Goal: Task Accomplishment & Management: Manage account settings

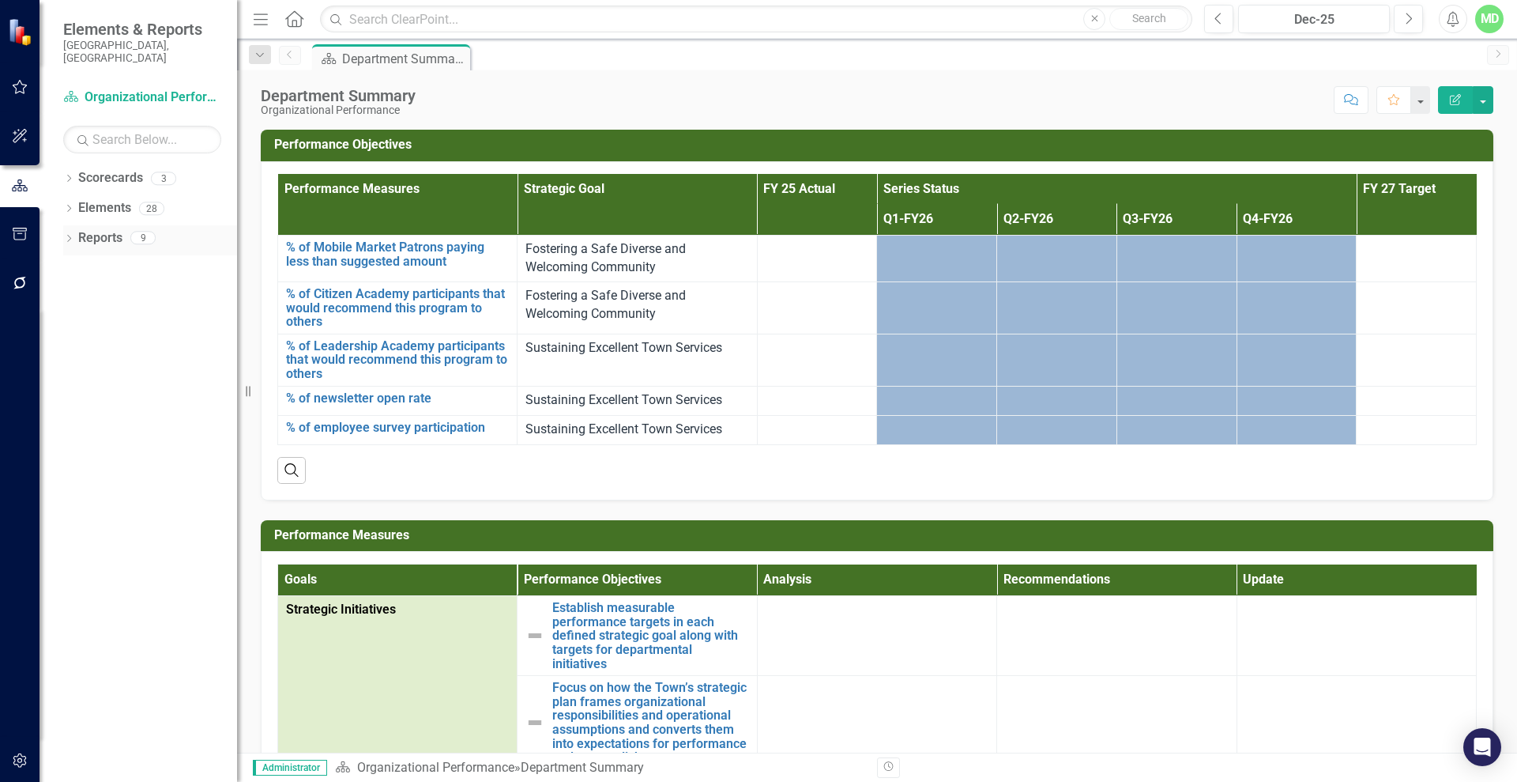
click at [109, 229] on link "Reports" at bounding box center [100, 238] width 44 height 18
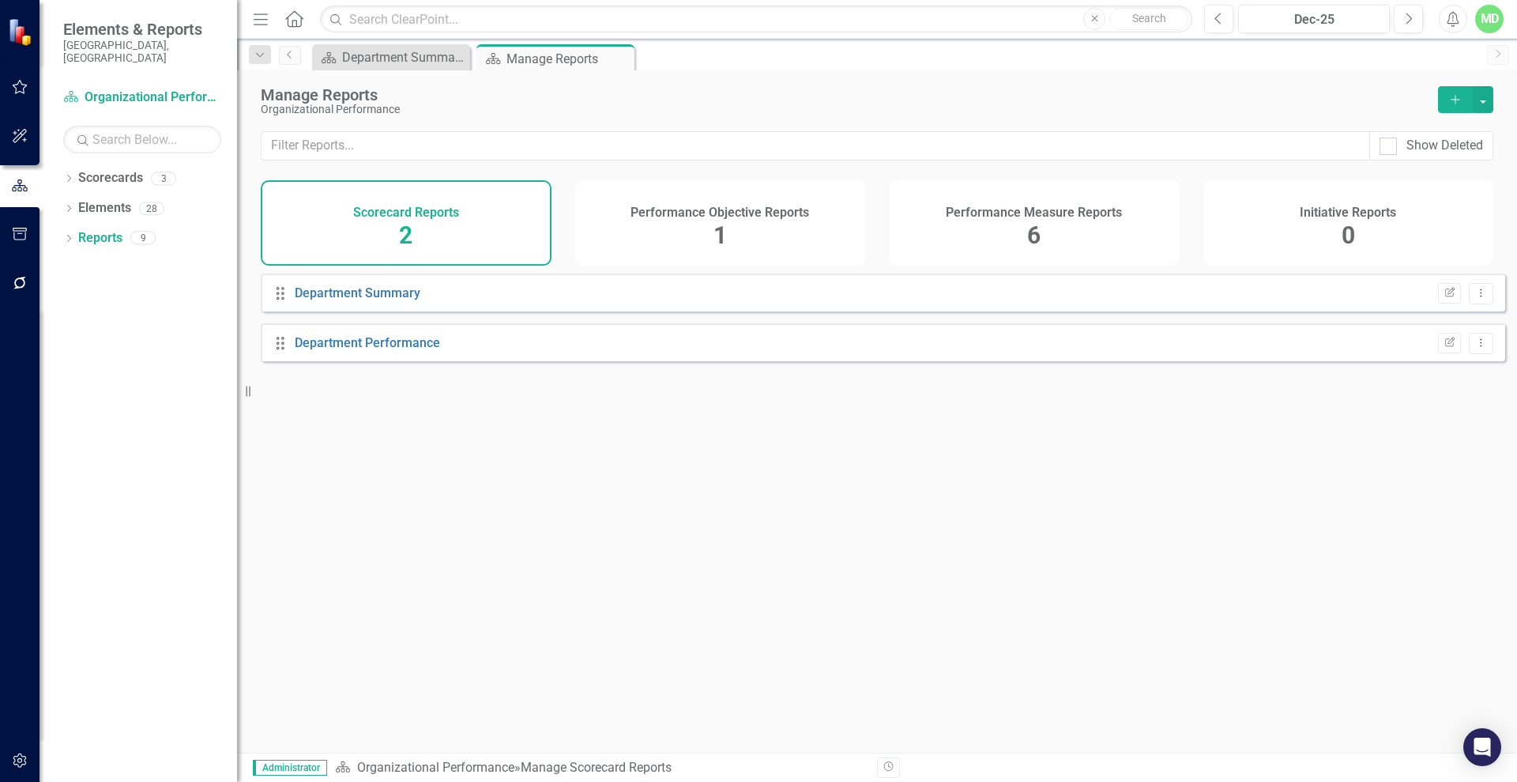
click at [1008, 215] on h4 "Performance Measure Reports" at bounding box center [1034, 212] width 176 height 14
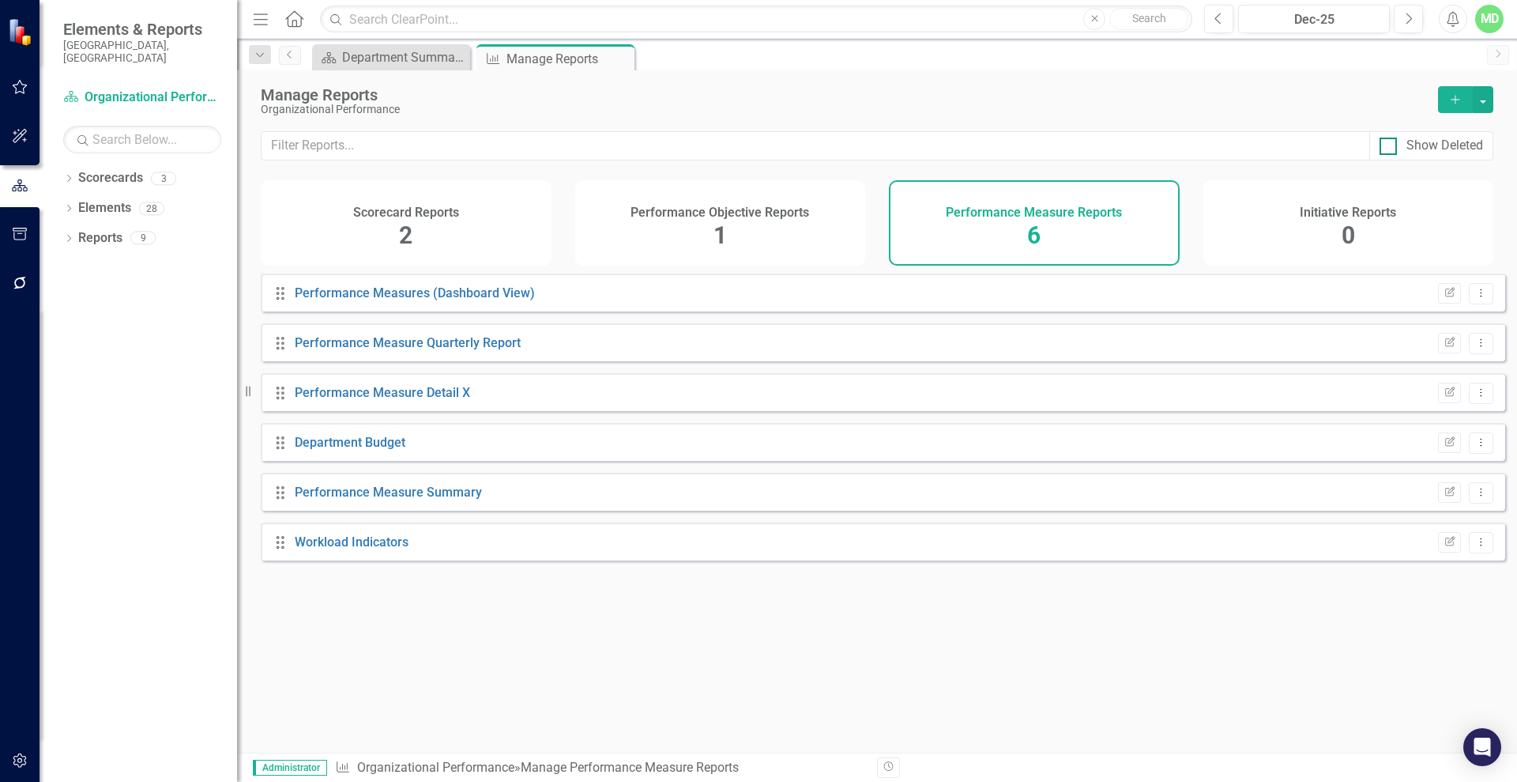
click at [1435, 141] on div "Show Deleted" at bounding box center [1445, 146] width 77 height 18
click at [1390, 141] on input "Show Deleted" at bounding box center [1385, 143] width 10 height 10
click at [1439, 145] on div "Show Deleted" at bounding box center [1445, 146] width 77 height 18
click at [1390, 145] on input "Show Deleted" at bounding box center [1385, 143] width 10 height 10
checkbox input "false"
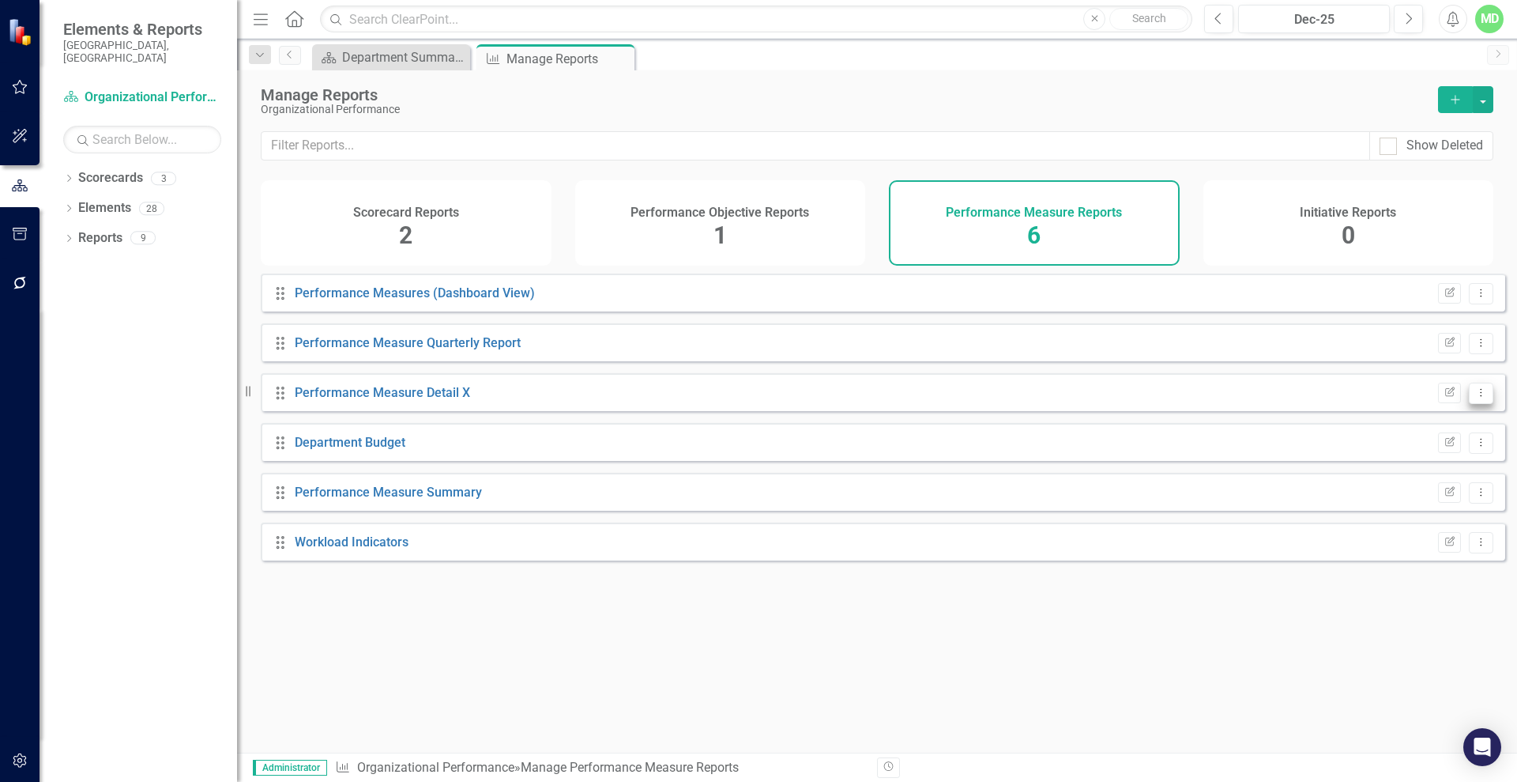
click at [1475, 398] on icon "Dropdown Menu" at bounding box center [1481, 392] width 13 height 10
click at [692, 230] on div "Performance Objective Reports 1" at bounding box center [720, 222] width 291 height 85
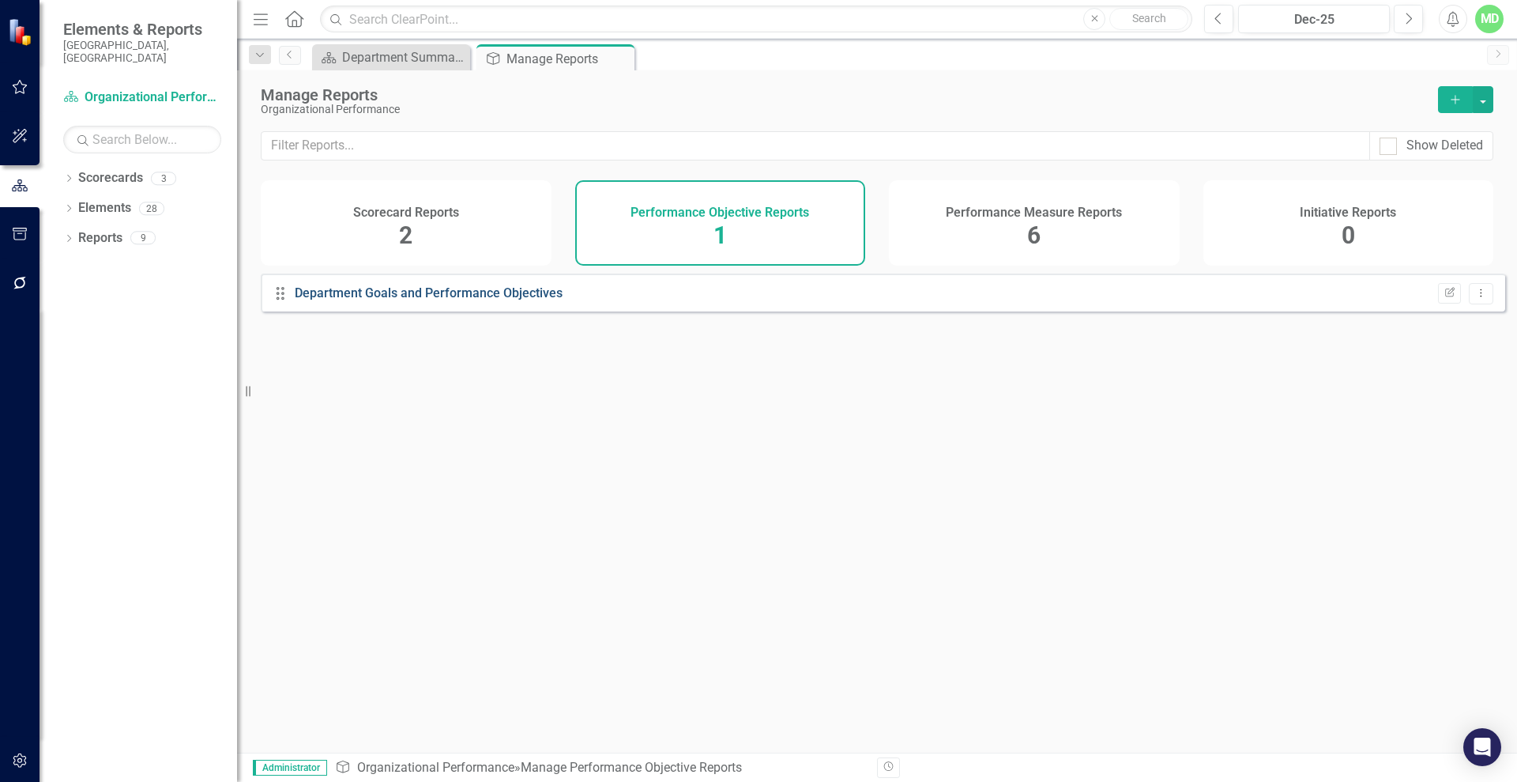
click at [488, 300] on link "Department Goals and Performance Objectives" at bounding box center [429, 292] width 268 height 15
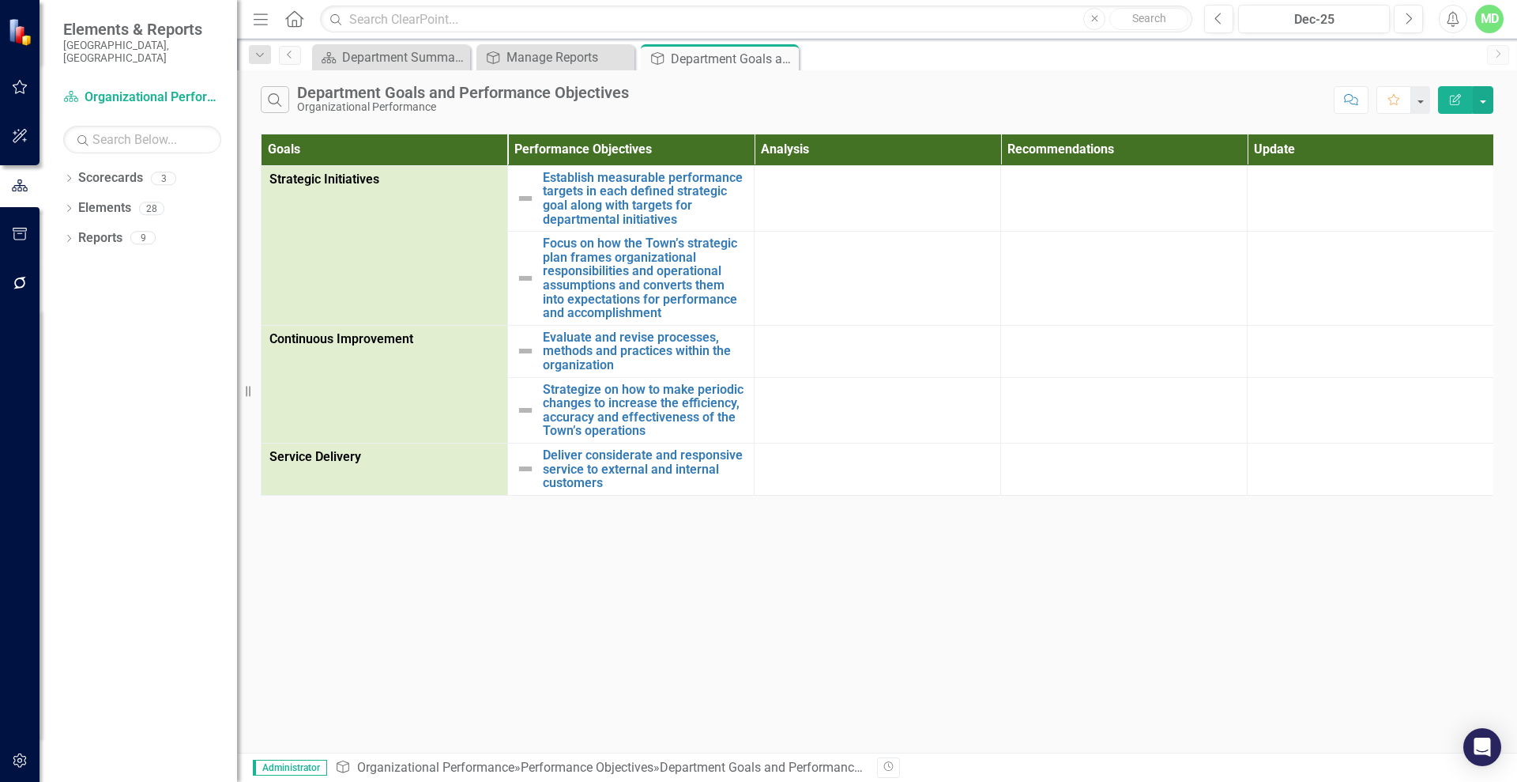
click at [1449, 97] on icon "Edit Report" at bounding box center [1456, 99] width 14 height 11
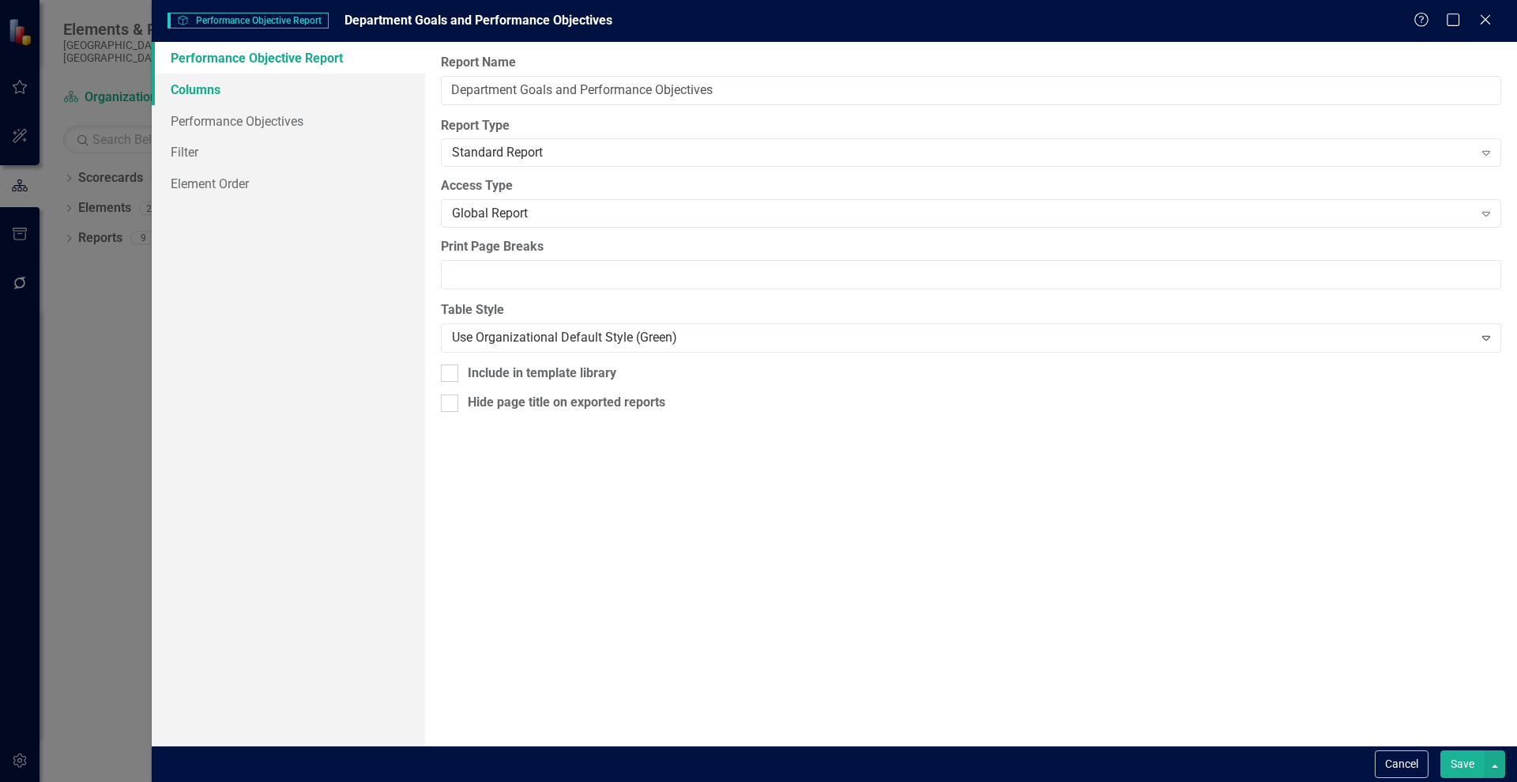
click at [211, 85] on link "Columns" at bounding box center [288, 90] width 273 height 32
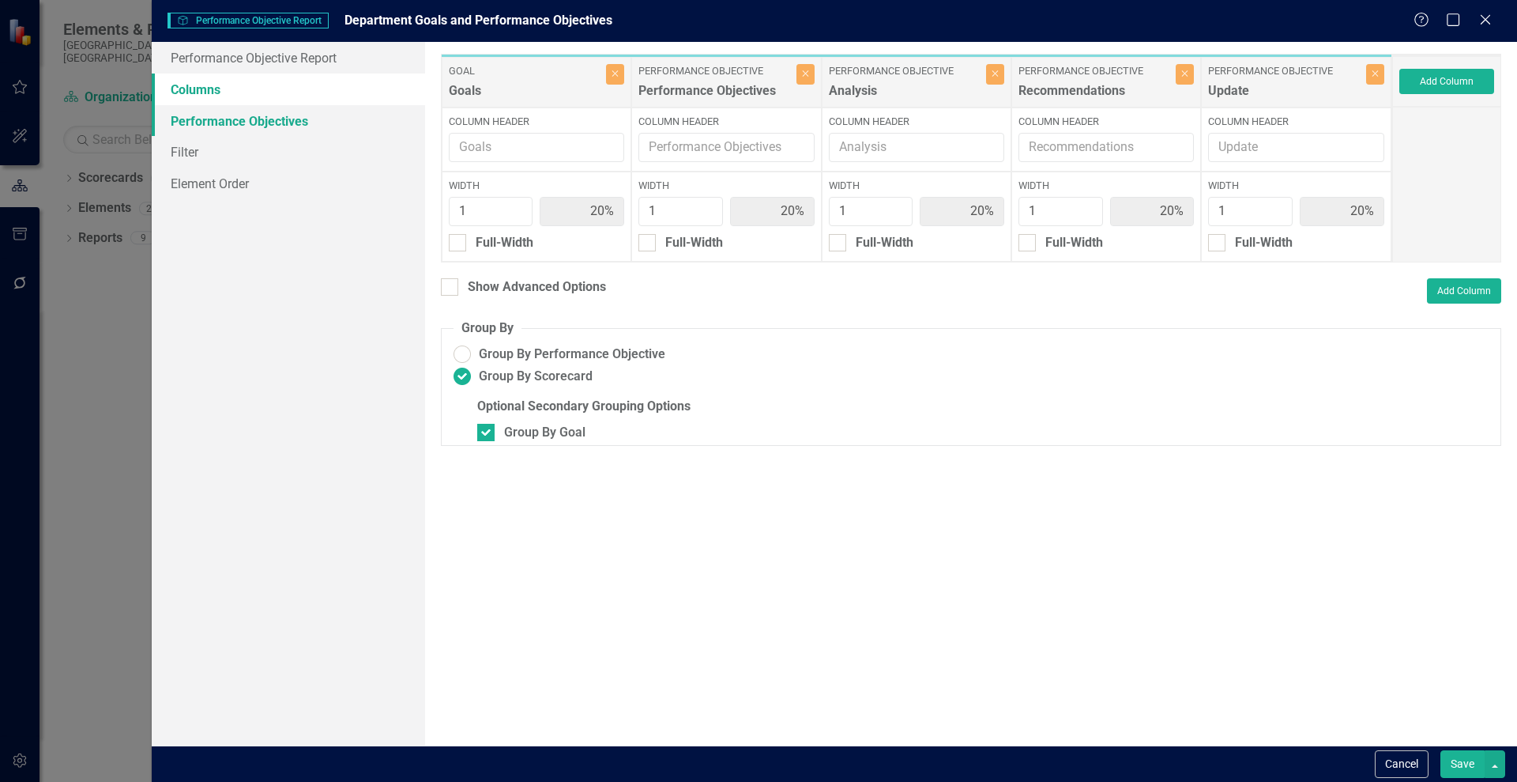
click at [216, 119] on link "Performance Objectives" at bounding box center [288, 121] width 273 height 32
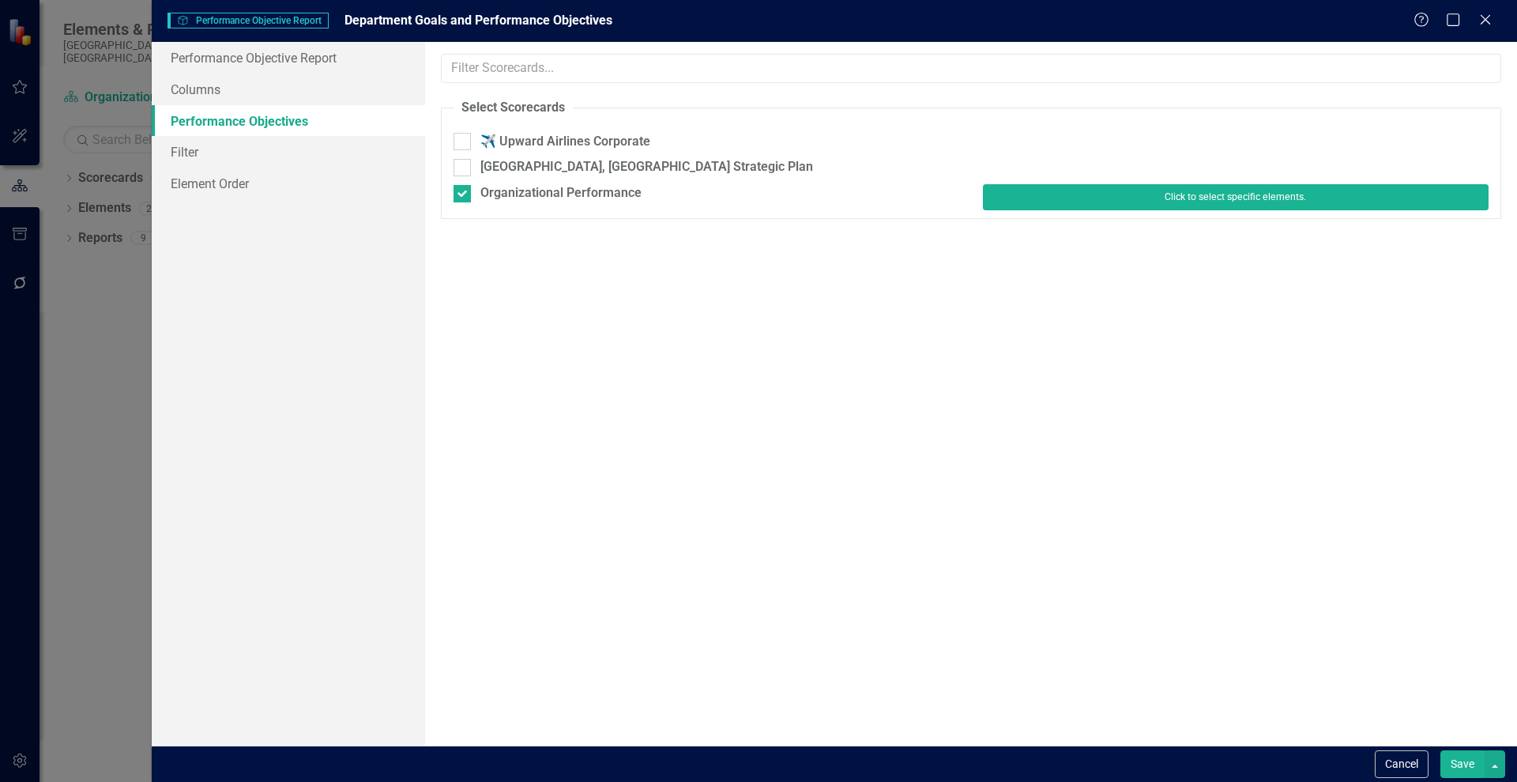
click at [1132, 197] on button "Click to select specific elements." at bounding box center [1236, 196] width 506 height 25
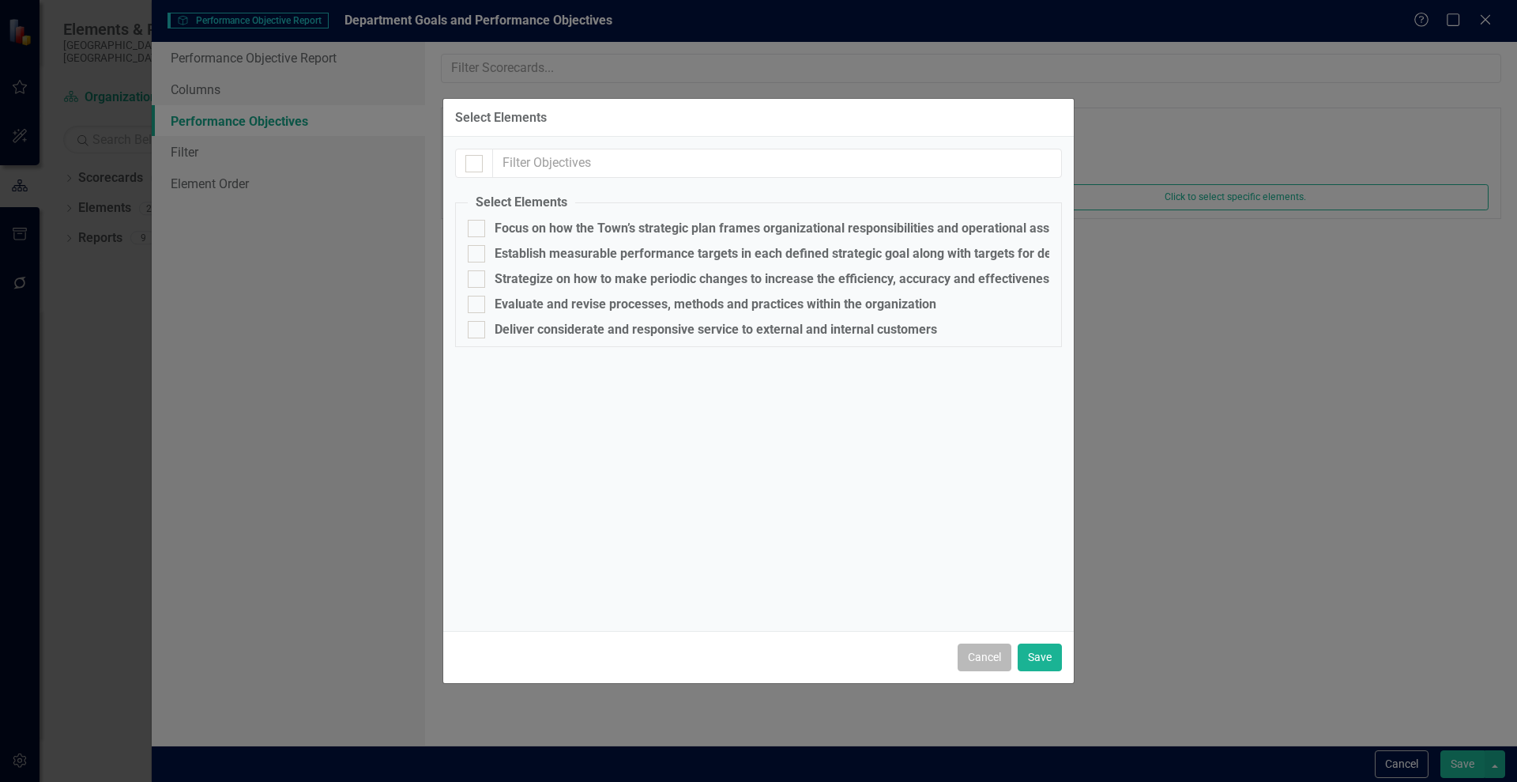
click at [993, 659] on button "Cancel" at bounding box center [985, 657] width 54 height 28
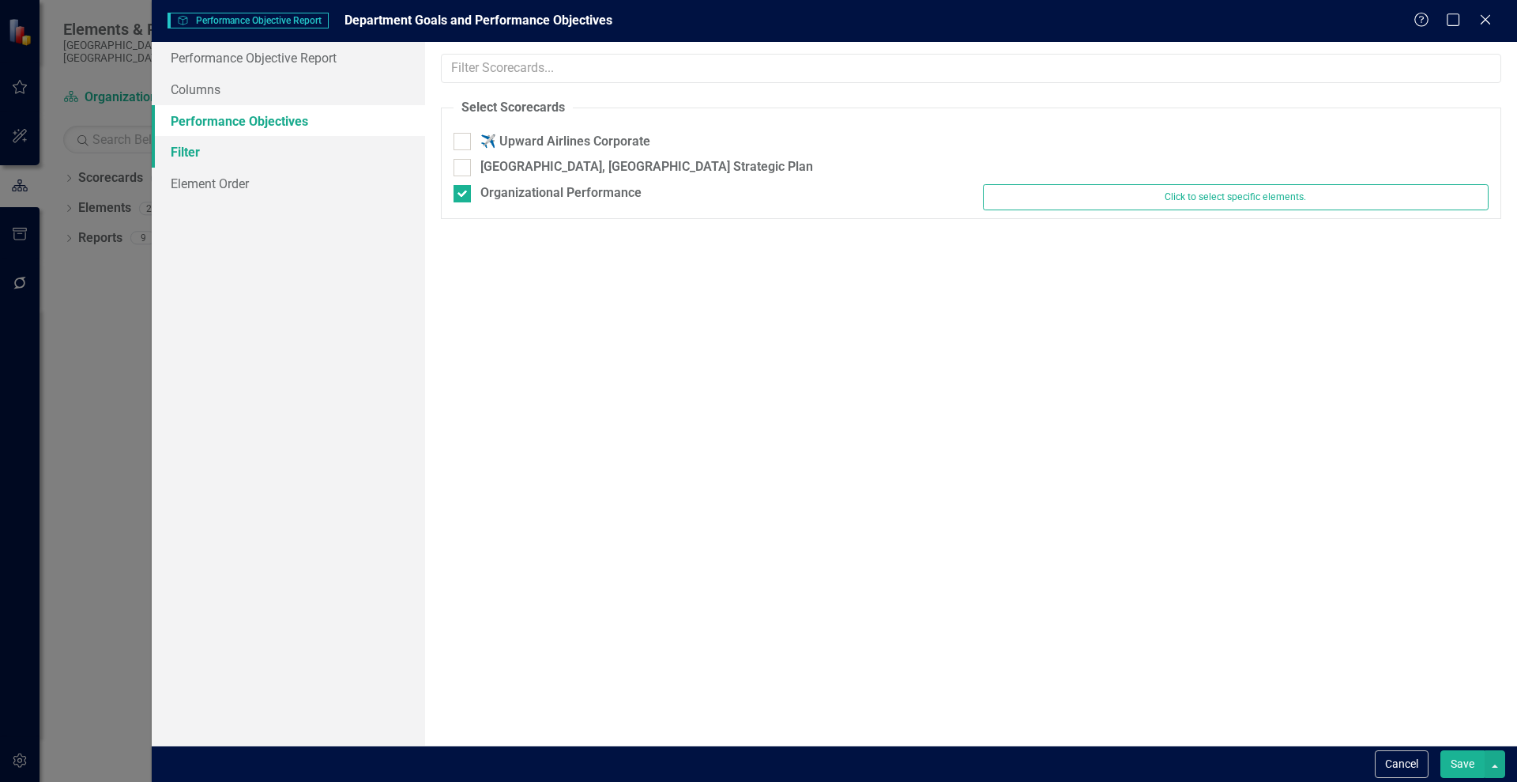
click at [184, 154] on link "Filter" at bounding box center [288, 152] width 273 height 32
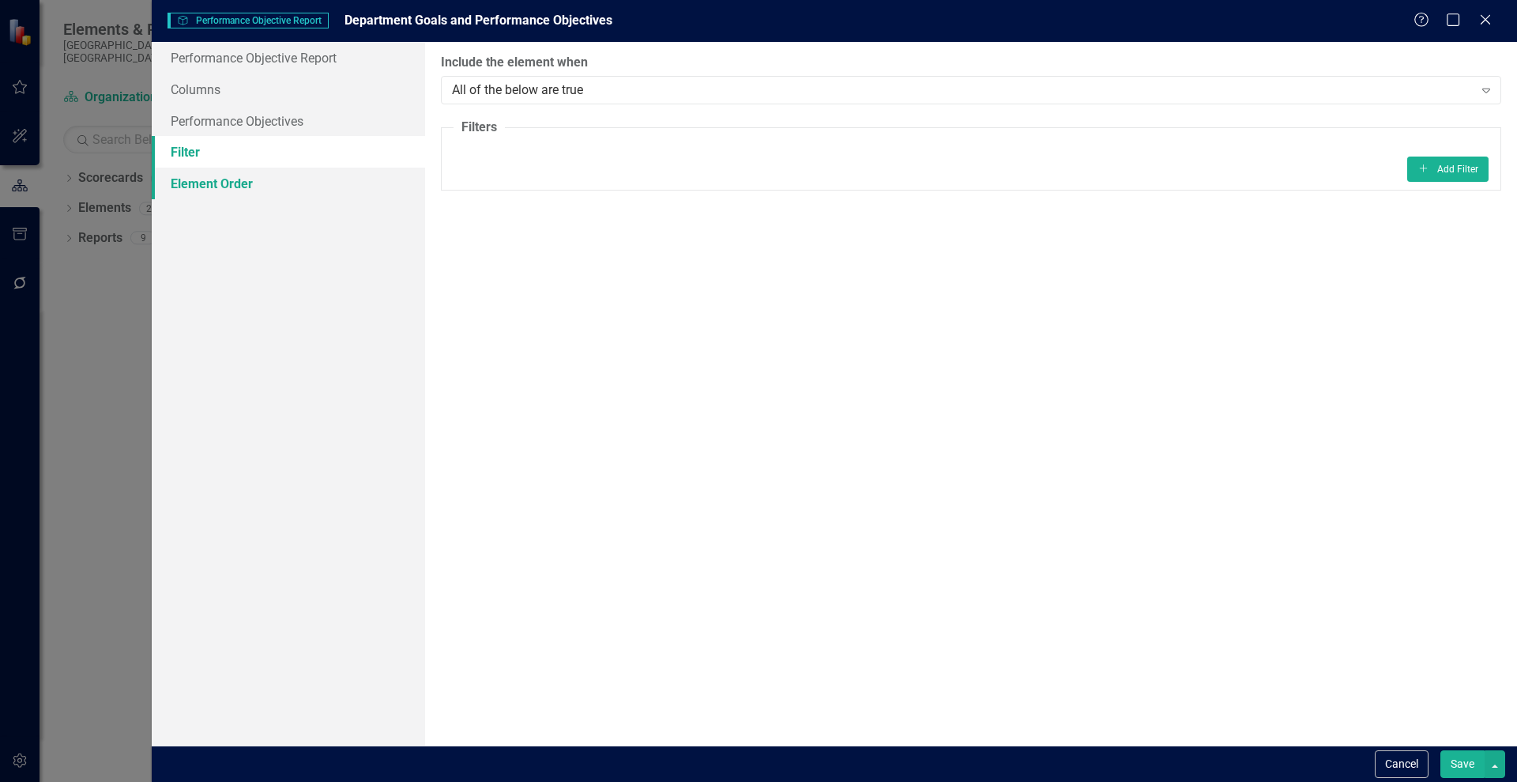
click at [199, 187] on link "Element Order" at bounding box center [288, 184] width 273 height 32
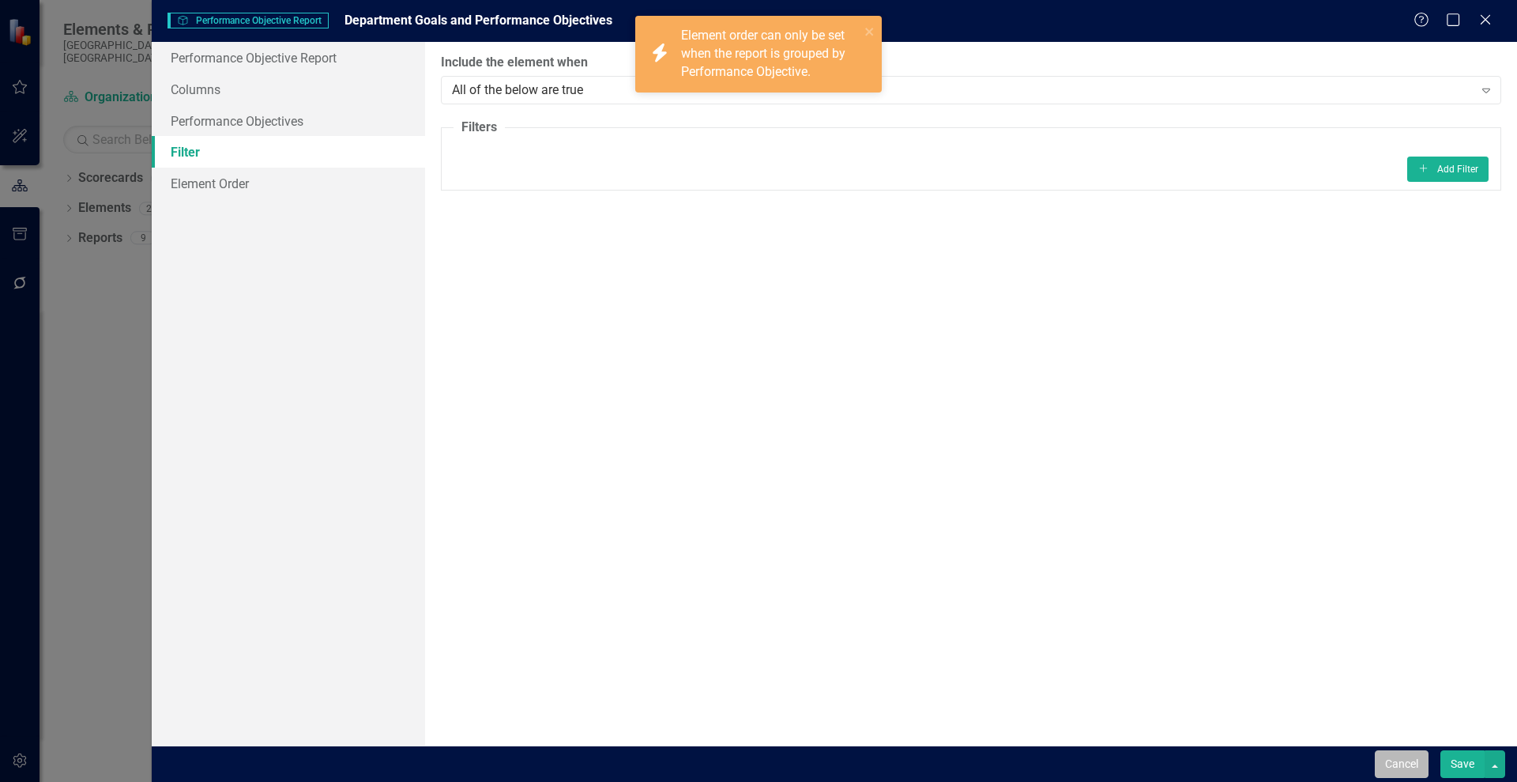
click at [1402, 756] on button "Cancel" at bounding box center [1402, 764] width 54 height 28
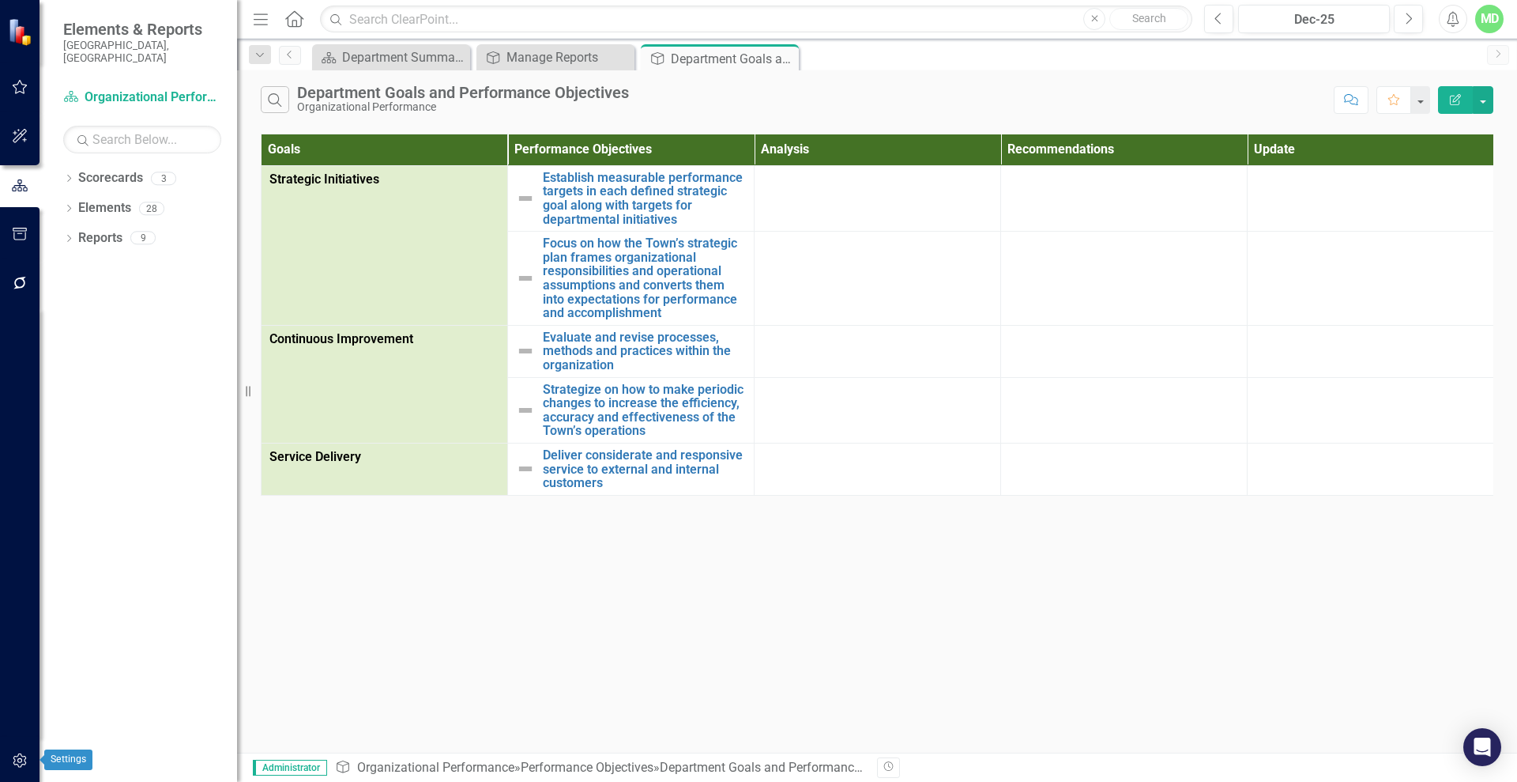
click at [17, 760] on icon "button" at bounding box center [20, 760] width 17 height 13
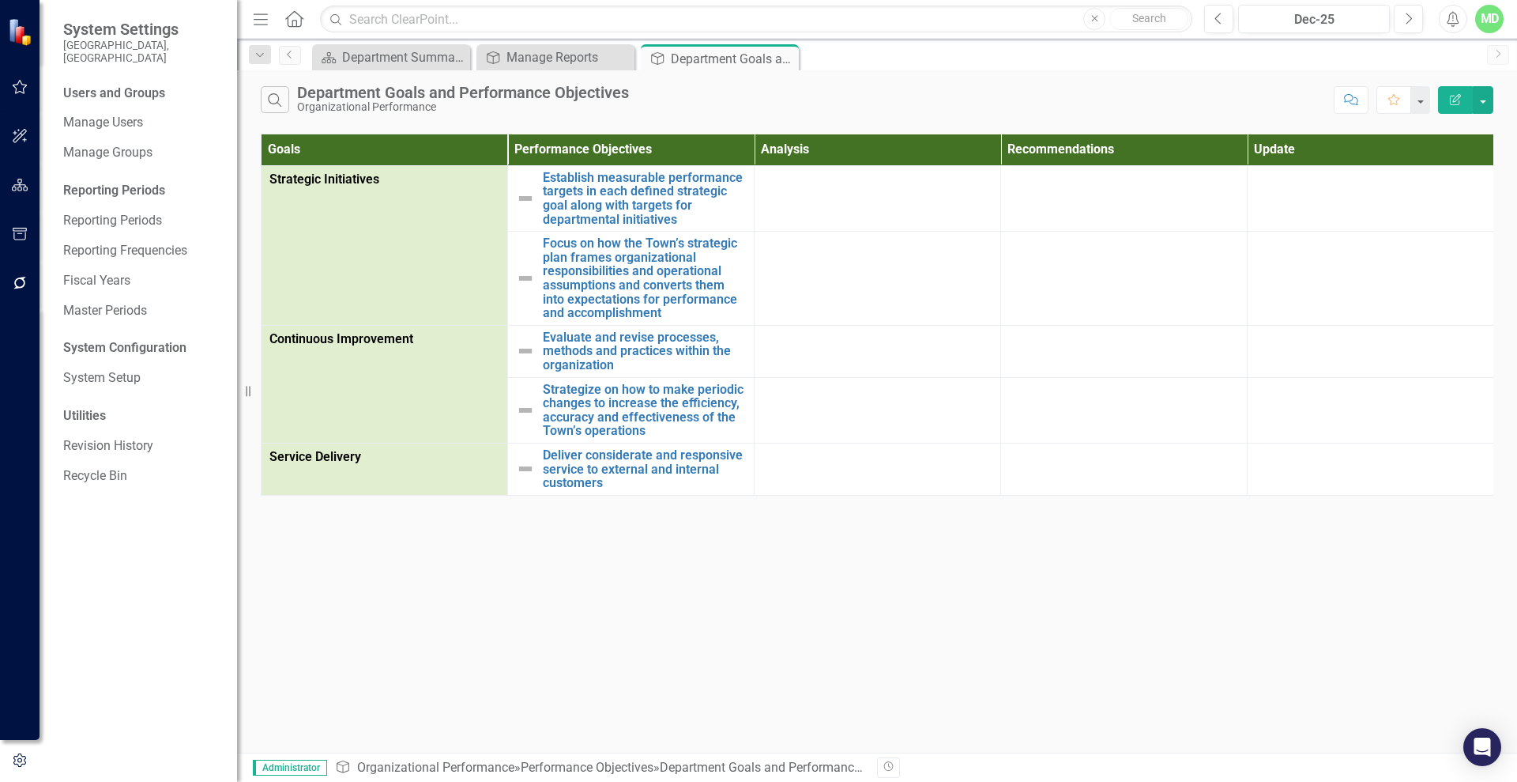
click at [100, 339] on div "System Configuration" at bounding box center [142, 348] width 158 height 18
click at [100, 369] on link "System Setup" at bounding box center [142, 378] width 158 height 18
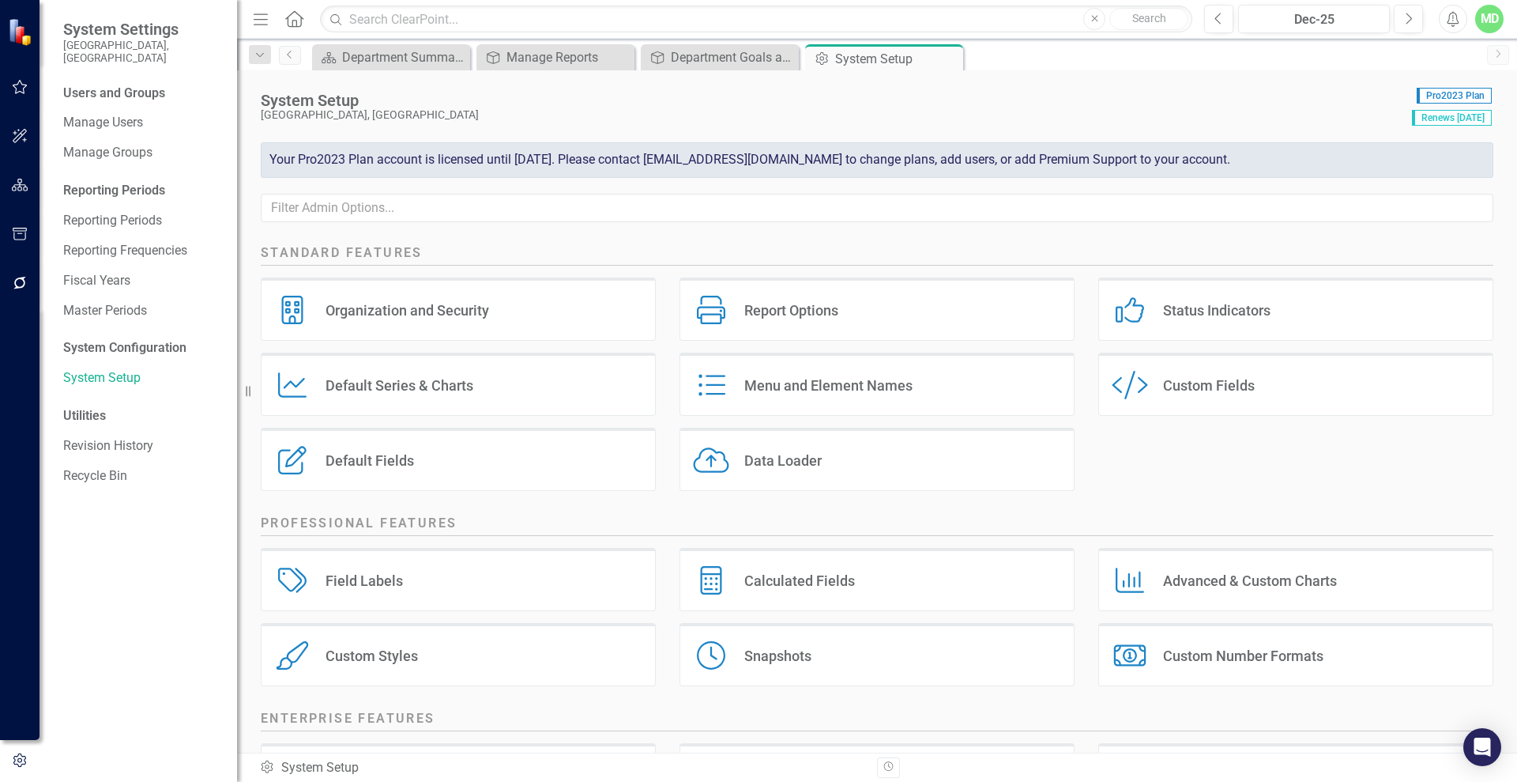
click at [402, 299] on div "Organization and Security Organization and Security" at bounding box center [458, 308] width 395 height 63
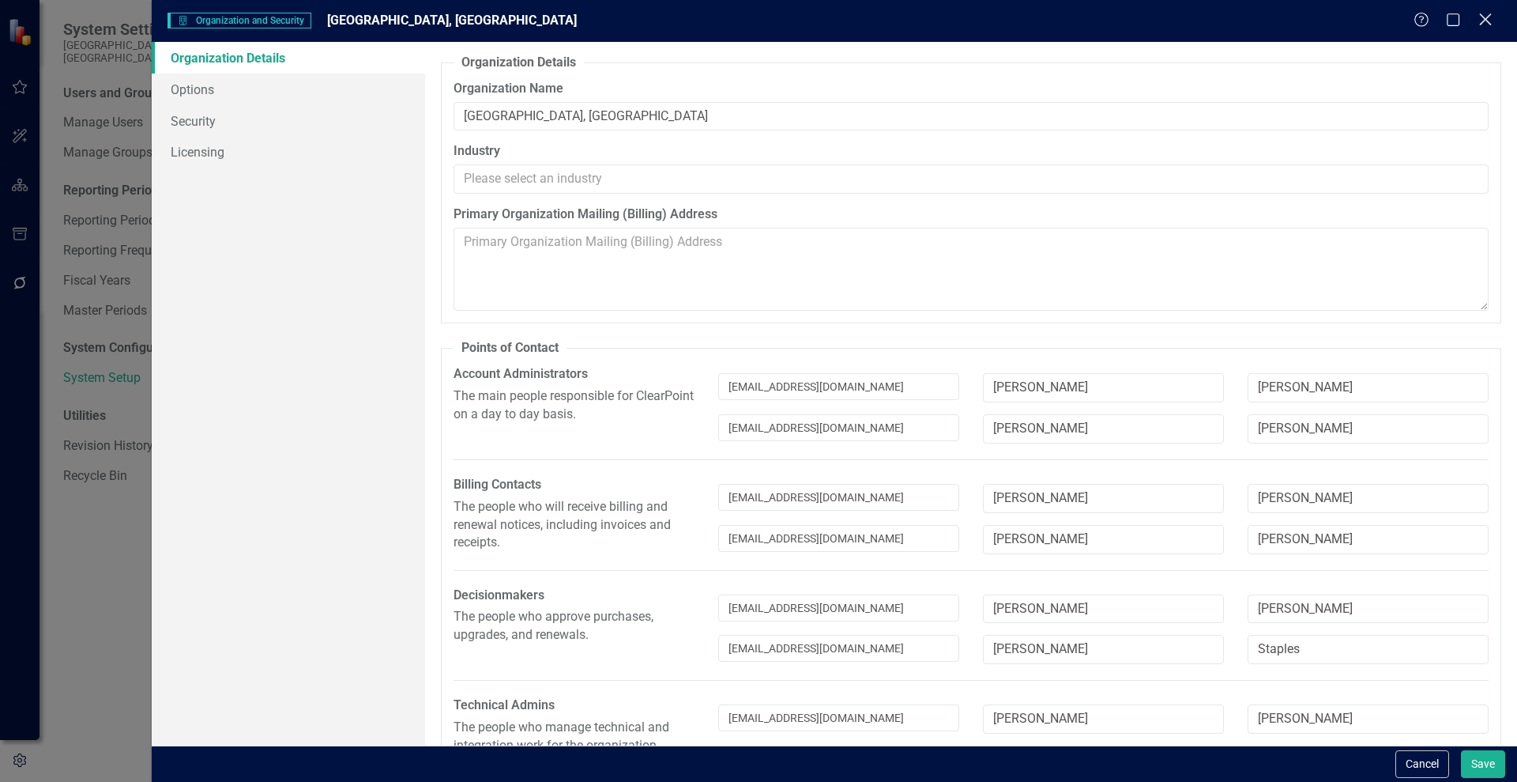
click at [1488, 17] on icon at bounding box center [1486, 19] width 12 height 12
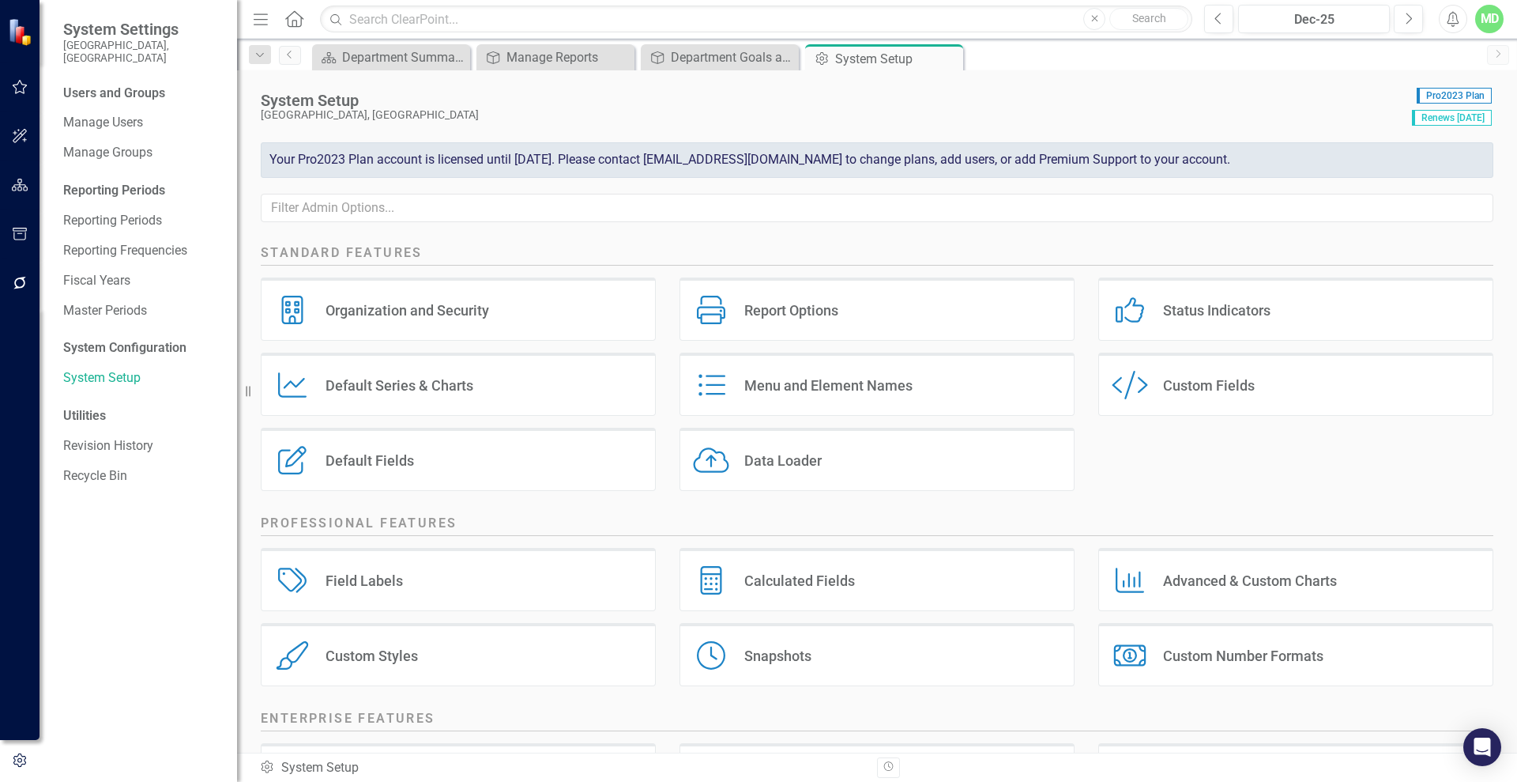
click at [803, 312] on div "Report Options" at bounding box center [792, 310] width 94 height 18
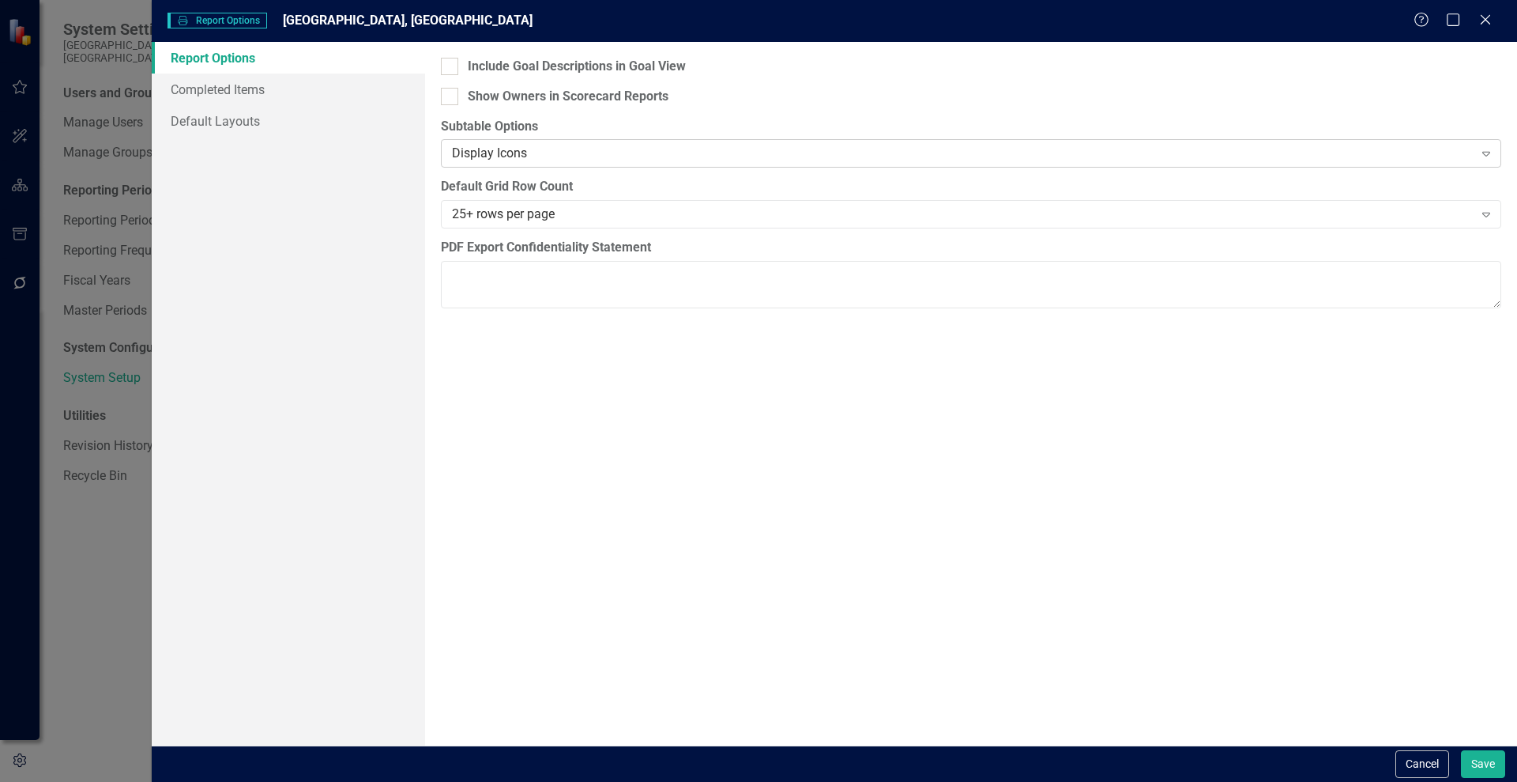
click at [484, 154] on div "Display Icons" at bounding box center [963, 154] width 1022 height 18
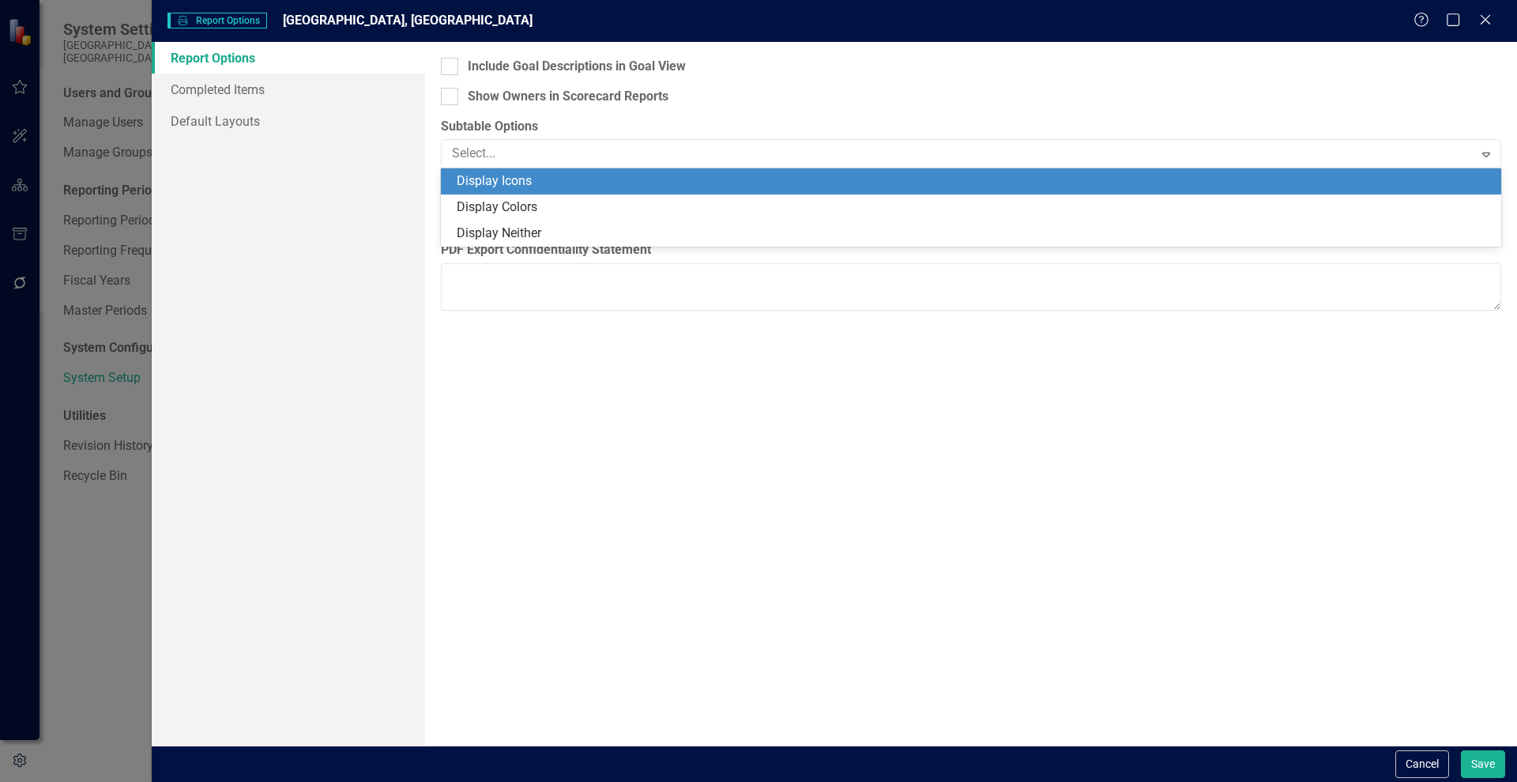
click at [656, 119] on label "Subtable Options" at bounding box center [971, 127] width 1061 height 18
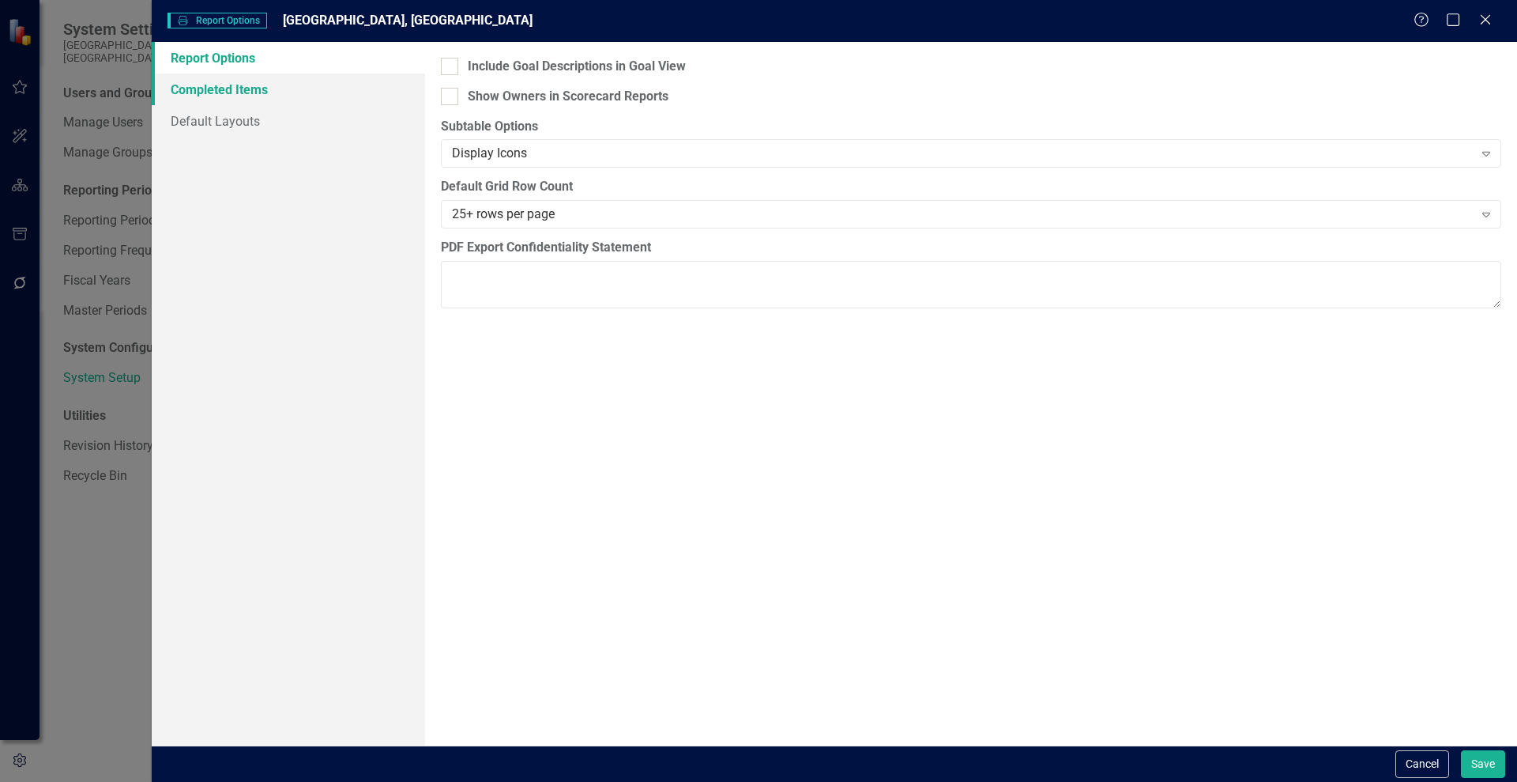
click at [238, 94] on link "Completed Items" at bounding box center [288, 90] width 273 height 32
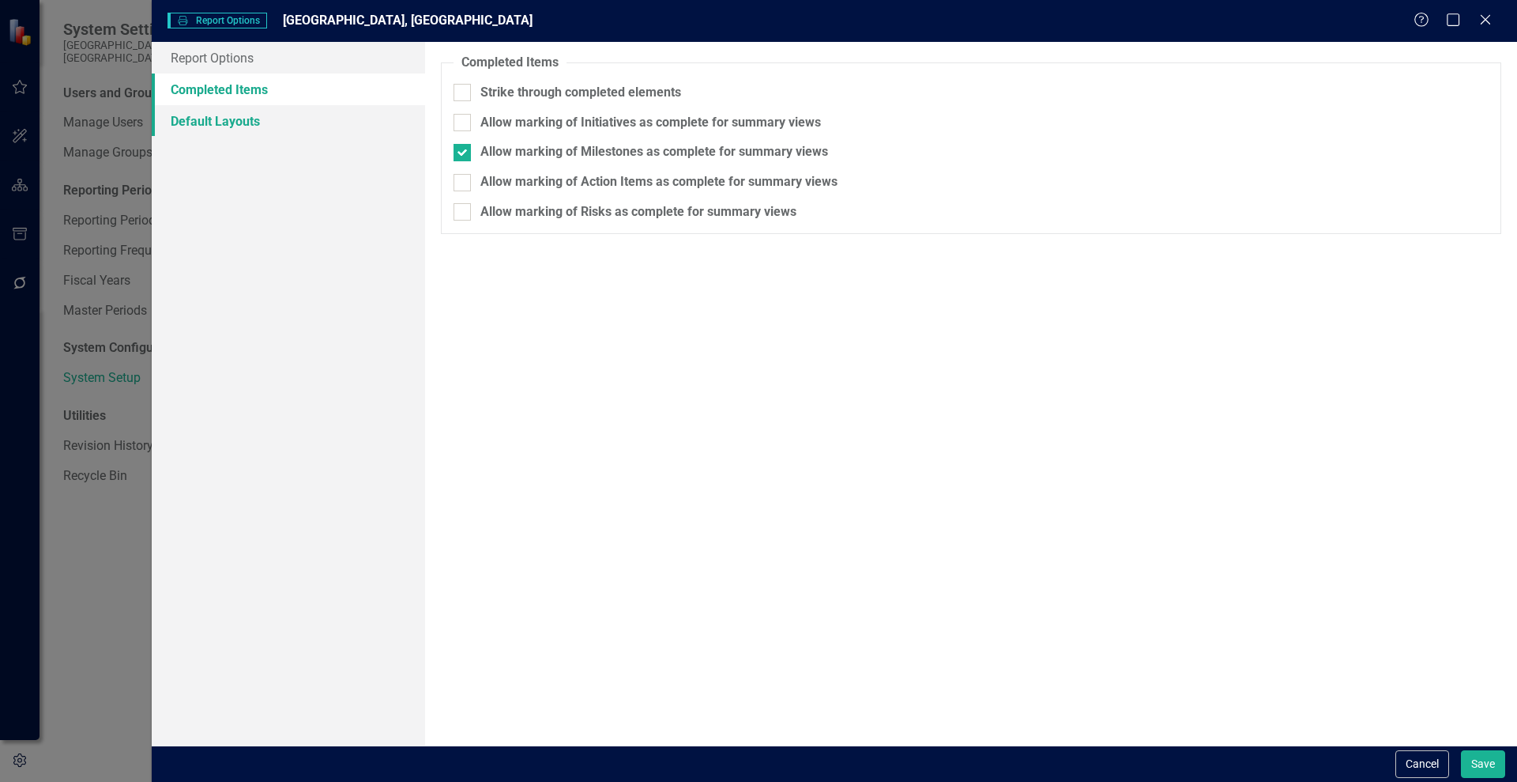
click at [230, 124] on link "Default Layouts" at bounding box center [288, 121] width 273 height 32
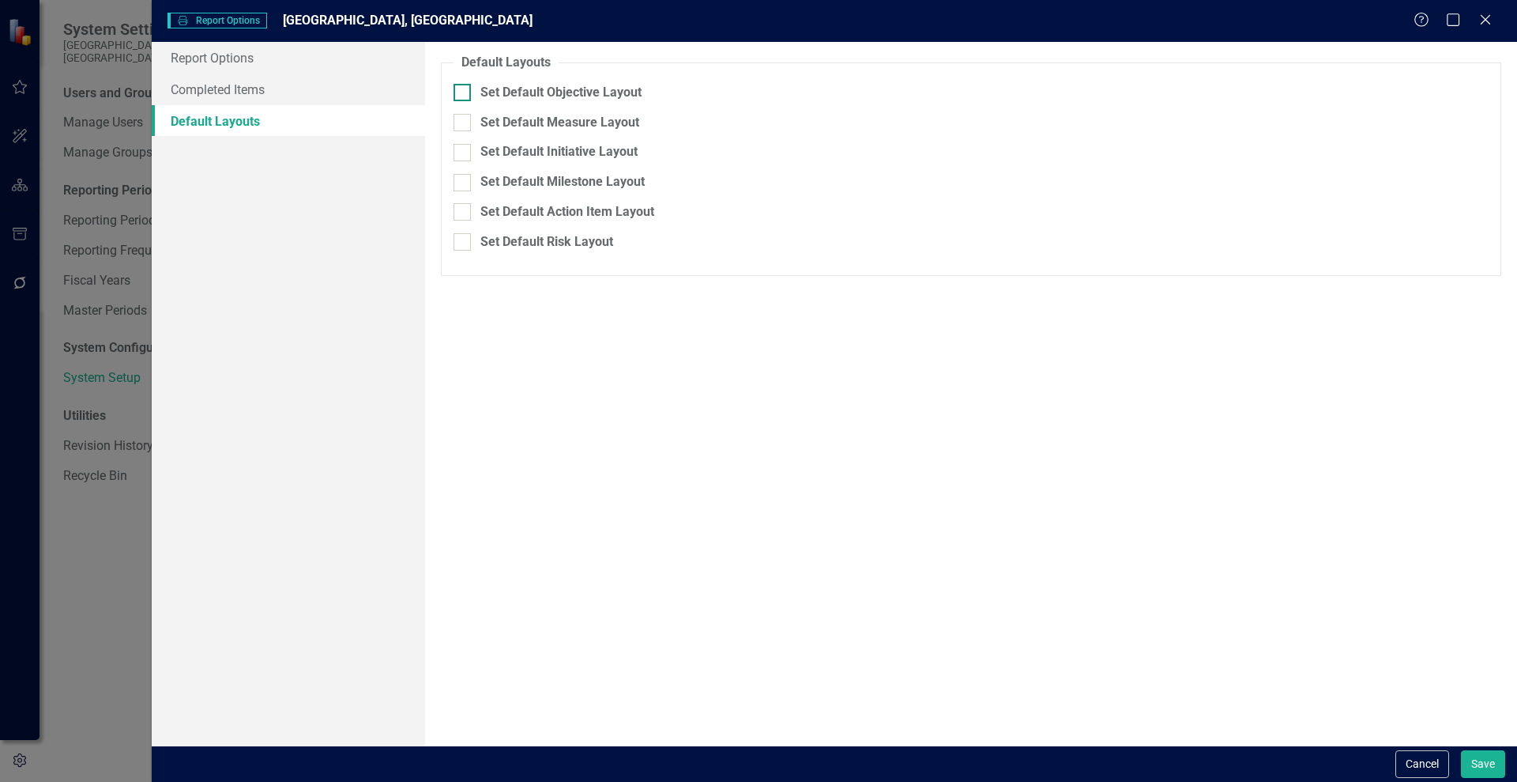
click at [464, 92] on div at bounding box center [462, 92] width 17 height 17
click at [464, 92] on input "Set Default Objective Layout" at bounding box center [459, 89] width 10 height 10
click at [968, 100] on div "Select Scorecard..." at bounding box center [962, 98] width 290 height 18
click at [463, 90] on input "Set Default Objective Layout" at bounding box center [459, 89] width 10 height 10
checkbox input "false"
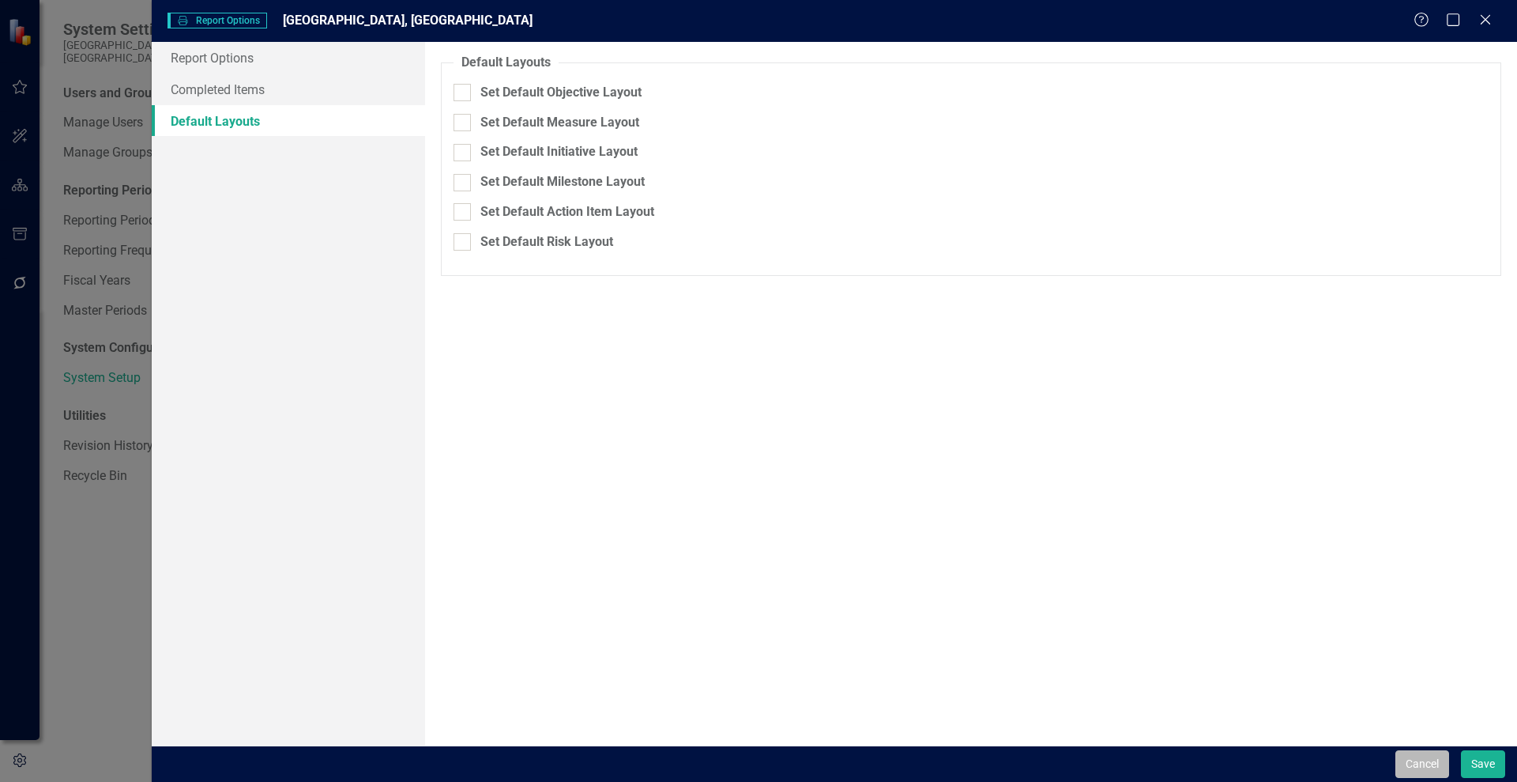
click at [1421, 763] on button "Cancel" at bounding box center [1423, 764] width 54 height 28
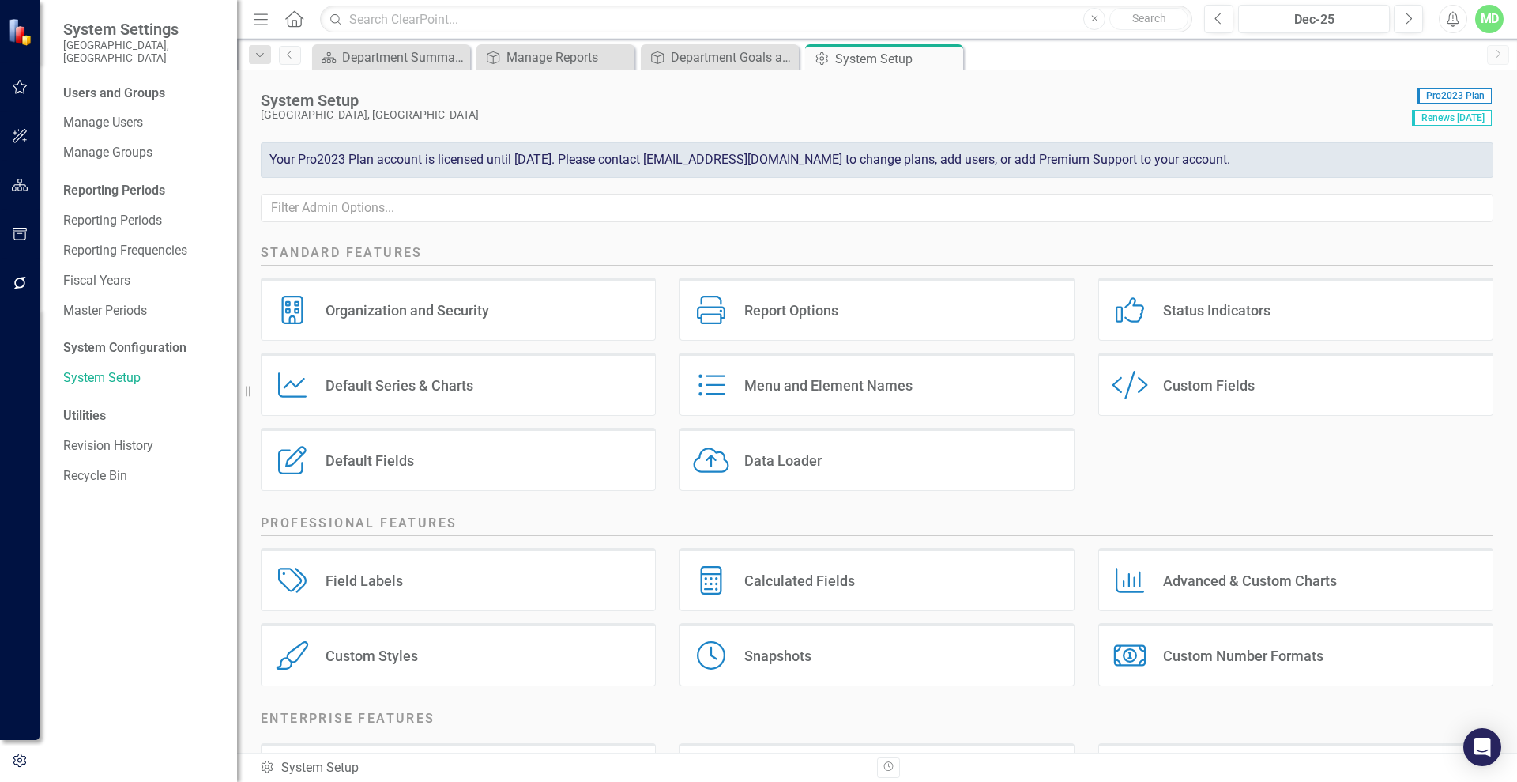
click at [417, 446] on div "Default Fields Default Fields" at bounding box center [458, 459] width 395 height 63
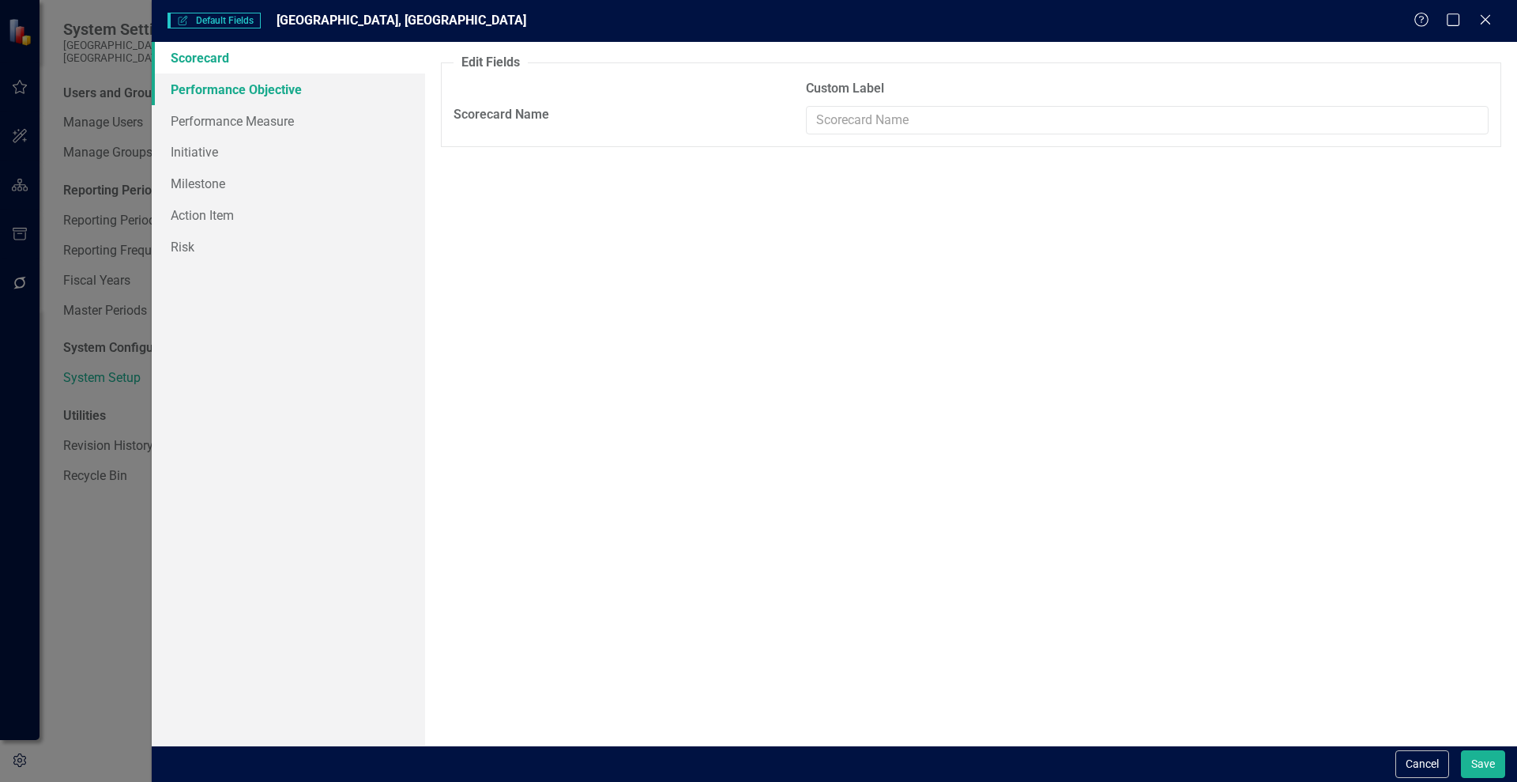
click at [221, 88] on link "Performance Objective" at bounding box center [288, 90] width 273 height 32
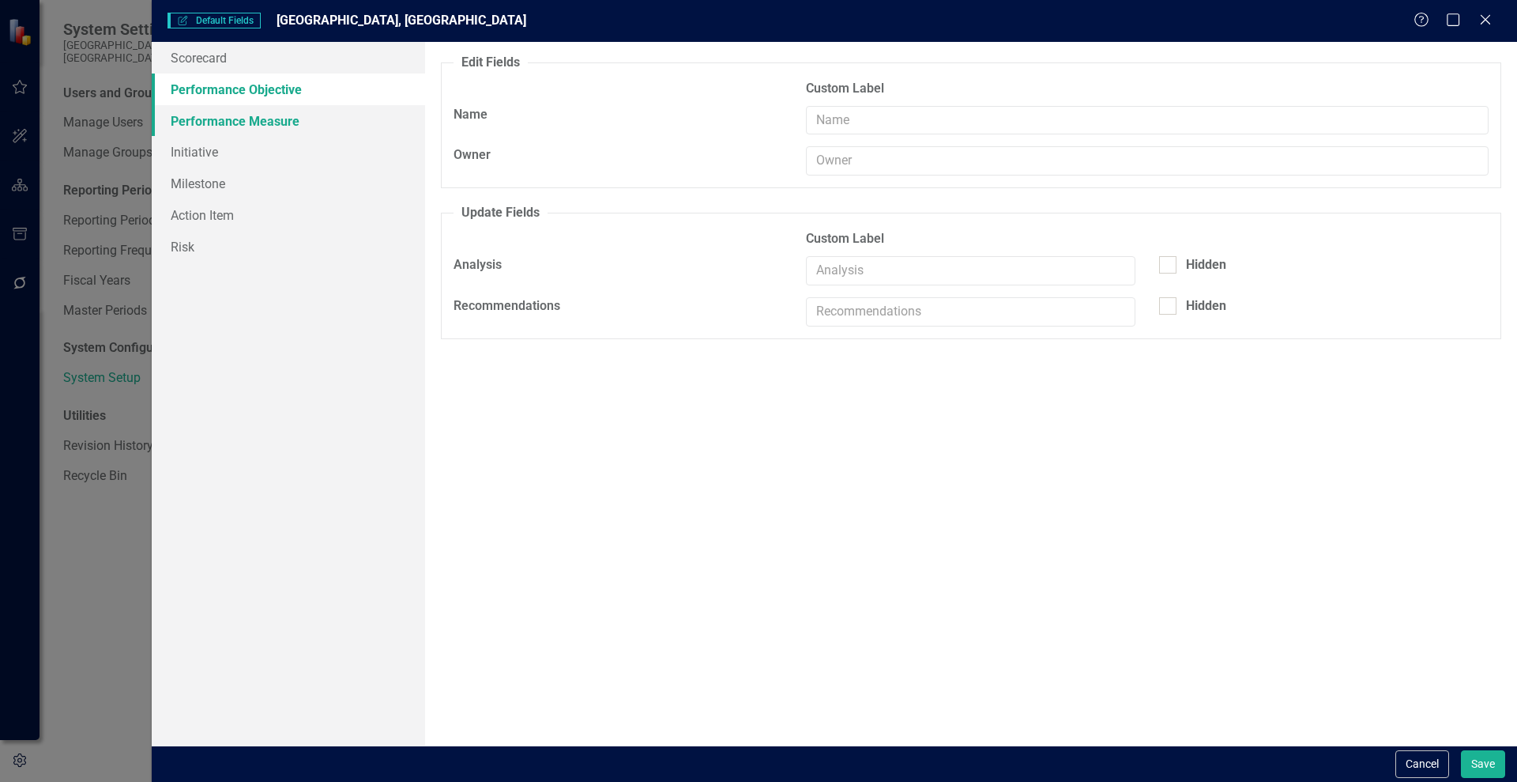
click at [255, 117] on link "Performance Measure" at bounding box center [288, 121] width 273 height 32
click at [261, 81] on link "Performance Objective" at bounding box center [288, 90] width 273 height 32
click at [1421, 764] on button "Cancel" at bounding box center [1423, 764] width 54 height 28
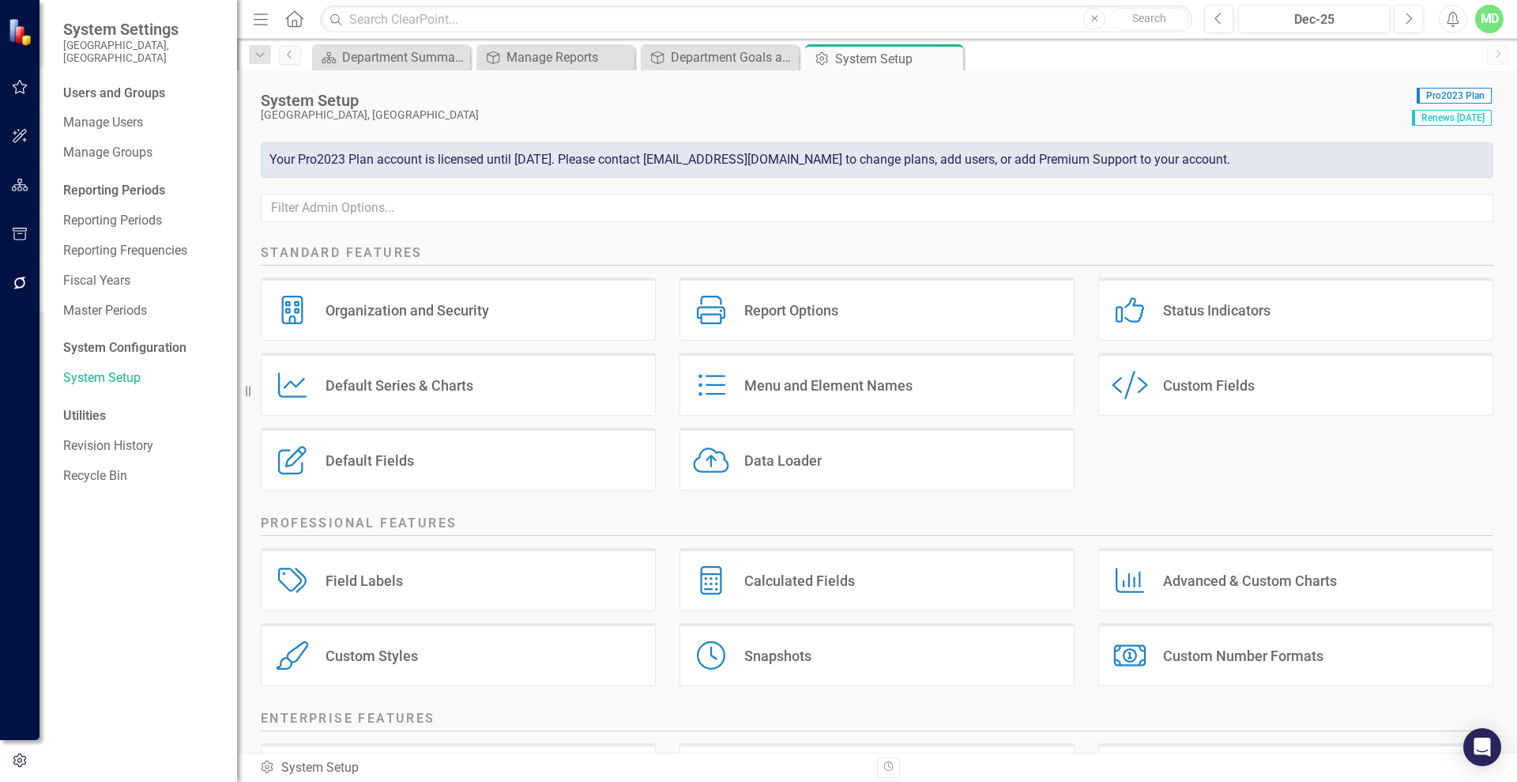
click at [1515, 202] on div "System Setup [GEOGRAPHIC_DATA] Pro2023 Plan Renews [DATE] Your Pro2023 Plan acc…" at bounding box center [877, 154] width 1280 height 168
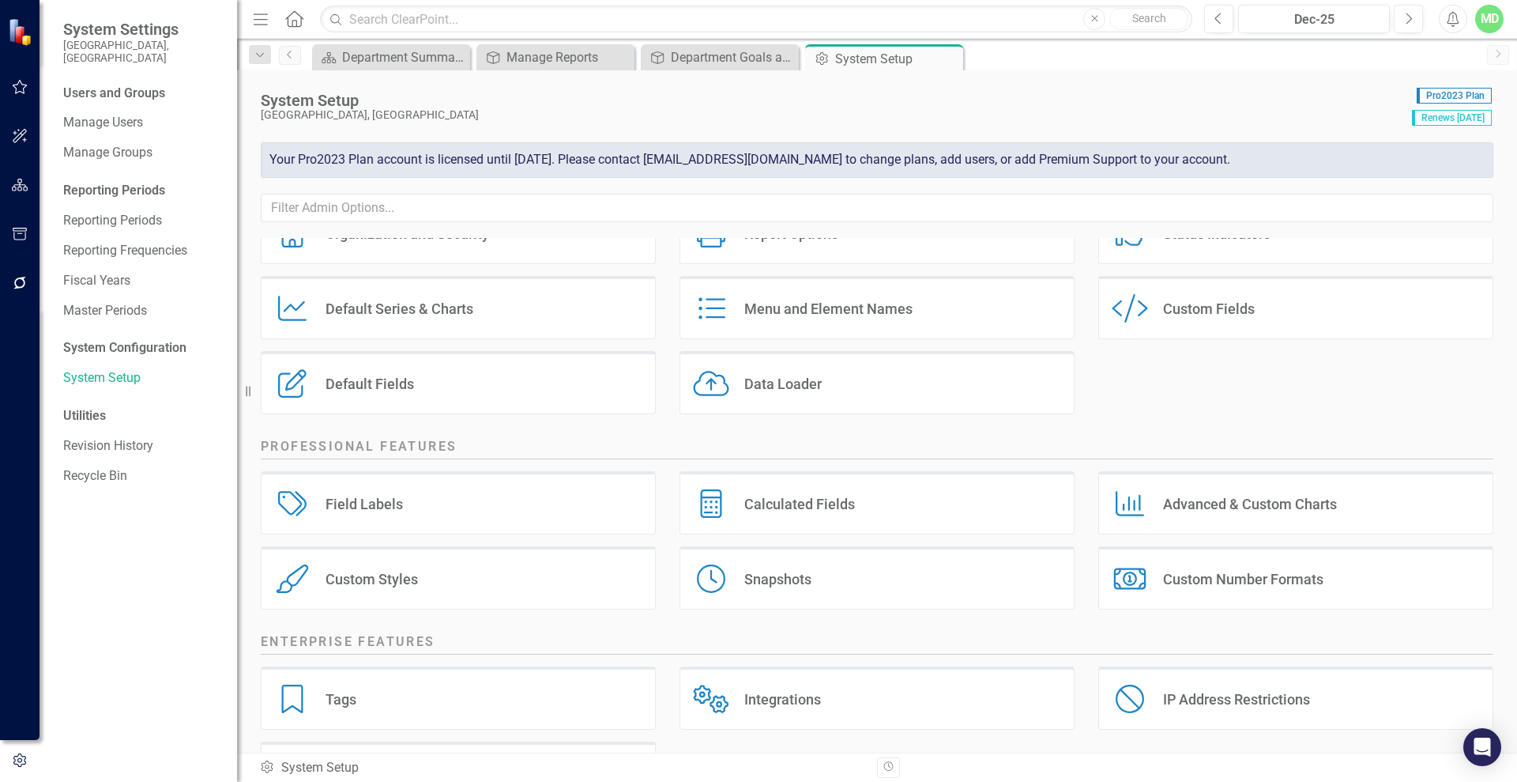
scroll to position [81, 0]
click at [1226, 296] on div "Custom Fields" at bounding box center [1209, 305] width 92 height 18
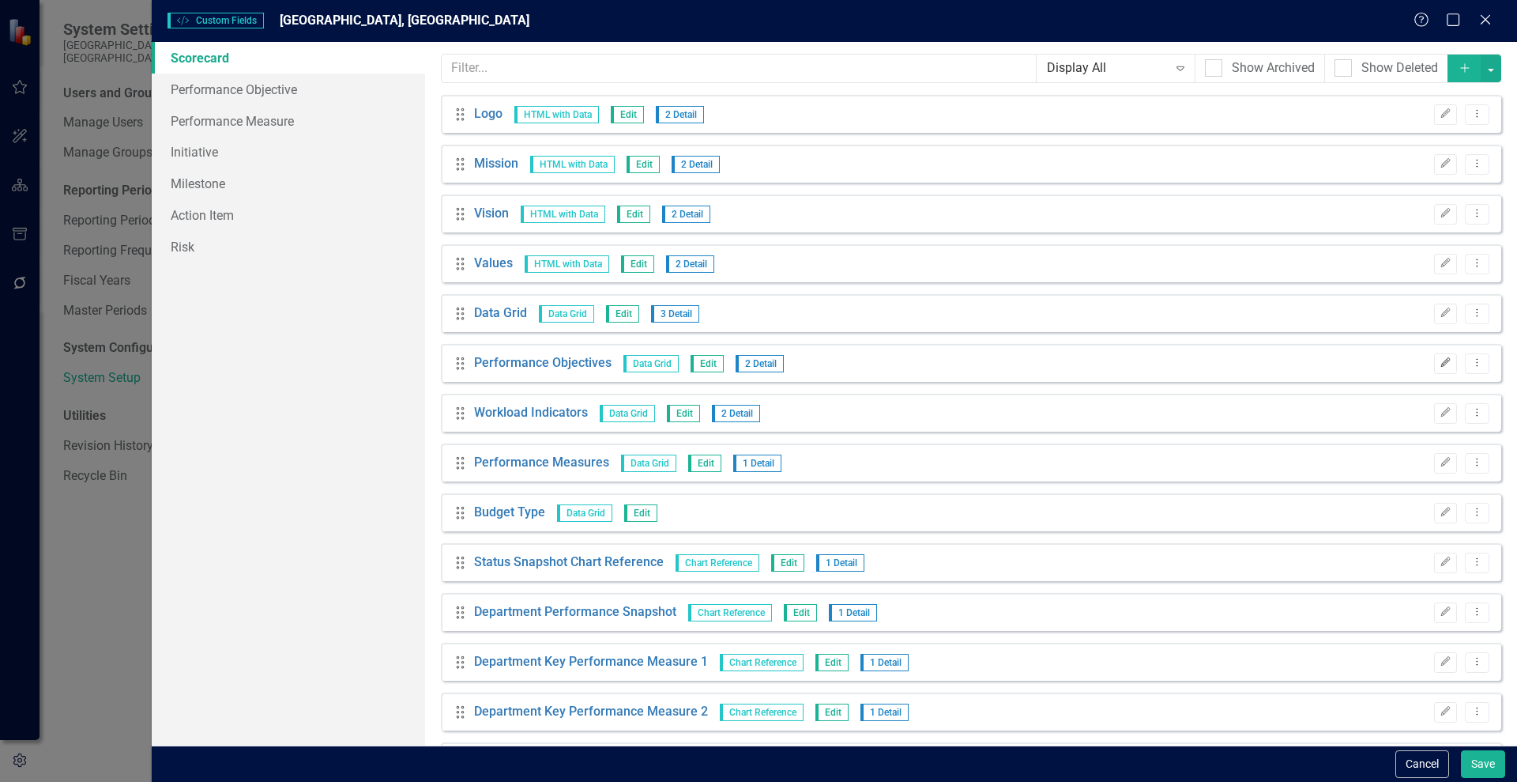
click at [1440, 362] on icon "Edit" at bounding box center [1446, 362] width 12 height 9
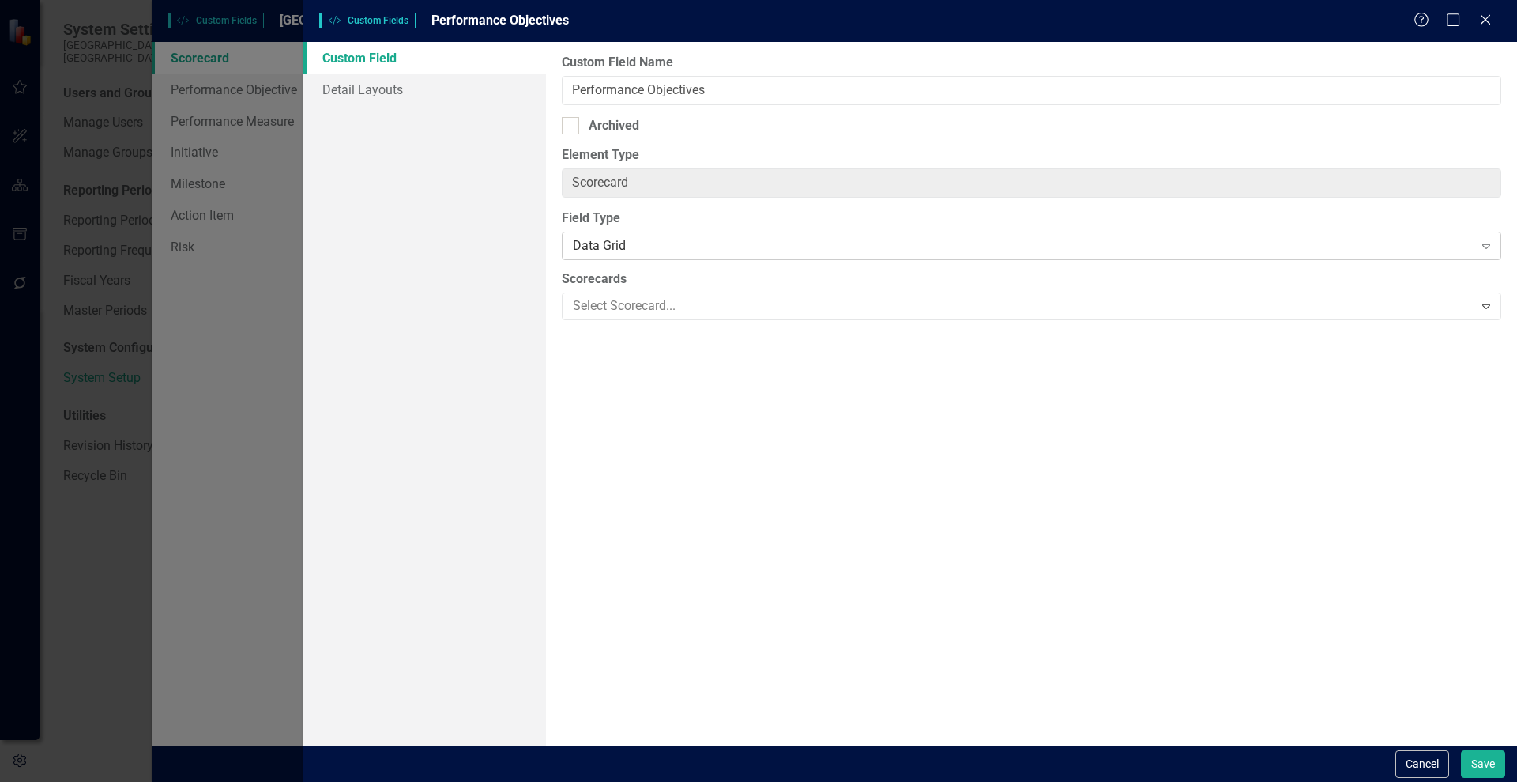
click at [733, 245] on div "Data Grid" at bounding box center [1023, 246] width 900 height 18
click at [735, 304] on div at bounding box center [1020, 306] width 907 height 21
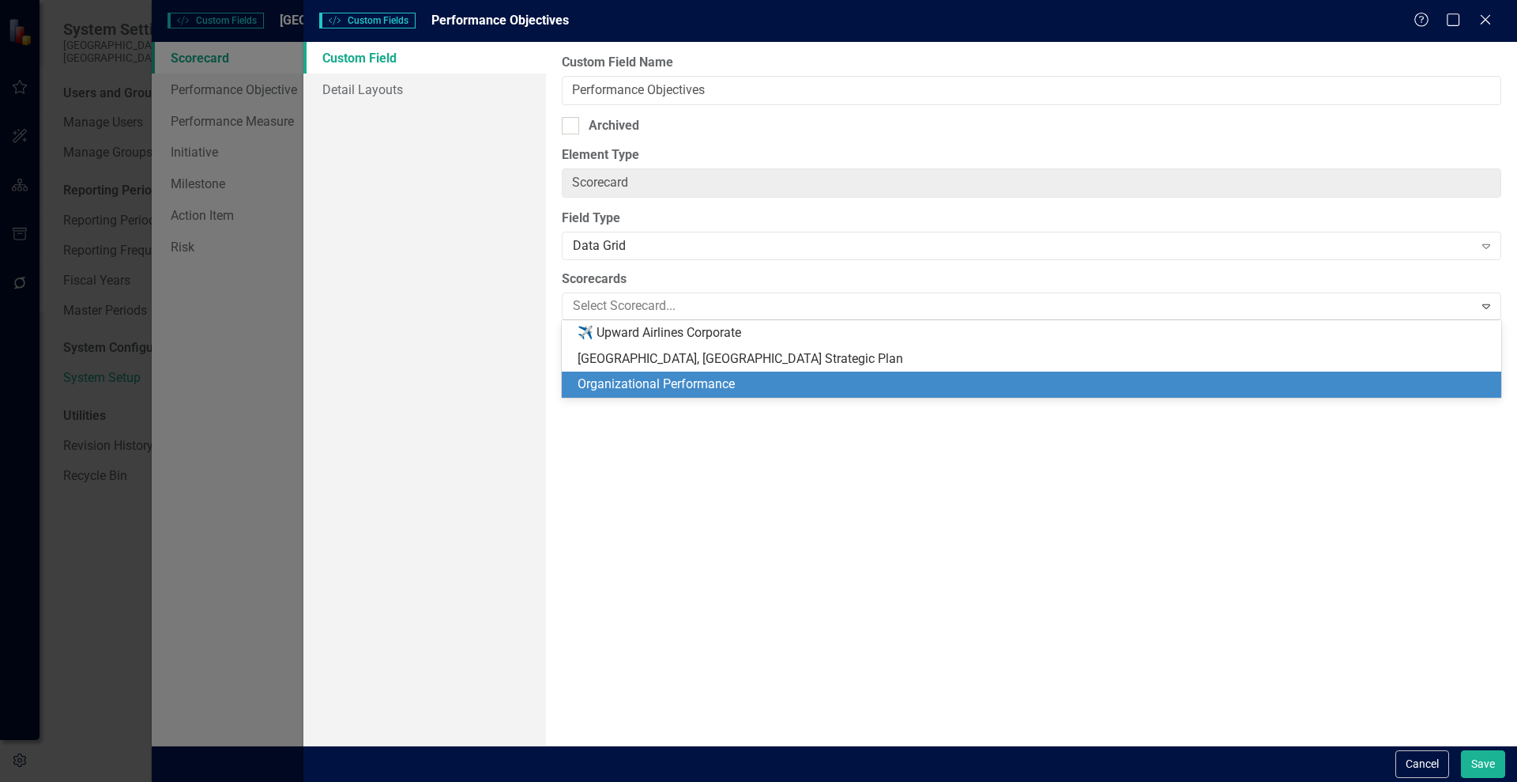
click at [695, 387] on div "Organizational Performance" at bounding box center [1035, 384] width 914 height 18
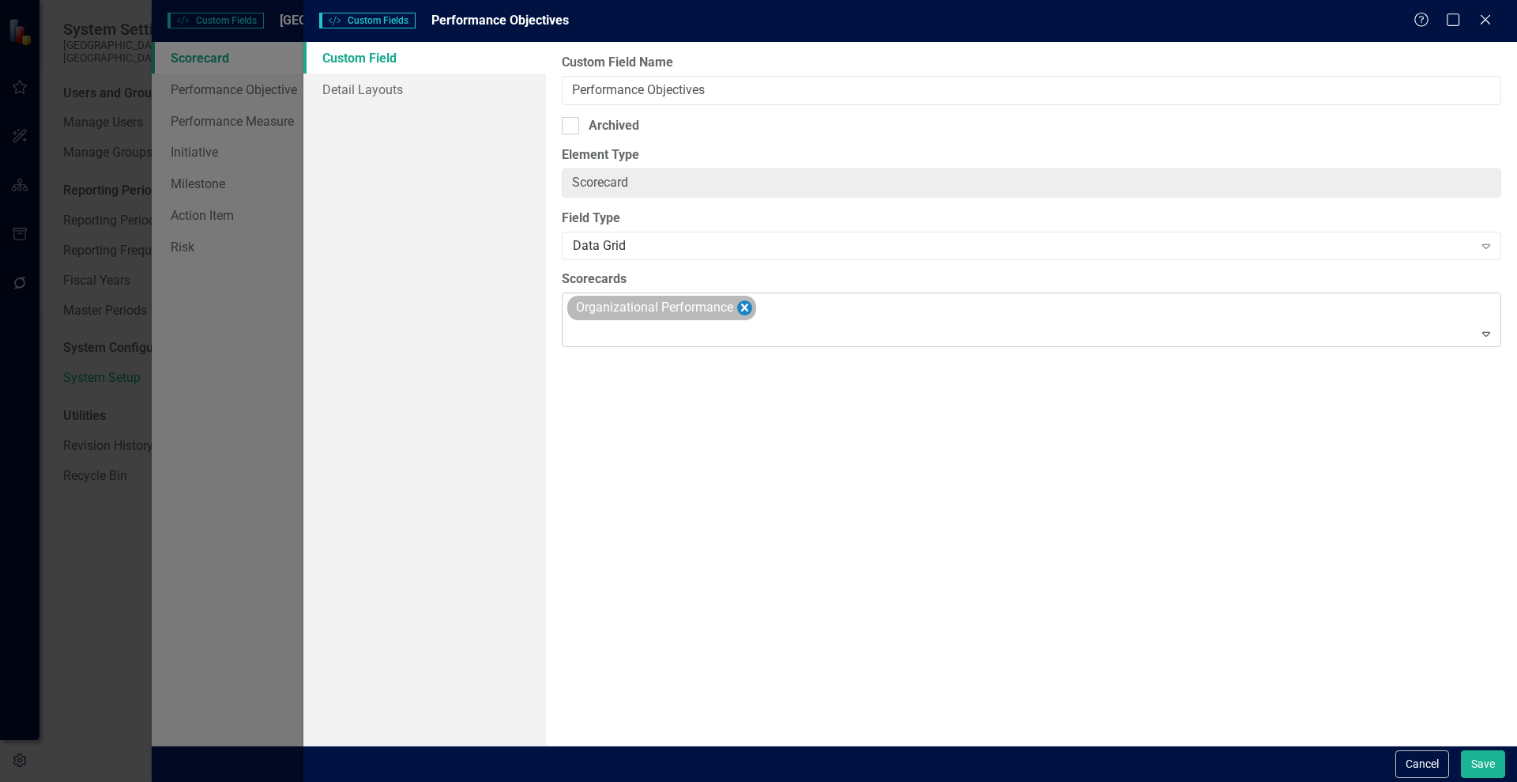
click at [744, 303] on icon "Remove Organizational Performance" at bounding box center [744, 308] width 15 height 20
click at [376, 89] on link "Detail Layouts" at bounding box center [424, 90] width 243 height 32
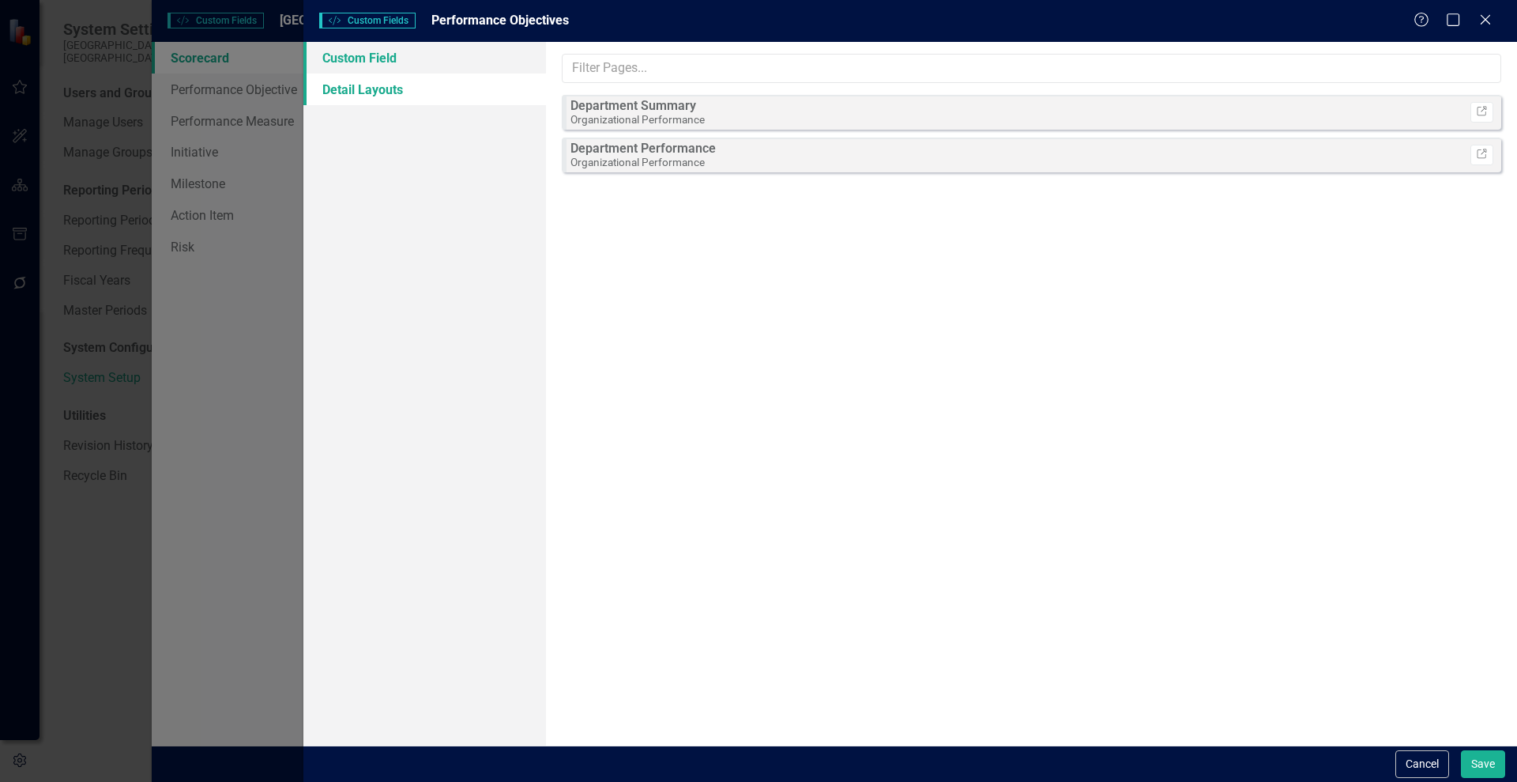
click at [374, 62] on link "Custom Field" at bounding box center [424, 58] width 243 height 32
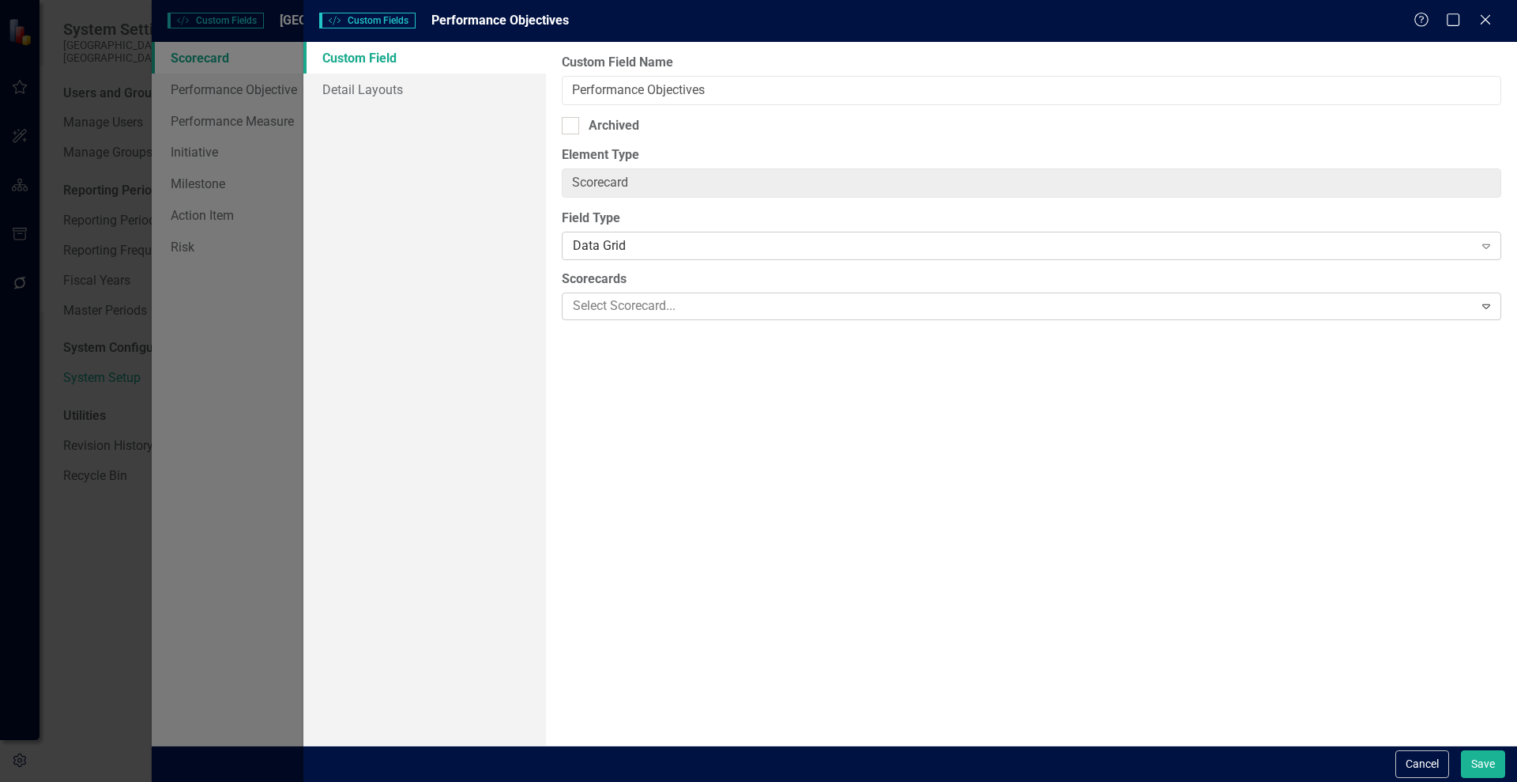
click at [634, 249] on div "Data Grid" at bounding box center [1023, 246] width 900 height 18
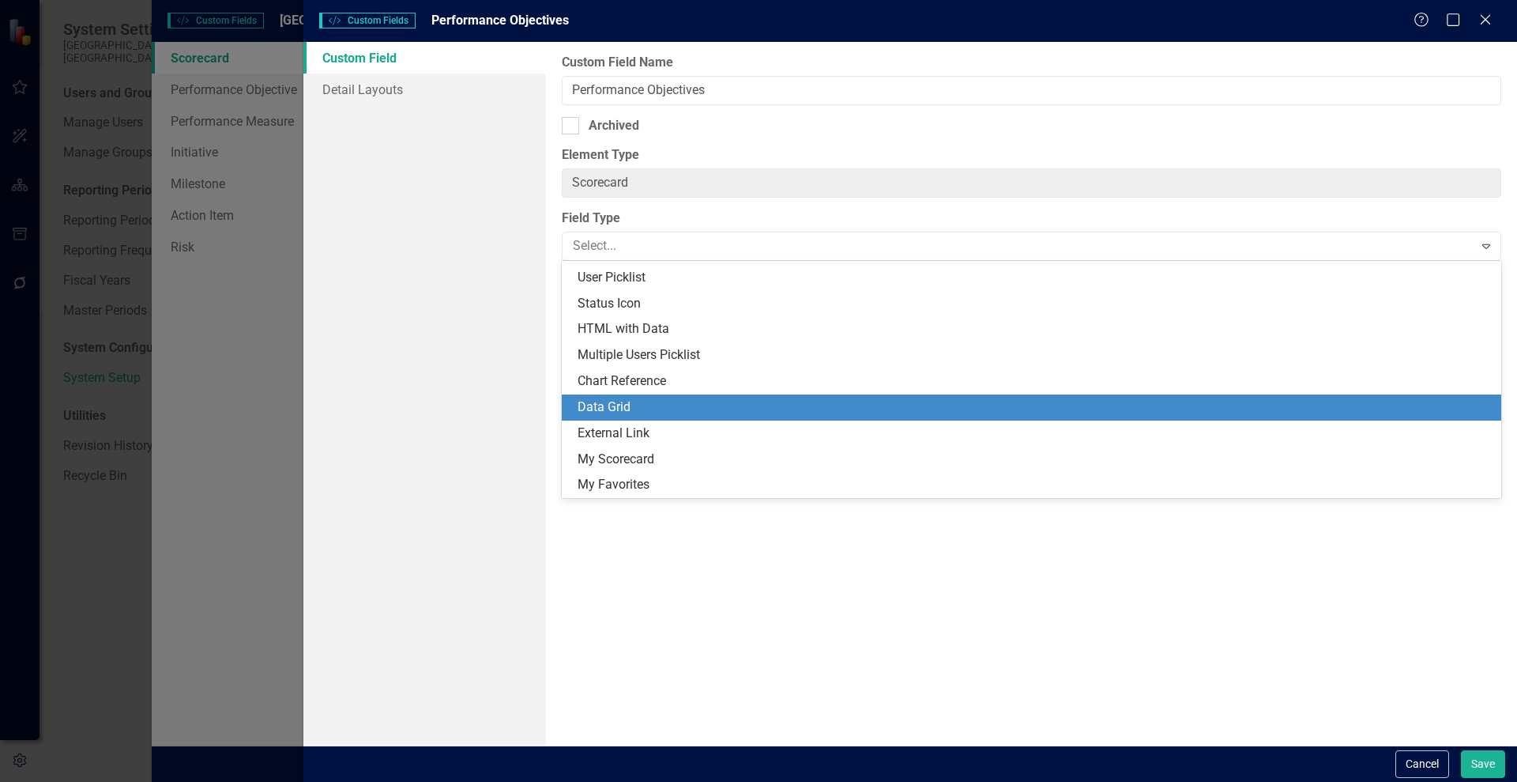
click at [967, 413] on div "Data Grid" at bounding box center [1035, 407] width 914 height 18
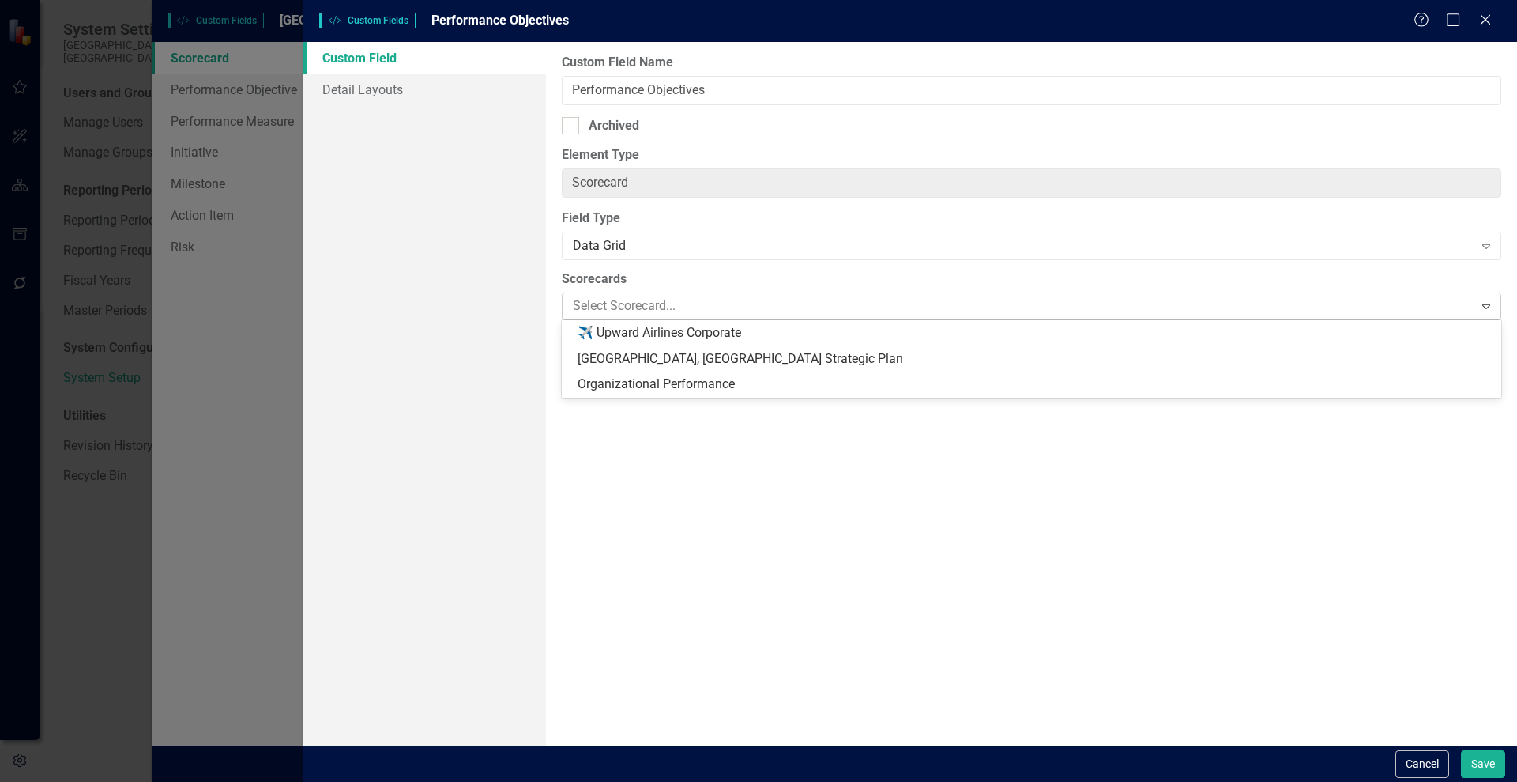
click at [760, 300] on div at bounding box center [1020, 306] width 907 height 21
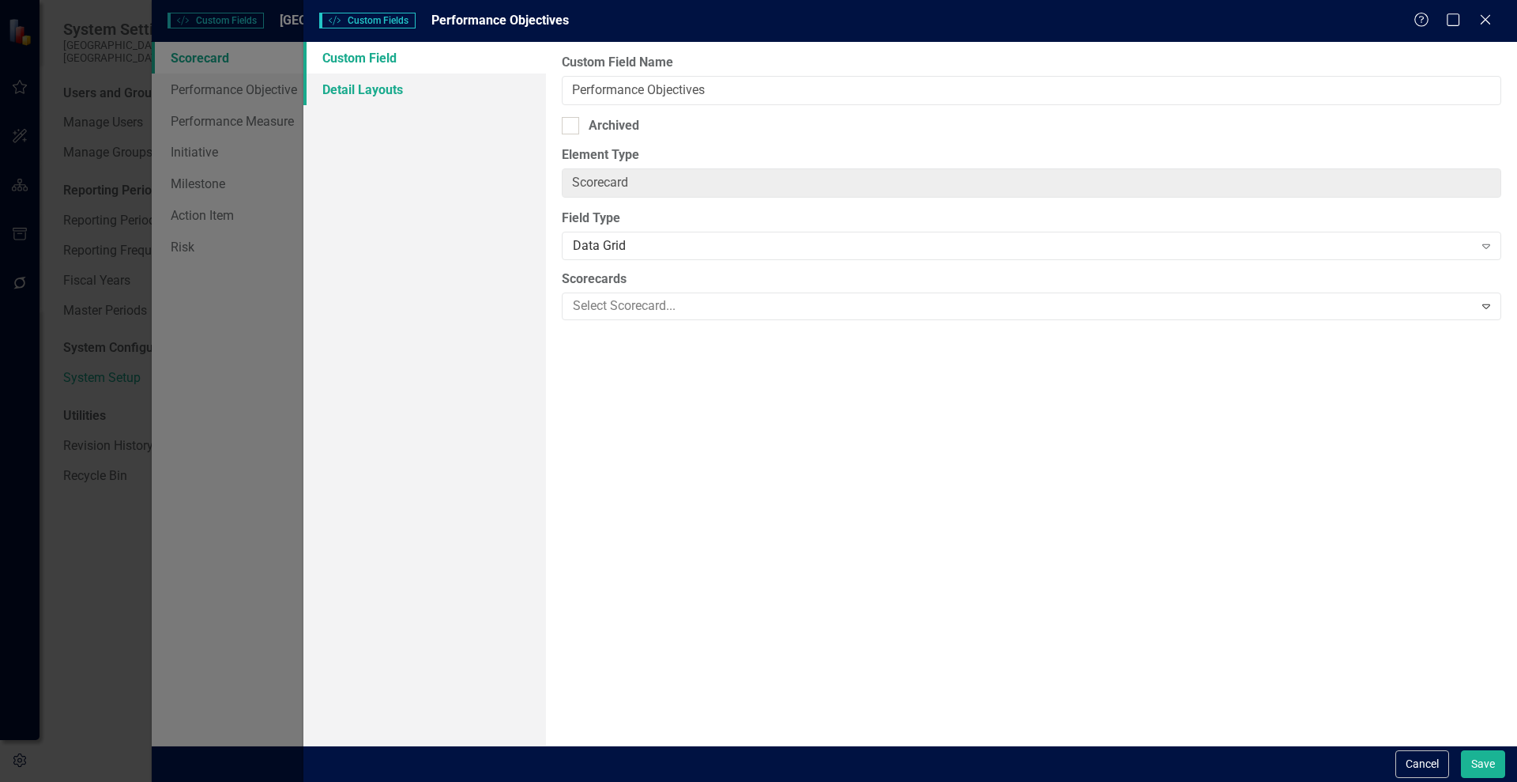
click at [345, 96] on link "Detail Layouts" at bounding box center [424, 90] width 243 height 32
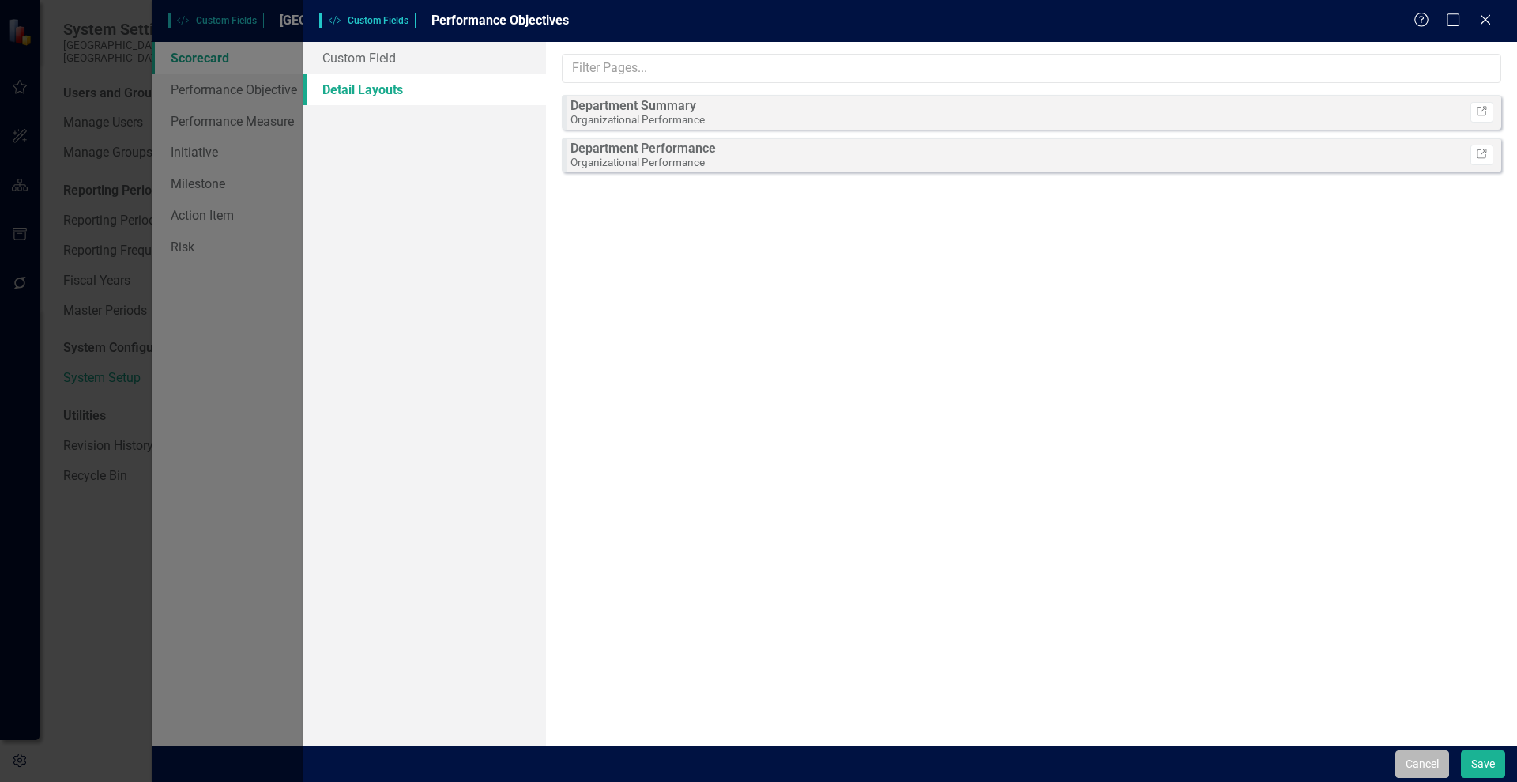
click at [1417, 753] on button "Cancel" at bounding box center [1423, 764] width 54 height 28
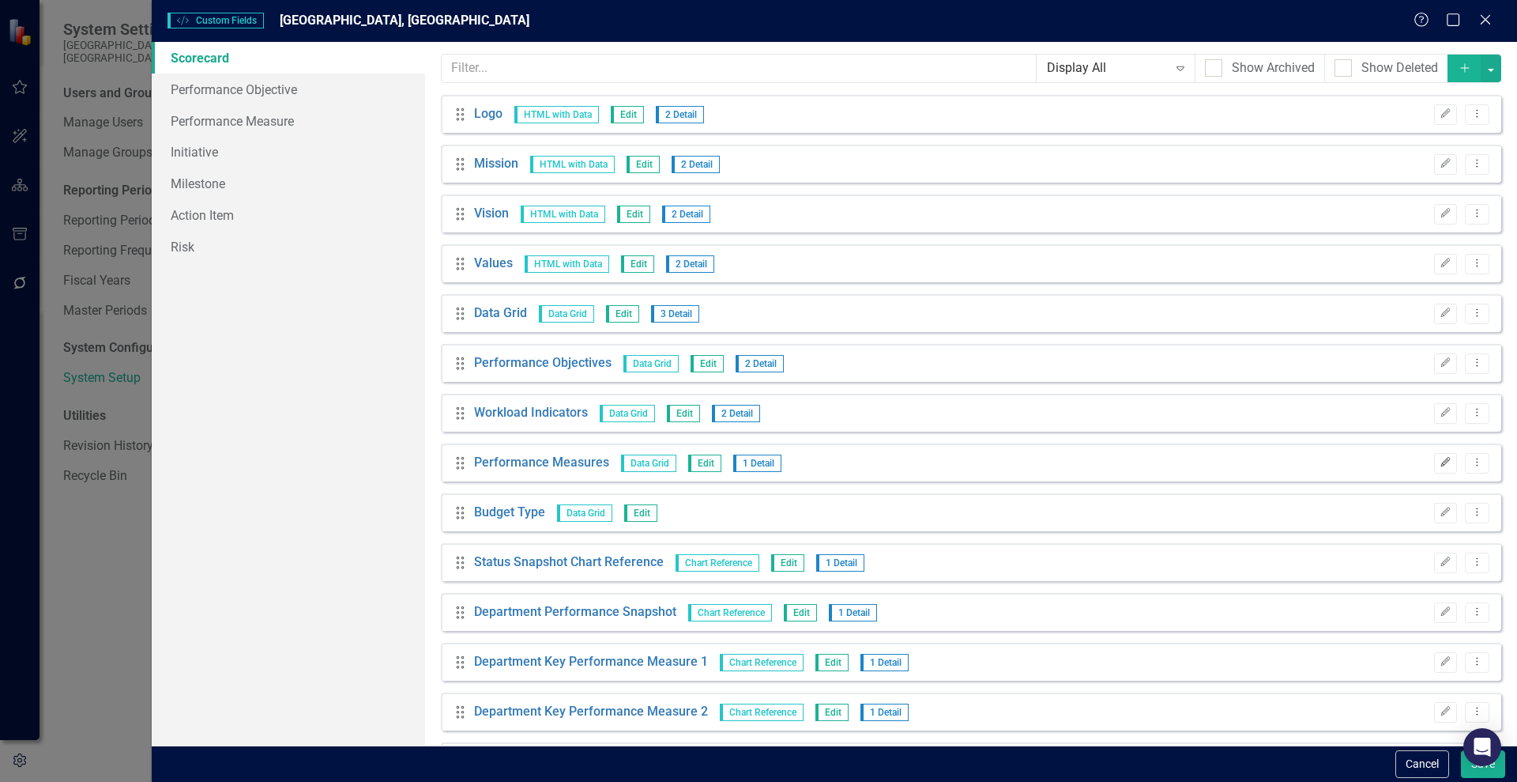
click at [1442, 466] on button "Edit" at bounding box center [1445, 463] width 23 height 21
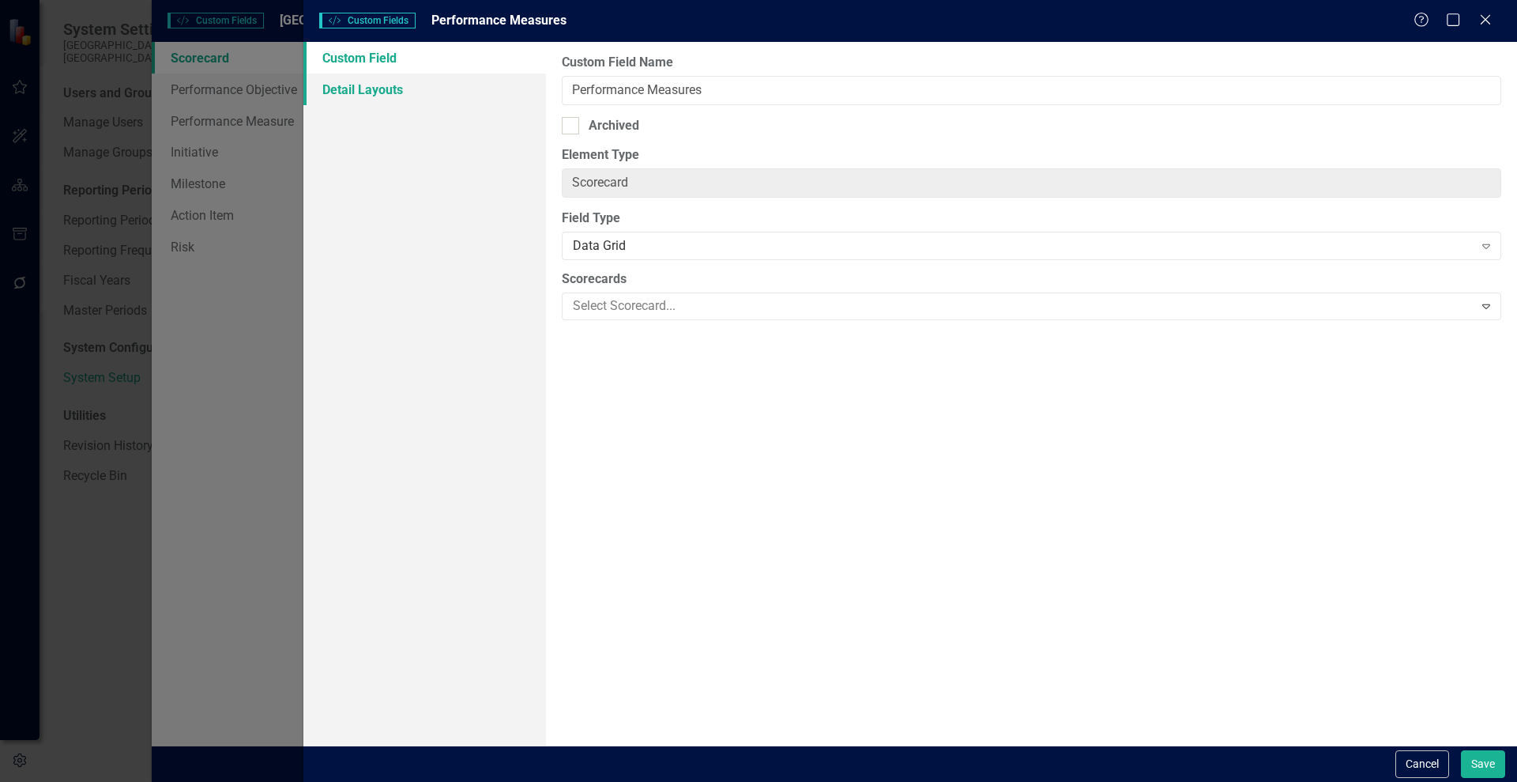
click at [368, 89] on link "Detail Layouts" at bounding box center [424, 90] width 243 height 32
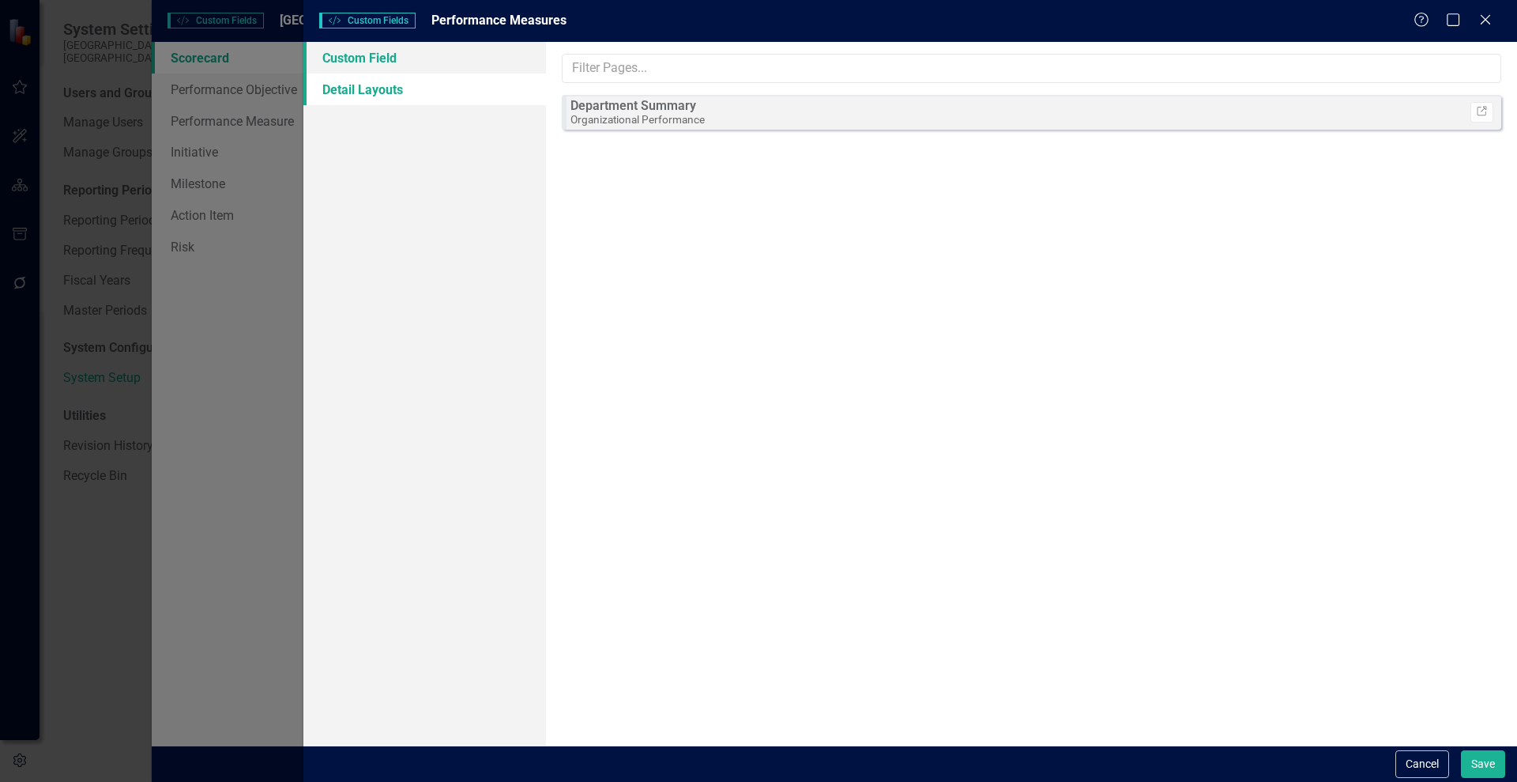
click at [349, 58] on link "Custom Field" at bounding box center [424, 58] width 243 height 32
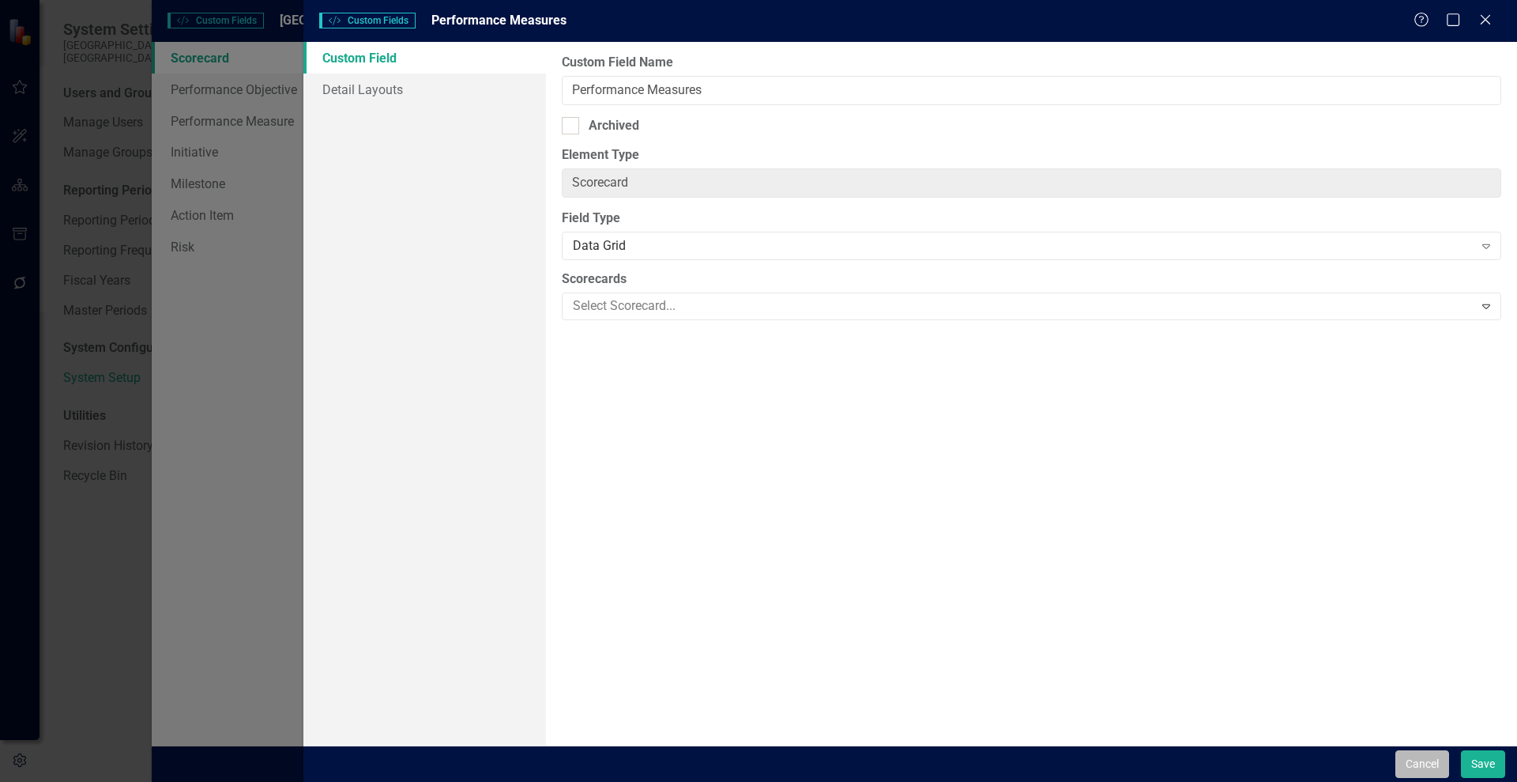
click at [1416, 765] on button "Cancel" at bounding box center [1423, 764] width 54 height 28
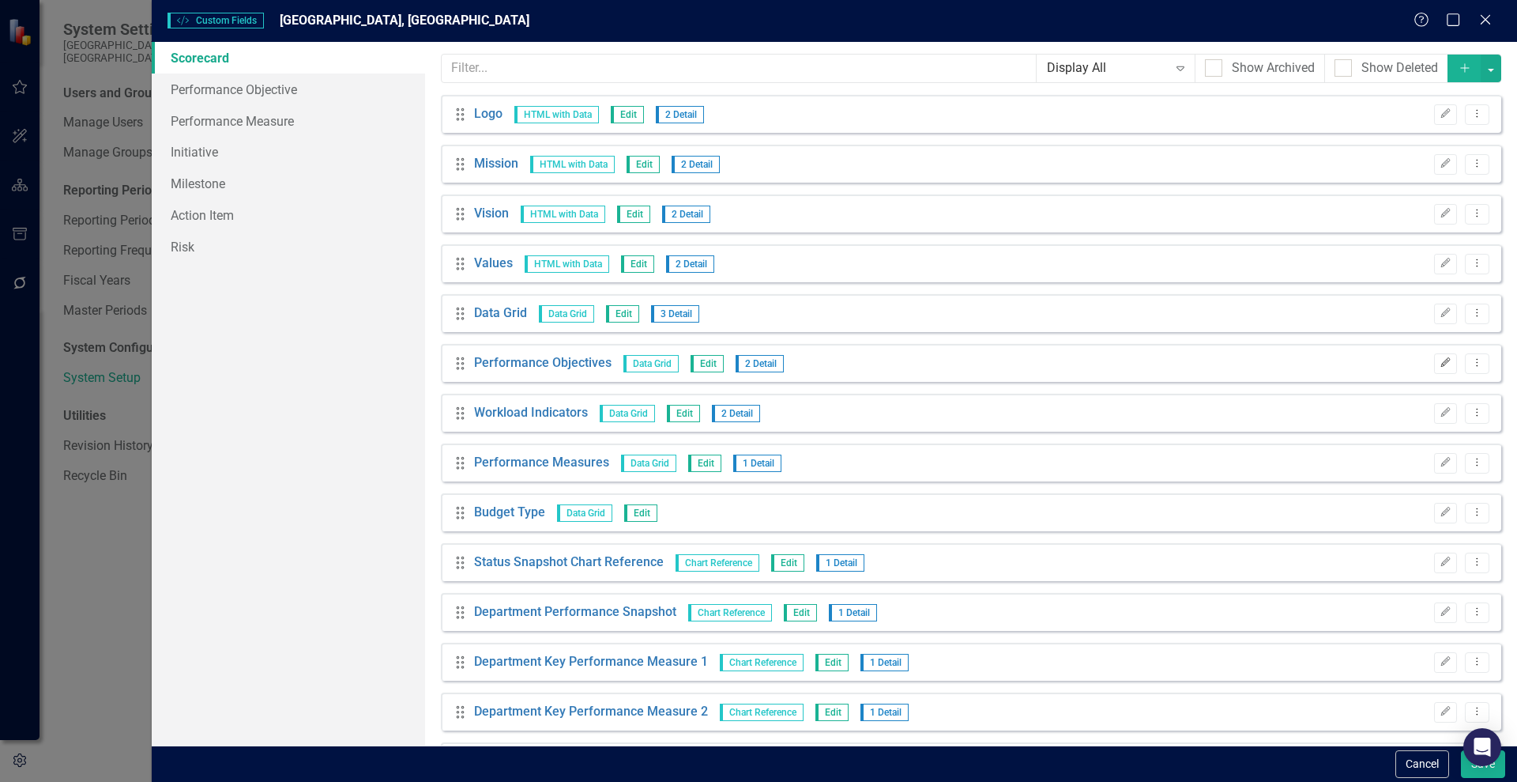
click at [1440, 365] on icon "Edit" at bounding box center [1446, 362] width 12 height 9
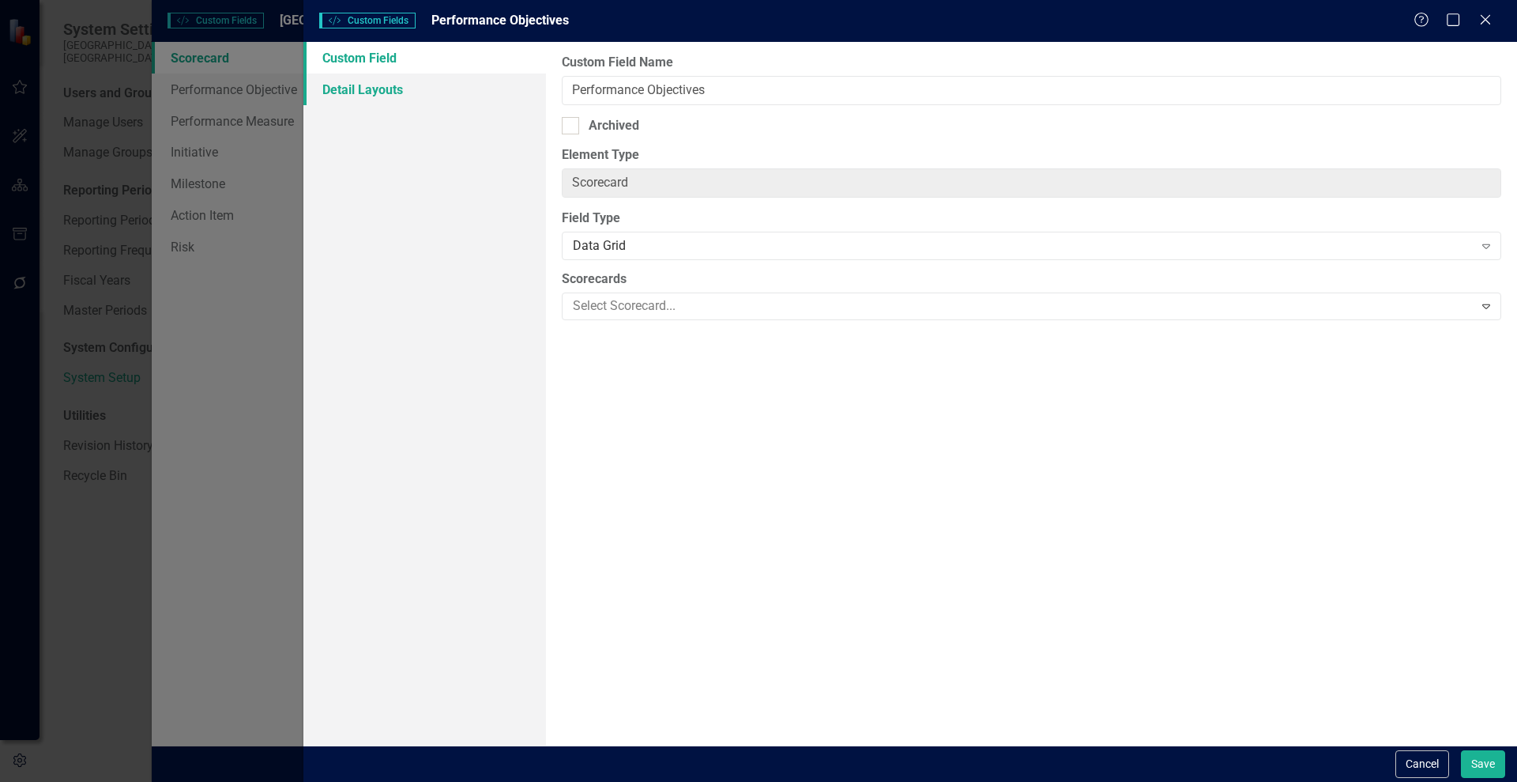
click at [378, 93] on link "Detail Layouts" at bounding box center [424, 90] width 243 height 32
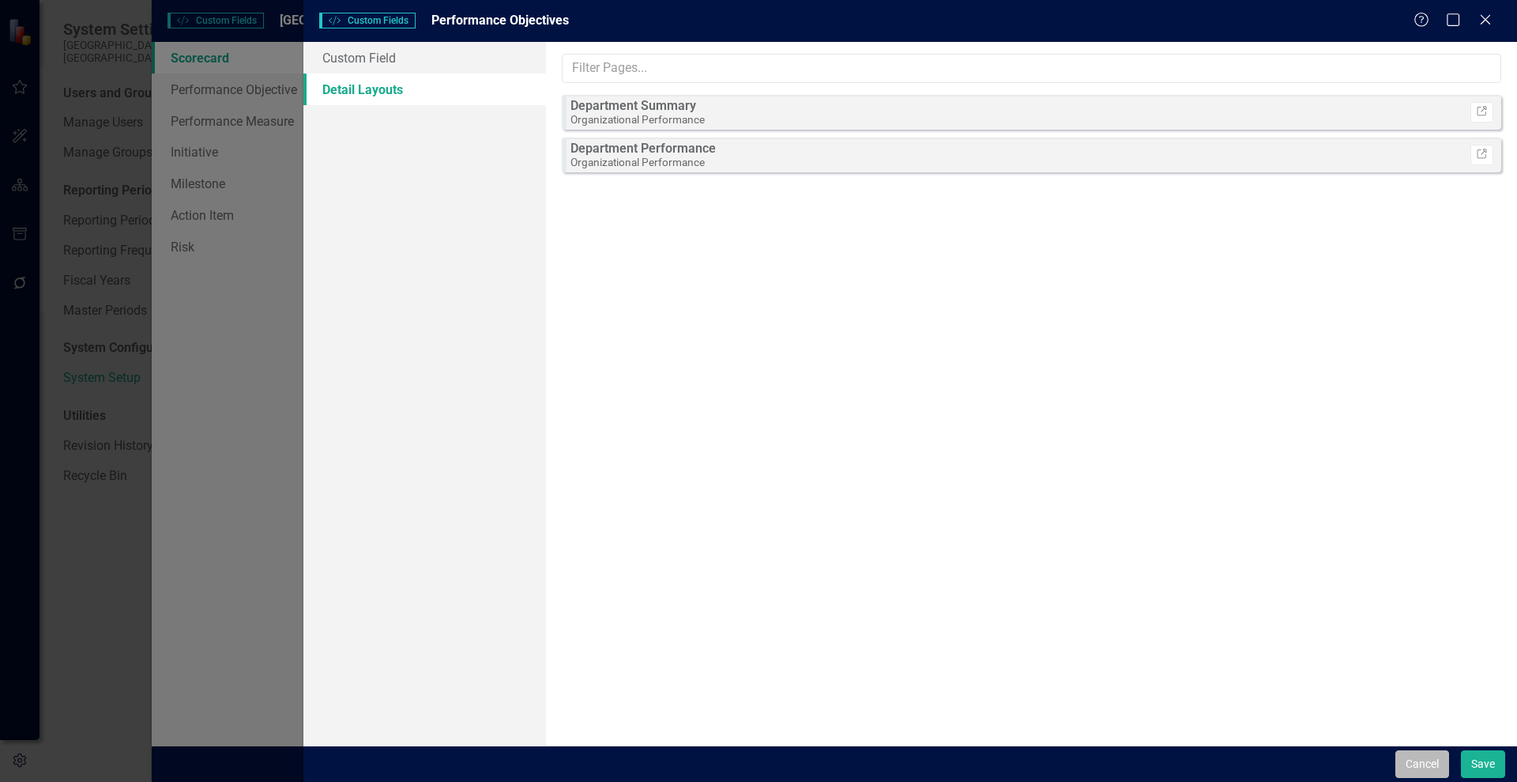
click at [1409, 762] on button "Cancel" at bounding box center [1423, 764] width 54 height 28
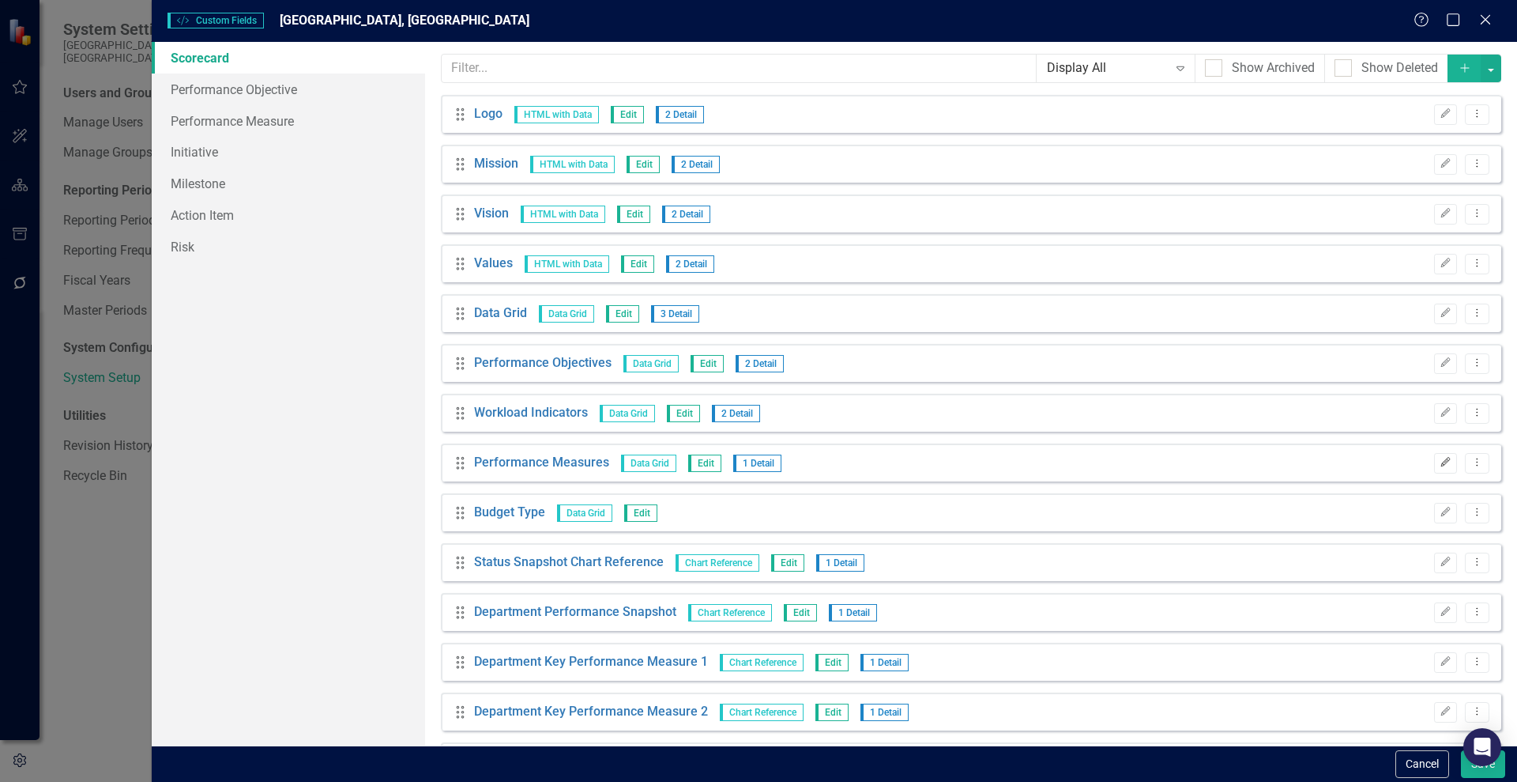
click at [1442, 461] on icon "button" at bounding box center [1446, 462] width 9 height 9
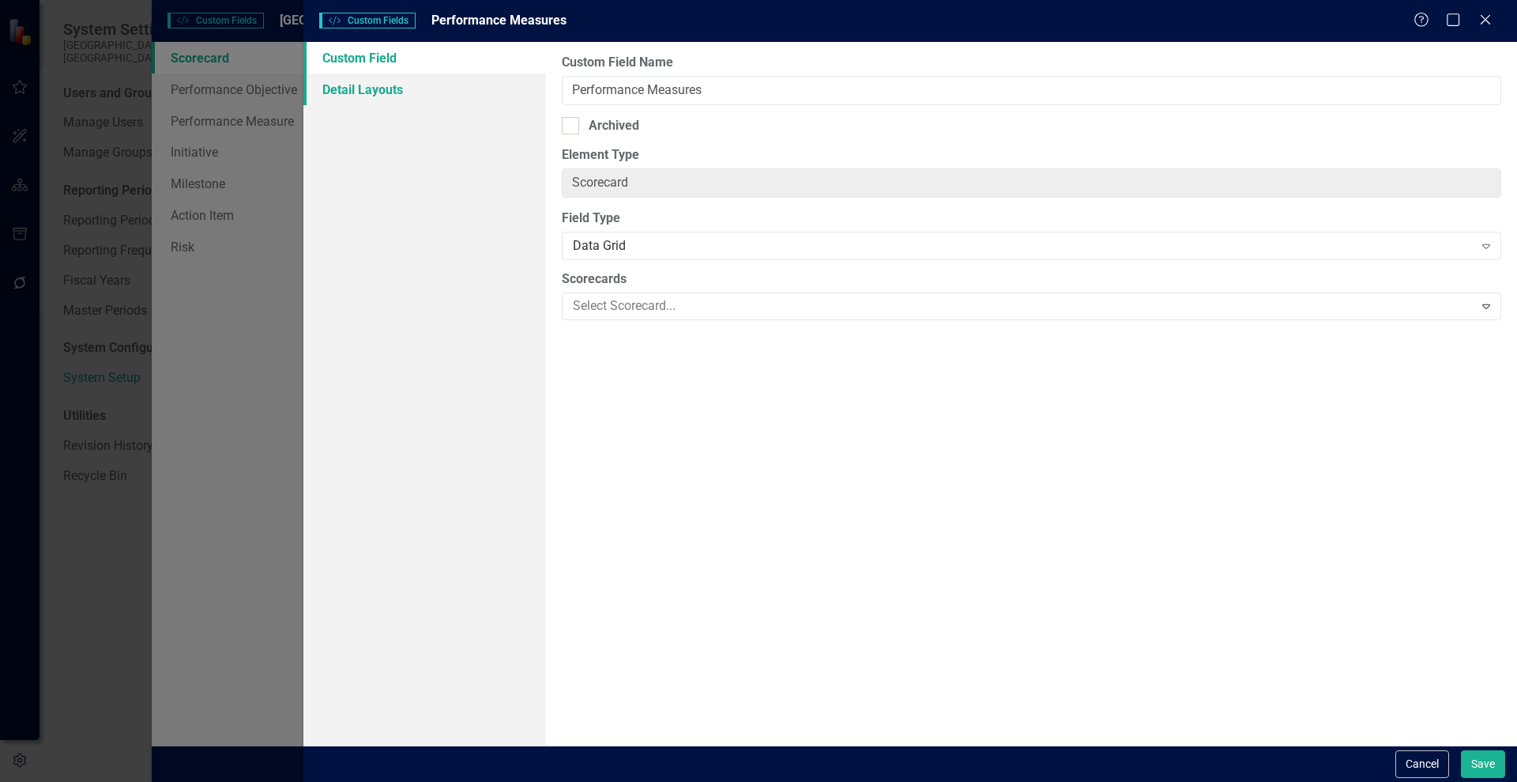
click at [356, 82] on link "Detail Layouts" at bounding box center [424, 90] width 243 height 32
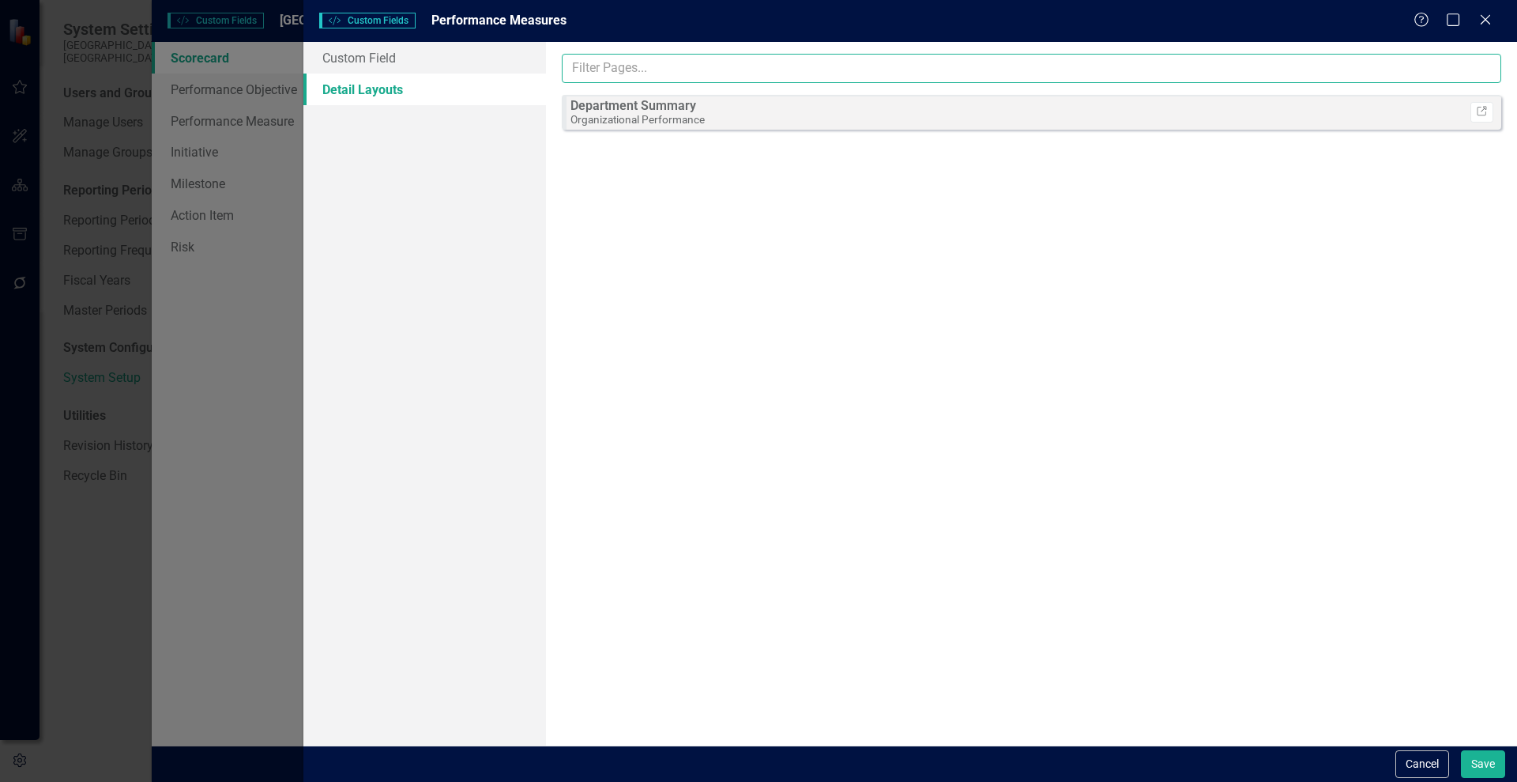
click at [639, 62] on input "text" at bounding box center [1032, 68] width 940 height 29
type input "d"
click at [409, 60] on link "Custom Field" at bounding box center [424, 58] width 243 height 32
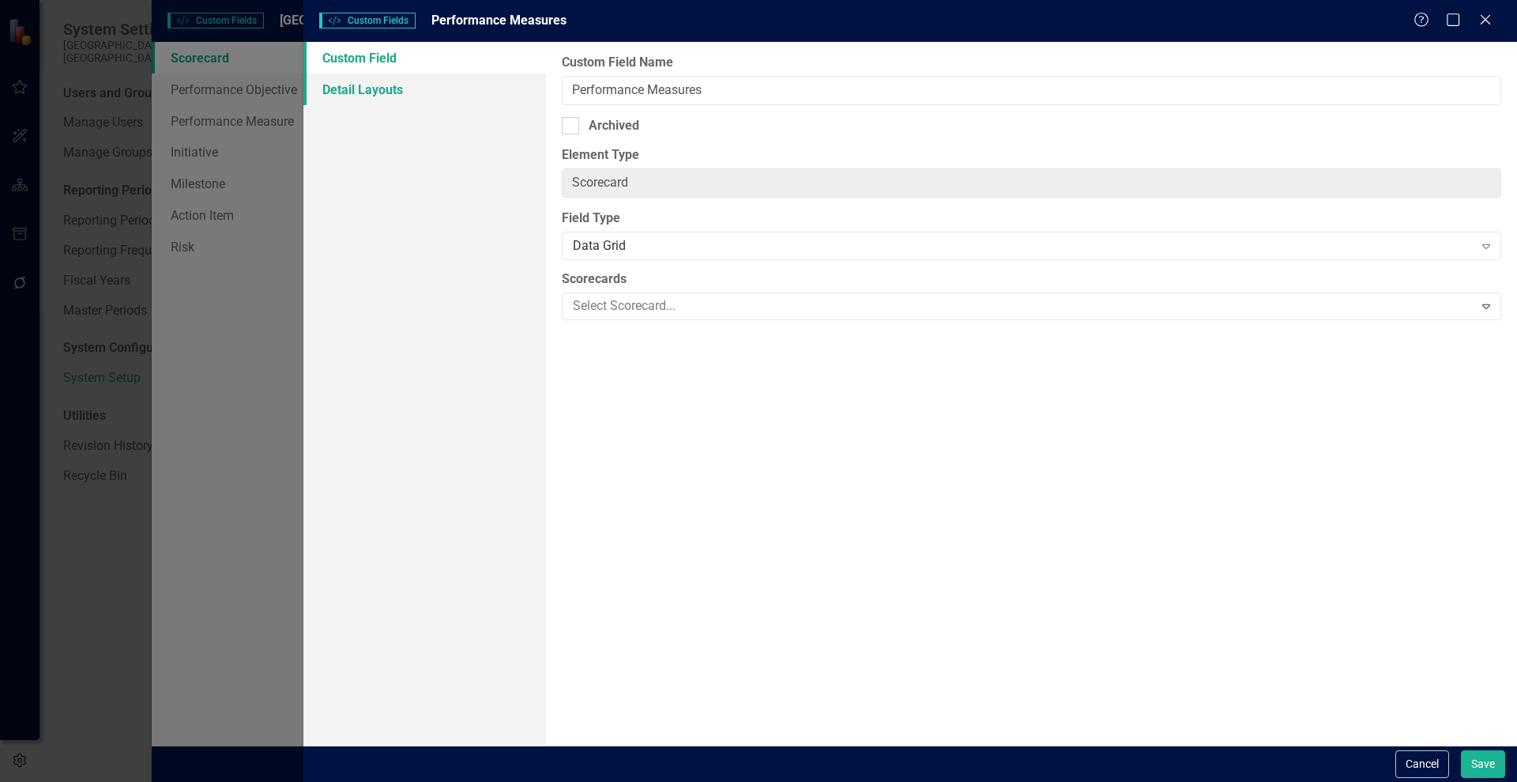
click at [409, 90] on link "Detail Layouts" at bounding box center [424, 90] width 243 height 32
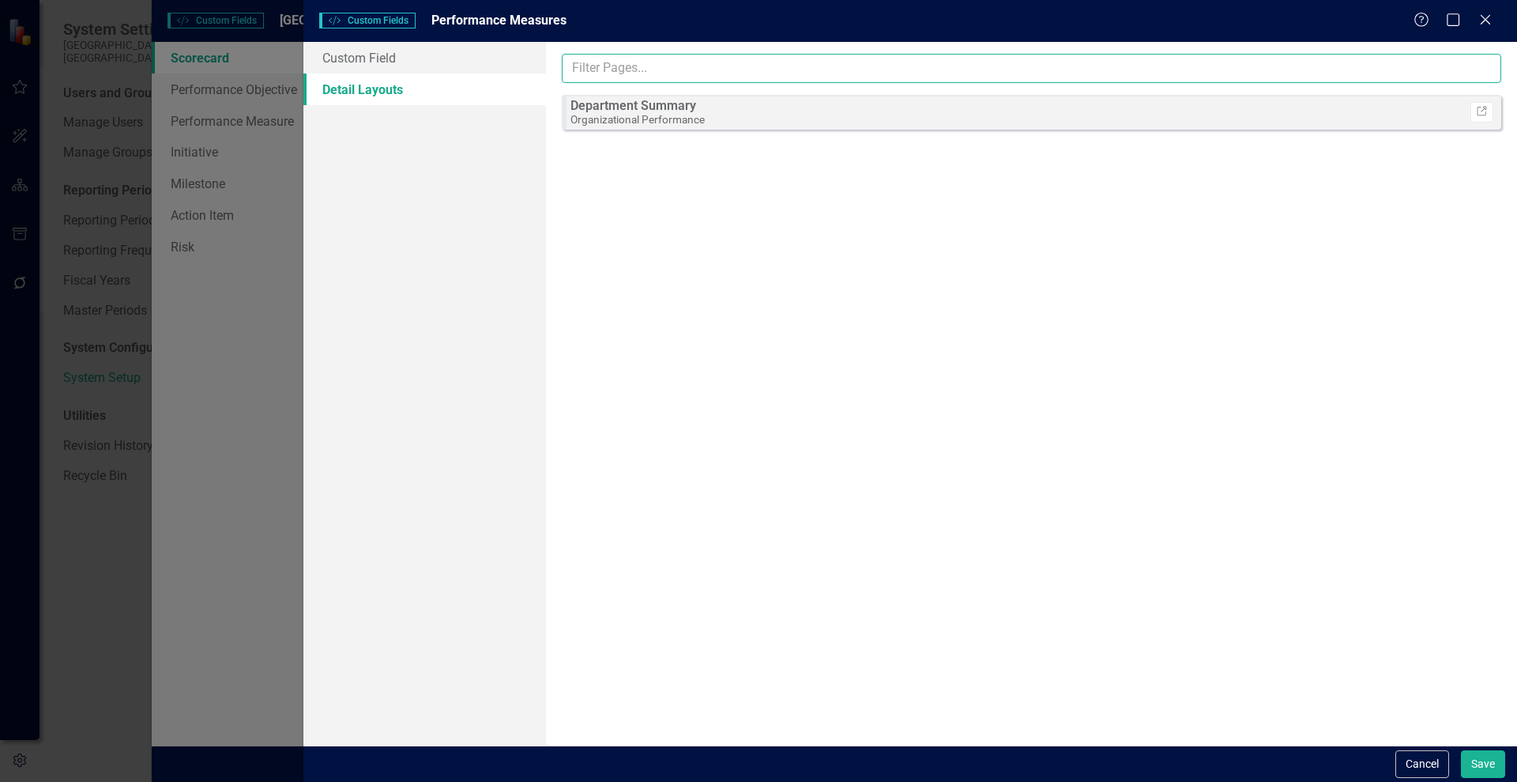
click at [1411, 72] on input "text" at bounding box center [1032, 68] width 940 height 29
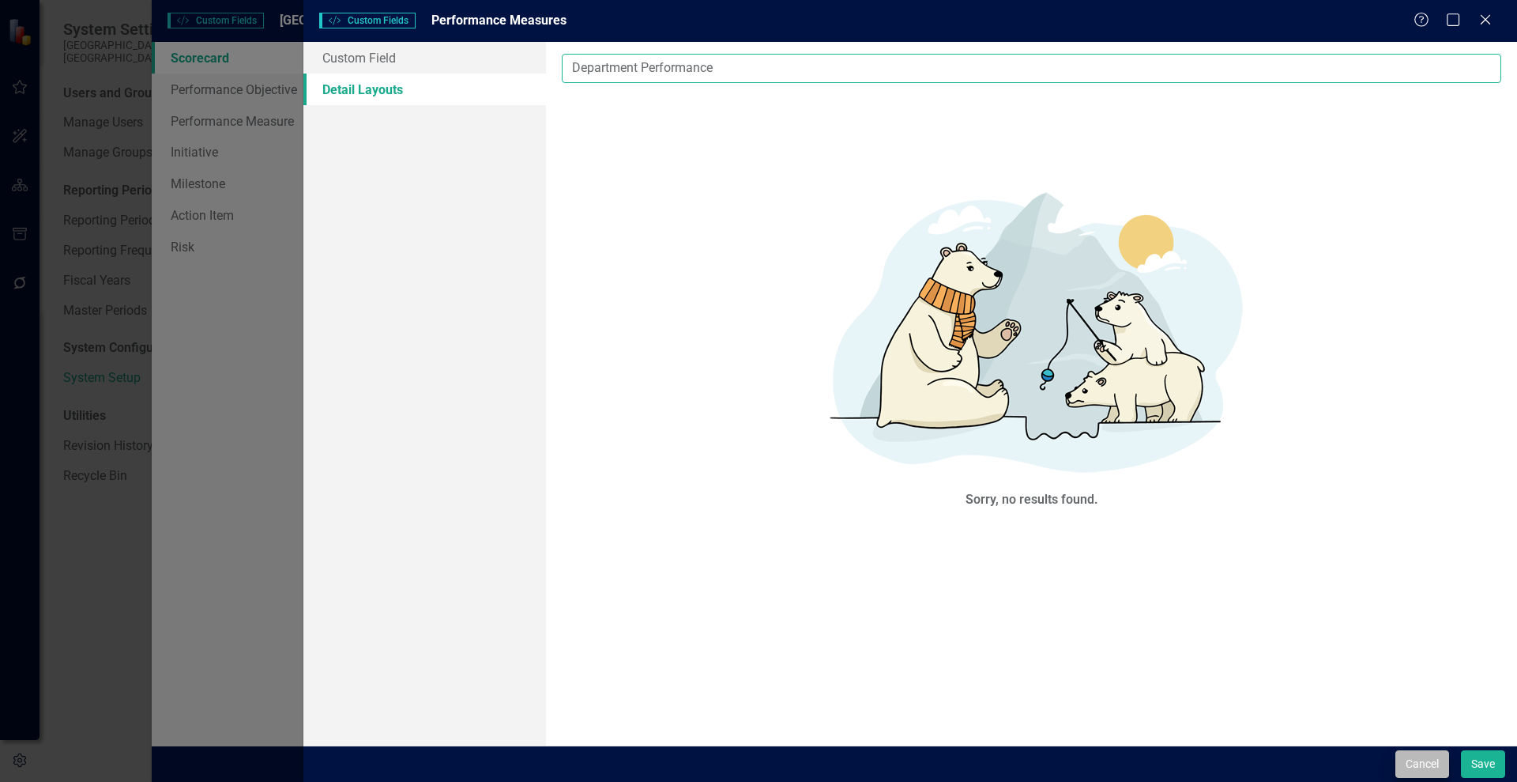
type input "Department Performance"
click at [1424, 769] on button "Cancel" at bounding box center [1423, 764] width 54 height 28
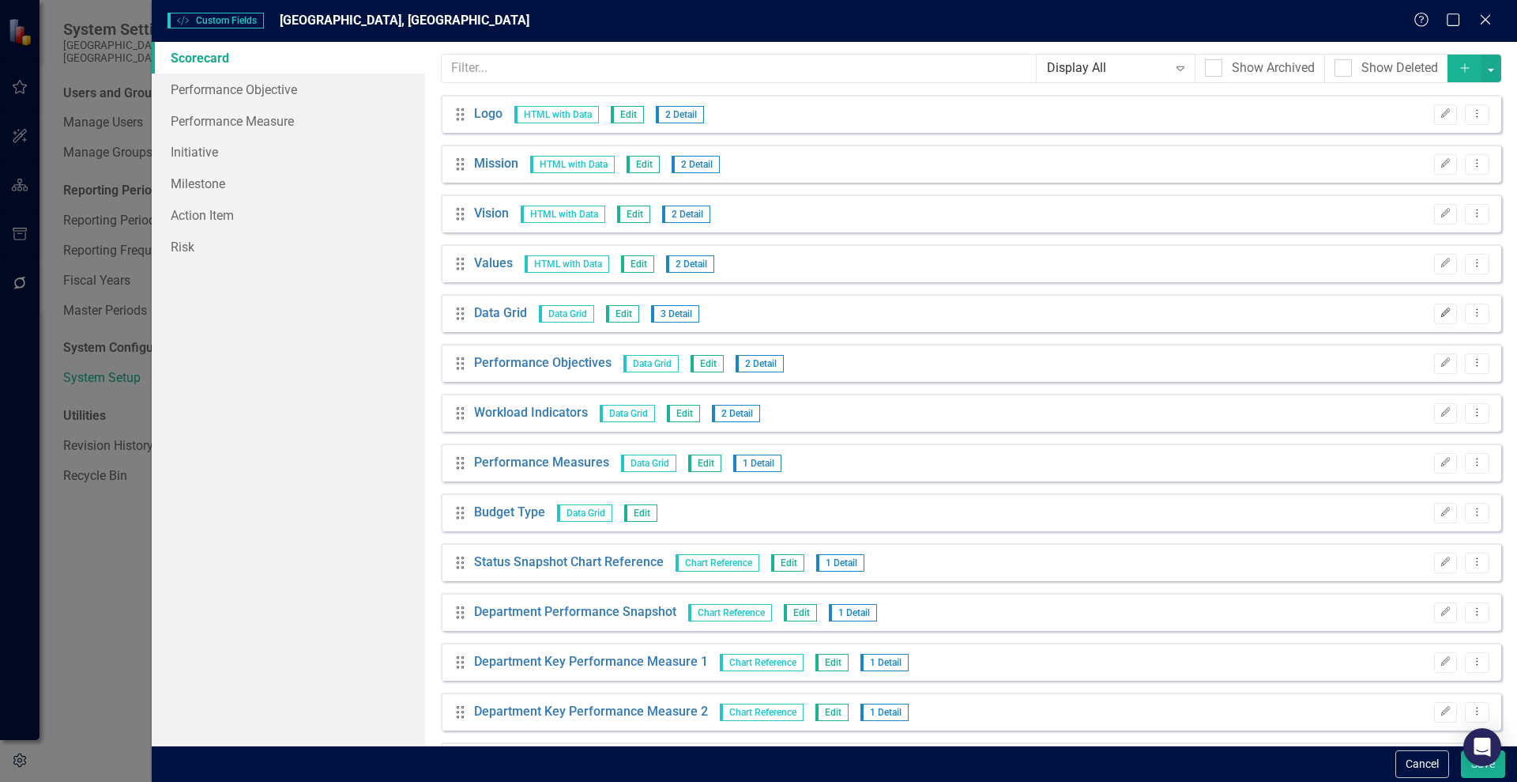
click at [1442, 312] on icon "button" at bounding box center [1446, 312] width 9 height 9
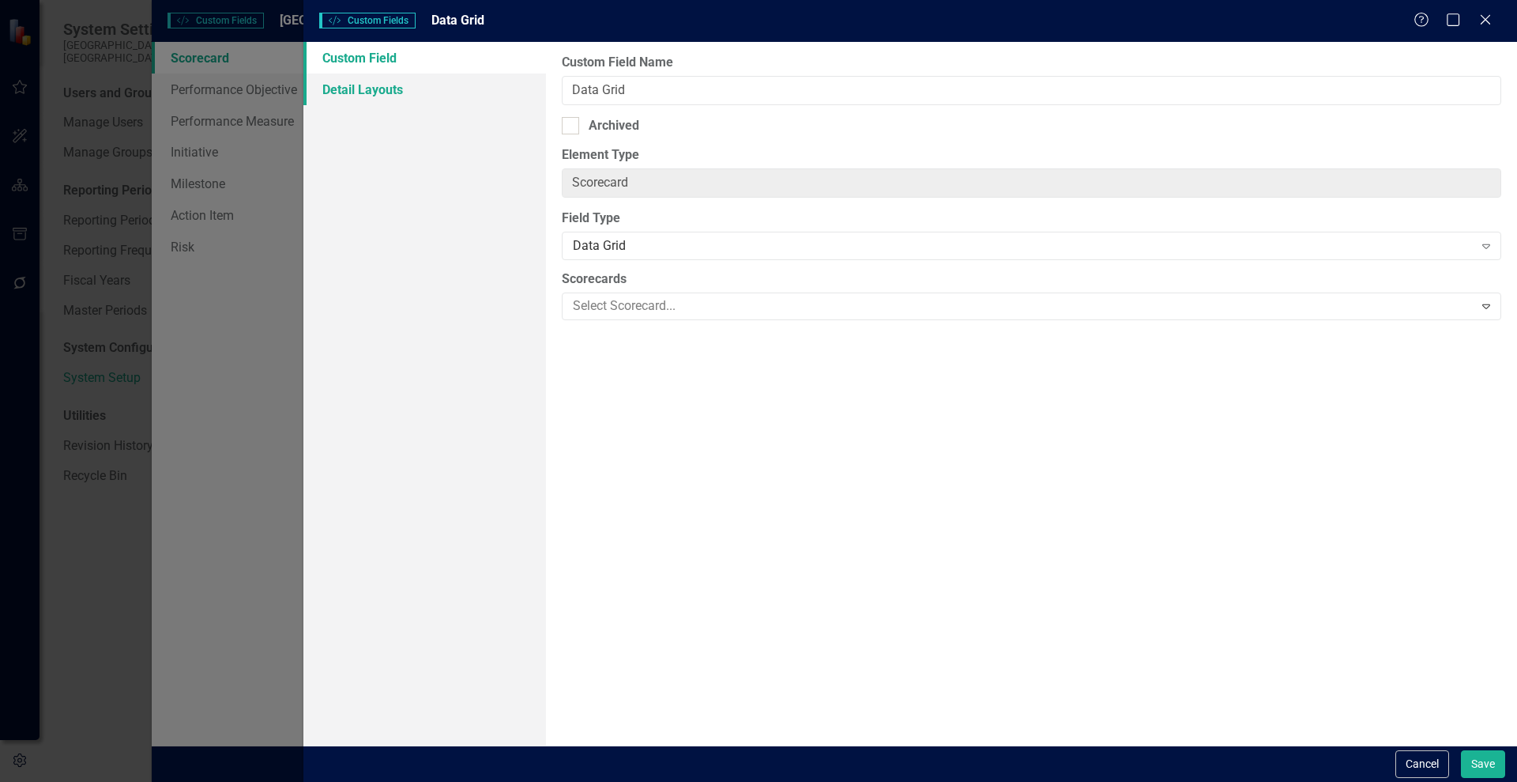
click at [383, 81] on link "Detail Layouts" at bounding box center [424, 90] width 243 height 32
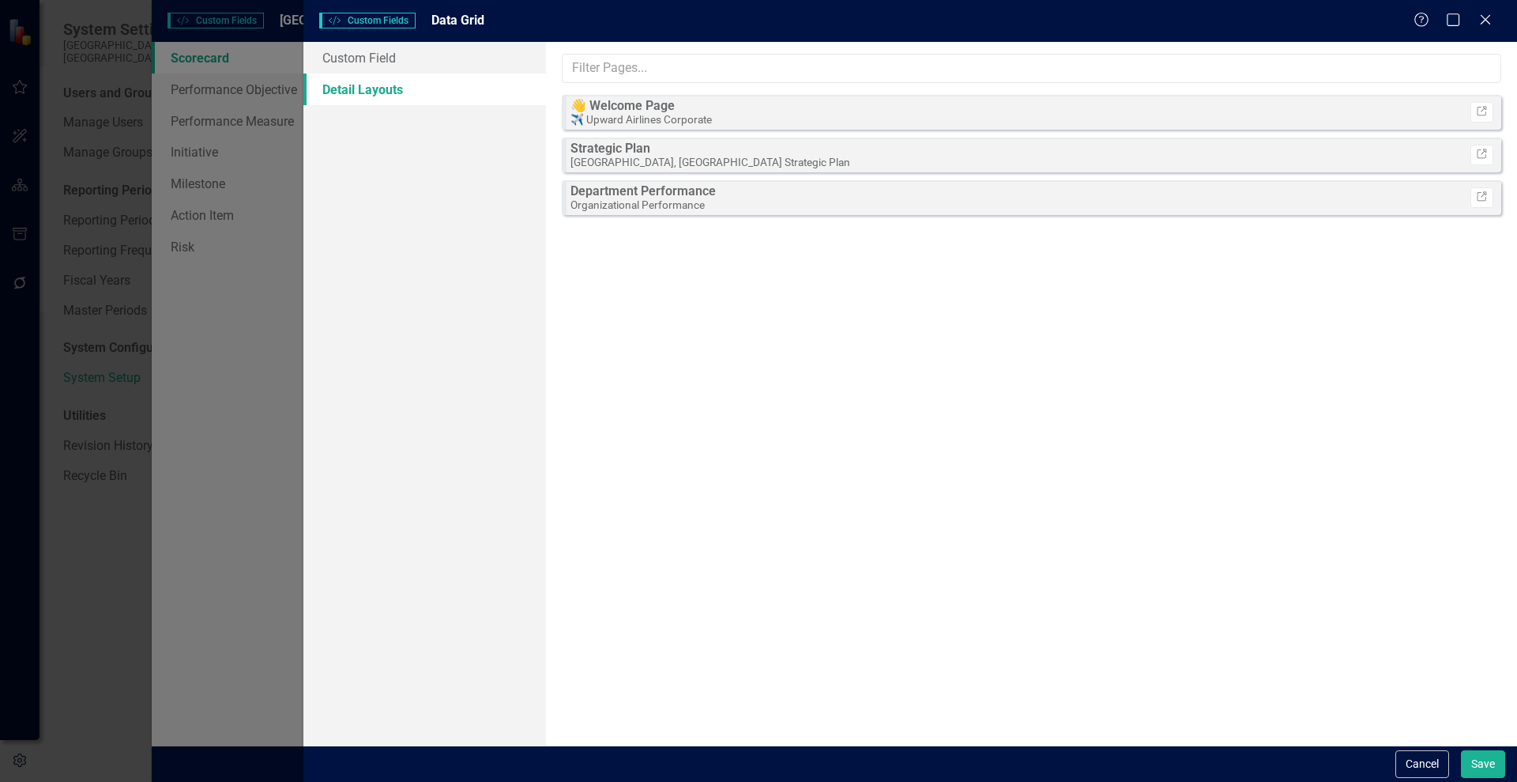
click at [1517, 28] on div "Custom Style Custom Fields Data Grid Help Maximize Close" at bounding box center [910, 21] width 1214 height 42
click at [1483, 14] on icon "Close" at bounding box center [1486, 19] width 20 height 15
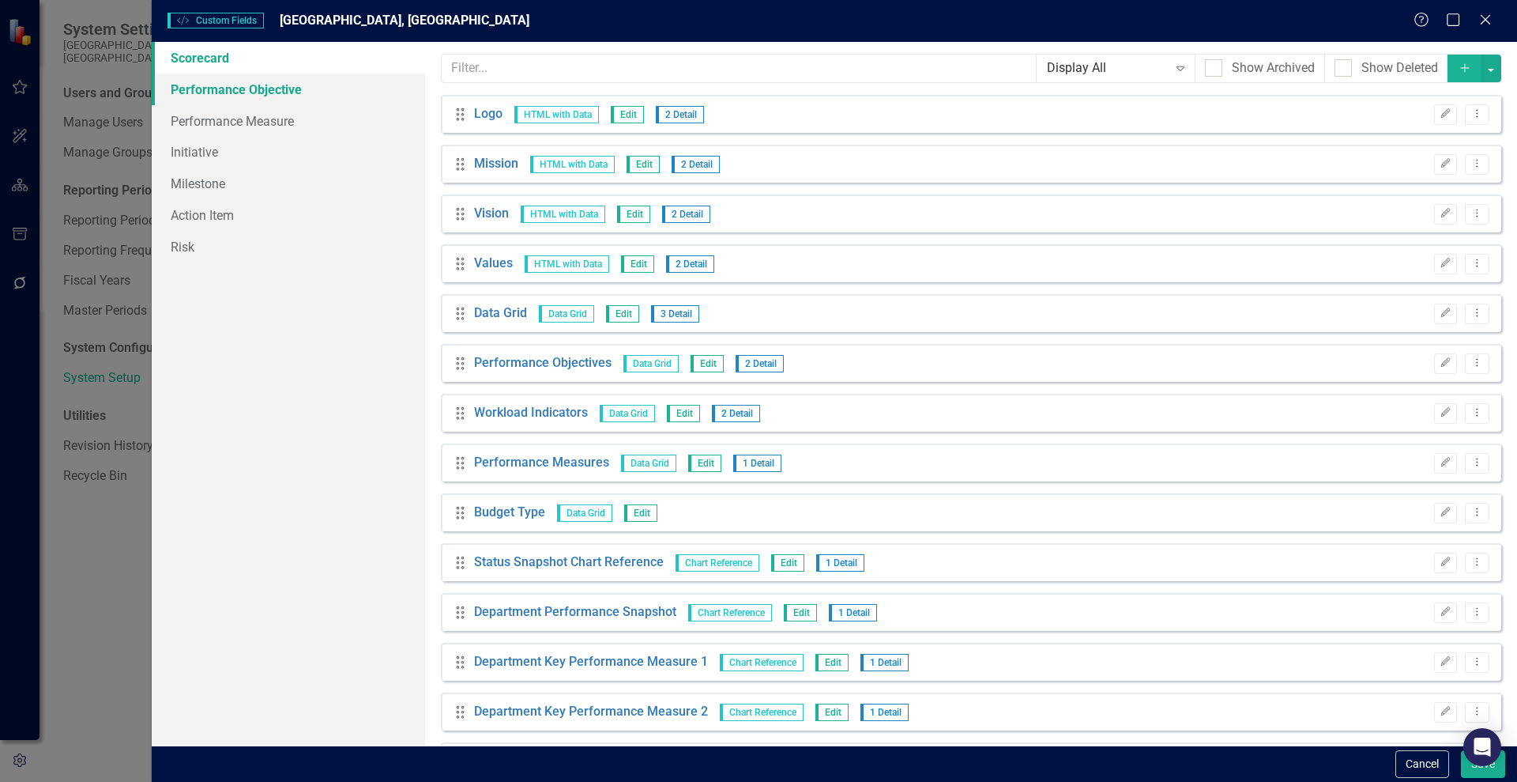
click at [208, 89] on link "Performance Objective" at bounding box center [288, 90] width 273 height 32
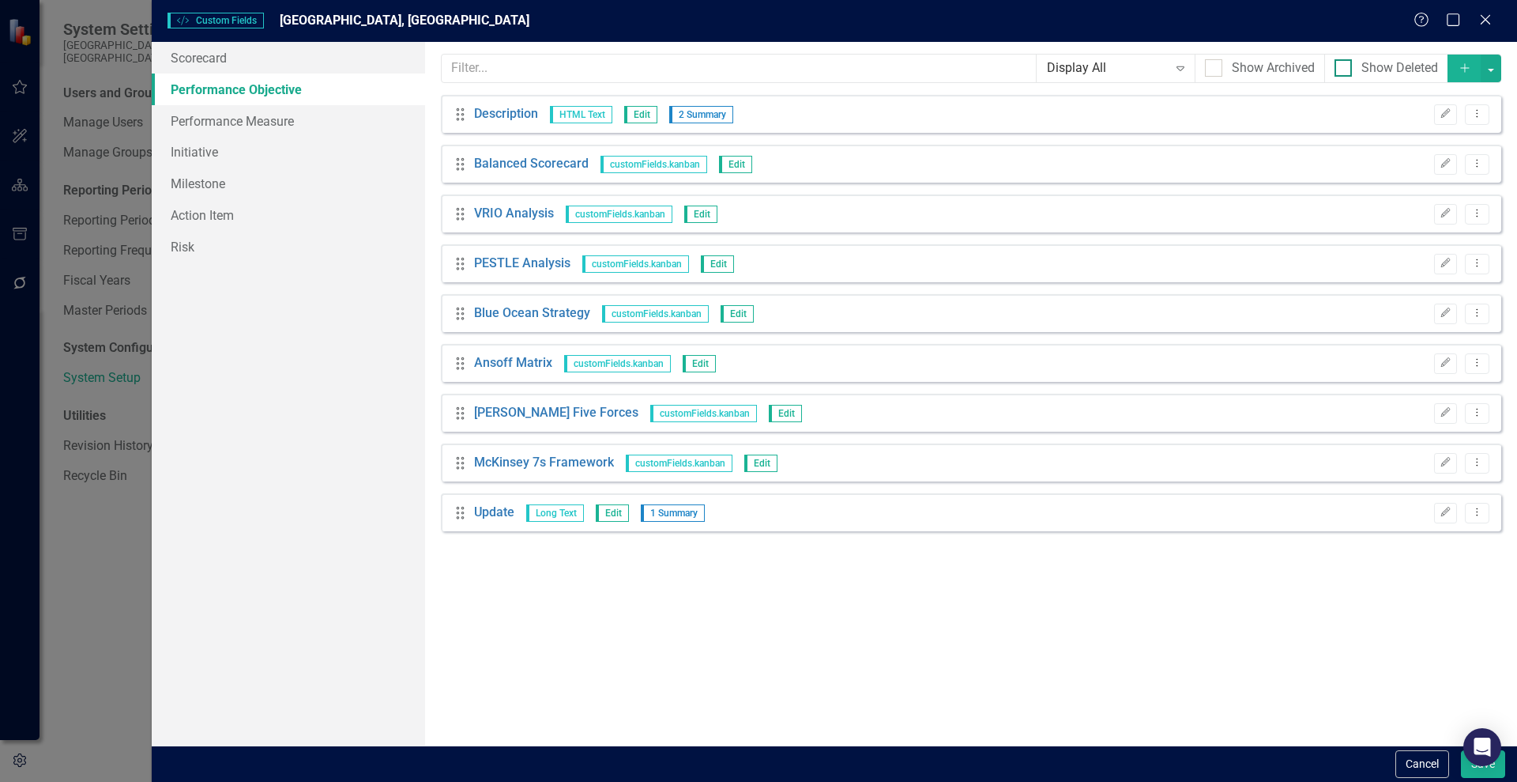
click at [1378, 67] on div "Show Deleted" at bounding box center [1400, 68] width 77 height 18
click at [1345, 67] on input "Show Deleted" at bounding box center [1340, 64] width 10 height 10
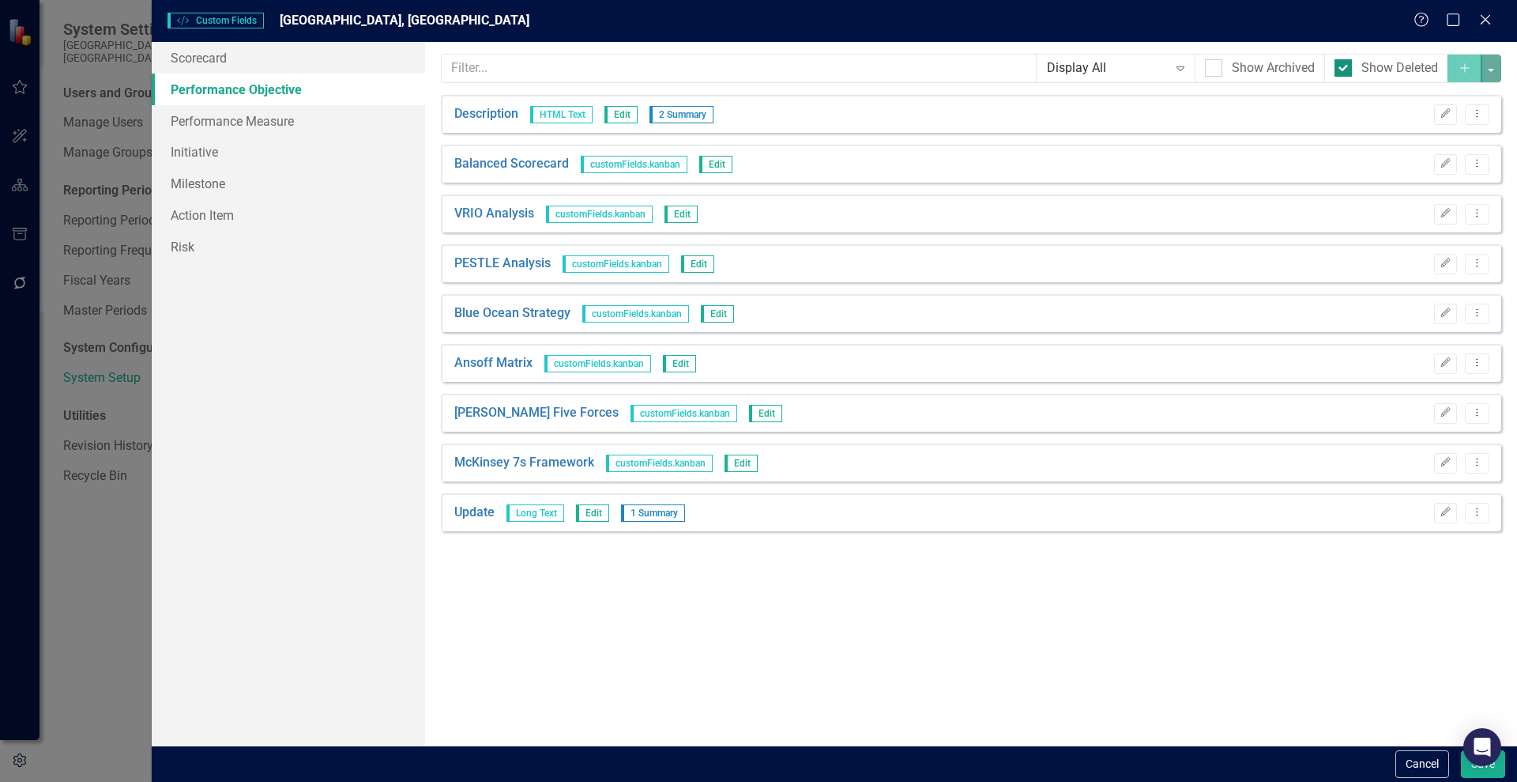
click at [1378, 66] on div "Show Deleted" at bounding box center [1400, 68] width 77 height 18
click at [1345, 66] on input "Show Deleted" at bounding box center [1340, 64] width 10 height 10
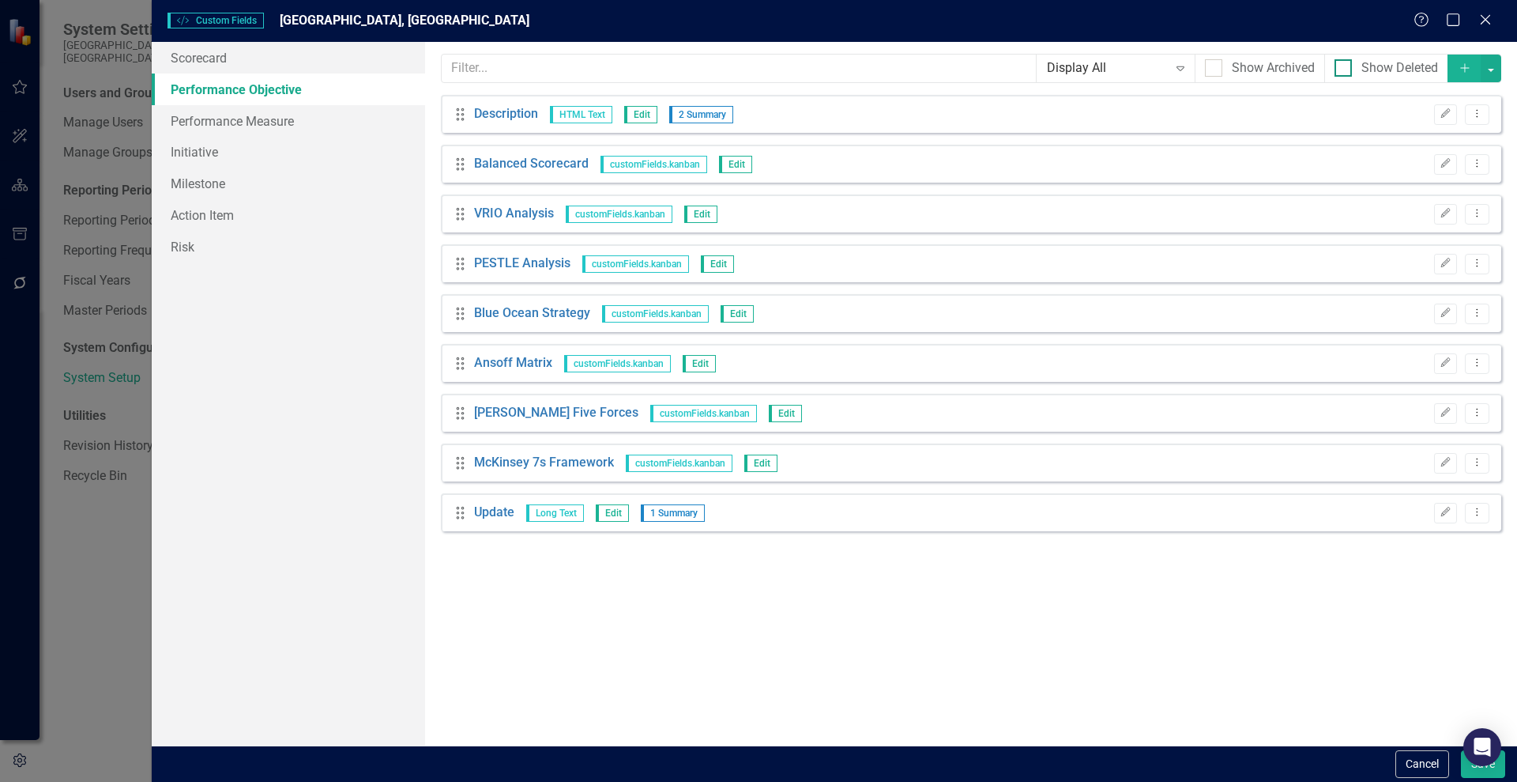
click at [1378, 66] on div "Show Deleted" at bounding box center [1400, 68] width 77 height 18
click at [1345, 66] on input "Show Deleted" at bounding box center [1340, 64] width 10 height 10
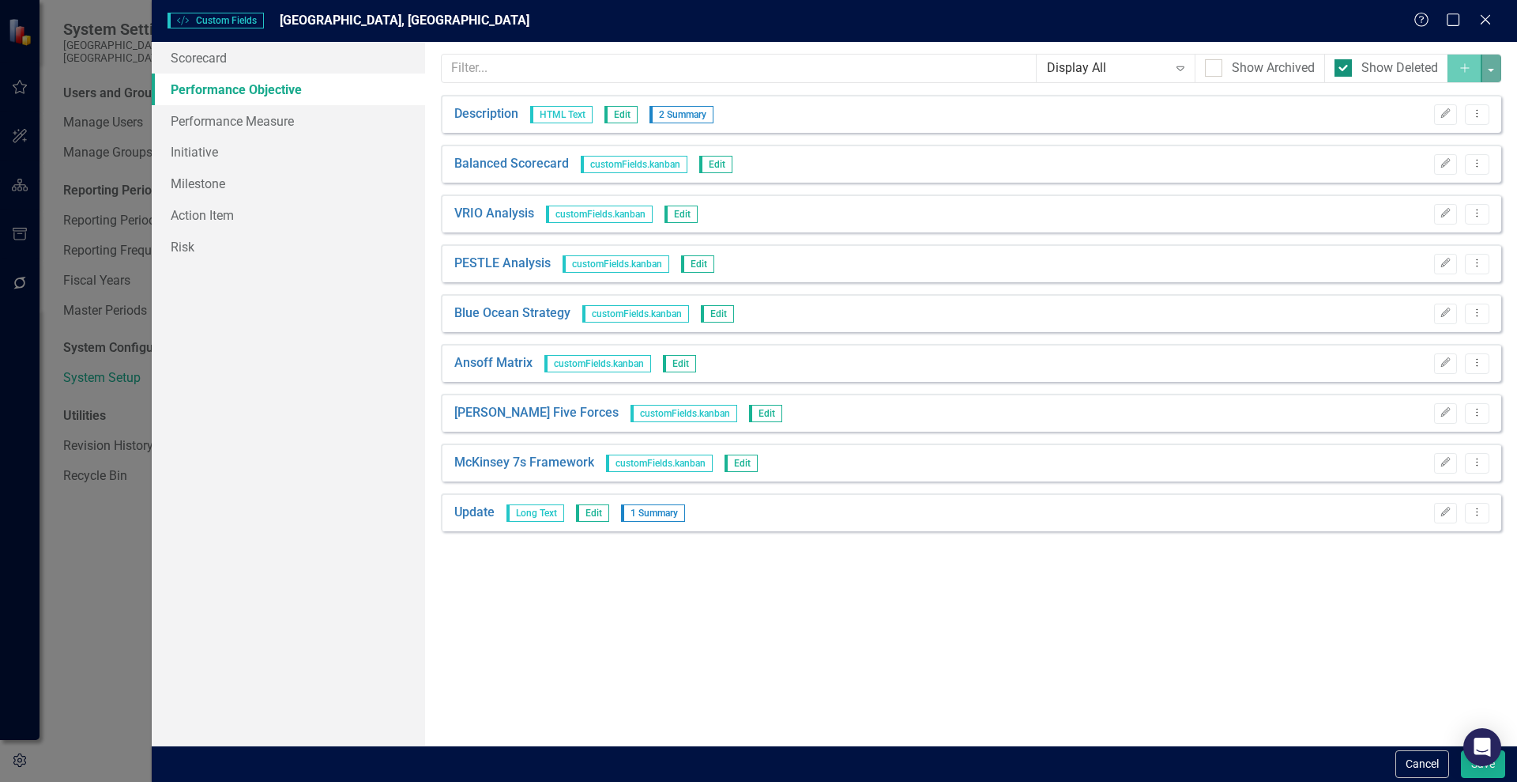
click at [1378, 66] on div "Show Deleted" at bounding box center [1400, 68] width 77 height 18
click at [1345, 66] on input "Show Deleted" at bounding box center [1340, 64] width 10 height 10
checkbox input "false"
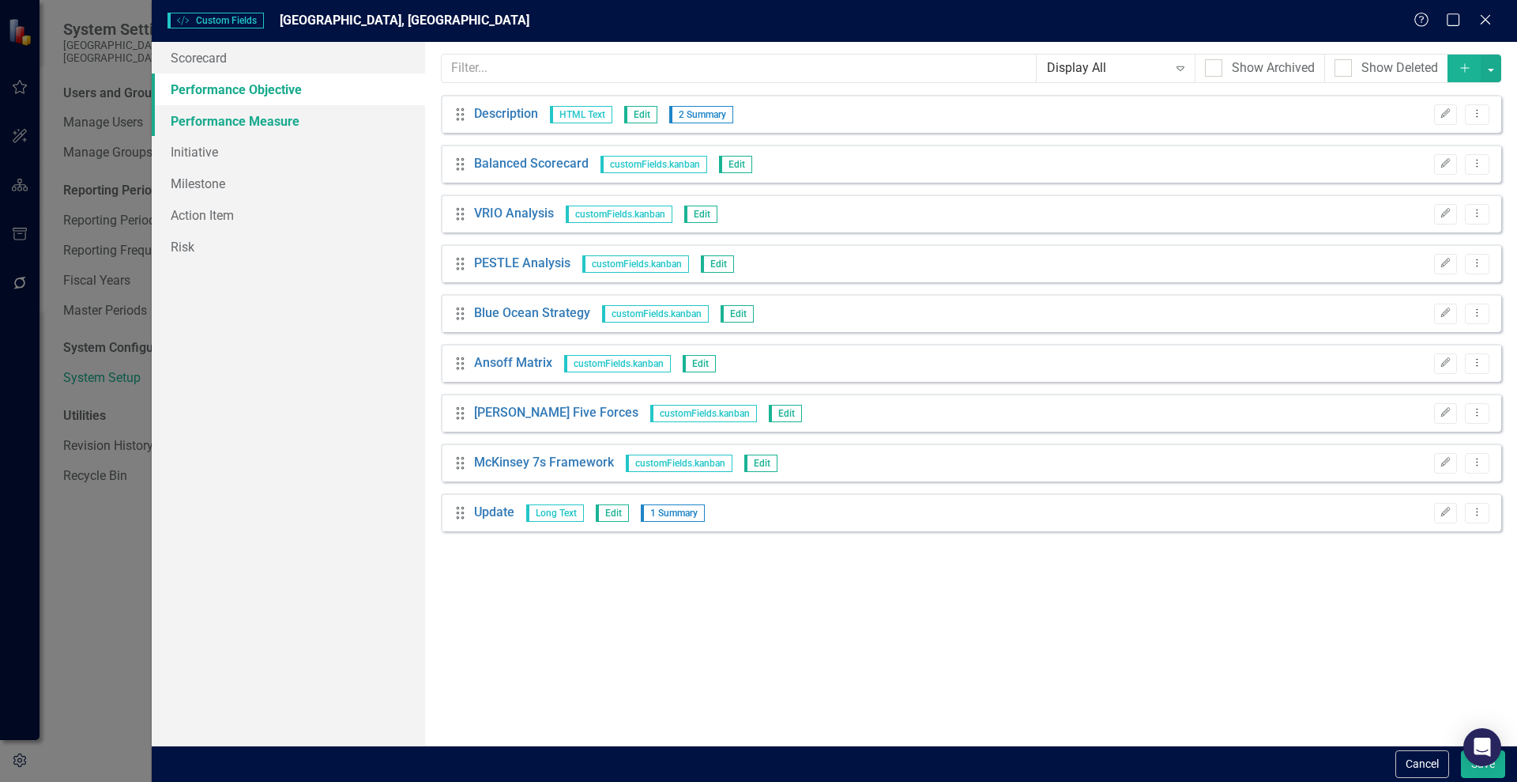
click at [199, 125] on link "Performance Measure" at bounding box center [288, 121] width 273 height 32
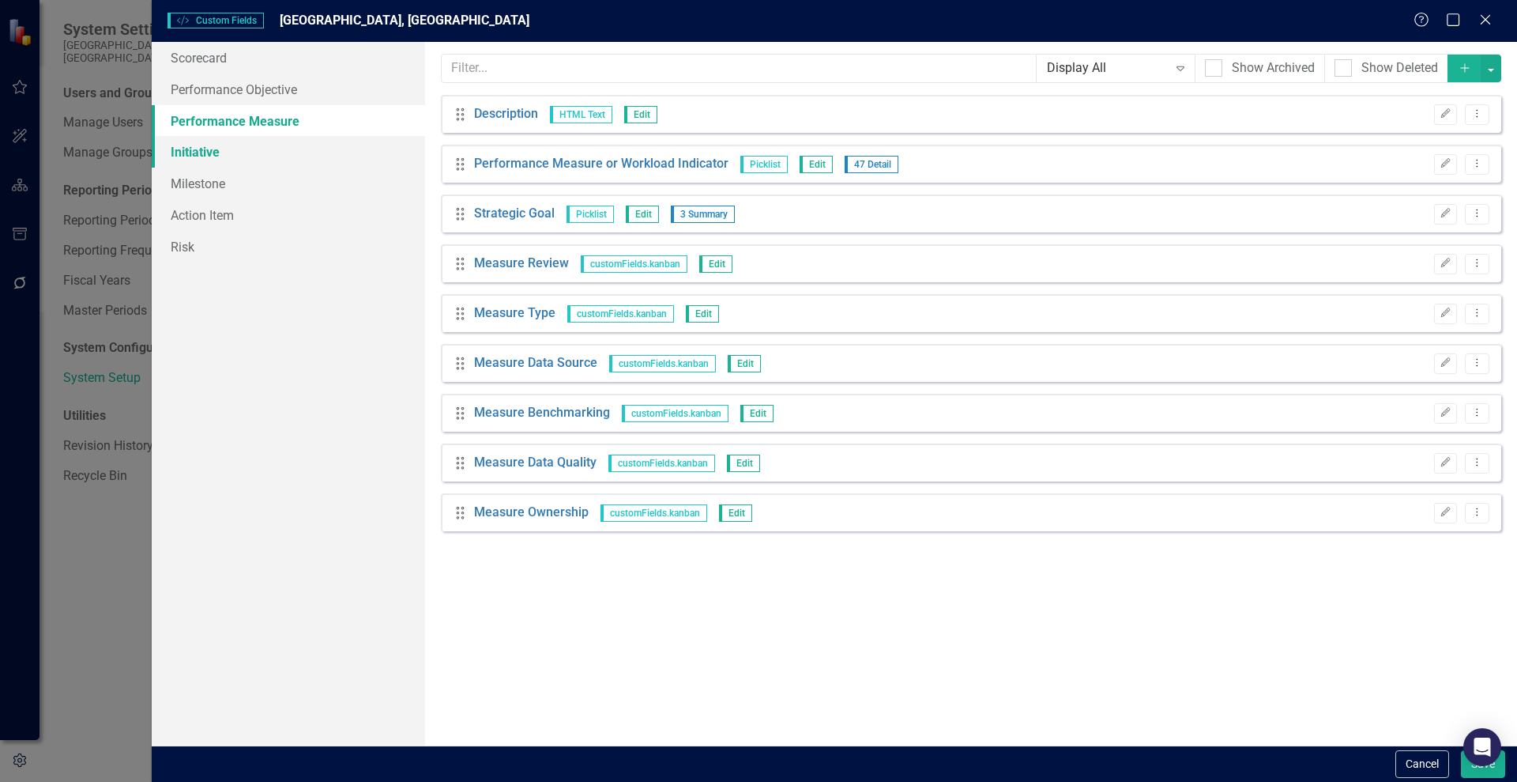
click at [197, 158] on link "Initiative" at bounding box center [288, 152] width 273 height 32
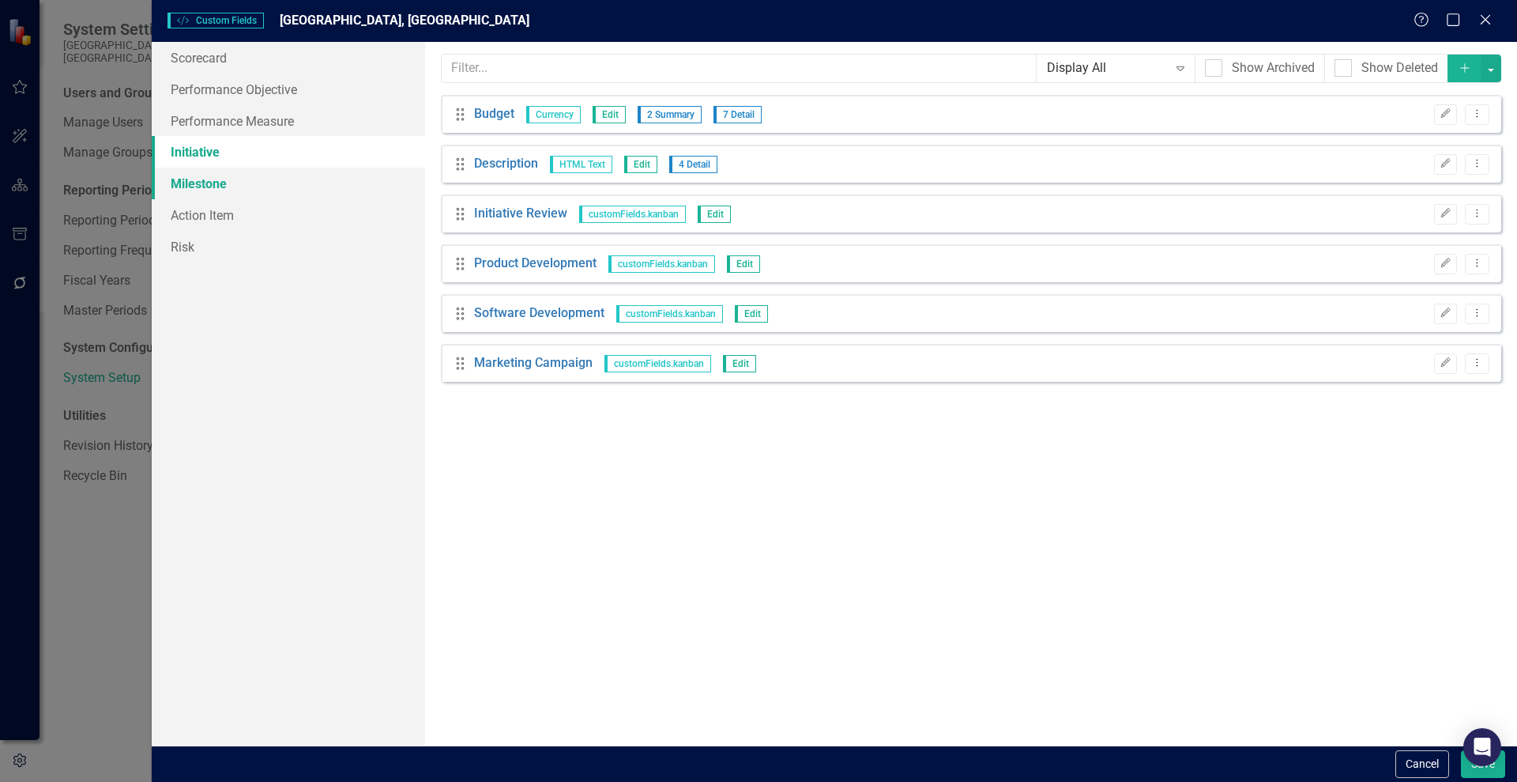
click at [197, 177] on link "Milestone" at bounding box center [288, 184] width 273 height 32
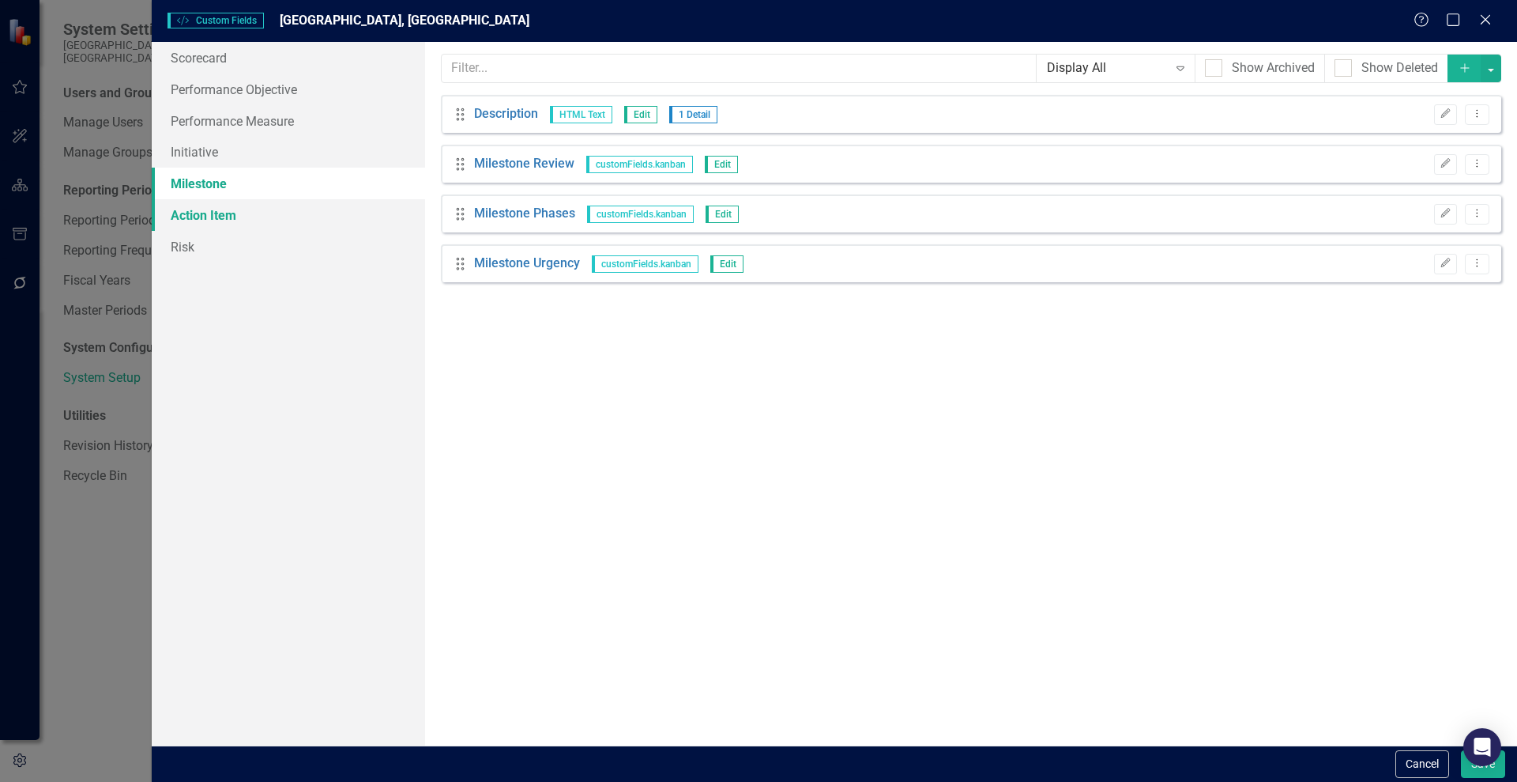
click at [202, 225] on link "Action Item" at bounding box center [288, 215] width 273 height 32
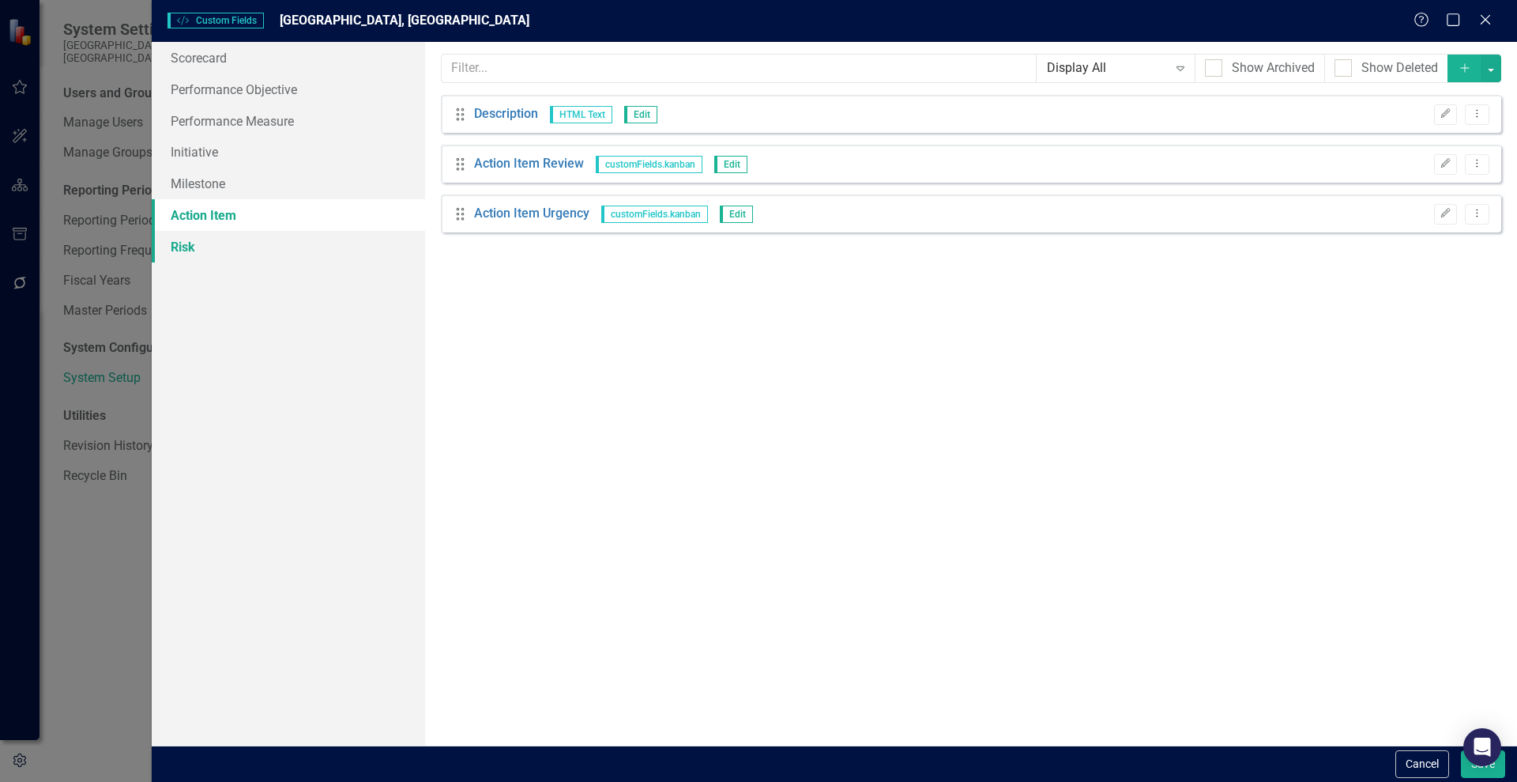
click at [200, 259] on link "Risk" at bounding box center [288, 247] width 273 height 32
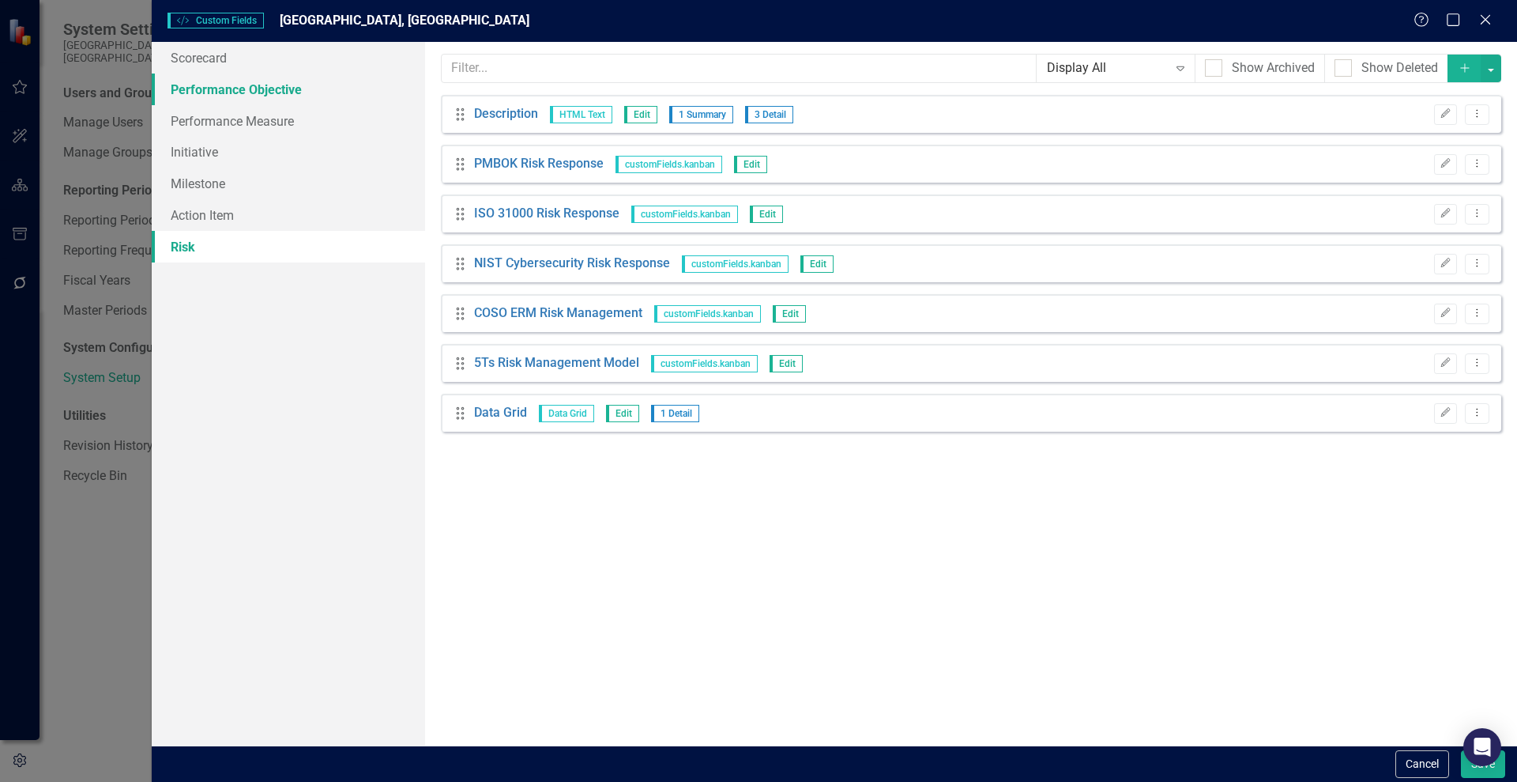
click at [198, 85] on link "Performance Objective" at bounding box center [288, 90] width 273 height 32
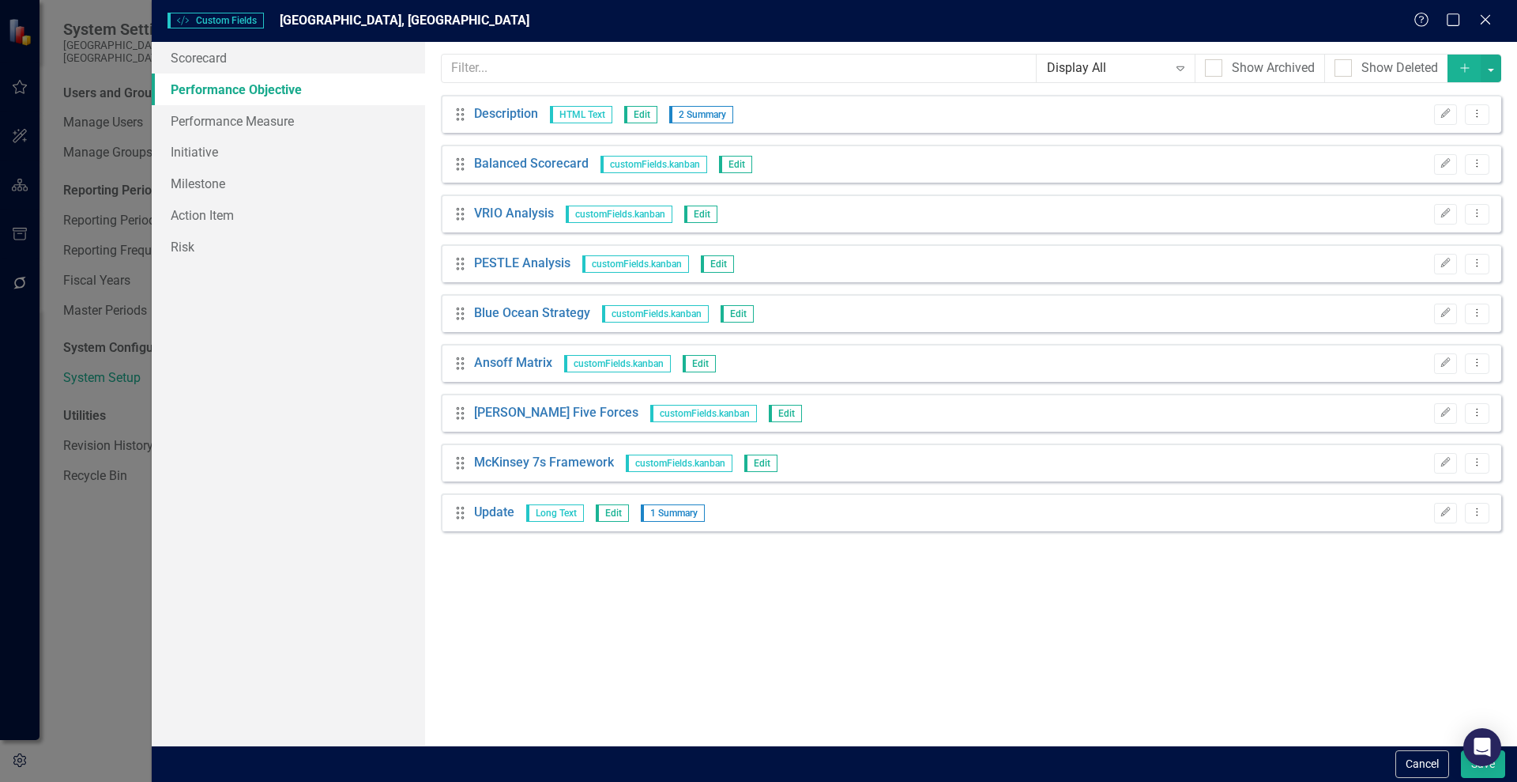
click at [202, 96] on link "Performance Objective" at bounding box center [288, 90] width 273 height 32
click at [209, 59] on link "Scorecard" at bounding box center [288, 58] width 273 height 32
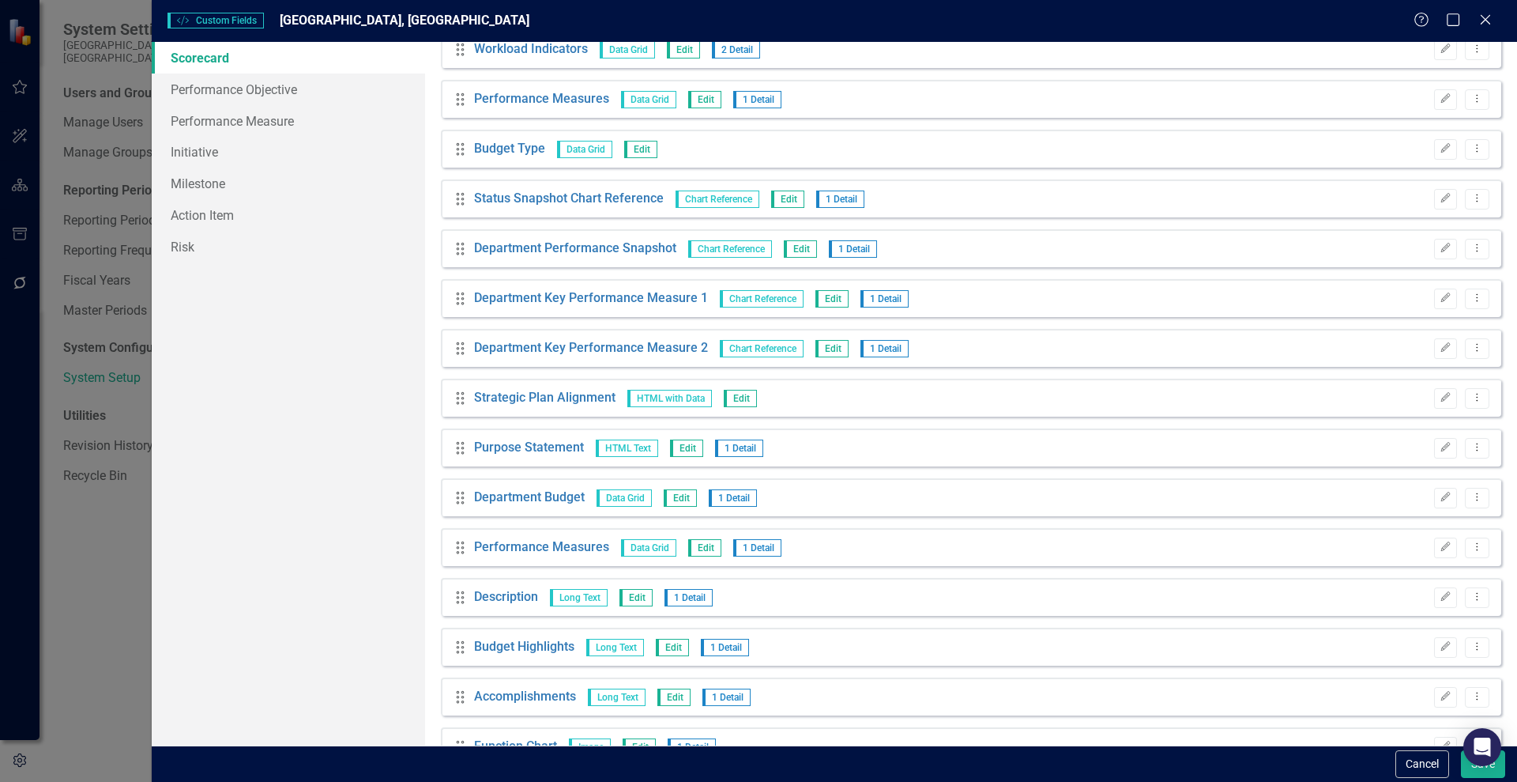
scroll to position [407, 0]
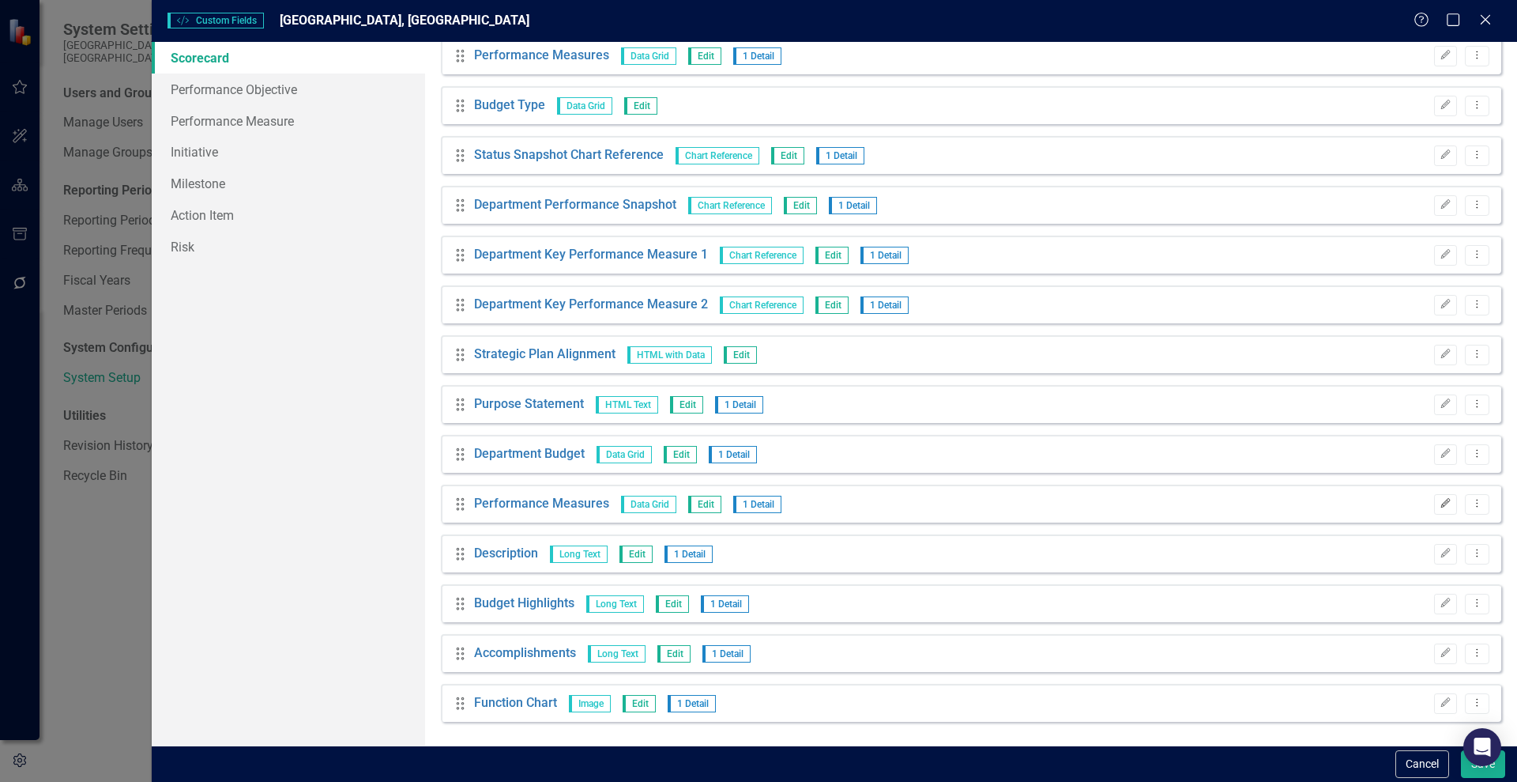
click at [1434, 508] on button "Edit" at bounding box center [1445, 504] width 23 height 21
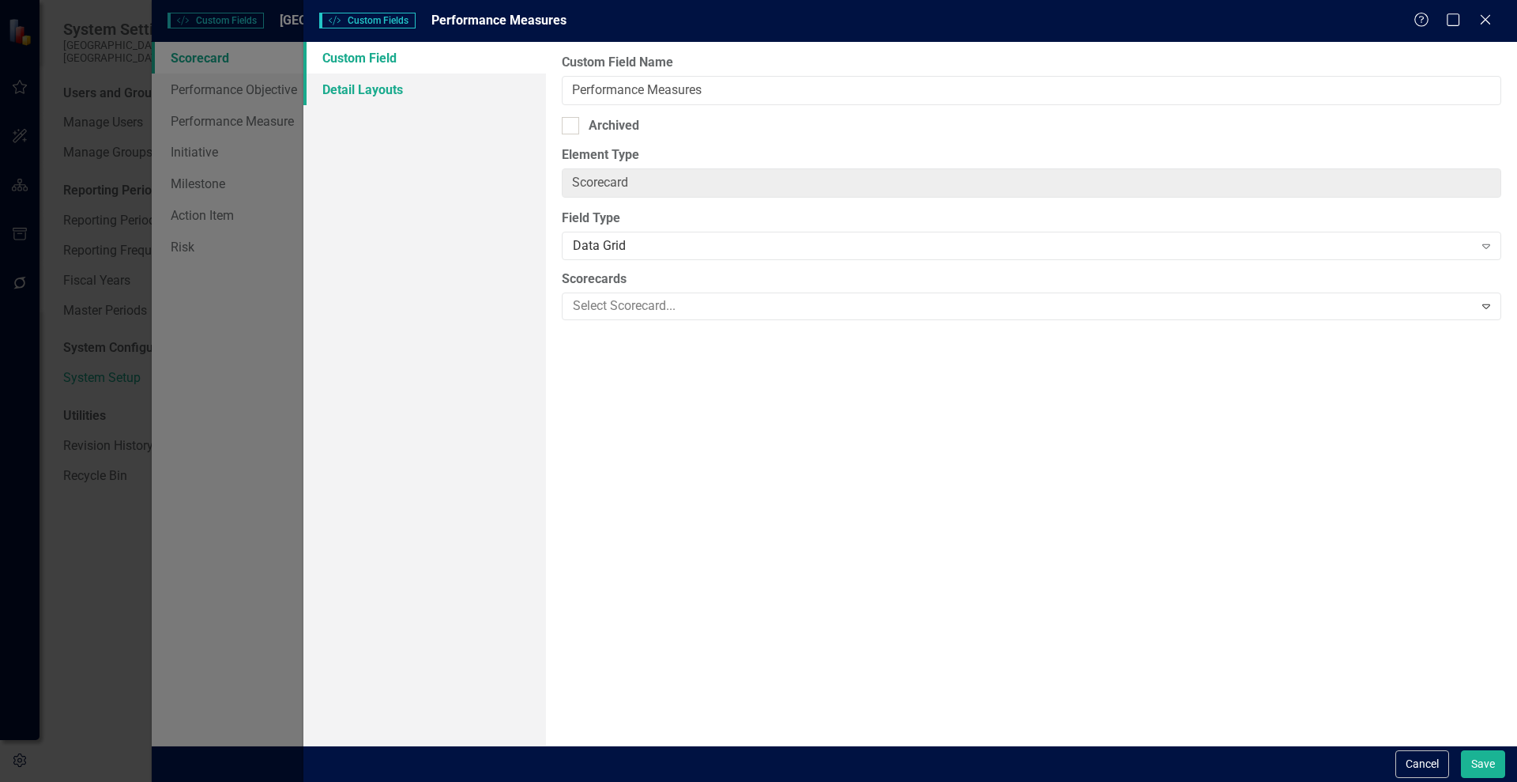
click at [386, 95] on link "Detail Layouts" at bounding box center [424, 90] width 243 height 32
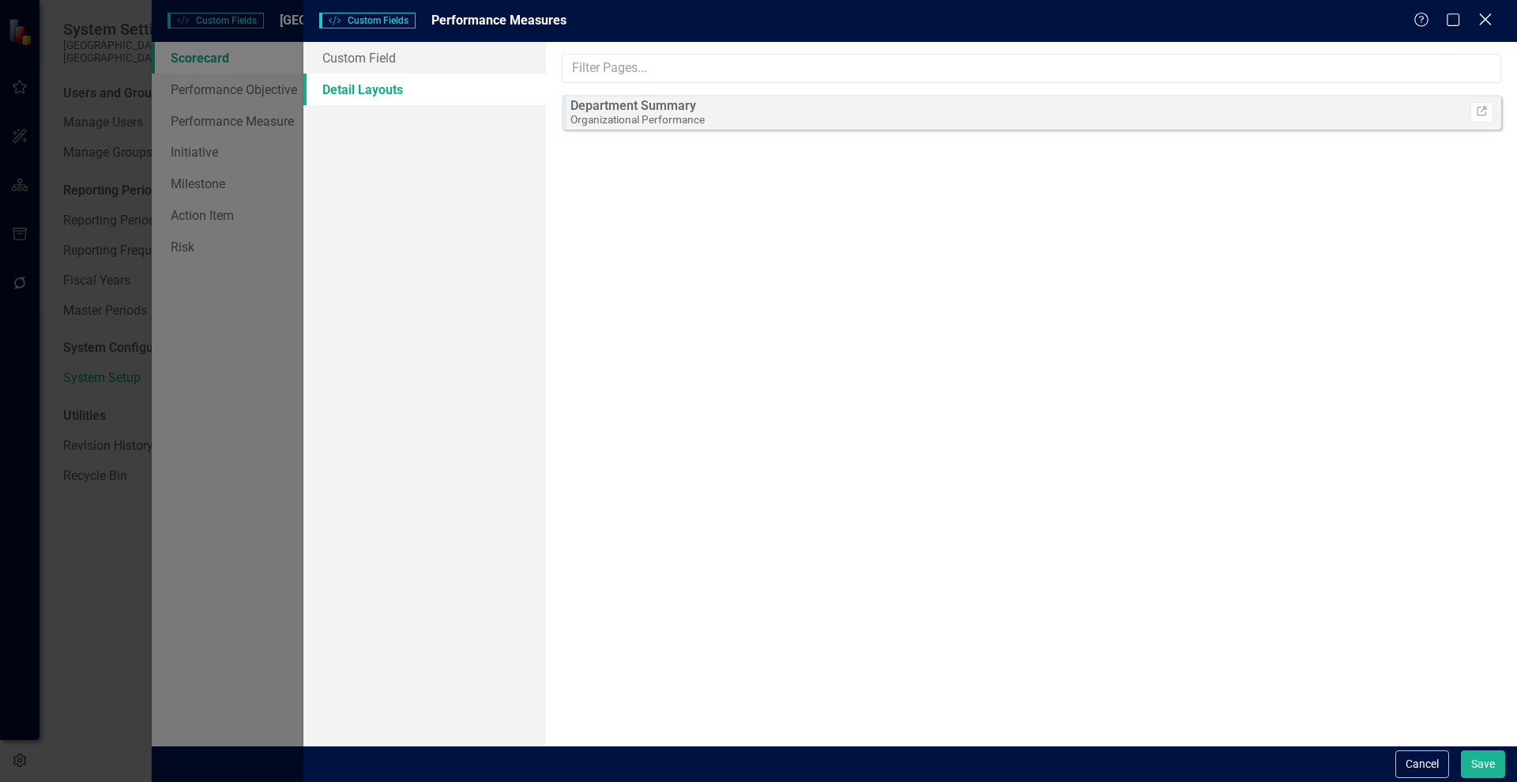
click at [1484, 18] on icon "Close" at bounding box center [1486, 19] width 20 height 15
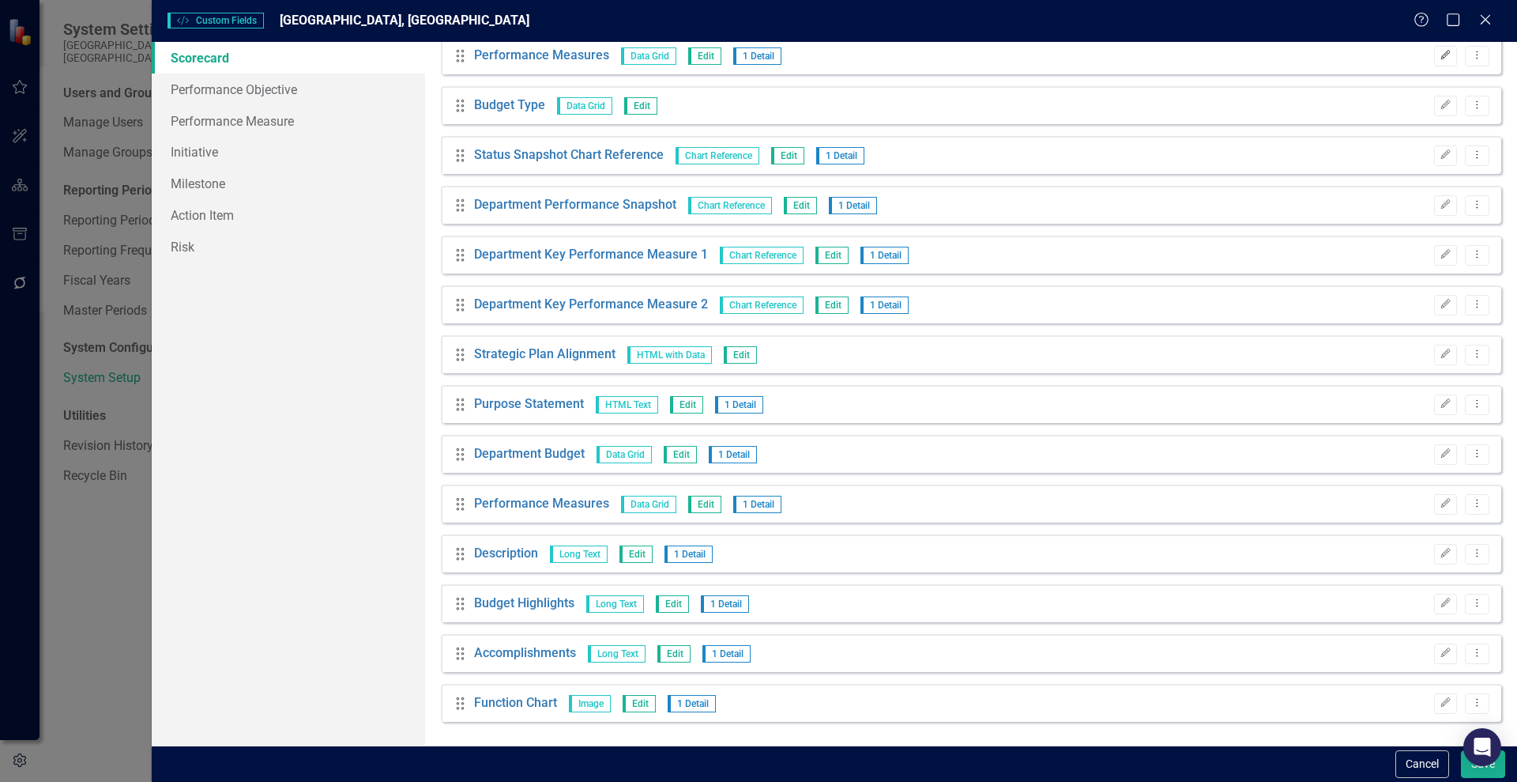
click at [1440, 54] on icon "Edit" at bounding box center [1446, 55] width 12 height 9
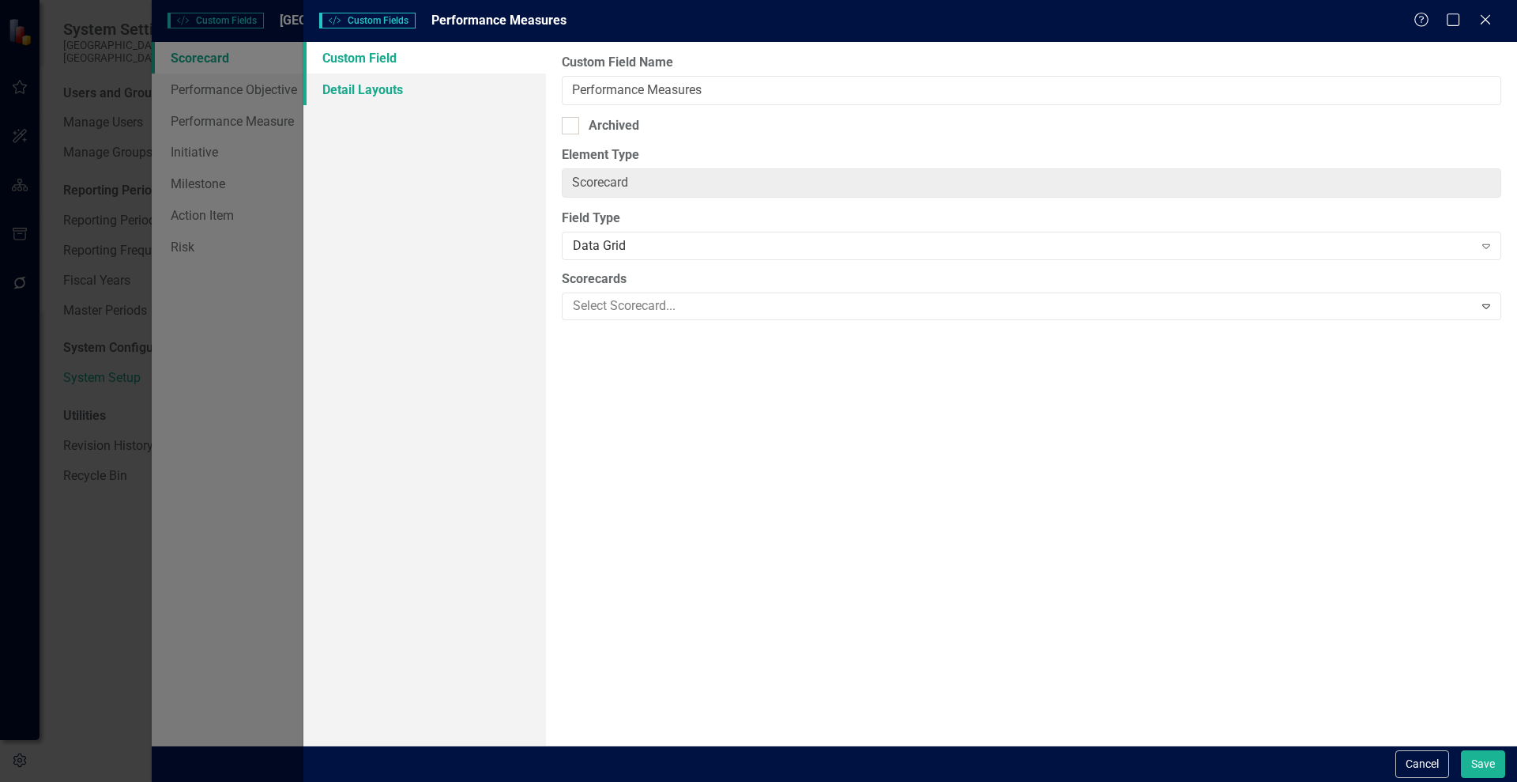
click at [338, 88] on link "Detail Layouts" at bounding box center [424, 90] width 243 height 32
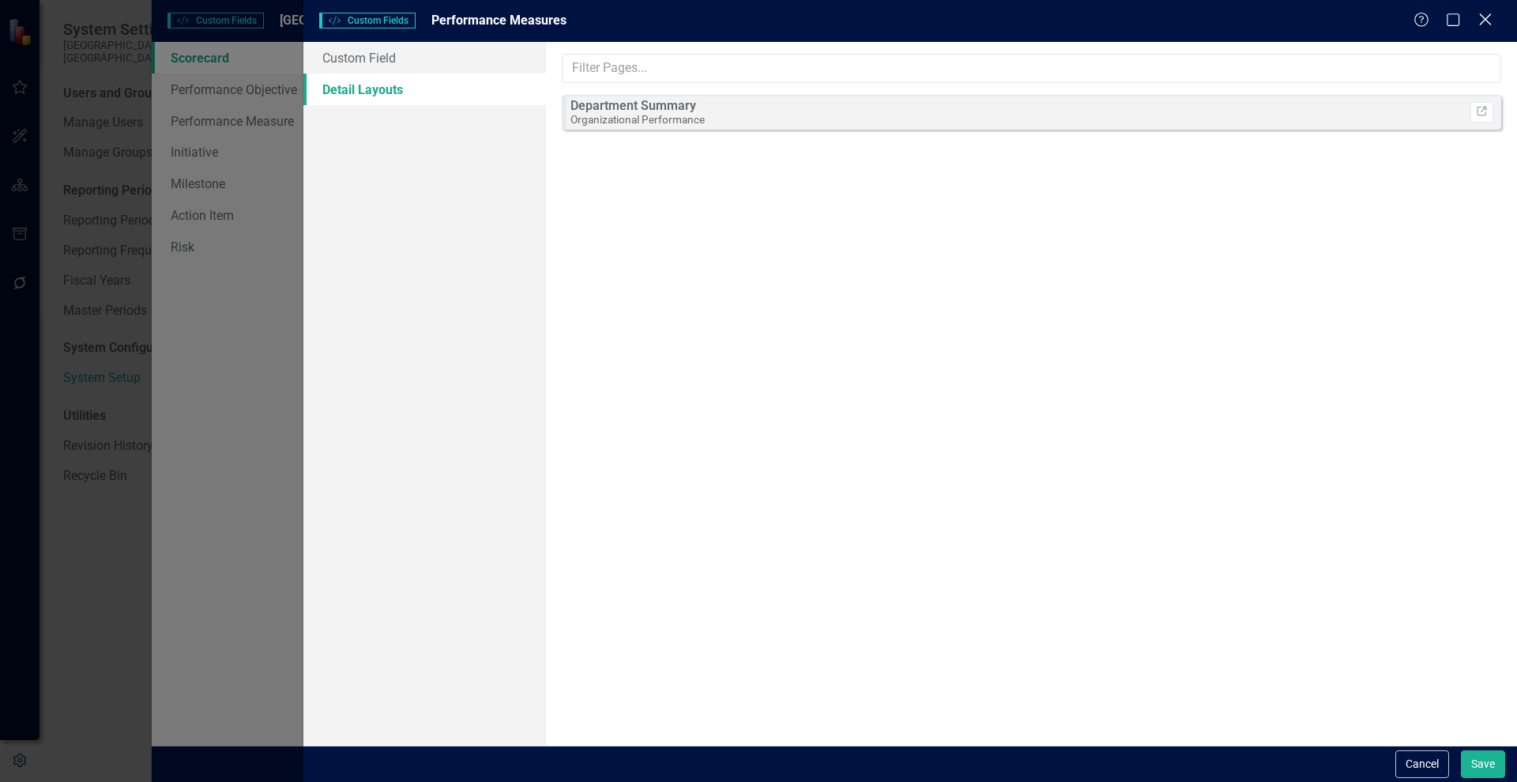
click at [1480, 16] on icon "Close" at bounding box center [1486, 19] width 20 height 15
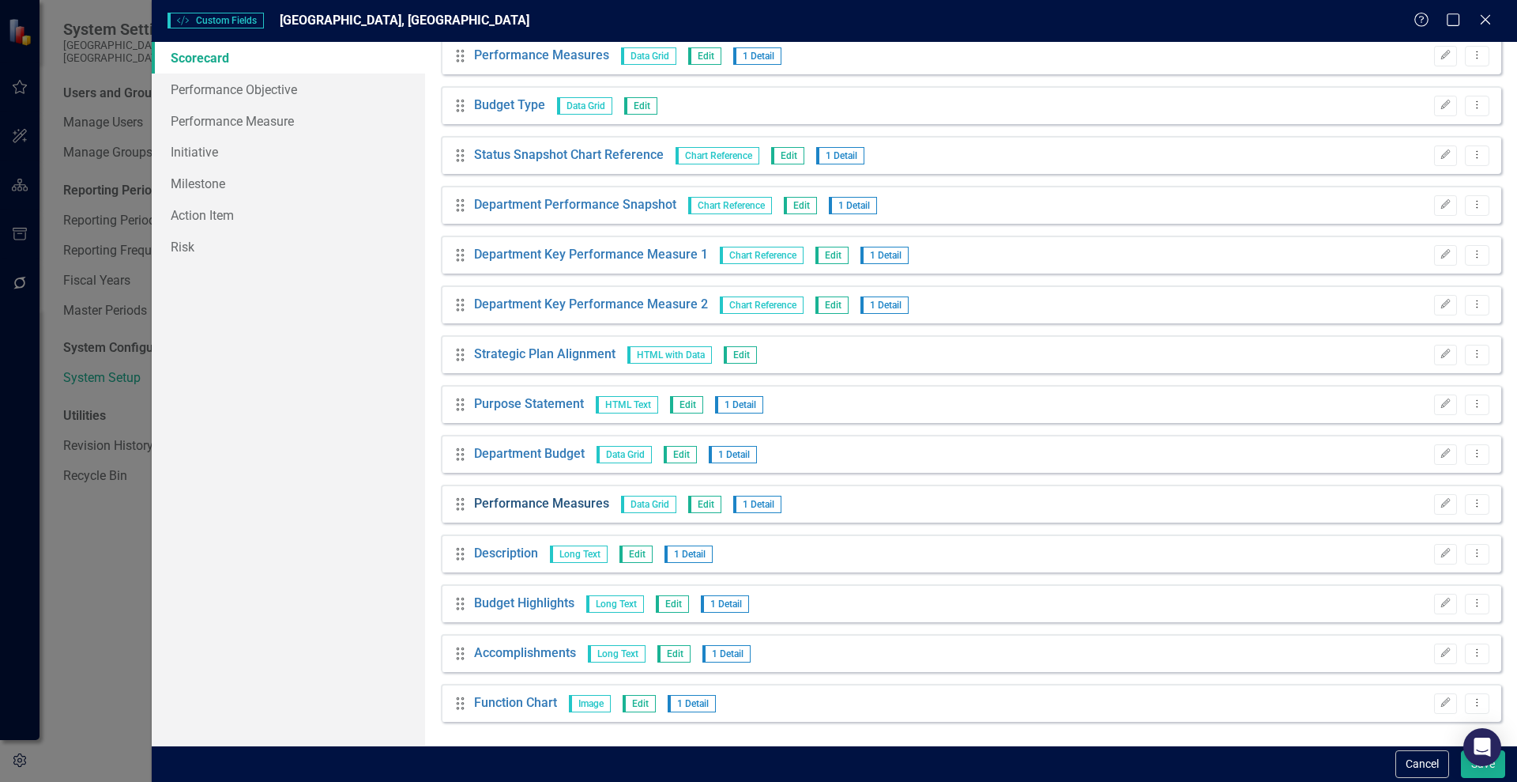
click at [503, 507] on link "Performance Measures" at bounding box center [541, 504] width 135 height 18
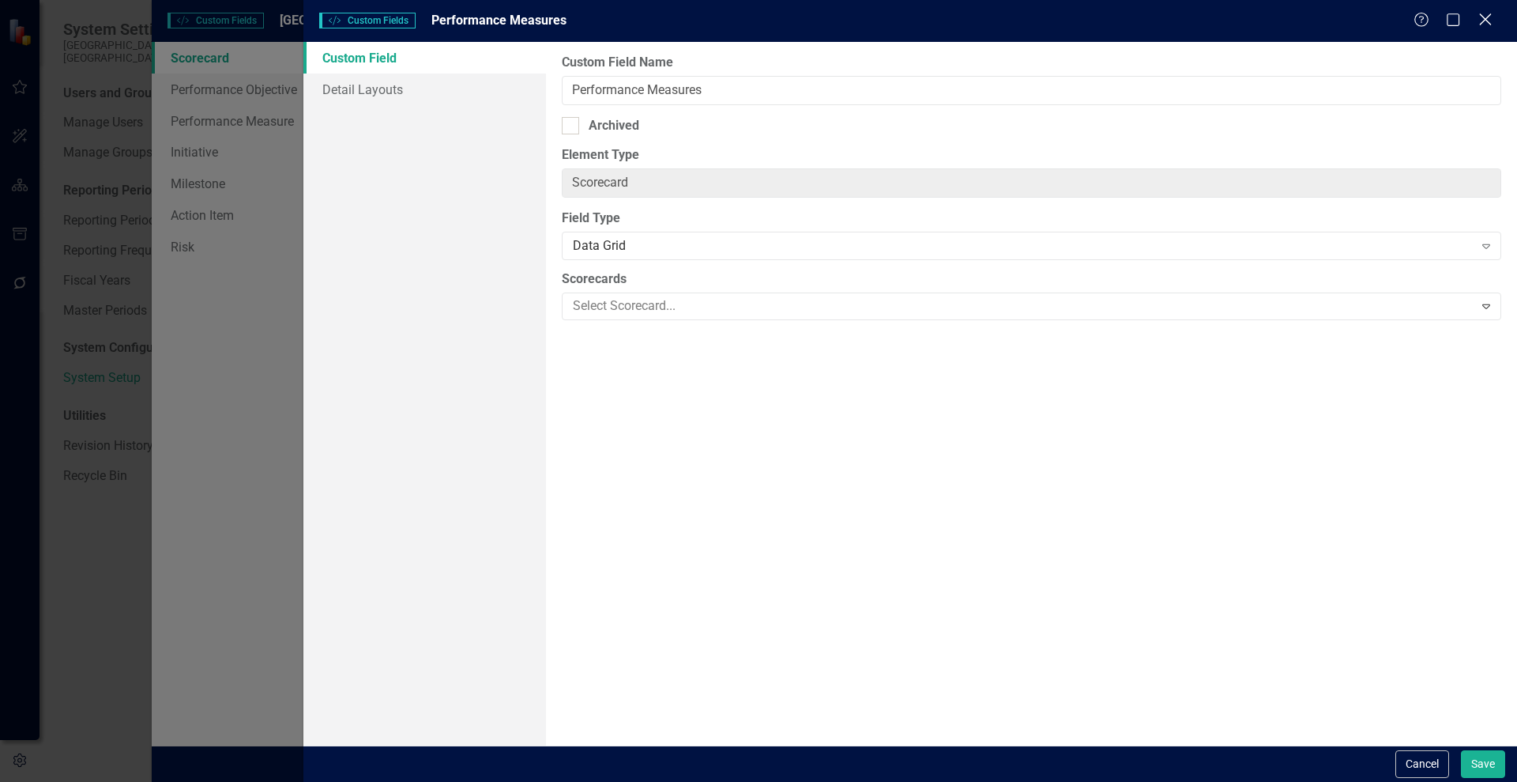
click at [1487, 15] on icon "Close" at bounding box center [1486, 19] width 20 height 15
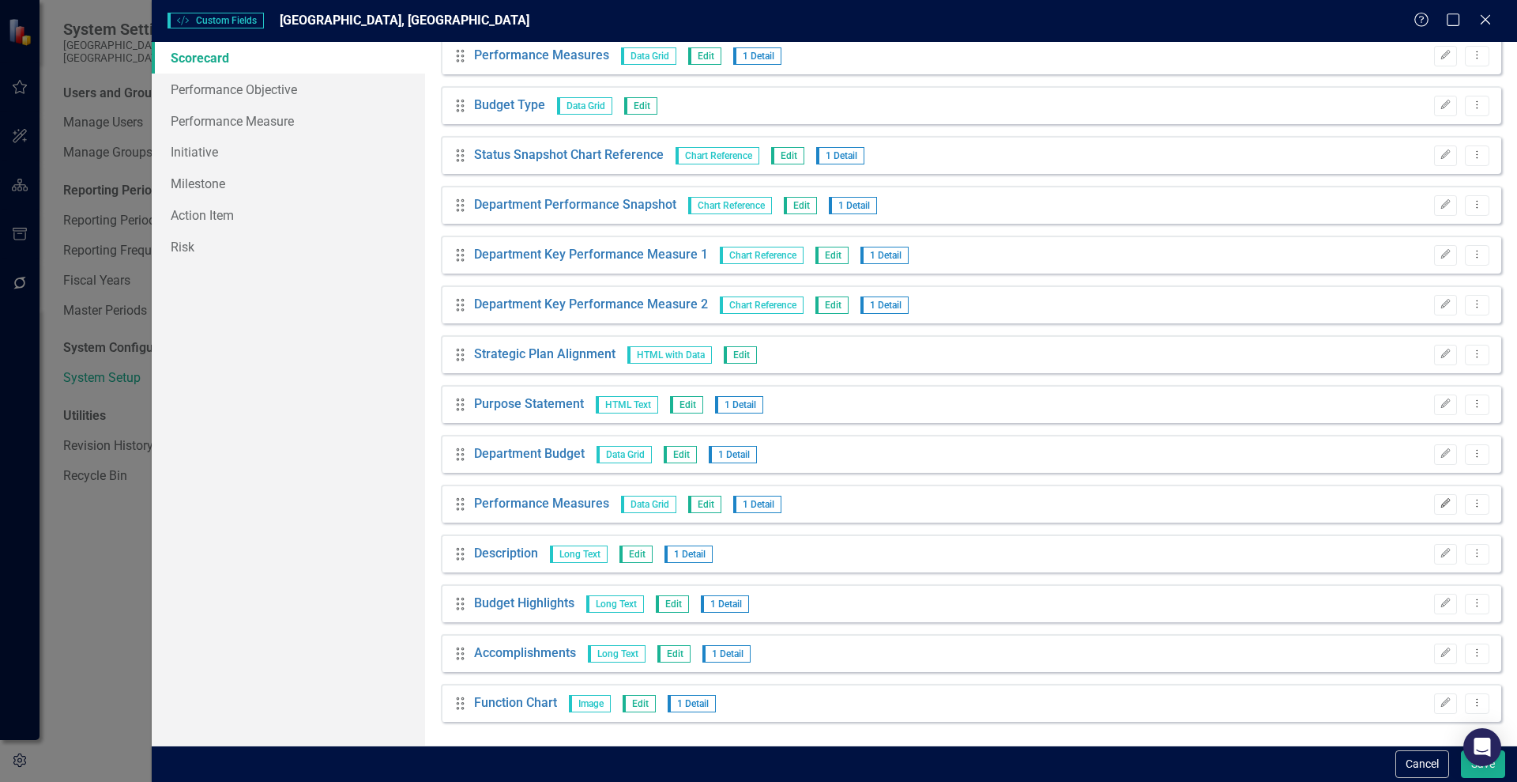
click at [1436, 508] on button "Edit" at bounding box center [1445, 504] width 23 height 21
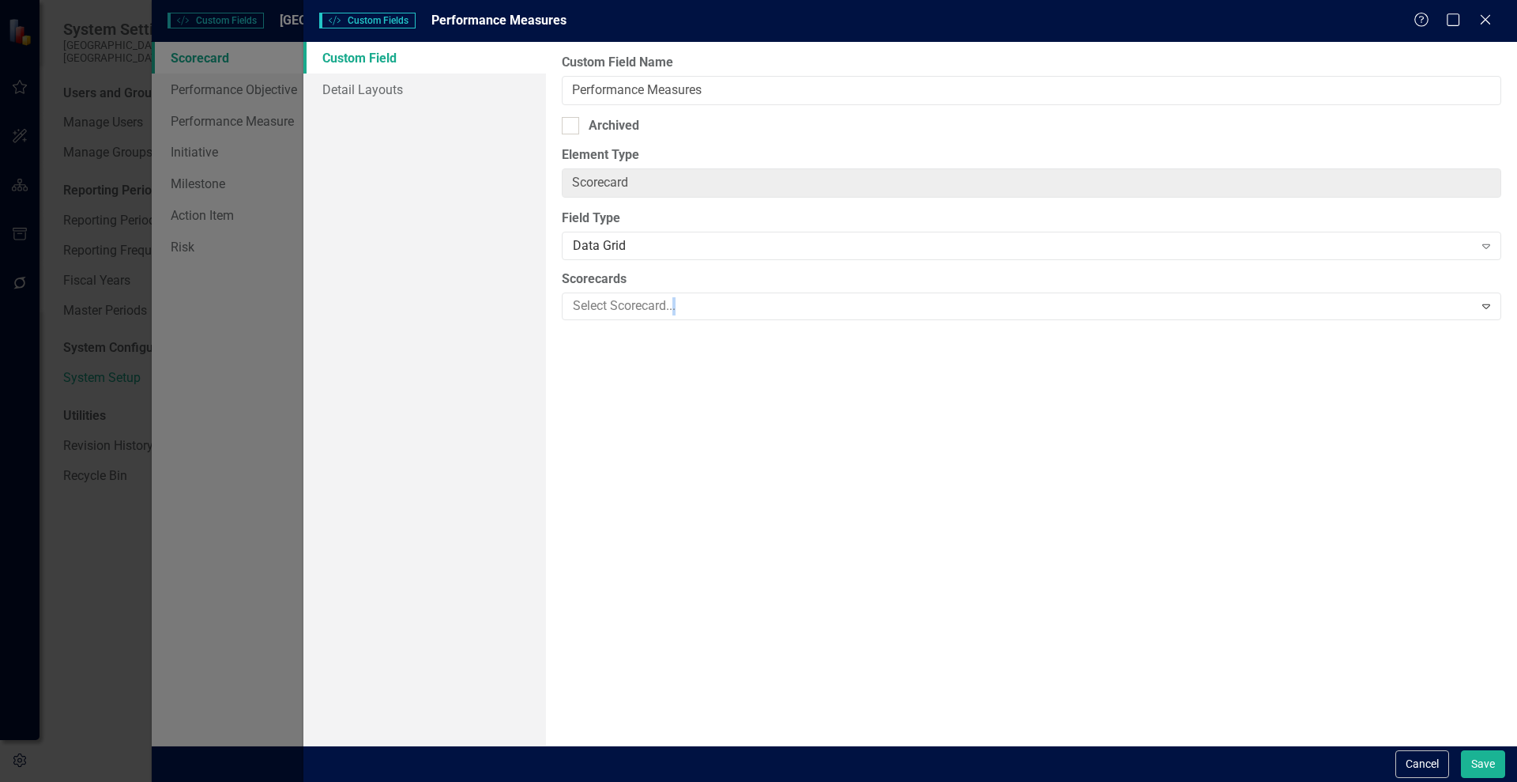
click at [1436, 508] on div "Custom Style Custom Fields Performance Measures Help Maximize Close Custom Fiel…" at bounding box center [758, 391] width 1517 height 782
click at [371, 97] on link "Detail Layouts" at bounding box center [424, 90] width 243 height 32
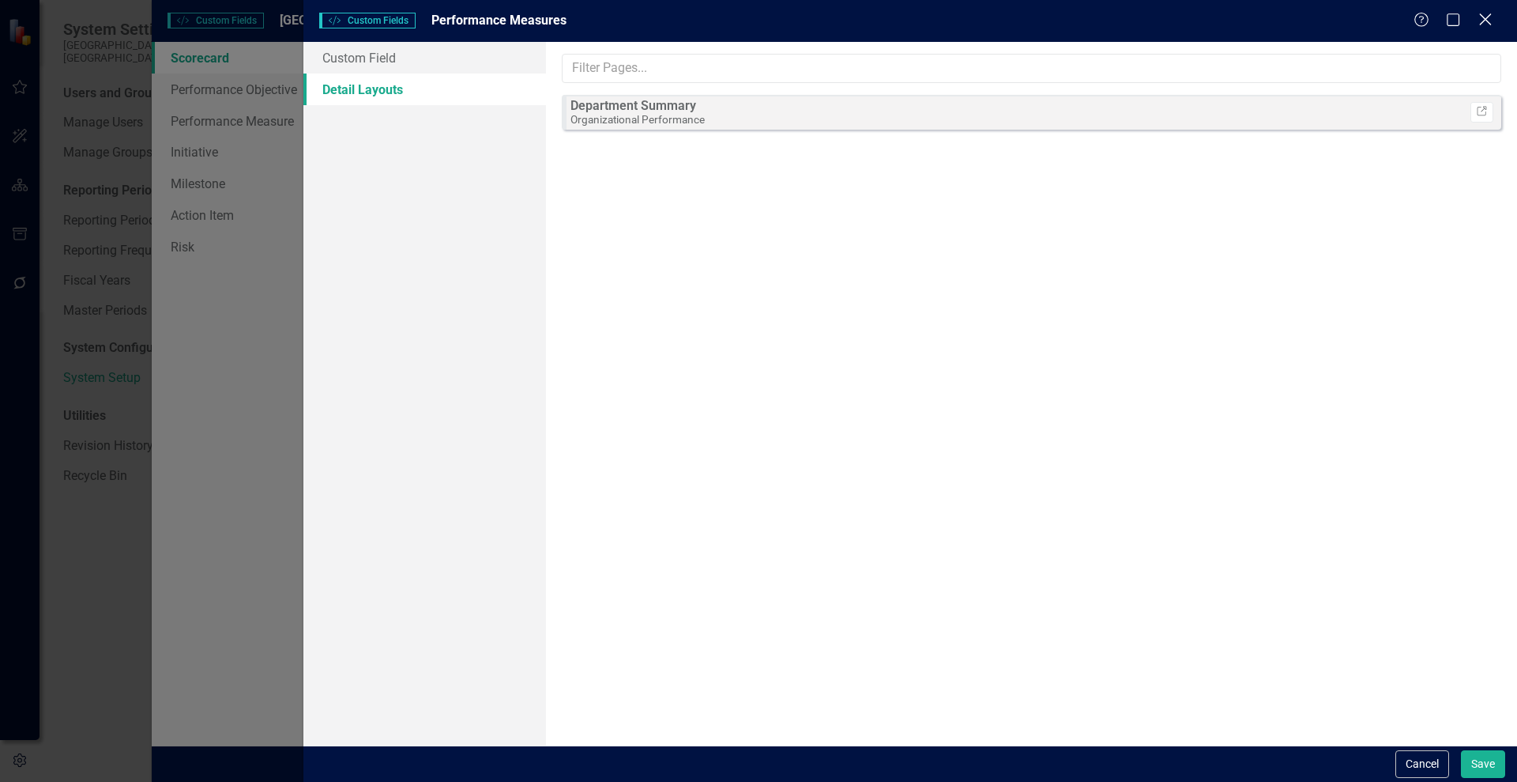
click at [1480, 21] on icon "Close" at bounding box center [1486, 19] width 20 height 15
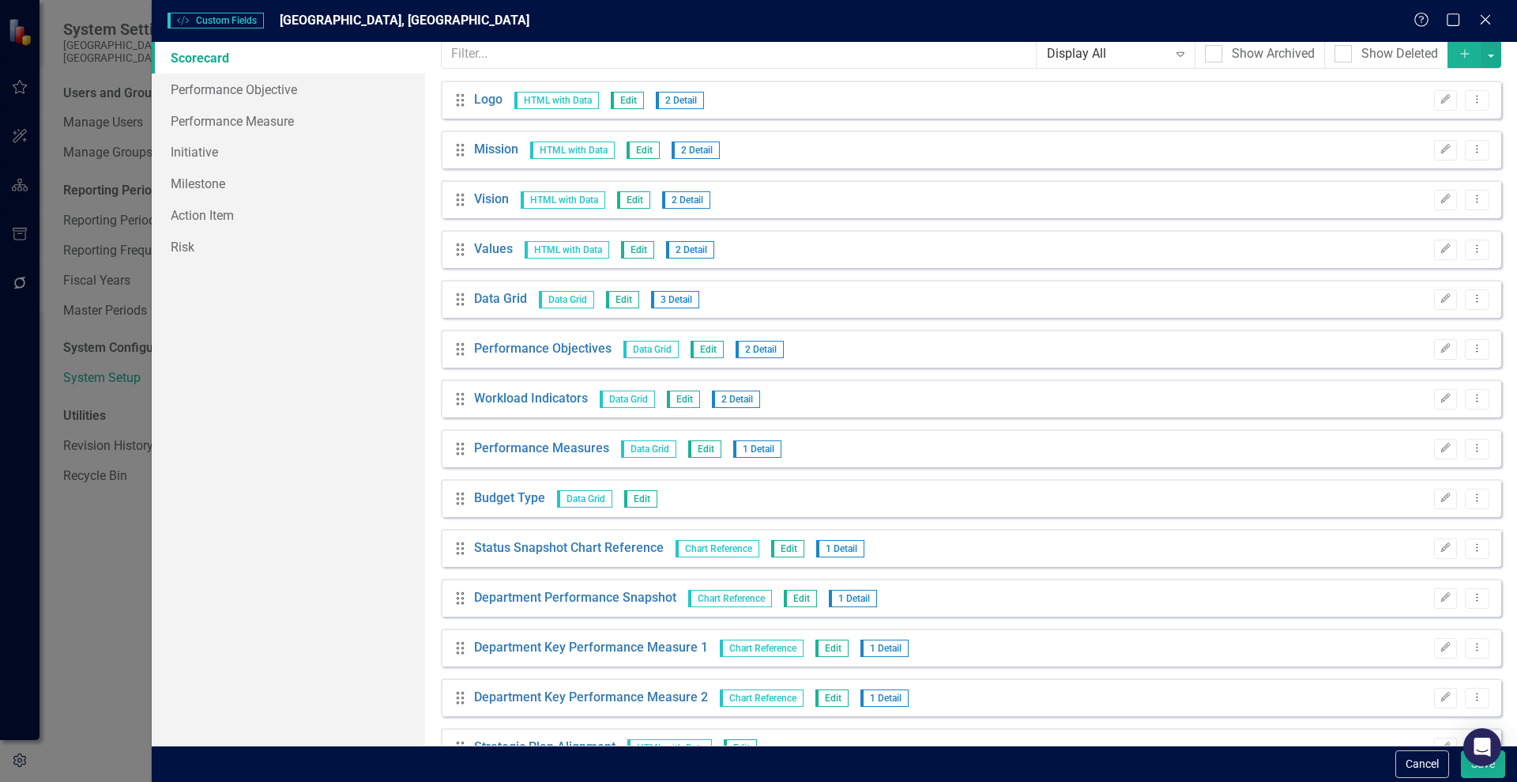
scroll to position [0, 0]
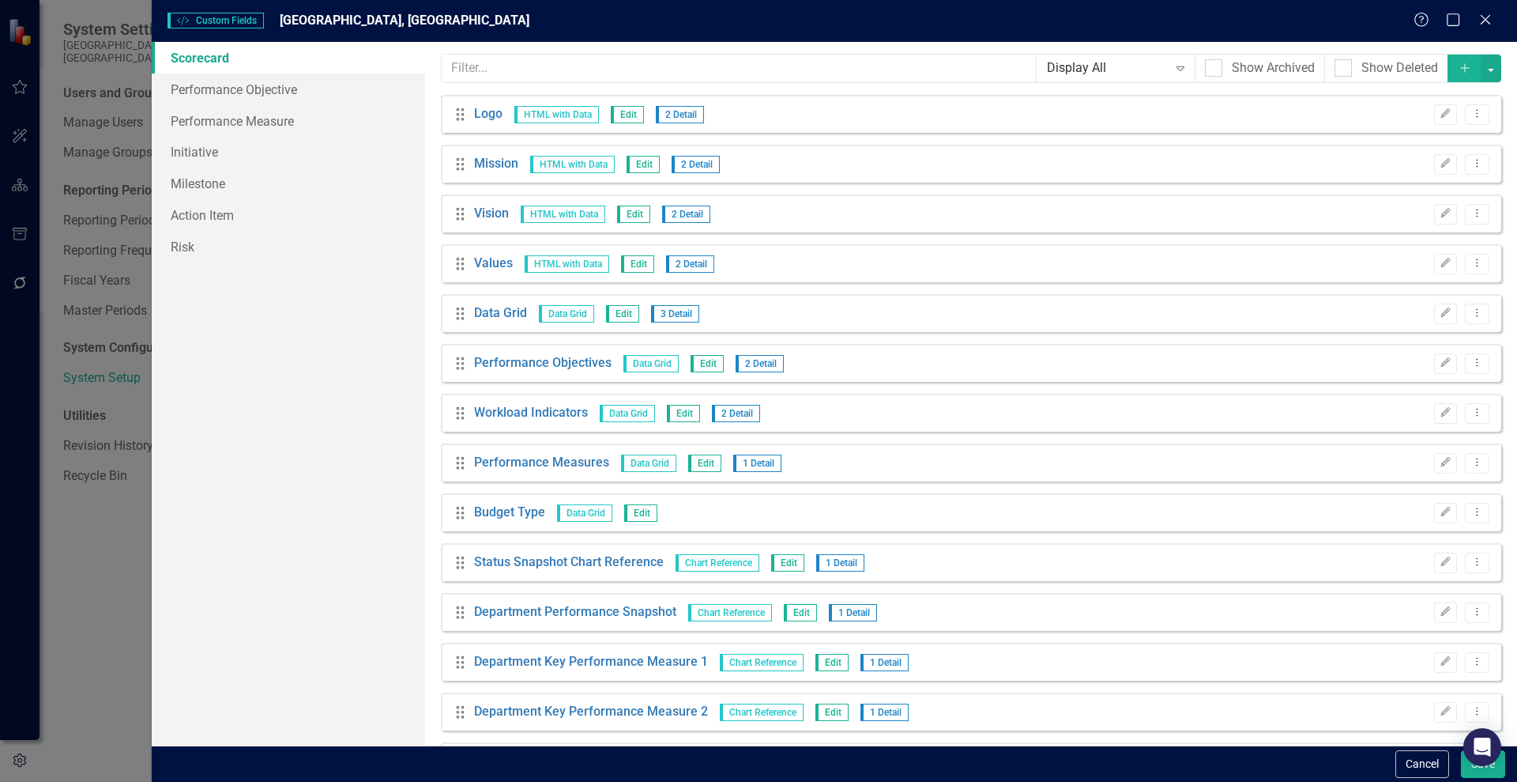
click at [786, 361] on div "Drag Performance Objectives Data Grid Edit 2 Detail" at bounding box center [621, 363] width 334 height 18
click at [1440, 359] on icon "Edit" at bounding box center [1446, 362] width 12 height 9
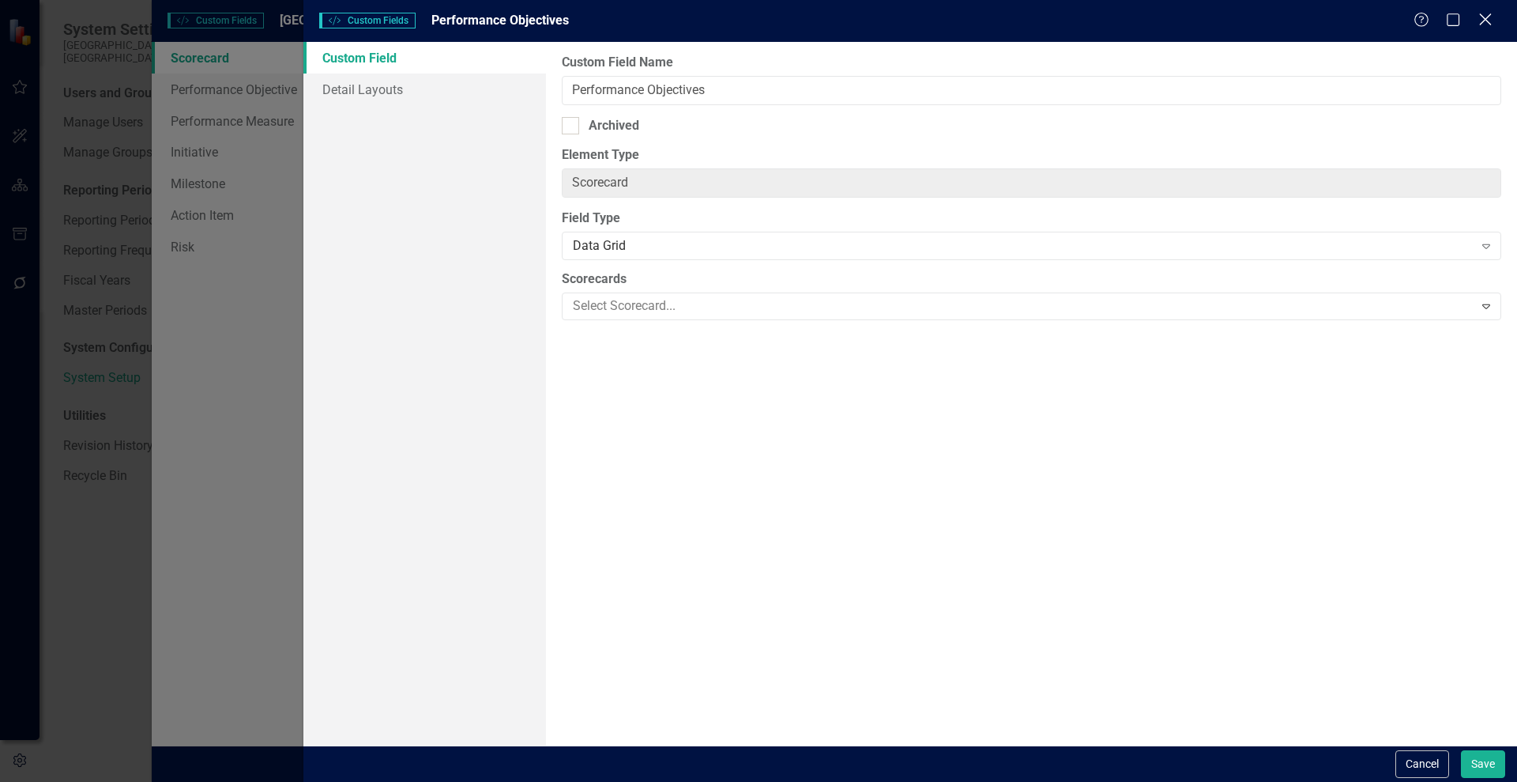
click at [1482, 22] on icon "Close" at bounding box center [1486, 19] width 20 height 15
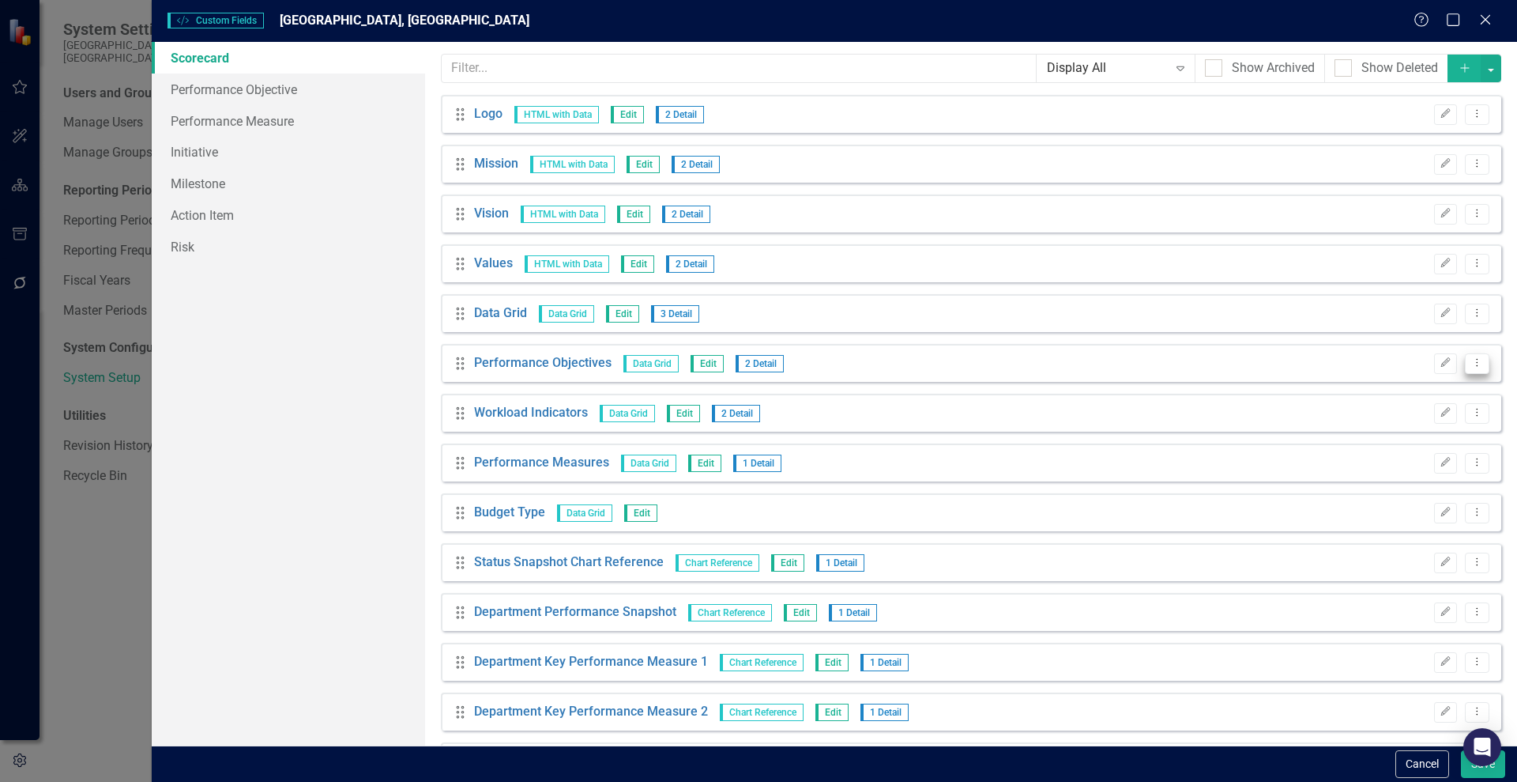
click at [1471, 361] on icon "Dropdown Menu" at bounding box center [1477, 362] width 13 height 10
click at [1352, 386] on link "Edit Edit Custom Field" at bounding box center [1394, 389] width 168 height 29
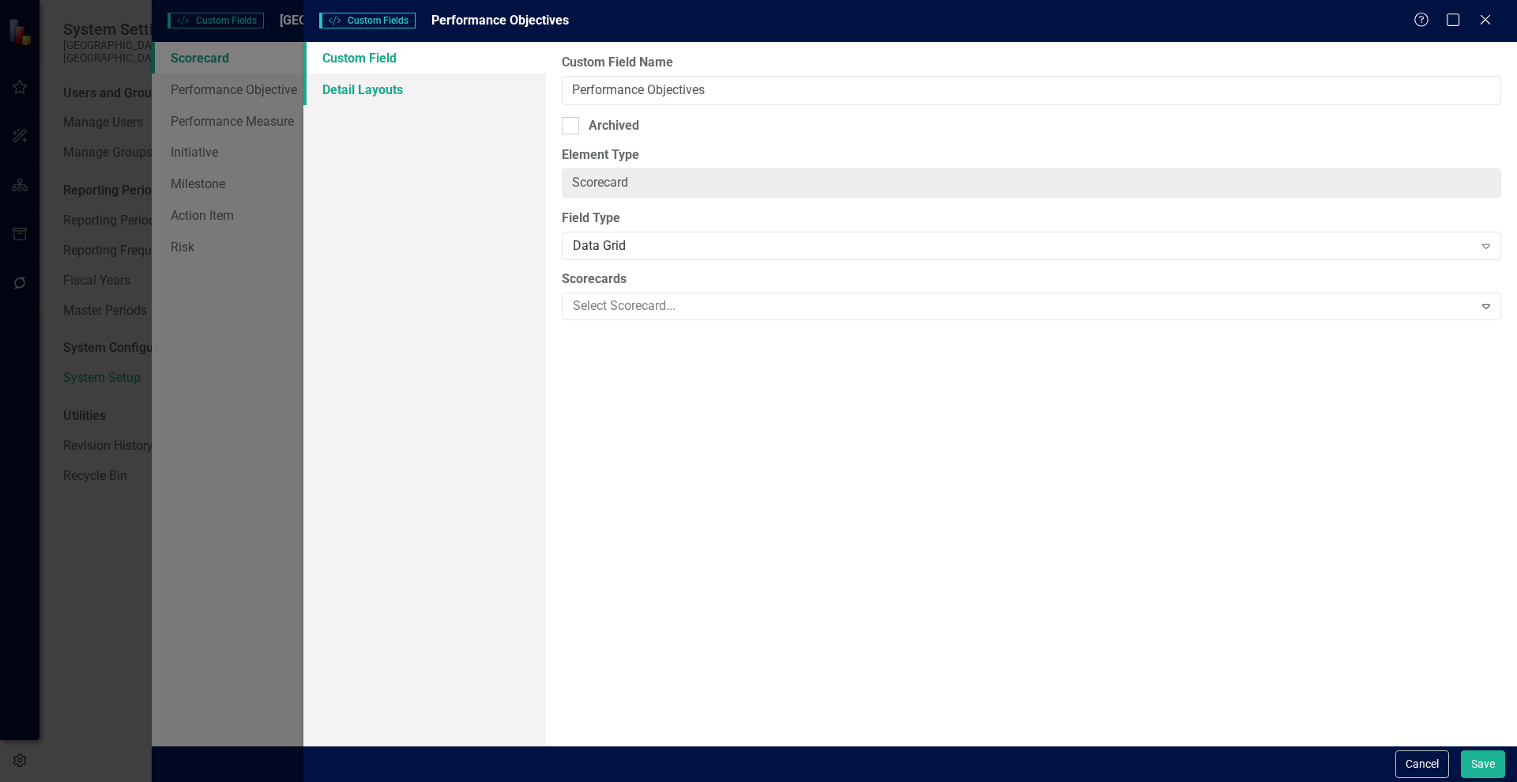
click at [345, 96] on link "Detail Layouts" at bounding box center [424, 90] width 243 height 32
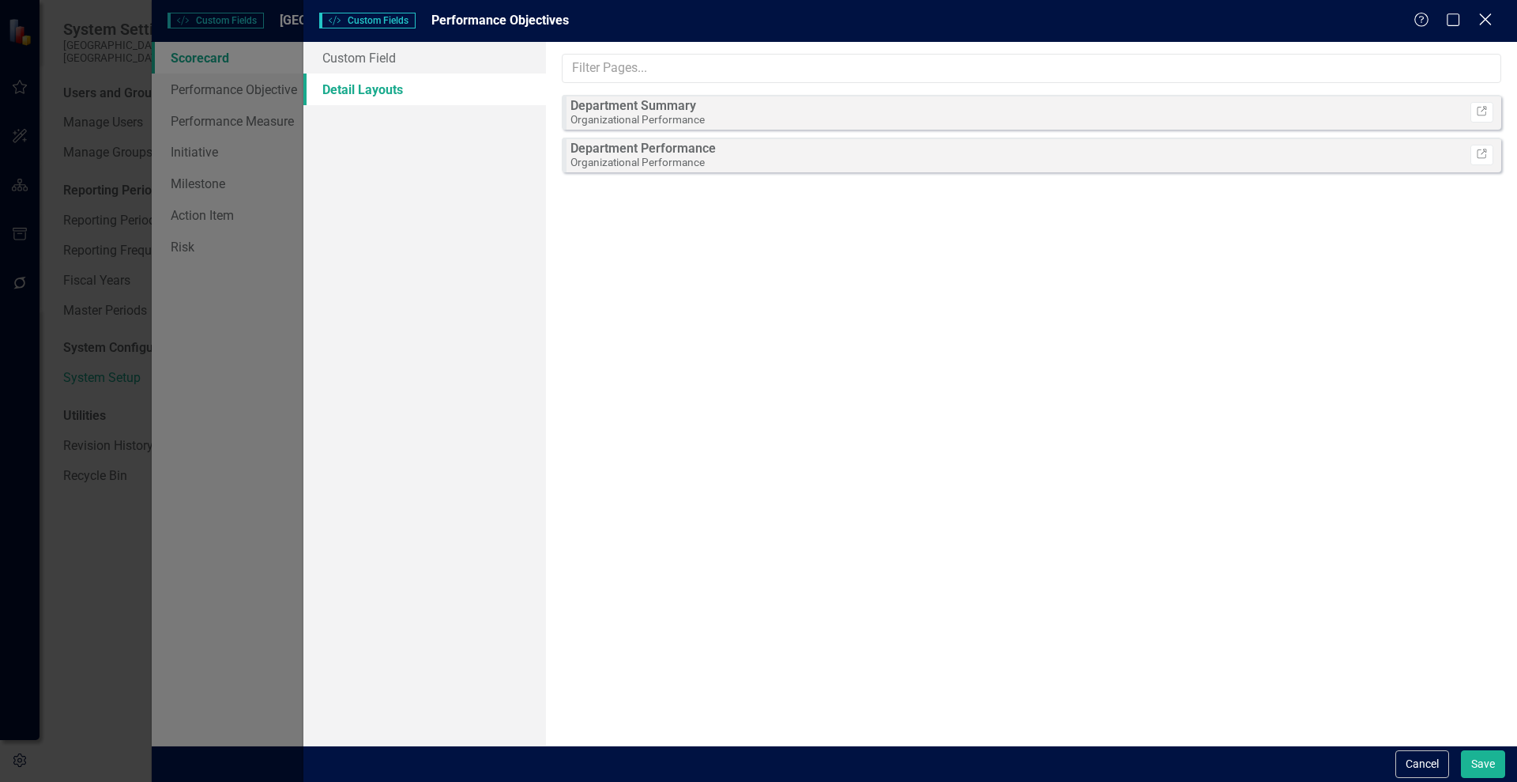
click at [1487, 13] on icon "Close" at bounding box center [1486, 19] width 20 height 15
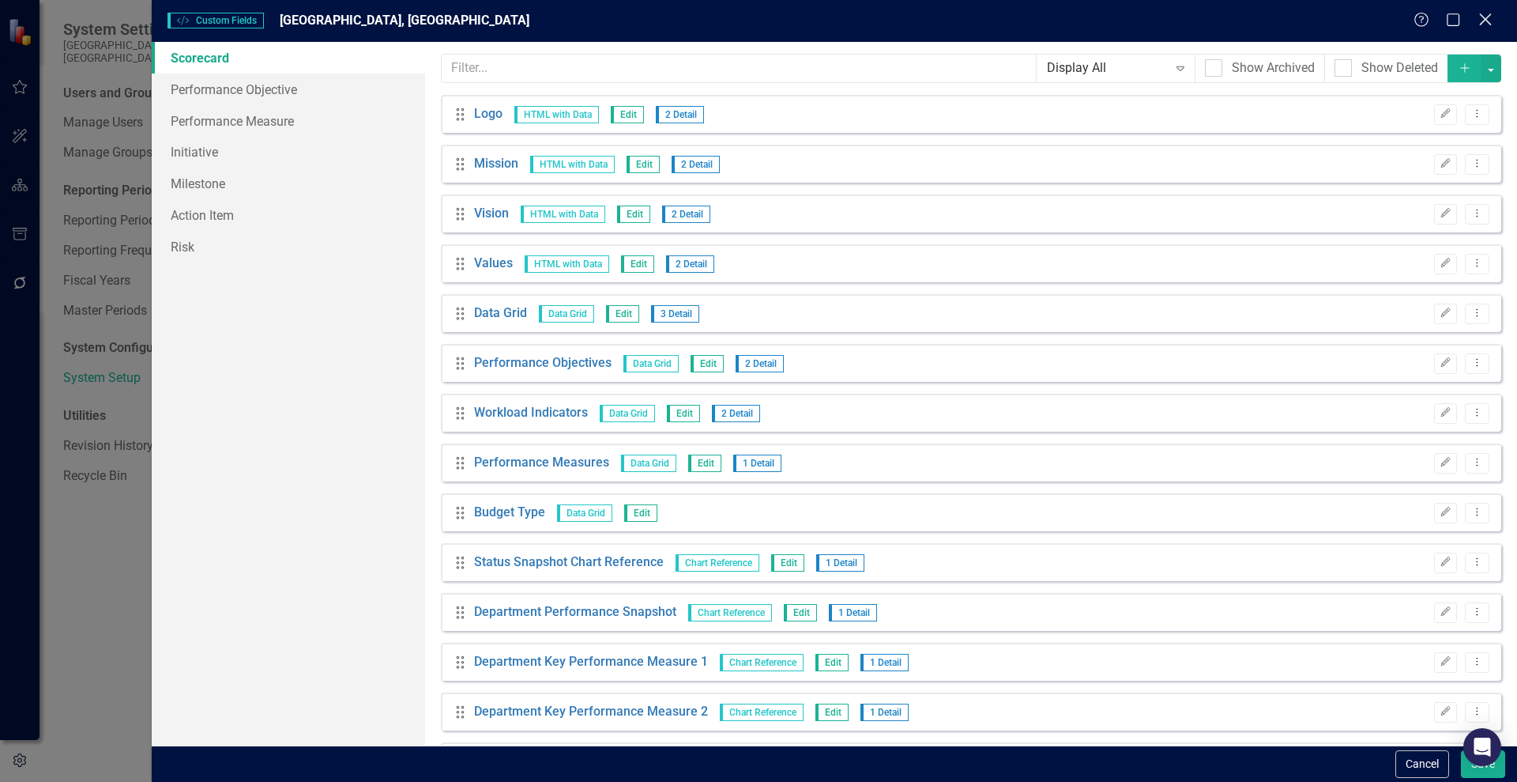
click at [1483, 13] on icon "Close" at bounding box center [1486, 19] width 20 height 15
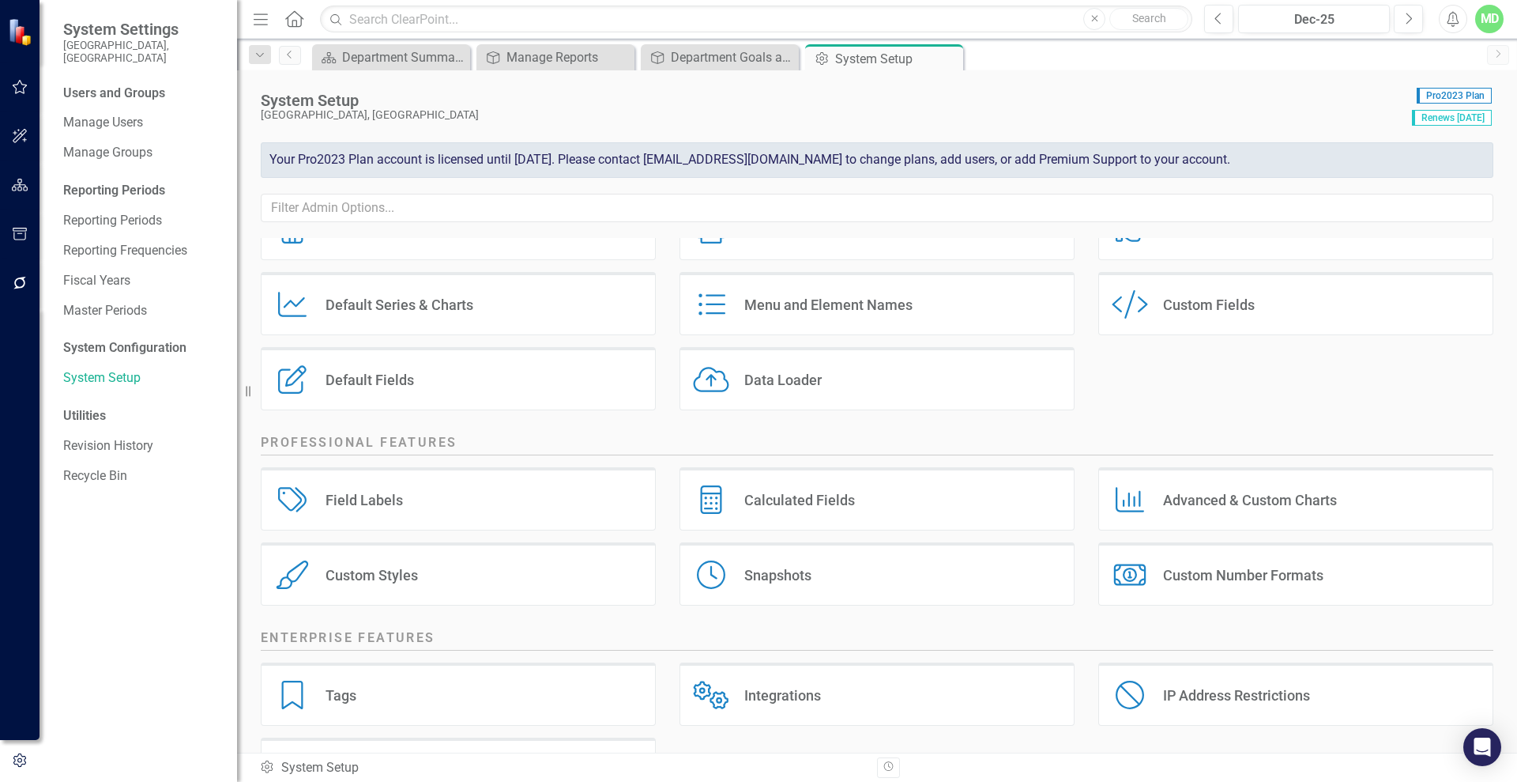
click at [482, 501] on div "Field Labels Field Labels" at bounding box center [458, 498] width 395 height 63
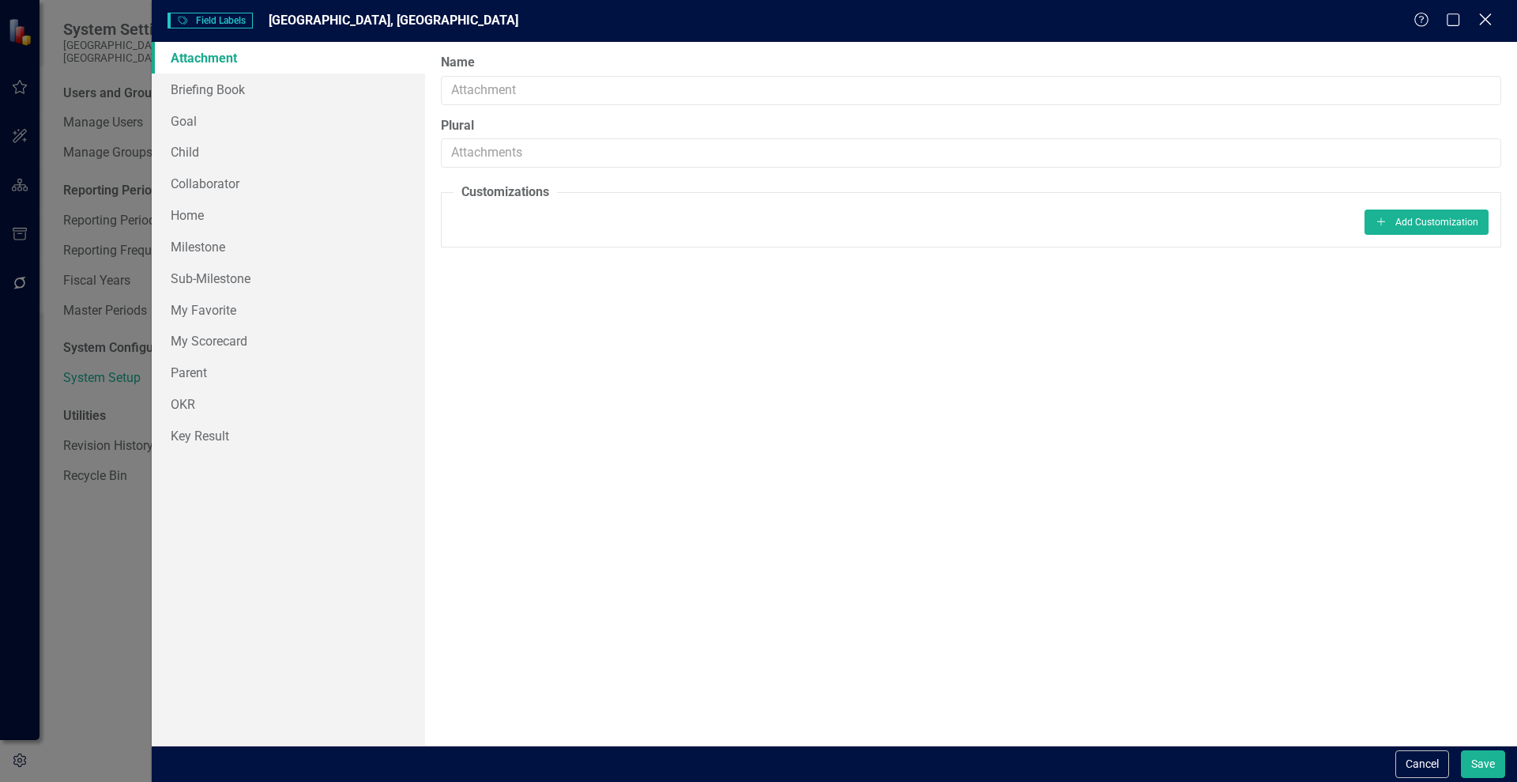
click at [1486, 23] on icon "Close" at bounding box center [1486, 19] width 20 height 15
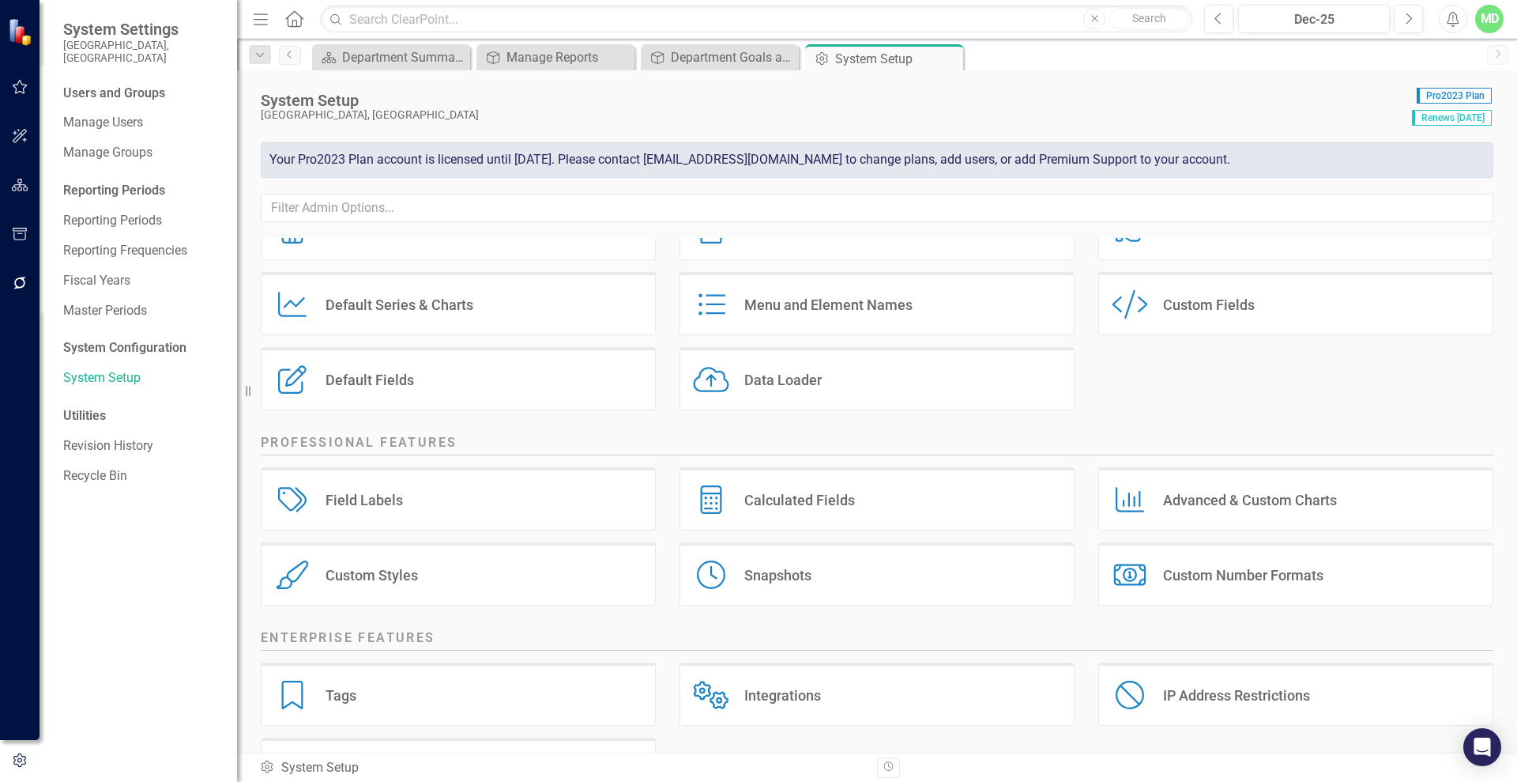
click at [1226, 482] on div "Charts Advanced & Custom Charts" at bounding box center [1296, 498] width 395 height 63
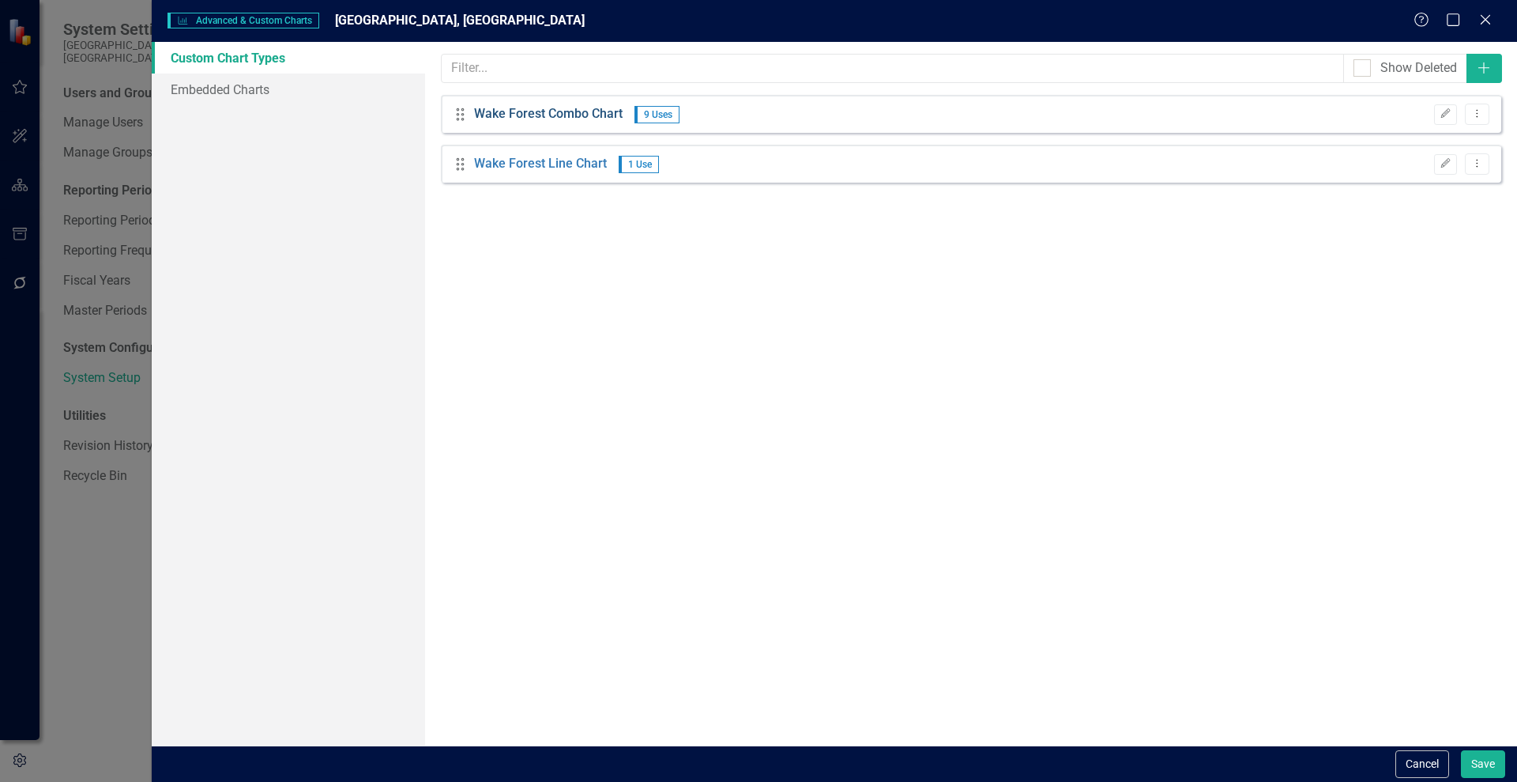
click at [511, 111] on link "Wake Forest Combo Chart" at bounding box center [548, 114] width 149 height 18
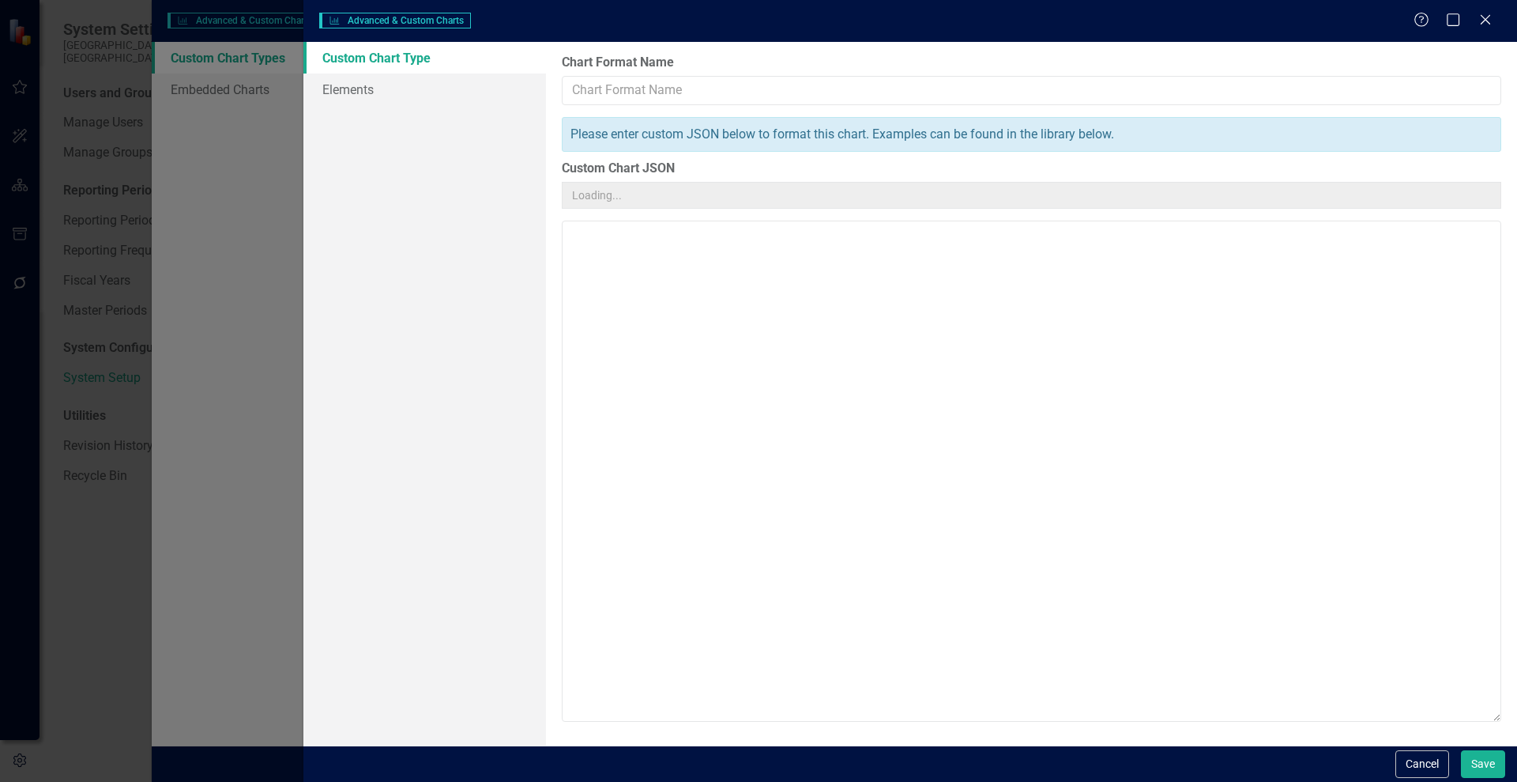
type input "Wake Forest Combo Chart"
type textarea "{ "colors": [ "#1D85C8", "#F9AC5A", "#D32F2F", "#159278", "#27245E" ], "chart":…"
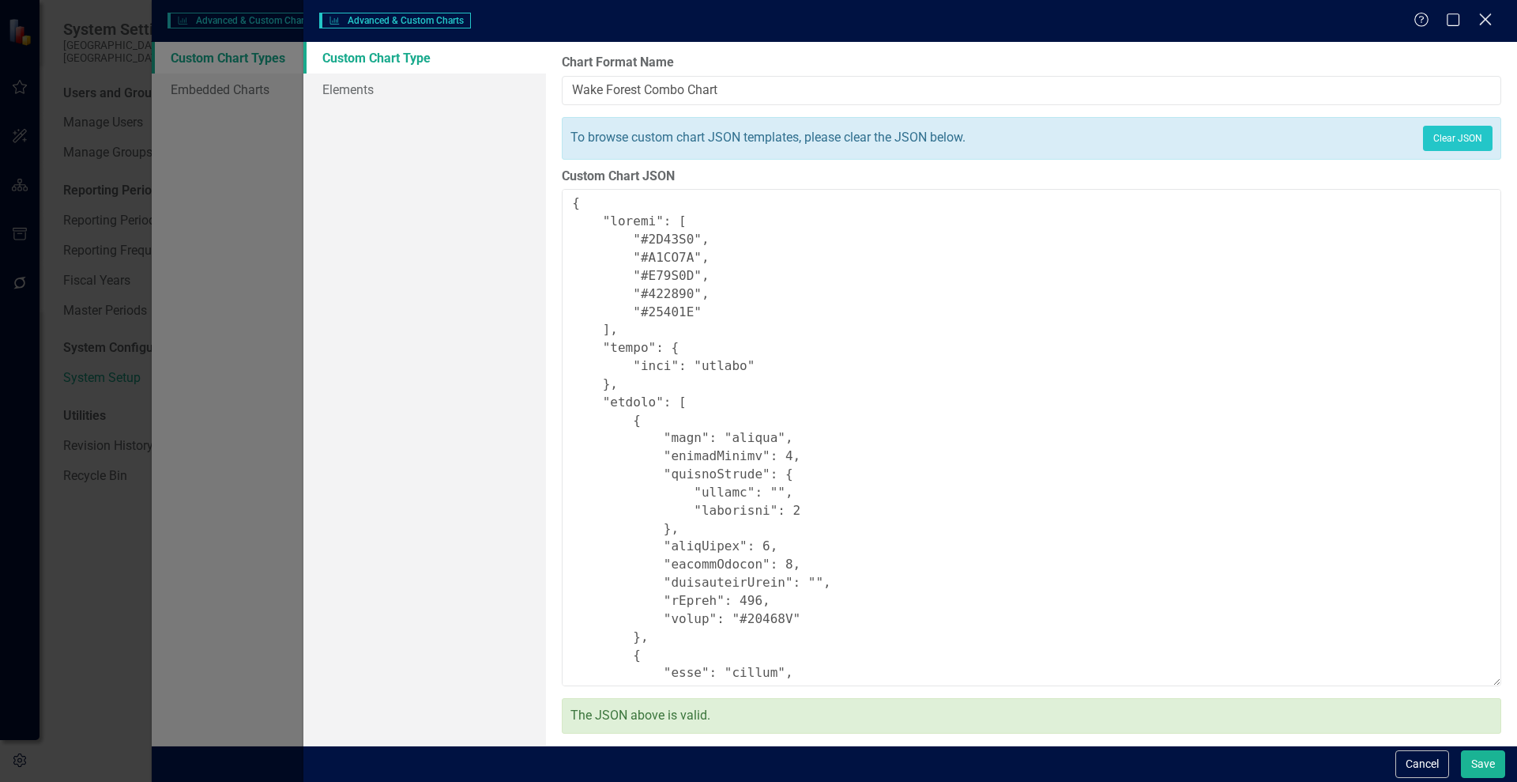
click at [1488, 14] on icon "Close" at bounding box center [1486, 19] width 20 height 15
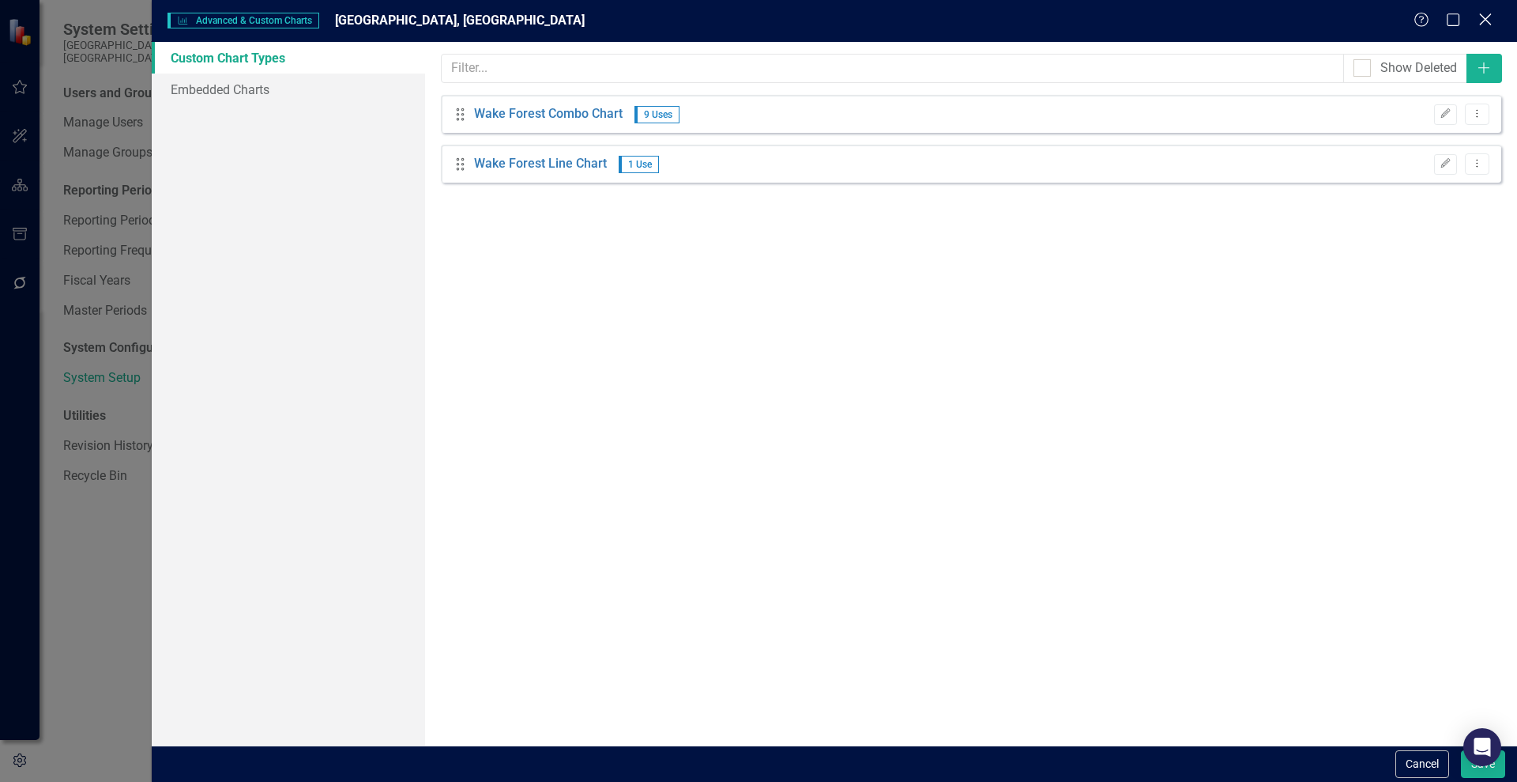
click at [1487, 13] on icon "Close" at bounding box center [1486, 19] width 20 height 15
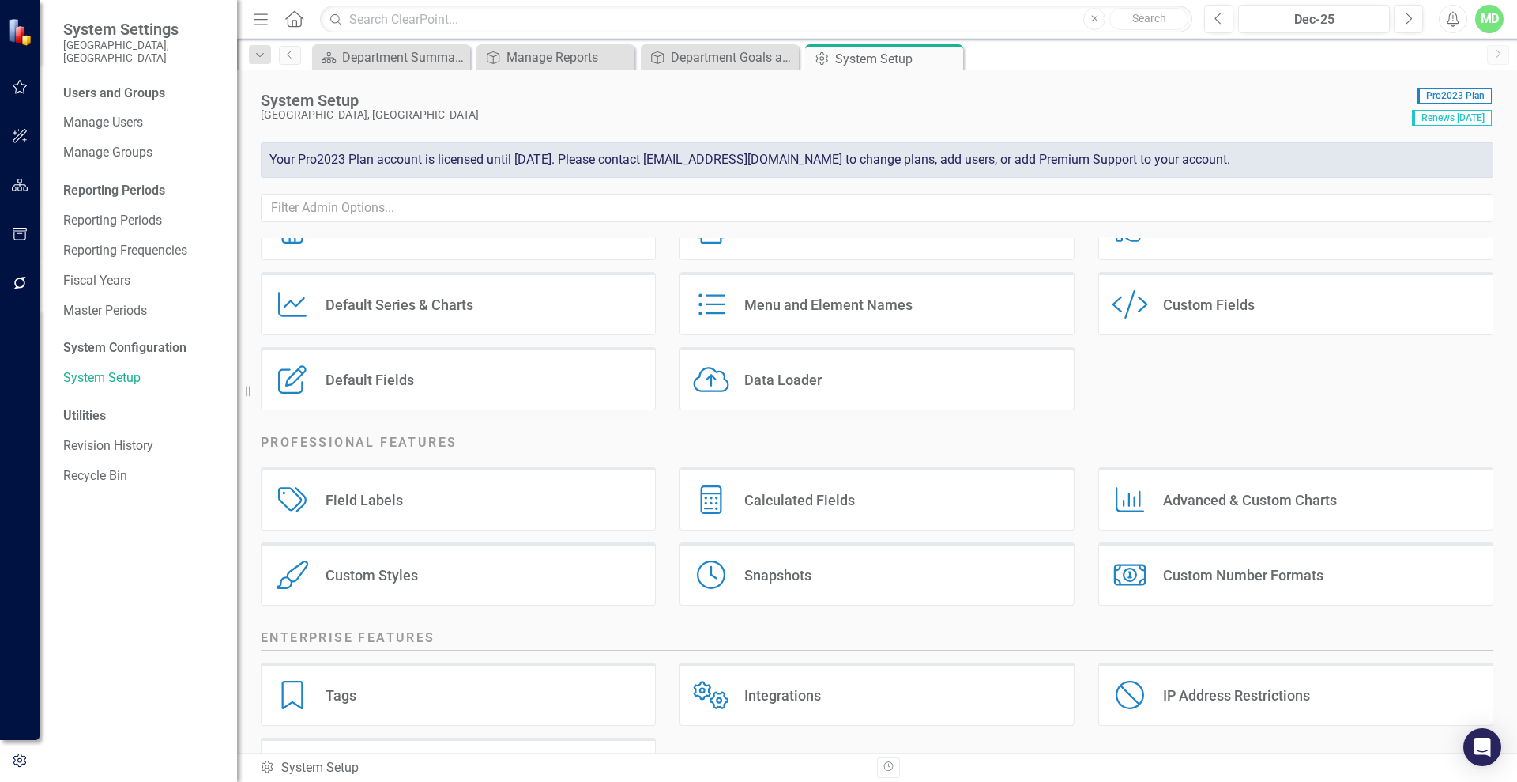
click at [1197, 313] on div "Custom Fields" at bounding box center [1209, 305] width 92 height 18
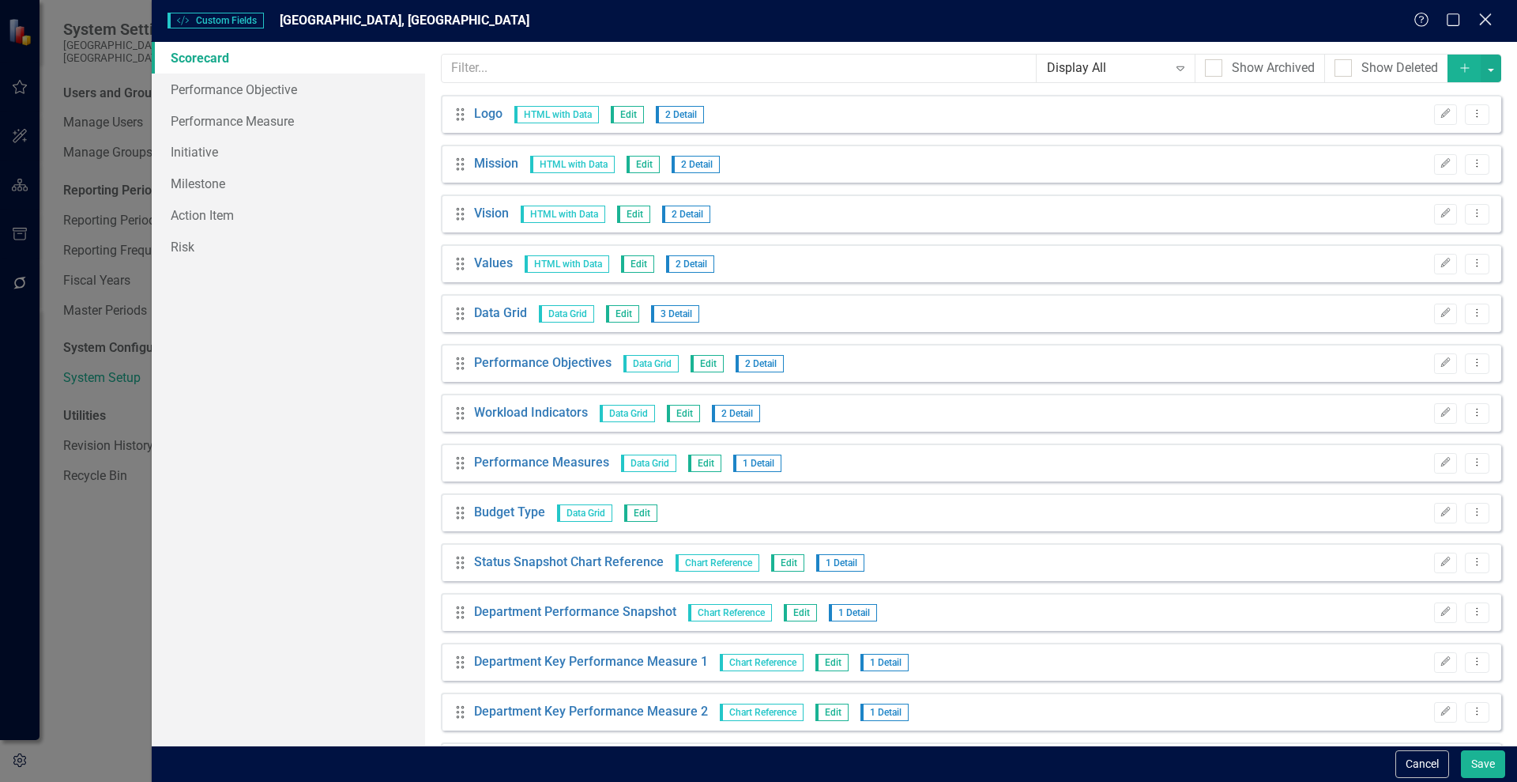
click at [1488, 13] on icon "Close" at bounding box center [1486, 19] width 20 height 15
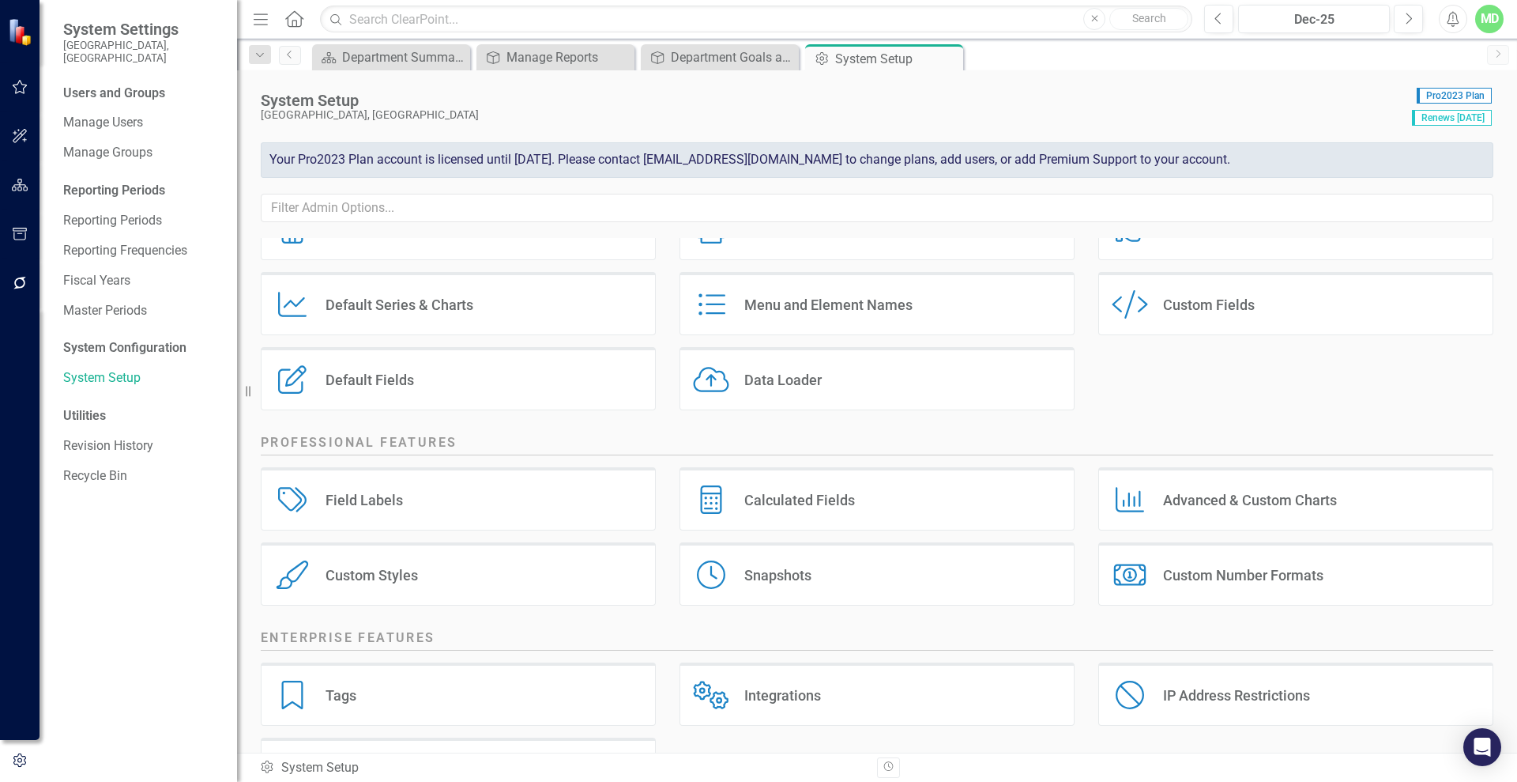
click at [886, 280] on div "Menu and Element Names Menu and Element Names" at bounding box center [877, 303] width 395 height 63
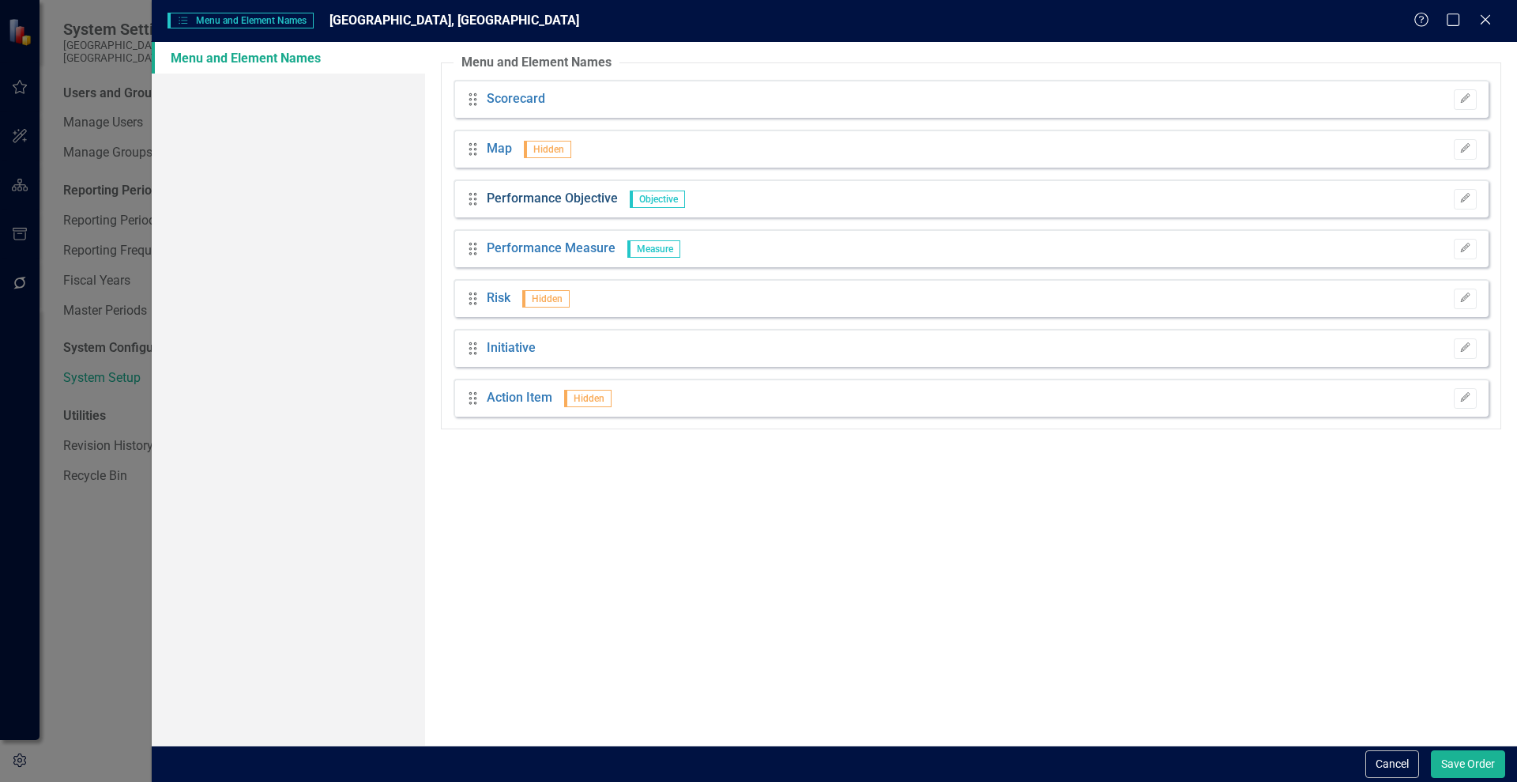
click at [506, 202] on link "Performance Objective" at bounding box center [552, 199] width 131 height 18
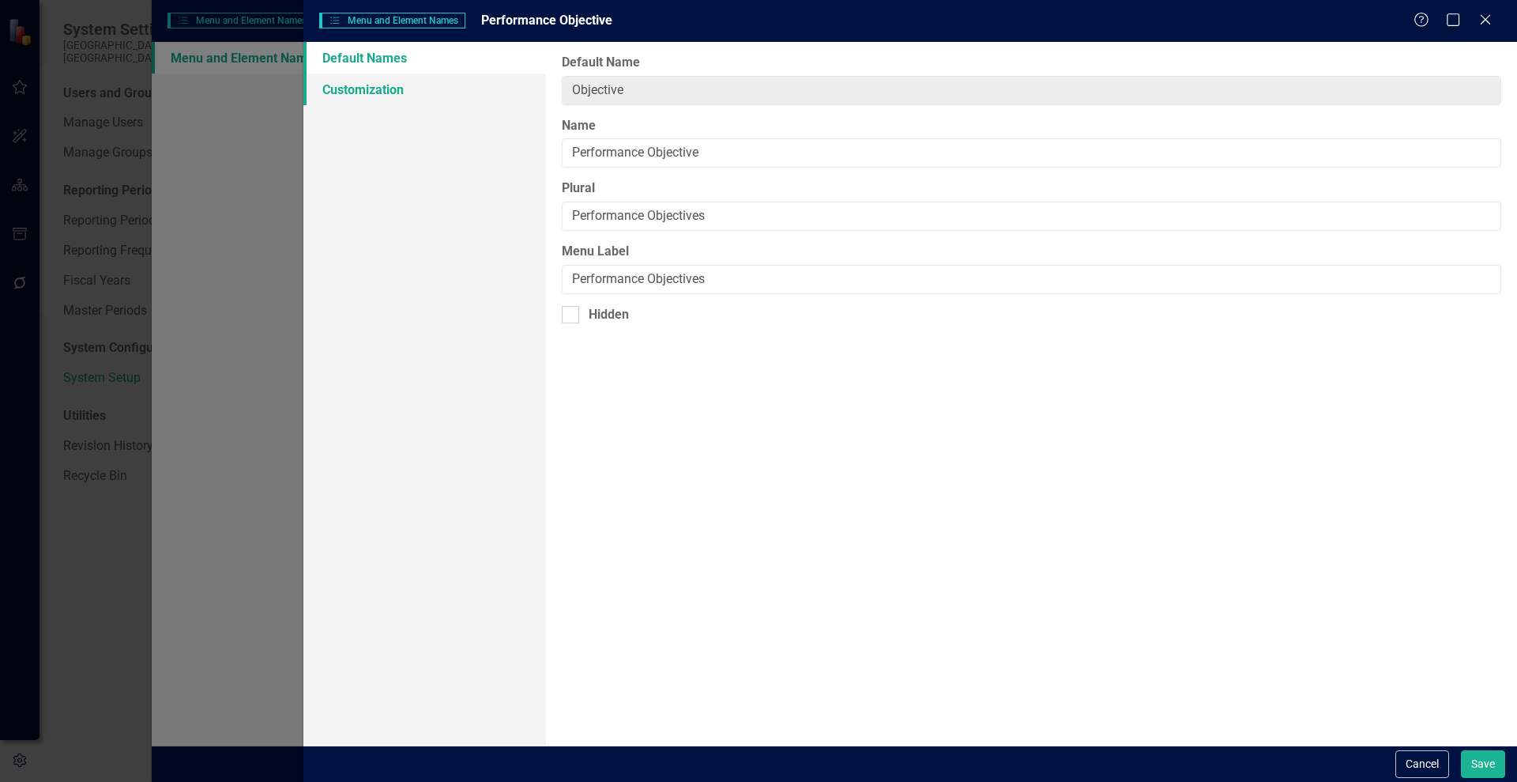
click at [382, 84] on link "Customization" at bounding box center [424, 90] width 243 height 32
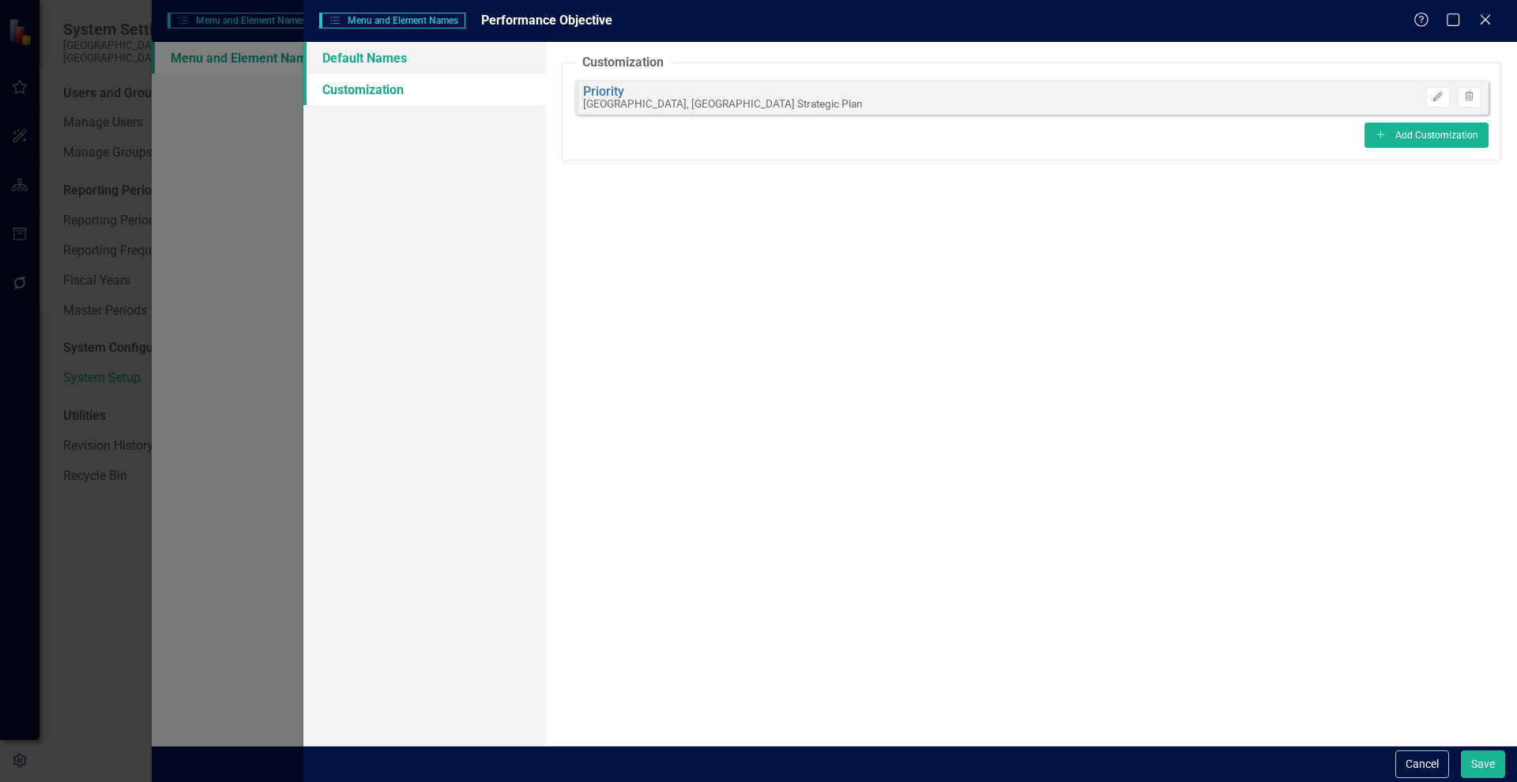
click at [375, 57] on link "Default Names" at bounding box center [424, 58] width 243 height 32
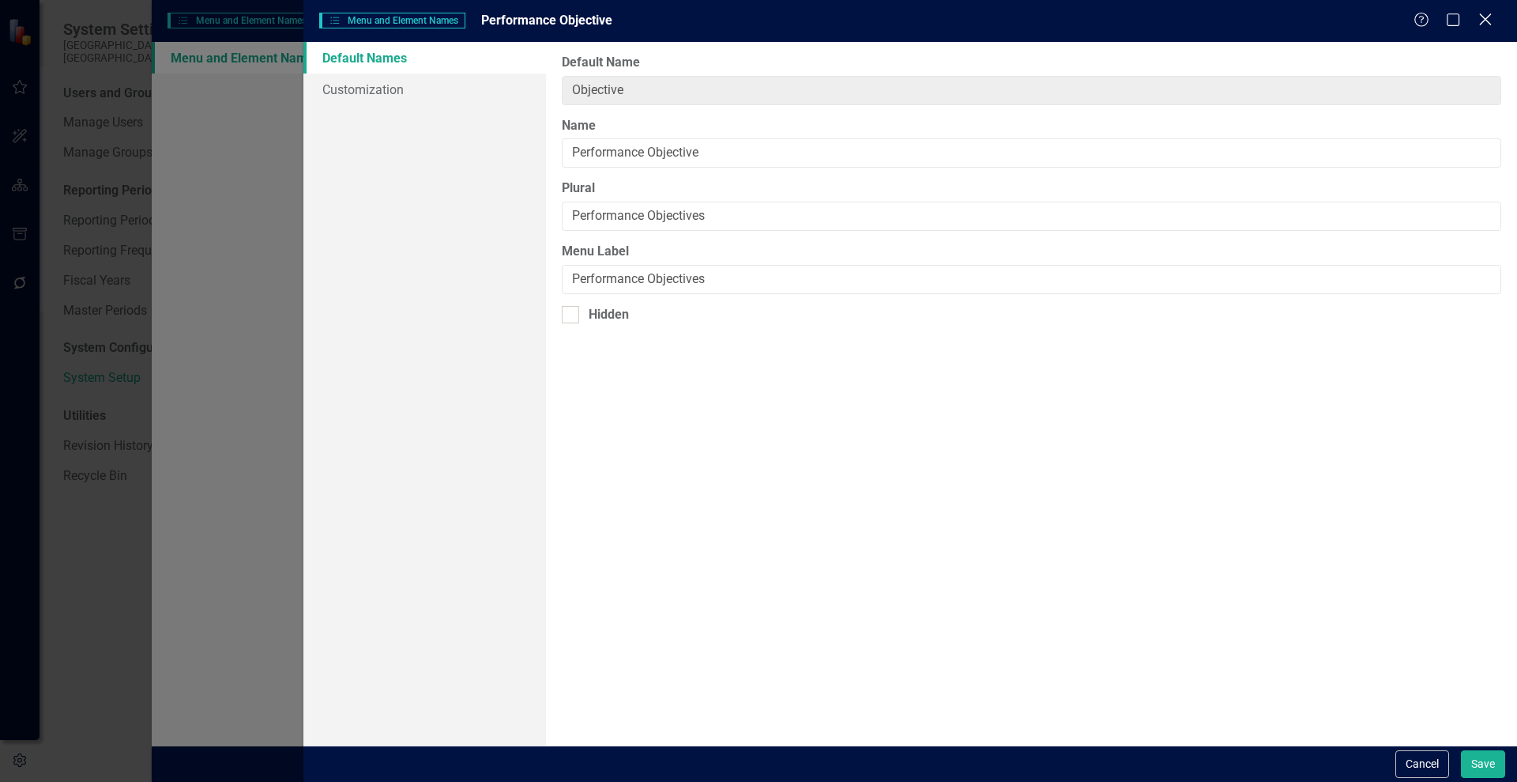
click at [1487, 18] on icon at bounding box center [1486, 19] width 12 height 12
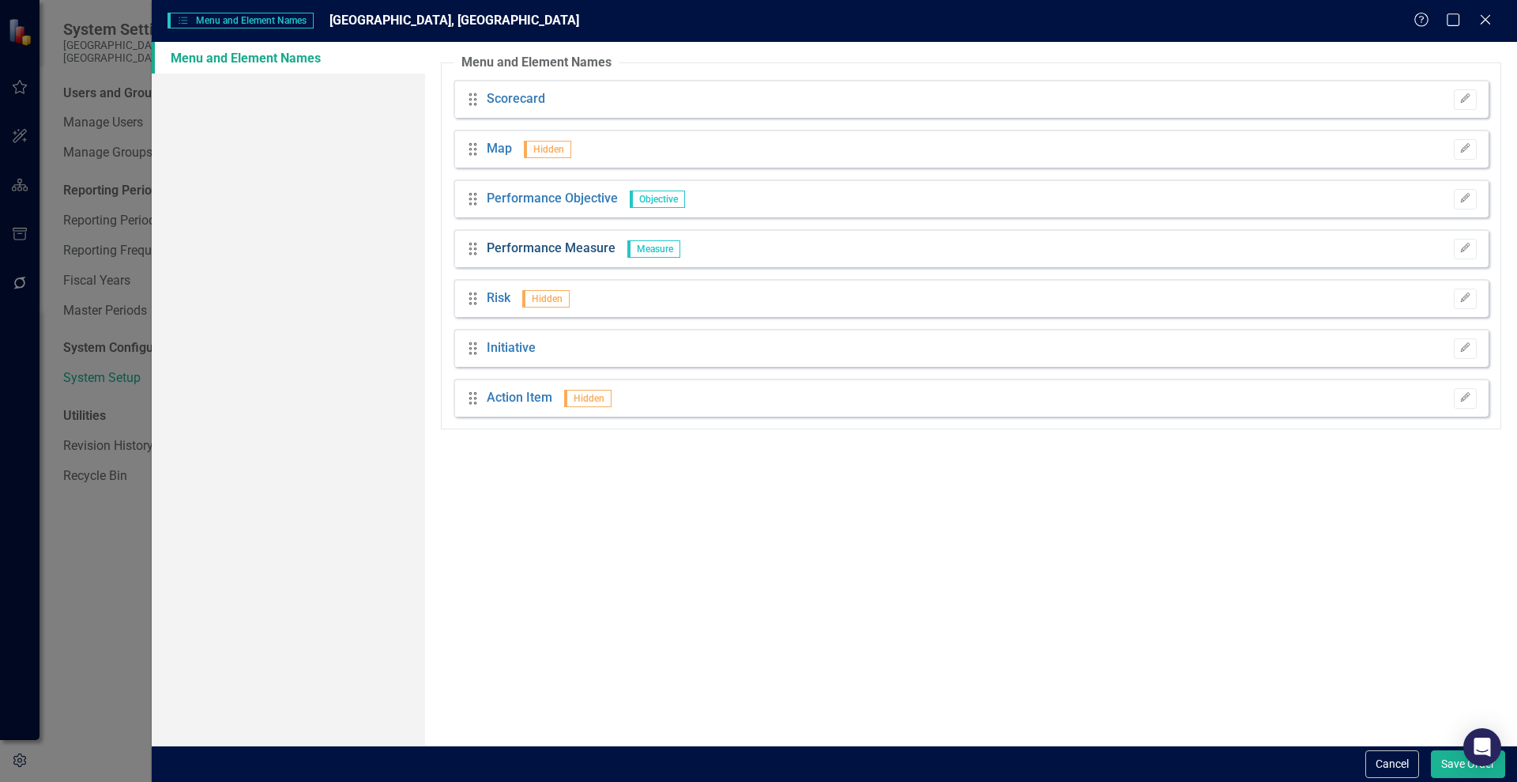
click at [555, 246] on link "Performance Measure" at bounding box center [551, 248] width 129 height 18
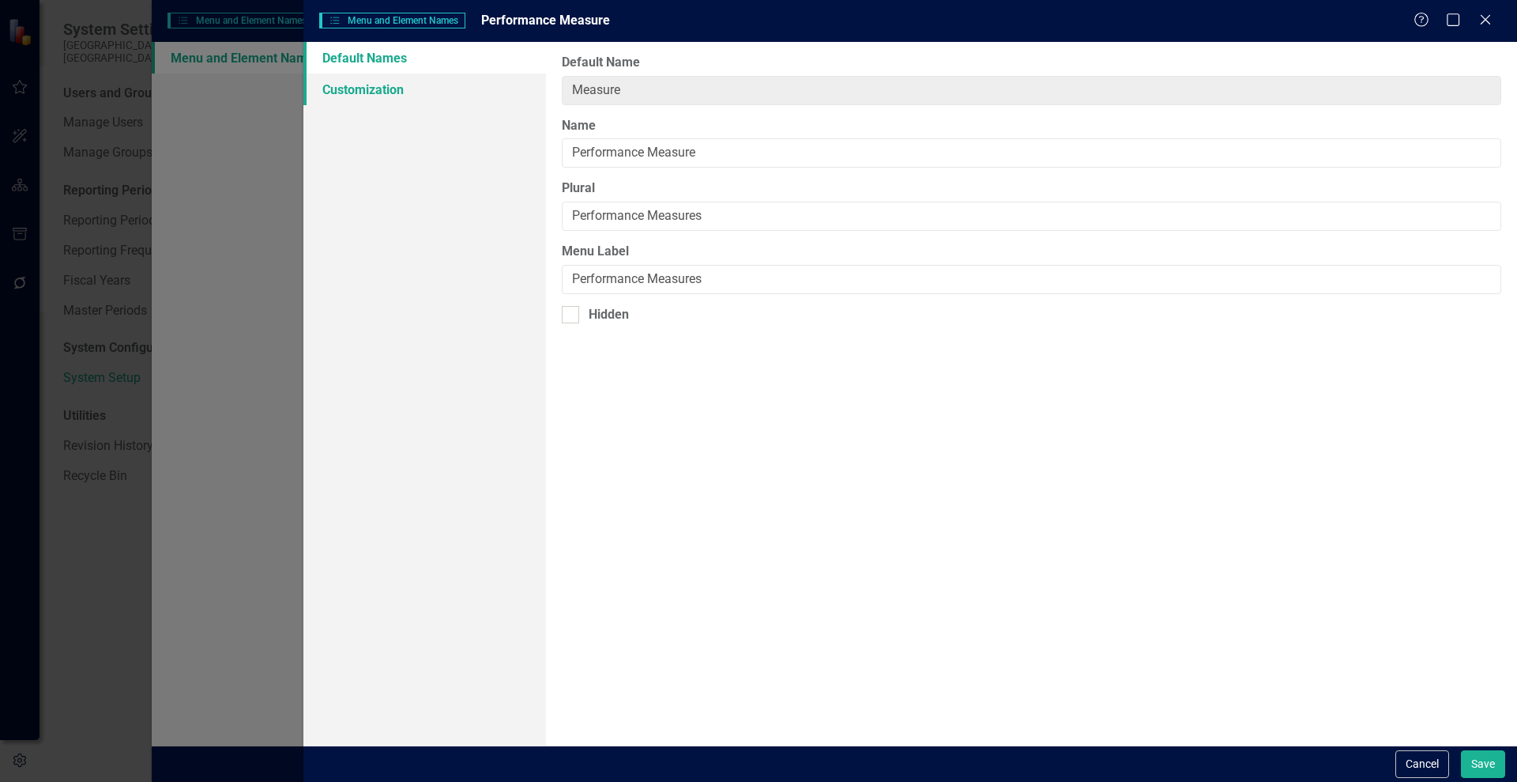
click at [384, 91] on link "Customization" at bounding box center [424, 90] width 243 height 32
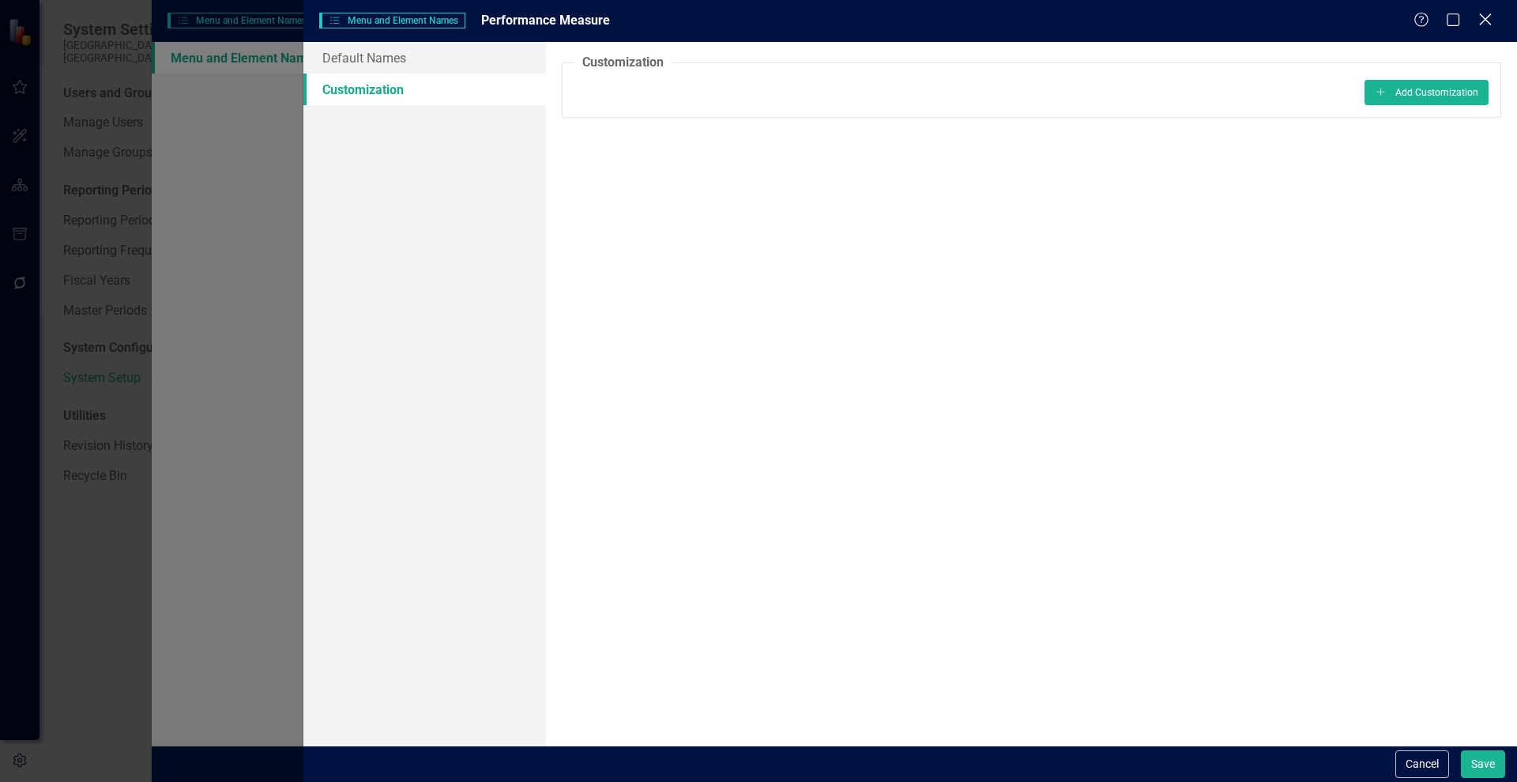
click at [1483, 21] on icon "Close" at bounding box center [1486, 19] width 20 height 15
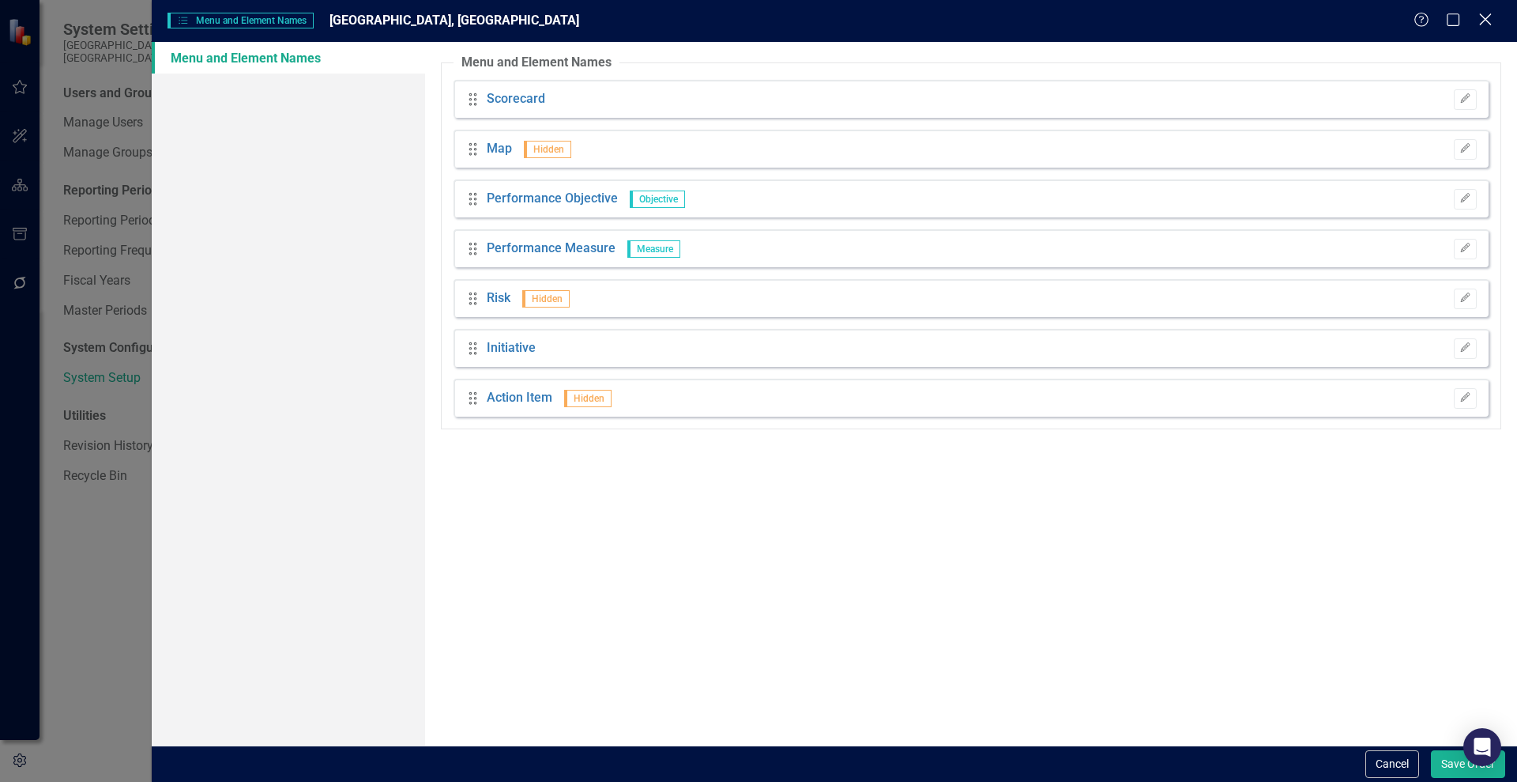
click at [1485, 31] on div "Close" at bounding box center [1486, 20] width 20 height 21
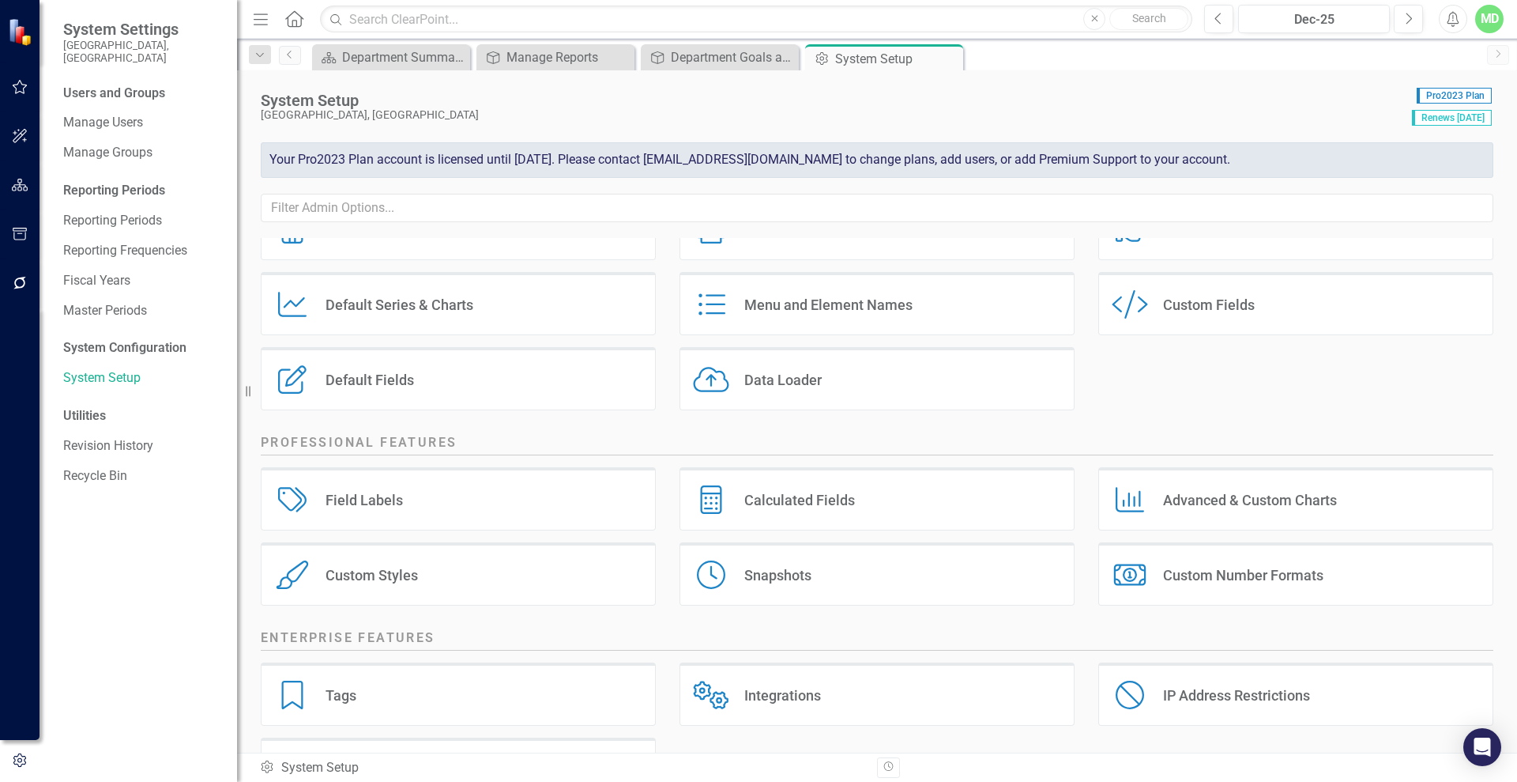
click at [321, 306] on div "Default Series Default Series & Charts" at bounding box center [458, 303] width 395 height 63
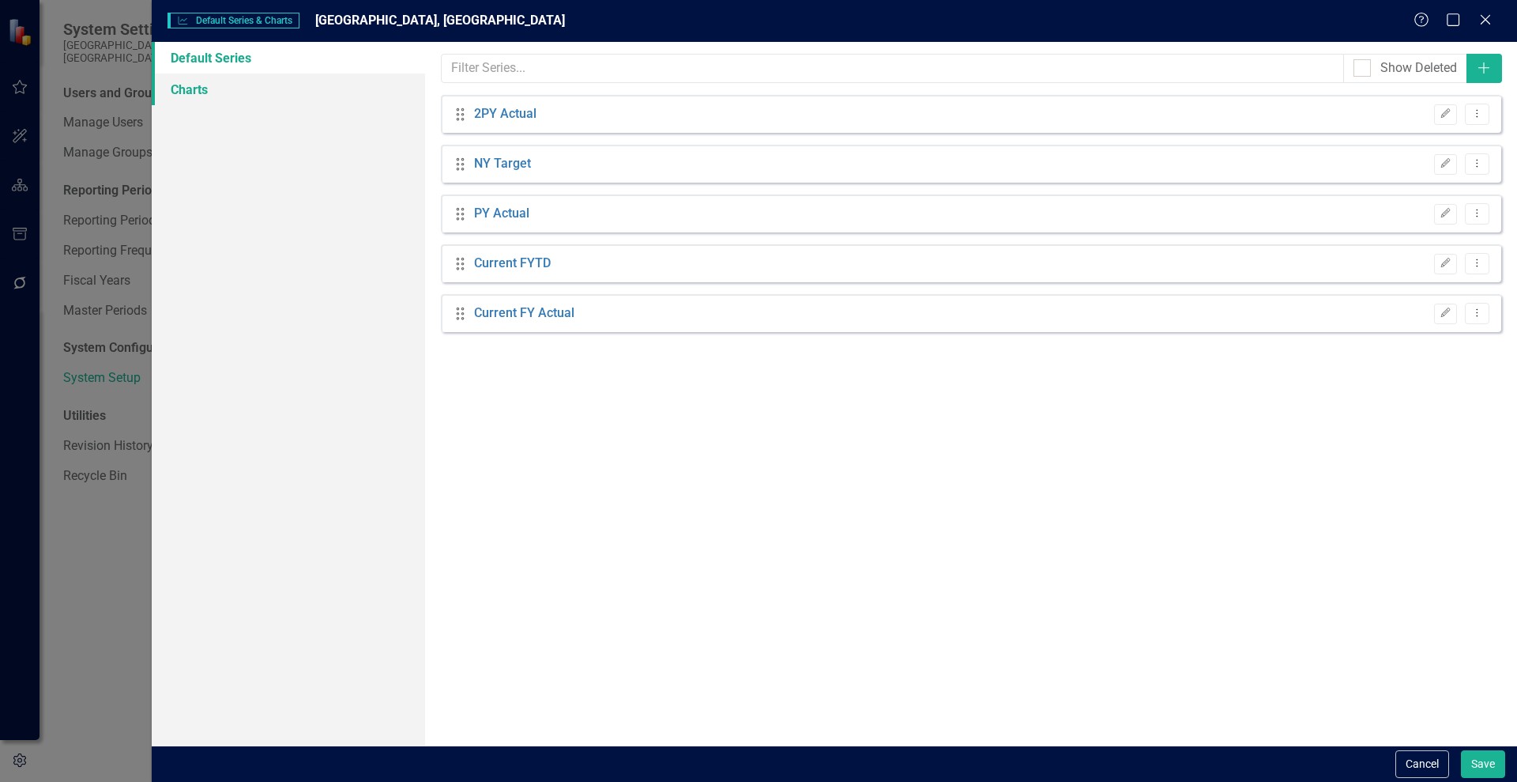
click at [195, 86] on link "Charts" at bounding box center [288, 90] width 273 height 32
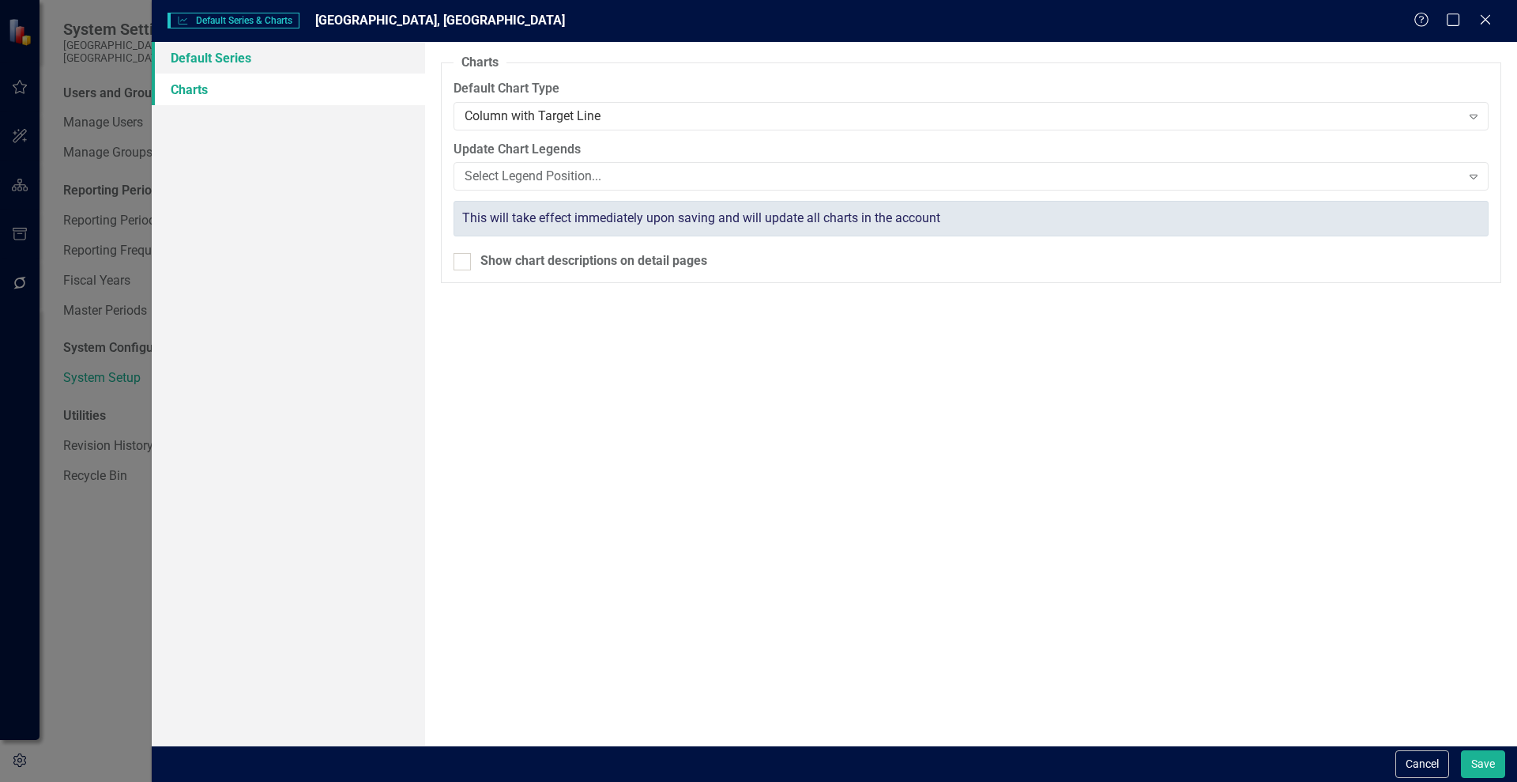
click at [195, 57] on link "Default Series" at bounding box center [288, 58] width 273 height 32
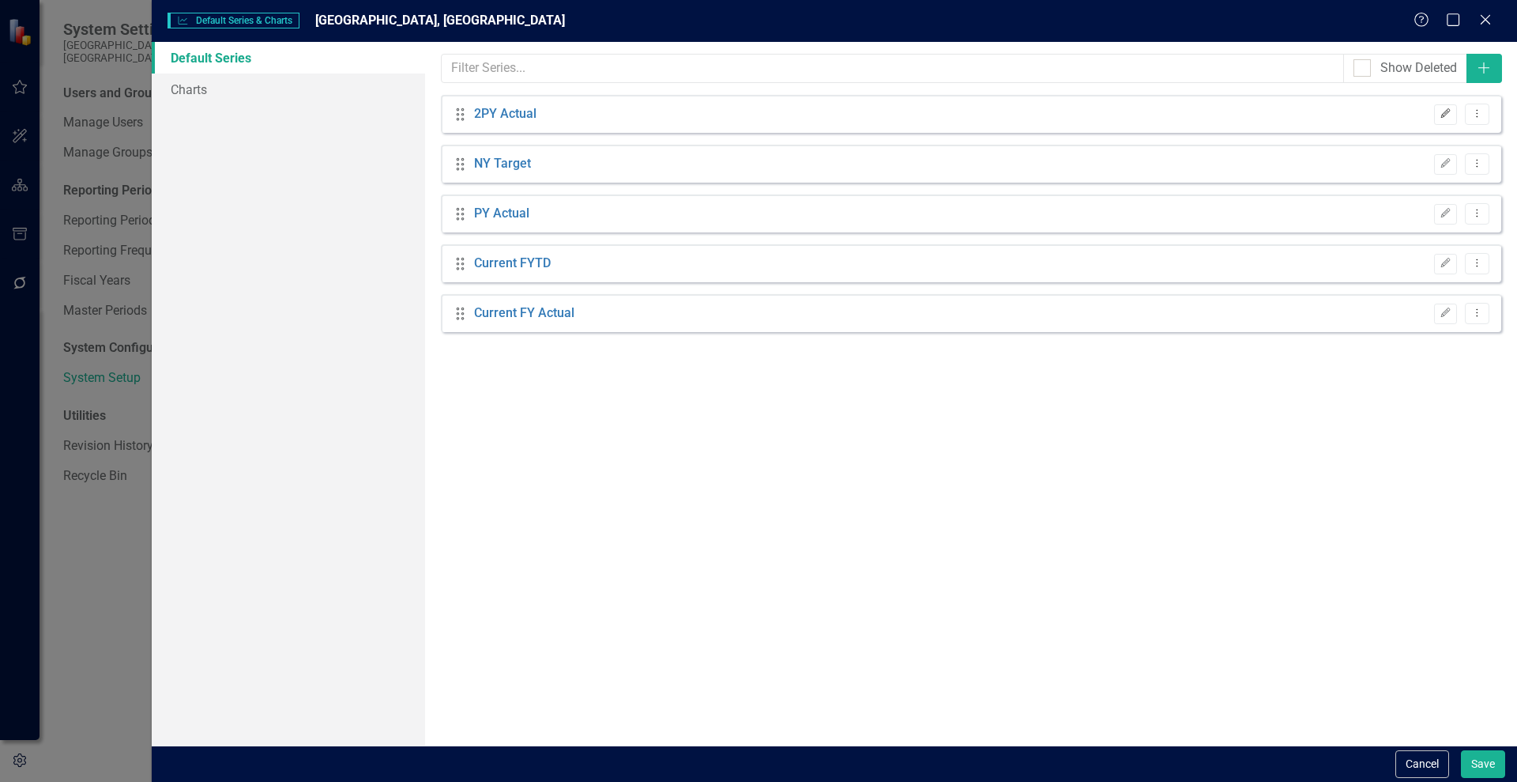
click at [1452, 116] on icon "Edit" at bounding box center [1446, 113] width 12 height 9
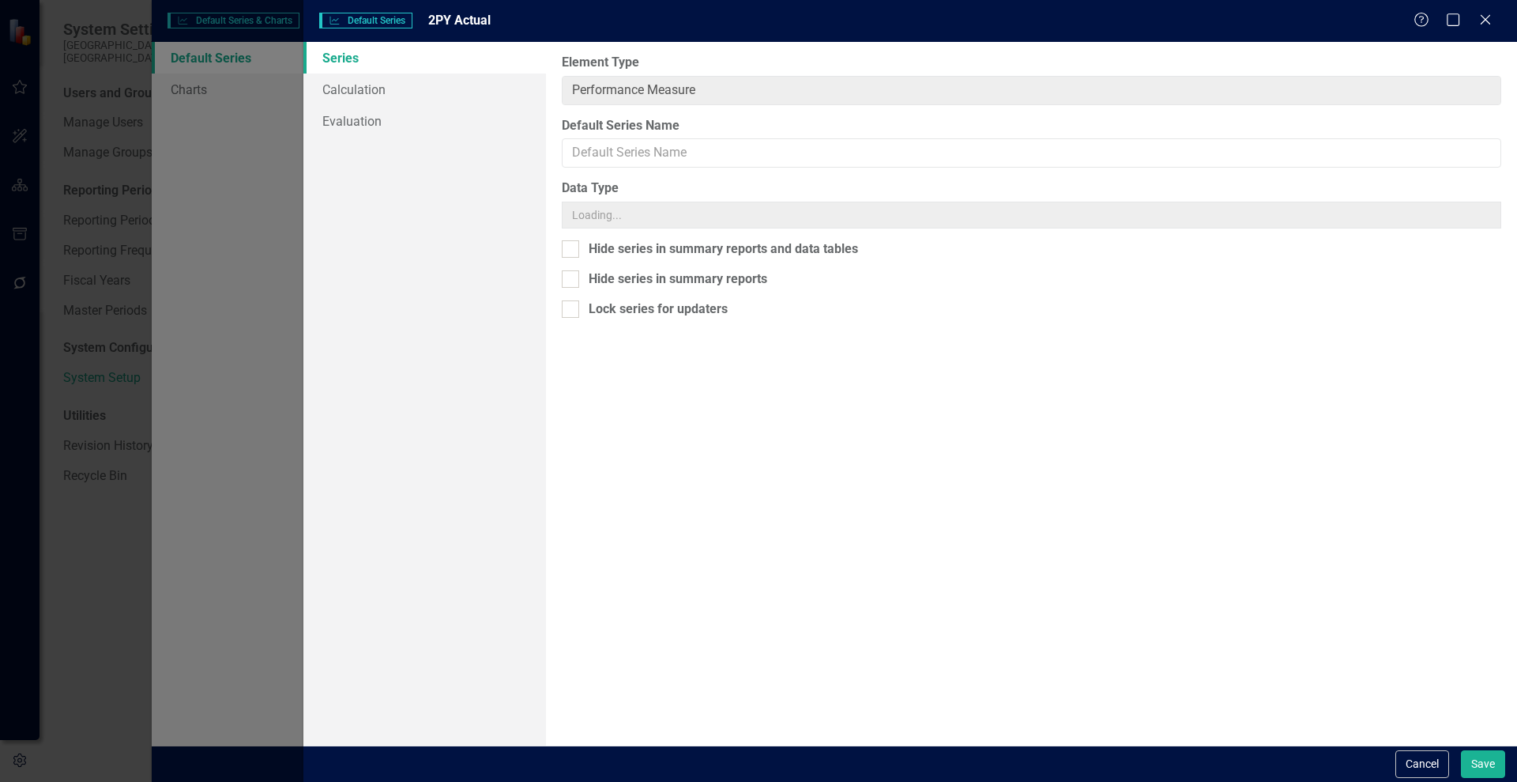
type input "2PY Actual"
click at [379, 94] on link "Calculation" at bounding box center [424, 90] width 243 height 32
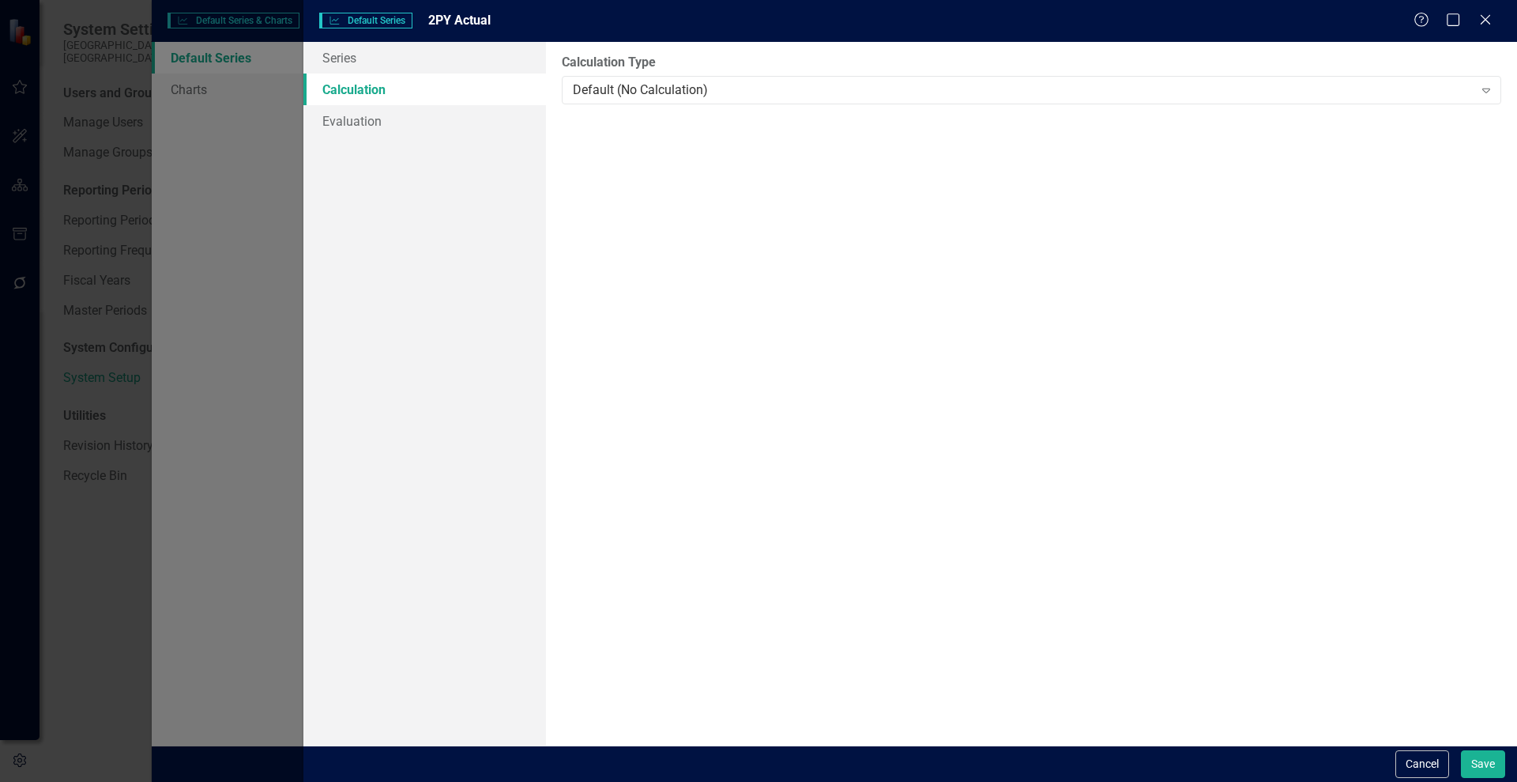
click at [362, 140] on div "Series Calculation Evaluation" at bounding box center [424, 393] width 243 height 703
click at [357, 131] on link "Evaluation" at bounding box center [424, 121] width 243 height 32
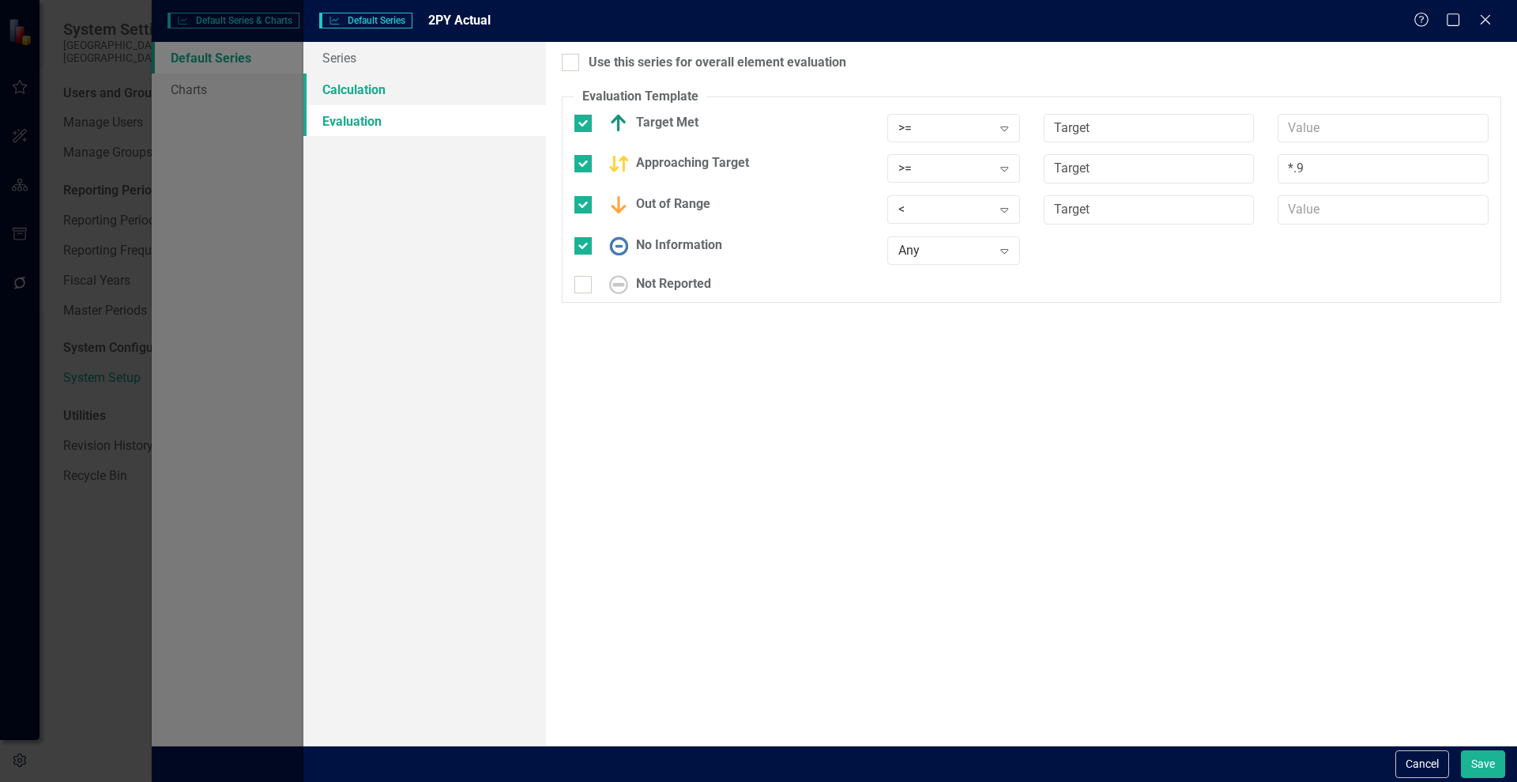
click at [339, 92] on link "Calculation" at bounding box center [424, 90] width 243 height 32
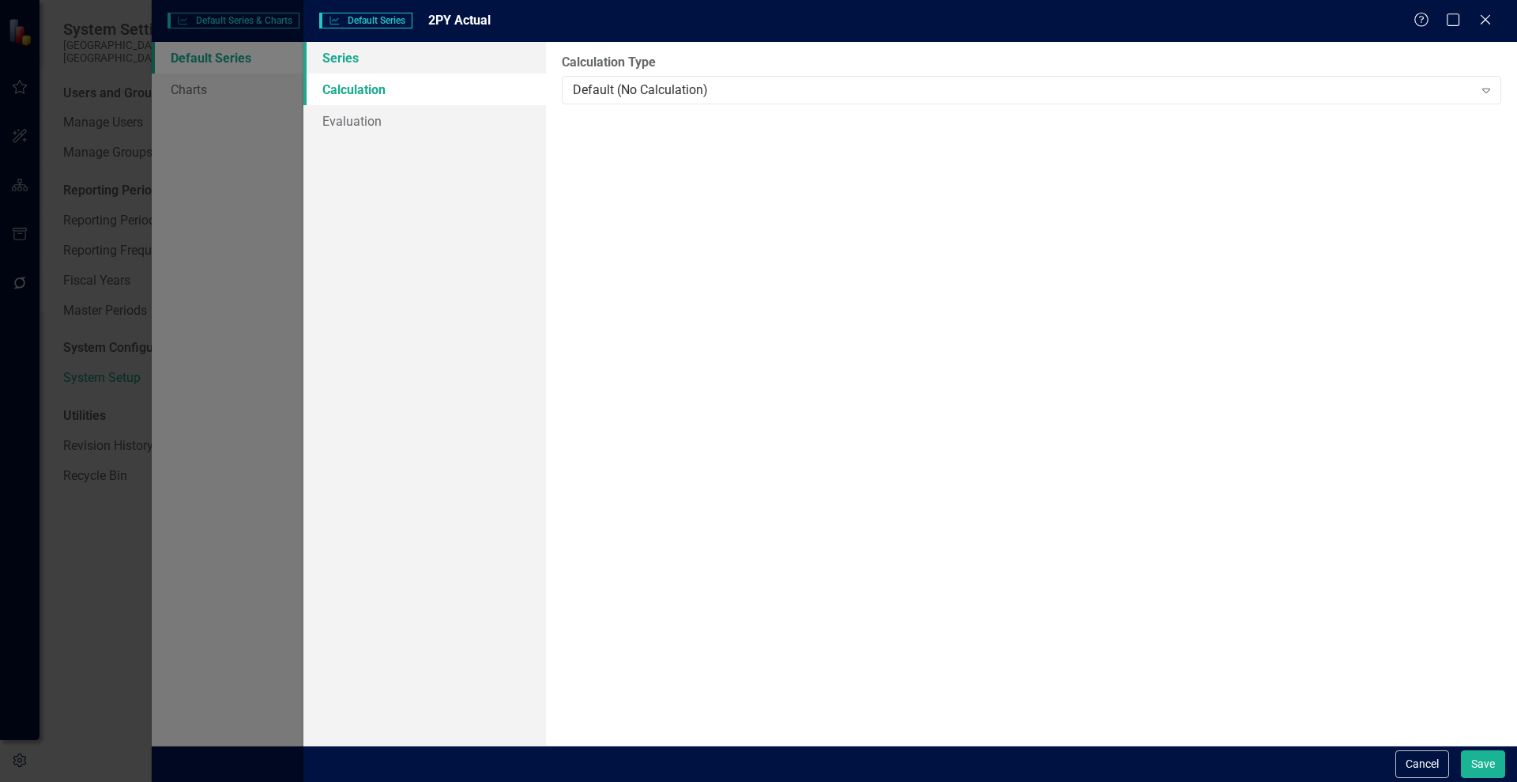
click at [337, 60] on link "Series" at bounding box center [424, 58] width 243 height 32
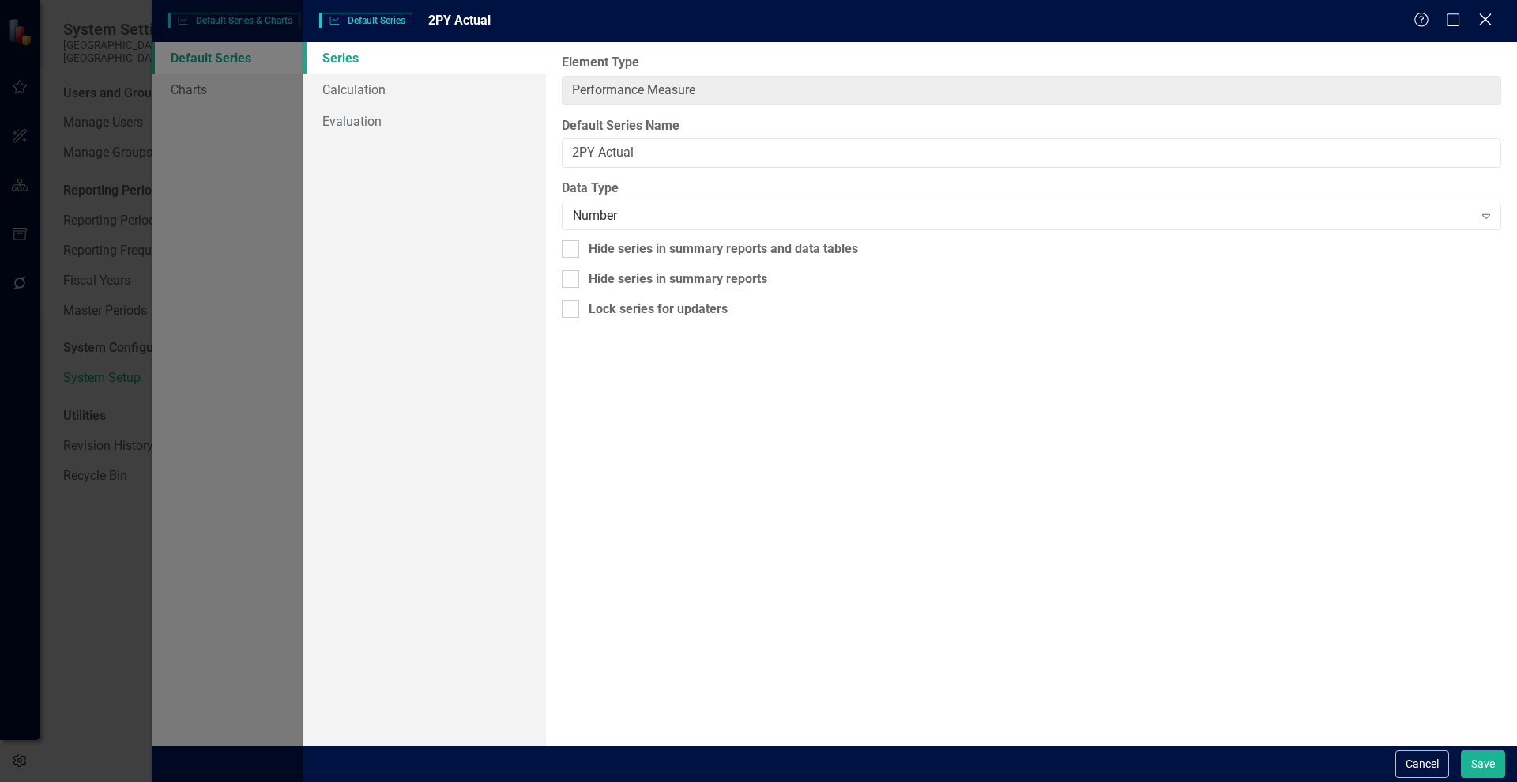
click at [1487, 14] on icon "Close" at bounding box center [1486, 19] width 20 height 15
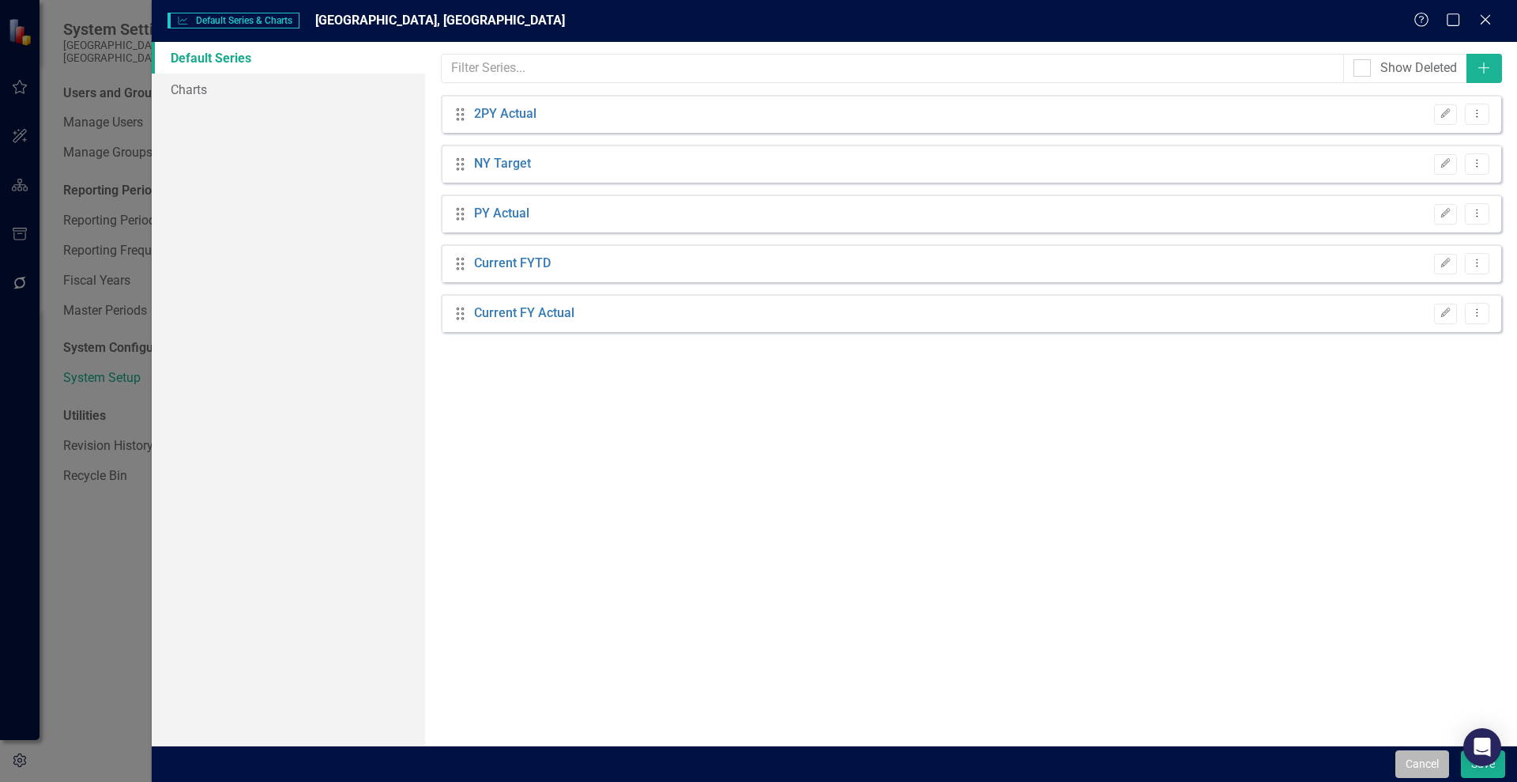
click at [1415, 760] on button "Cancel" at bounding box center [1423, 764] width 54 height 28
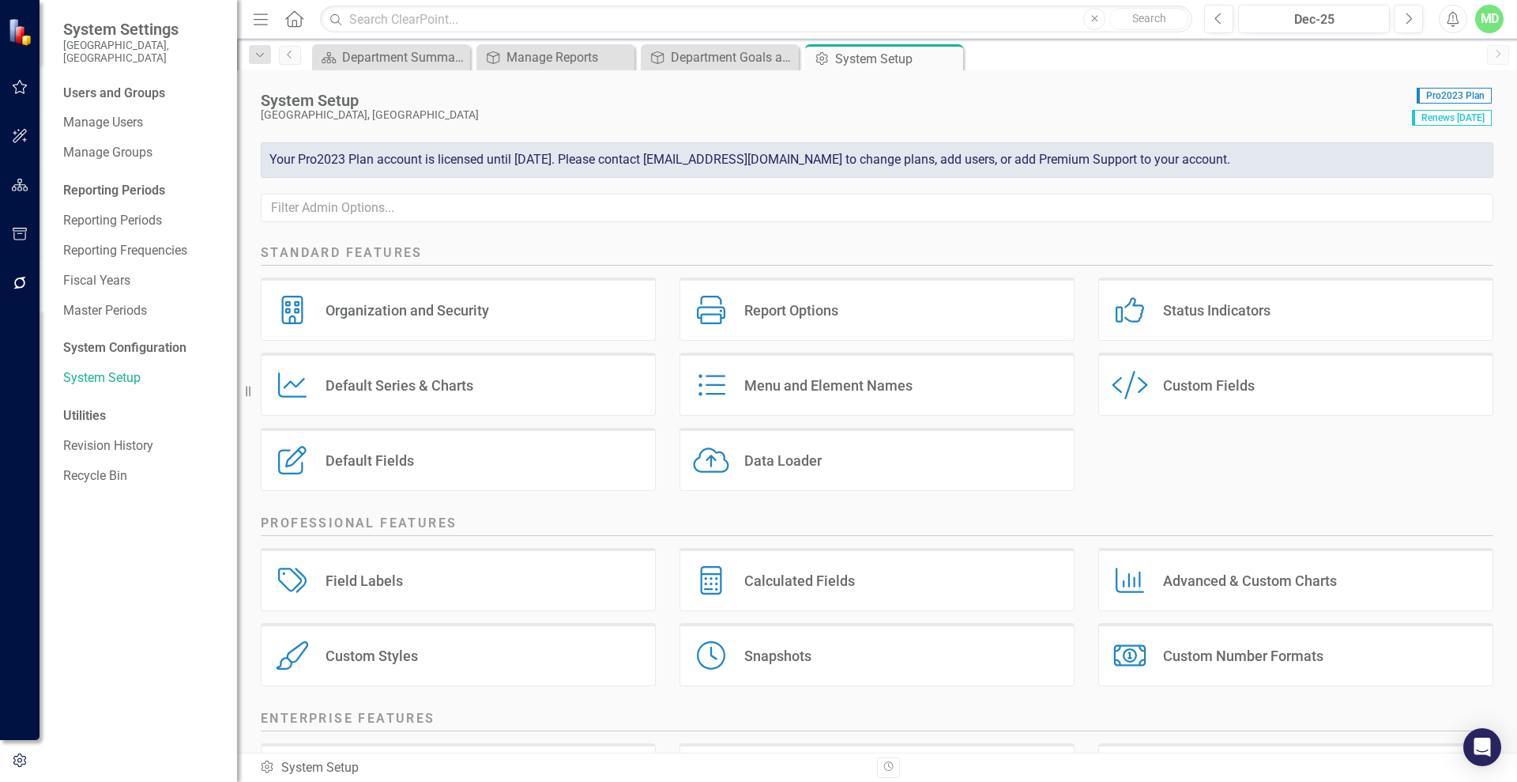
click at [760, 301] on div "Report Options" at bounding box center [792, 310] width 94 height 18
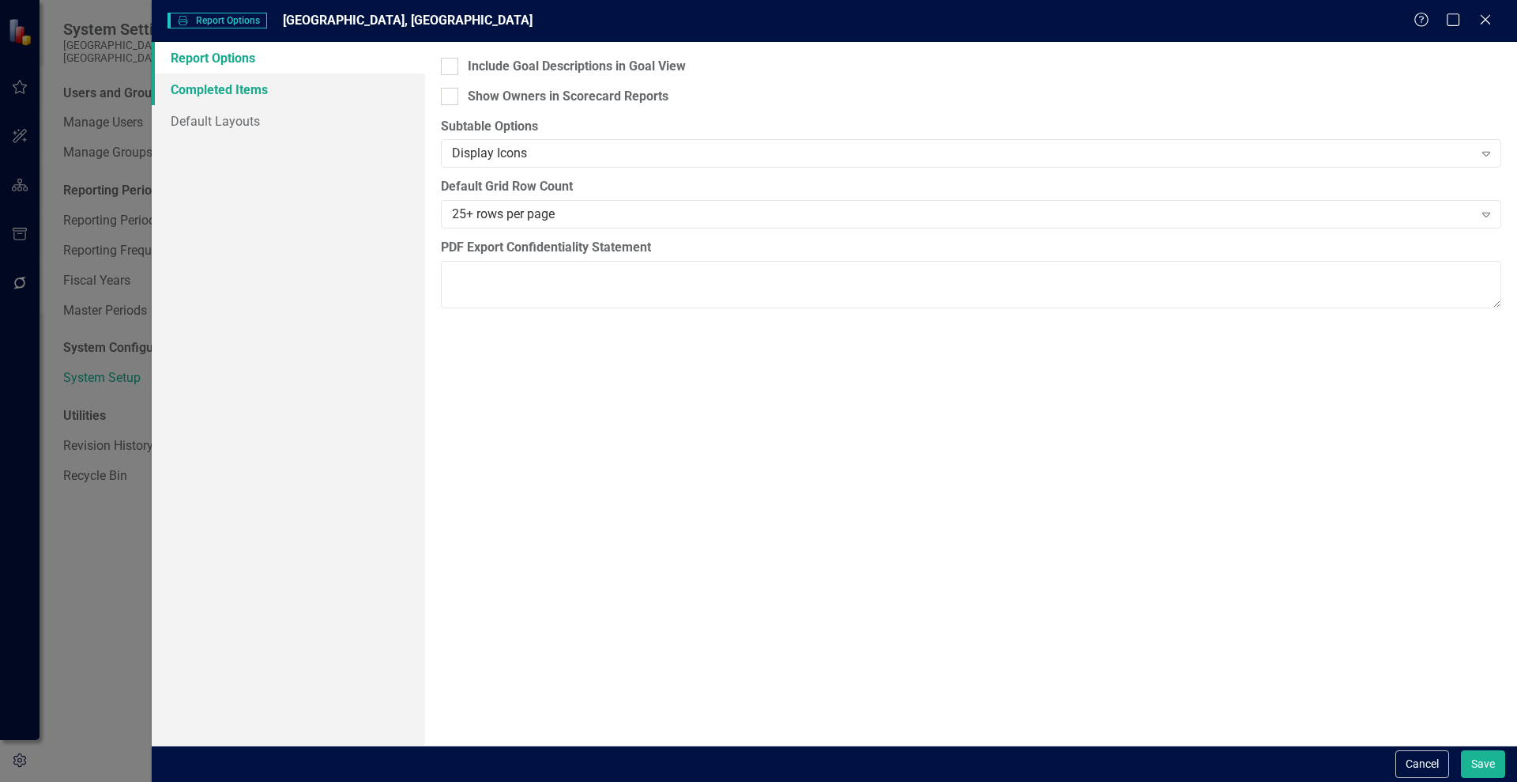
click at [222, 81] on link "Completed Items" at bounding box center [288, 90] width 273 height 32
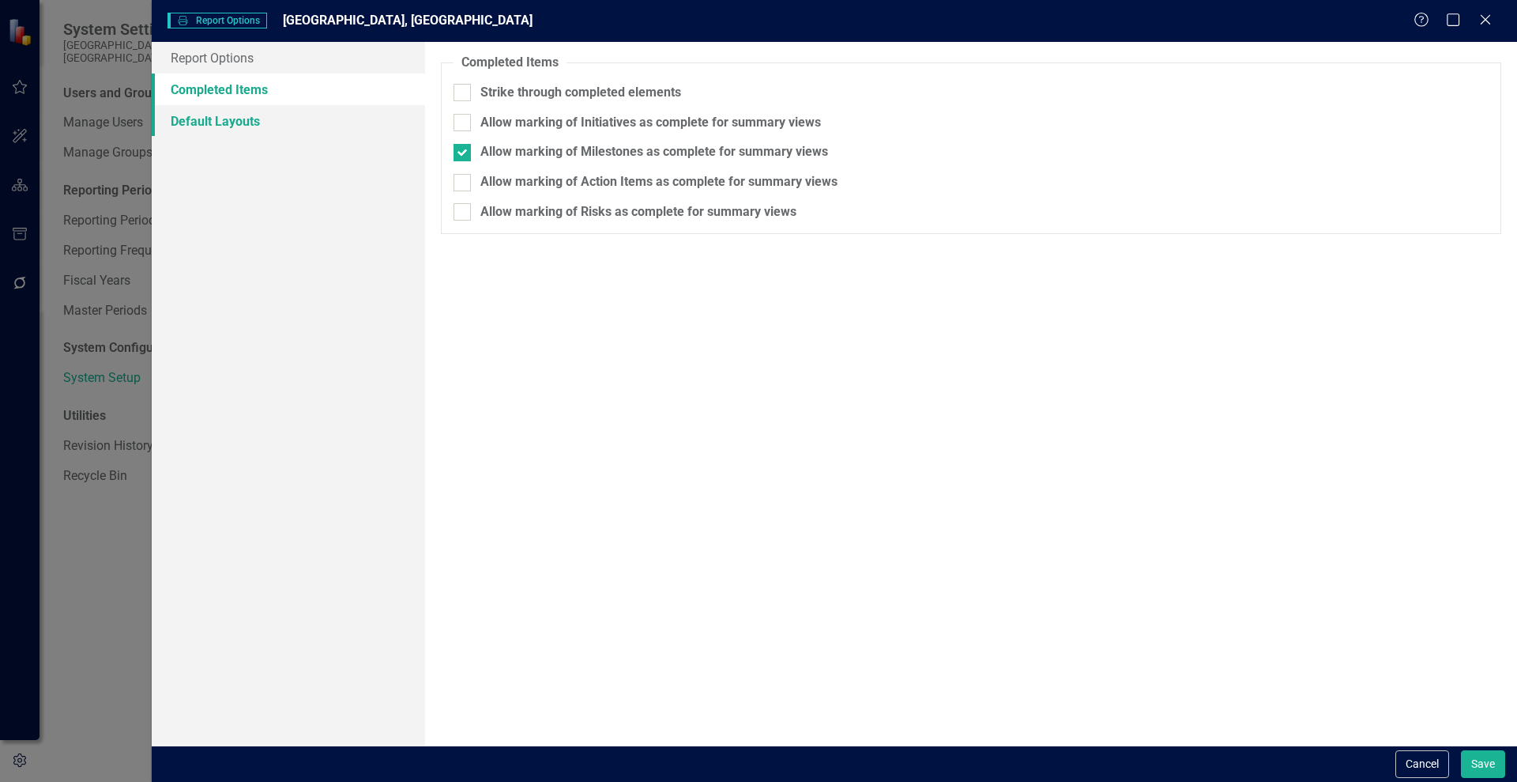
click at [210, 110] on link "Default Layouts" at bounding box center [288, 121] width 273 height 32
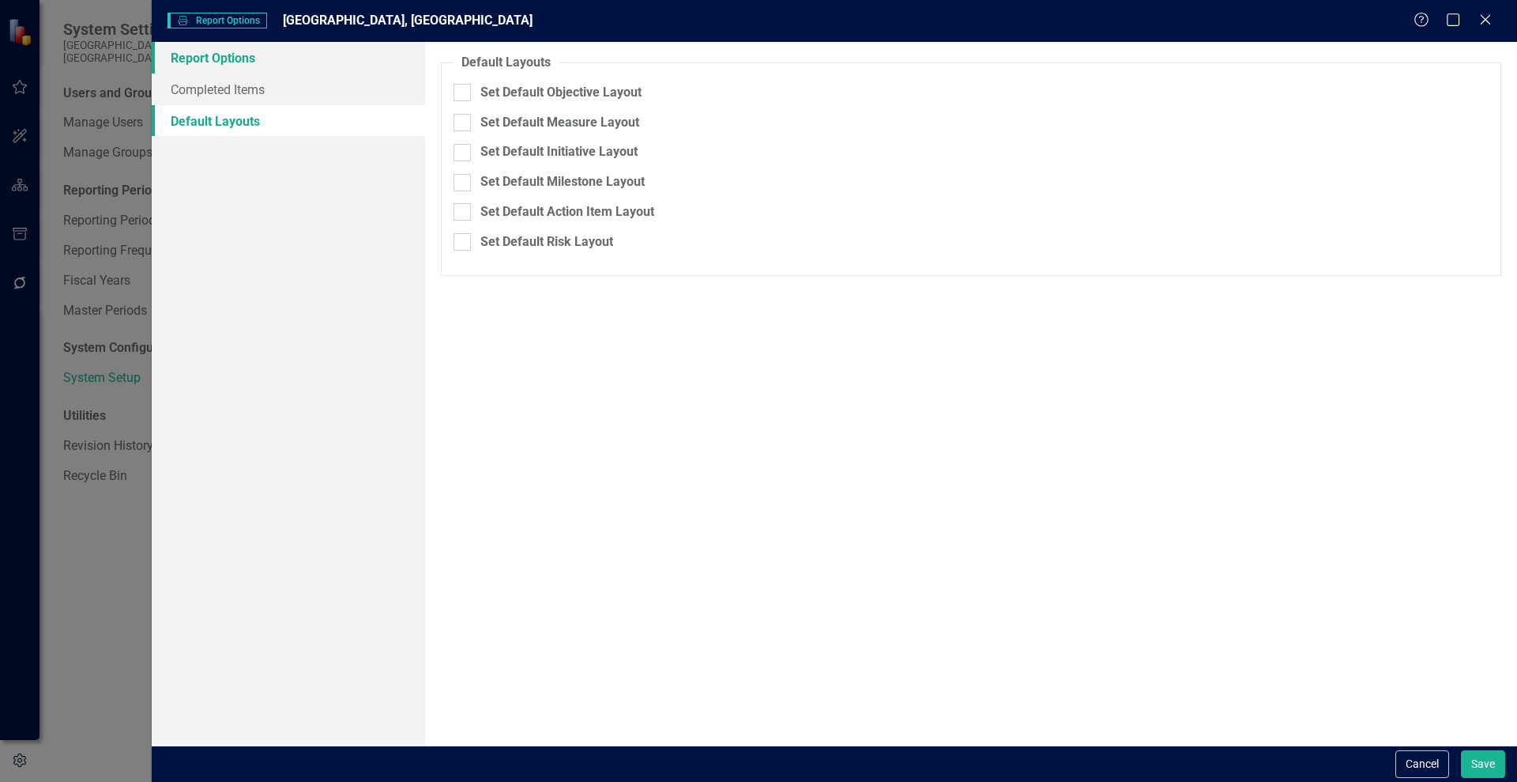
click at [195, 56] on link "Report Options" at bounding box center [288, 58] width 273 height 32
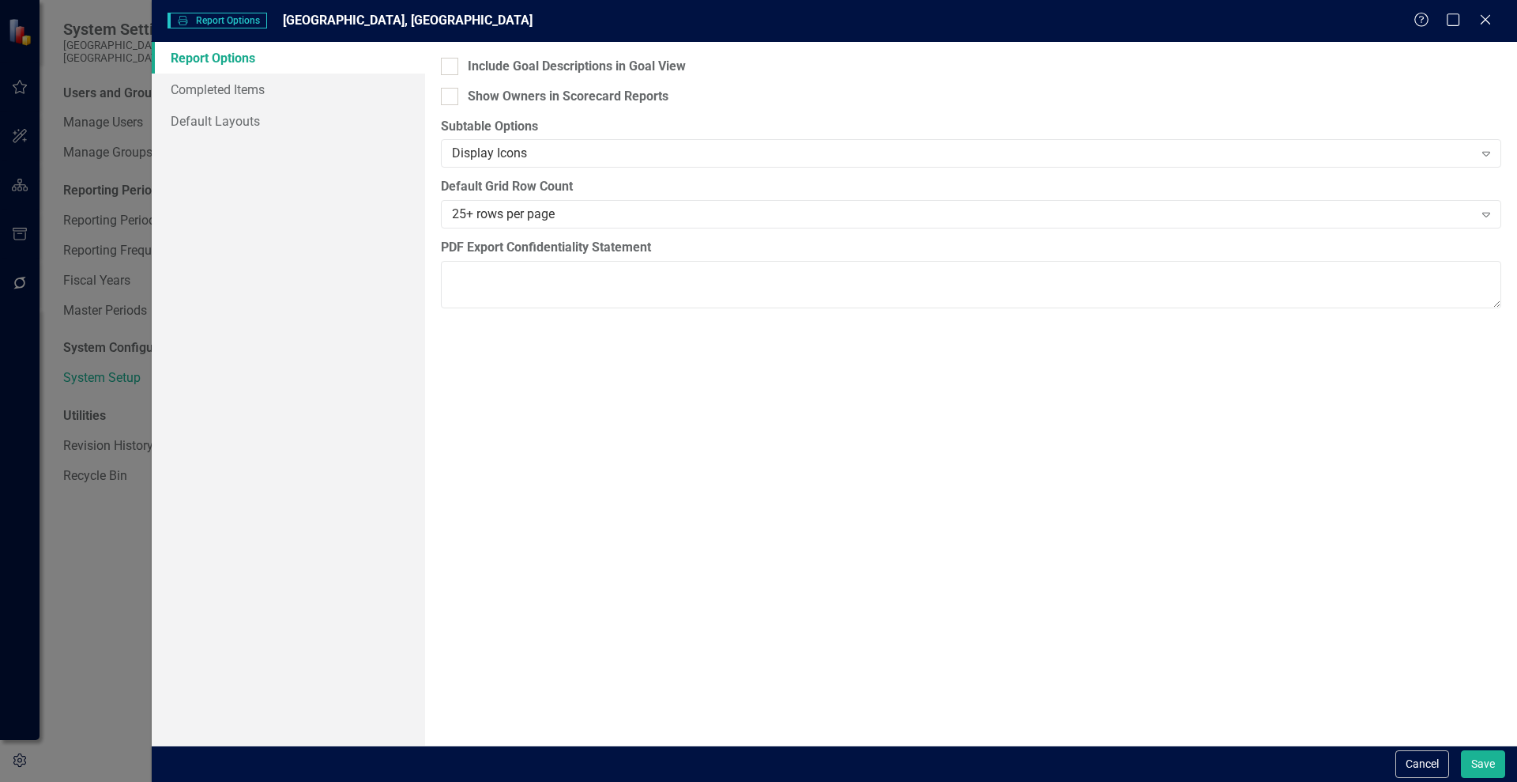
click at [1509, 17] on div "Report Options Report Options [GEOGRAPHIC_DATA], [GEOGRAPHIC_DATA] Help Maximiz…" at bounding box center [835, 21] width 1366 height 42
click at [1492, 17] on icon "Close" at bounding box center [1486, 19] width 20 height 15
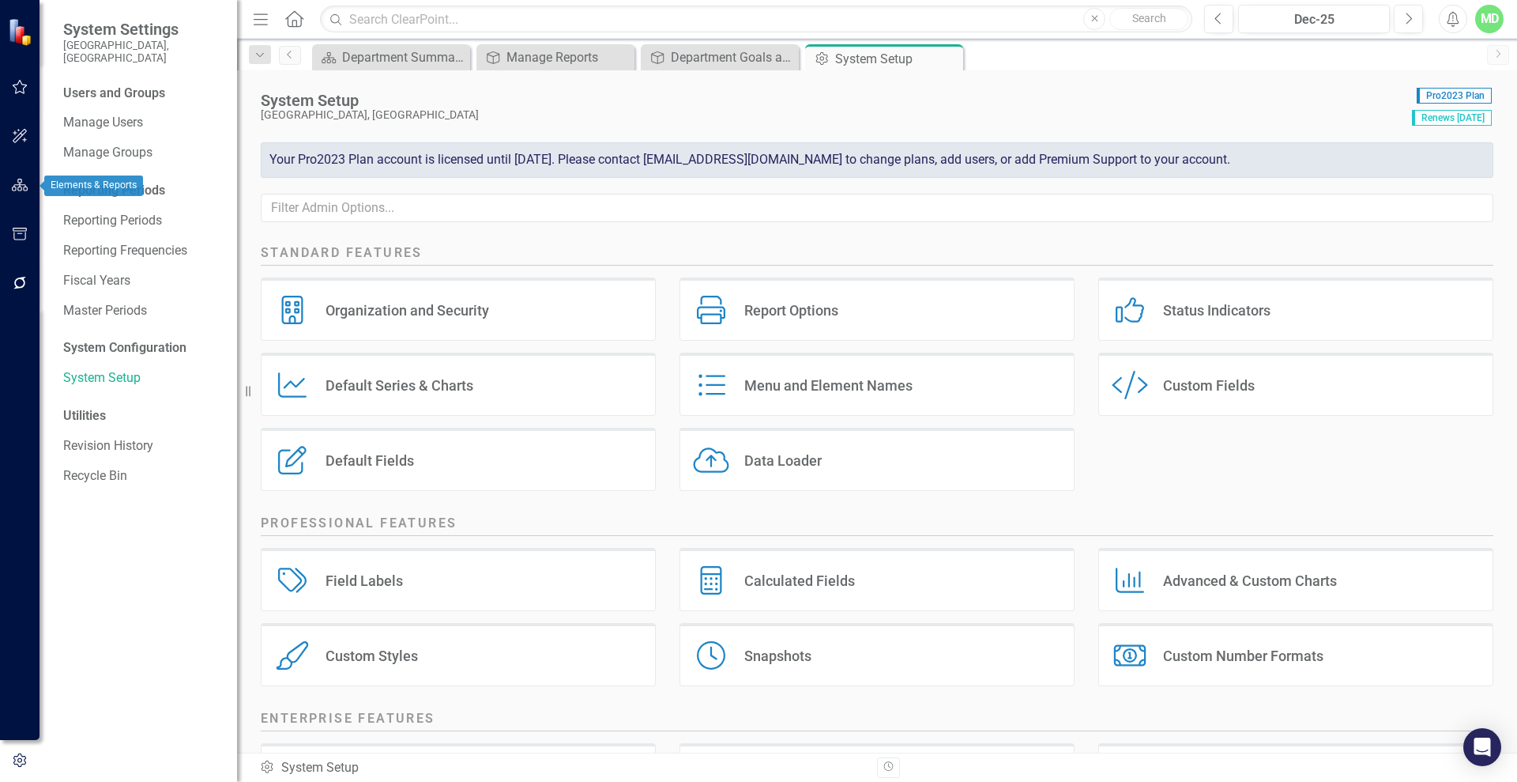
click at [14, 179] on icon "button" at bounding box center [20, 185] width 17 height 13
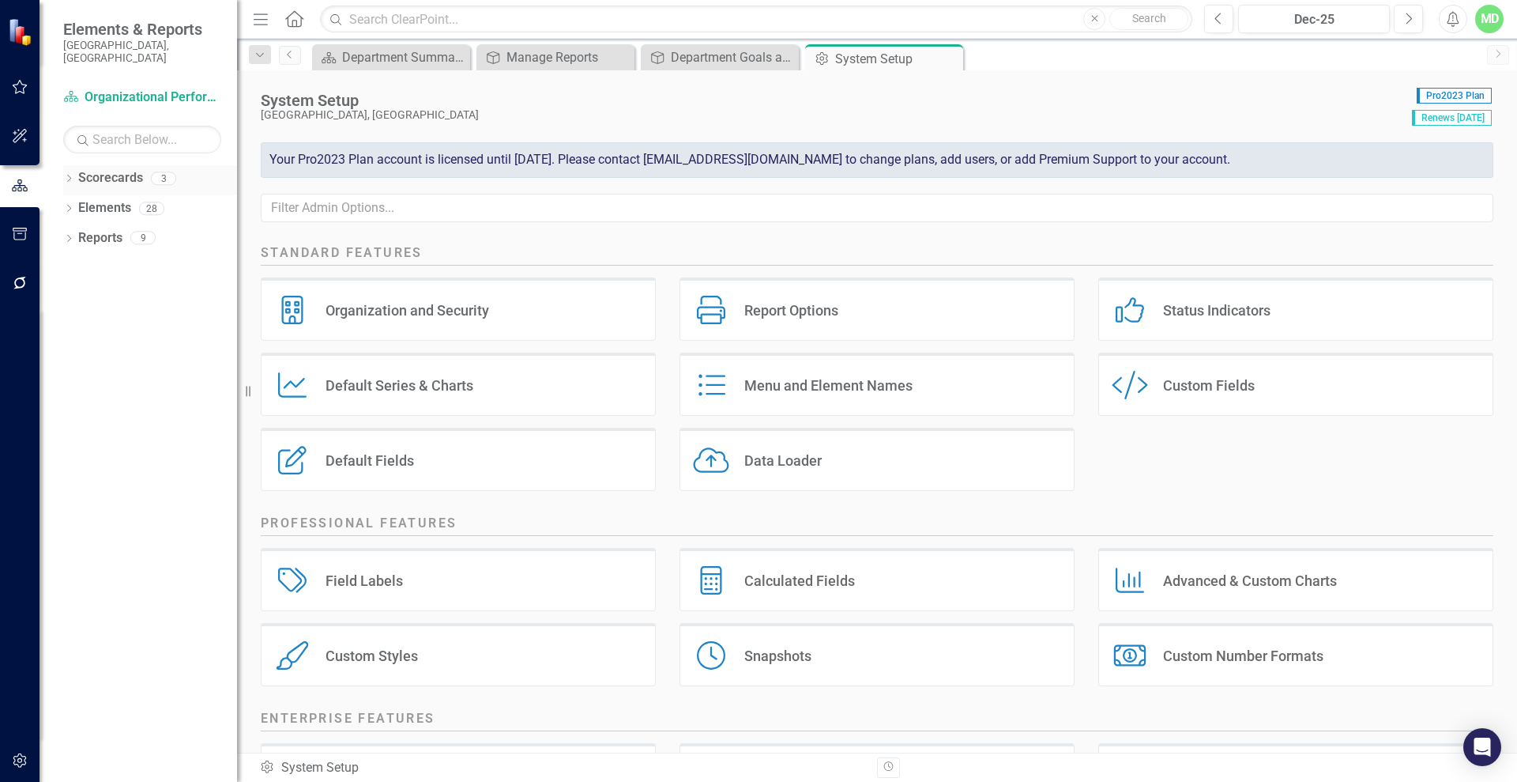
click at [104, 169] on link "Scorecards" at bounding box center [110, 178] width 65 height 18
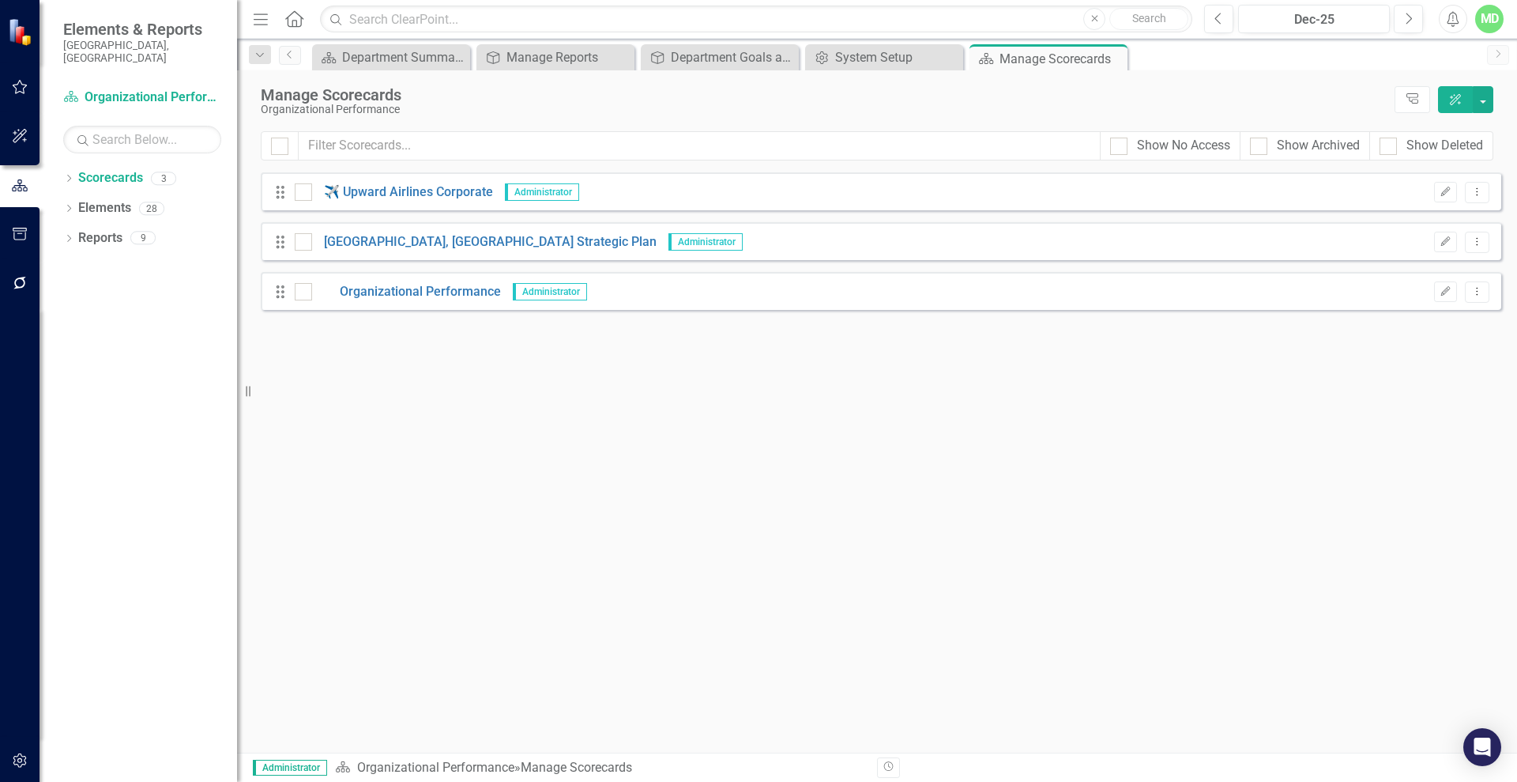
click at [375, 254] on div "Drag Wake Forest, [GEOGRAPHIC_DATA] Strategic Plan Administrator Edit Dropdown …" at bounding box center [881, 241] width 1241 height 38
click at [372, 245] on link "[GEOGRAPHIC_DATA], [GEOGRAPHIC_DATA] Strategic Plan" at bounding box center [484, 242] width 345 height 18
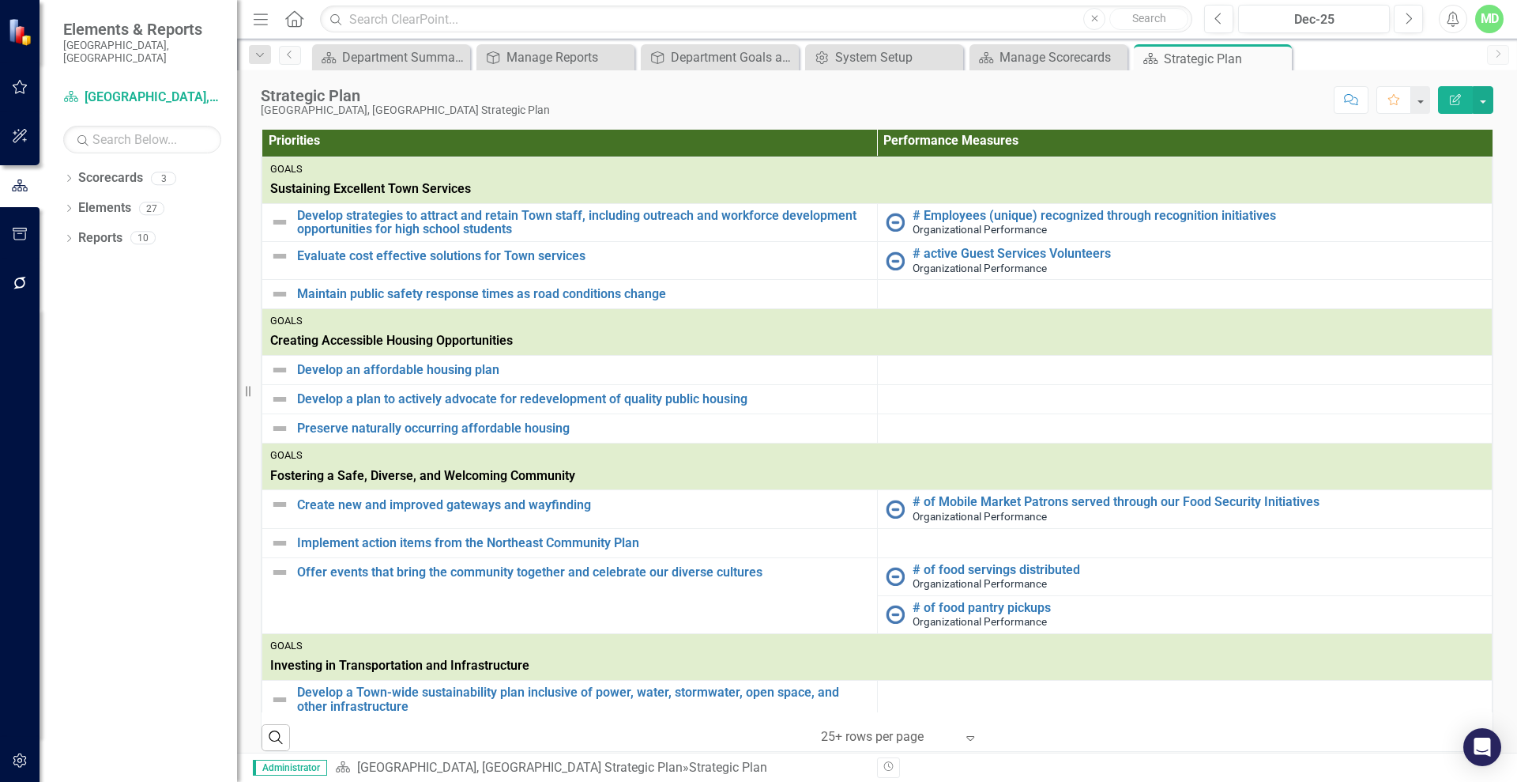
scroll to position [362, 0]
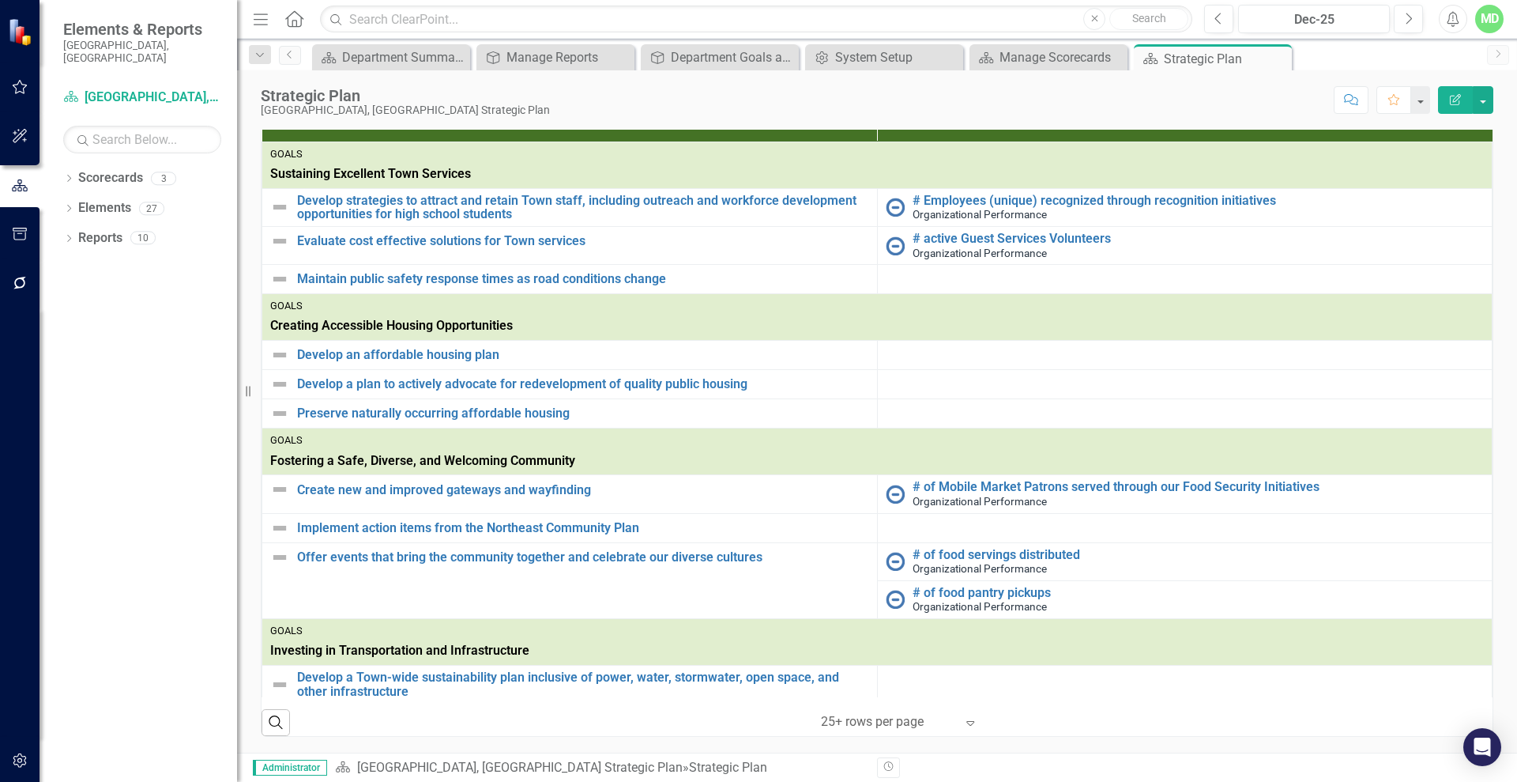
click at [964, 721] on icon "Expand" at bounding box center [971, 722] width 16 height 13
click at [1033, 714] on div "‹ Previous 1 (current) › Next 25+ rows per page Expand" at bounding box center [895, 722] width 301 height 27
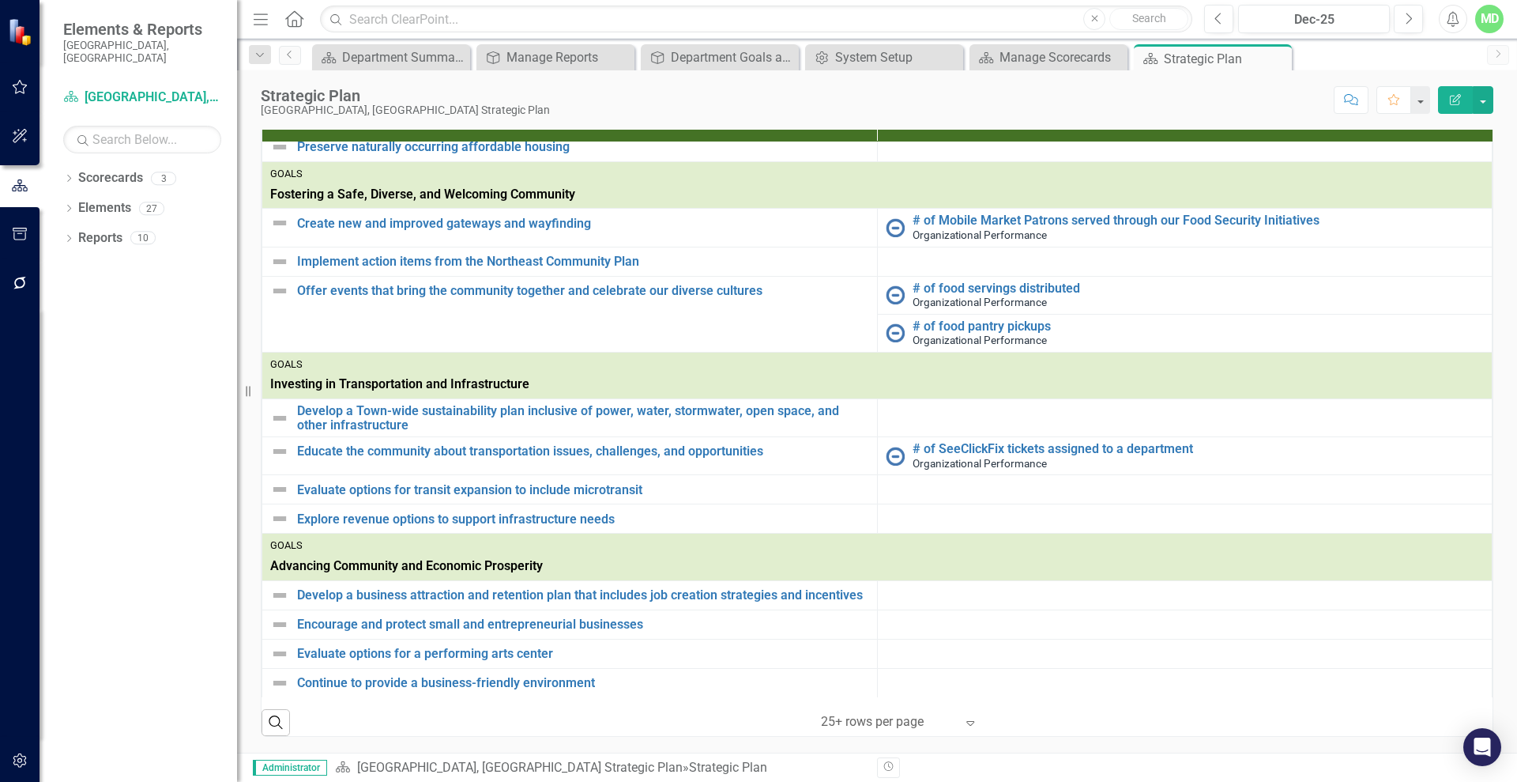
scroll to position [288, 0]
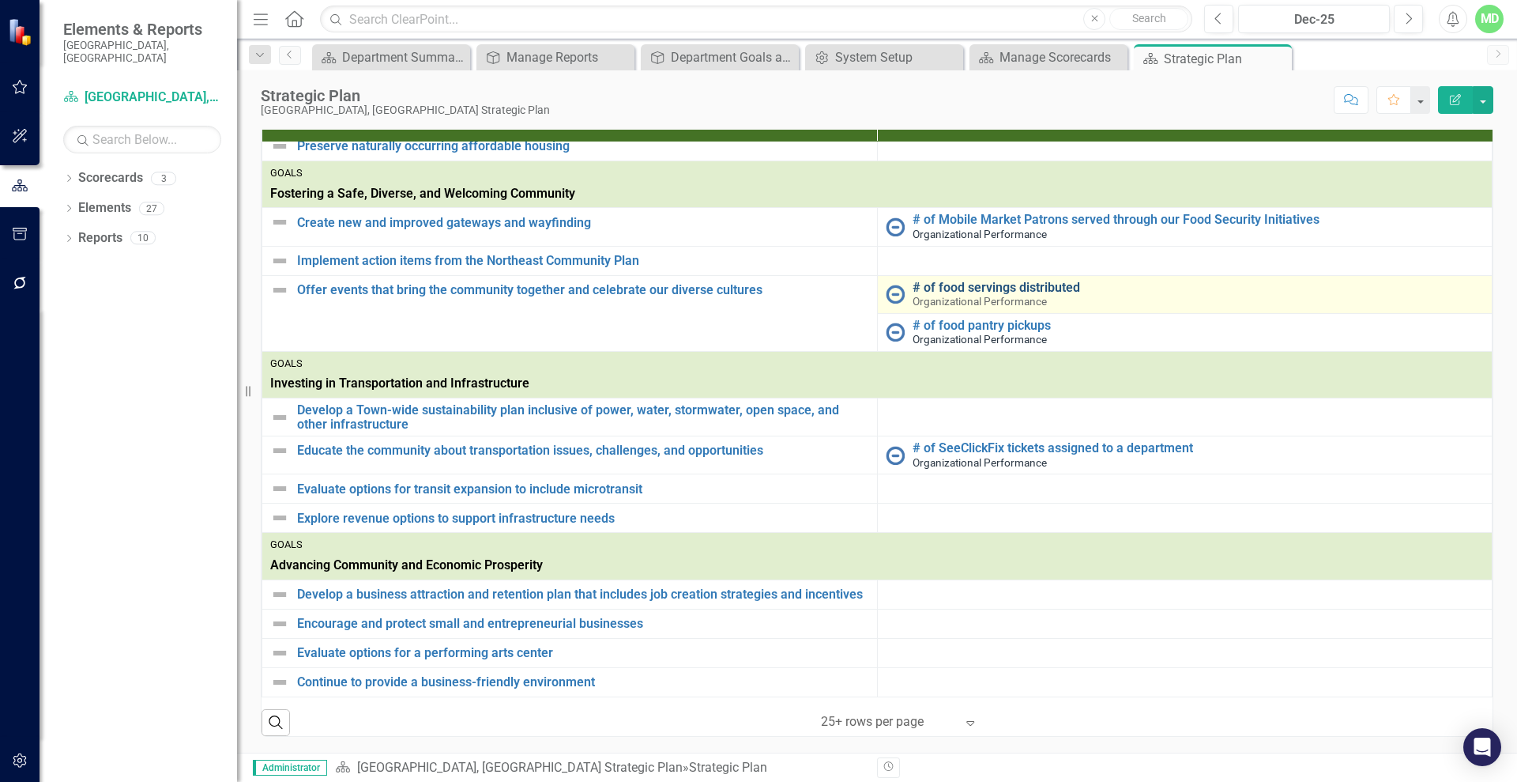
click at [997, 281] on link "# of food servings distributed" at bounding box center [1199, 288] width 572 height 14
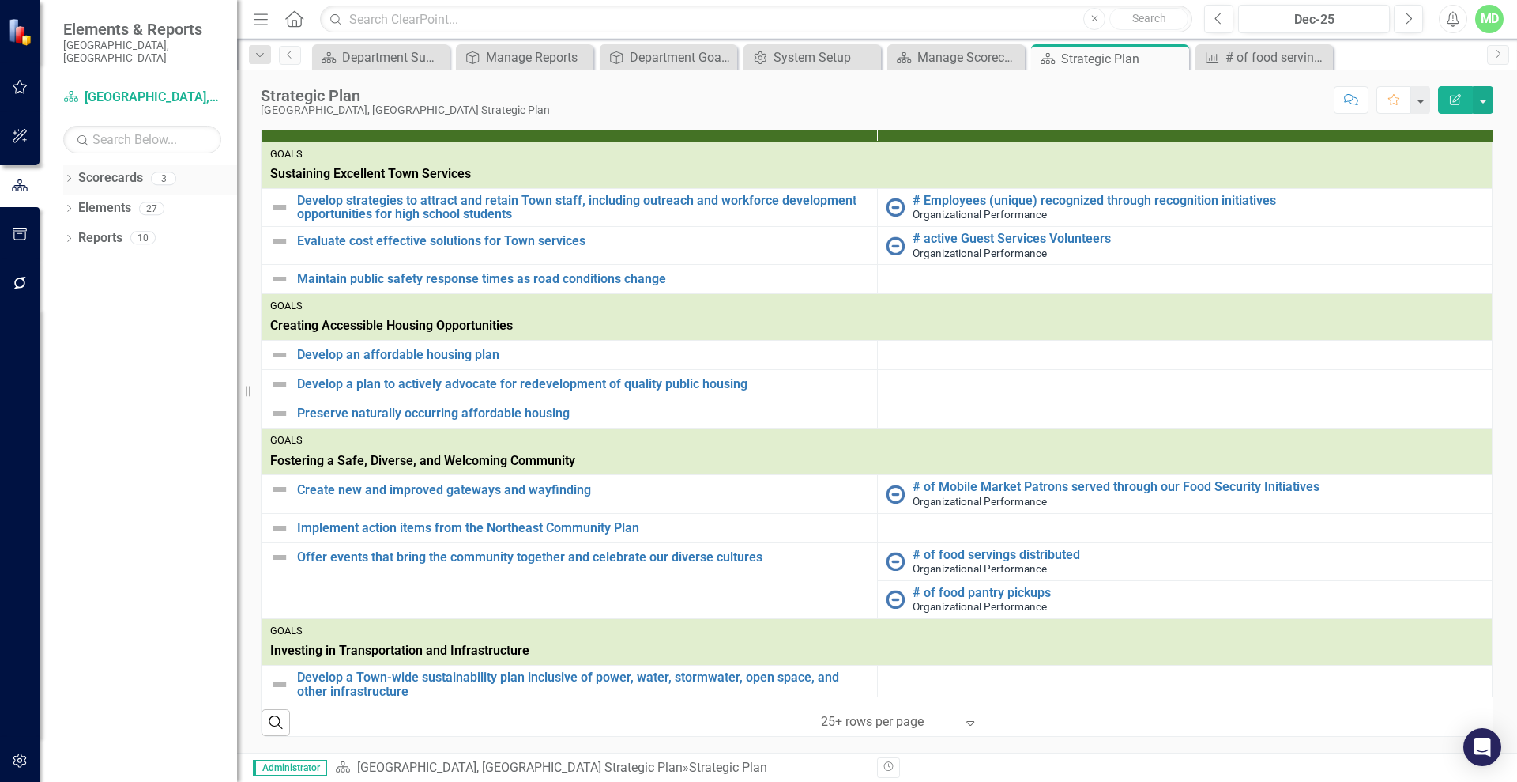
click at [102, 170] on link "Scorecards" at bounding box center [110, 178] width 65 height 18
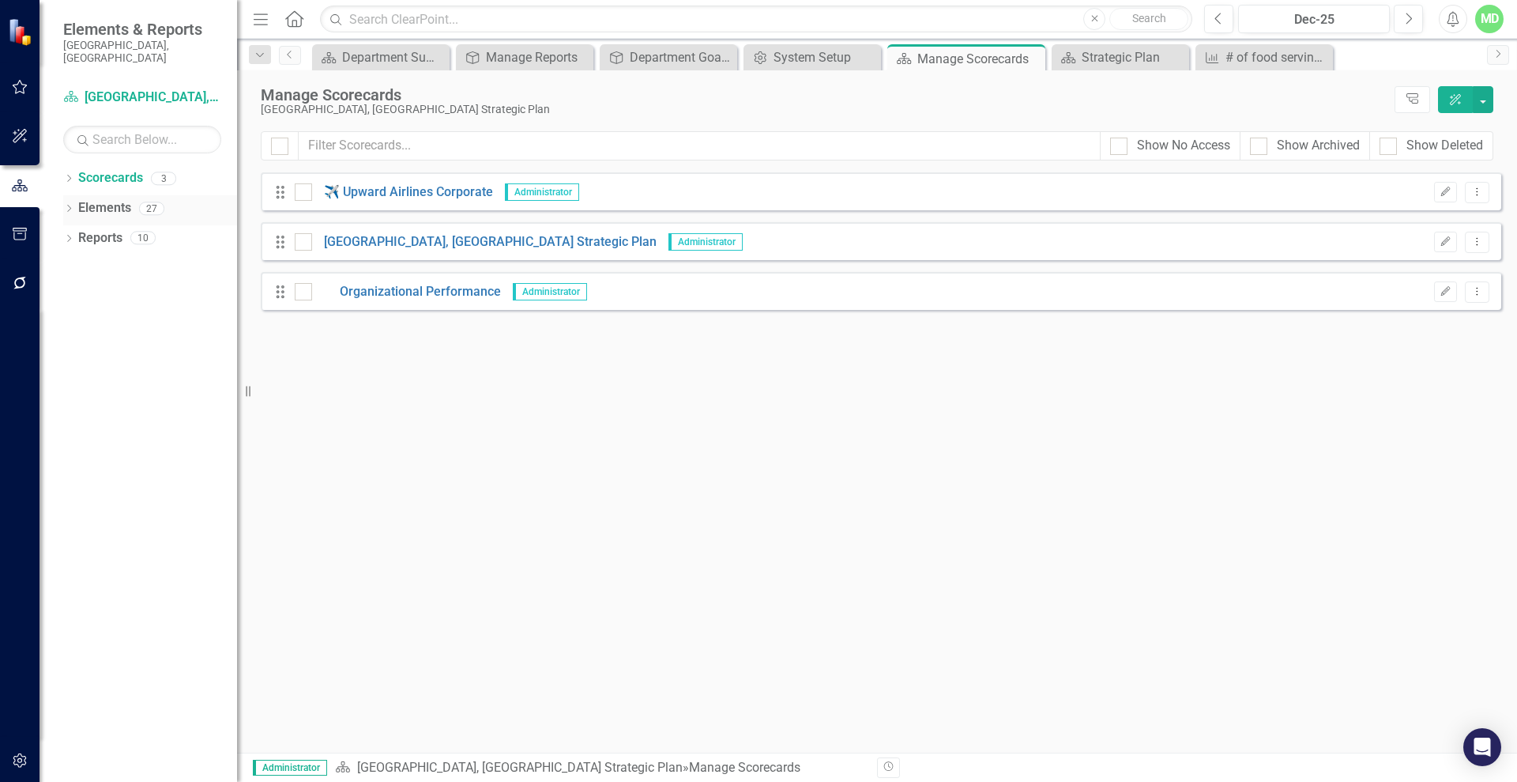
click at [98, 199] on link "Elements" at bounding box center [104, 208] width 53 height 18
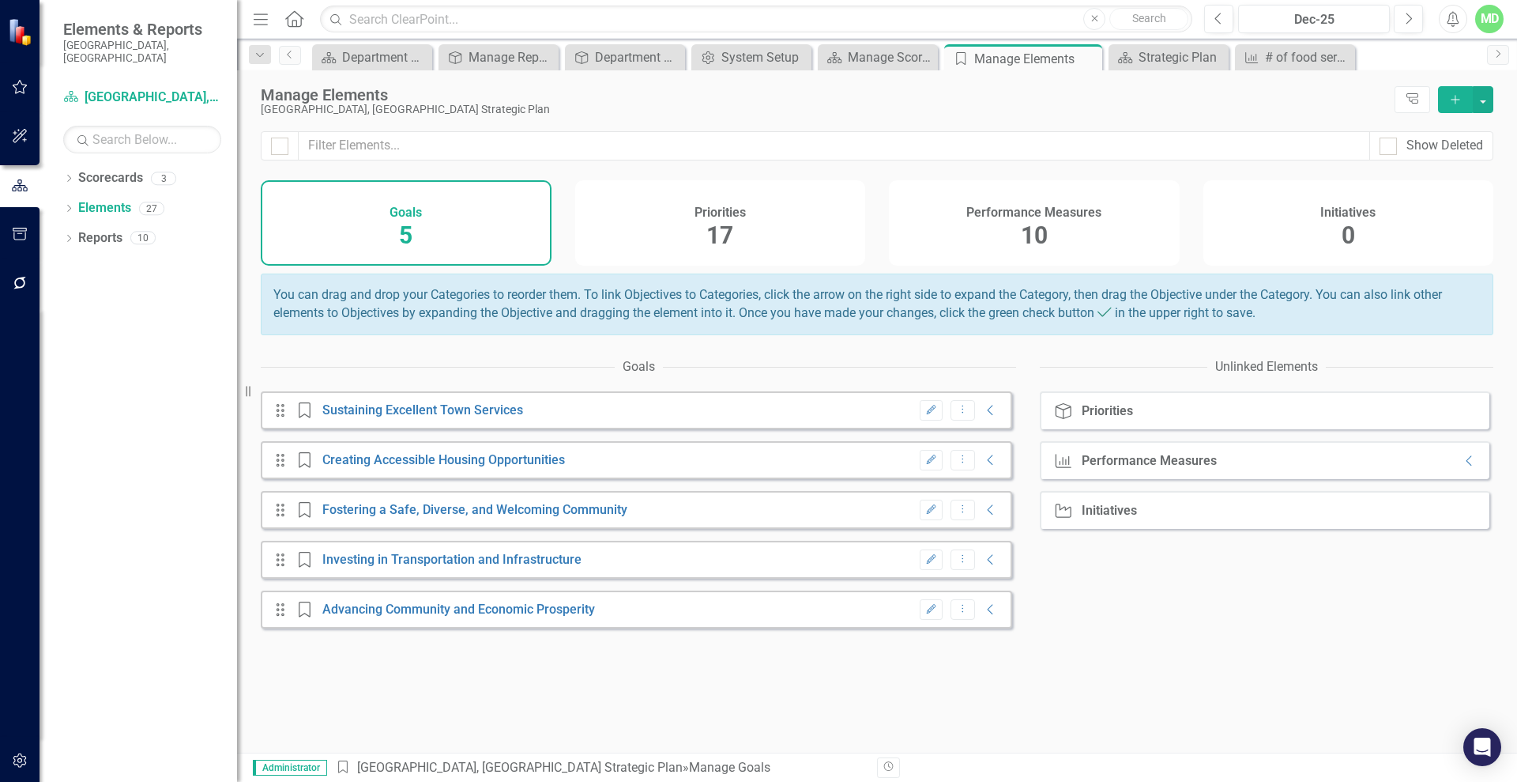
click at [689, 224] on div "Priorities 17" at bounding box center [720, 222] width 291 height 85
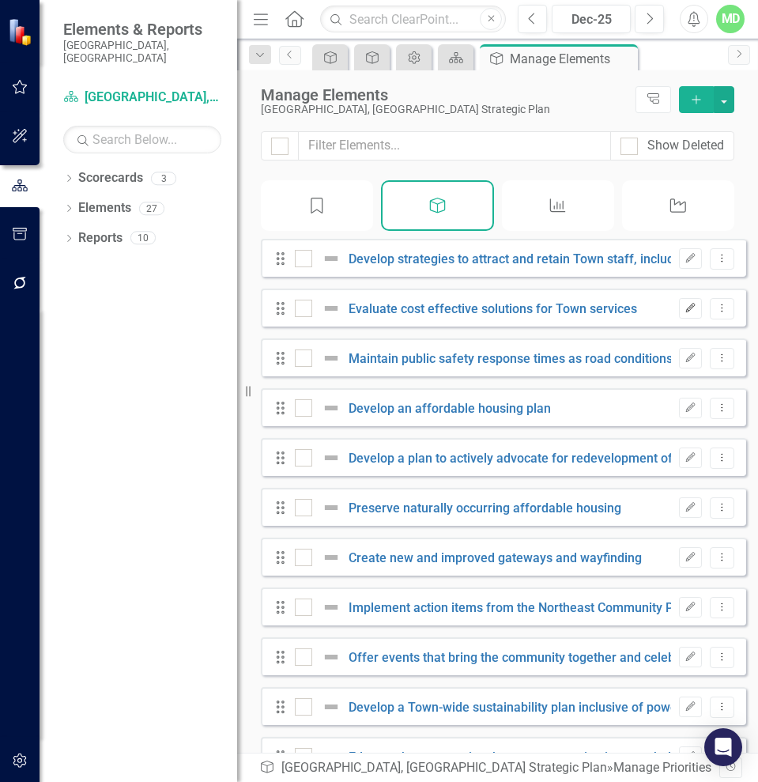
click at [684, 313] on icon "Edit" at bounding box center [690, 307] width 12 height 9
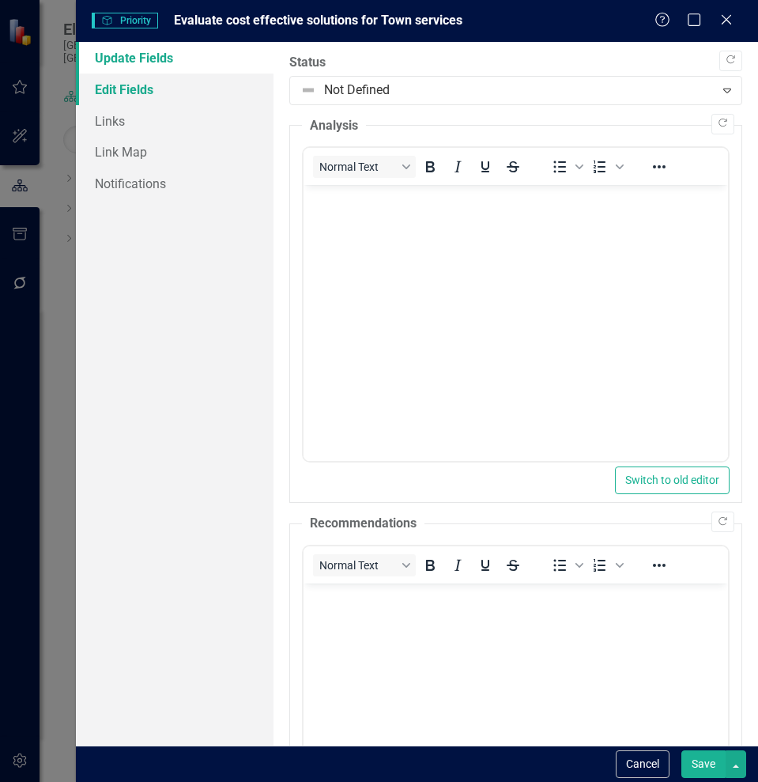
click at [153, 92] on link "Edit Fields" at bounding box center [175, 90] width 198 height 32
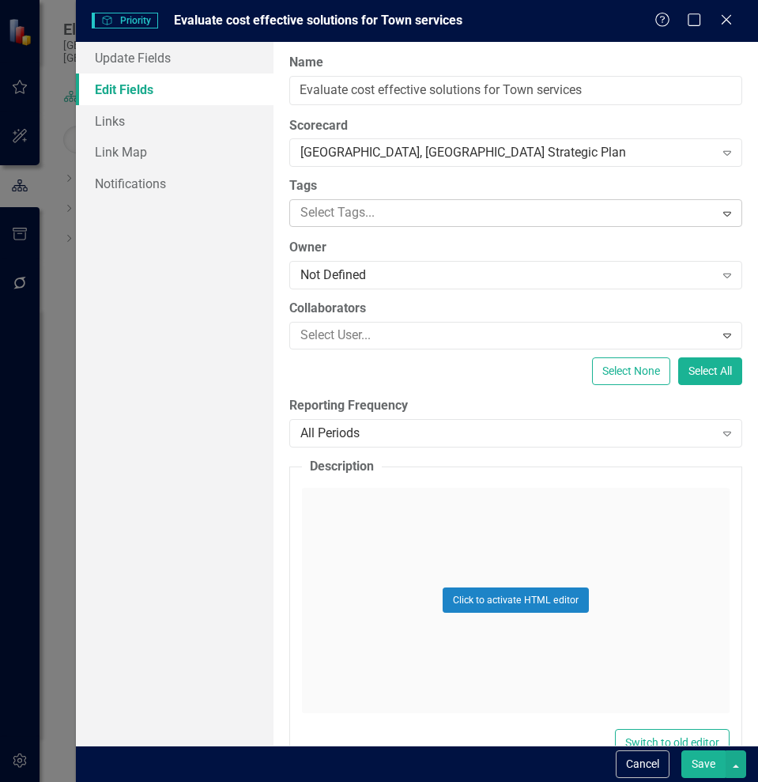
click at [419, 208] on div at bounding box center [504, 212] width 420 height 21
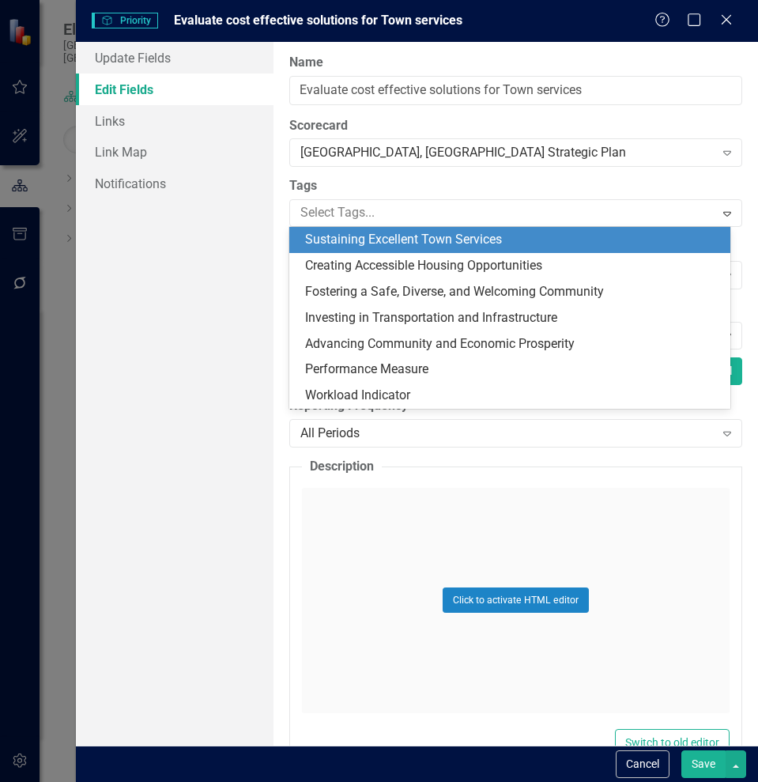
click at [360, 239] on span "Sustaining Excellent Town Services" at bounding box center [403, 239] width 197 height 15
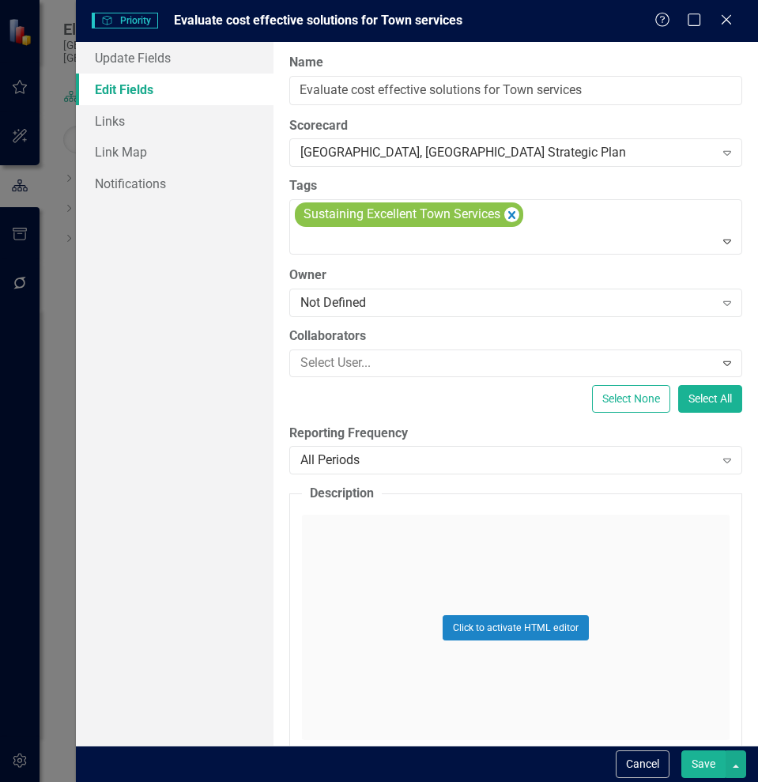
click at [699, 767] on button "Save" at bounding box center [703, 764] width 44 height 28
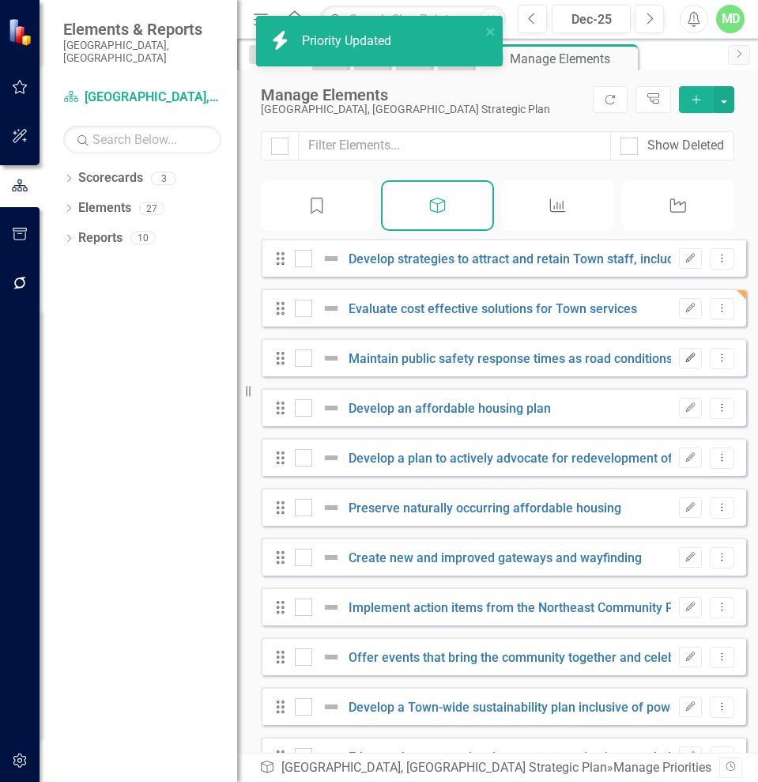
click at [684, 363] on icon "Edit" at bounding box center [690, 357] width 12 height 9
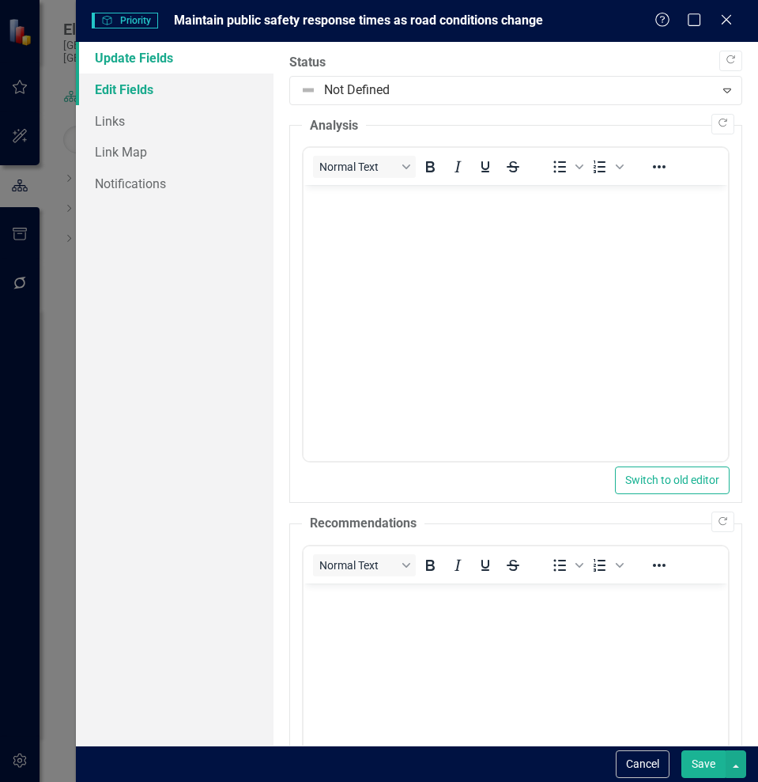
click at [119, 88] on link "Edit Fields" at bounding box center [175, 90] width 198 height 32
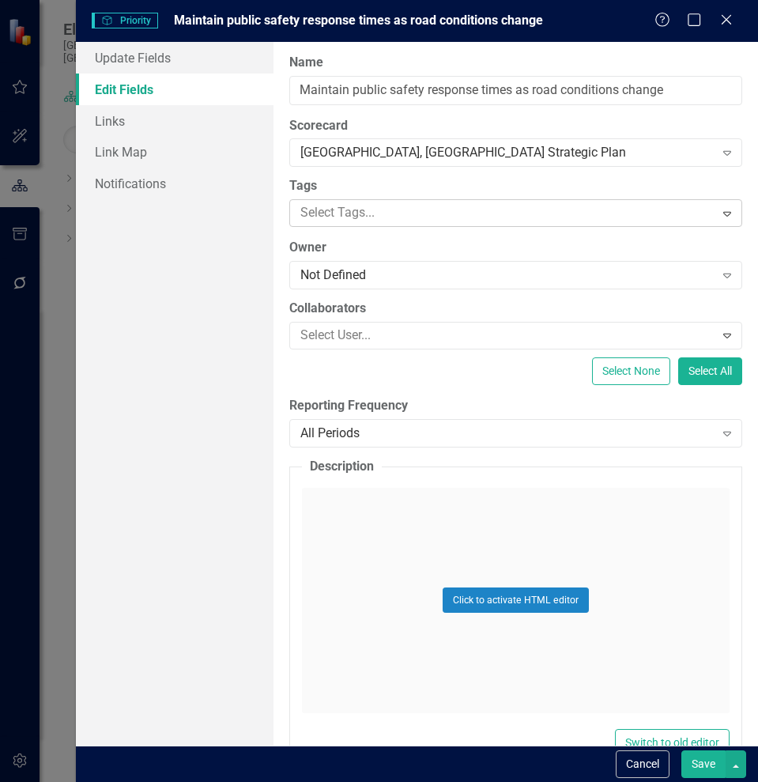
click at [384, 202] on div at bounding box center [504, 212] width 420 height 21
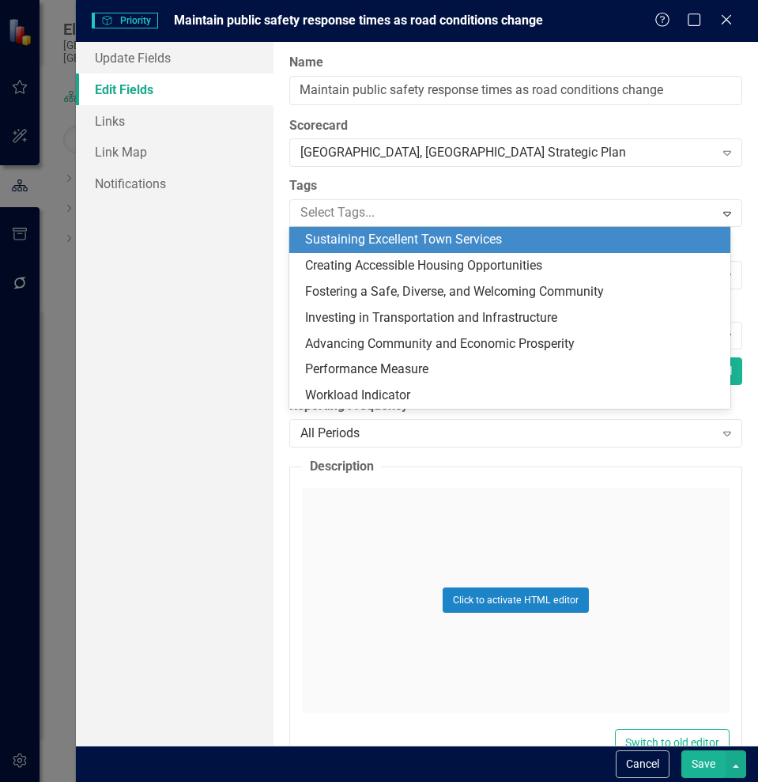
click at [375, 243] on span "Sustaining Excellent Town Services" at bounding box center [403, 239] width 197 height 15
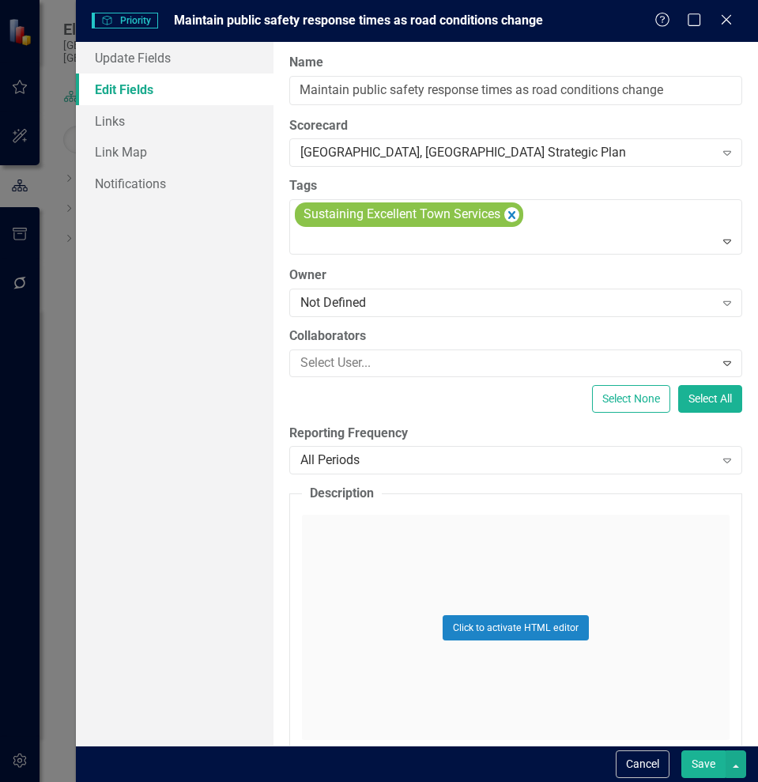
click at [699, 756] on button "Save" at bounding box center [703, 764] width 44 height 28
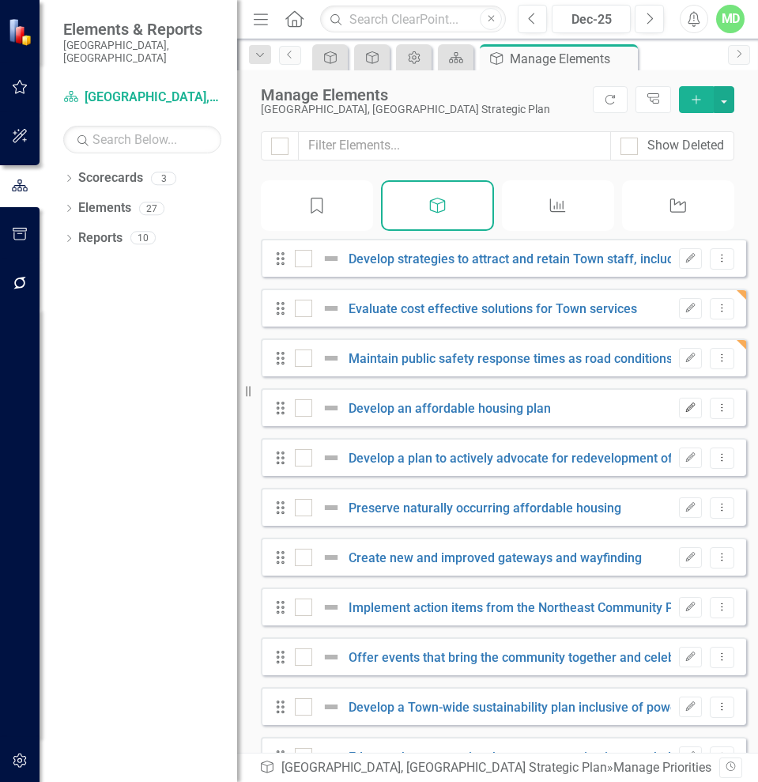
click at [684, 413] on icon "Edit" at bounding box center [690, 407] width 12 height 9
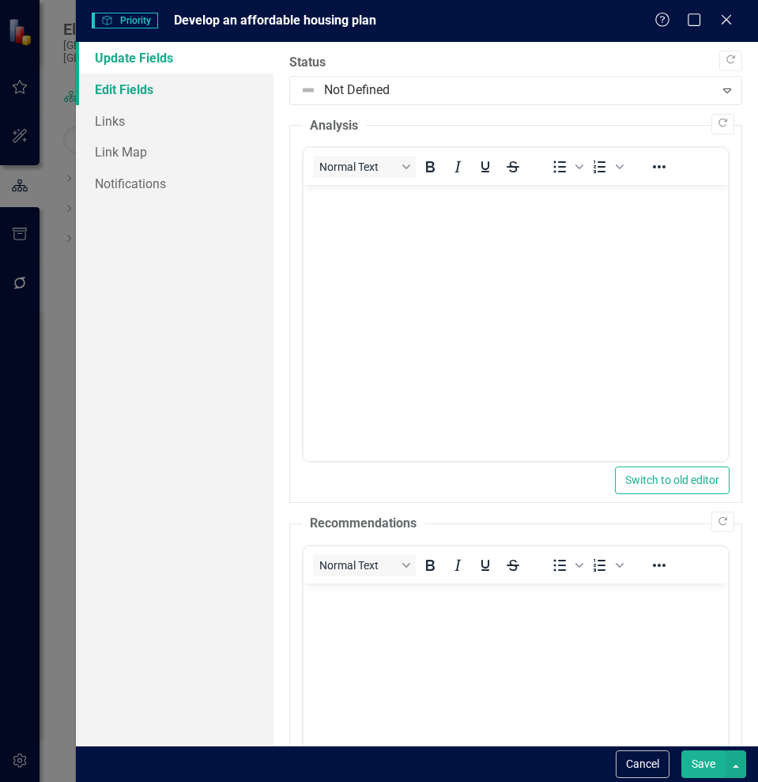
click at [110, 94] on link "Edit Fields" at bounding box center [175, 90] width 198 height 32
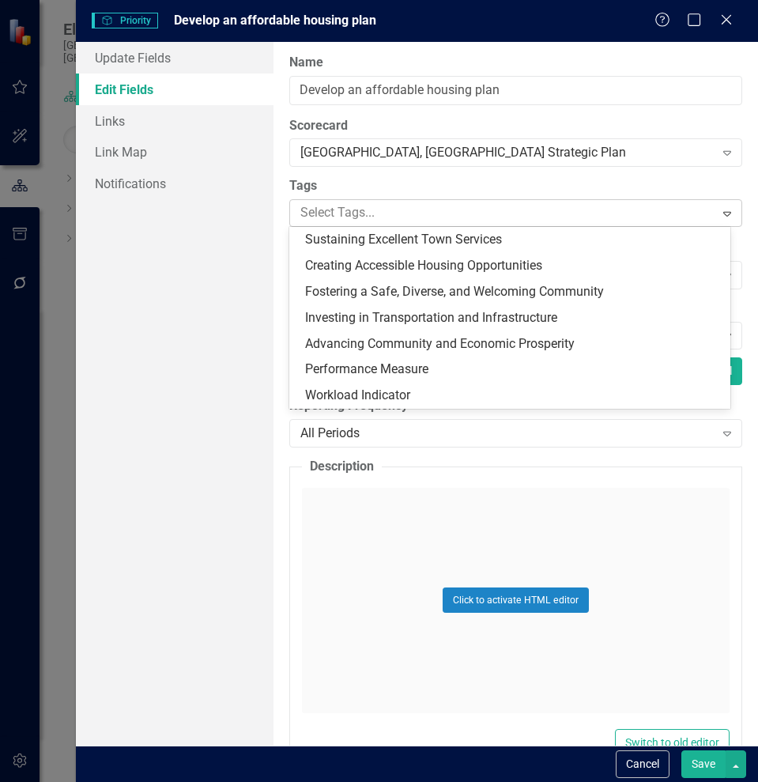
click at [389, 213] on div at bounding box center [504, 212] width 420 height 21
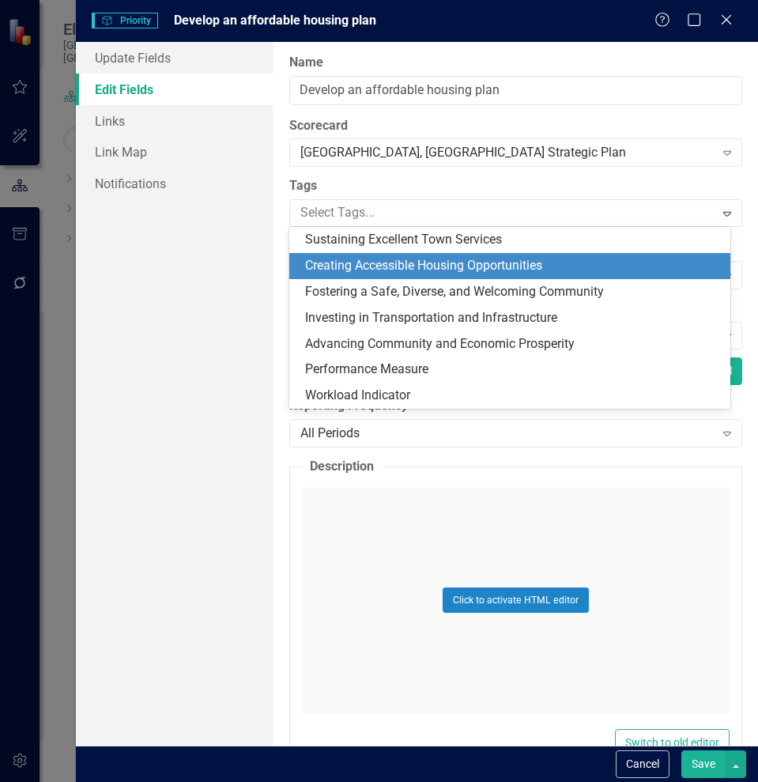
click at [352, 266] on span "Creating Accessible Housing Opportunities" at bounding box center [423, 265] width 237 height 15
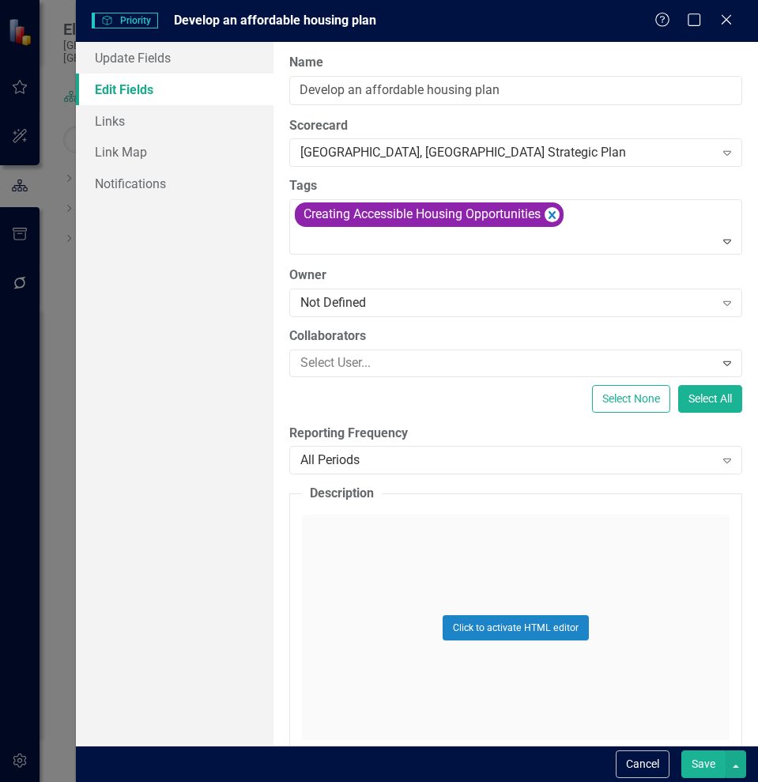
click at [693, 762] on button "Save" at bounding box center [703, 764] width 44 height 28
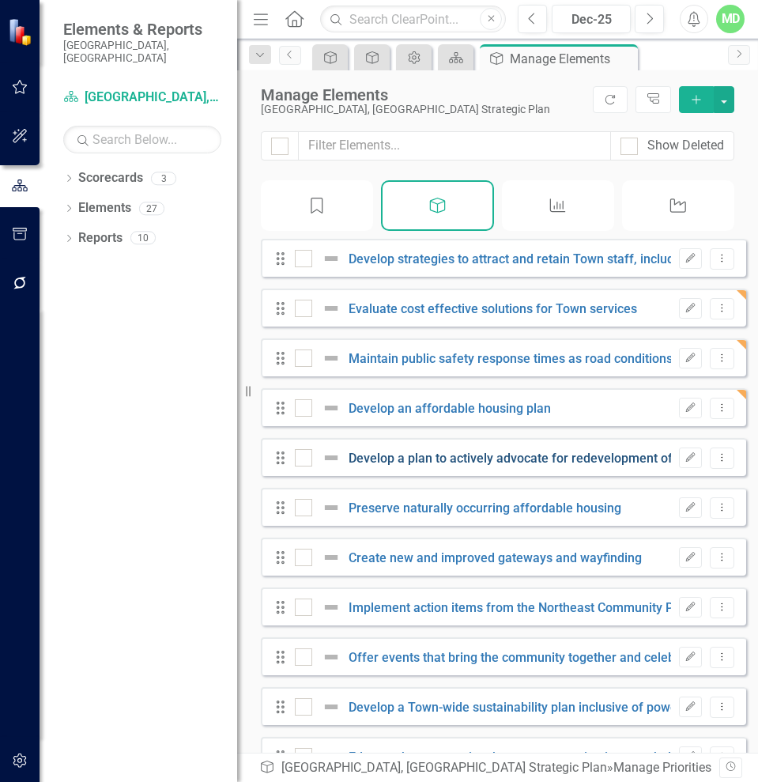
click at [401, 466] on link "Develop a plan to actively advocate for redevelopment of quality public housing" at bounding box center [574, 457] width 450 height 15
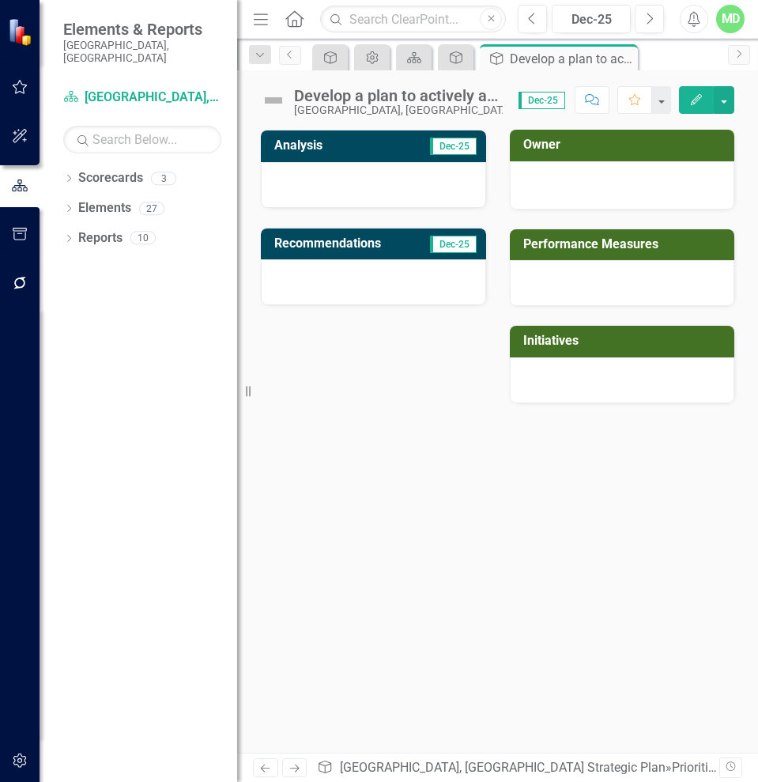
click at [688, 103] on button "Edit" at bounding box center [696, 100] width 35 height 28
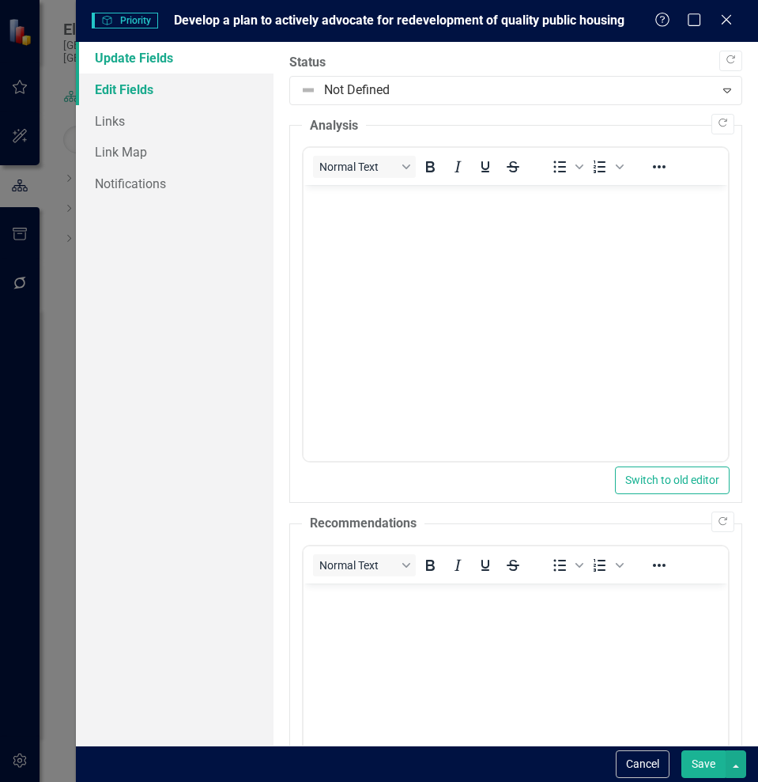
click at [117, 89] on link "Edit Fields" at bounding box center [175, 90] width 198 height 32
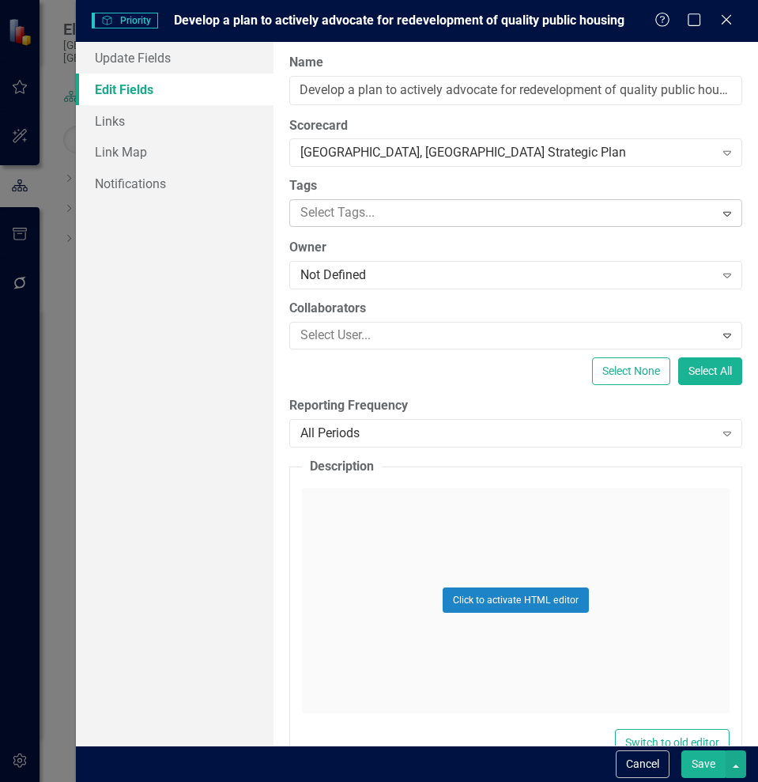
click at [393, 214] on div at bounding box center [504, 212] width 420 height 21
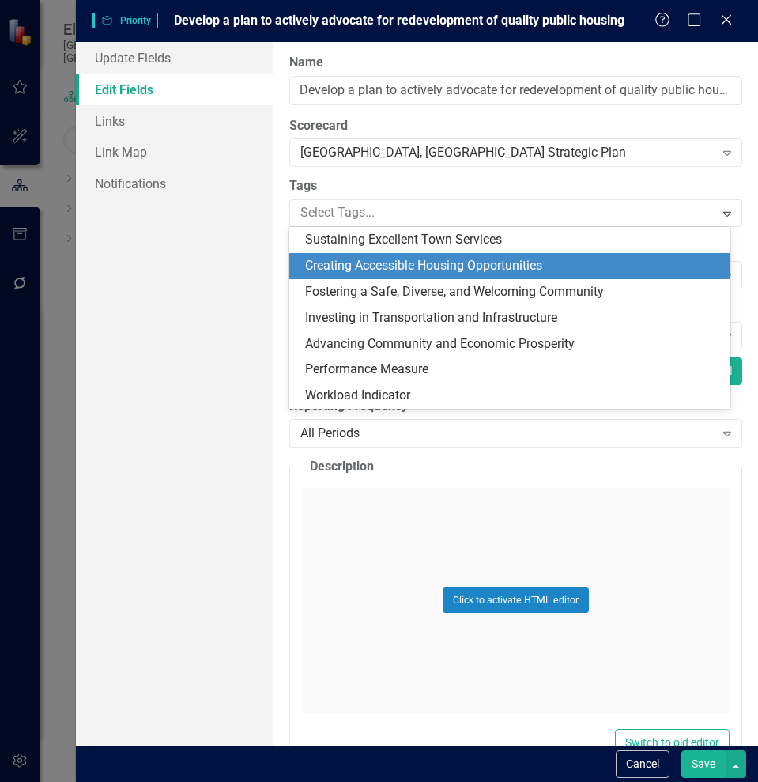
click at [377, 264] on span "Creating Accessible Housing Opportunities" at bounding box center [423, 265] width 237 height 15
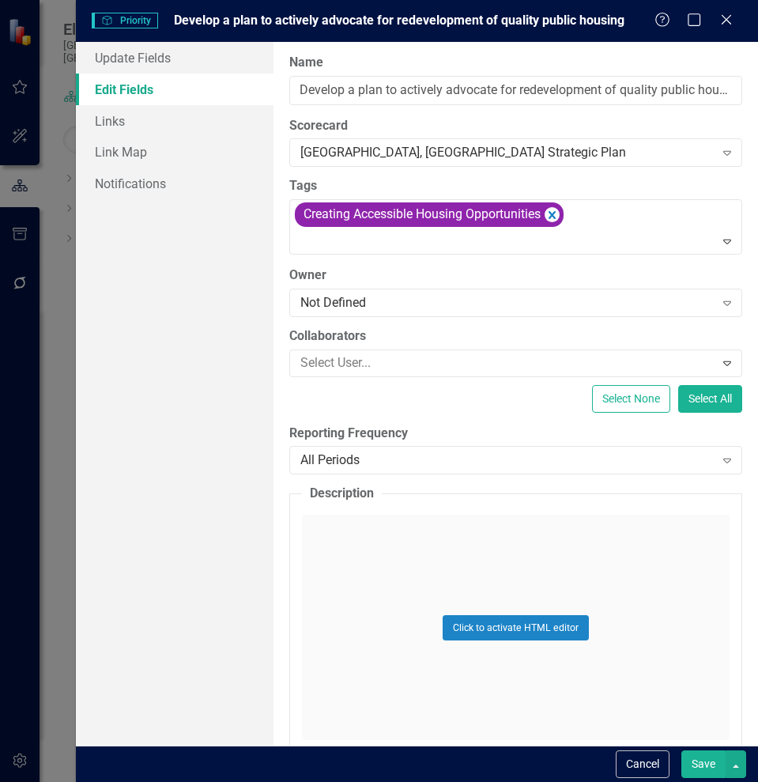
click at [699, 760] on button "Save" at bounding box center [703, 764] width 44 height 28
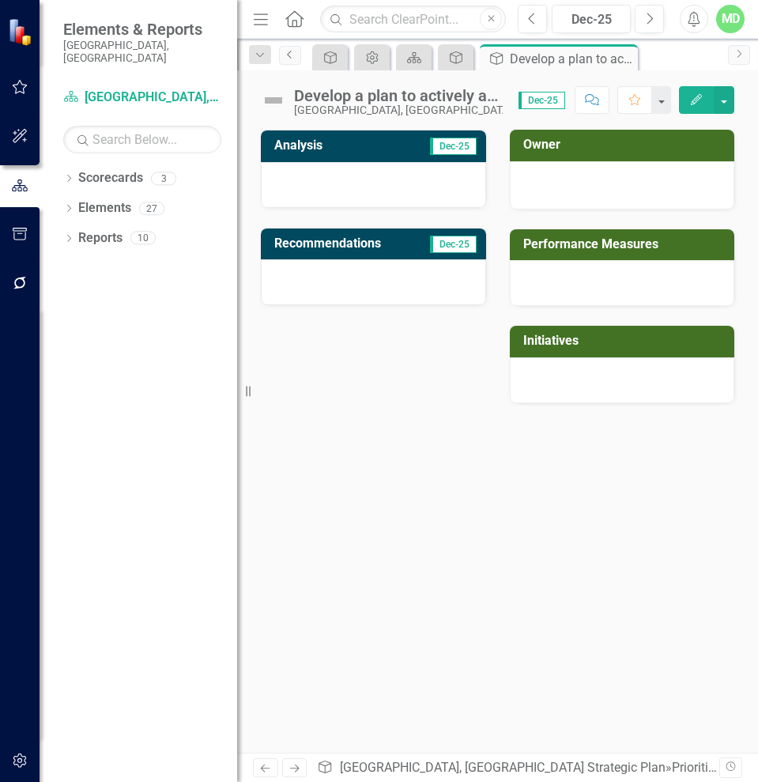
click at [291, 52] on icon "Previous" at bounding box center [290, 54] width 13 height 9
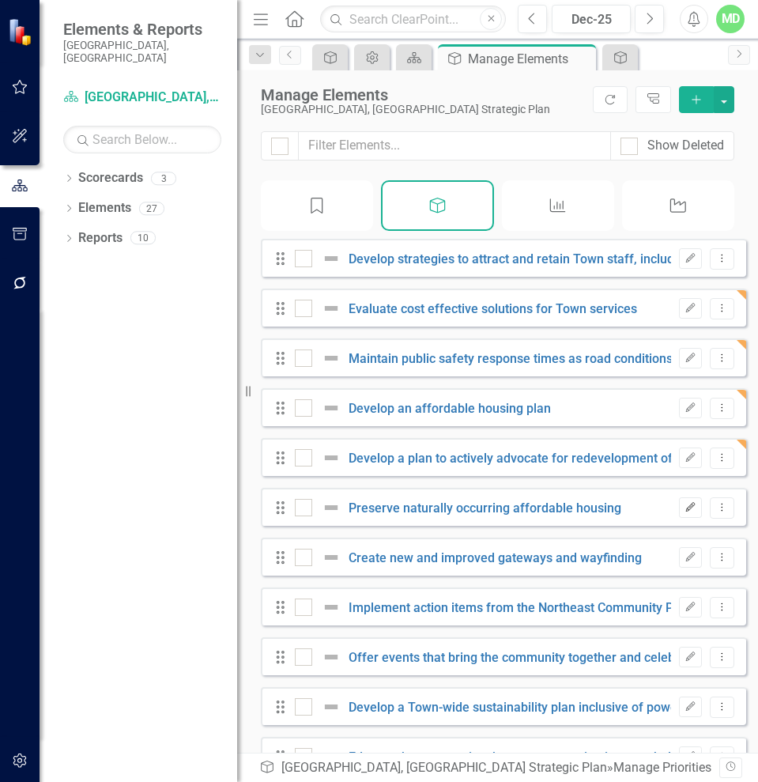
click at [684, 512] on icon "Edit" at bounding box center [690, 507] width 12 height 9
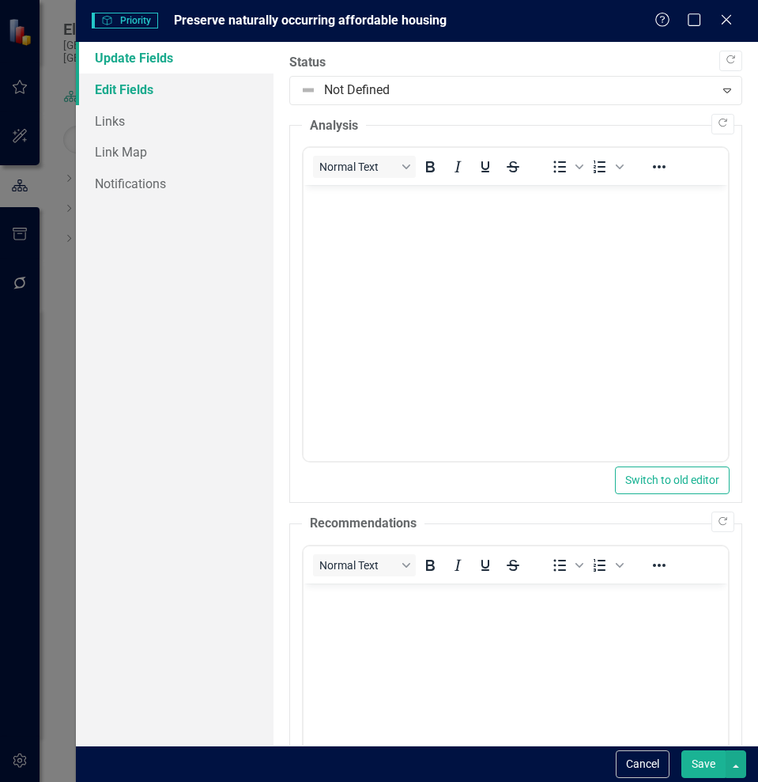
click at [125, 95] on link "Edit Fields" at bounding box center [175, 90] width 198 height 32
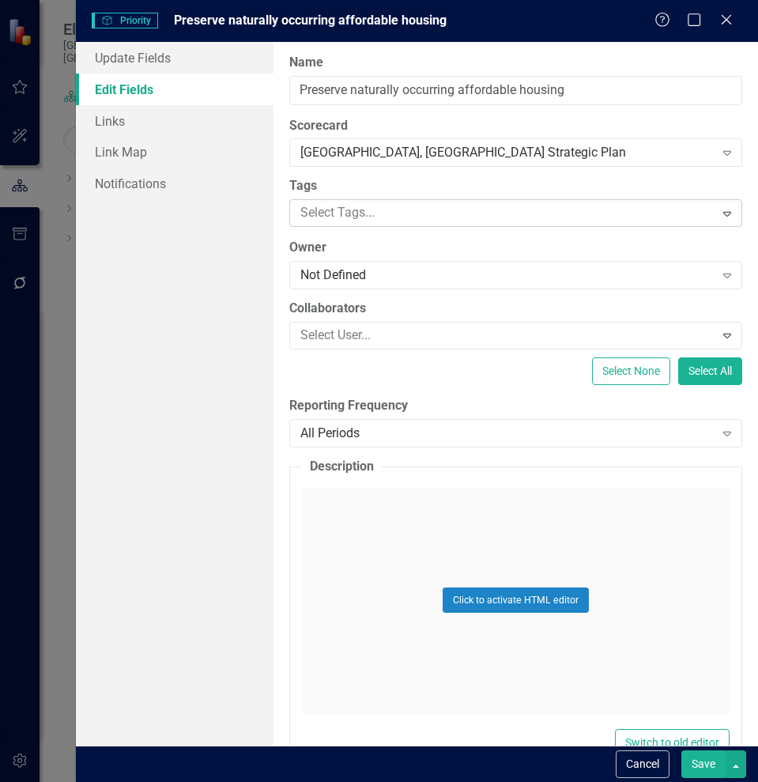
click at [345, 211] on div at bounding box center [504, 212] width 420 height 21
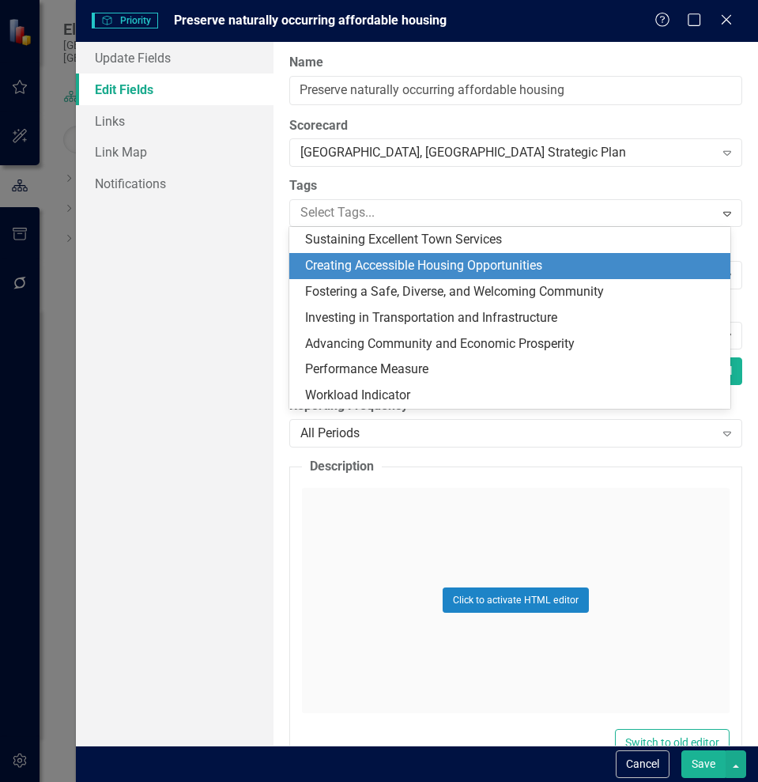
click at [360, 264] on span "Creating Accessible Housing Opportunities" at bounding box center [423, 265] width 237 height 15
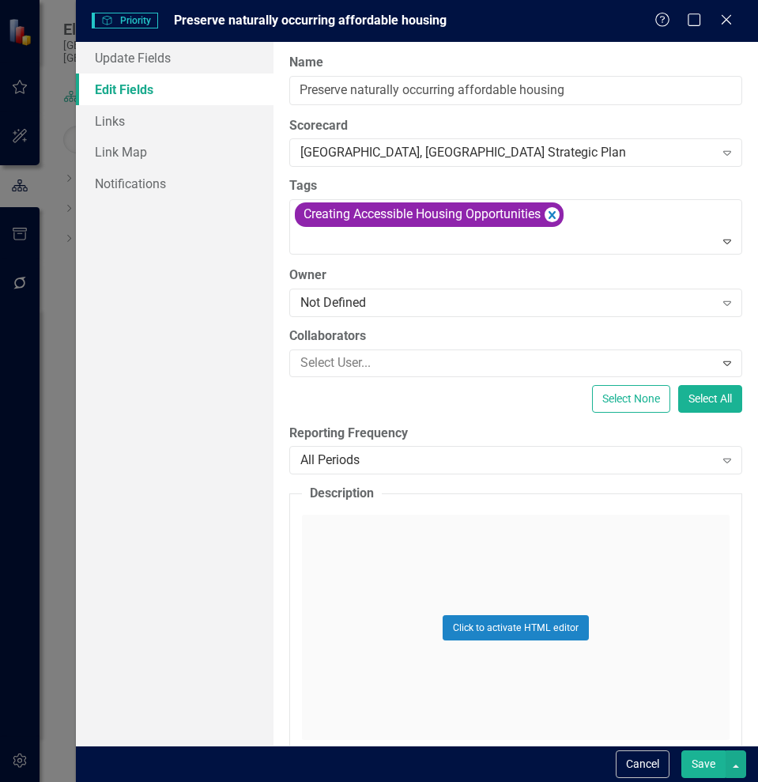
click at [702, 766] on button "Save" at bounding box center [703, 764] width 44 height 28
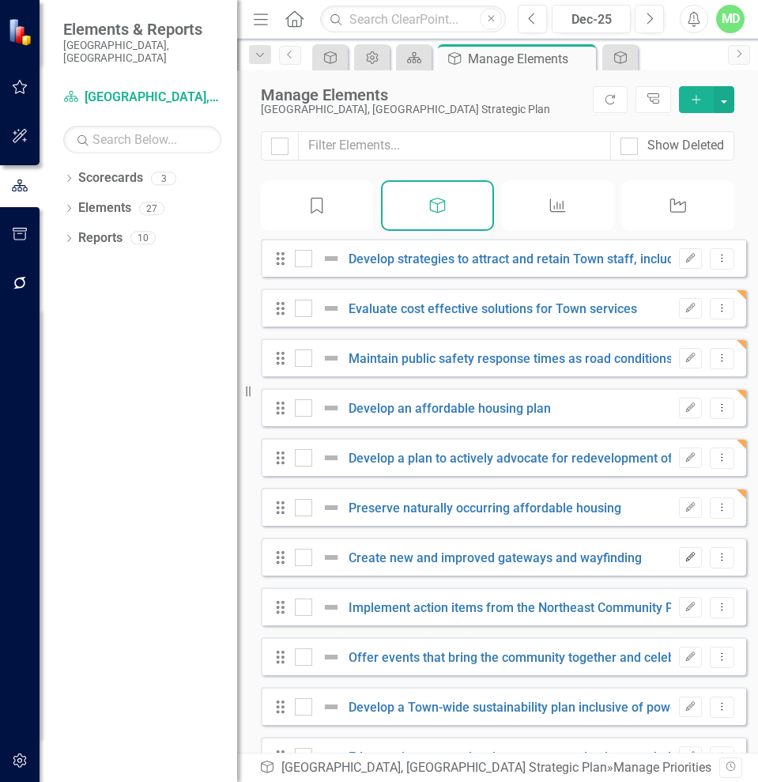
click at [684, 562] on icon "Edit" at bounding box center [690, 556] width 12 height 9
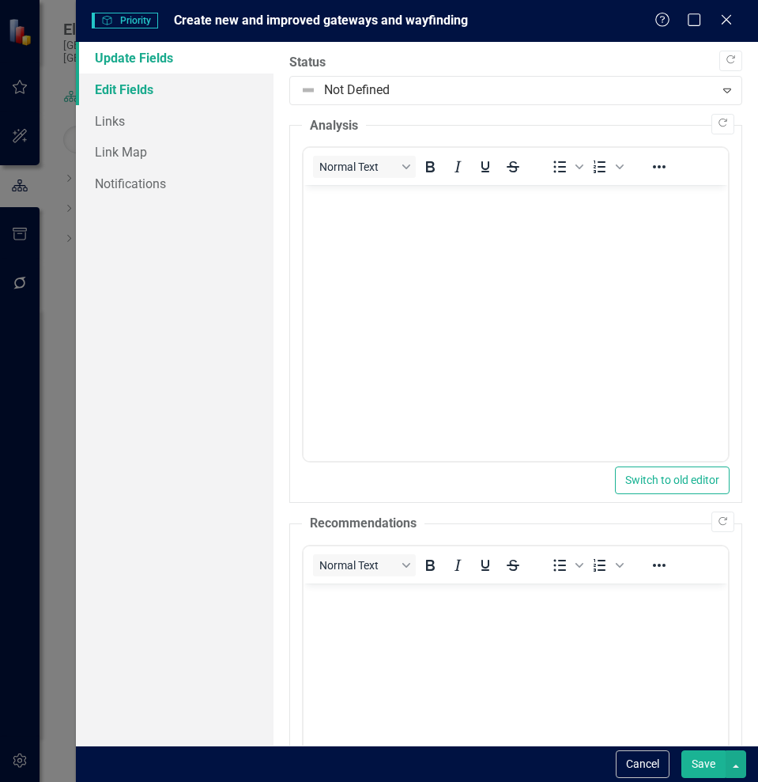
click at [130, 82] on link "Edit Fields" at bounding box center [175, 90] width 198 height 32
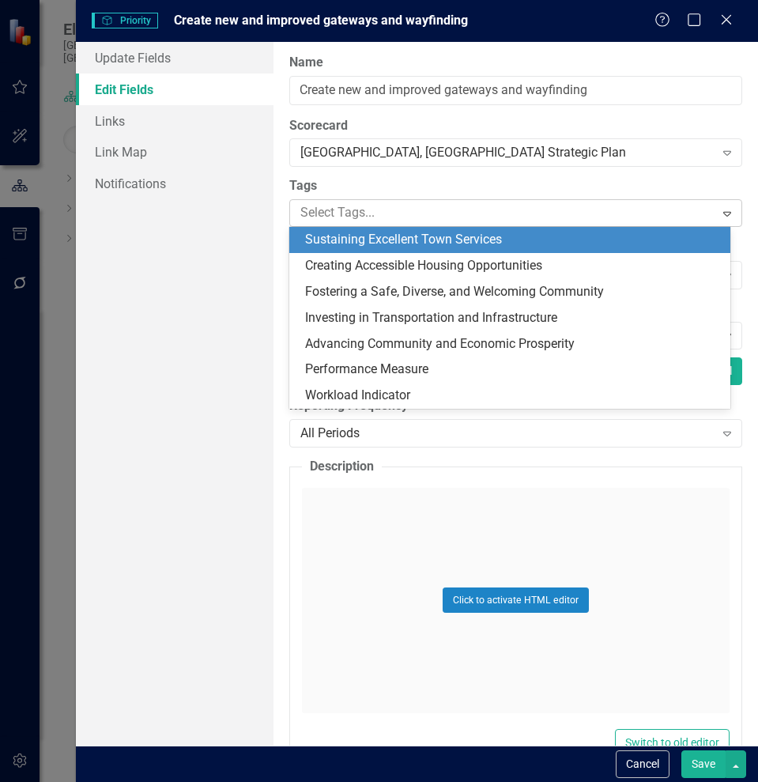
click at [394, 209] on div at bounding box center [504, 212] width 420 height 21
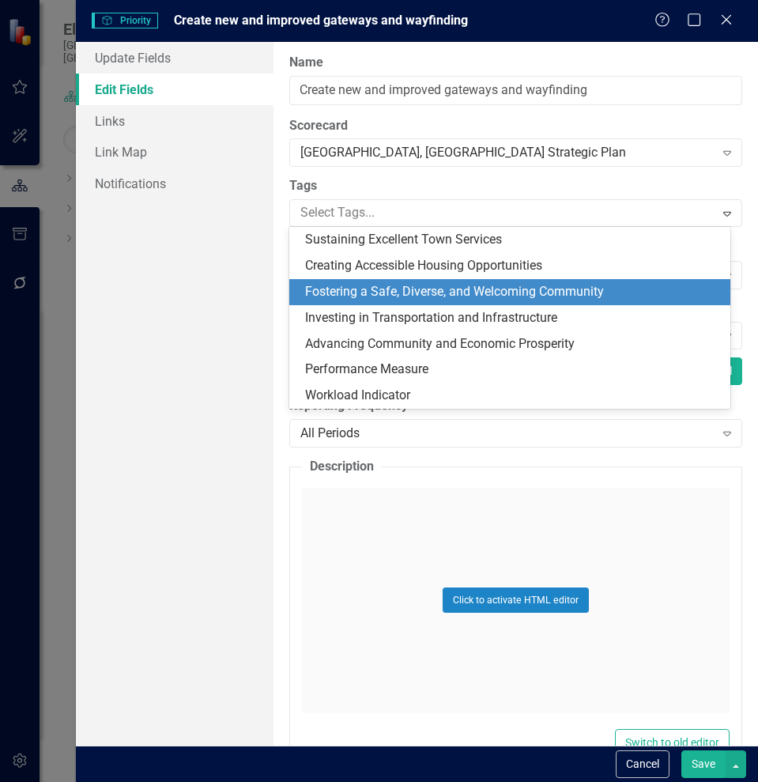
click at [384, 289] on span "Fostering a Safe, Diverse, and Welcoming Community" at bounding box center [454, 291] width 299 height 15
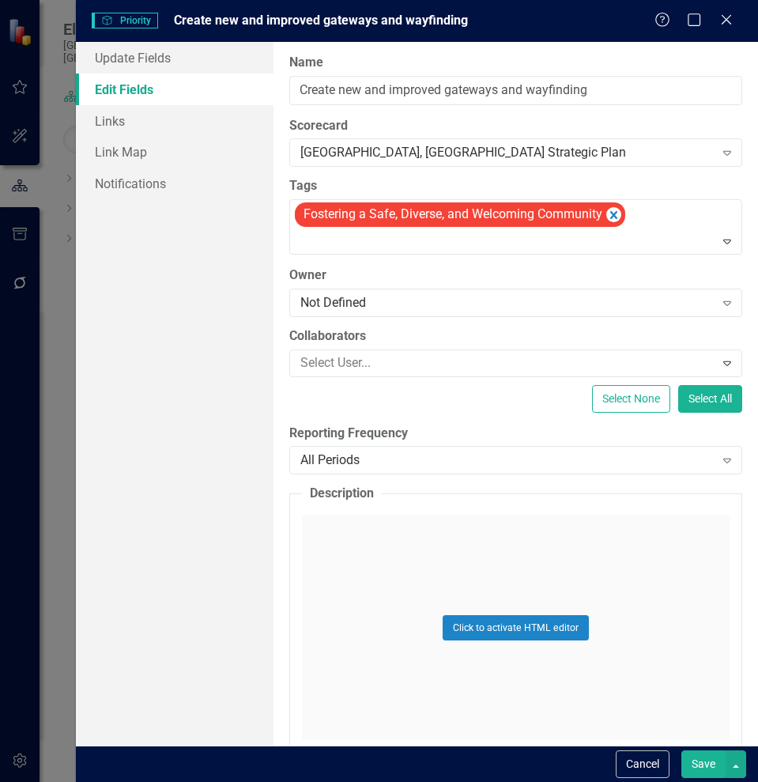
click at [704, 756] on button "Save" at bounding box center [703, 764] width 44 height 28
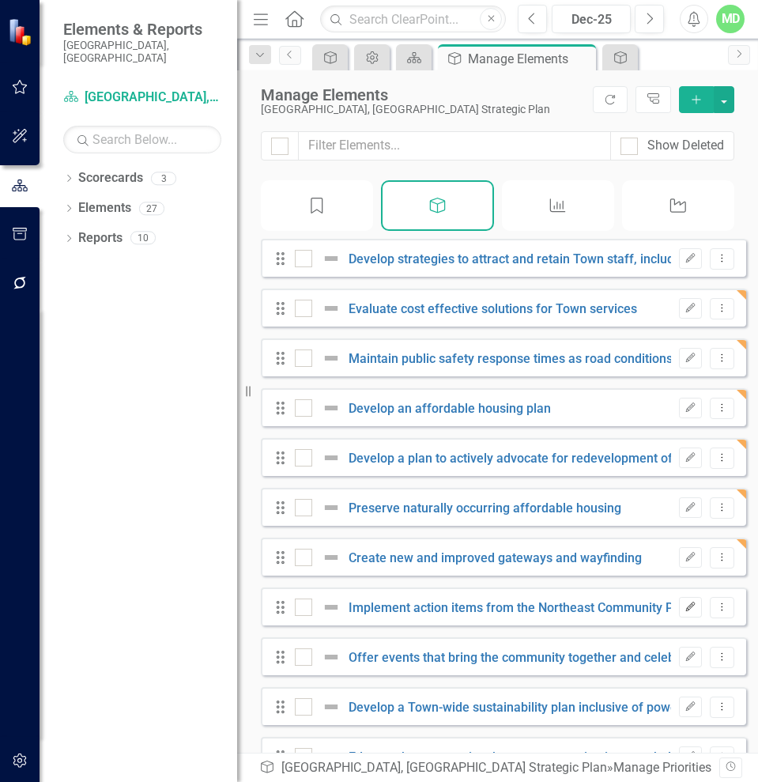
click at [684, 612] on icon "Edit" at bounding box center [690, 606] width 12 height 9
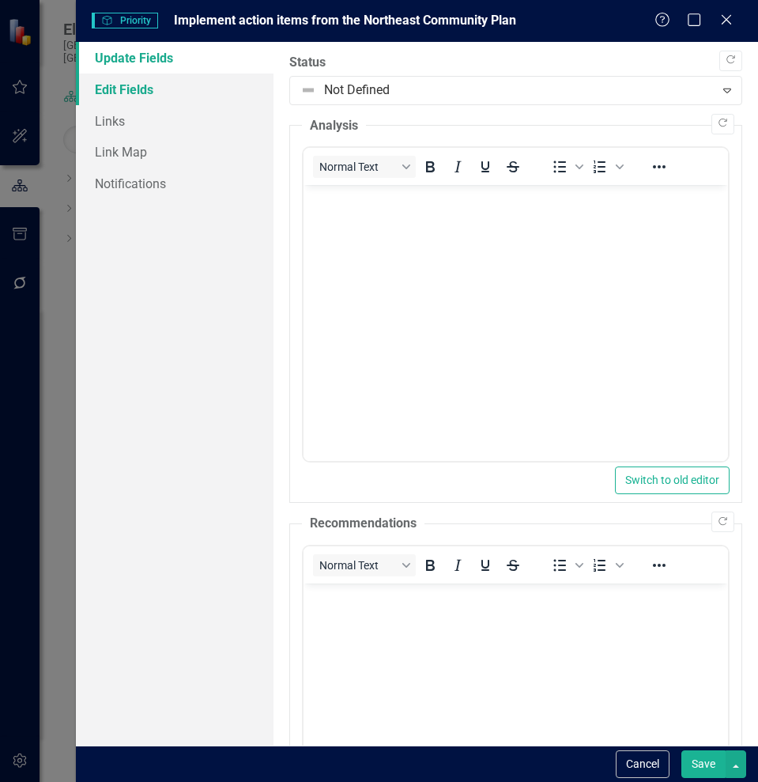
click at [119, 85] on link "Edit Fields" at bounding box center [175, 90] width 198 height 32
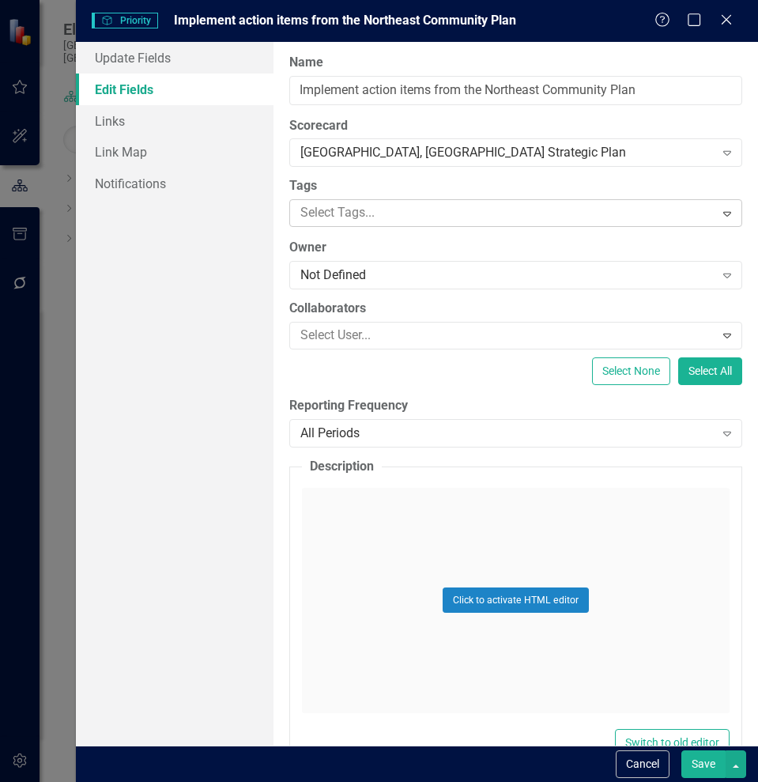
click at [352, 216] on div at bounding box center [504, 212] width 420 height 21
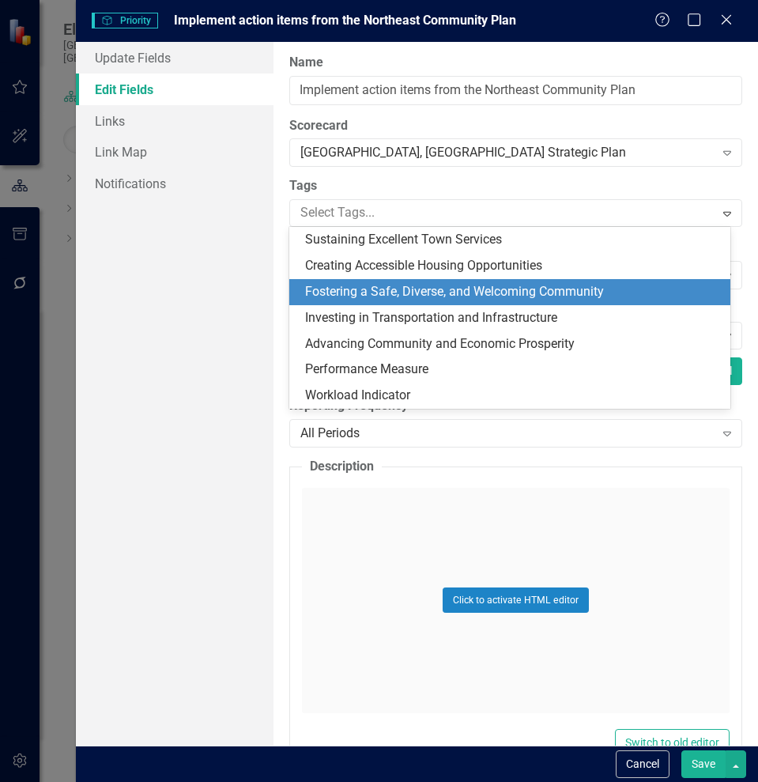
click at [351, 291] on span "Fostering a Safe, Diverse, and Welcoming Community" at bounding box center [454, 291] width 299 height 15
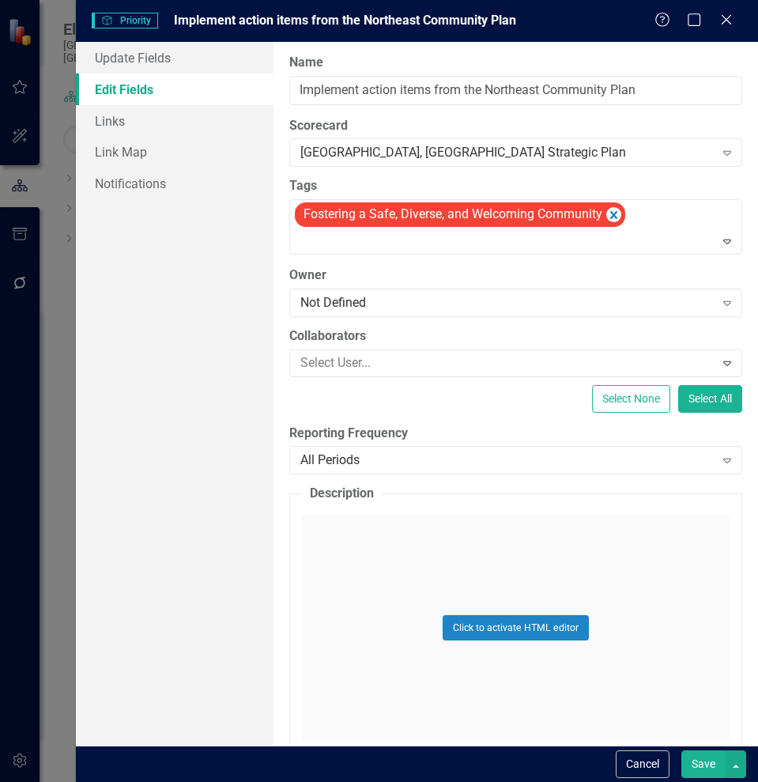
click at [704, 756] on button "Save" at bounding box center [703, 764] width 44 height 28
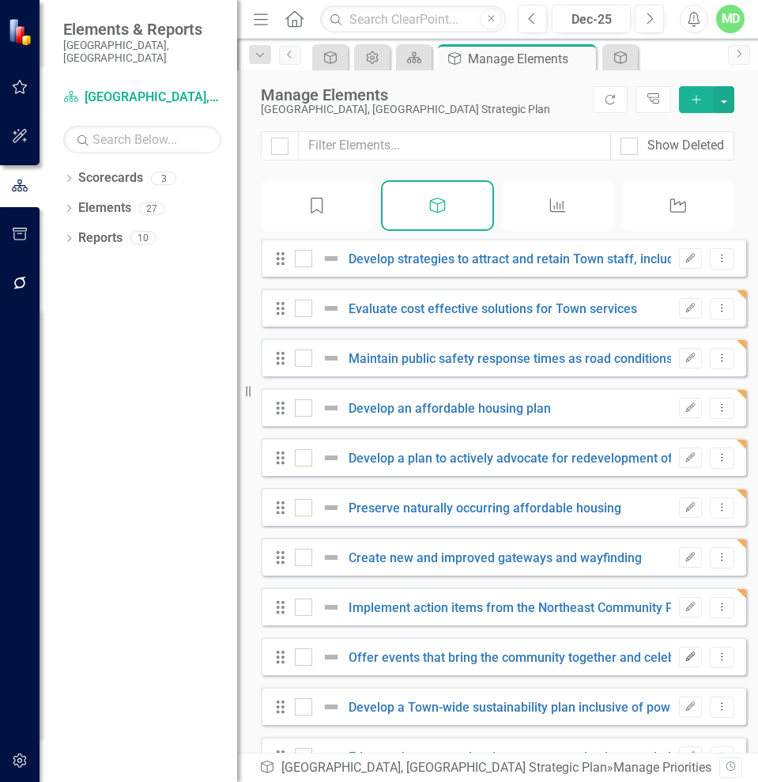
click at [684, 662] on icon "Edit" at bounding box center [690, 656] width 12 height 9
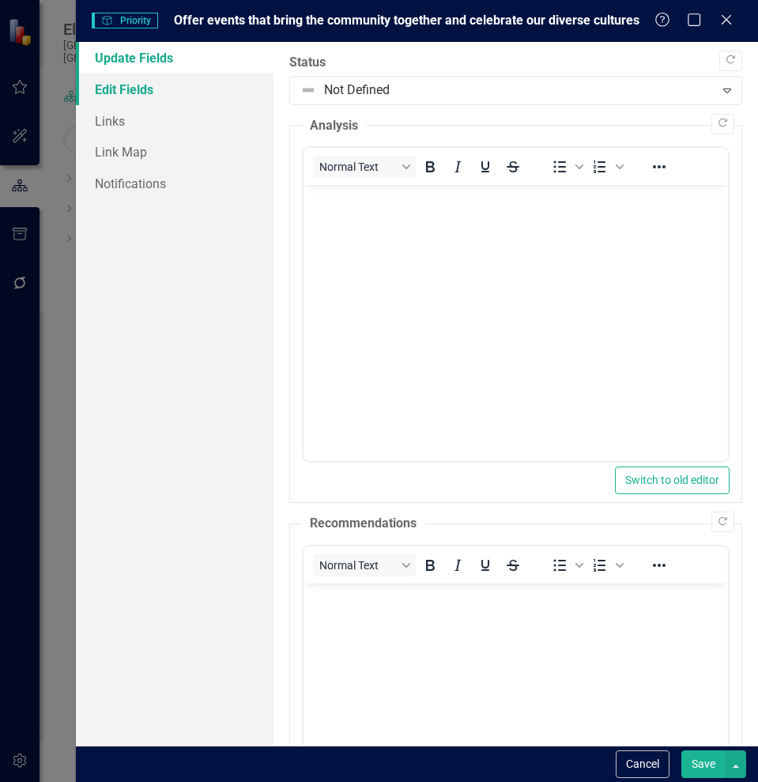
click at [129, 90] on link "Edit Fields" at bounding box center [175, 90] width 198 height 32
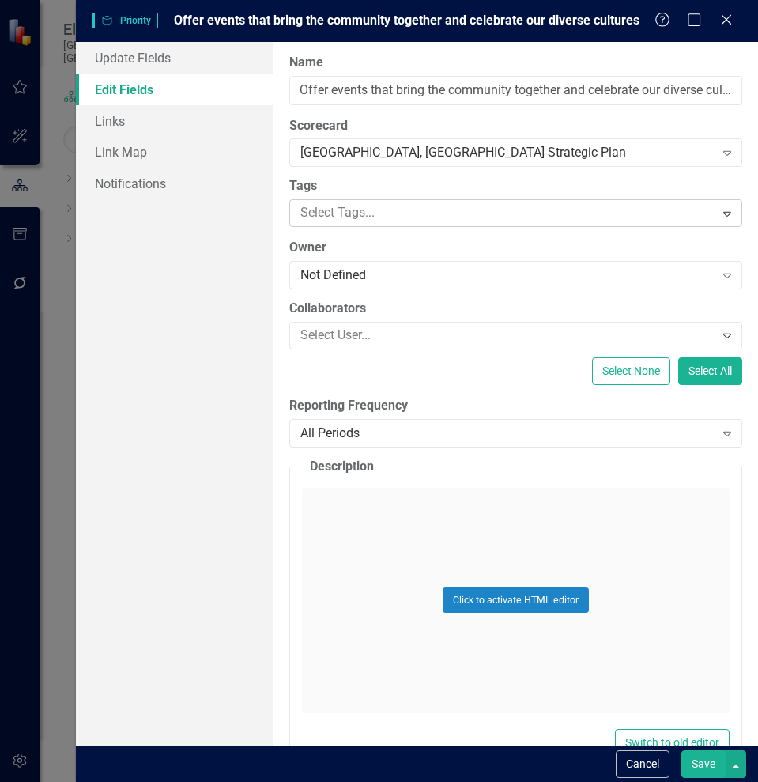
click at [368, 212] on div at bounding box center [504, 212] width 420 height 21
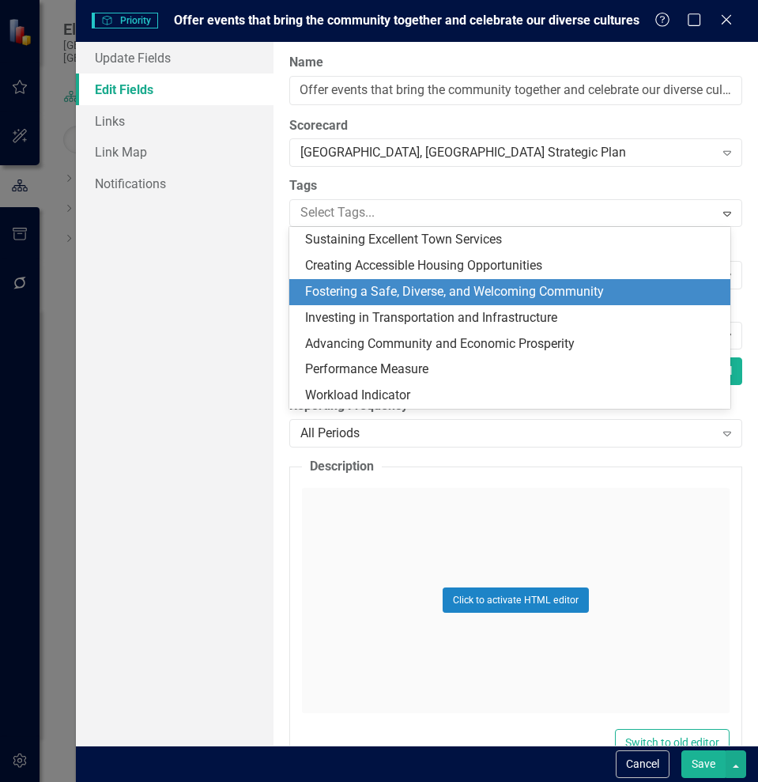
click at [364, 293] on span "Fostering a Safe, Diverse, and Welcoming Community" at bounding box center [454, 291] width 299 height 15
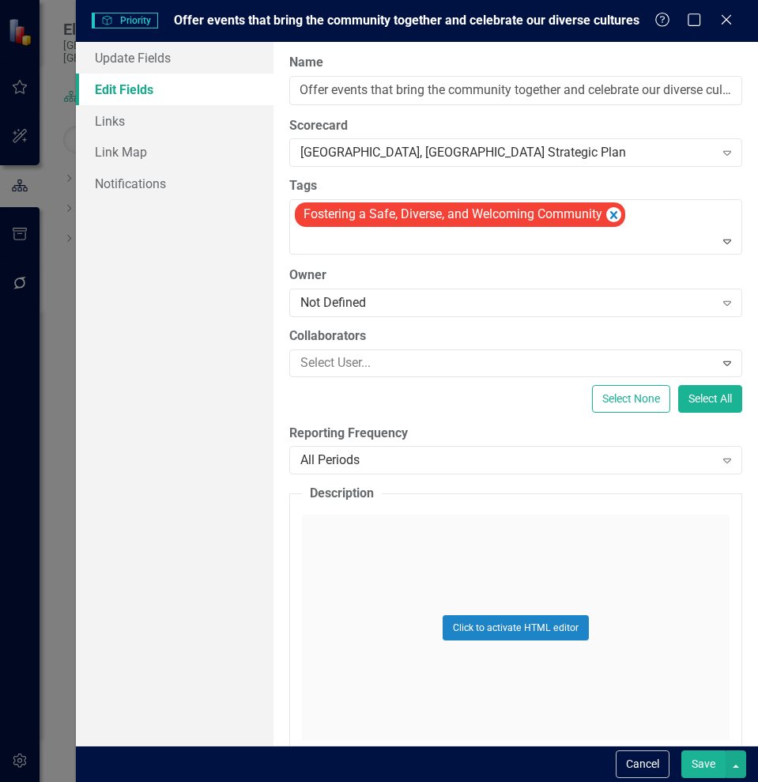
click at [698, 754] on button "Save" at bounding box center [703, 764] width 44 height 28
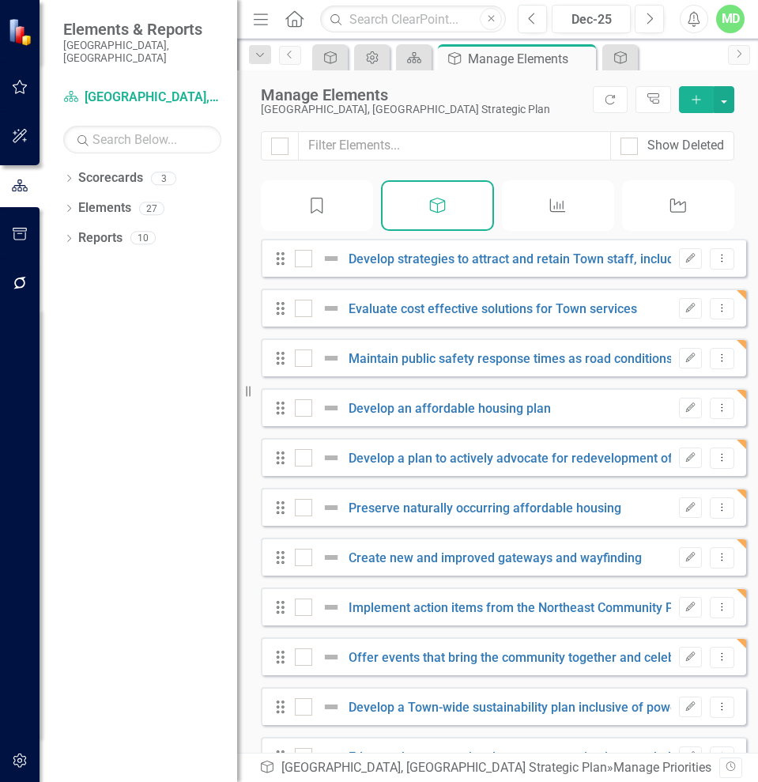
click at [680, 707] on div "Drag Develop a Town-wide sustainability plan inclusive of power, water, stormwa…" at bounding box center [503, 706] width 485 height 38
click at [684, 711] on icon "Edit" at bounding box center [690, 706] width 12 height 9
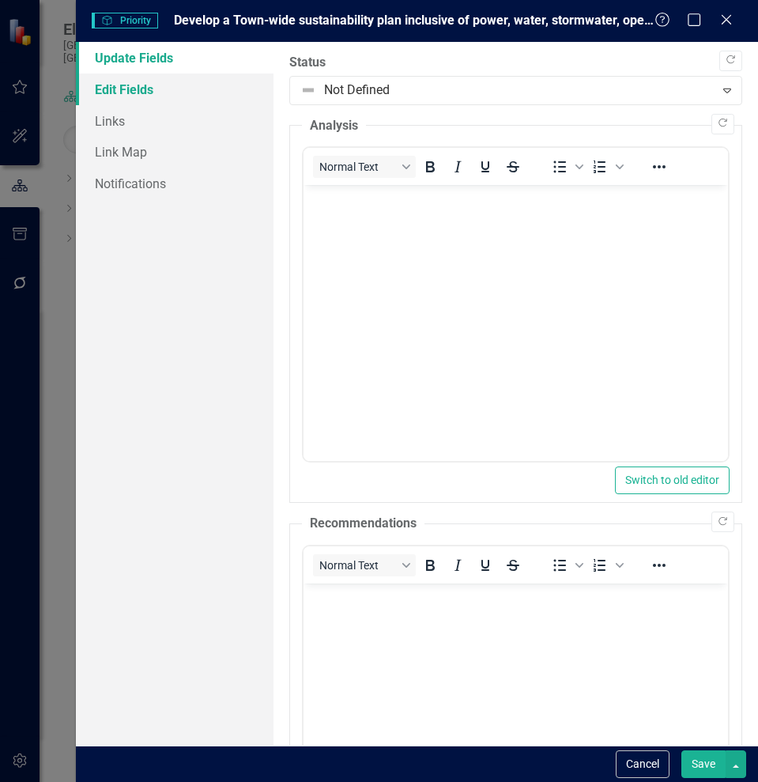
click at [108, 96] on link "Edit Fields" at bounding box center [175, 90] width 198 height 32
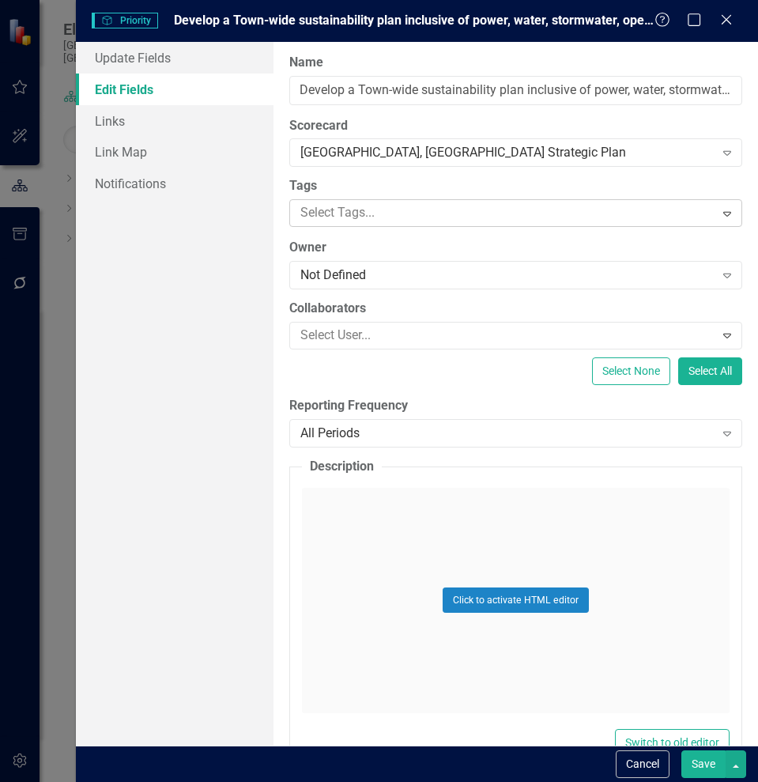
click at [365, 226] on body "Elements & Reports [GEOGRAPHIC_DATA], [GEOGRAPHIC_DATA] Scorecard [GEOGRAPHIC_D…" at bounding box center [379, 391] width 758 height 782
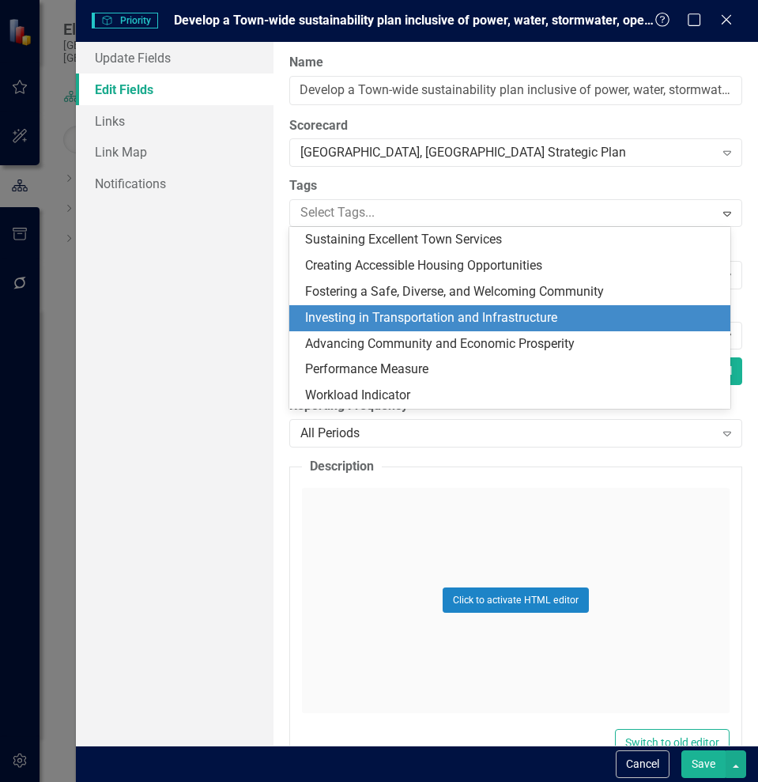
click at [389, 311] on span "Investing in Transportation and Infrastructure" at bounding box center [431, 317] width 252 height 15
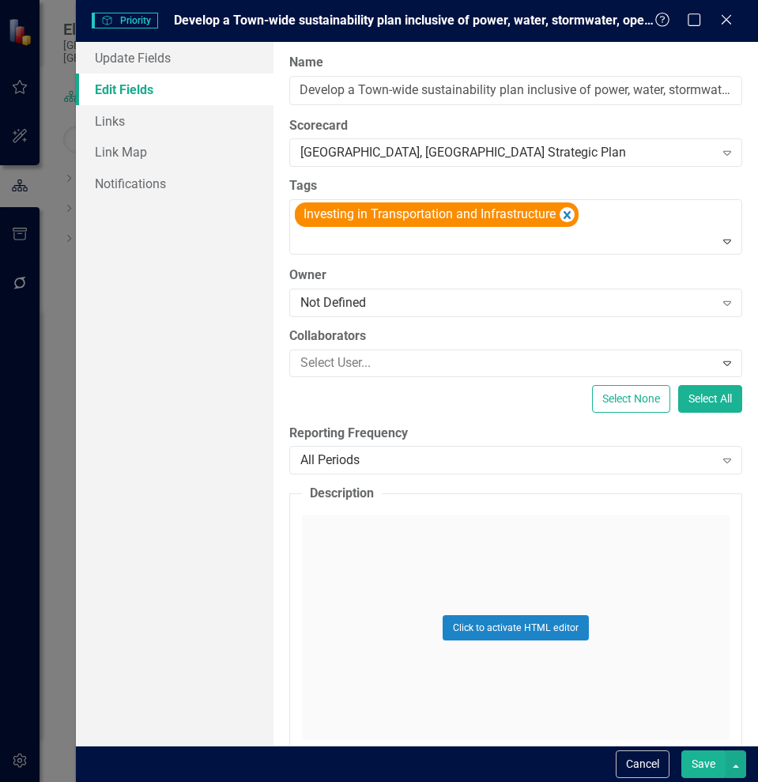
click at [688, 761] on button "Save" at bounding box center [703, 764] width 44 height 28
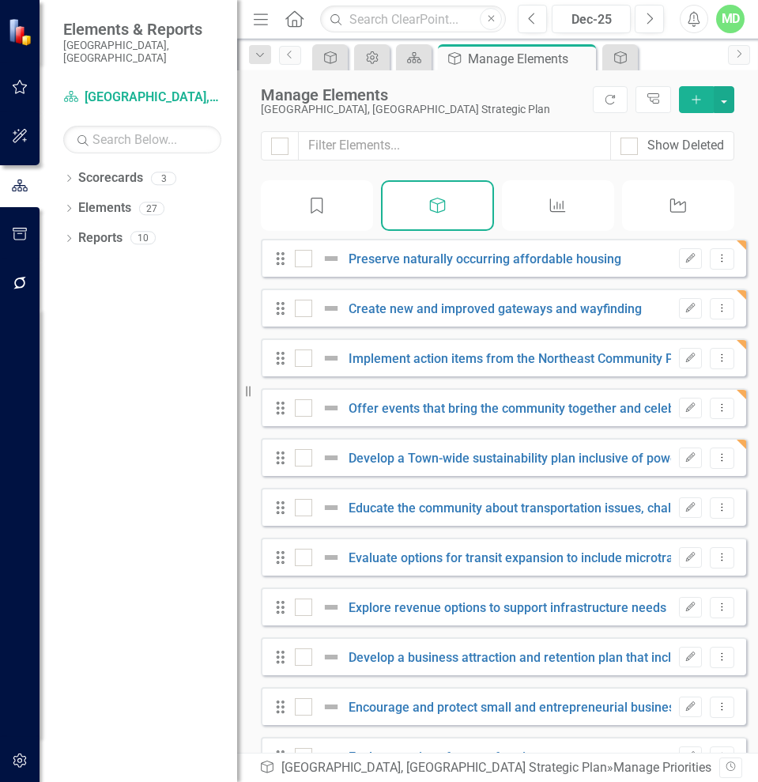
scroll to position [278, 0]
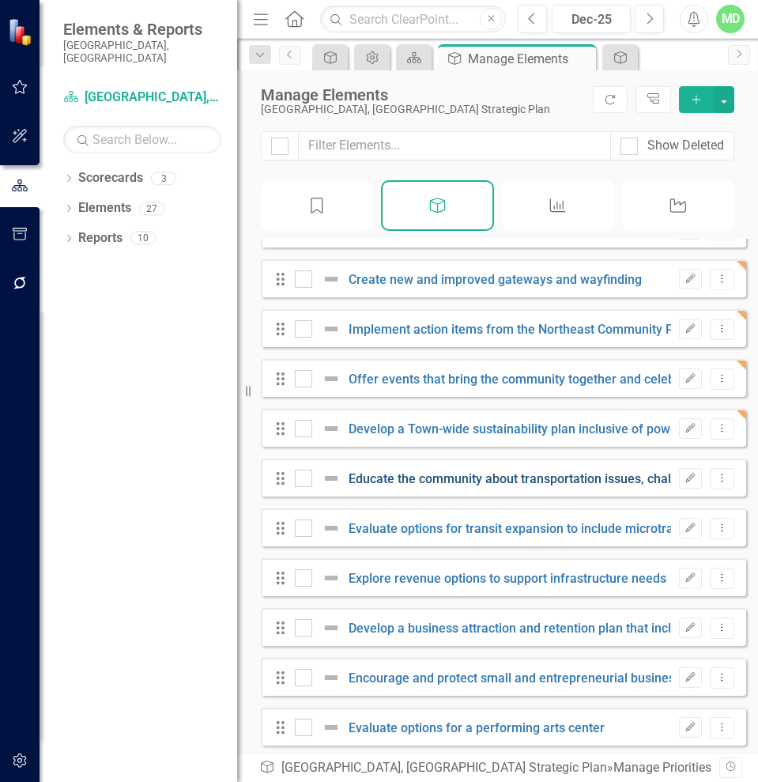
click at [584, 486] on link "Educate the community about transportation issues, challenges, and opportunities" at bounding box center [582, 478] width 466 height 15
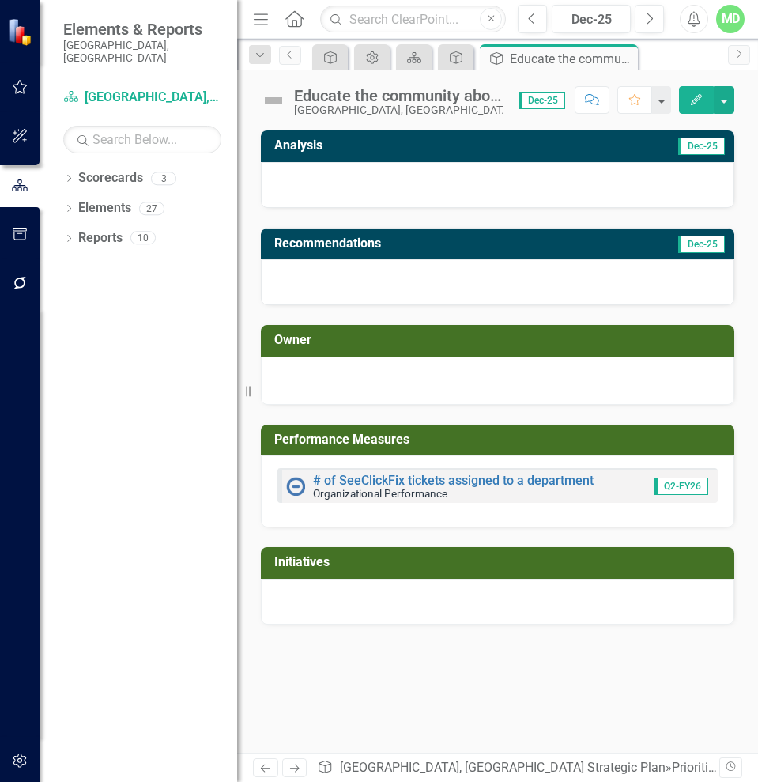
click at [686, 91] on button "Edit" at bounding box center [696, 100] width 35 height 28
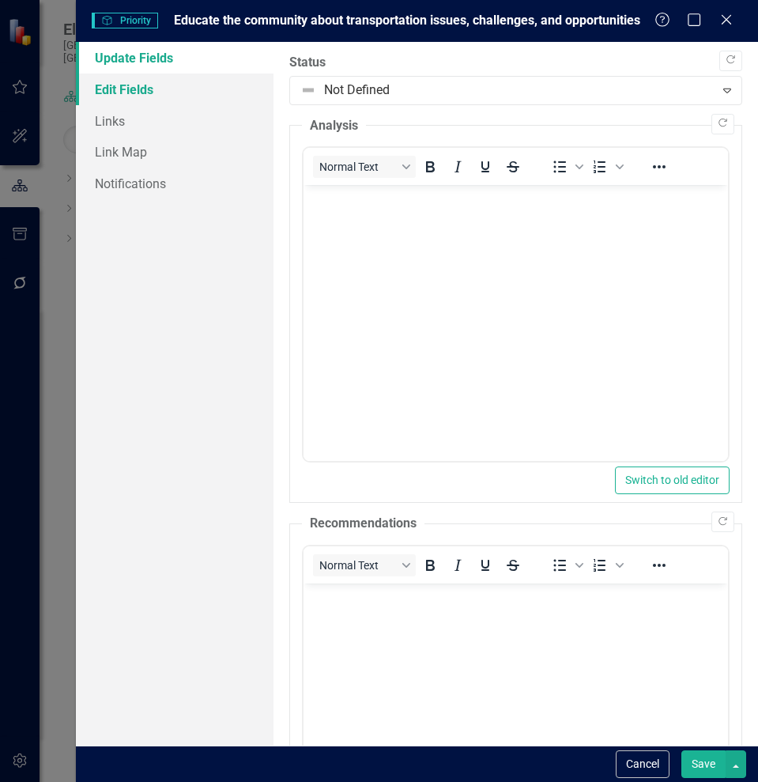
click at [139, 92] on link "Edit Fields" at bounding box center [175, 90] width 198 height 32
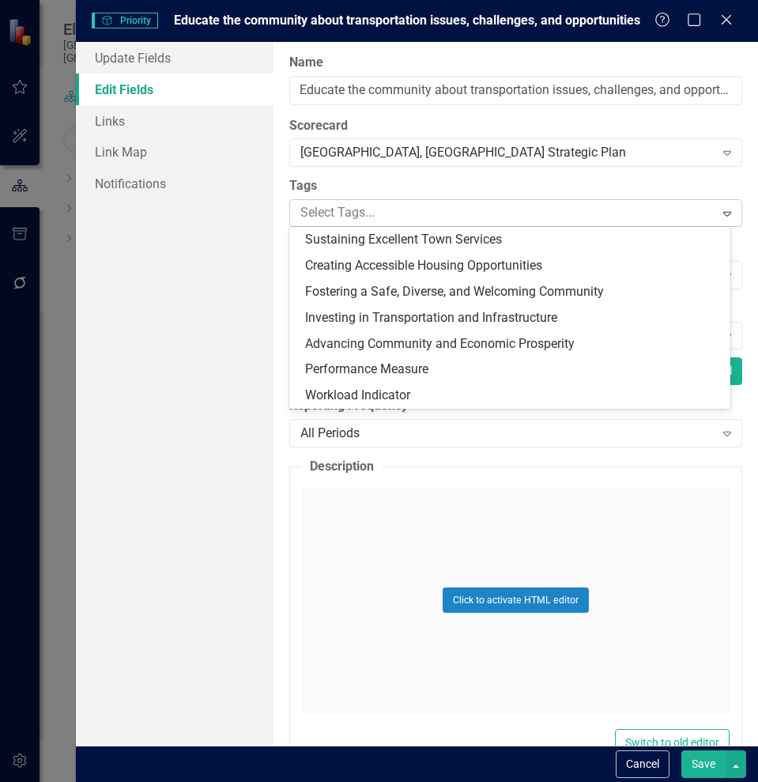
click at [424, 210] on div at bounding box center [504, 212] width 420 height 21
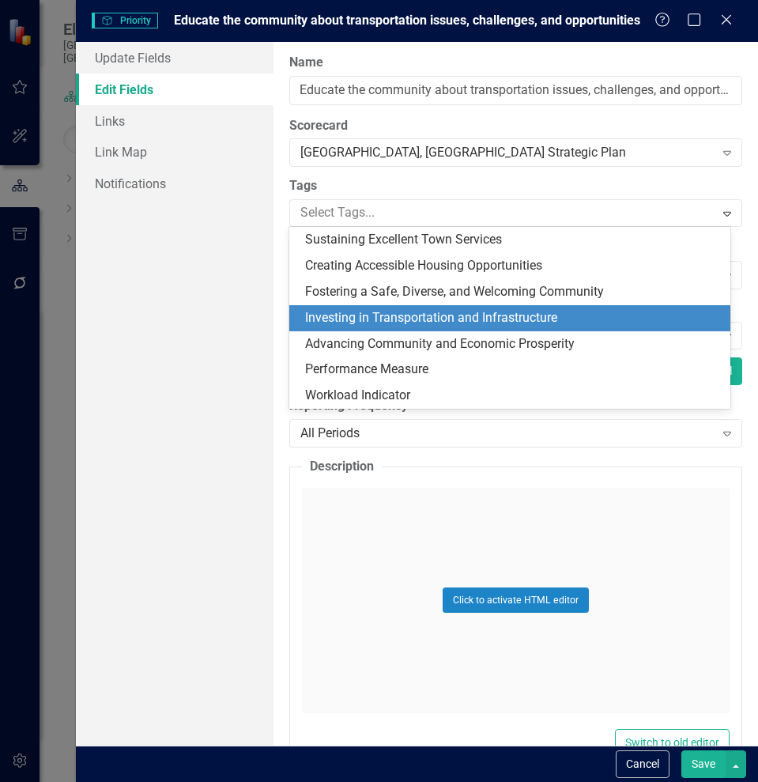
click at [425, 318] on span "Investing in Transportation and Infrastructure" at bounding box center [431, 317] width 252 height 15
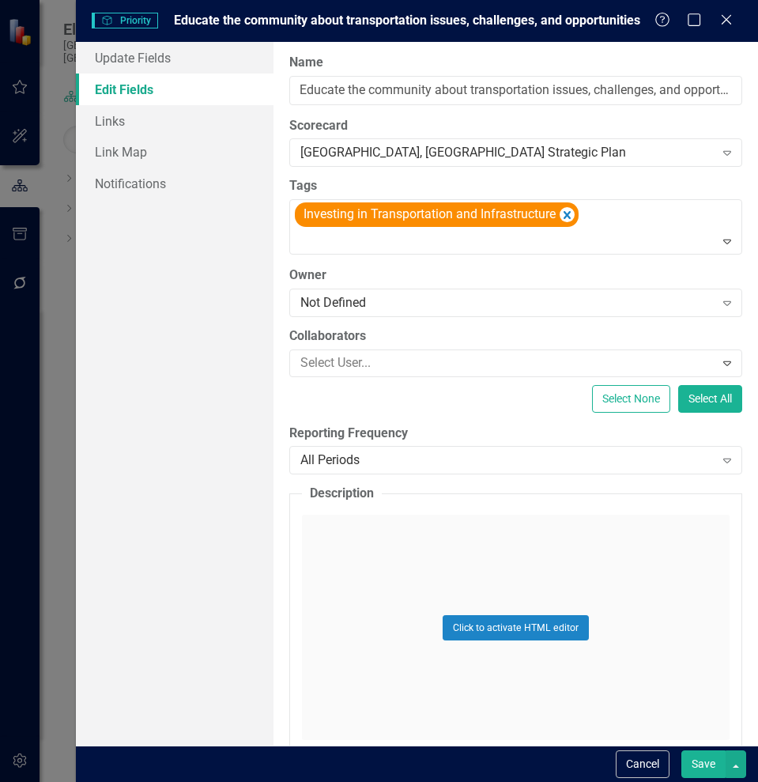
click at [705, 762] on button "Save" at bounding box center [703, 764] width 44 height 28
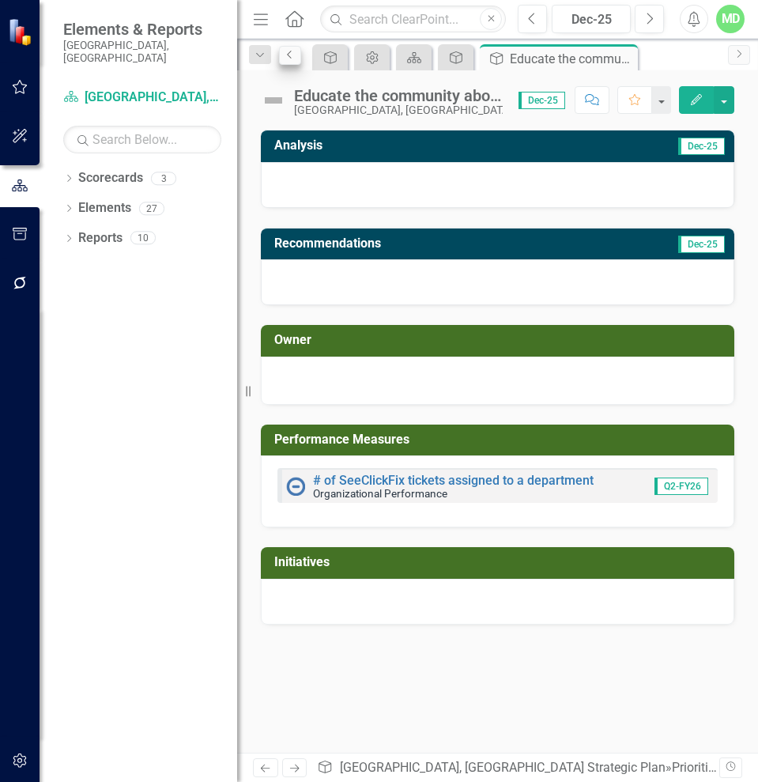
click at [291, 53] on div "icon.bolt Priority Updated Elements & Reports [GEOGRAPHIC_DATA], [GEOGRAPHIC_DA…" at bounding box center [379, 391] width 758 height 782
click at [287, 57] on icon "Previous" at bounding box center [290, 54] width 13 height 9
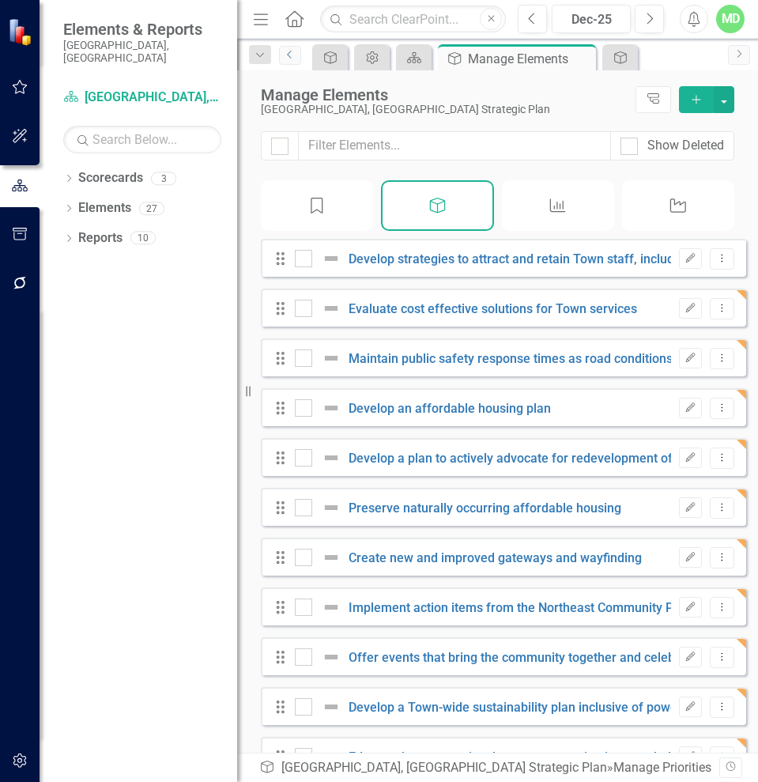
checkbox input "false"
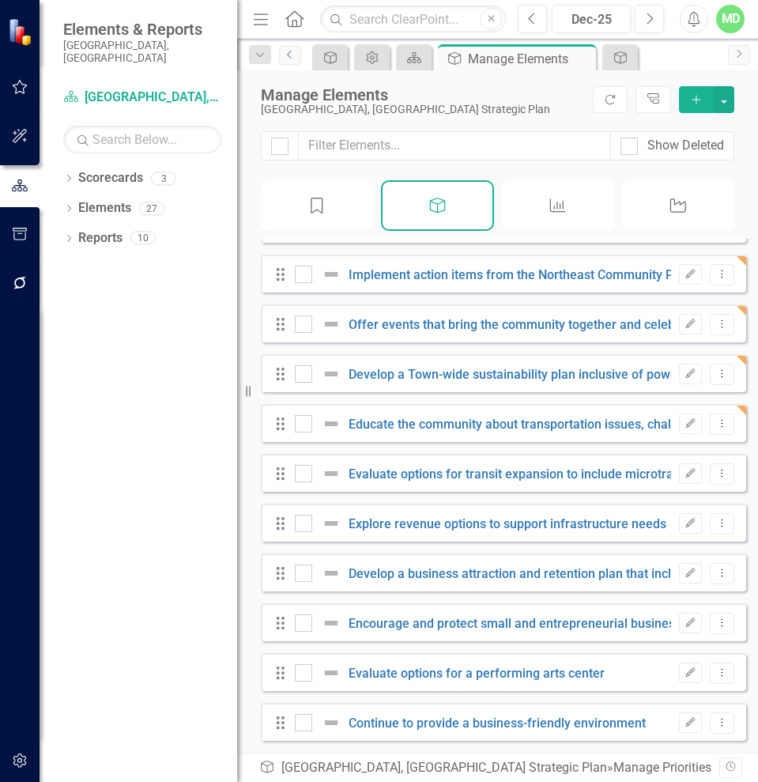
scroll to position [345, 0]
click at [452, 477] on link "Evaluate options for transit expansion to include microtransit" at bounding box center [521, 473] width 345 height 15
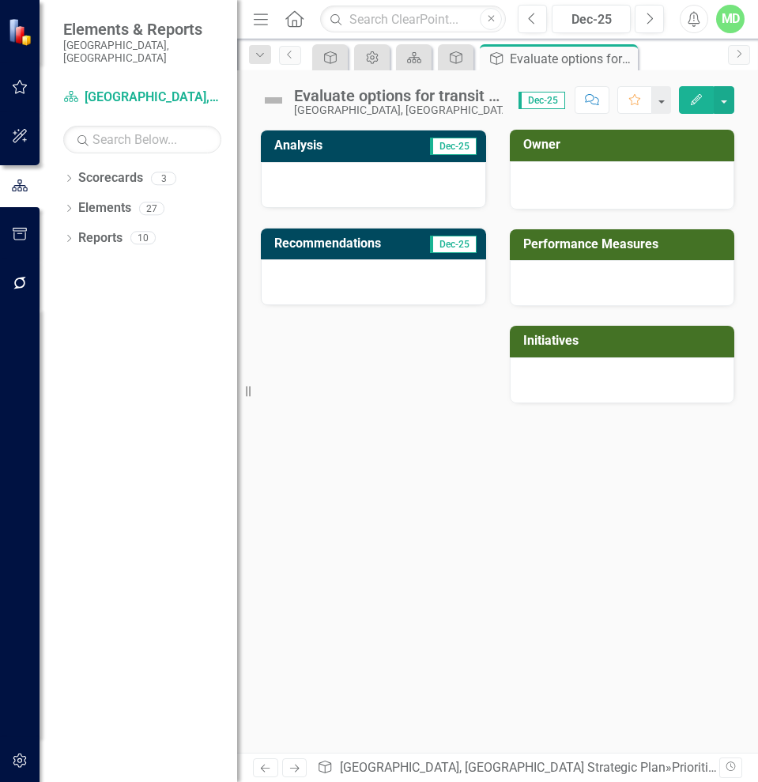
click at [691, 95] on icon "Edit" at bounding box center [696, 99] width 14 height 11
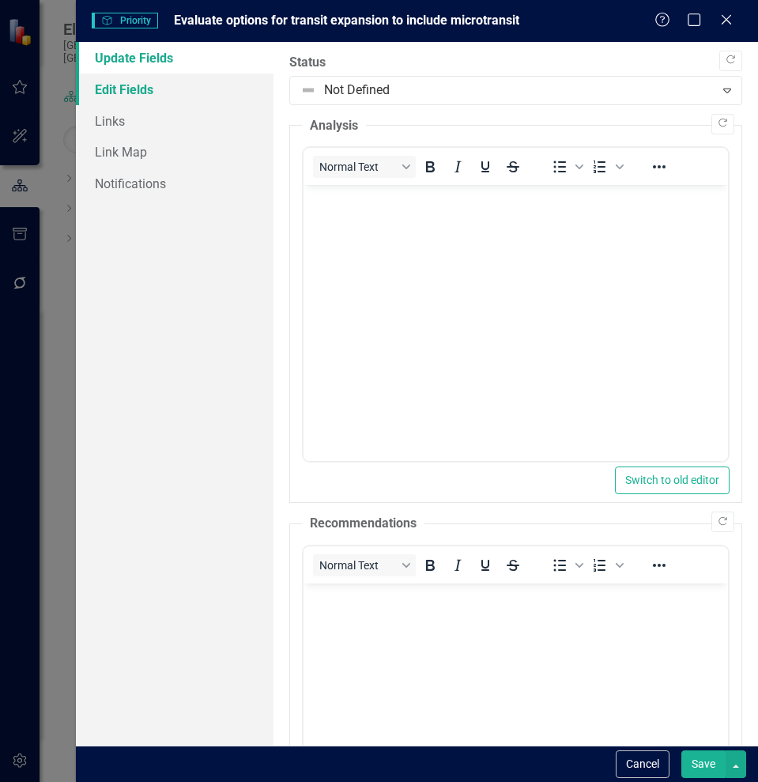
click at [125, 89] on link "Edit Fields" at bounding box center [175, 90] width 198 height 32
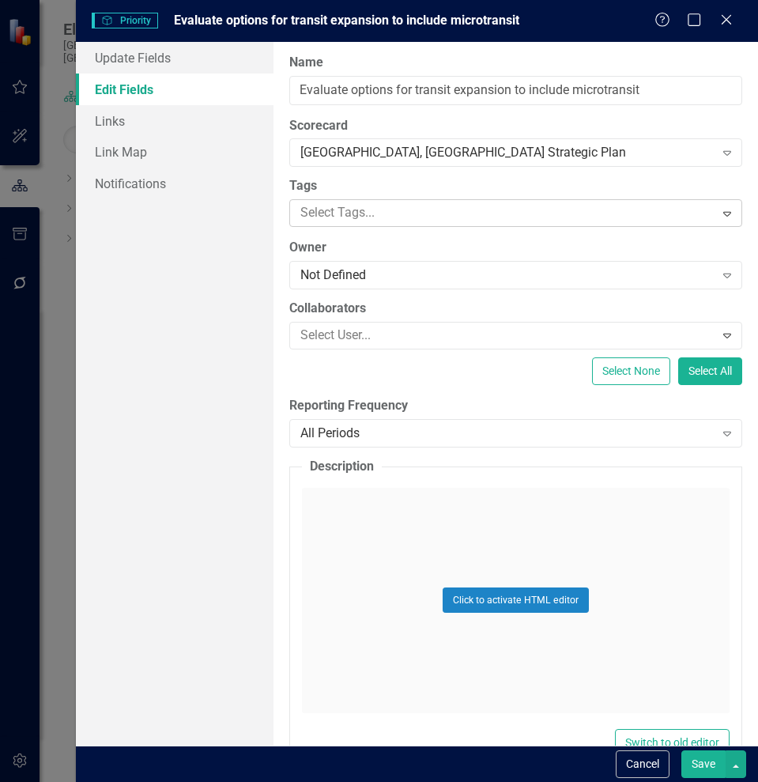
click at [439, 213] on div at bounding box center [504, 212] width 420 height 21
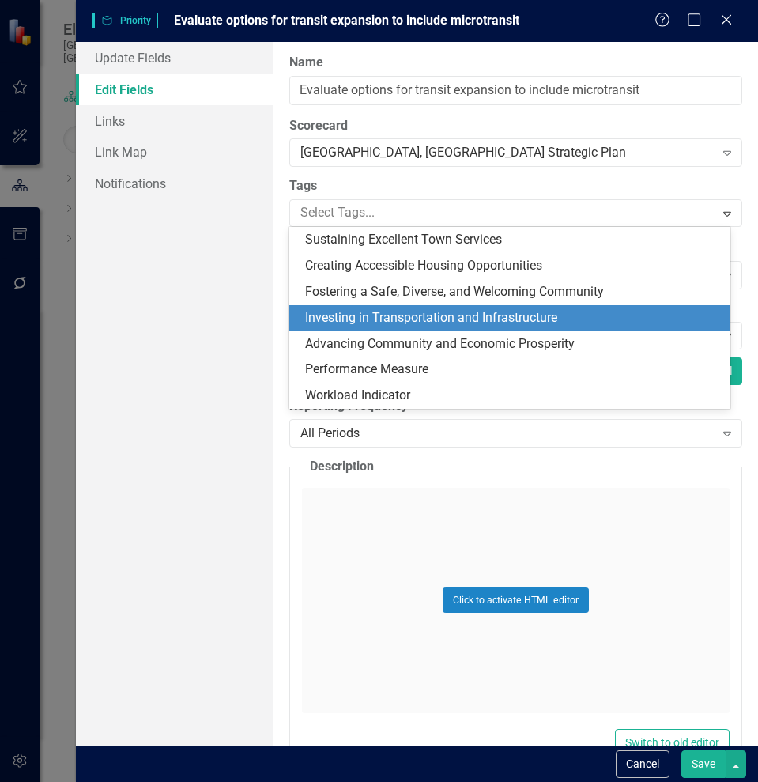
click at [365, 319] on span "Investing in Transportation and Infrastructure" at bounding box center [431, 317] width 252 height 15
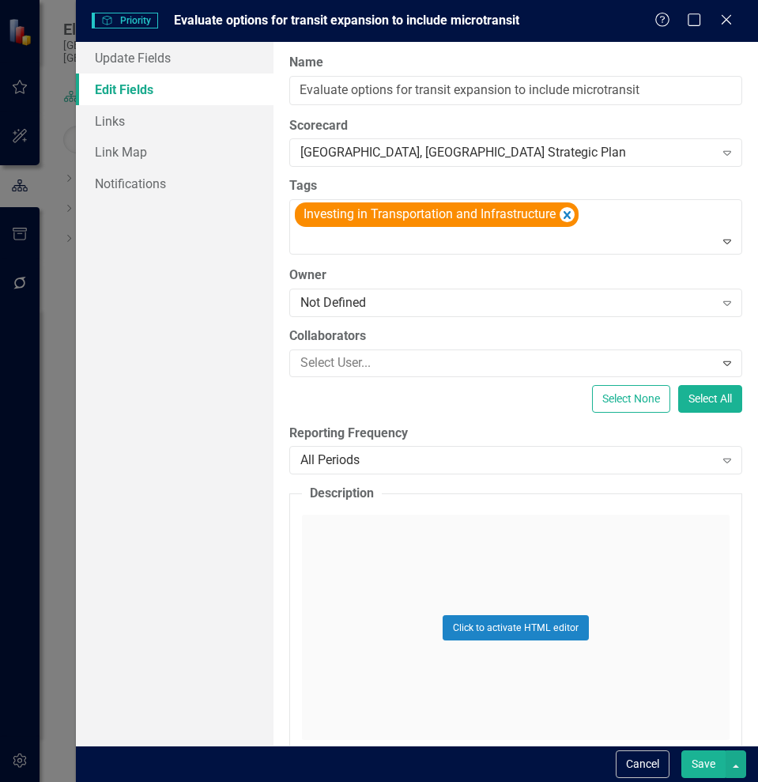
click at [703, 766] on button "Save" at bounding box center [703, 764] width 44 height 28
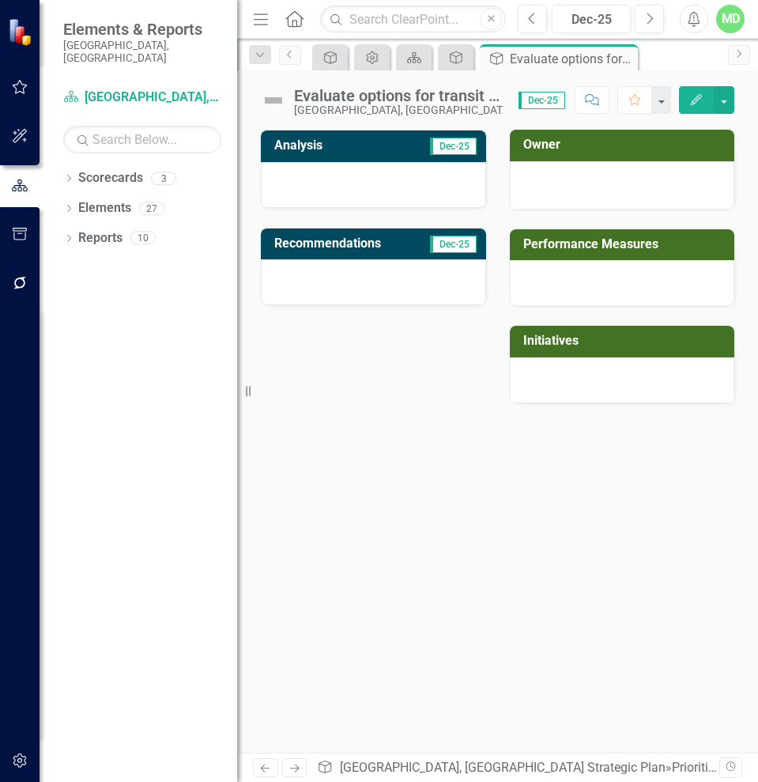
click at [291, 58] on div "icon.bolt Priority Updated Elements & Reports [GEOGRAPHIC_DATA], [GEOGRAPHIC_DA…" at bounding box center [379, 391] width 758 height 782
click at [291, 58] on icon "Previous" at bounding box center [290, 54] width 13 height 9
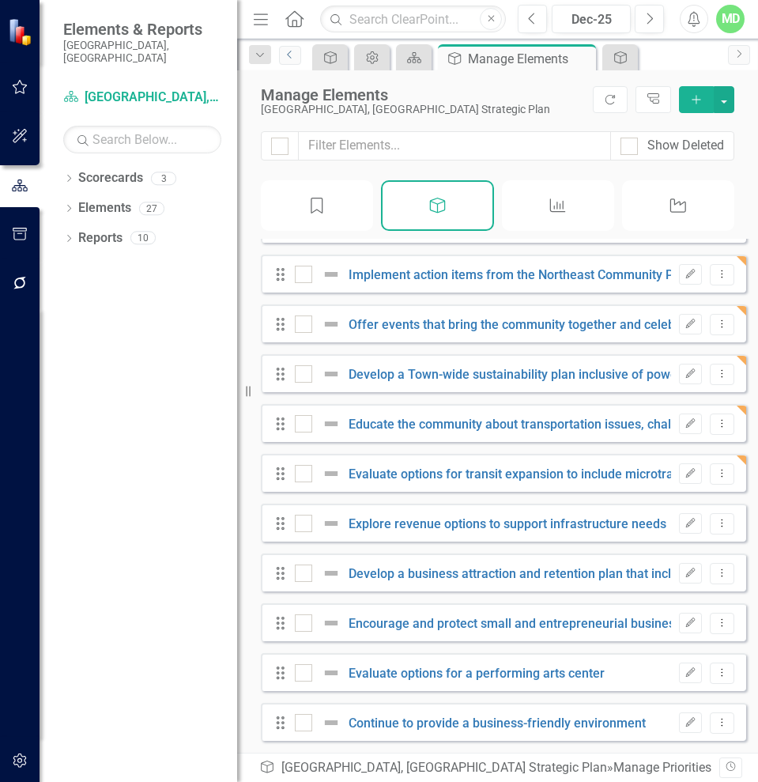
scroll to position [345, 0]
click at [684, 521] on icon "Edit" at bounding box center [690, 522] width 12 height 9
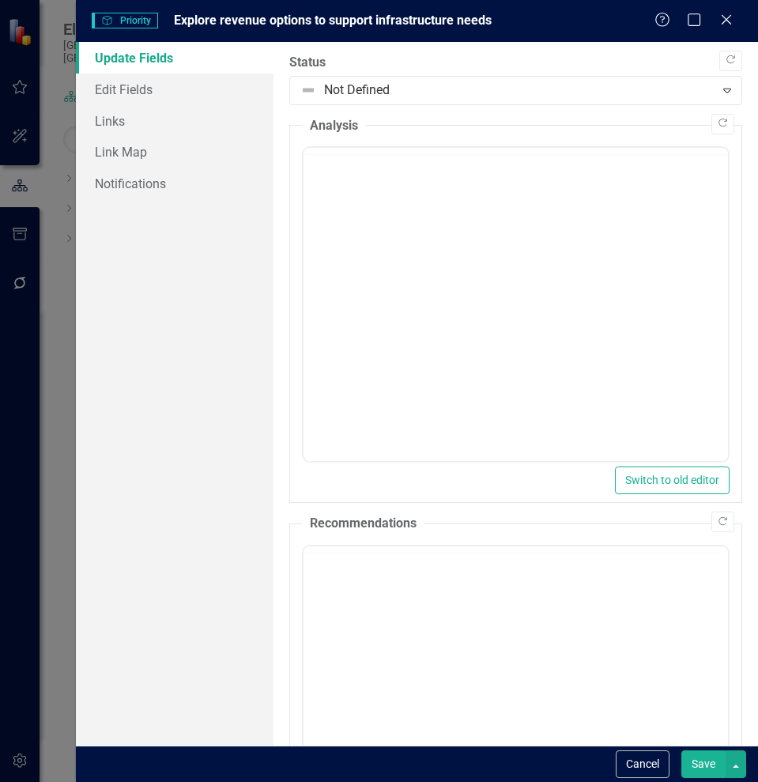
scroll to position [0, 0]
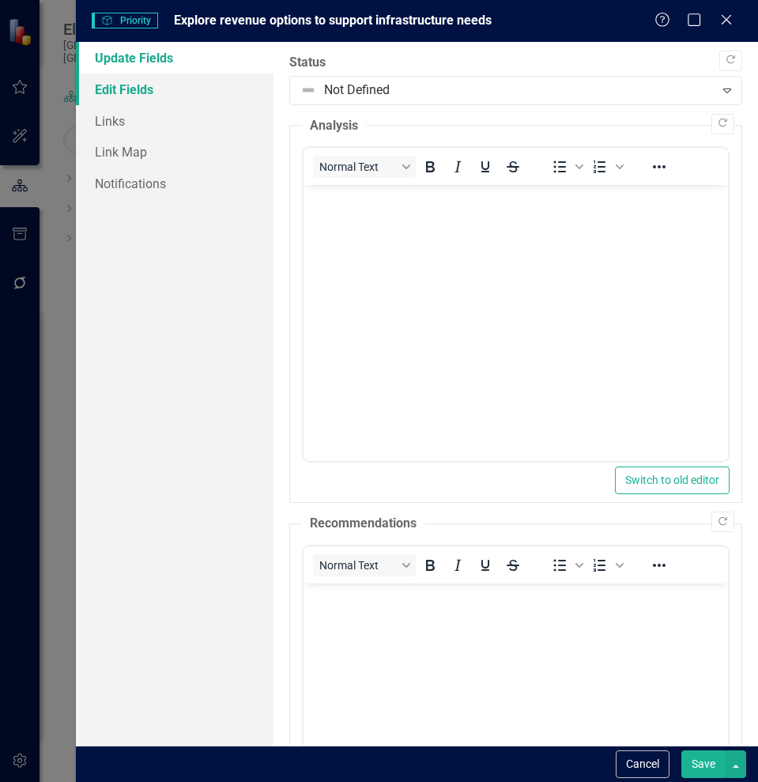
click at [143, 88] on link "Edit Fields" at bounding box center [175, 90] width 198 height 32
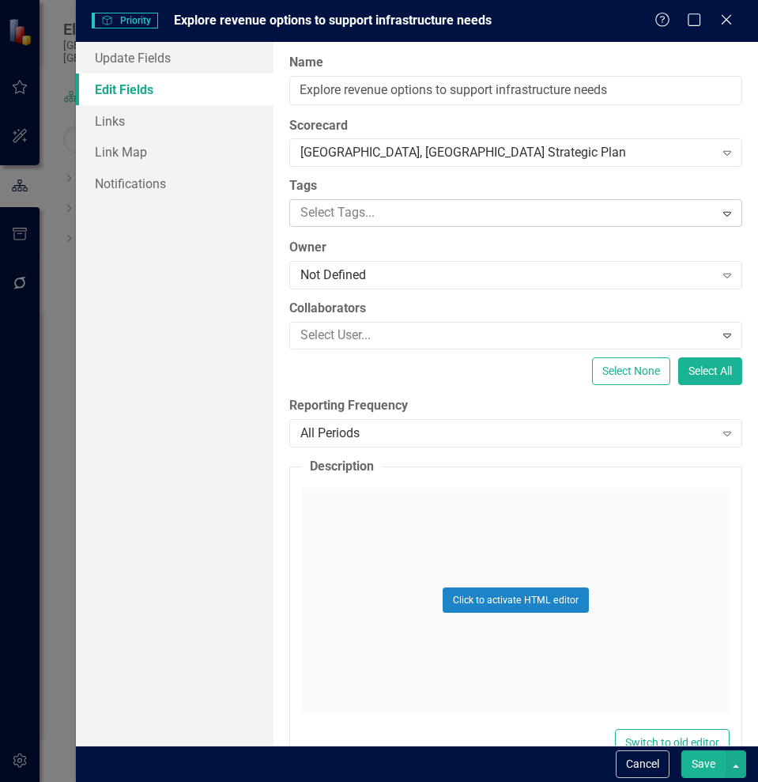
click at [401, 217] on div at bounding box center [504, 212] width 420 height 21
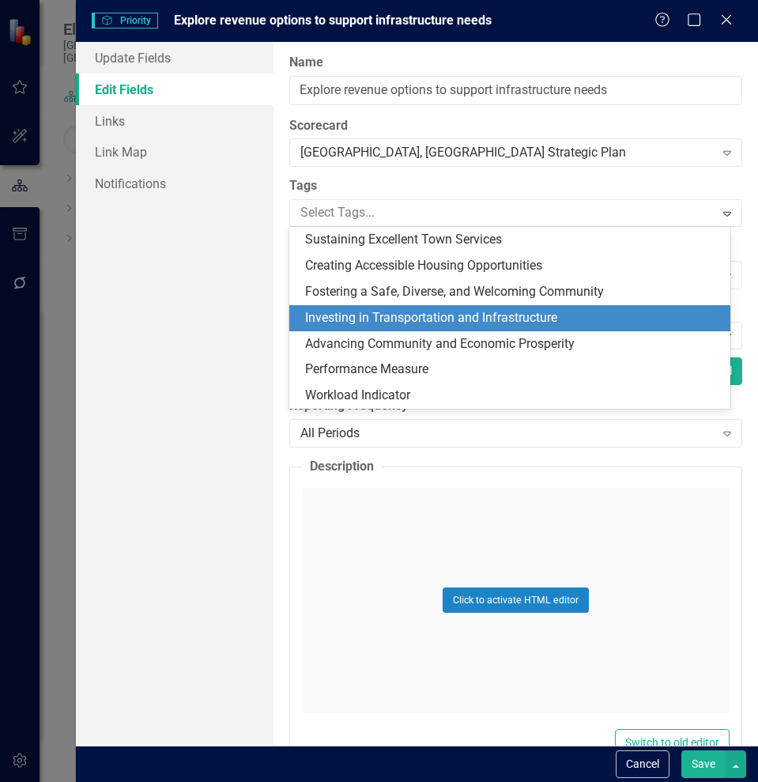
click at [430, 314] on span "Investing in Transportation and Infrastructure" at bounding box center [431, 317] width 252 height 15
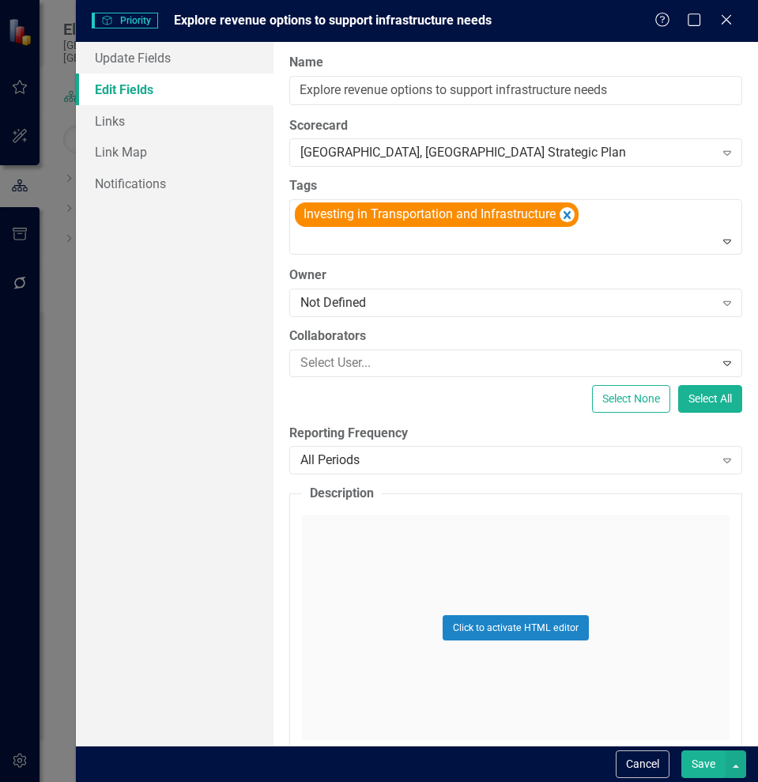
click at [705, 760] on button "Save" at bounding box center [703, 764] width 44 height 28
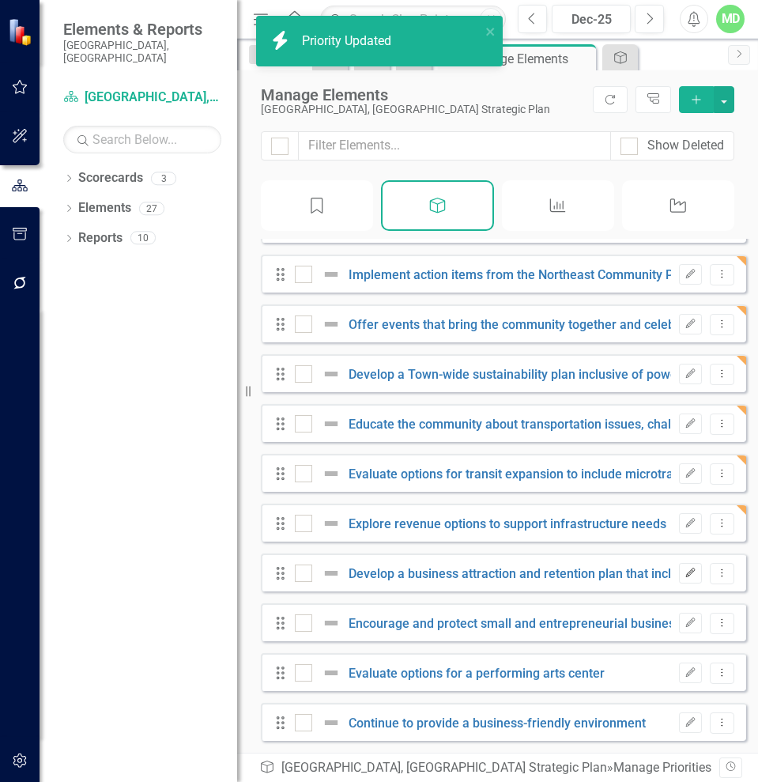
click at [684, 575] on icon "Edit" at bounding box center [690, 572] width 12 height 9
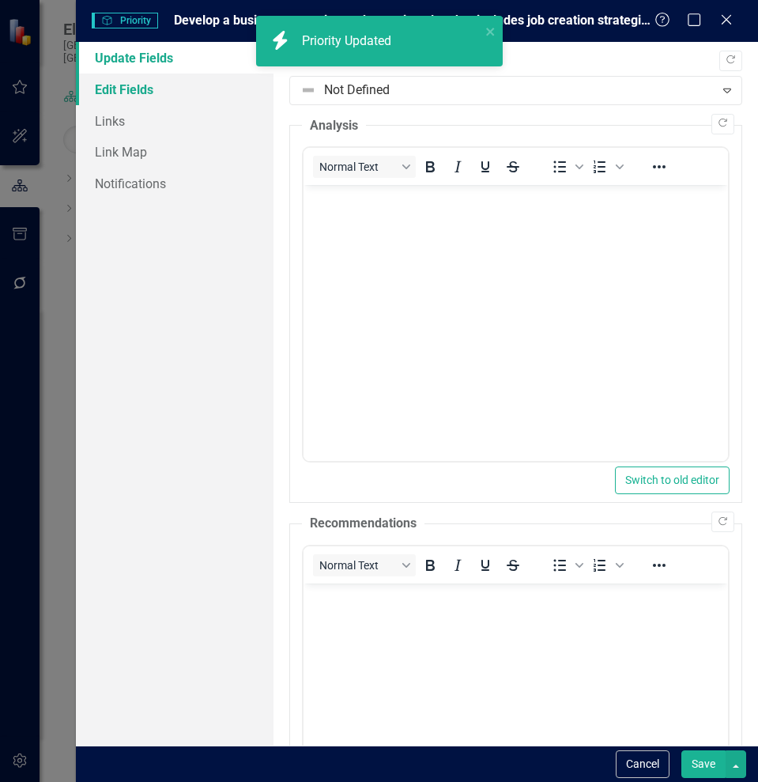
click at [129, 92] on link "Edit Fields" at bounding box center [175, 90] width 198 height 32
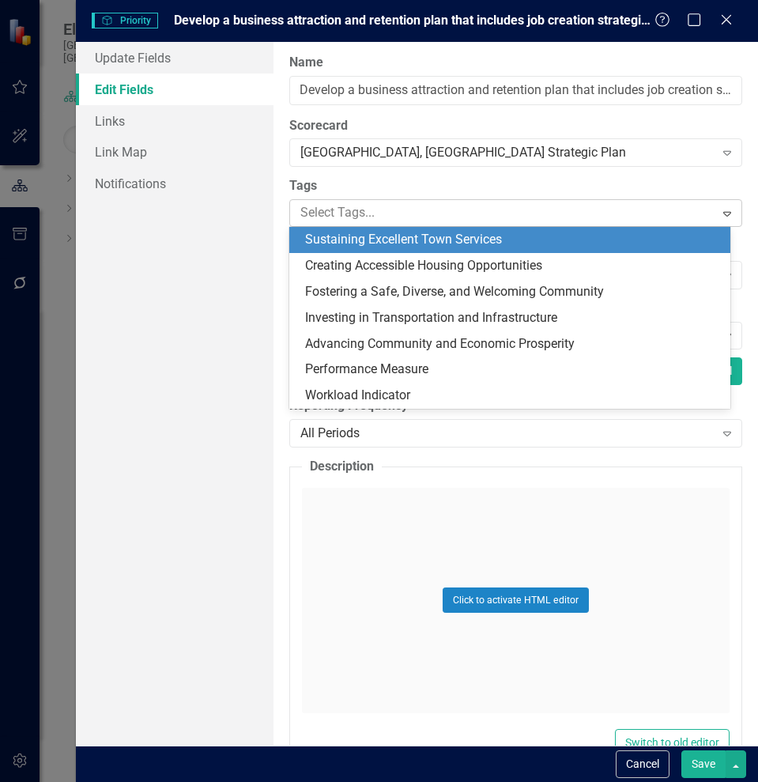
click at [523, 209] on div at bounding box center [504, 212] width 420 height 21
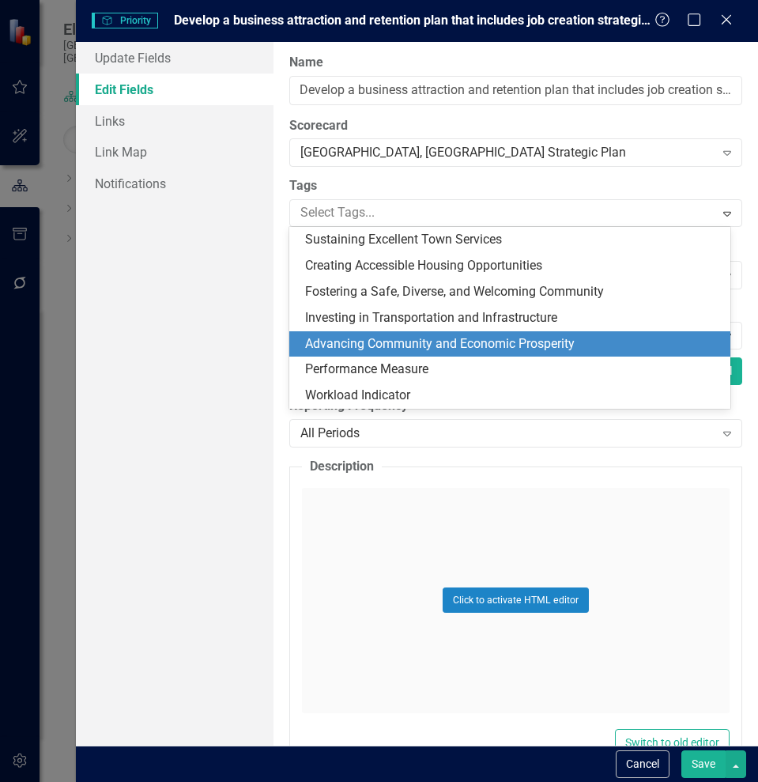
click at [519, 345] on span "Advancing Community and Economic Prosperity" at bounding box center [440, 343] width 270 height 15
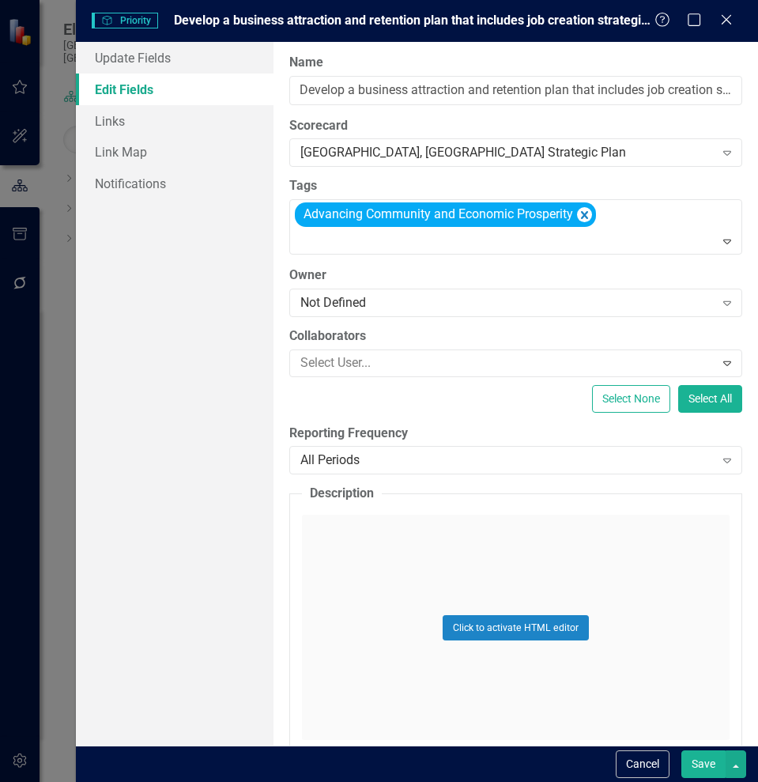
click at [708, 763] on button "Save" at bounding box center [703, 764] width 44 height 28
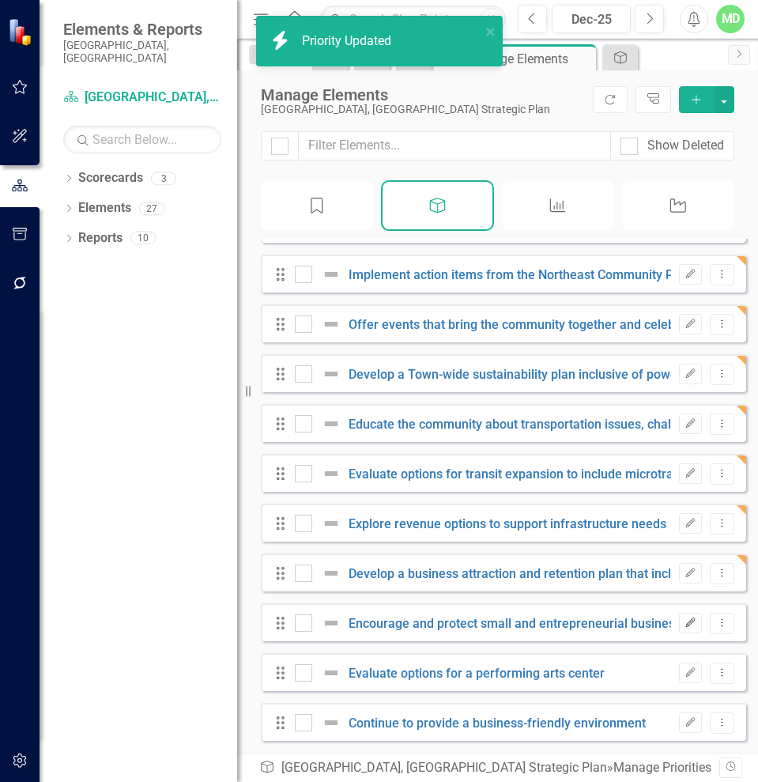
click at [684, 627] on icon "Edit" at bounding box center [690, 622] width 12 height 9
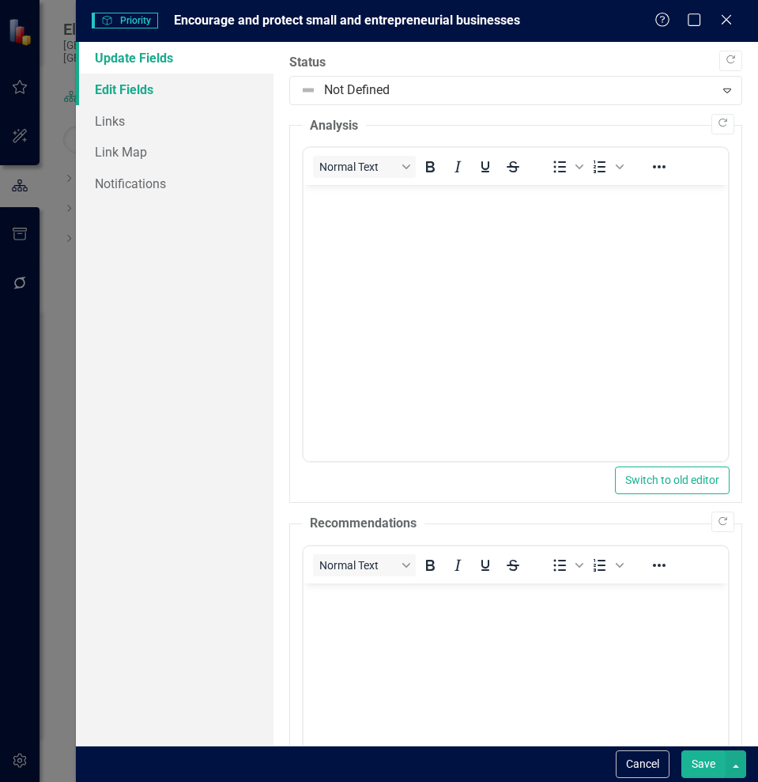
click at [114, 89] on link "Edit Fields" at bounding box center [175, 90] width 198 height 32
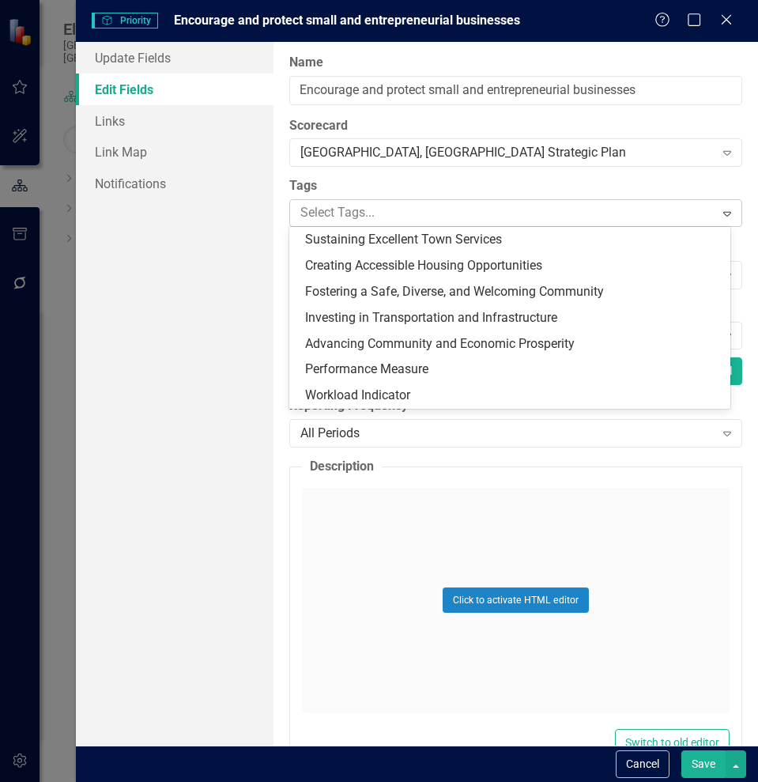
click at [409, 213] on div at bounding box center [504, 212] width 420 height 21
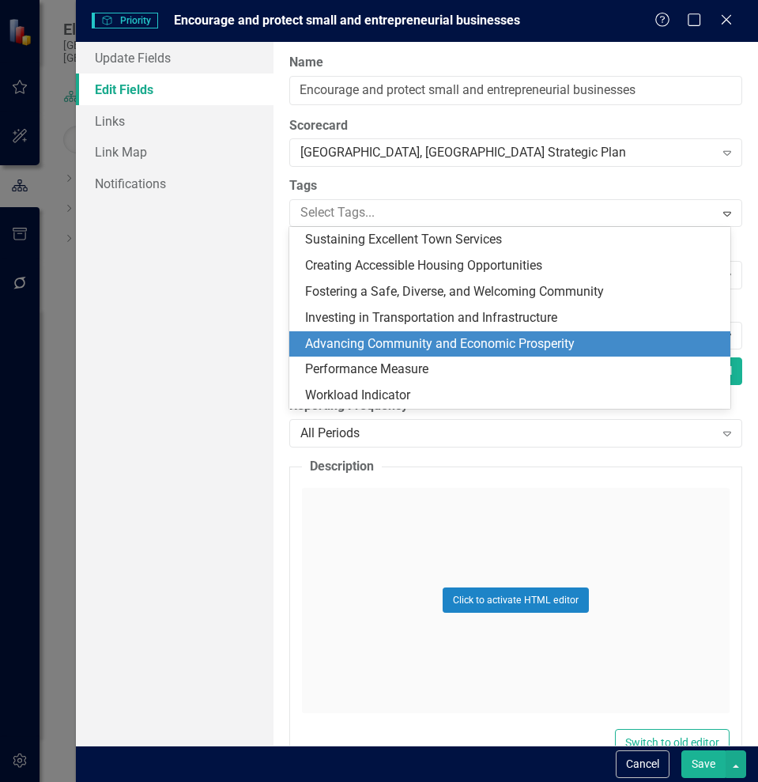
drag, startPoint x: 450, startPoint y: 360, endPoint x: 449, endPoint y: 350, distance: 10.4
click at [449, 350] on div "Sustaining Excellent Town Services Creating Accessible Housing Opportunities Fo…" at bounding box center [509, 318] width 441 height 182
click at [449, 350] on span "Advancing Community and Economic Prosperity" at bounding box center [440, 343] width 270 height 15
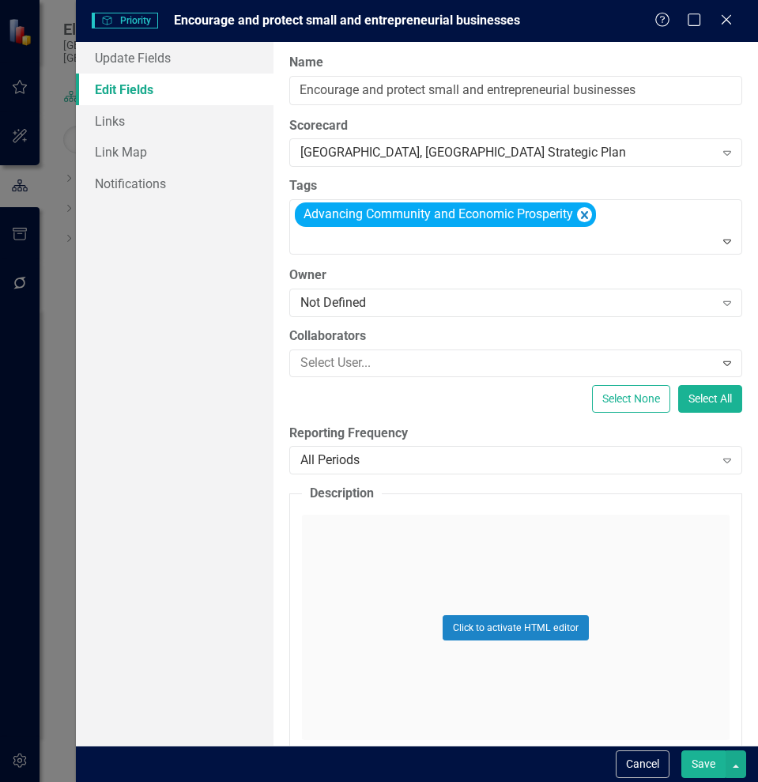
click at [709, 762] on button "Save" at bounding box center [703, 764] width 44 height 28
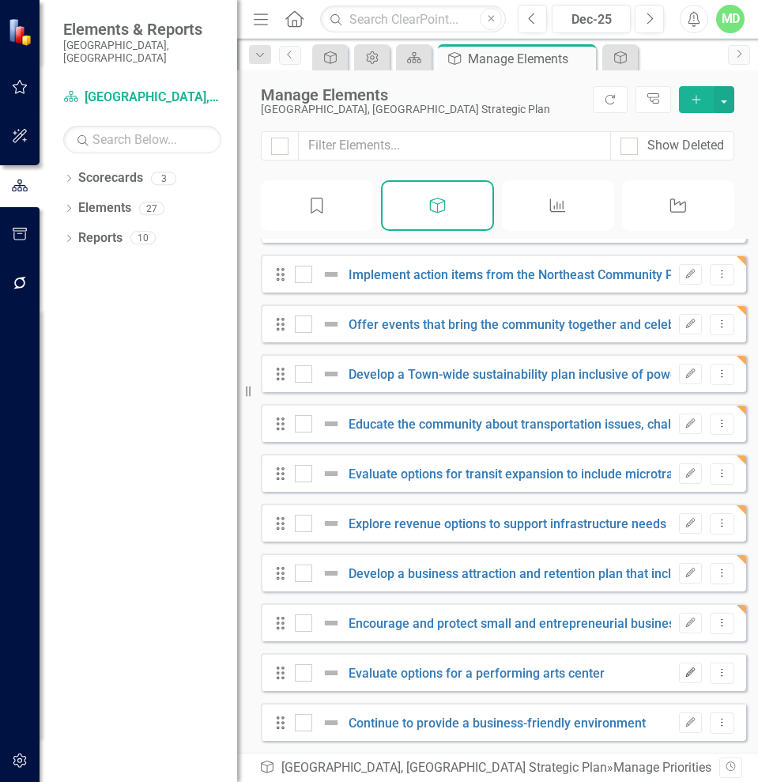
click at [679, 677] on button "Edit" at bounding box center [690, 672] width 23 height 21
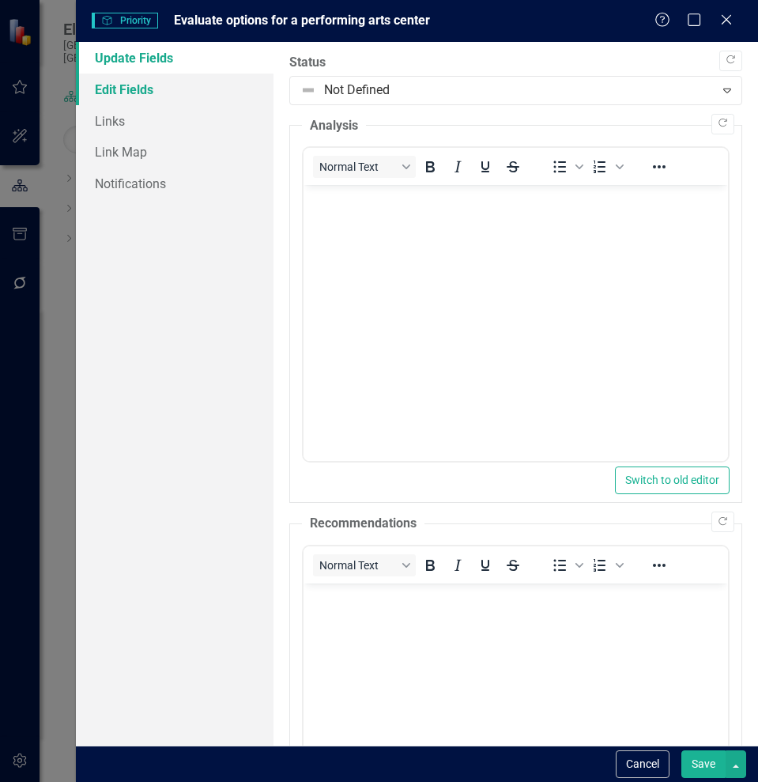
click at [129, 81] on link "Edit Fields" at bounding box center [175, 90] width 198 height 32
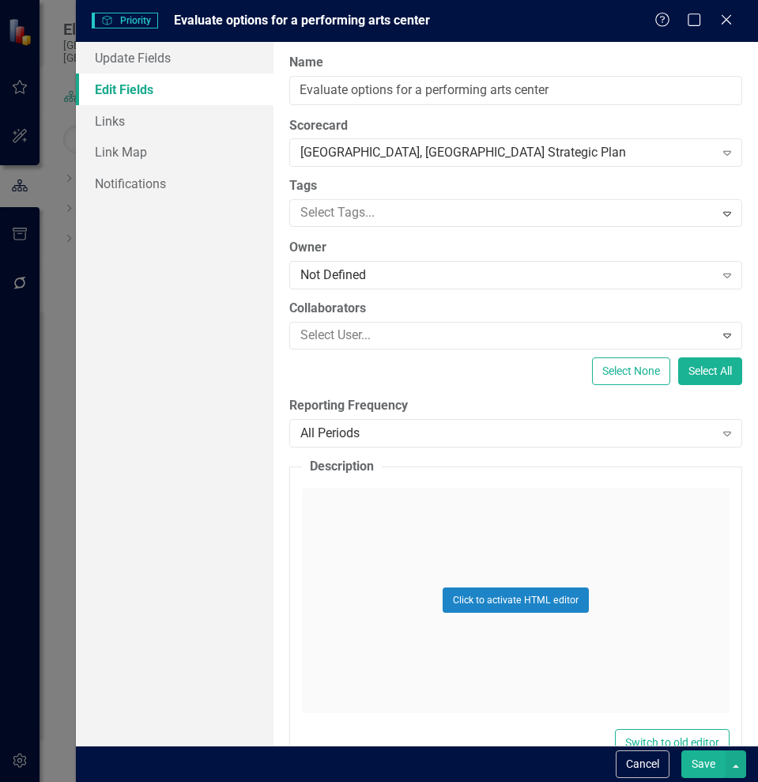
click at [532, 401] on label "Reporting Frequency" at bounding box center [515, 406] width 453 height 18
click at [622, 216] on div at bounding box center [504, 212] width 420 height 21
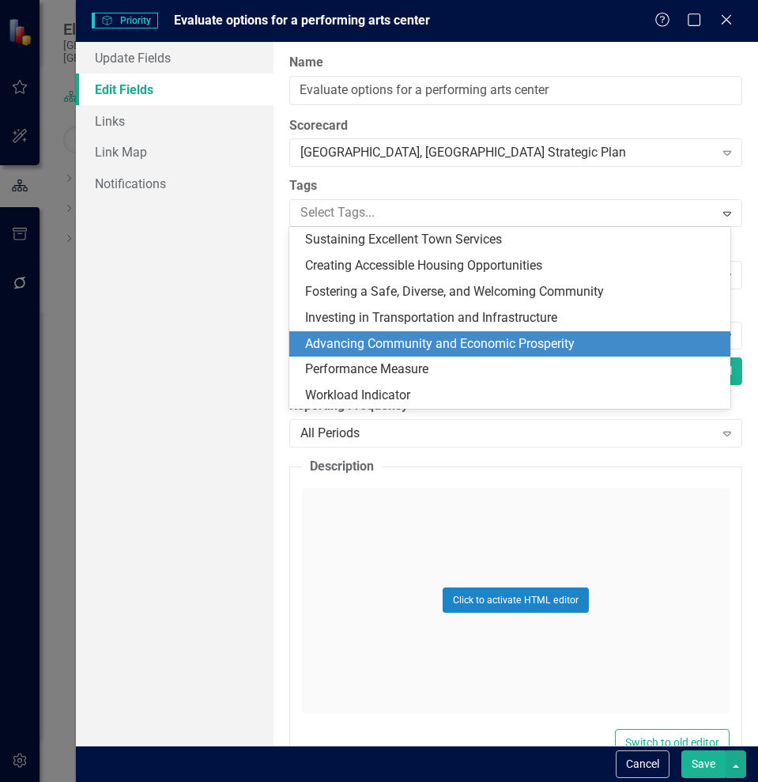
click at [511, 339] on span "Advancing Community and Economic Prosperity" at bounding box center [440, 343] width 270 height 15
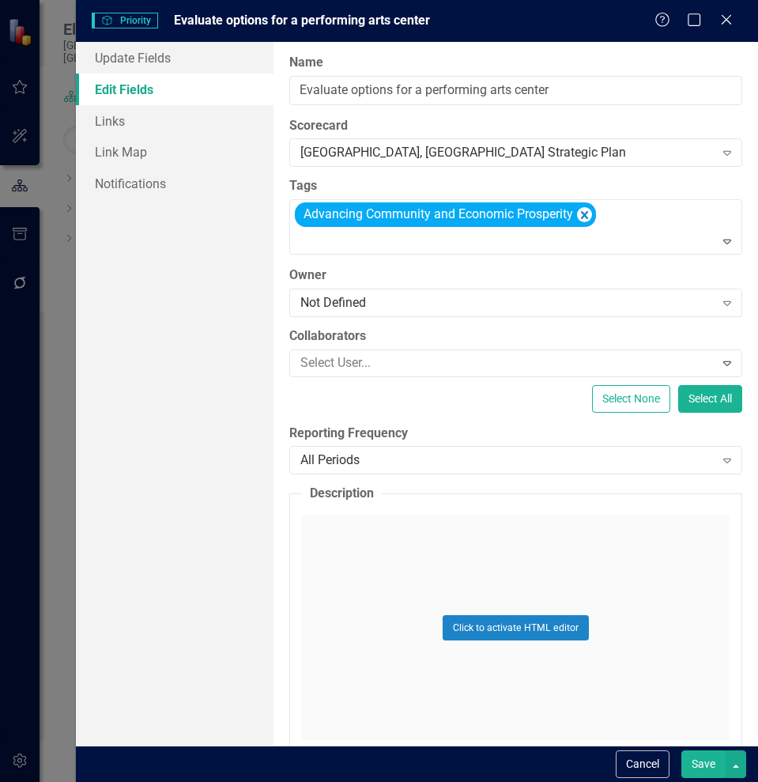
click at [707, 767] on button "Save" at bounding box center [703, 764] width 44 height 28
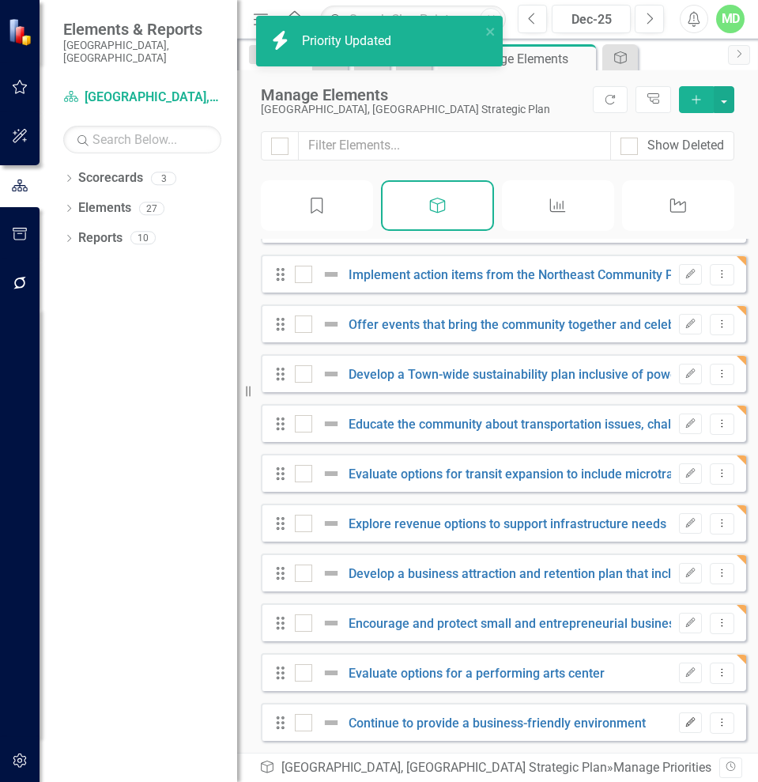
click at [684, 726] on icon "Edit" at bounding box center [690, 722] width 12 height 9
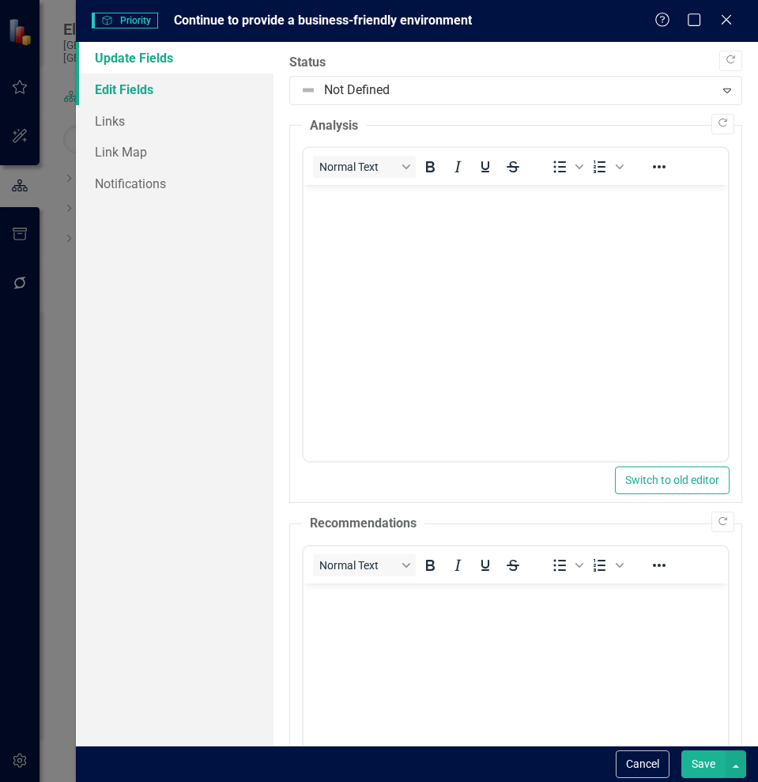
click at [171, 94] on link "Edit Fields" at bounding box center [175, 90] width 198 height 32
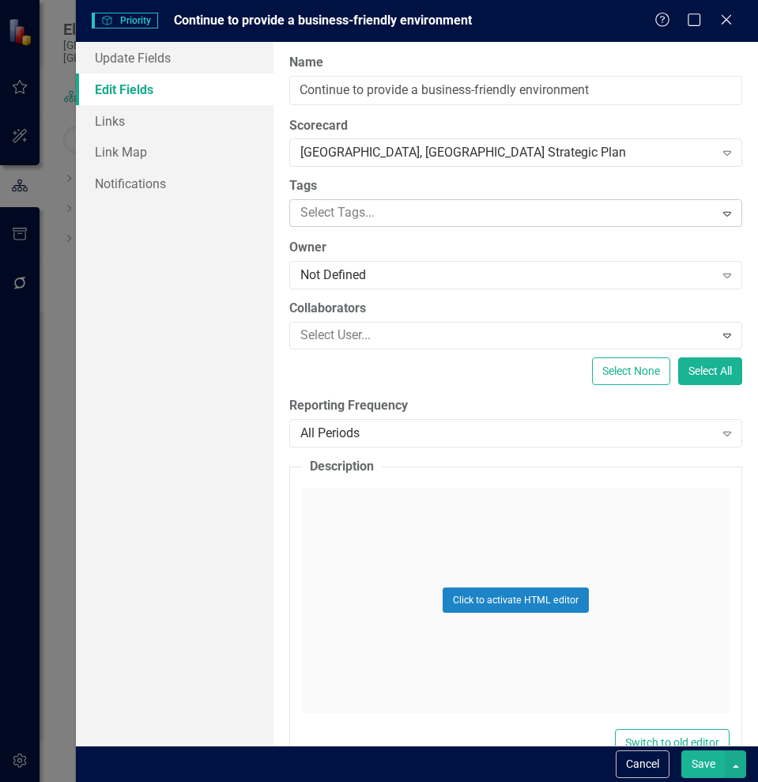
click at [389, 210] on div at bounding box center [504, 212] width 420 height 21
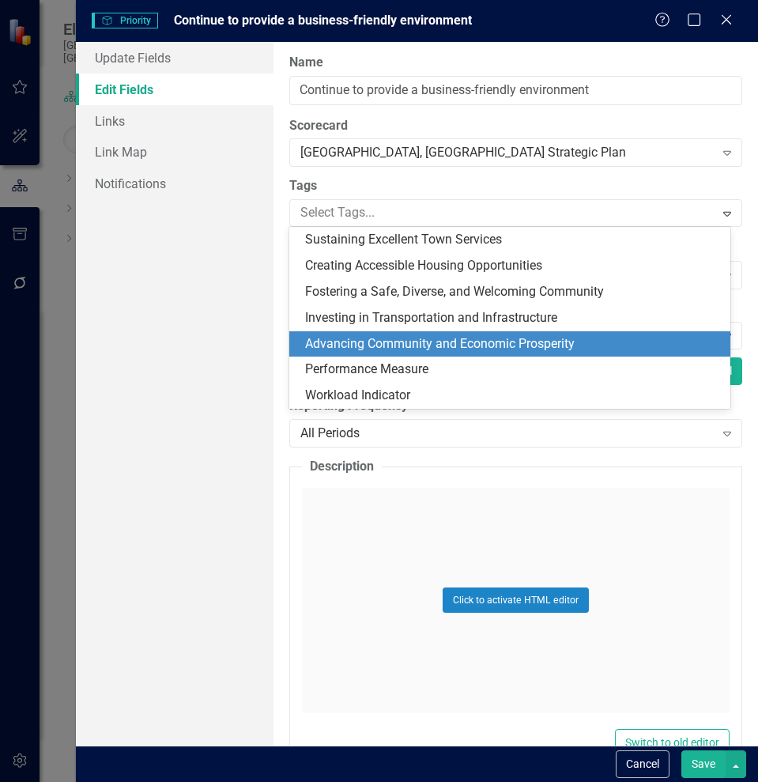
click at [458, 331] on div "Advancing Community and Economic Prosperity" at bounding box center [509, 344] width 441 height 26
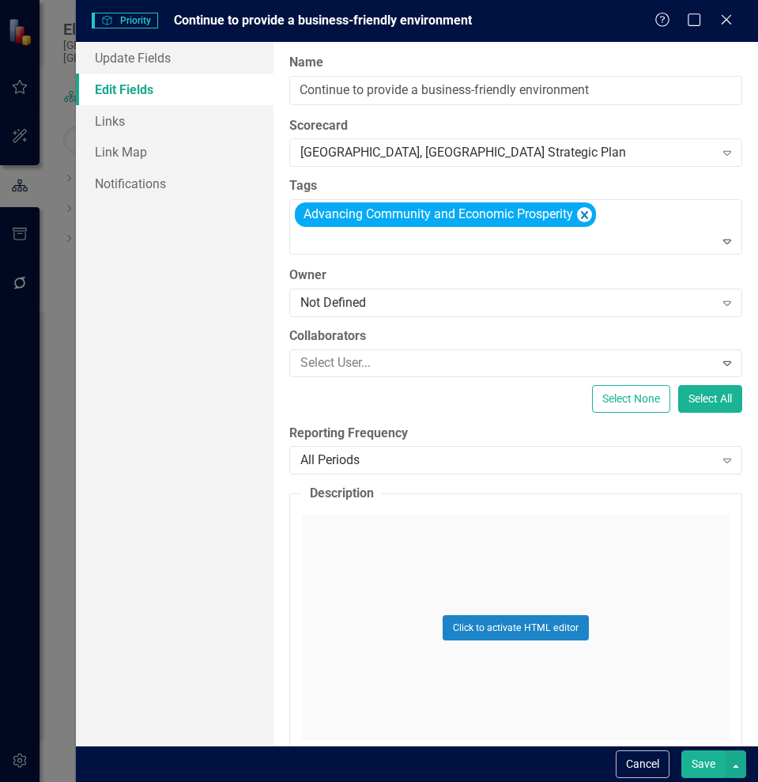
click at [706, 768] on button "Save" at bounding box center [703, 764] width 44 height 28
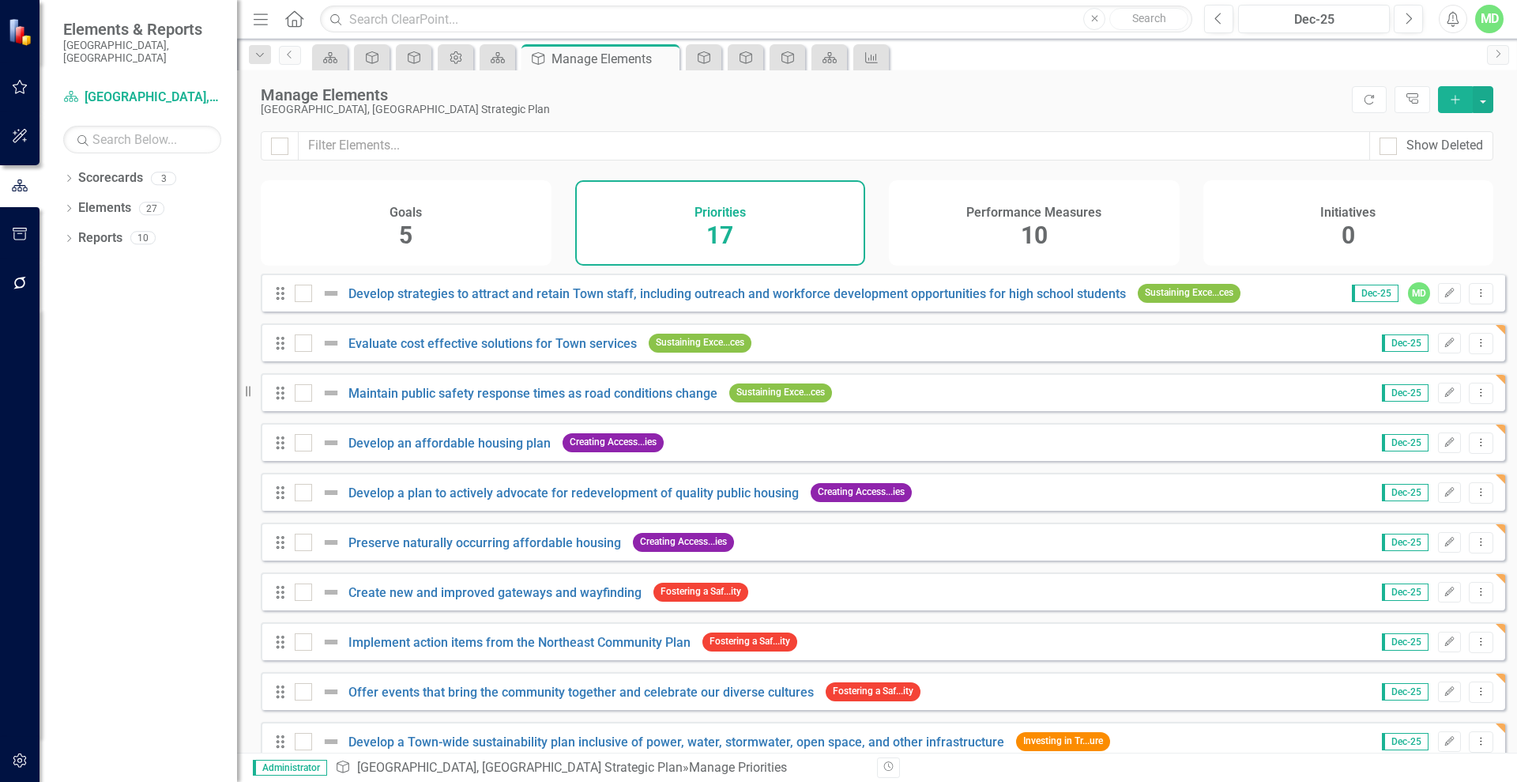
click at [1025, 226] on span "10" at bounding box center [1034, 235] width 27 height 28
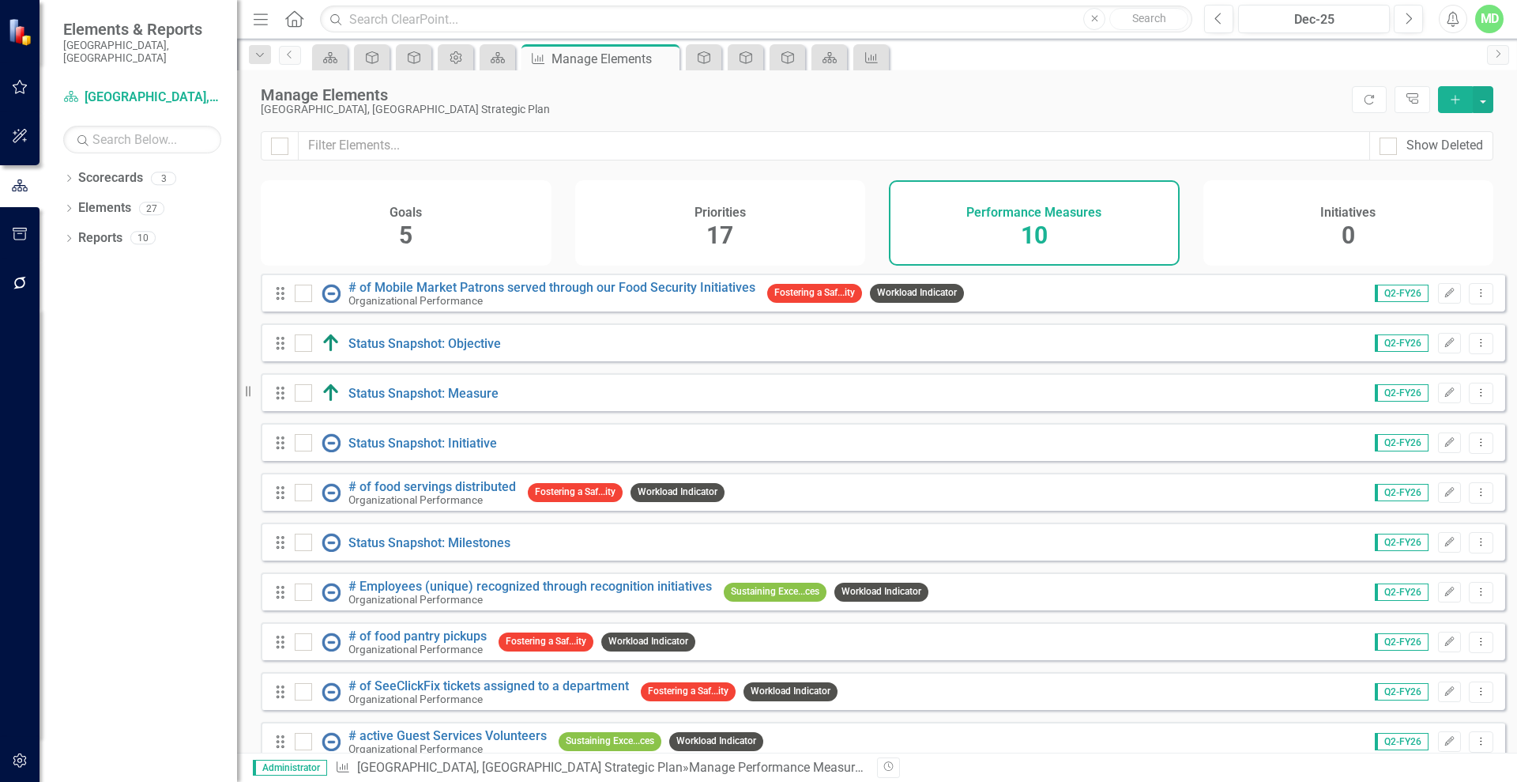
click at [411, 224] on span "5" at bounding box center [405, 235] width 13 height 28
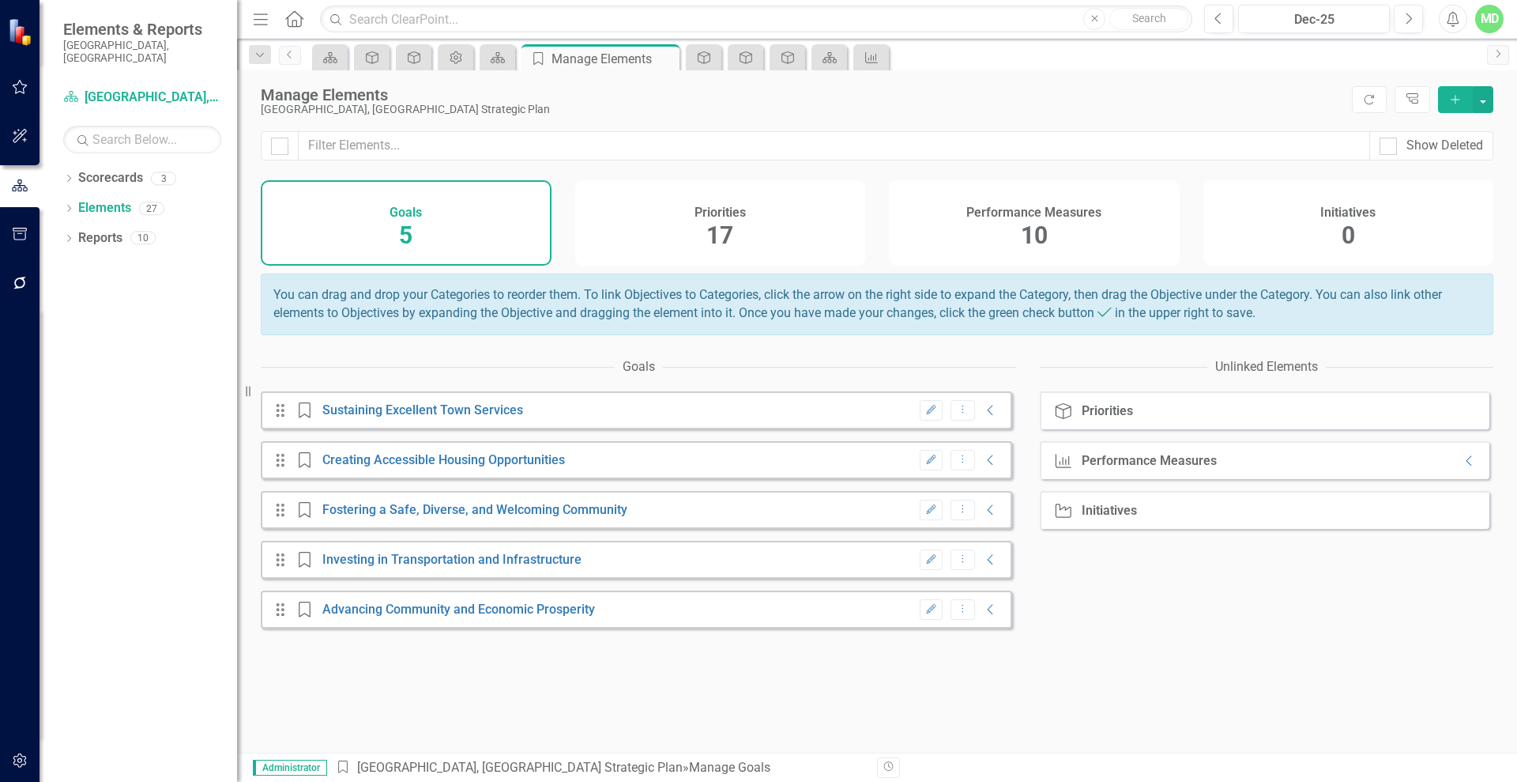
click at [926, 414] on icon "button" at bounding box center [930, 409] width 9 height 9
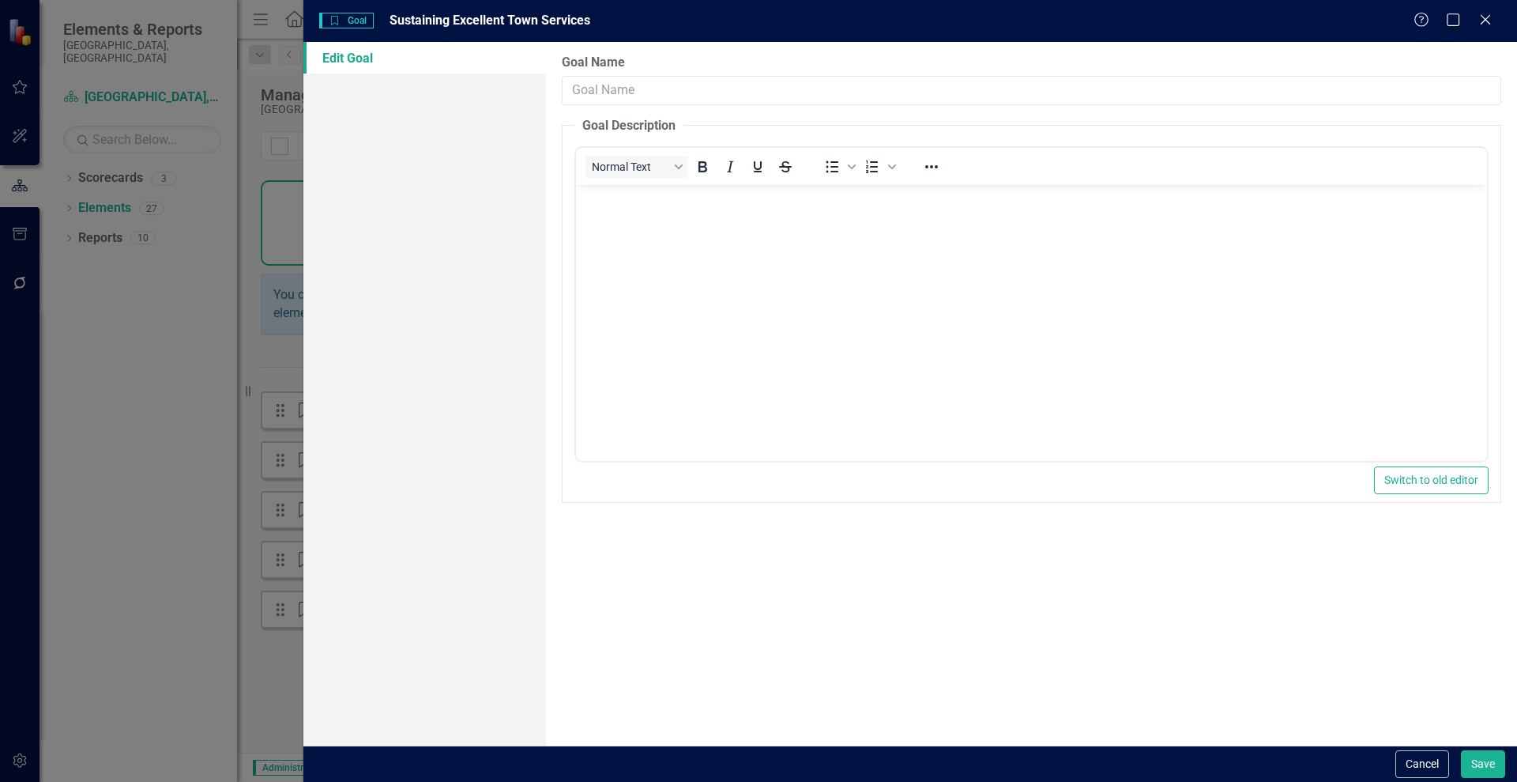
type input "Sustaining Excellent Town Services"
click at [1420, 755] on button "Cancel" at bounding box center [1423, 764] width 54 height 28
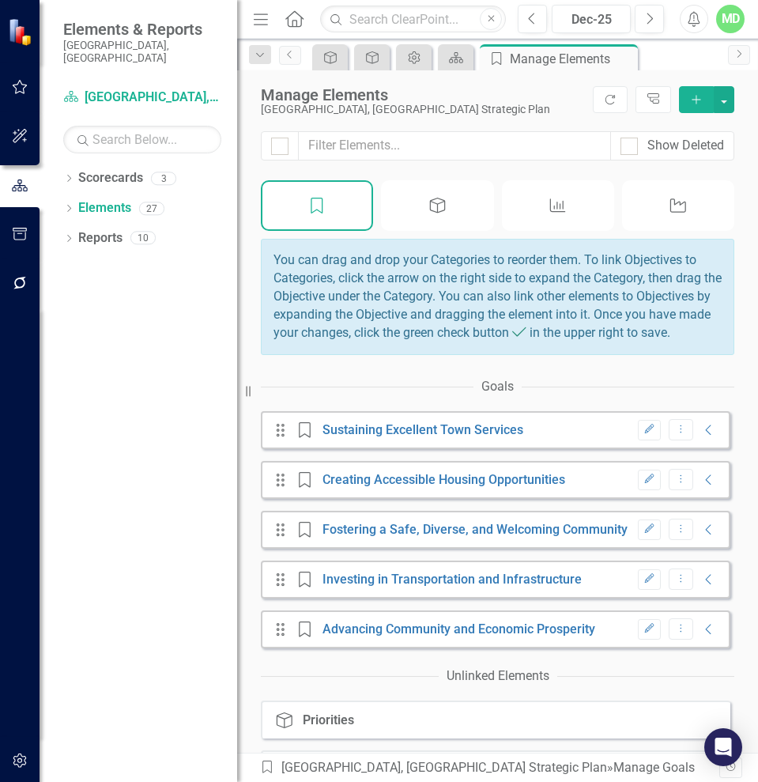
click at [644, 433] on icon "button" at bounding box center [648, 428] width 9 height 9
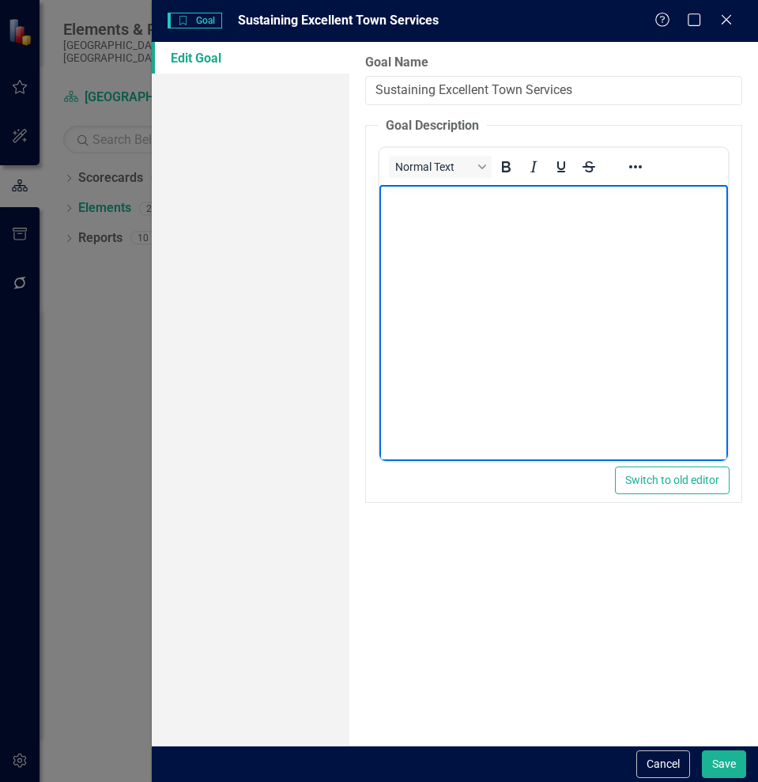
click at [472, 228] on body "Rich Text Area. Press ALT-0 for help." at bounding box center [553, 303] width 349 height 237
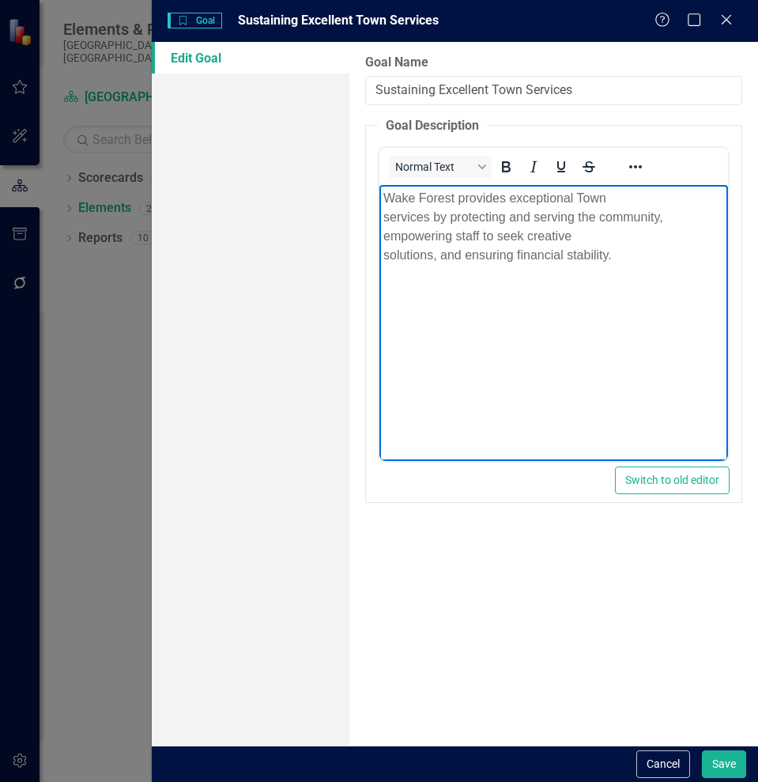
click at [383, 217] on p "Wake Forest provides exceptional Town services by protecting and serving the co…" at bounding box center [553, 227] width 341 height 76
click at [383, 236] on p "Wake Forest provides exceptional Town services by protecting and serving the co…" at bounding box center [553, 227] width 341 height 76
click at [383, 256] on p "Wake Forest provides exceptional Town services by protecting and serving the co…" at bounding box center [553, 227] width 341 height 76
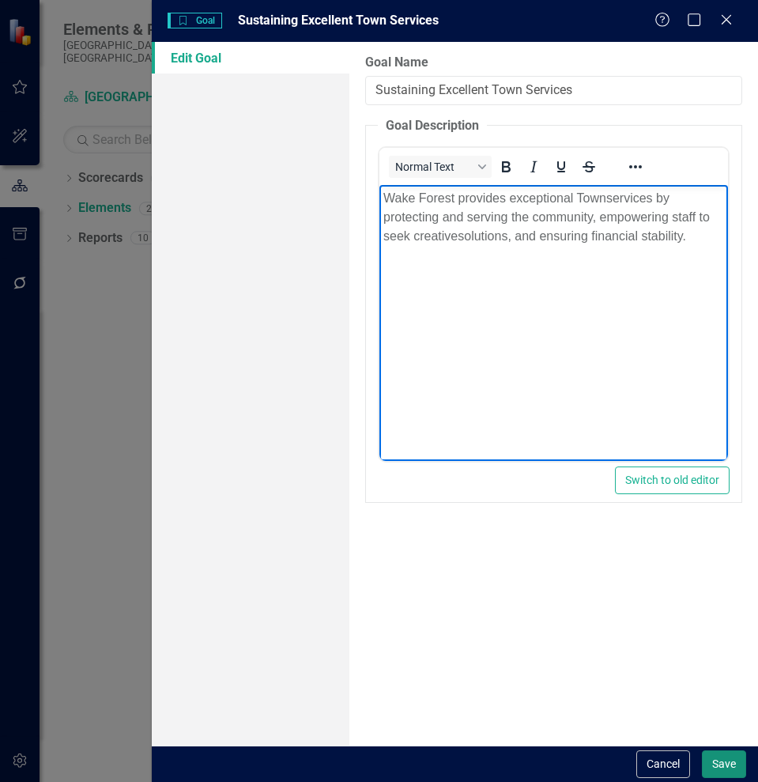
click at [724, 760] on button "Save" at bounding box center [724, 764] width 44 height 28
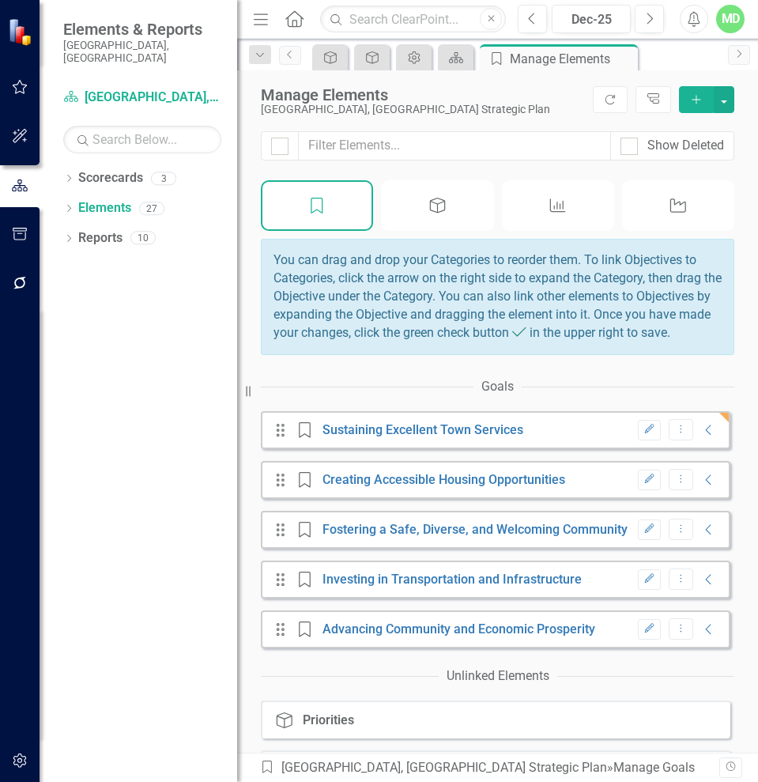
click at [643, 484] on icon "Edit" at bounding box center [649, 478] width 12 height 9
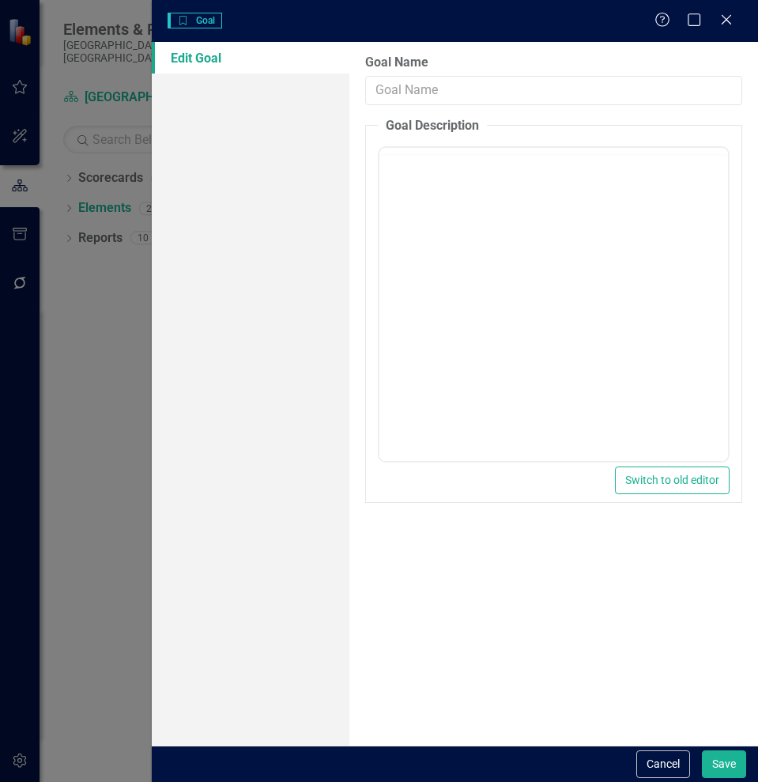
type input "Creating Accessible Housing Opportunities"
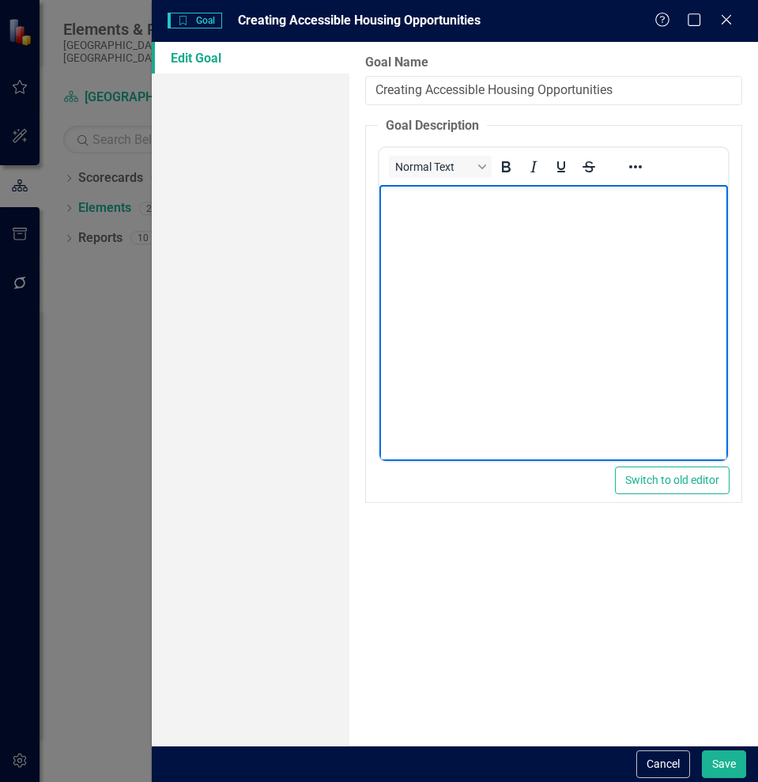
click at [462, 239] on body "Rich Text Area. Press ALT-0 for help." at bounding box center [553, 303] width 349 height 237
paste body "Rich Text Area. Press ALT-0 for help."
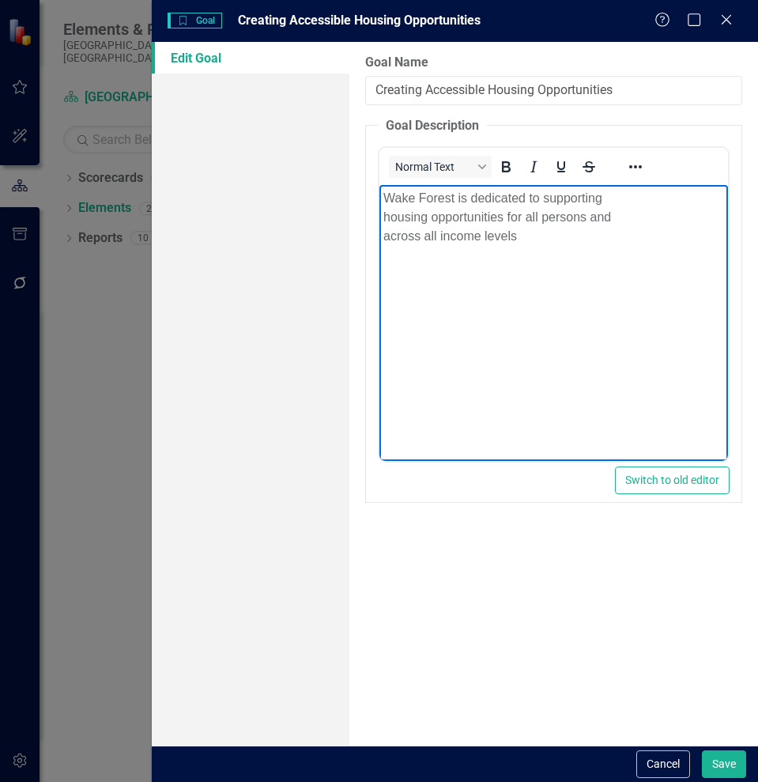
click at [381, 219] on body "[GEOGRAPHIC_DATA] is dedicated to supporting housing opportunities for all pers…" at bounding box center [553, 303] width 349 height 237
click at [383, 222] on p "[GEOGRAPHIC_DATA] is dedicated to supporting housing opportunities for all pers…" at bounding box center [553, 217] width 341 height 57
click at [383, 234] on p "[GEOGRAPHIC_DATA] is dedicated to supporting housing opportunities for all pers…" at bounding box center [553, 217] width 341 height 57
click at [693, 217] on p "[GEOGRAPHIC_DATA] is dedicated to supporting housing opportunities for all pers…" at bounding box center [553, 208] width 341 height 38
click at [698, 217] on p "[GEOGRAPHIC_DATA] is dedicated to supporting housing opportunities for all pers…" at bounding box center [553, 208] width 341 height 38
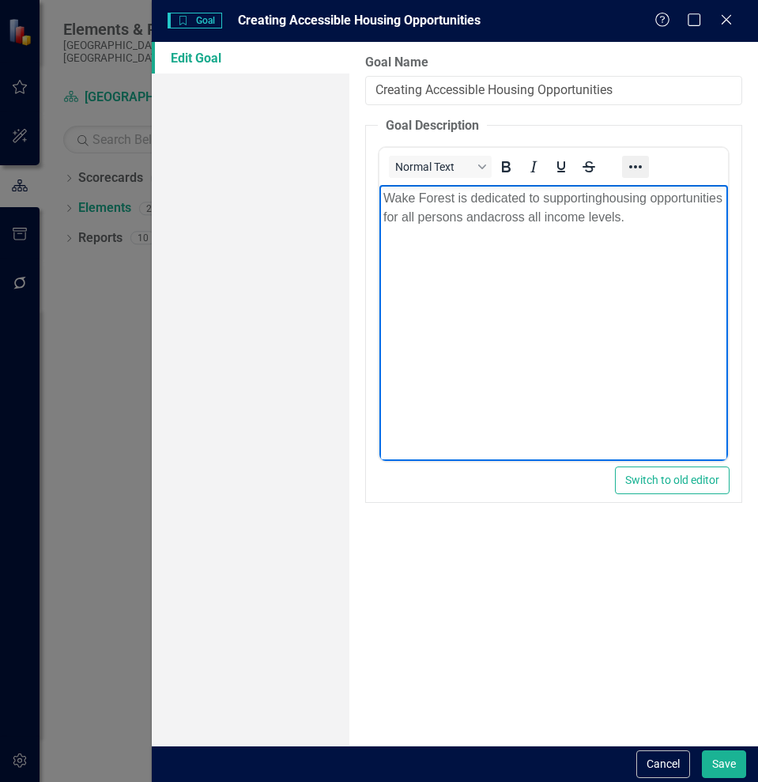
click at [636, 158] on icon "Reveal or hide additional toolbar items" at bounding box center [635, 166] width 19 height 19
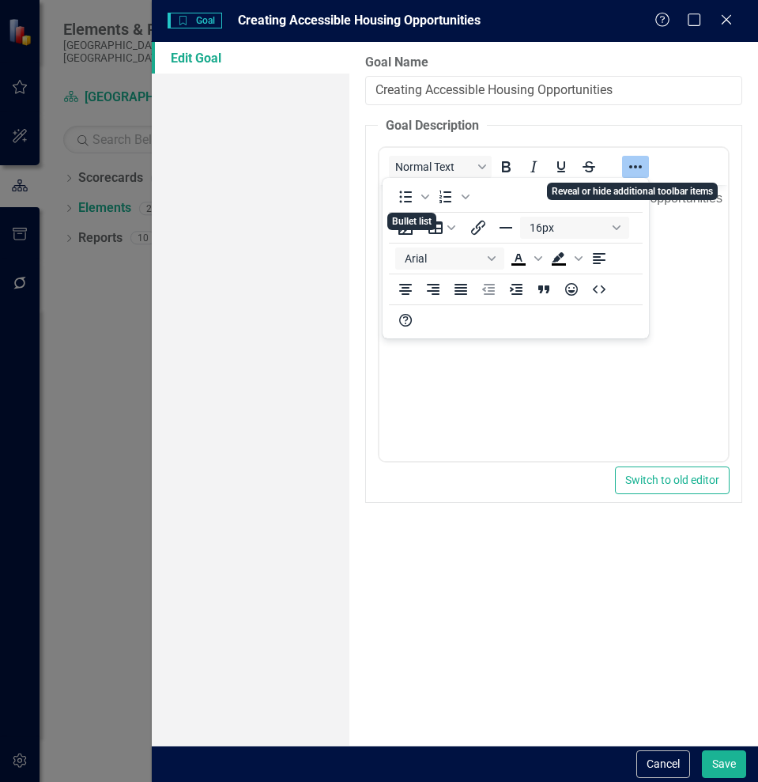
click at [634, 156] on button "Reveal or hide additional toolbar items" at bounding box center [635, 167] width 27 height 22
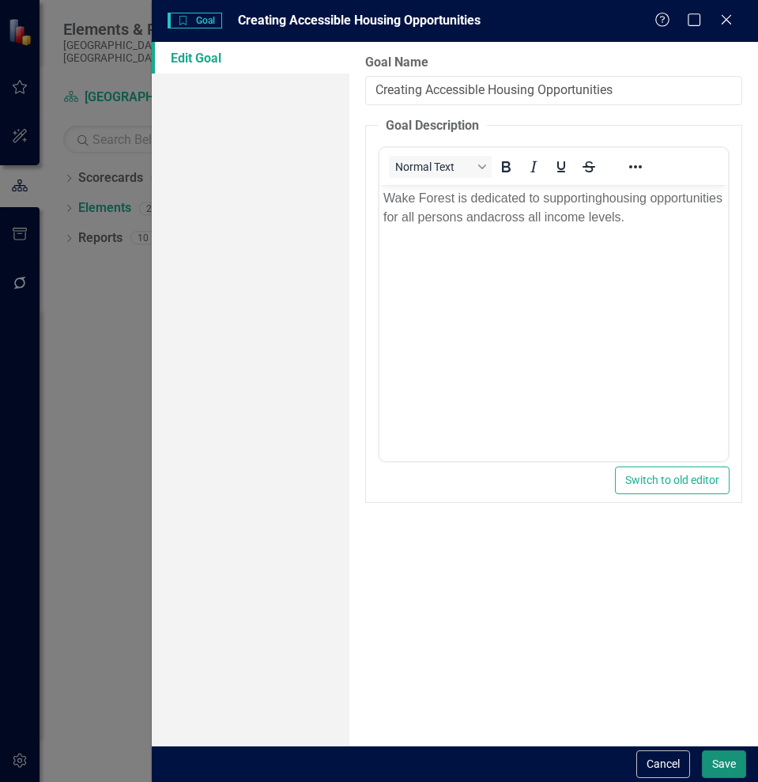
click at [718, 763] on button "Save" at bounding box center [724, 764] width 44 height 28
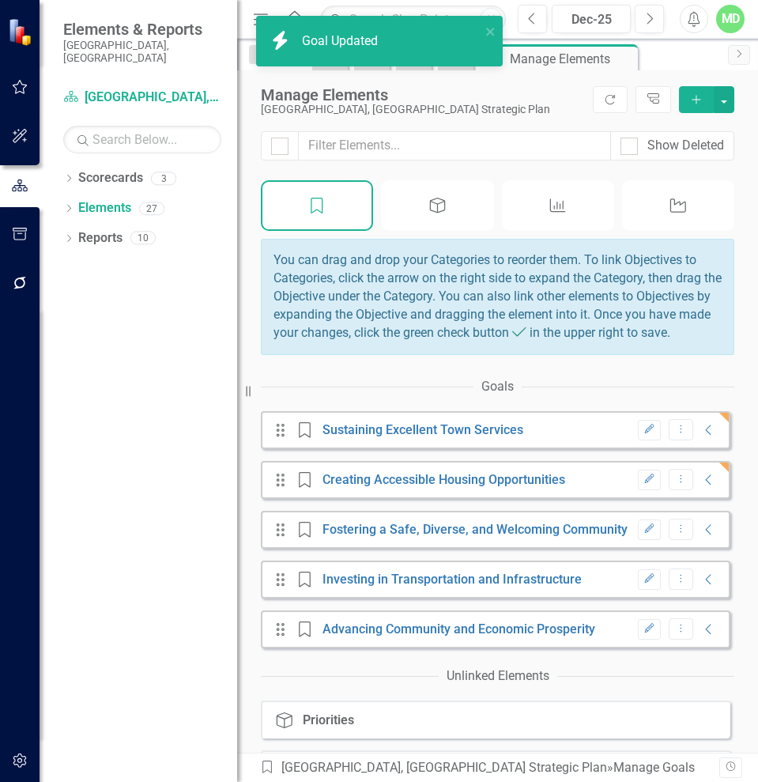
click at [643, 533] on icon "Edit" at bounding box center [649, 528] width 12 height 9
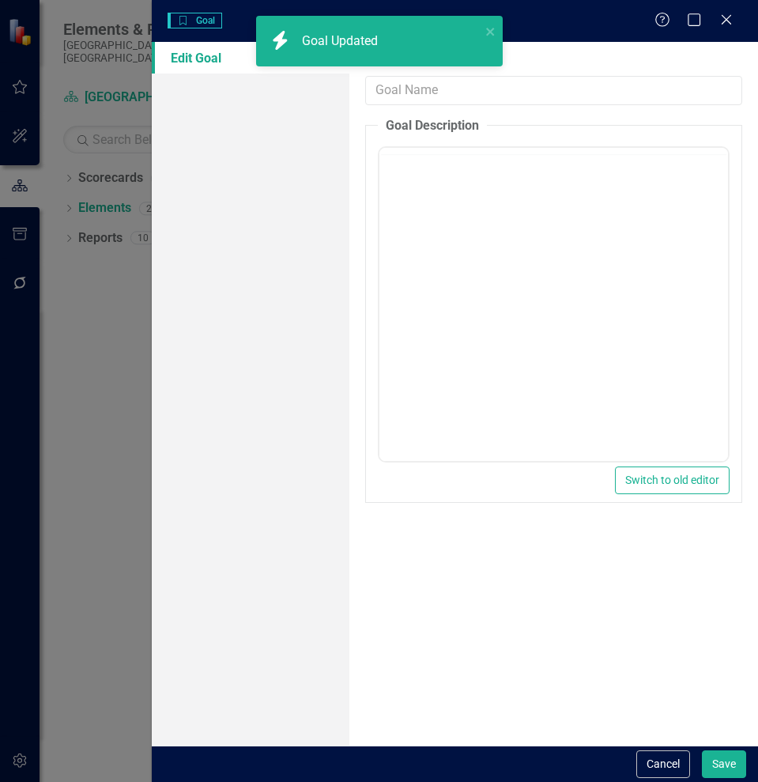
type input "Fostering a Safe, Diverse, and Welcoming Community"
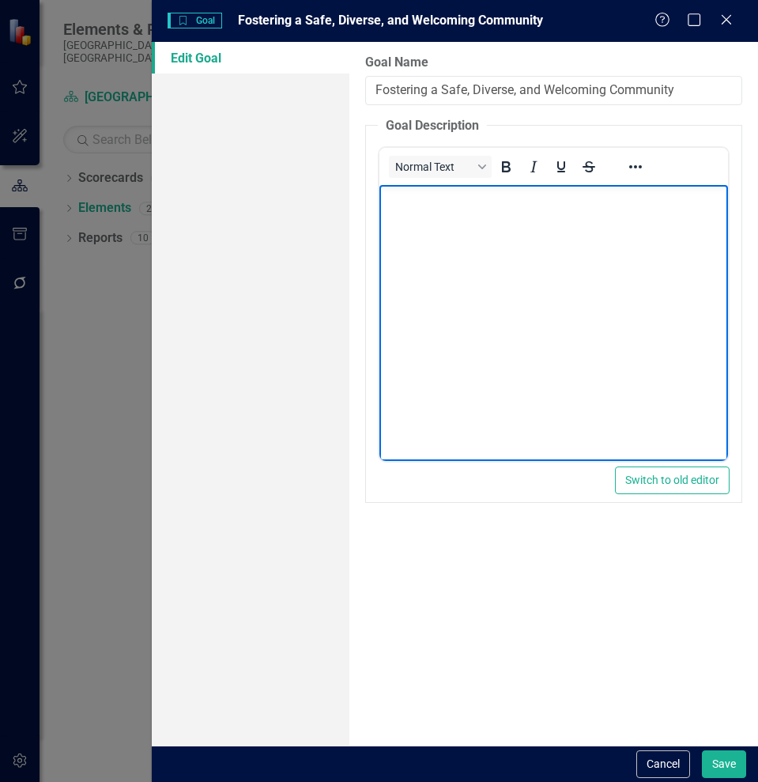
click at [473, 217] on body "Rich Text Area. Press ALT-0 for help." at bounding box center [553, 303] width 349 height 237
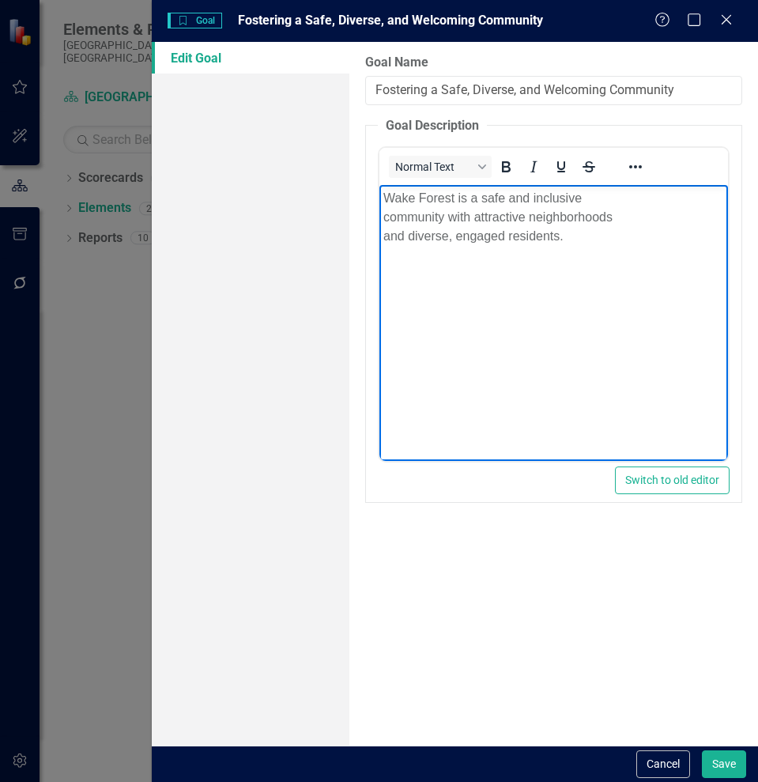
click at [384, 222] on p "[GEOGRAPHIC_DATA] is a safe and inclusive community with attractive neighborhoo…" at bounding box center [553, 217] width 341 height 57
click at [379, 215] on body "[GEOGRAPHIC_DATA] is a safe and inclusive community with attractive neighborhoo…" at bounding box center [553, 303] width 349 height 237
click at [381, 238] on body "[GEOGRAPHIC_DATA] is a safe and inclusive community with attractive neighborhoo…" at bounding box center [553, 303] width 349 height 237
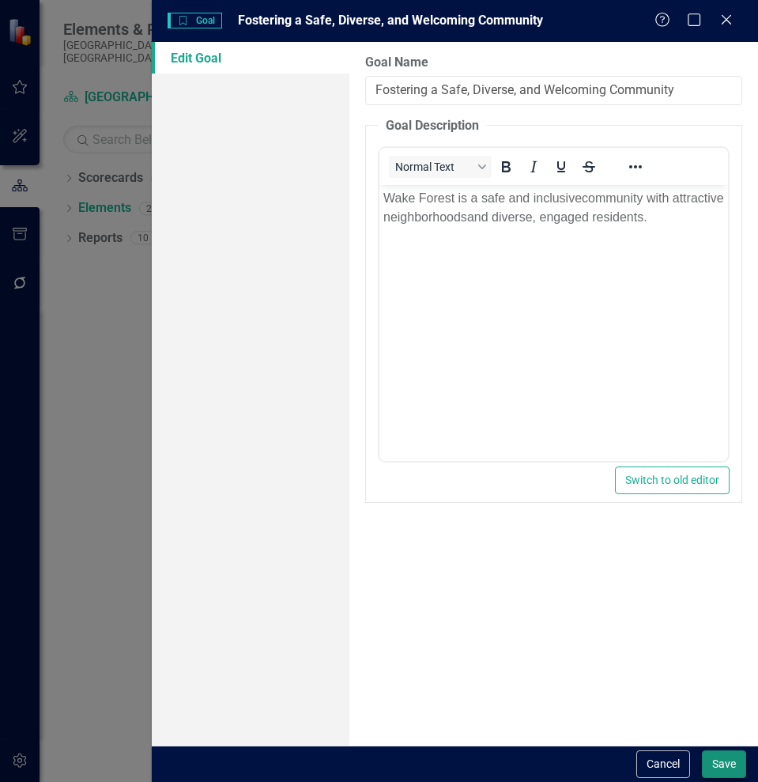
drag, startPoint x: 727, startPoint y: 778, endPoint x: 717, endPoint y: 758, distance: 23.0
click at [717, 758] on div "Cancel Save" at bounding box center [455, 763] width 606 height 36
click at [717, 758] on button "Save" at bounding box center [724, 764] width 44 height 28
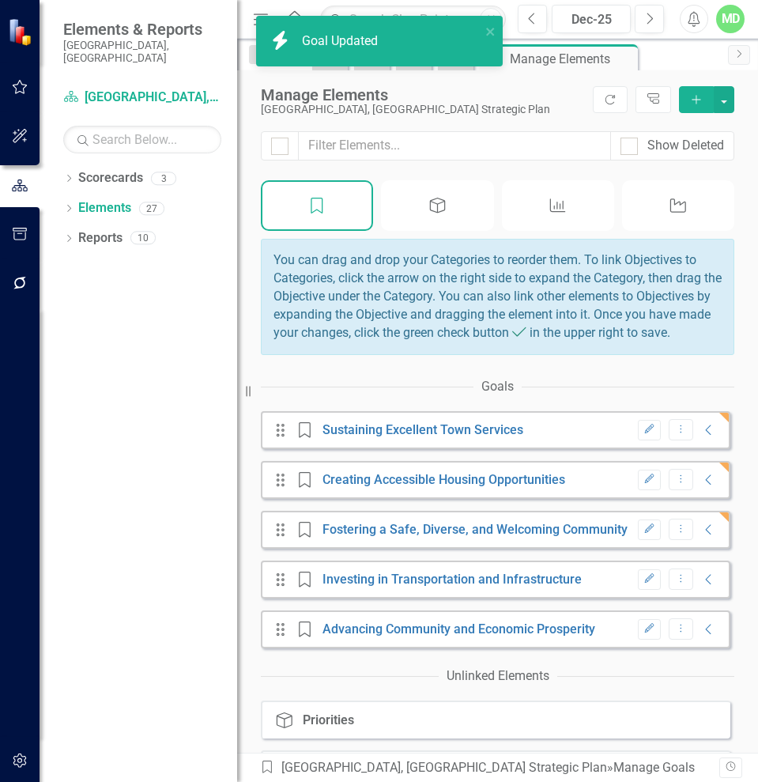
click at [644, 582] on icon "button" at bounding box center [648, 577] width 9 height 9
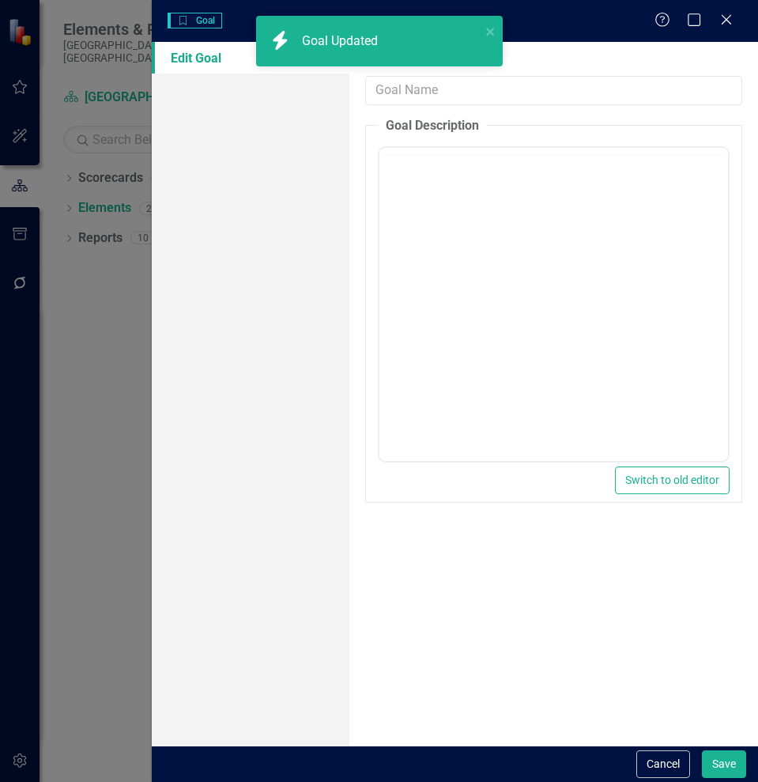
type input "Investing in Transportation and Infrastructure"
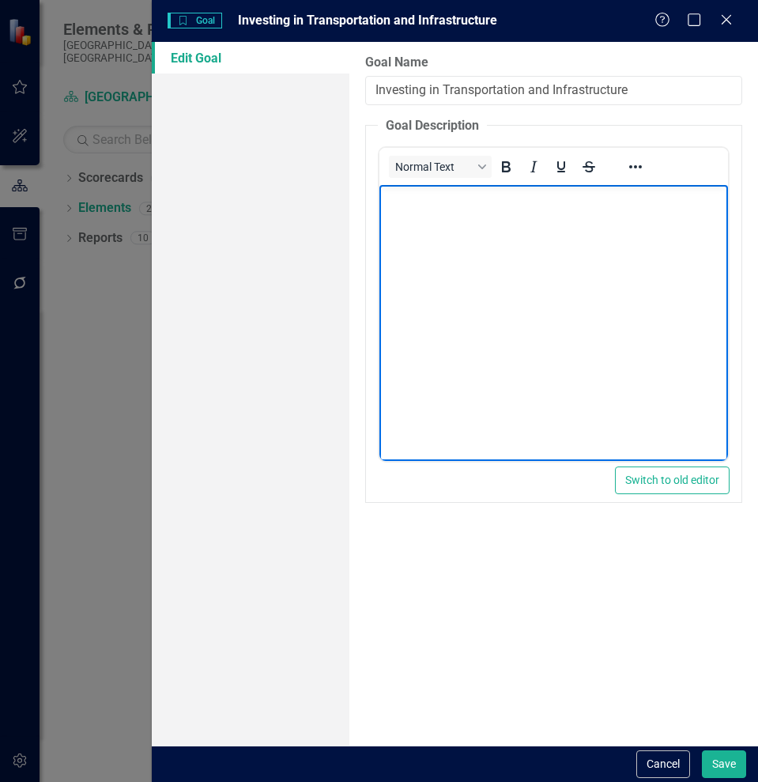
click at [410, 223] on body "Rich Text Area. Press ALT-0 for help." at bounding box center [553, 303] width 349 height 237
paste body "Rich Text Area. Press ALT-0 for help."
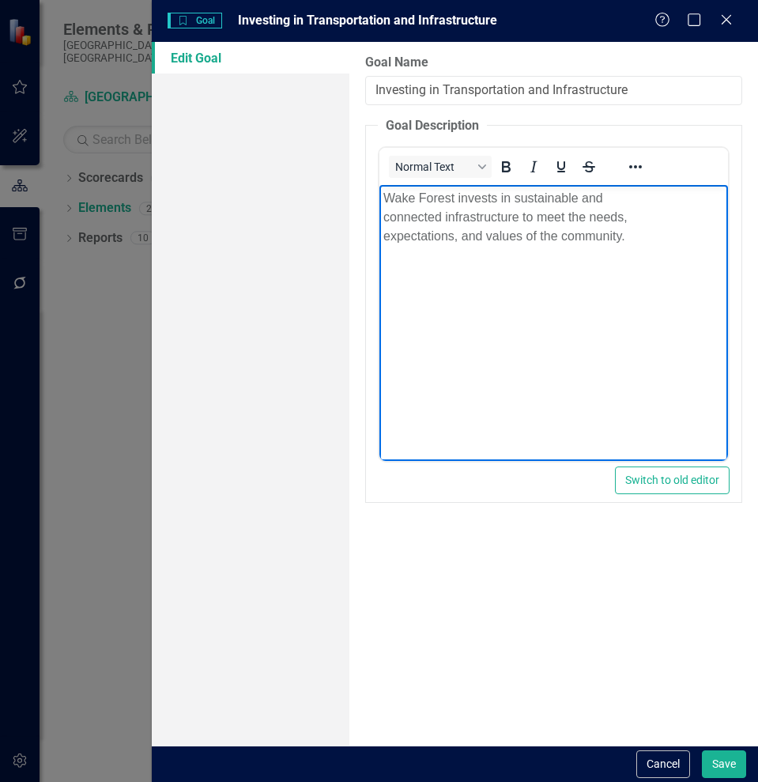
click at [383, 217] on p "Wake Forest invests in sustainable and connected infrastructure to meet the nee…" at bounding box center [553, 217] width 341 height 57
click at [383, 220] on p "Wake Forest invests in sustainable and connected infrastructure to meet the nee…" at bounding box center [553, 217] width 341 height 57
click at [383, 236] on p "Wake Forest invests in sustainable and connected infrastructure to meet the nee…" at bounding box center [553, 217] width 341 height 57
click at [383, 237] on p "Wake Forest invests in sustainable and connected infrastructure to meet the nee…" at bounding box center [553, 217] width 341 height 57
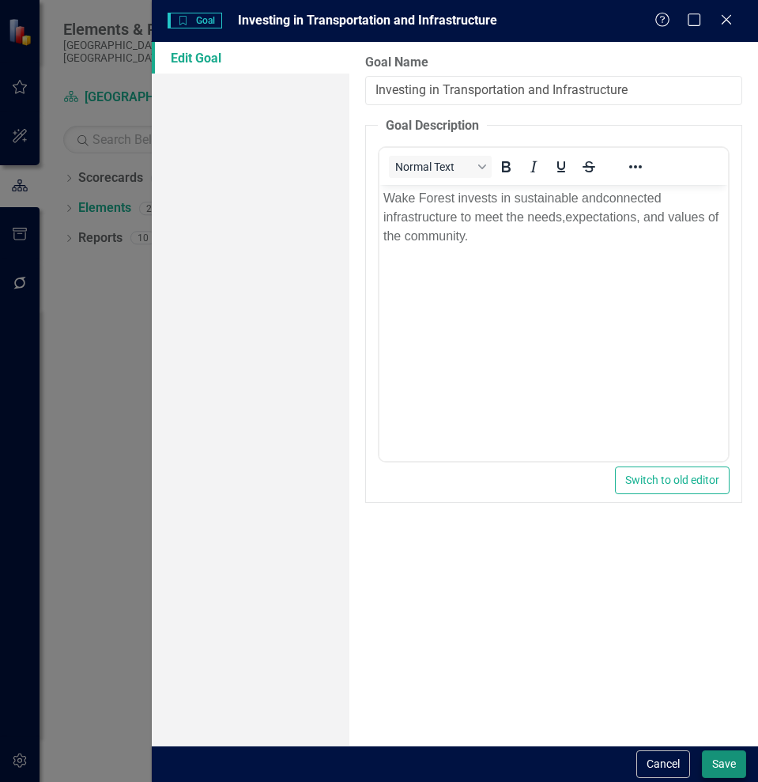
click at [727, 757] on button "Save" at bounding box center [724, 764] width 44 height 28
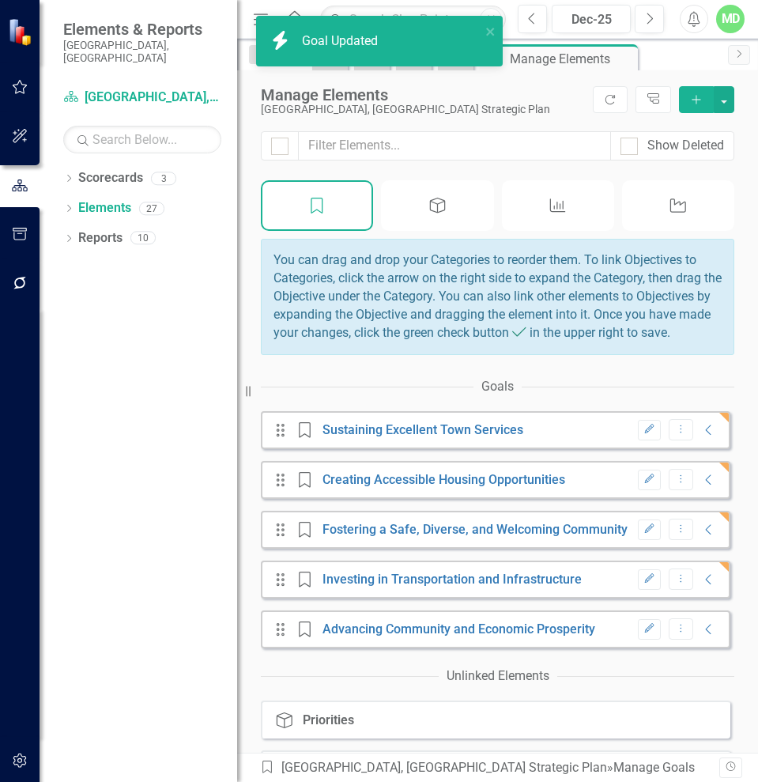
click at [643, 633] on icon "Edit" at bounding box center [649, 628] width 12 height 9
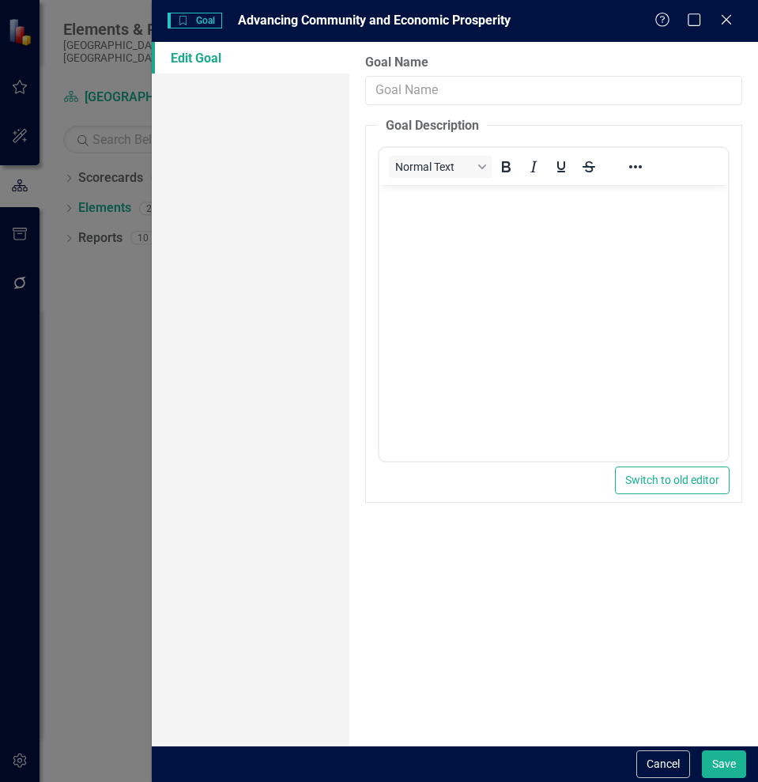
type input "Advancing Community and Economic Prosperity"
click at [418, 255] on body "Rich Text Area. Press ALT-0 for help." at bounding box center [553, 303] width 349 height 237
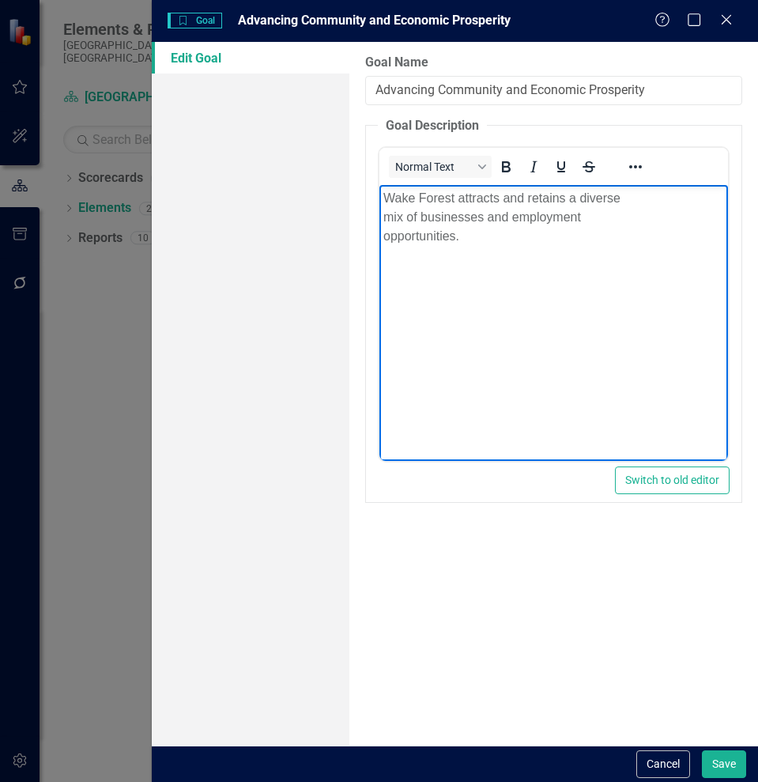
click at [385, 221] on p "Wake Forest attracts and retains a diverse mix of businesses and employment opp…" at bounding box center [553, 217] width 341 height 57
click at [383, 238] on p "Wake Forest attracts and retains a diverse mix of businesses and employment opp…" at bounding box center [553, 217] width 341 height 57
click at [383, 214] on p "Wake Forest attracts and retains a diverse mix of businesses and employment opp…" at bounding box center [553, 208] width 341 height 38
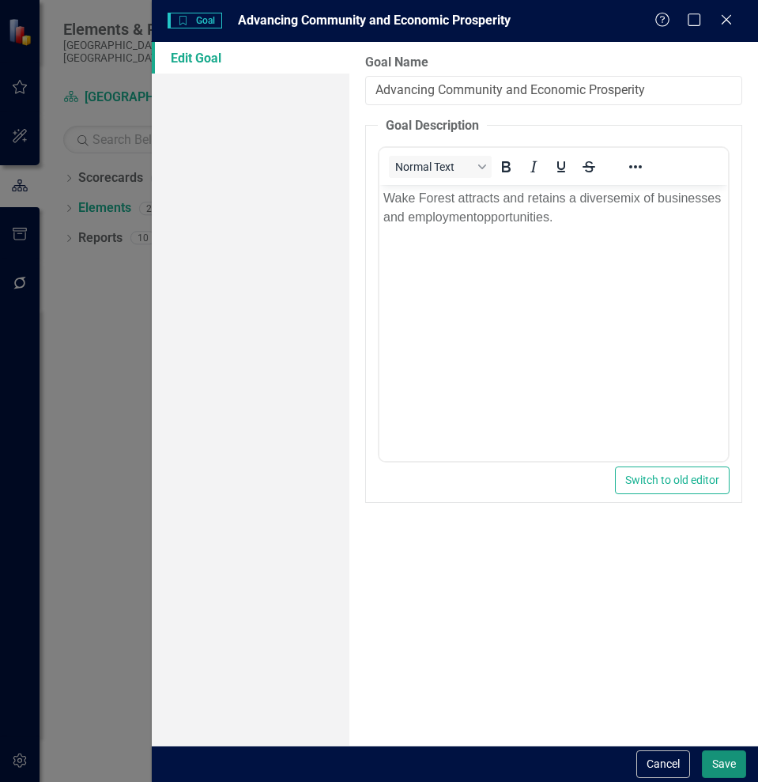
click at [728, 760] on button "Save" at bounding box center [724, 764] width 44 height 28
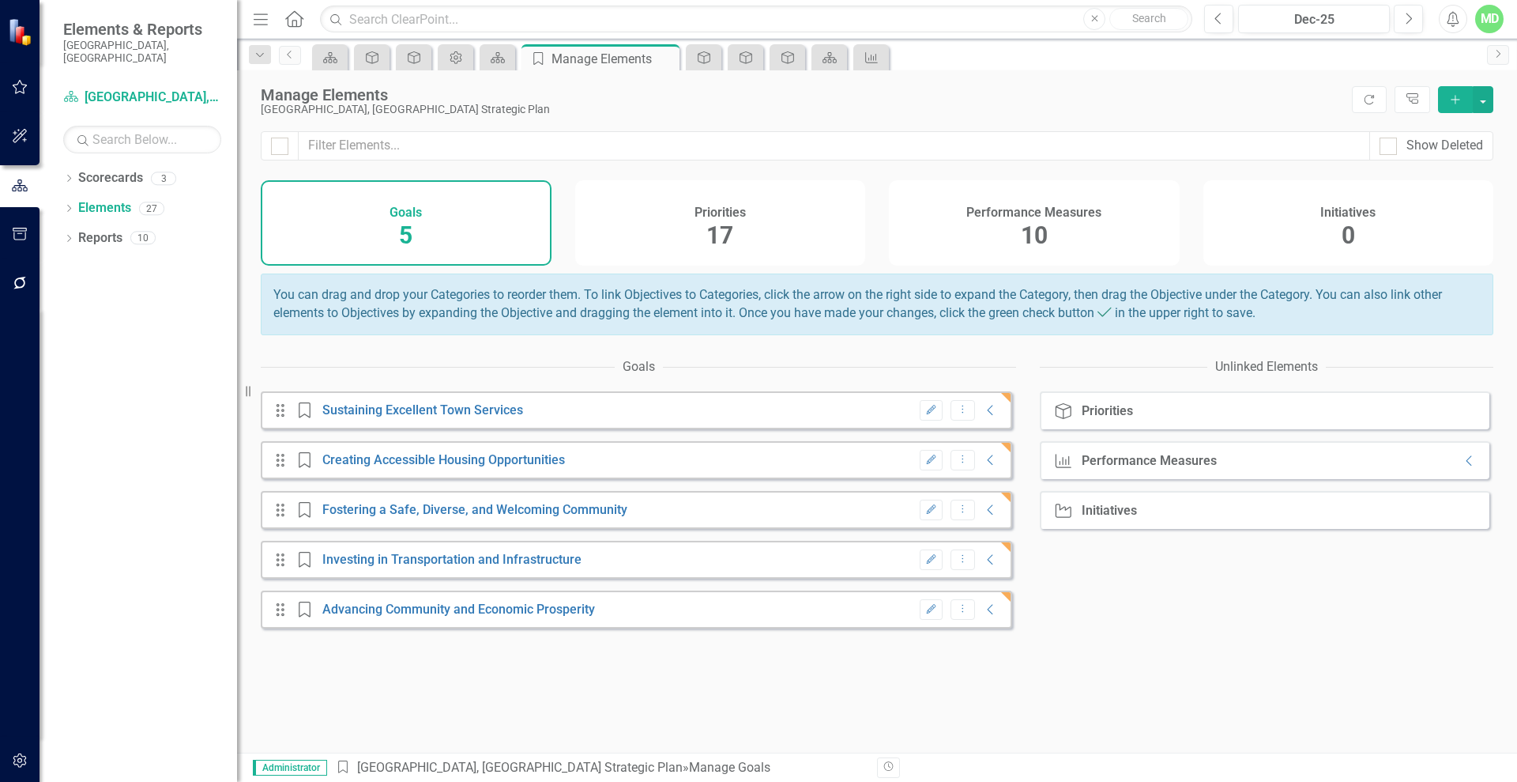
click at [1107, 418] on div "Priorities" at bounding box center [1107, 411] width 51 height 14
click at [814, 219] on div "Priorities 17" at bounding box center [720, 222] width 291 height 85
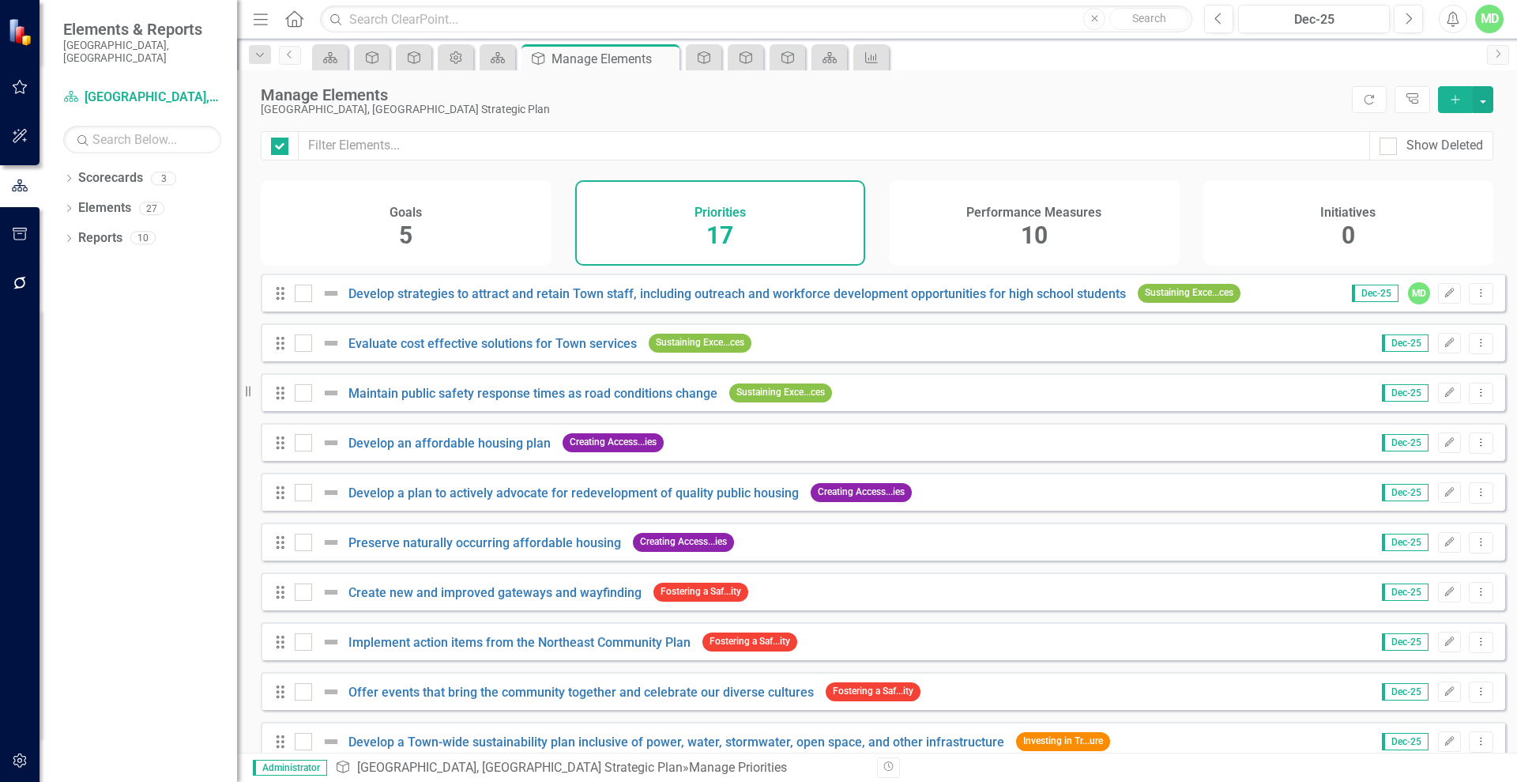
checkbox input "false"
click at [1444, 298] on icon "Edit" at bounding box center [1450, 292] width 12 height 9
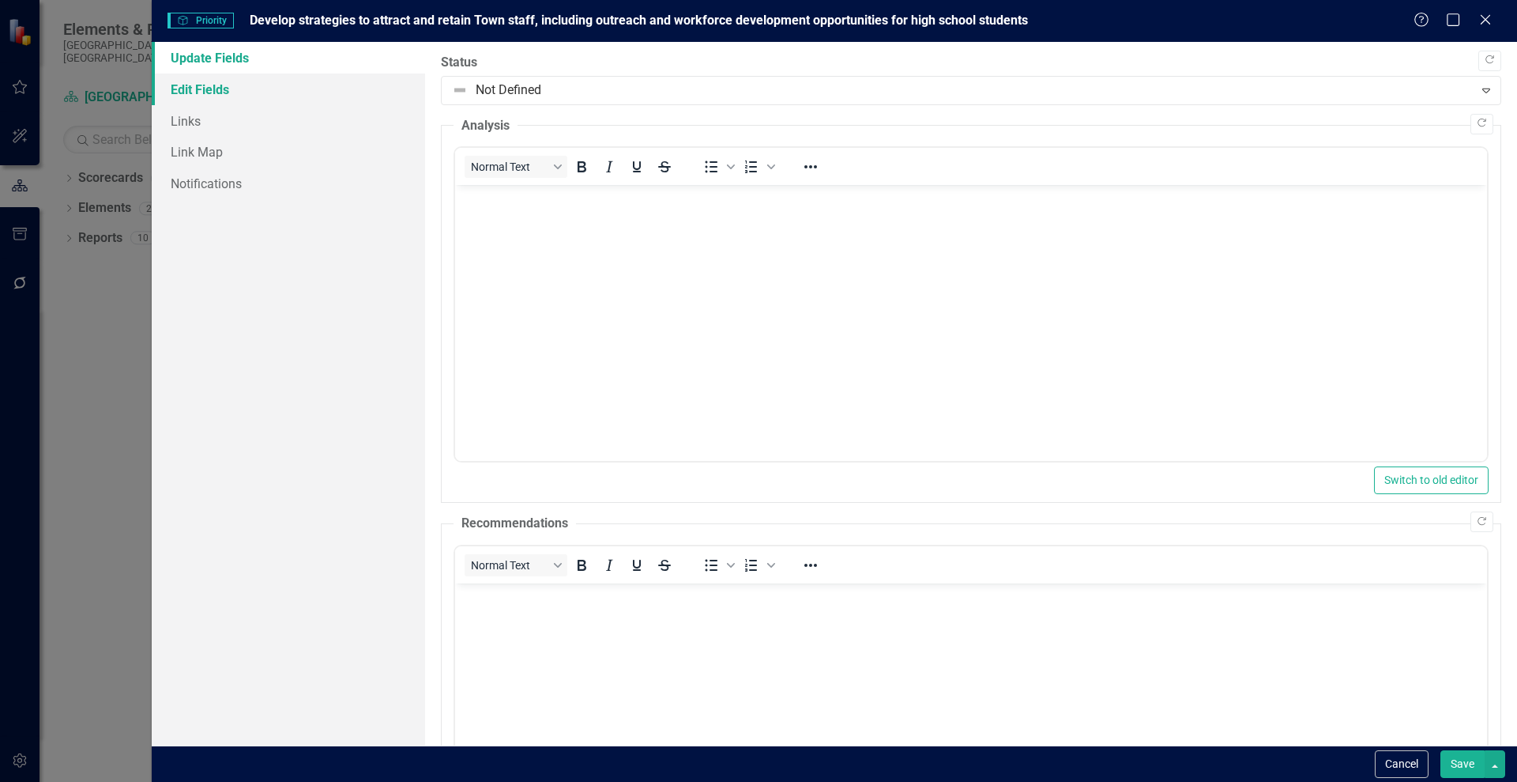
click at [208, 88] on link "Edit Fields" at bounding box center [288, 90] width 273 height 32
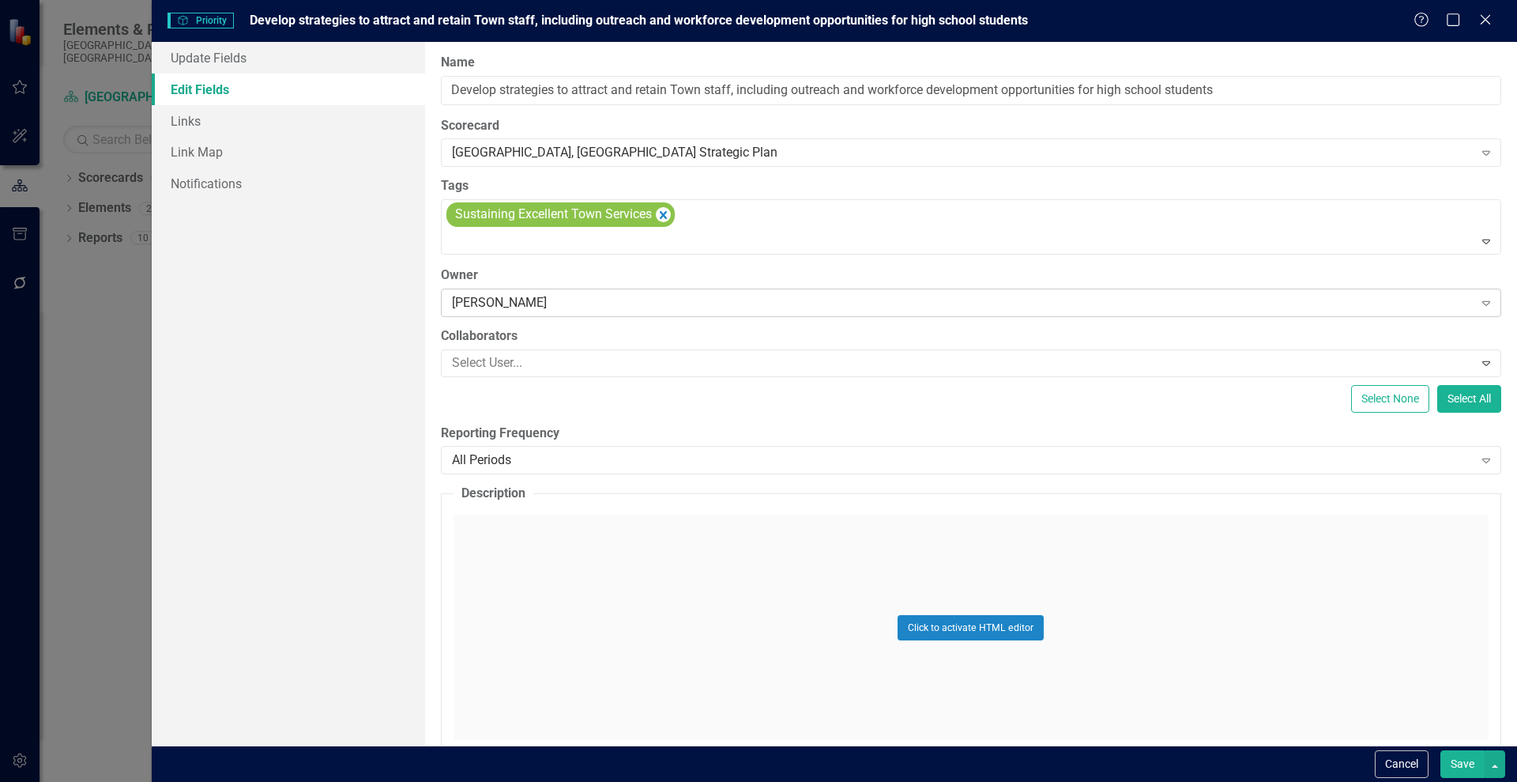
click at [1480, 300] on icon "Expand" at bounding box center [1487, 302] width 16 height 13
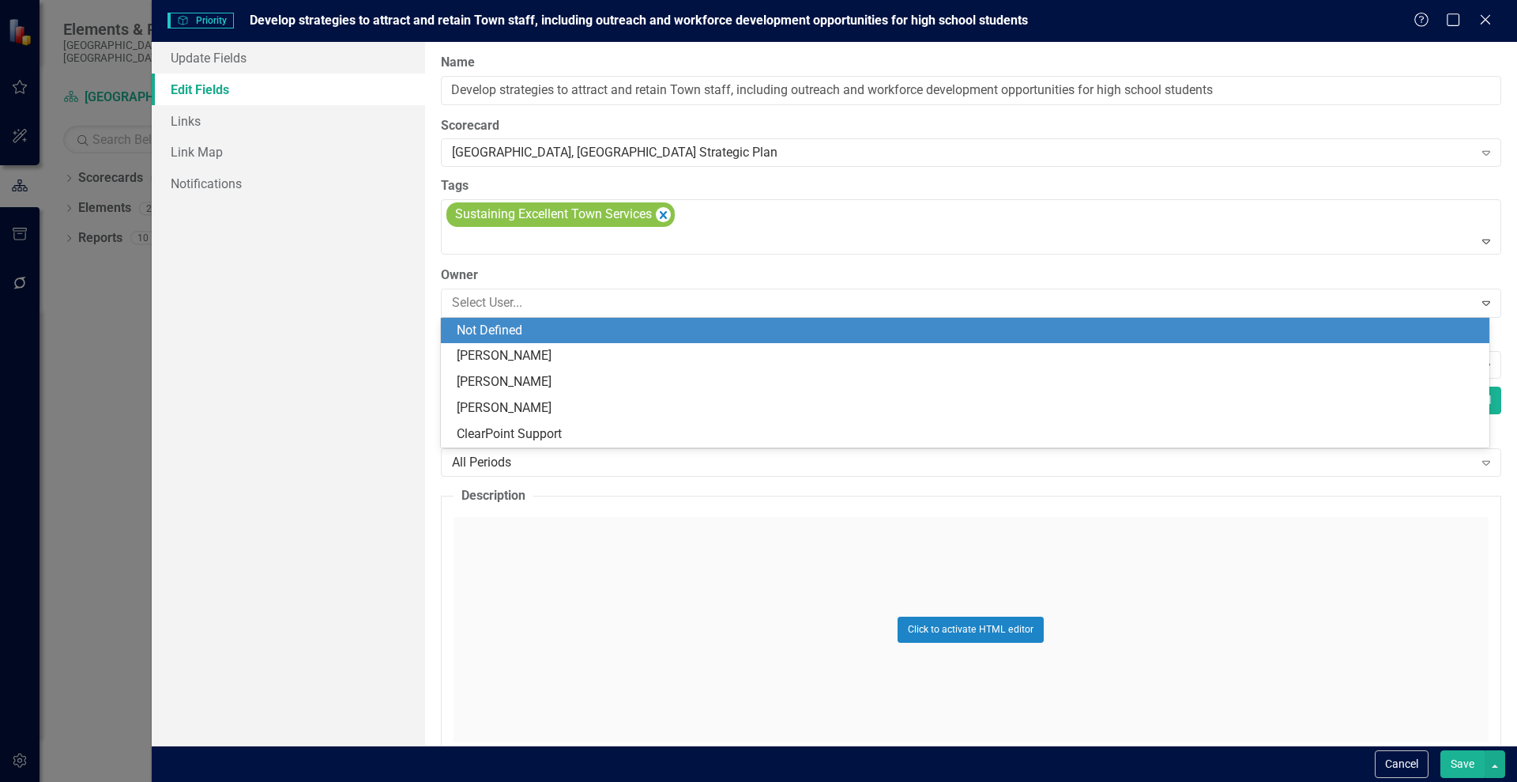
click at [812, 322] on div "Not Defined" at bounding box center [968, 331] width 1023 height 18
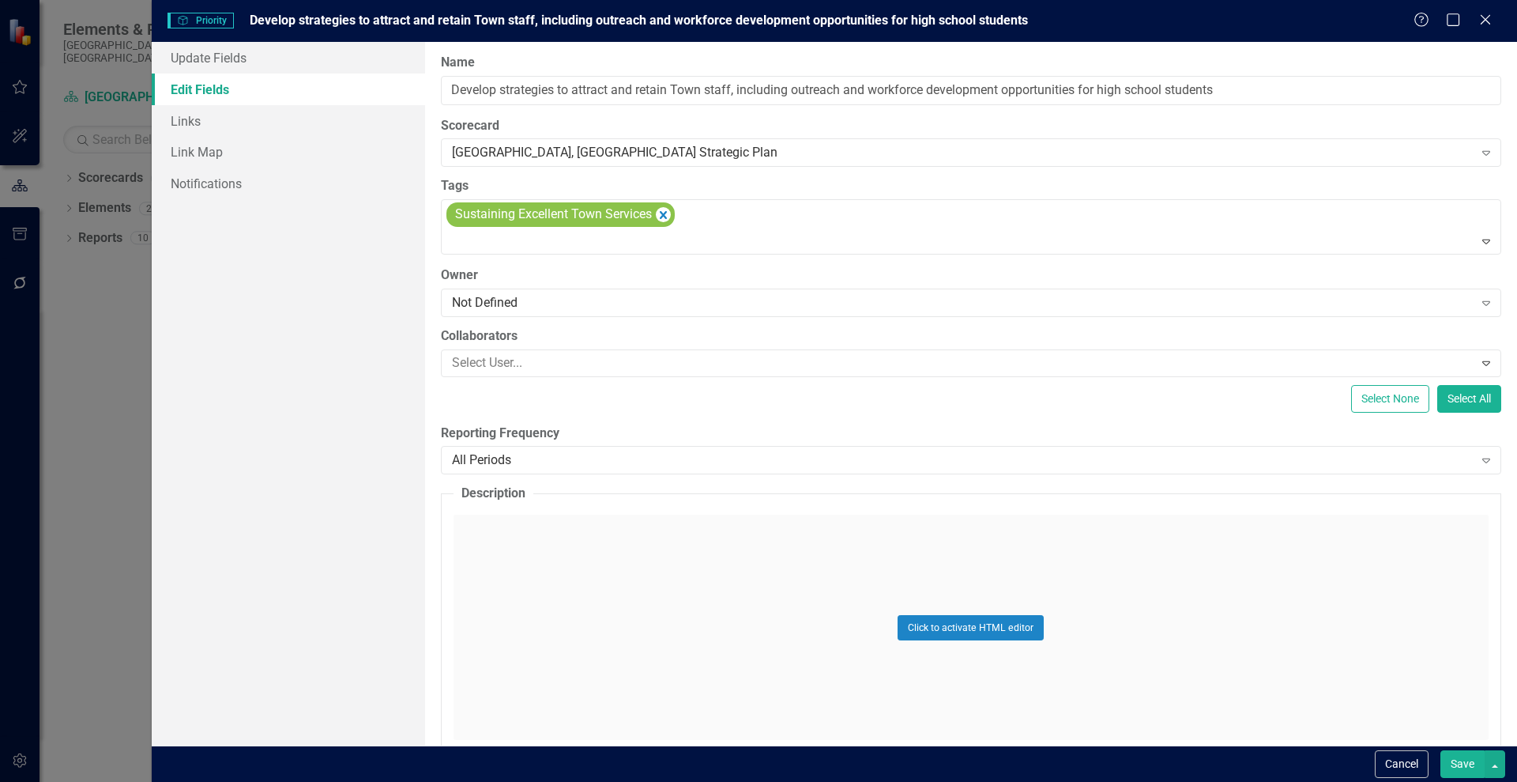
click at [1462, 765] on button "Save" at bounding box center [1463, 764] width 44 height 28
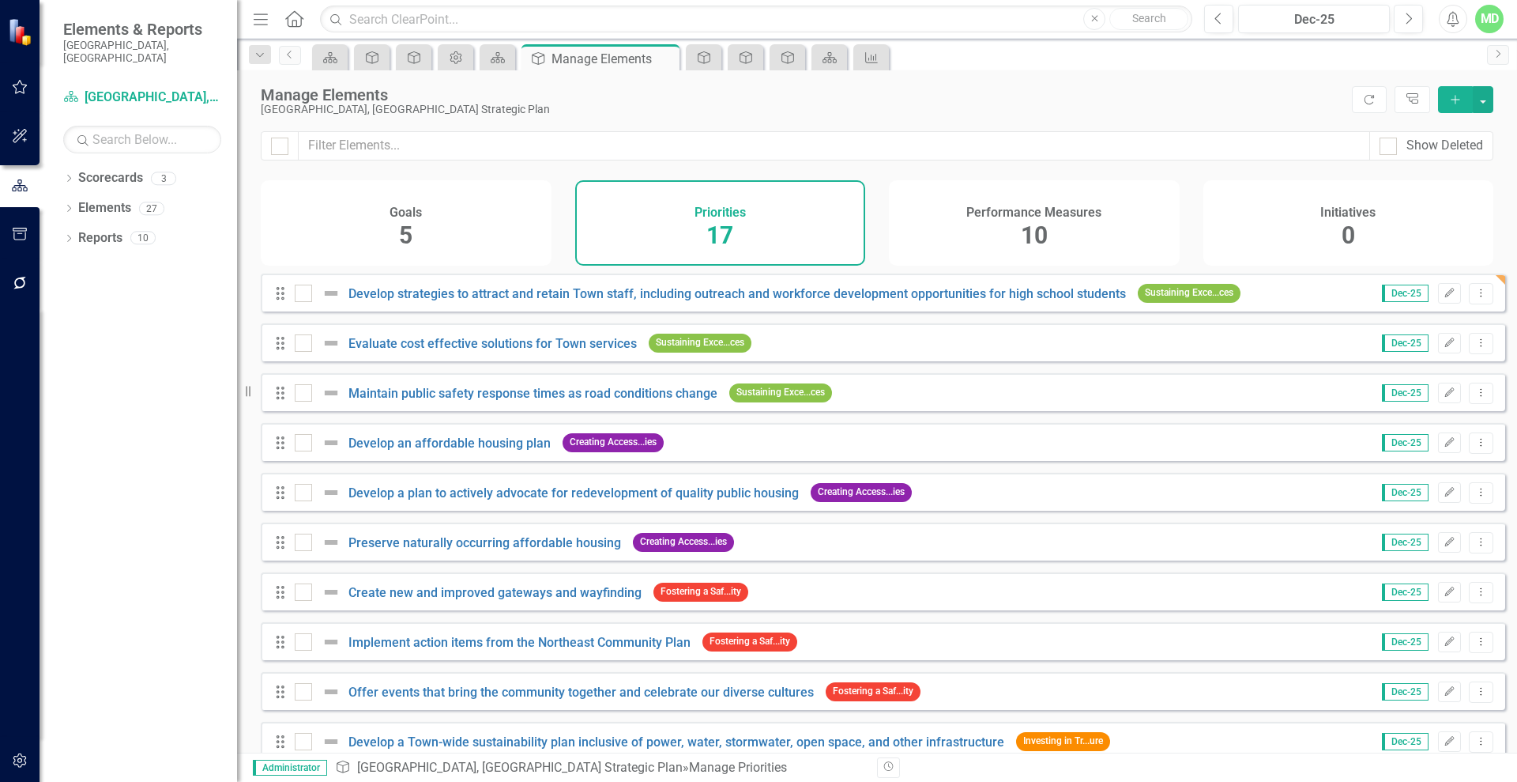
click at [987, 233] on div "Performance Measures 10" at bounding box center [1034, 222] width 291 height 85
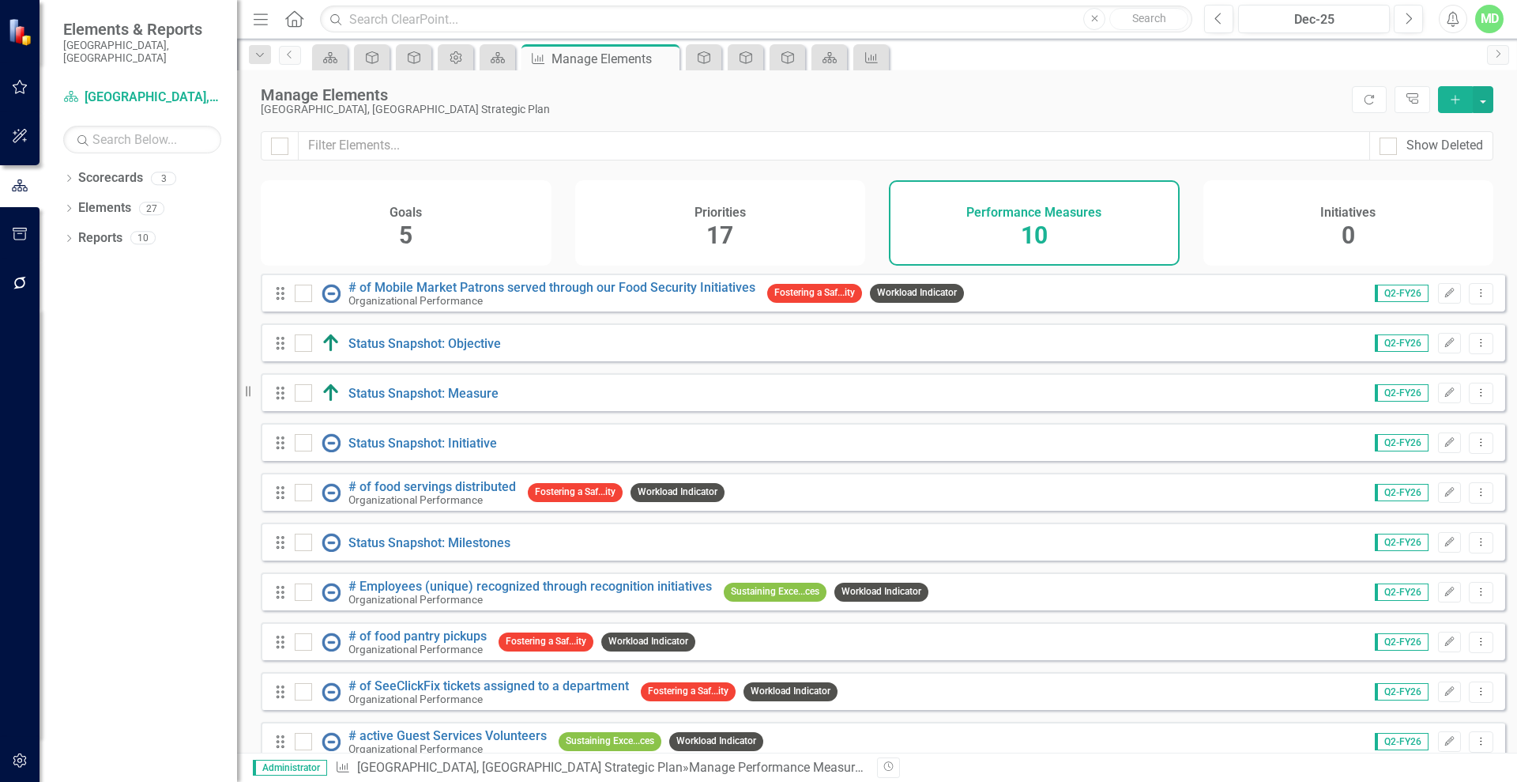
scroll to position [31, 0]
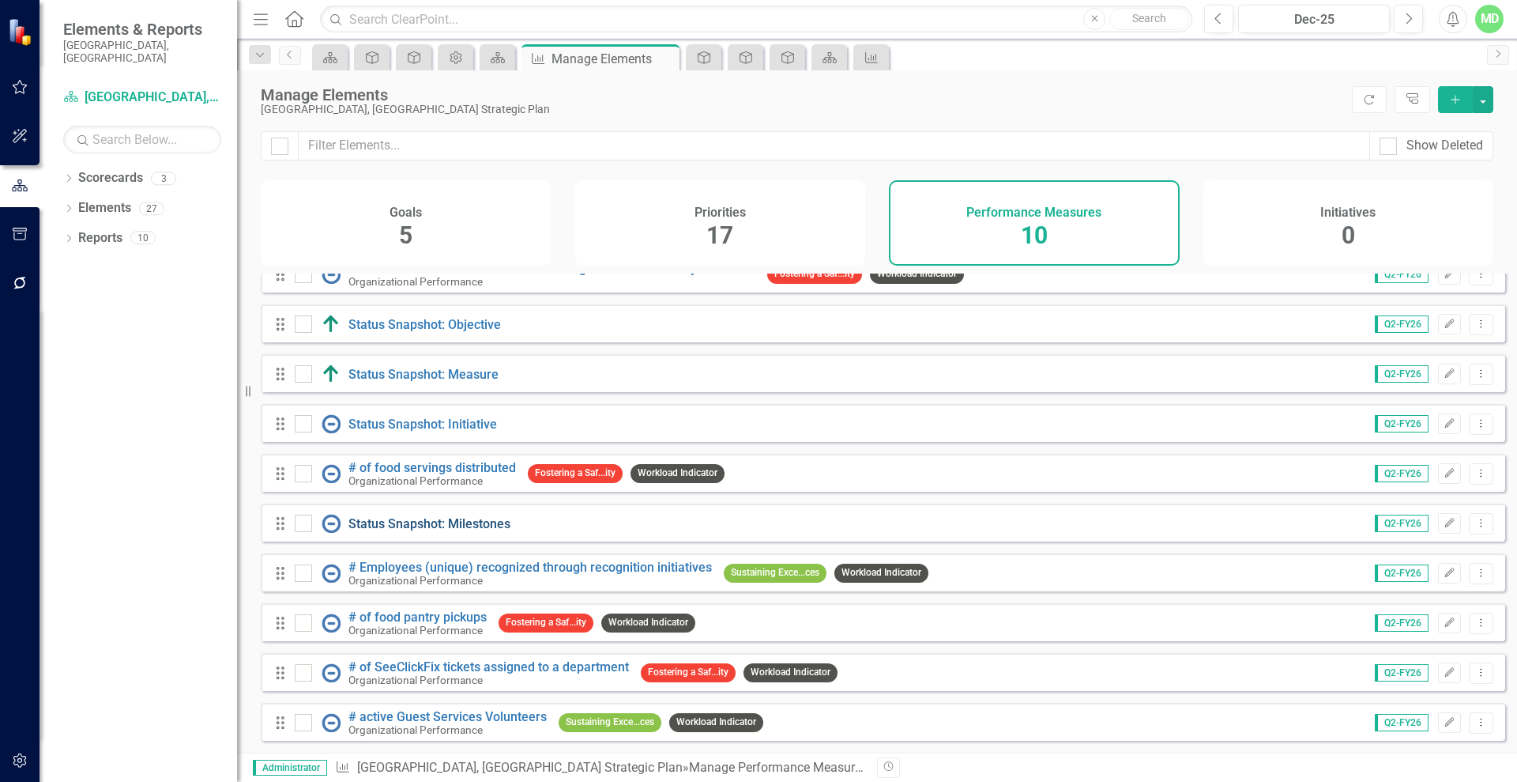
click at [394, 527] on link "Status Snapshot: Milestones" at bounding box center [430, 523] width 162 height 15
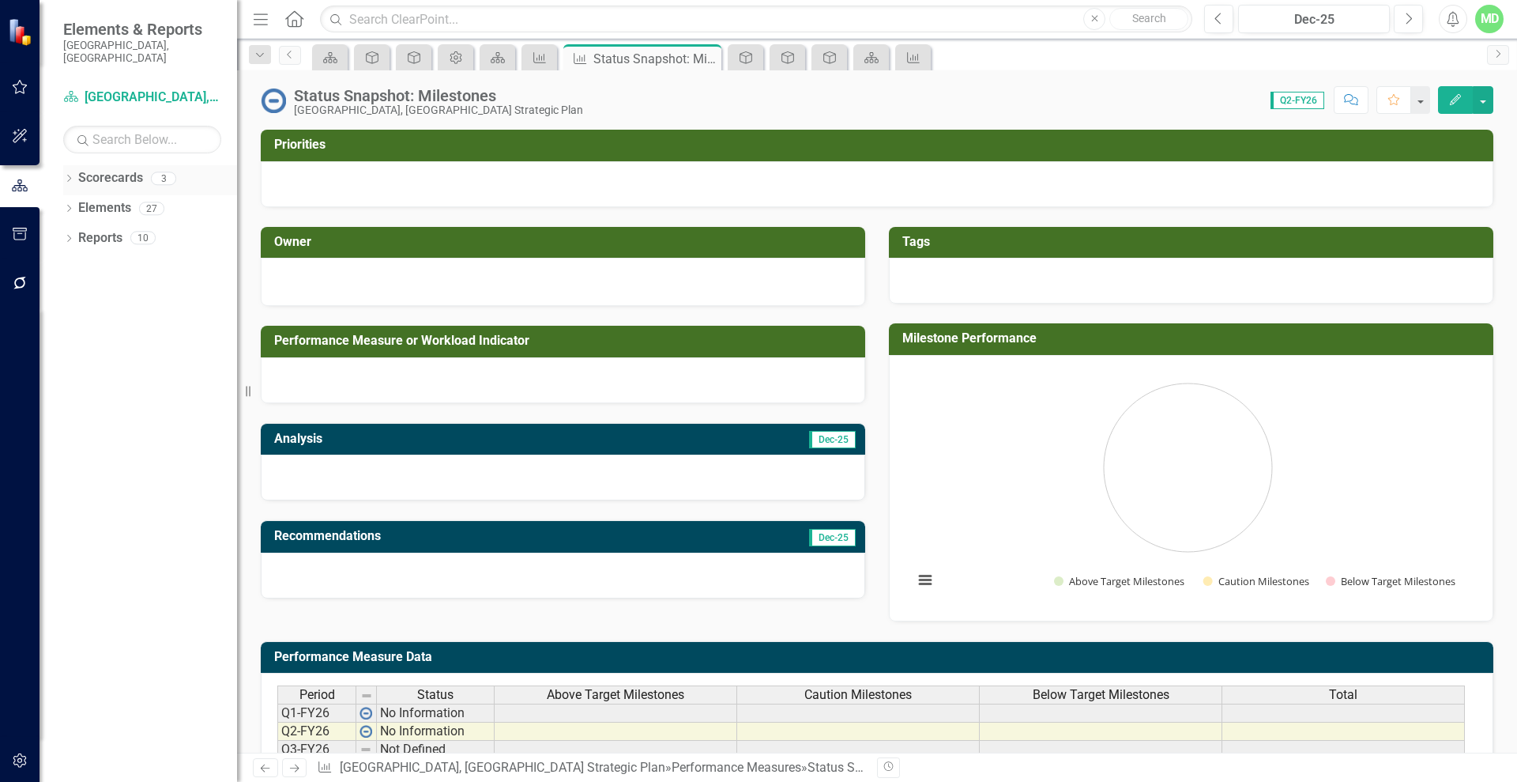
click at [96, 169] on link "Scorecards" at bounding box center [110, 178] width 65 height 18
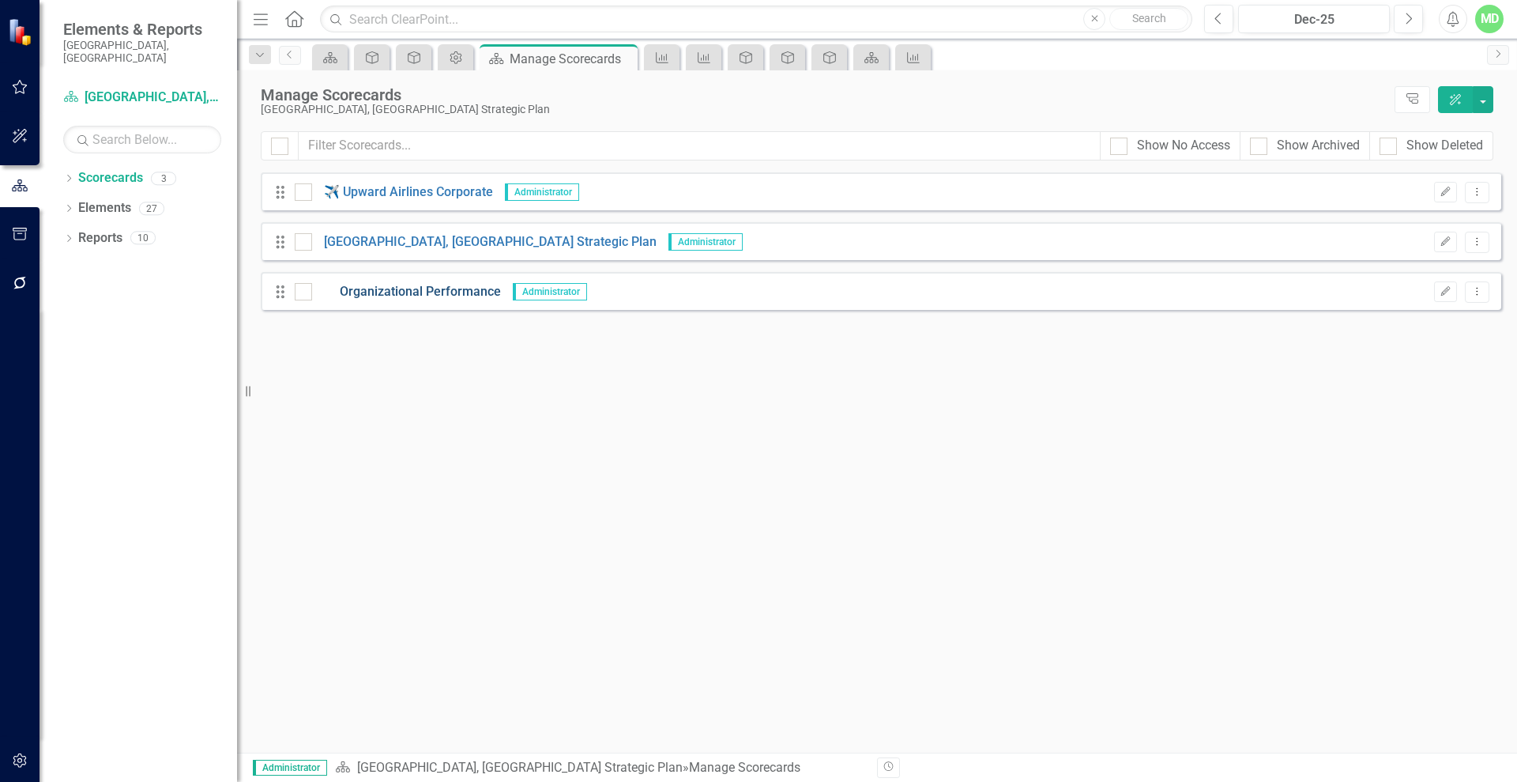
click at [381, 290] on link "Organizational Performance" at bounding box center [406, 292] width 189 height 18
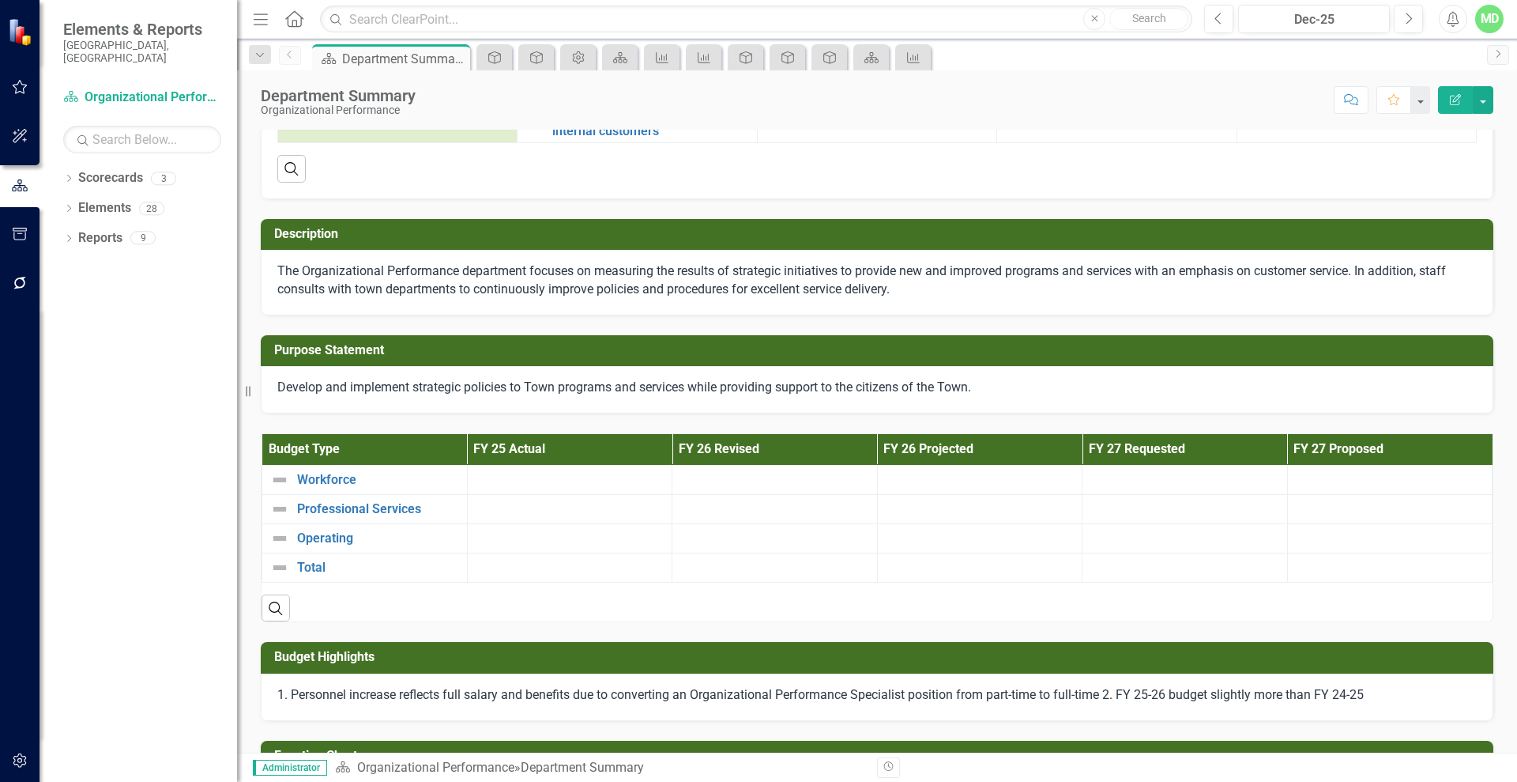
scroll to position [746, 0]
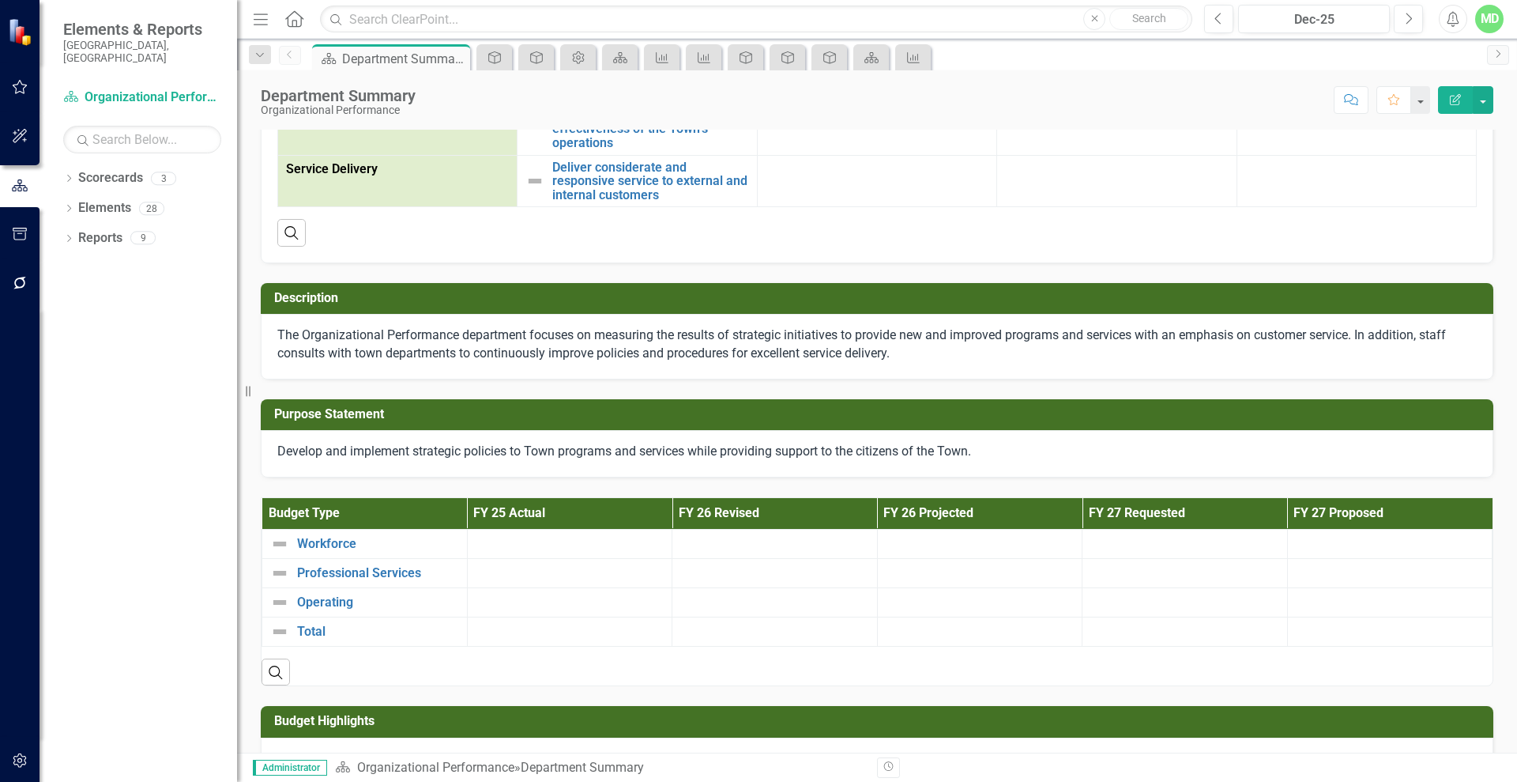
click at [430, 292] on h3 "Description" at bounding box center [880, 298] width 1212 height 14
click at [1452, 105] on button "Edit Report" at bounding box center [1455, 100] width 35 height 28
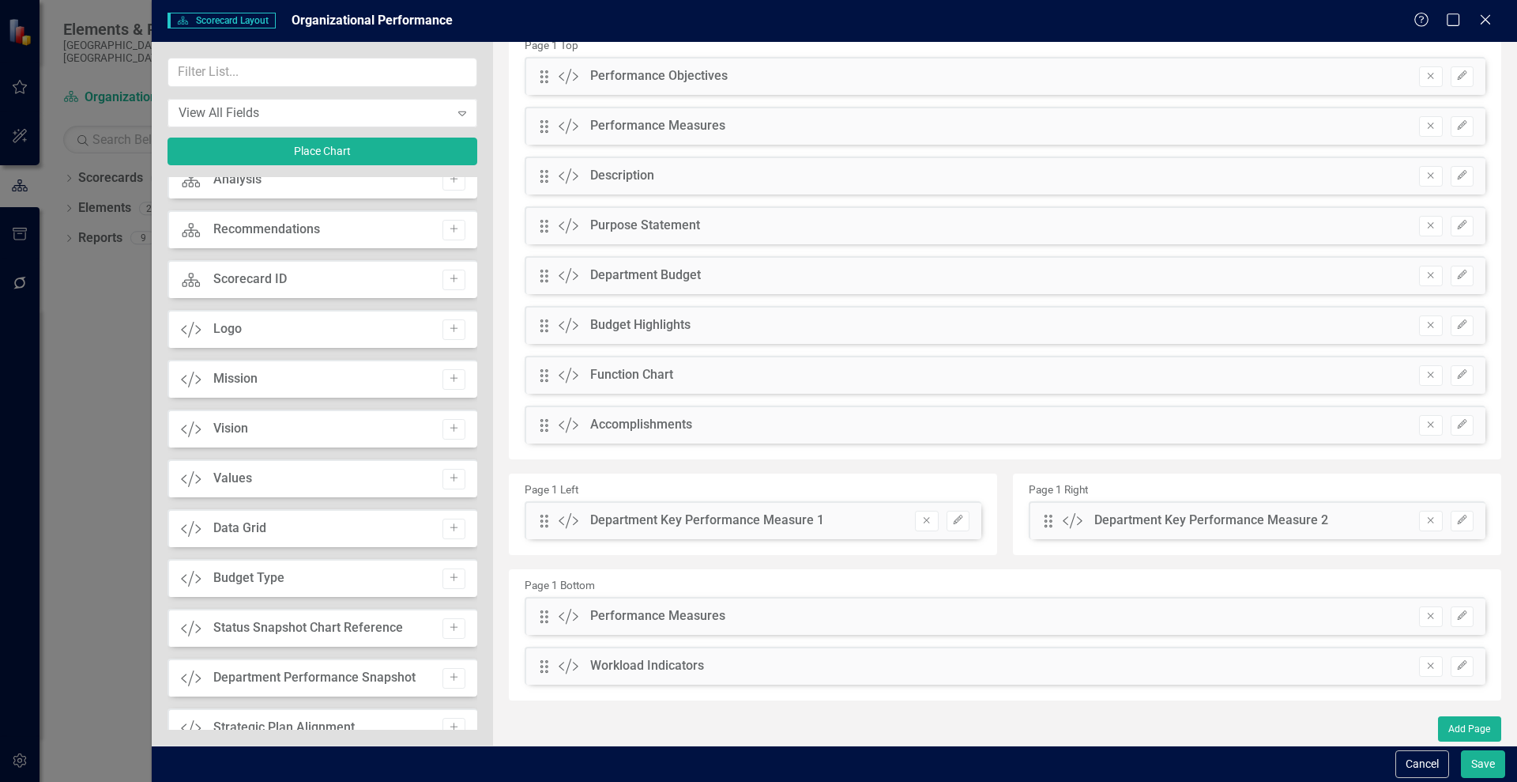
scroll to position [194, 0]
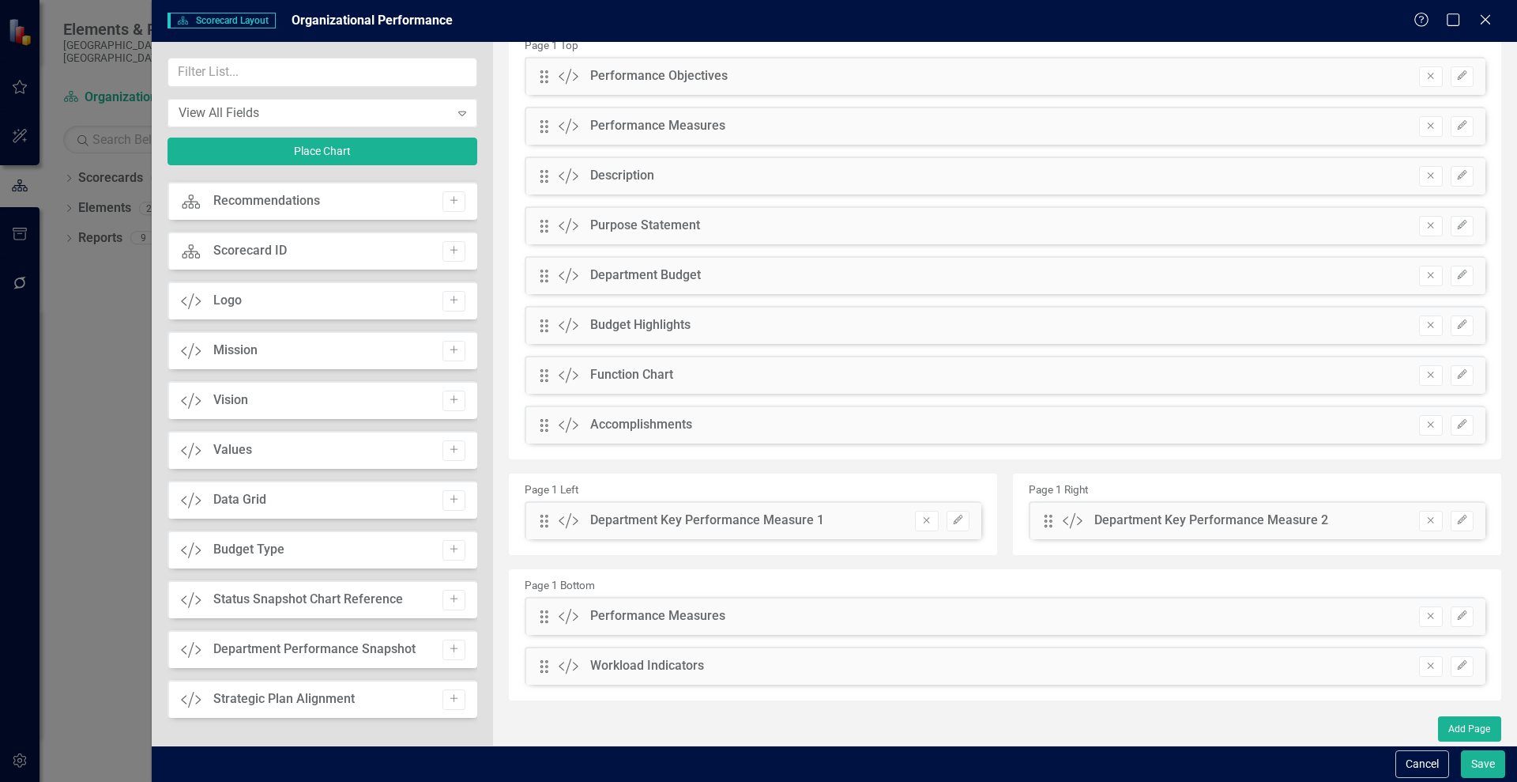
drag, startPoint x: 470, startPoint y: 656, endPoint x: 477, endPoint y: 436, distance: 219.8
click at [477, 436] on div "Scorecard Scorecard Add Attachments Attachments Add Tage Tags Add Scorecard Ana…" at bounding box center [323, 453] width 310 height 552
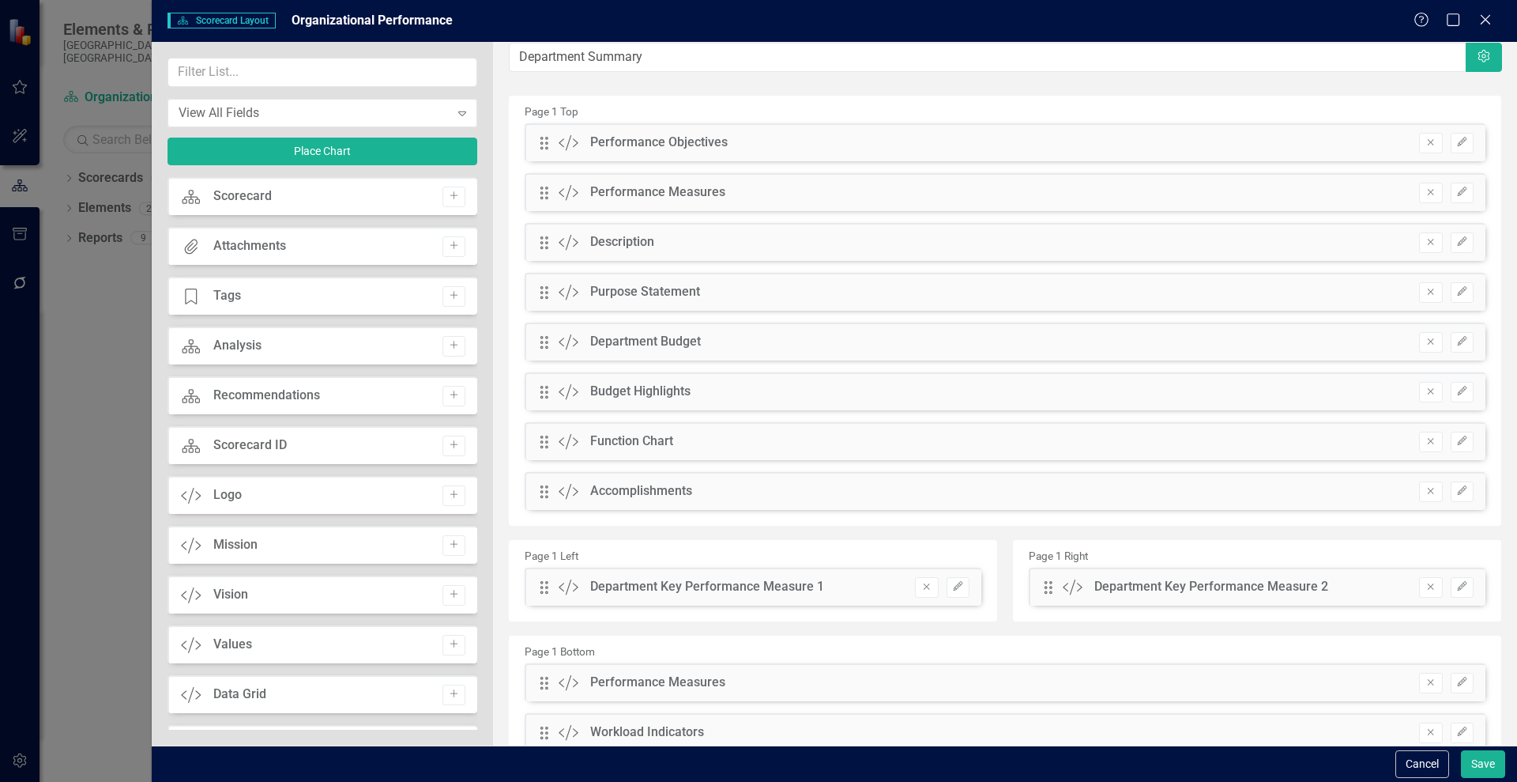
scroll to position [0, 0]
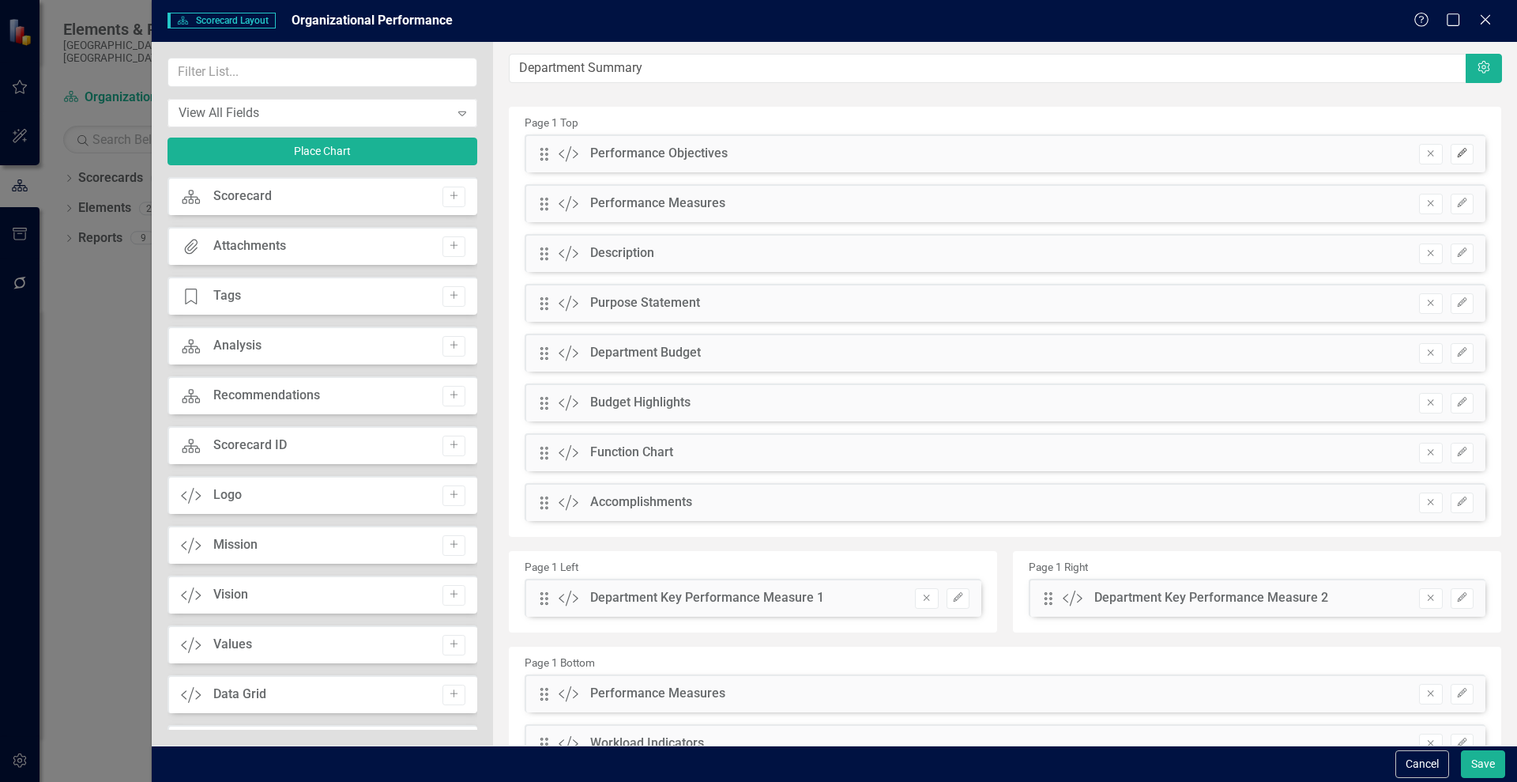
click at [1457, 151] on icon "Edit" at bounding box center [1463, 153] width 12 height 9
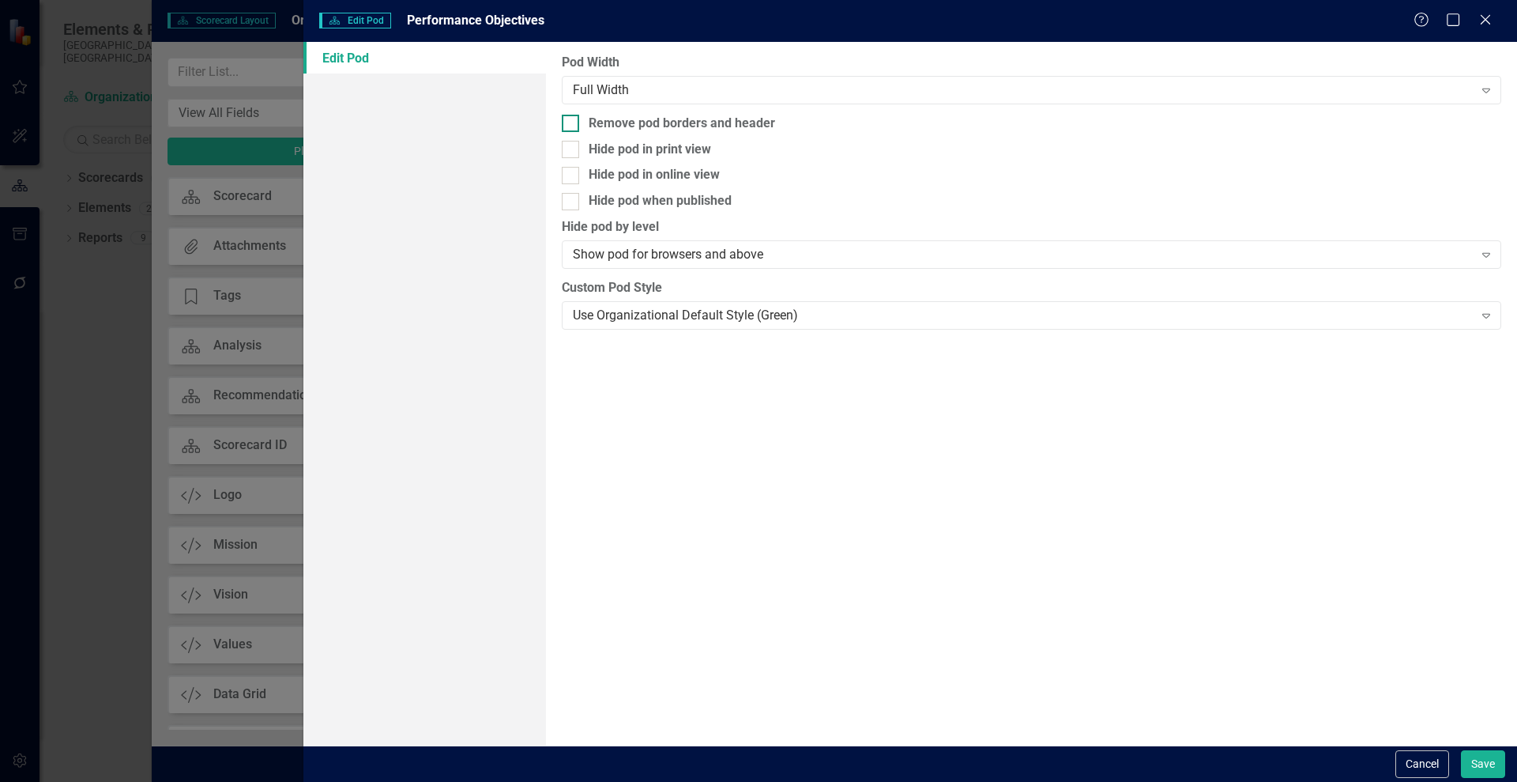
click at [567, 119] on input "Remove pod borders and header" at bounding box center [567, 120] width 10 height 10
checkbox input "true"
click at [1483, 761] on button "Save" at bounding box center [1483, 764] width 44 height 28
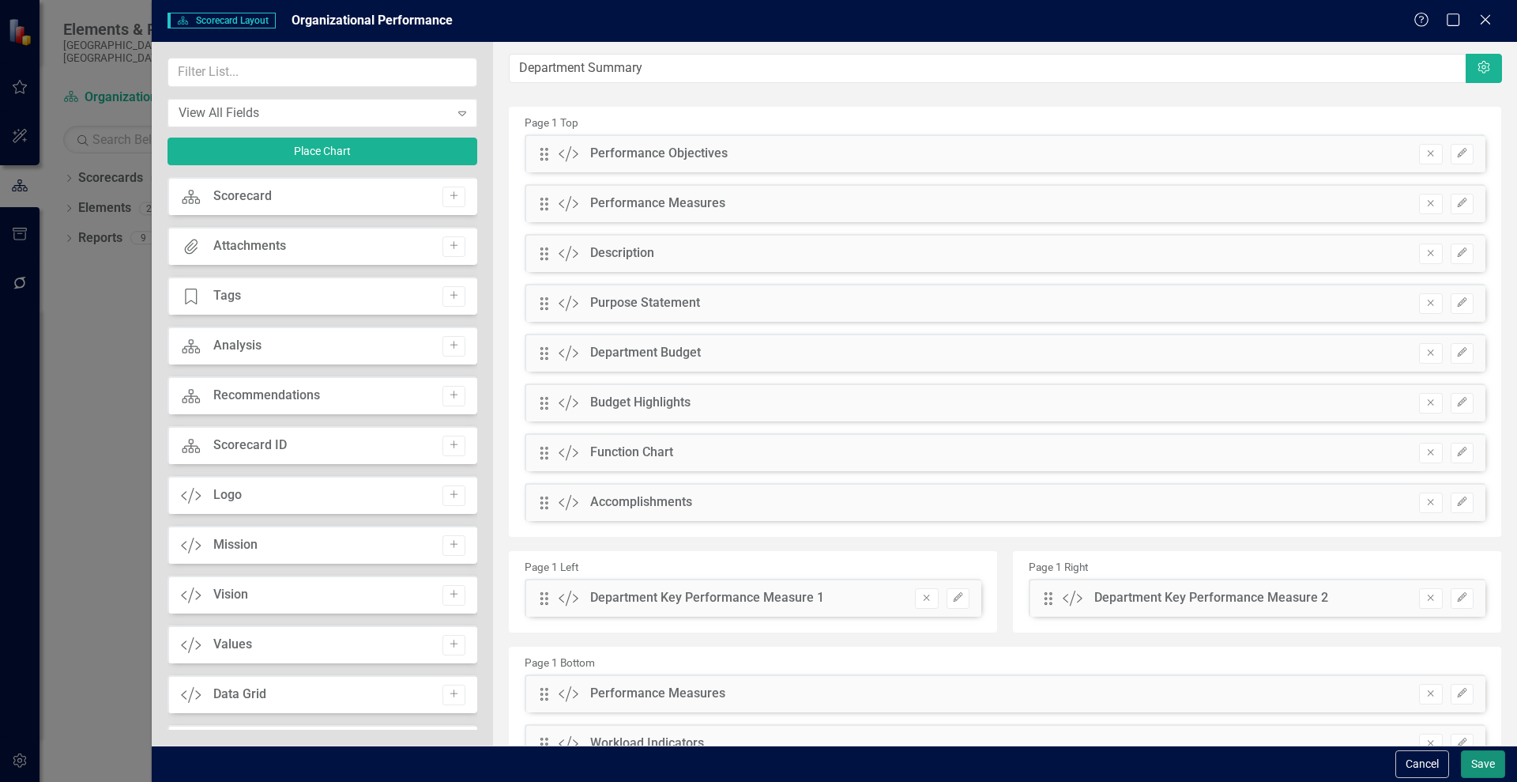
click at [1485, 761] on button "Save" at bounding box center [1483, 764] width 44 height 28
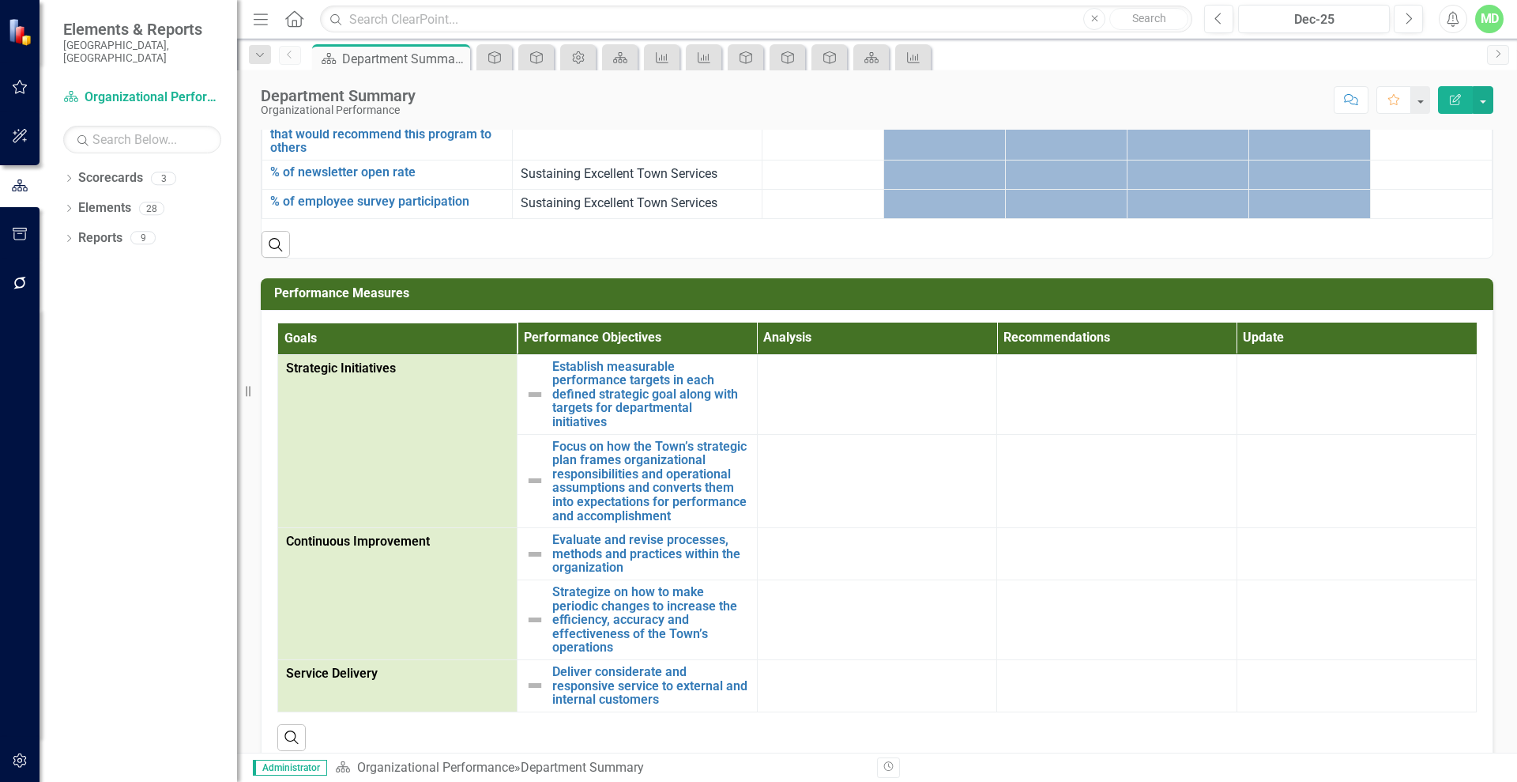
scroll to position [186, 0]
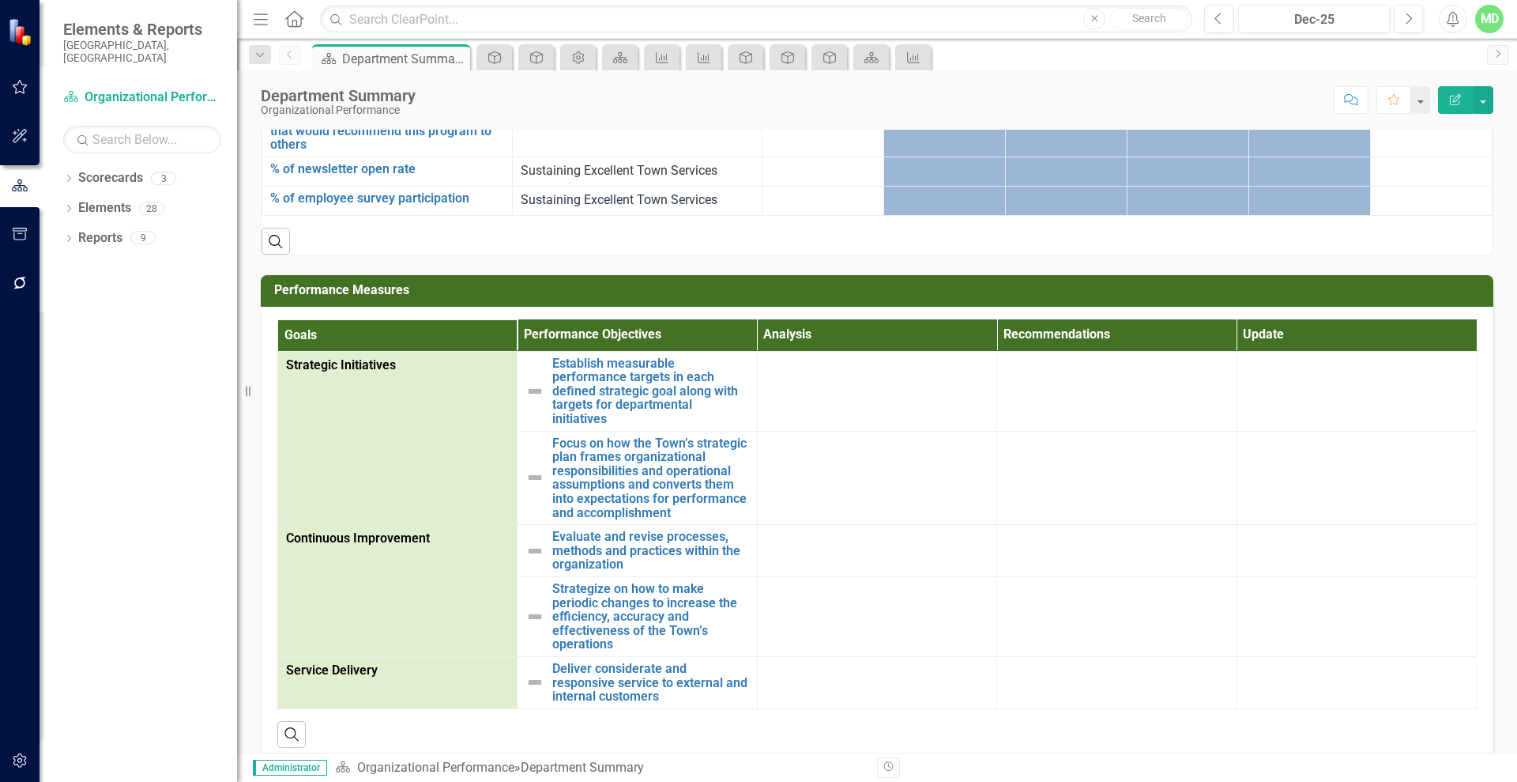
click at [695, 322] on th "Performance Objectives" at bounding box center [637, 335] width 239 height 32
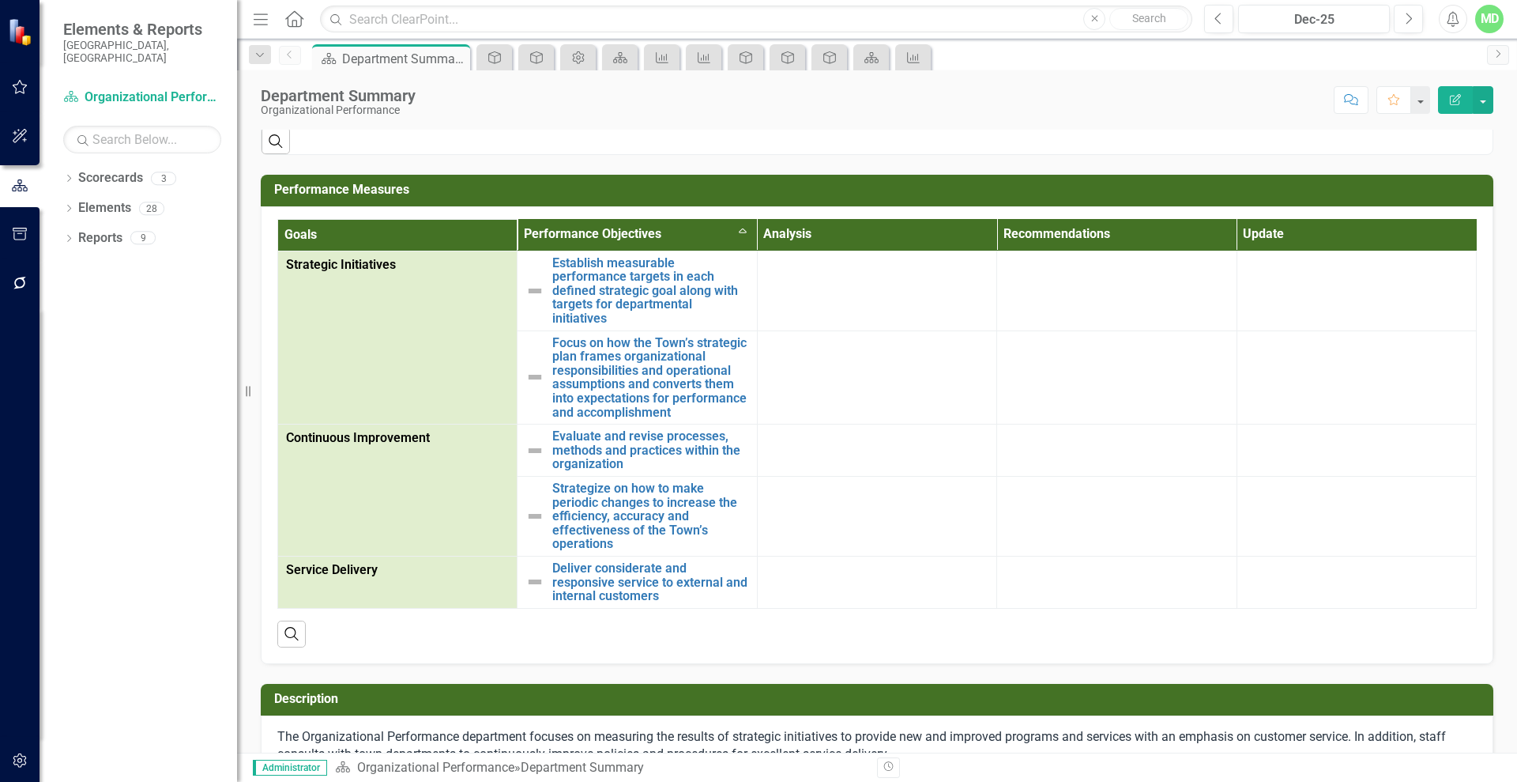
scroll to position [287, 0]
click at [91, 169] on link "Scorecards" at bounding box center [110, 178] width 65 height 18
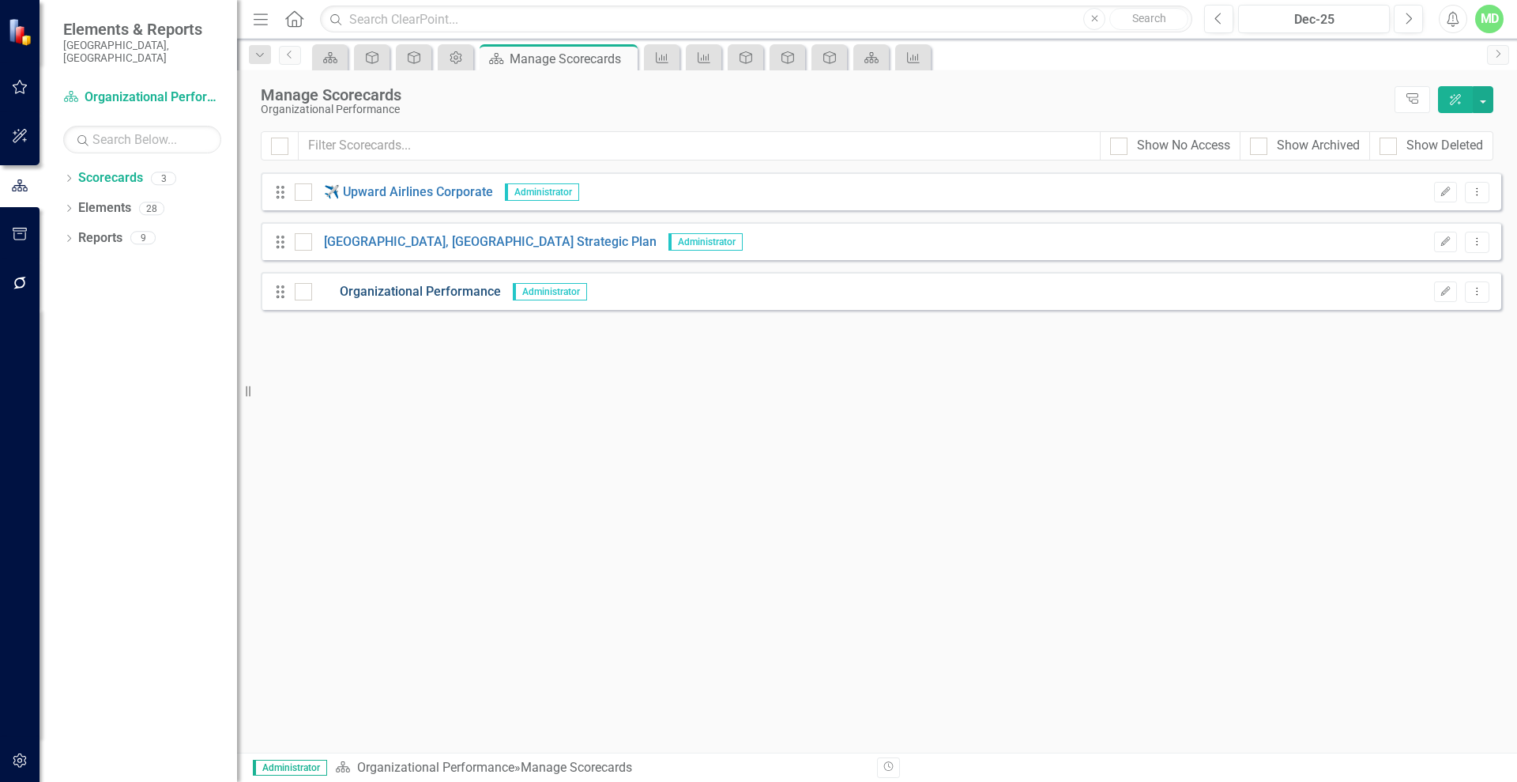
click at [421, 284] on link "Organizational Performance" at bounding box center [406, 292] width 189 height 18
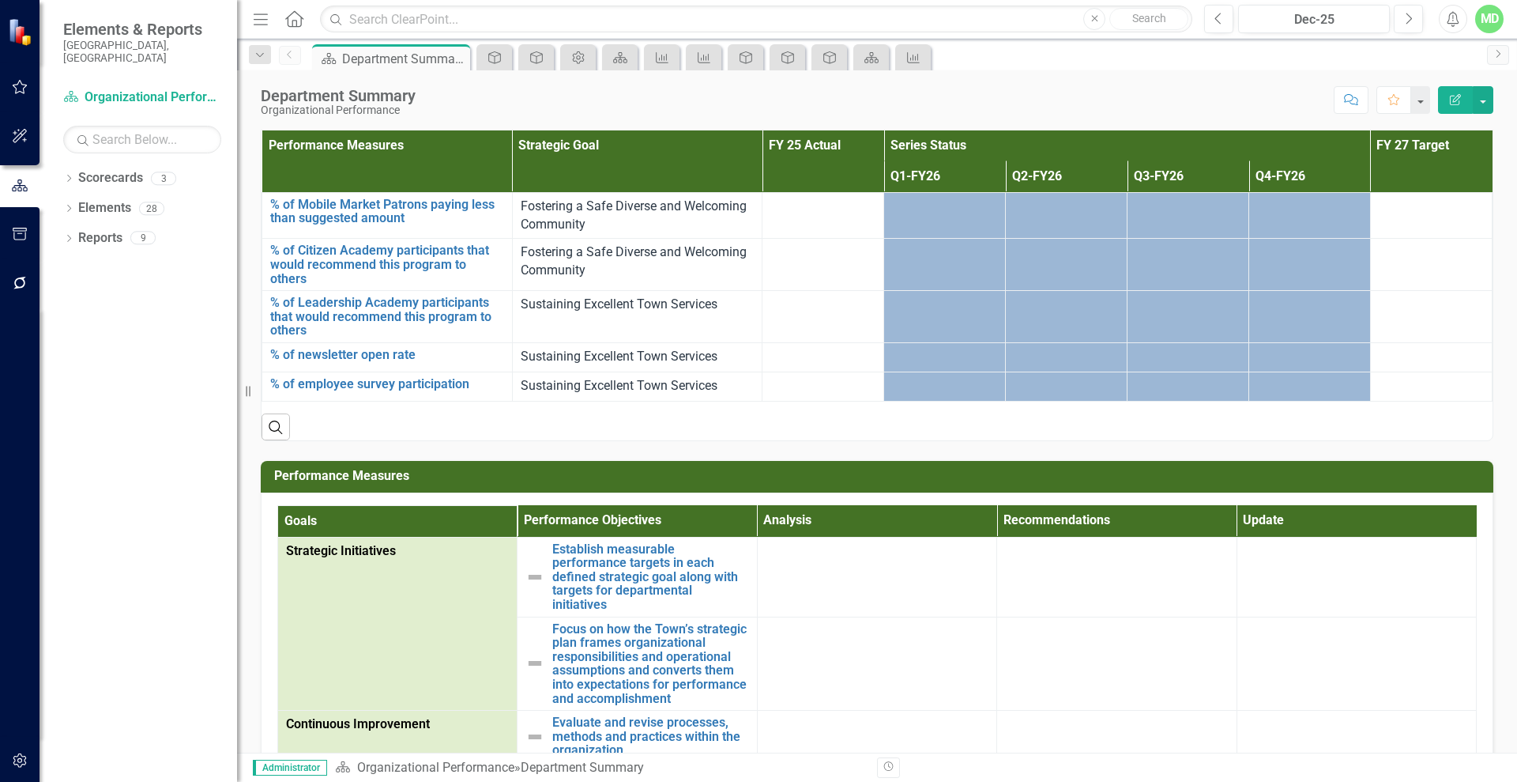
click at [1456, 94] on icon "Edit Report" at bounding box center [1456, 99] width 14 height 11
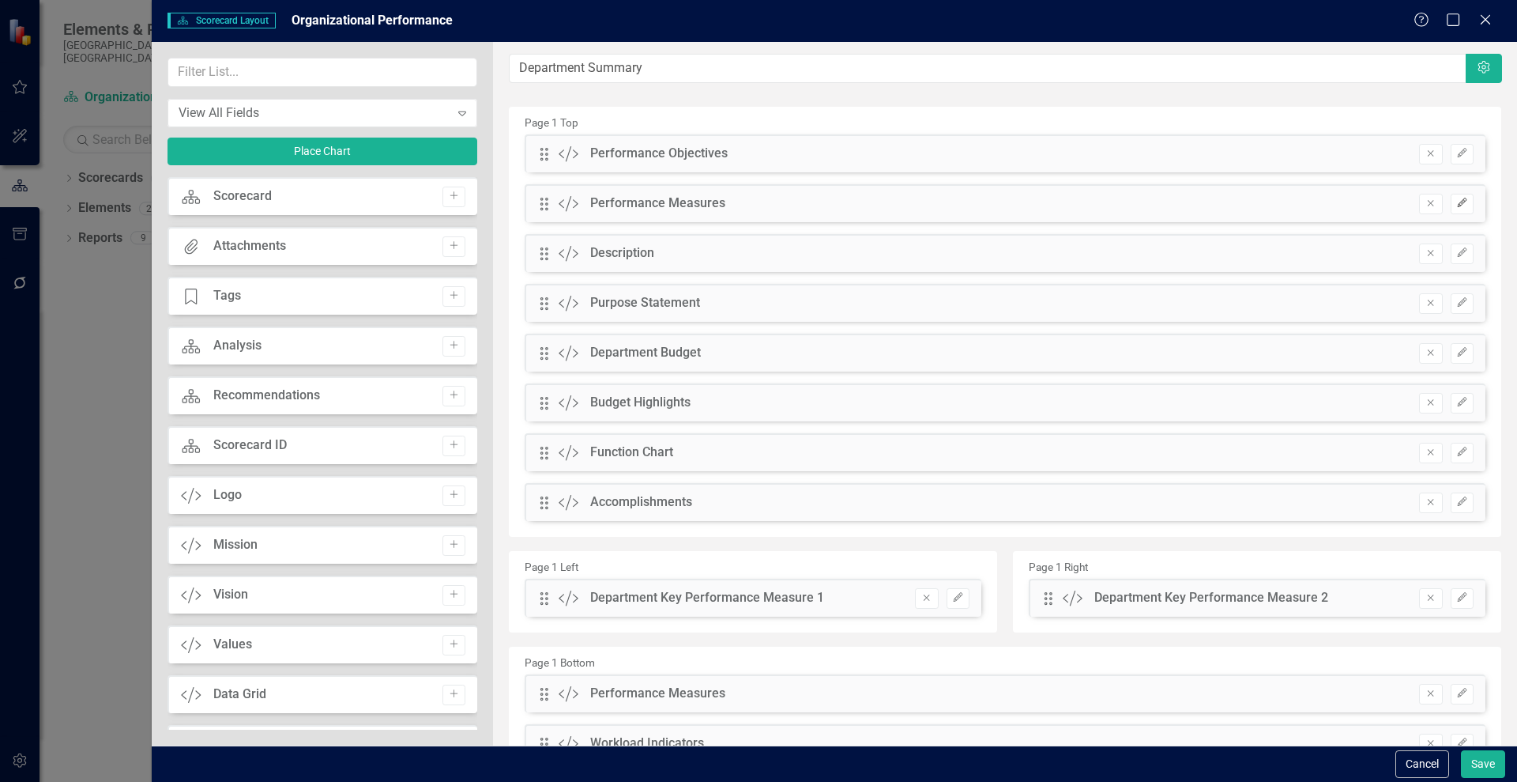
click at [1457, 198] on icon "Edit" at bounding box center [1463, 202] width 12 height 9
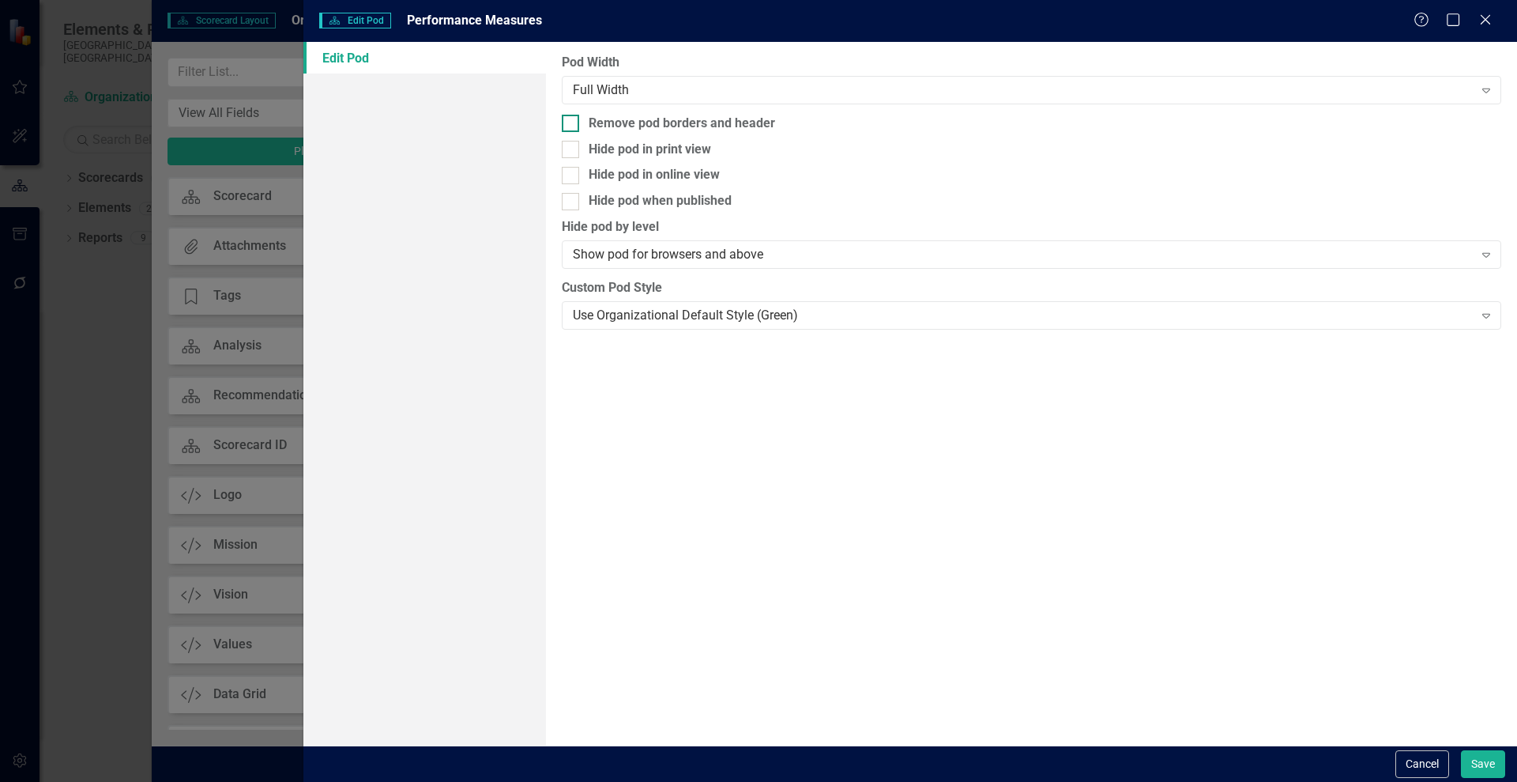
click at [574, 125] on div at bounding box center [570, 123] width 17 height 17
click at [572, 125] on input "Remove pod borders and header" at bounding box center [567, 120] width 10 height 10
checkbox input "true"
click at [1478, 756] on button "Save" at bounding box center [1483, 764] width 44 height 28
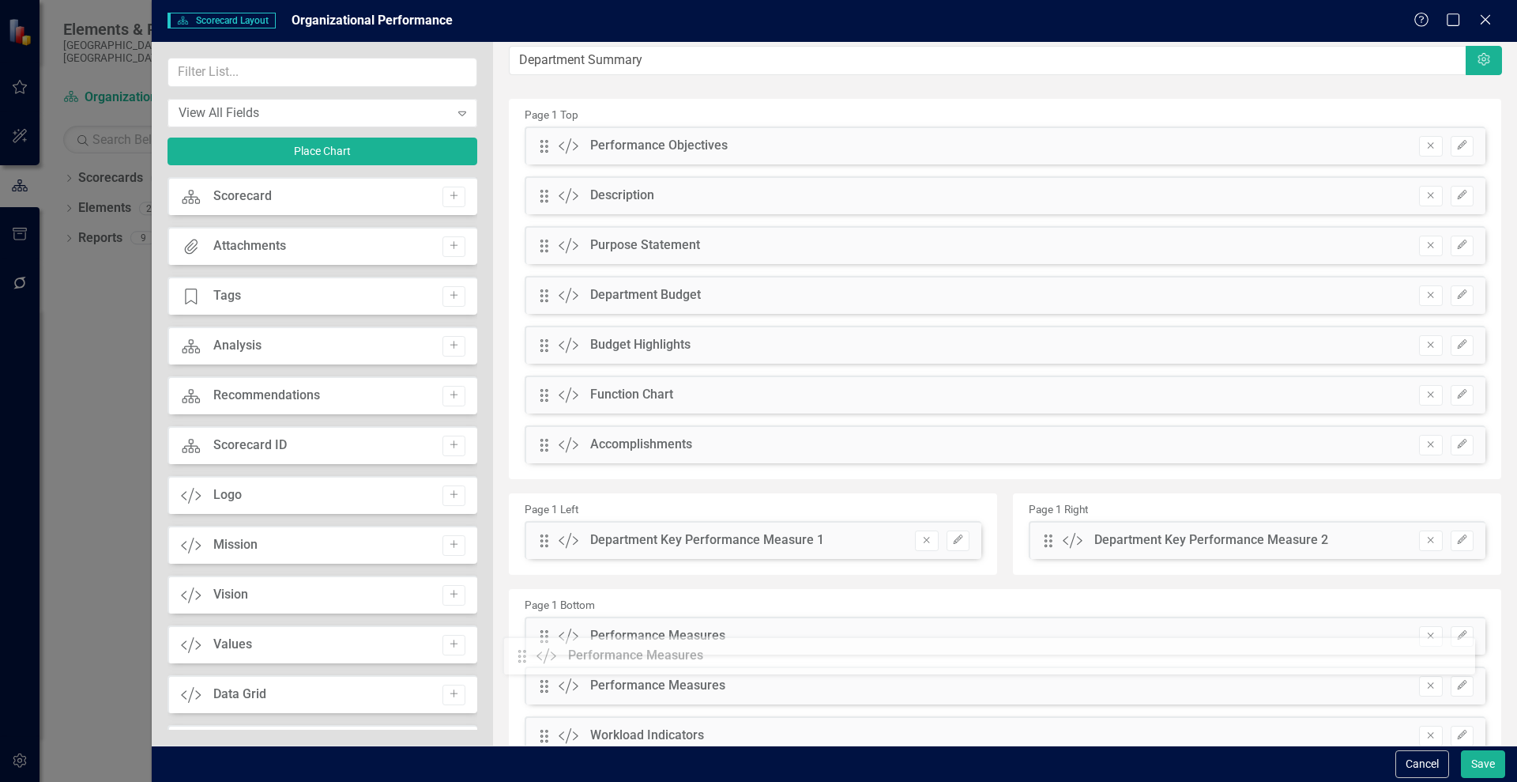
scroll to position [77, 0]
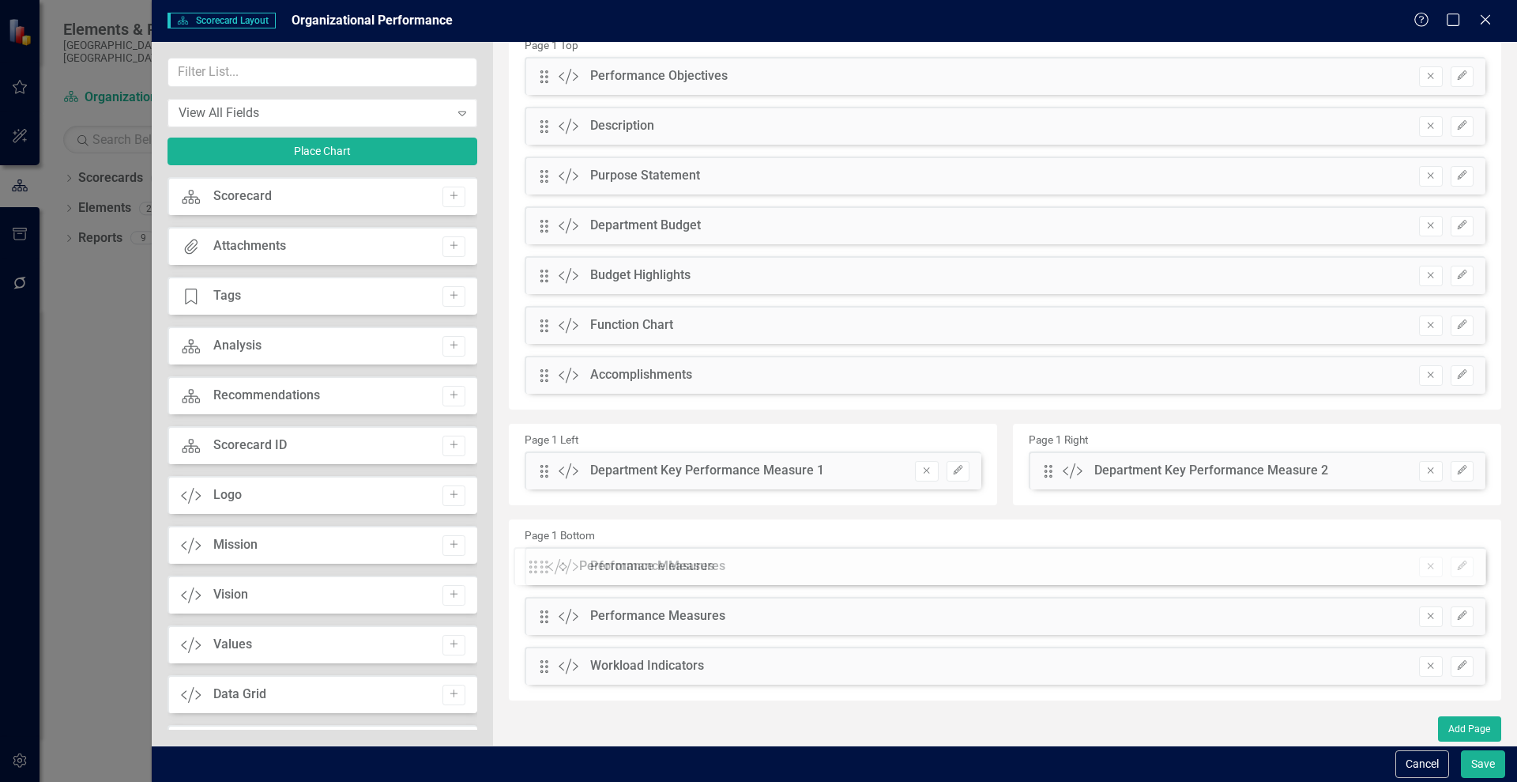
drag, startPoint x: 545, startPoint y: 202, endPoint x: 546, endPoint y: 563, distance: 360.4
click at [1457, 612] on icon "Edit" at bounding box center [1463, 615] width 12 height 9
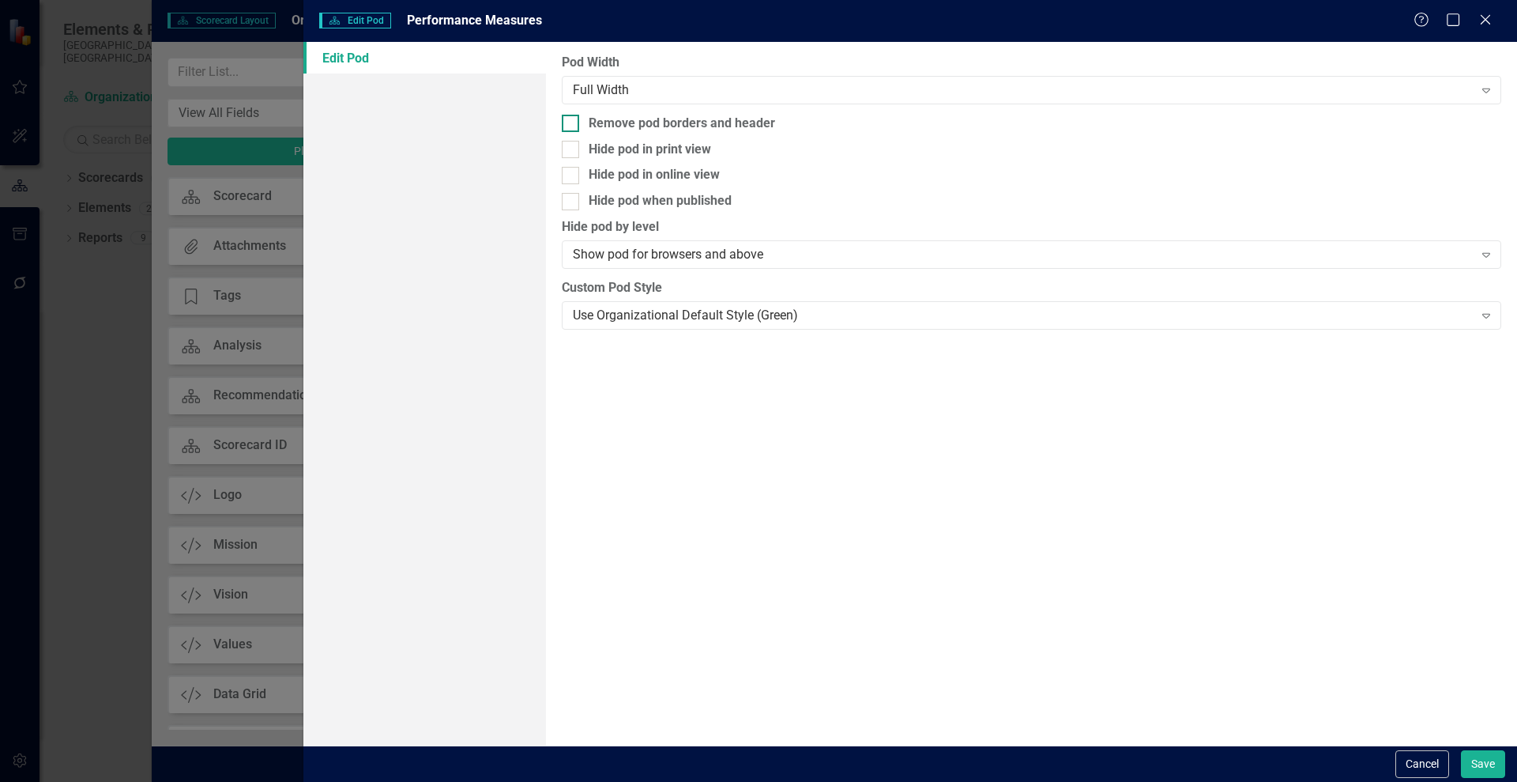
click at [571, 119] on input "Remove pod borders and header" at bounding box center [567, 120] width 10 height 10
checkbox input "true"
click at [1480, 760] on button "Save" at bounding box center [1483, 764] width 44 height 28
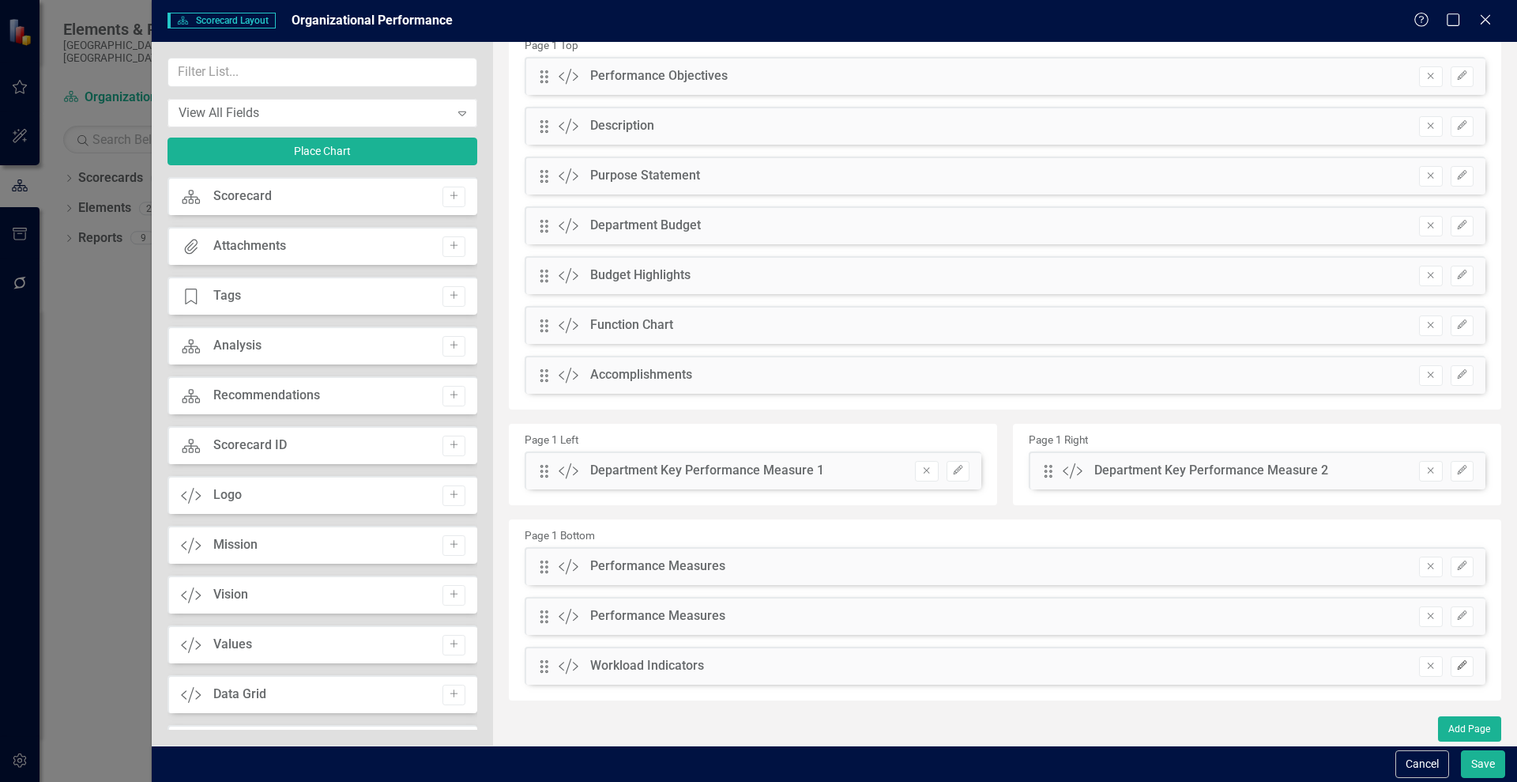
click at [1457, 665] on icon "Edit" at bounding box center [1463, 665] width 12 height 9
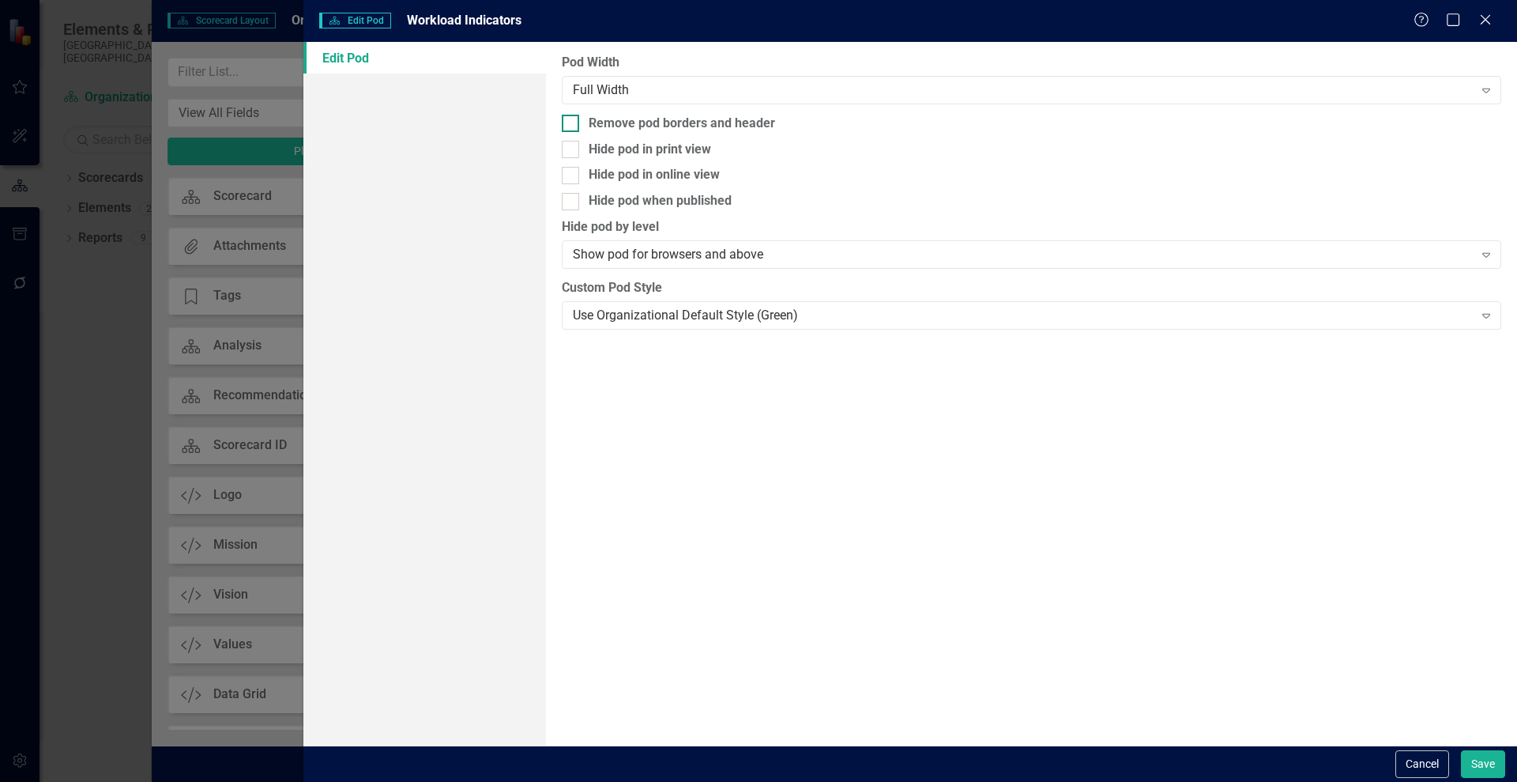
click at [583, 120] on div "Remove pod borders and header" at bounding box center [1032, 124] width 940 height 18
click at [572, 120] on input "Remove pod borders and header" at bounding box center [567, 120] width 10 height 10
checkbox input "true"
click at [1481, 766] on button "Save" at bounding box center [1483, 764] width 44 height 28
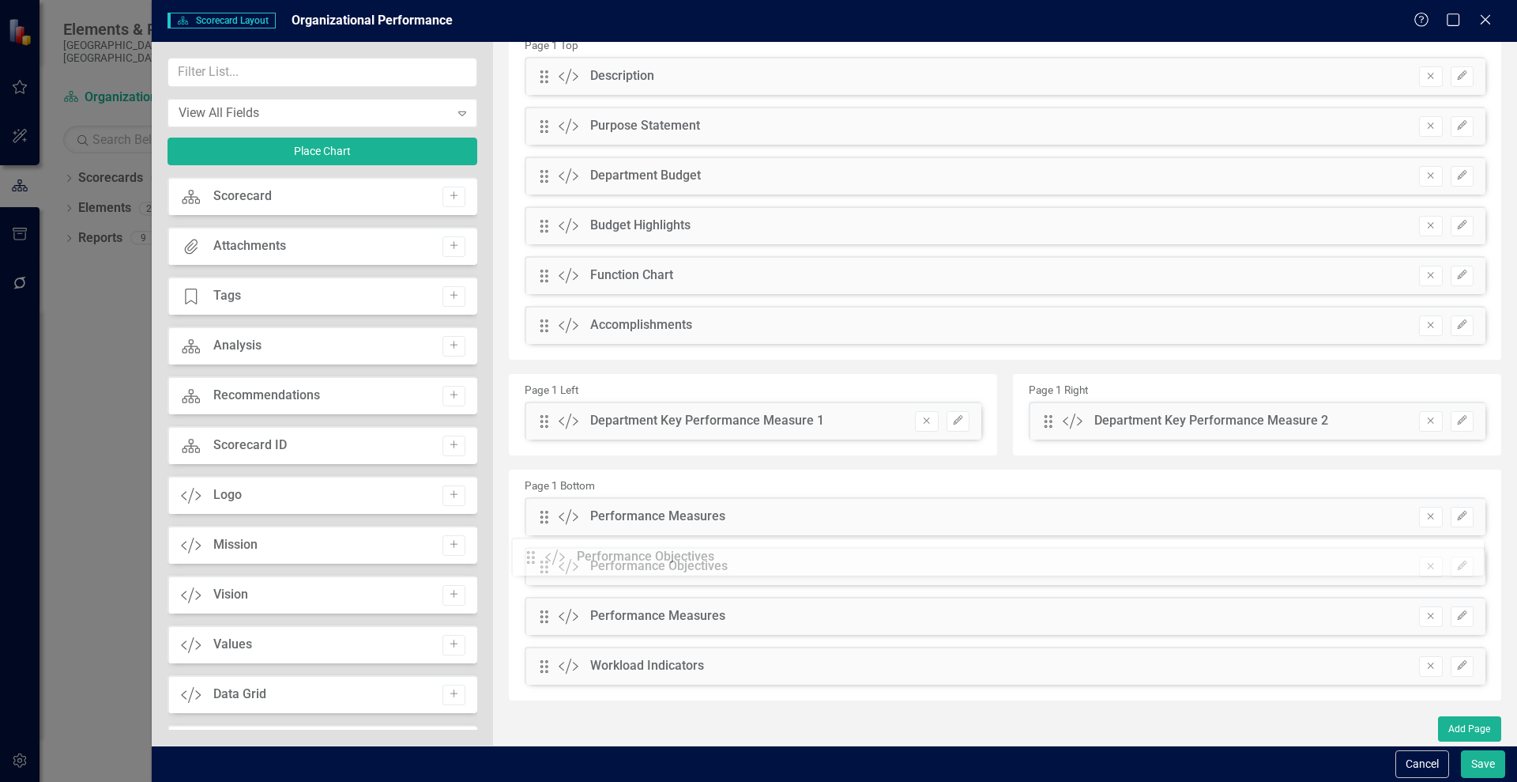
drag, startPoint x: 547, startPoint y: 149, endPoint x: 545, endPoint y: 552, distance: 403.1
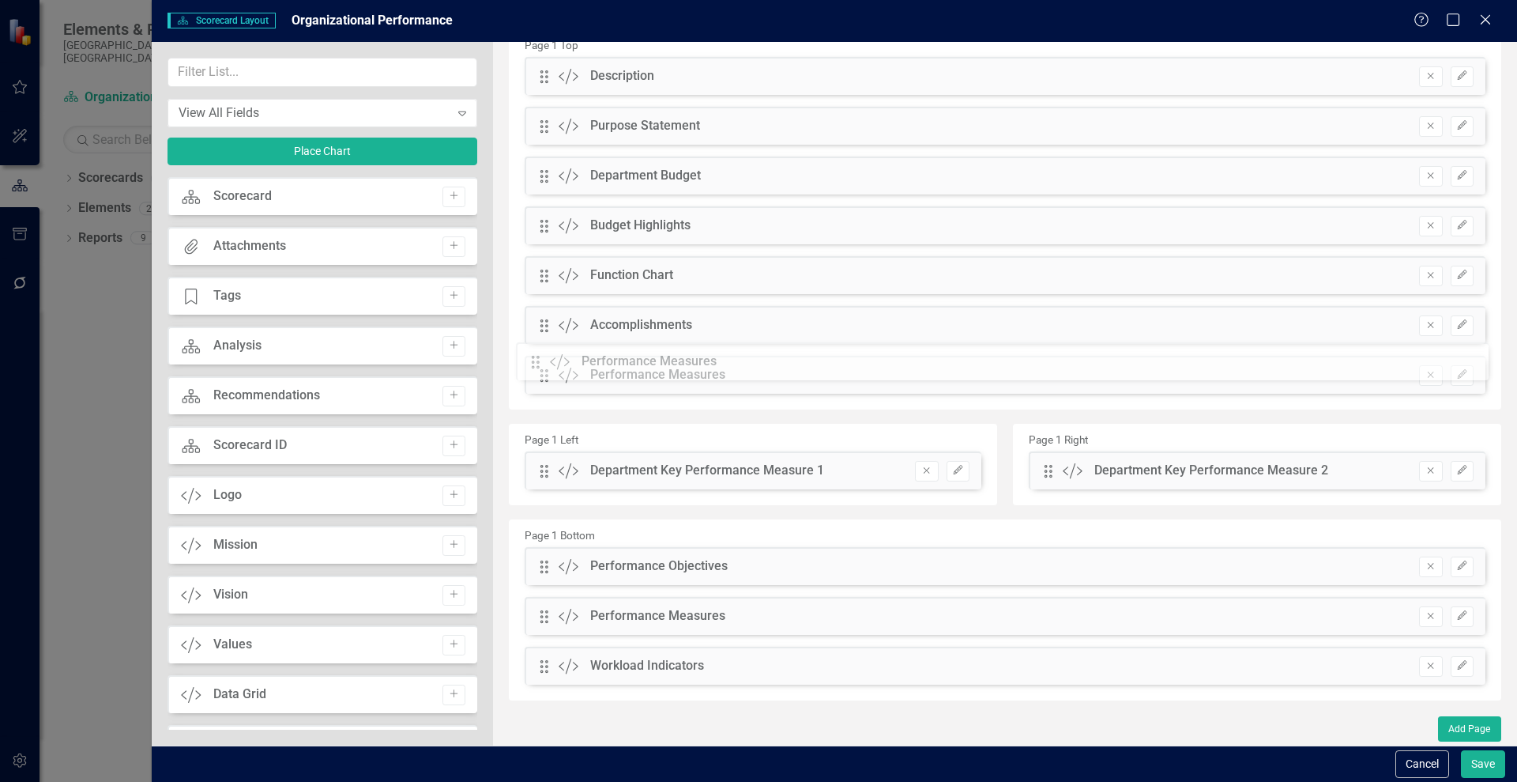
drag, startPoint x: 539, startPoint y: 518, endPoint x: 542, endPoint y: 364, distance: 154.9
click at [1487, 761] on button "Save" at bounding box center [1483, 764] width 44 height 28
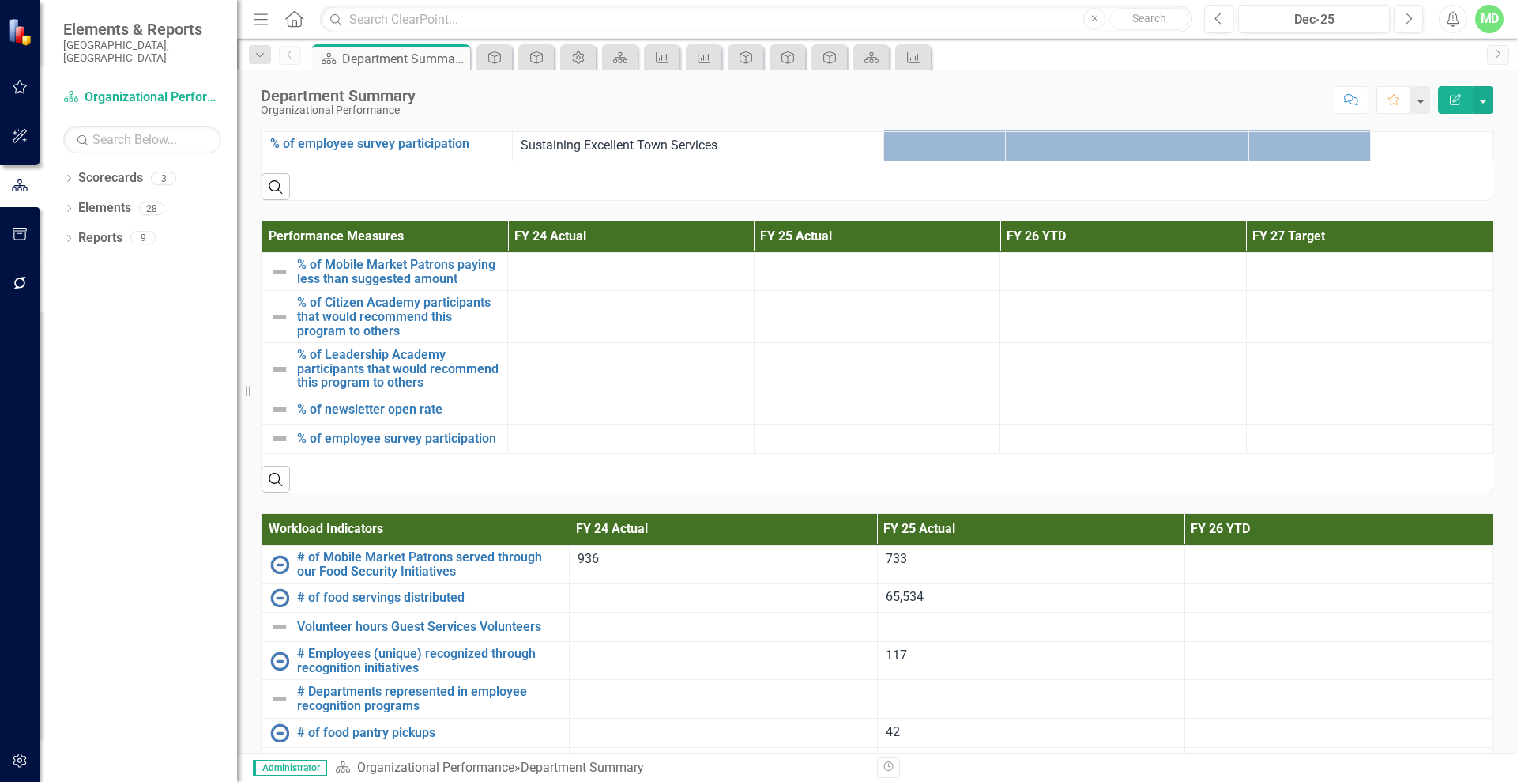
scroll to position [1770, 0]
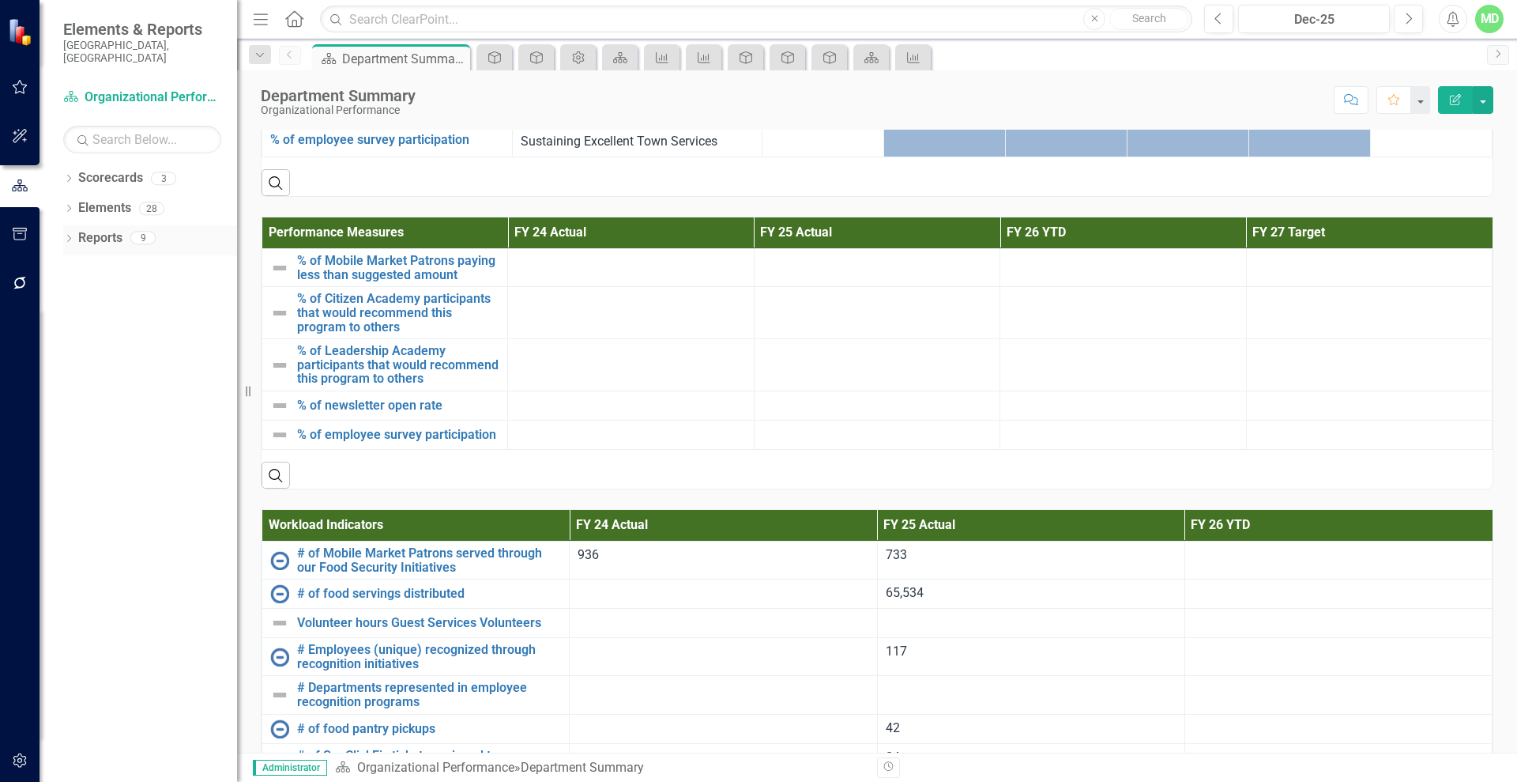
click at [95, 229] on link "Reports" at bounding box center [100, 238] width 44 height 18
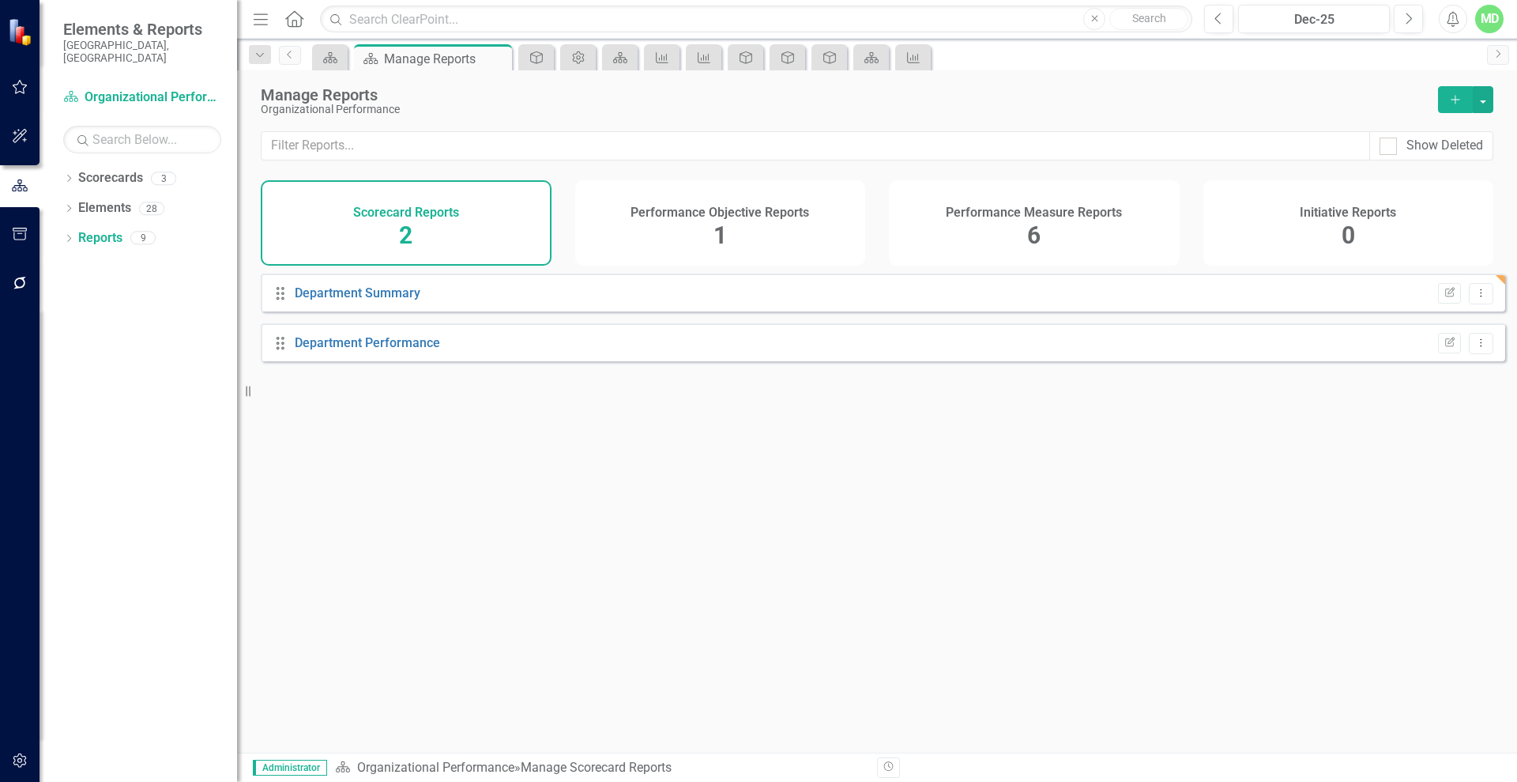
click at [999, 246] on div "Performance Measure Reports 6" at bounding box center [1034, 222] width 291 height 85
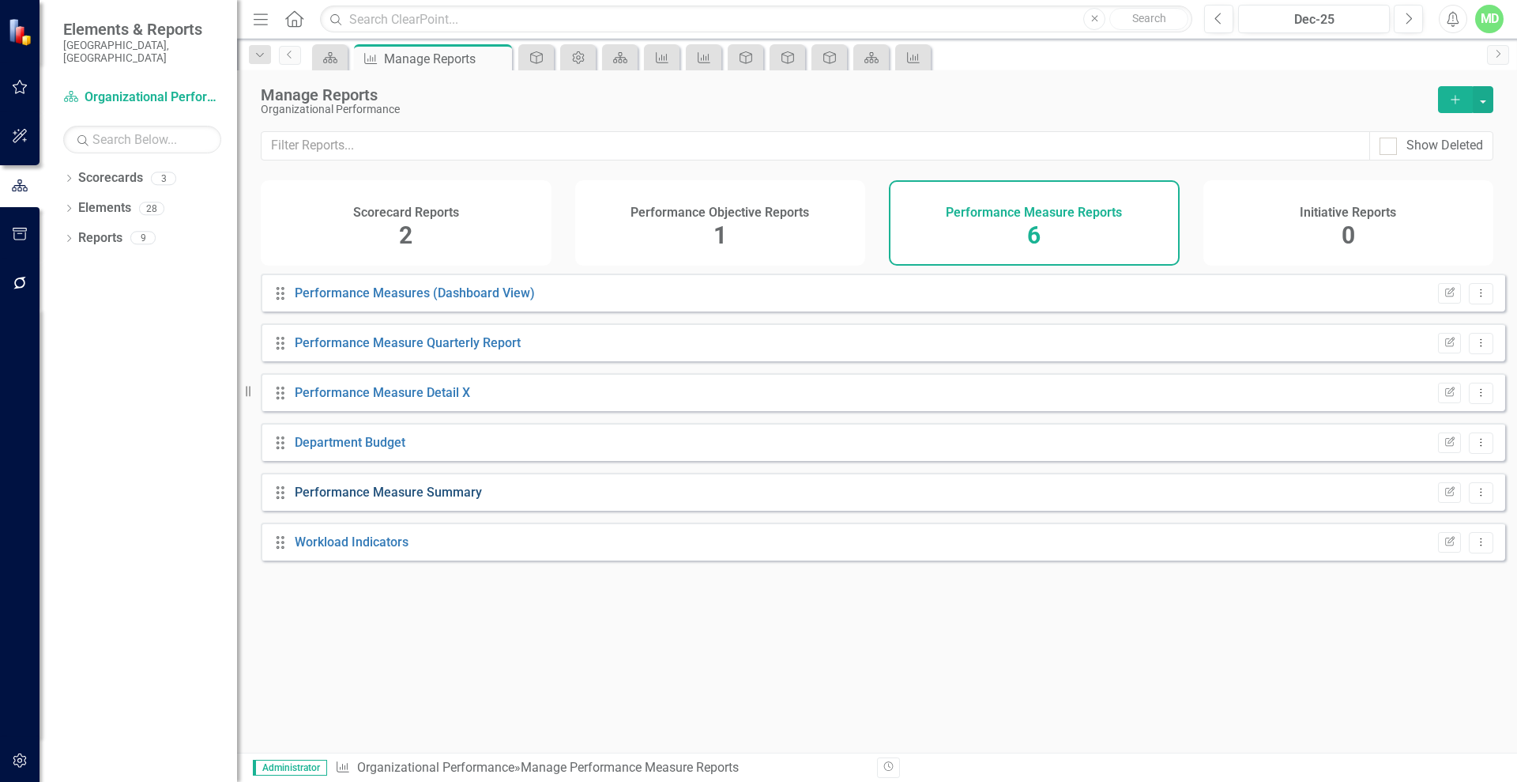
click at [326, 499] on link "Performance Measure Summary" at bounding box center [388, 491] width 187 height 15
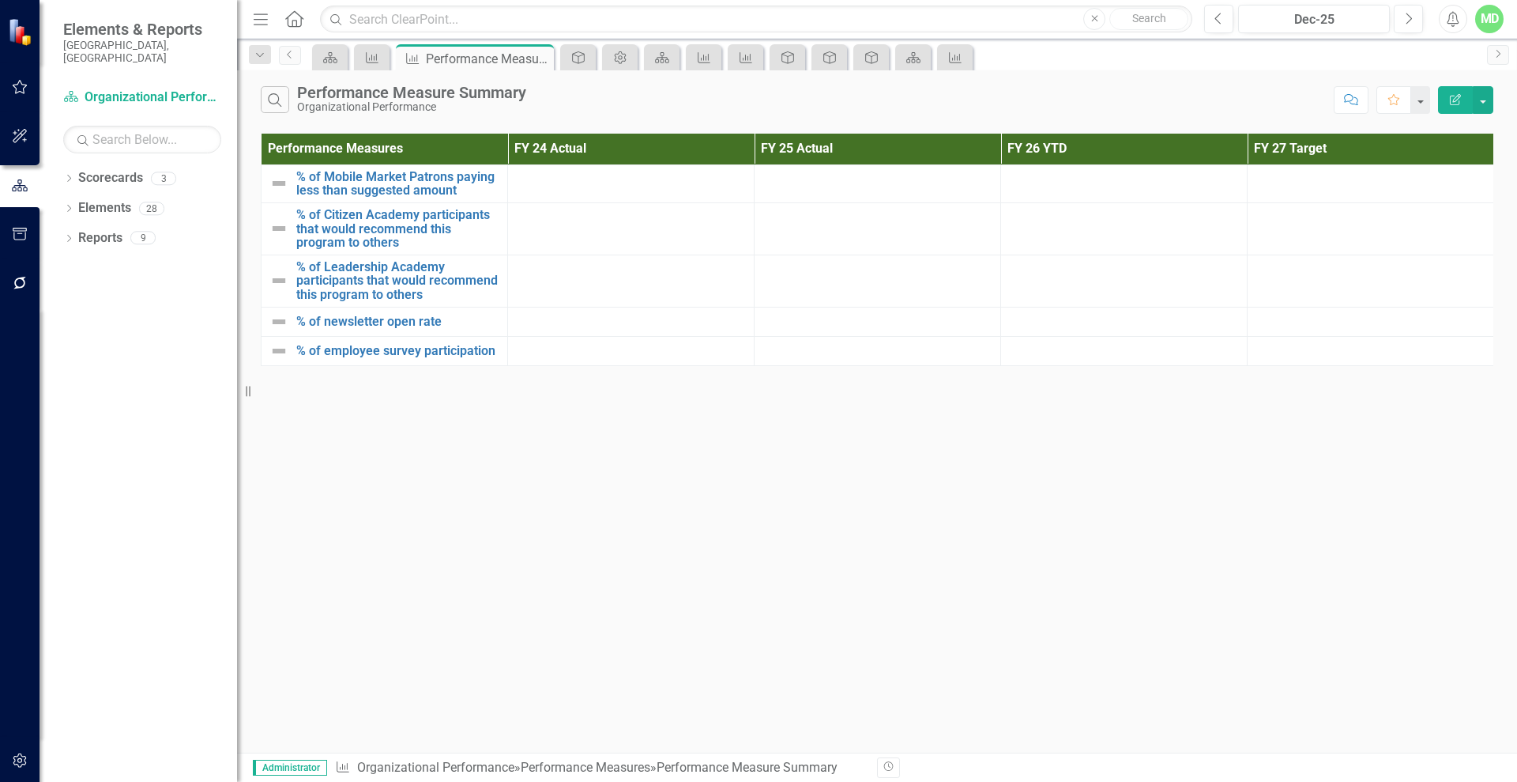
click at [1455, 96] on icon "Edit Report" at bounding box center [1456, 99] width 14 height 11
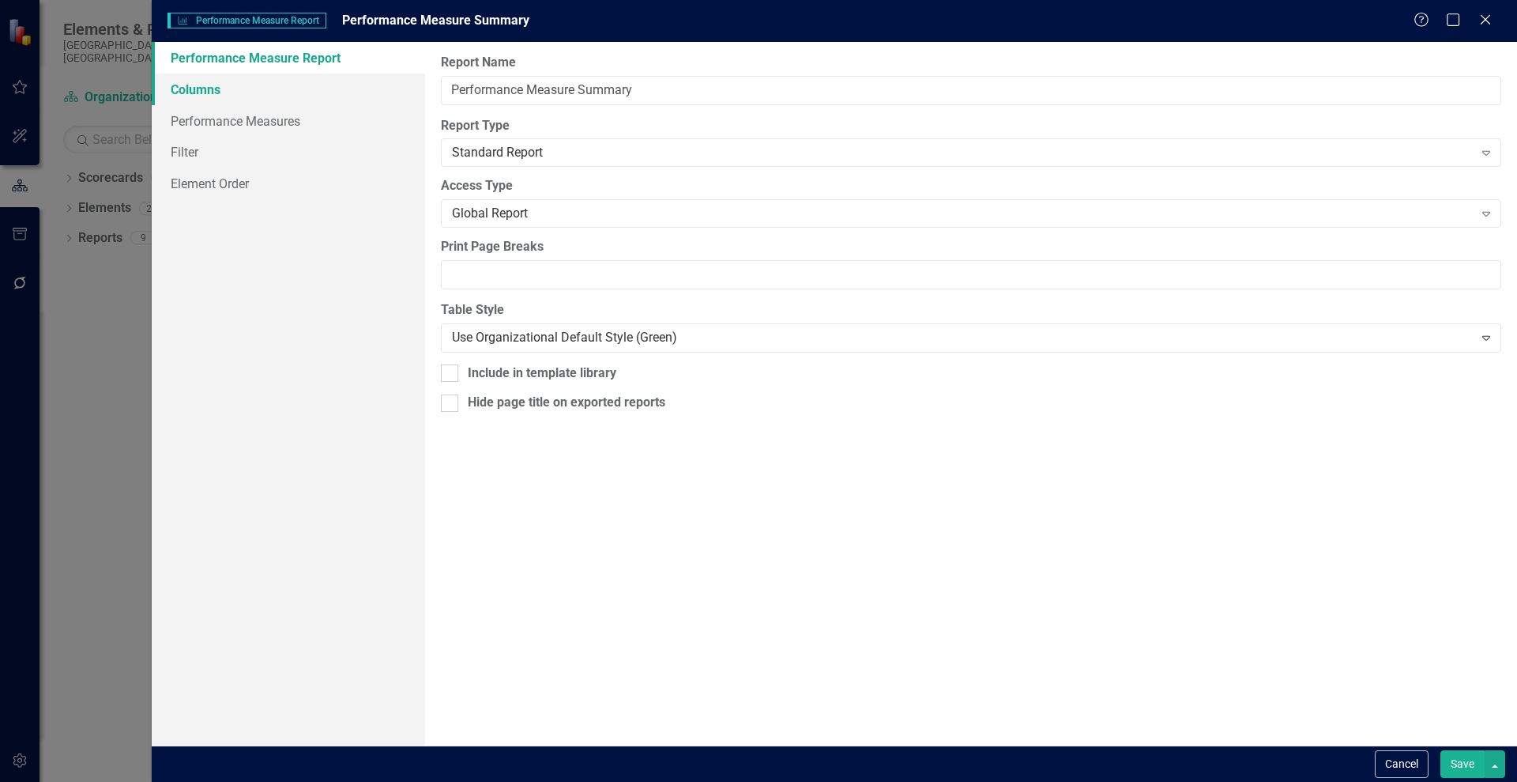
click at [198, 95] on link "Columns" at bounding box center [288, 90] width 273 height 32
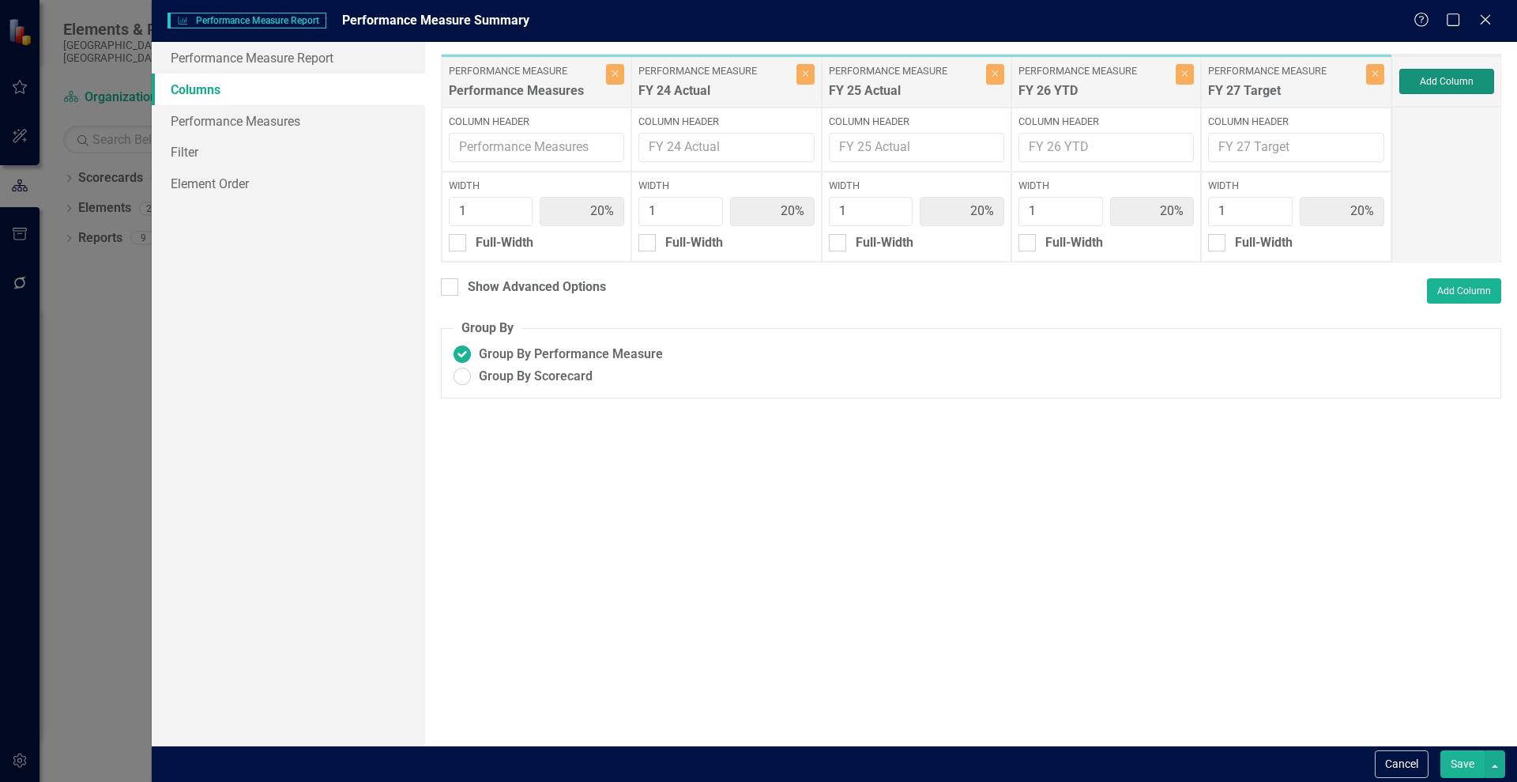
click at [1446, 78] on button "Add Column" at bounding box center [1447, 81] width 95 height 25
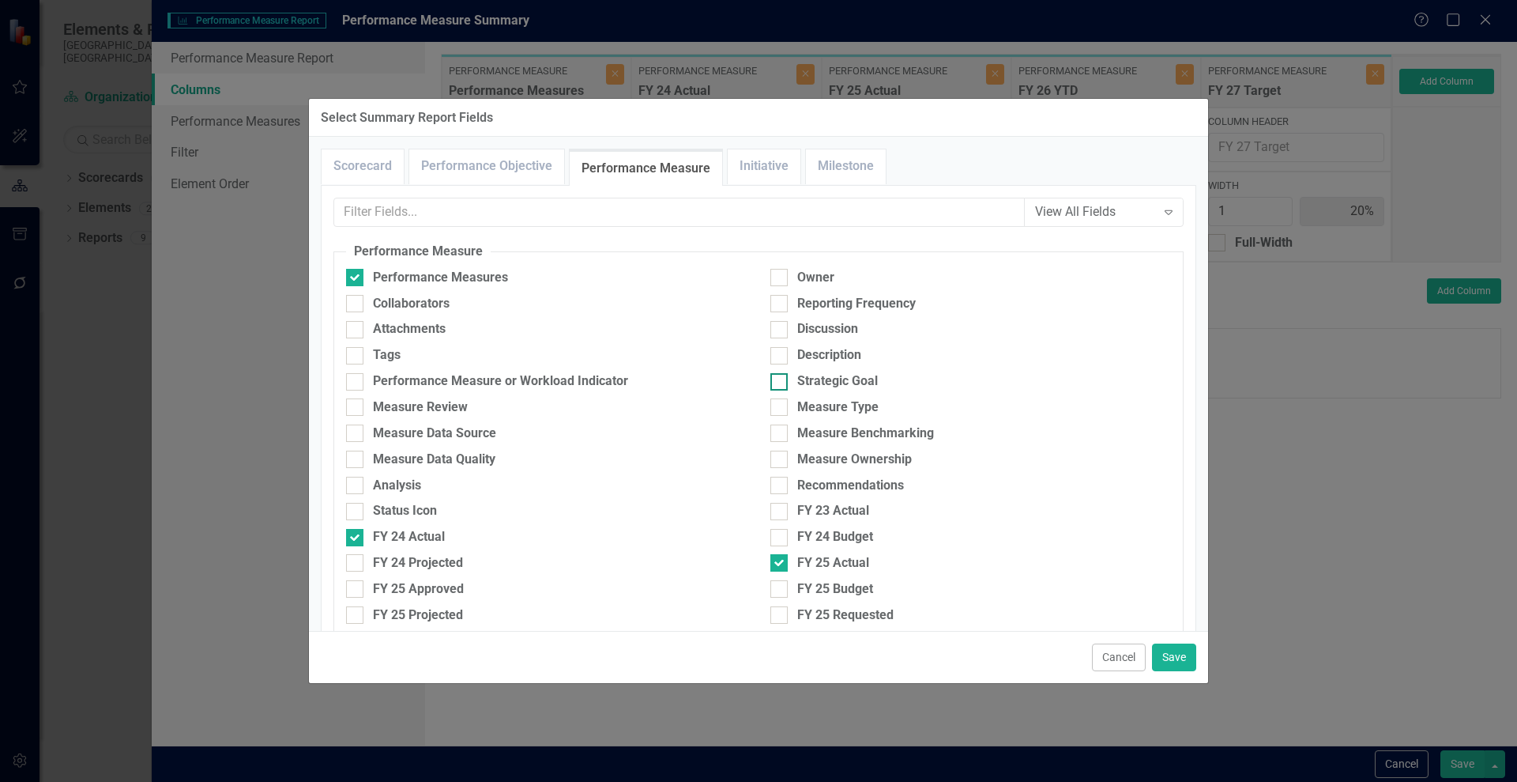
click at [778, 382] on div at bounding box center [779, 381] width 17 height 17
click at [778, 382] on input "Strategic Goal" at bounding box center [776, 378] width 10 height 10
checkbox input "true"
click at [1176, 654] on button "Save" at bounding box center [1174, 657] width 44 height 28
type input "17%"
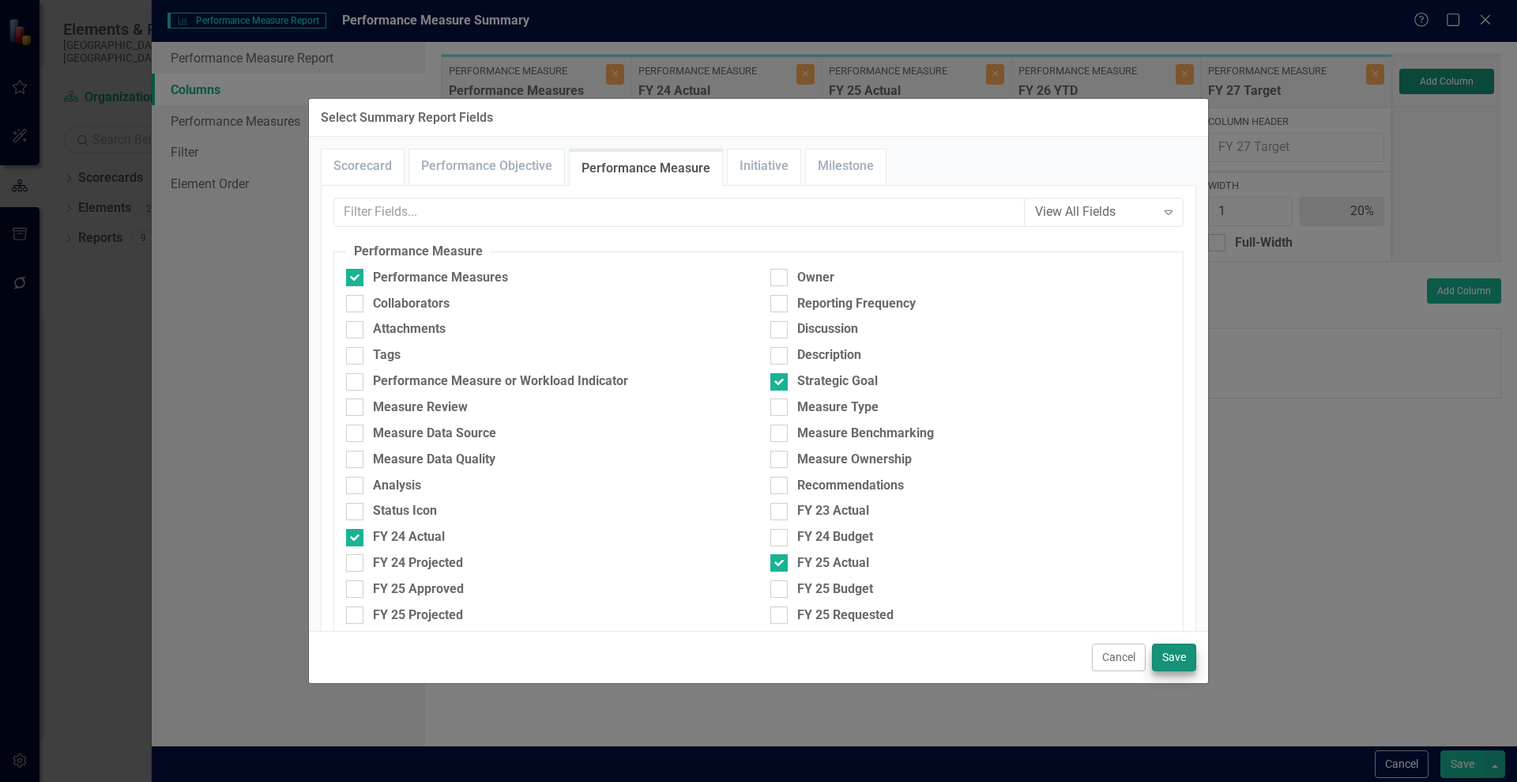
type input "17%"
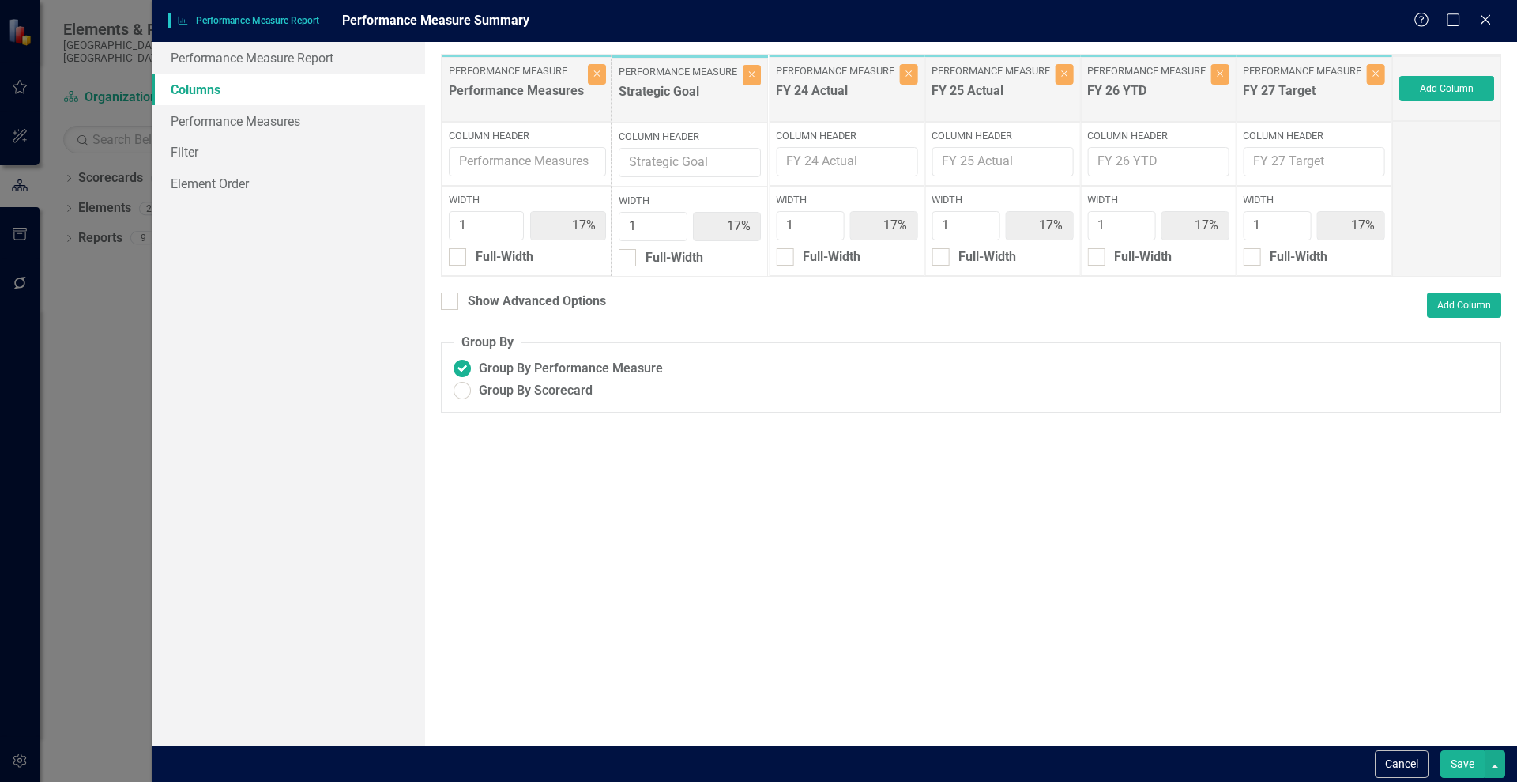
drag, startPoint x: 1294, startPoint y: 76, endPoint x: 670, endPoint y: 77, distance: 623.6
click at [670, 77] on div "Performance Measure Performance Measures Close Column Header Width 1 17% Full-W…" at bounding box center [917, 165] width 952 height 223
click at [1461, 760] on button "Save" at bounding box center [1463, 764] width 44 height 28
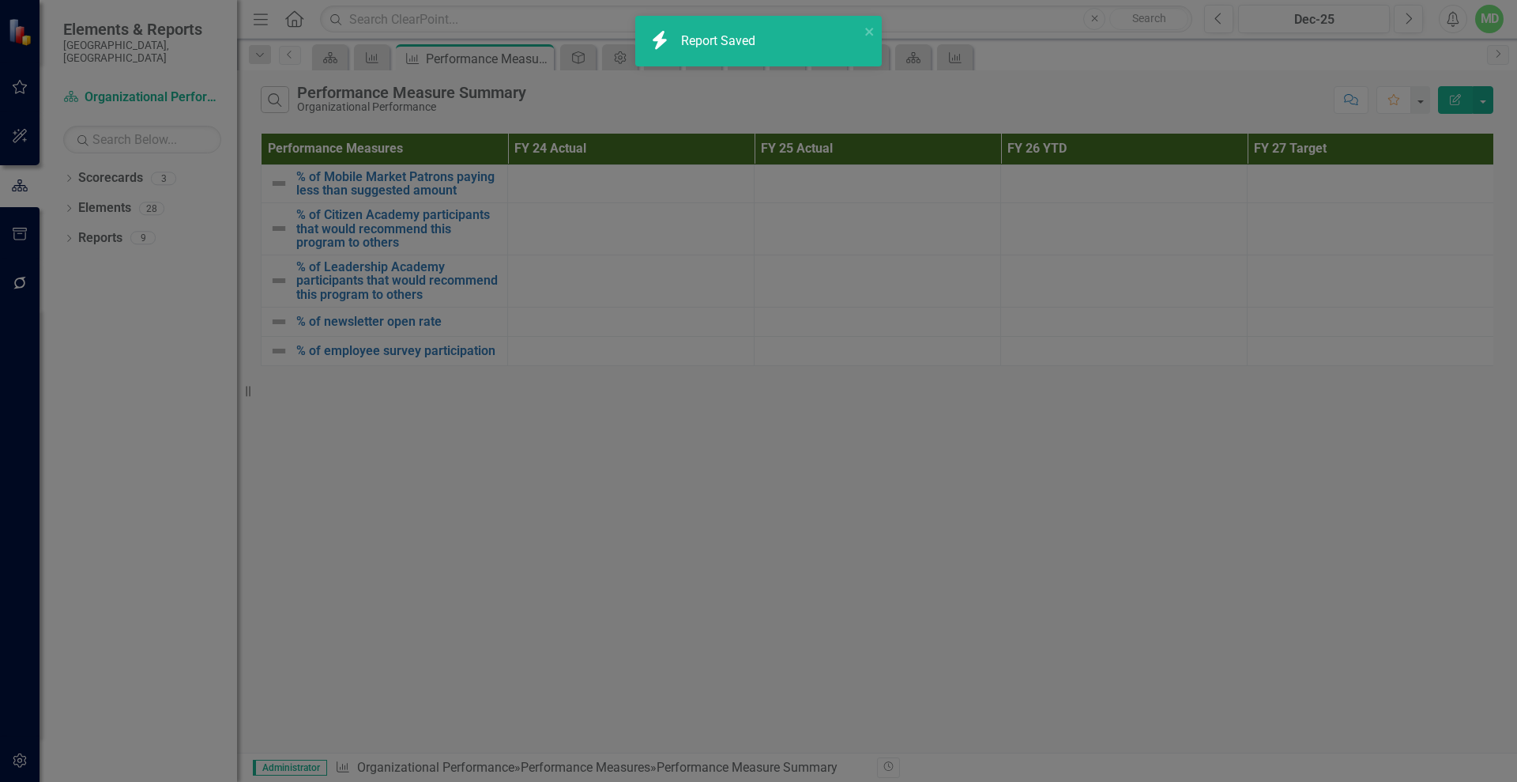
radio input "true"
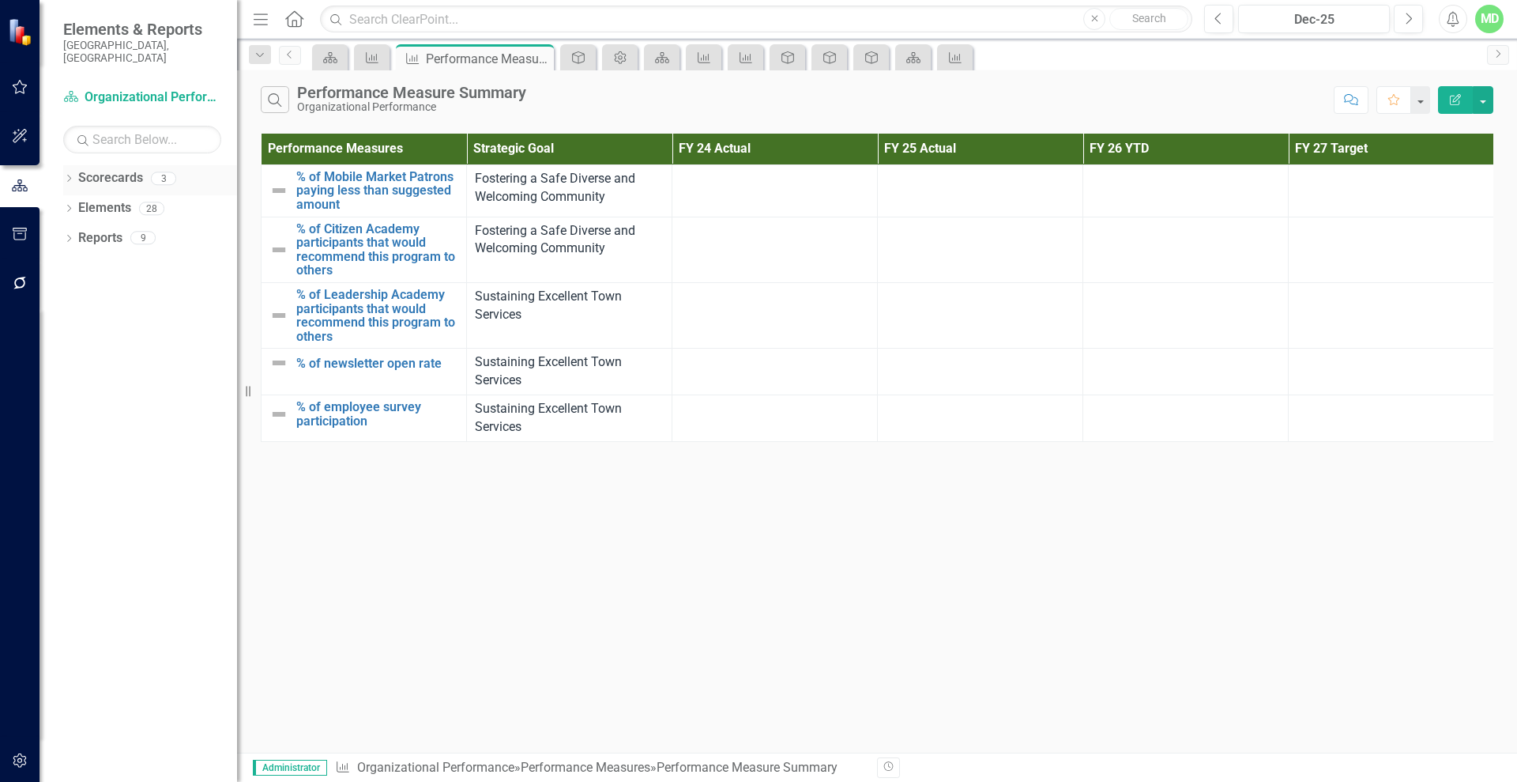
click at [82, 169] on link "Scorecards" at bounding box center [110, 178] width 65 height 18
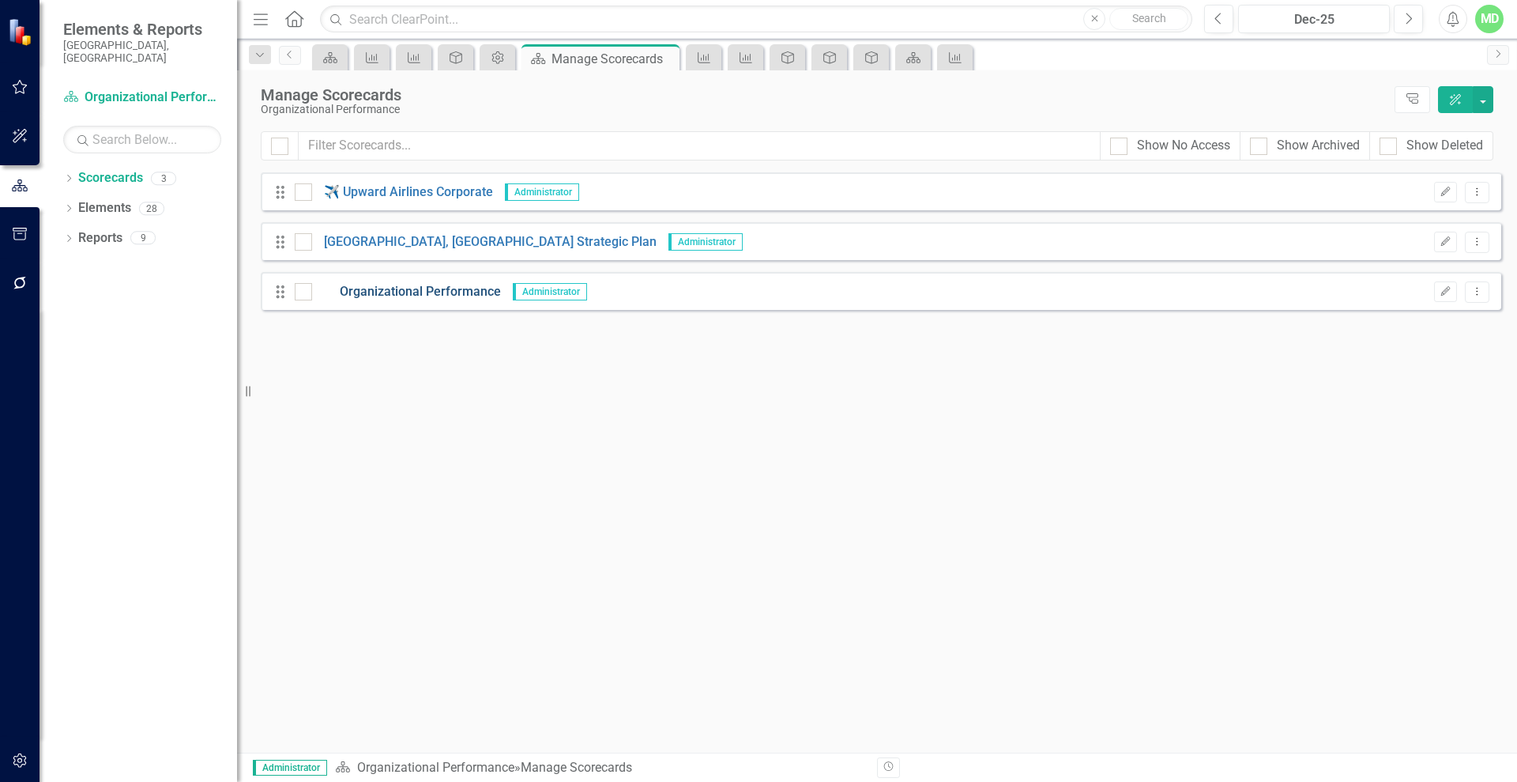
click at [439, 292] on link "Organizational Performance" at bounding box center [406, 292] width 189 height 18
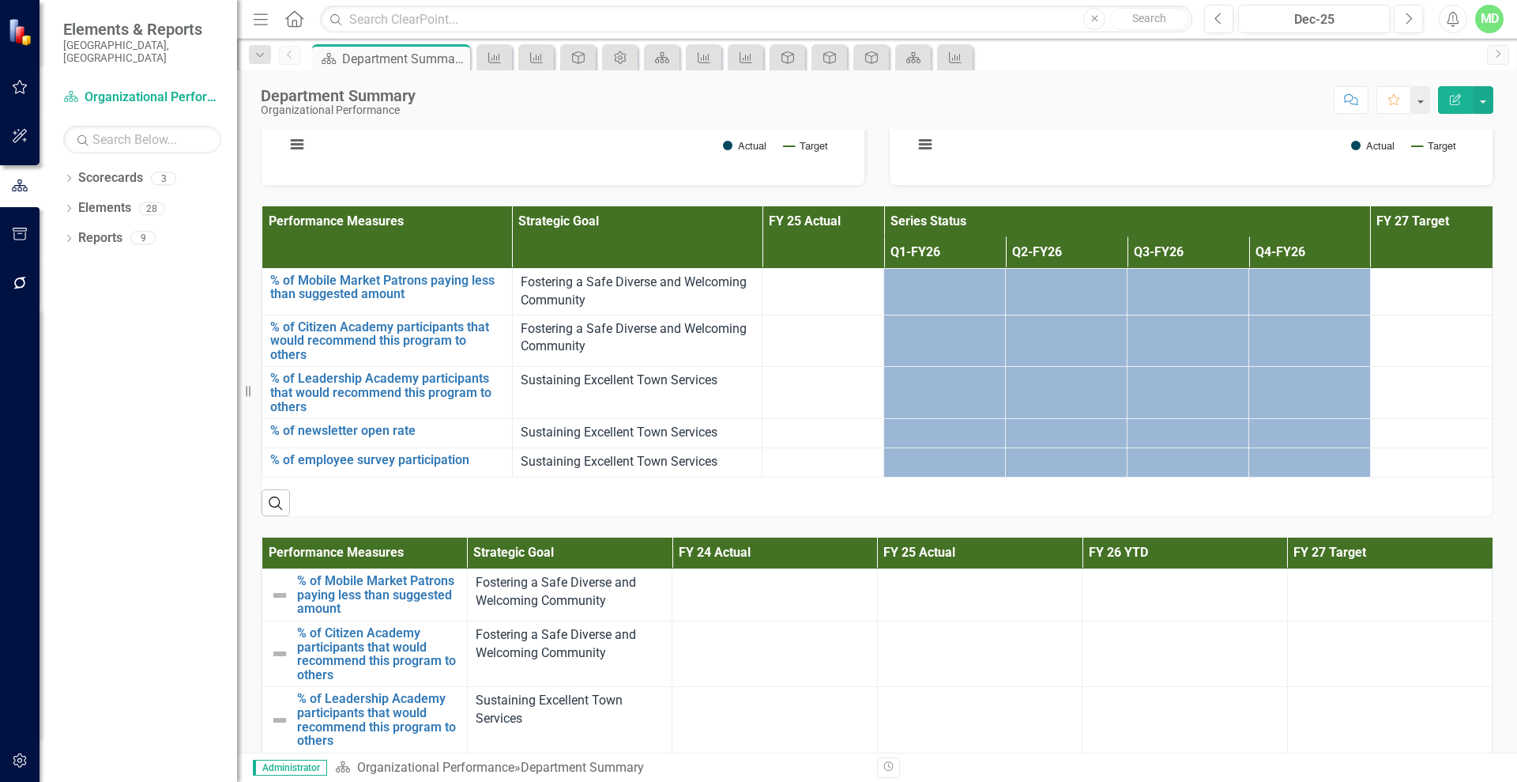
scroll to position [1439, 0]
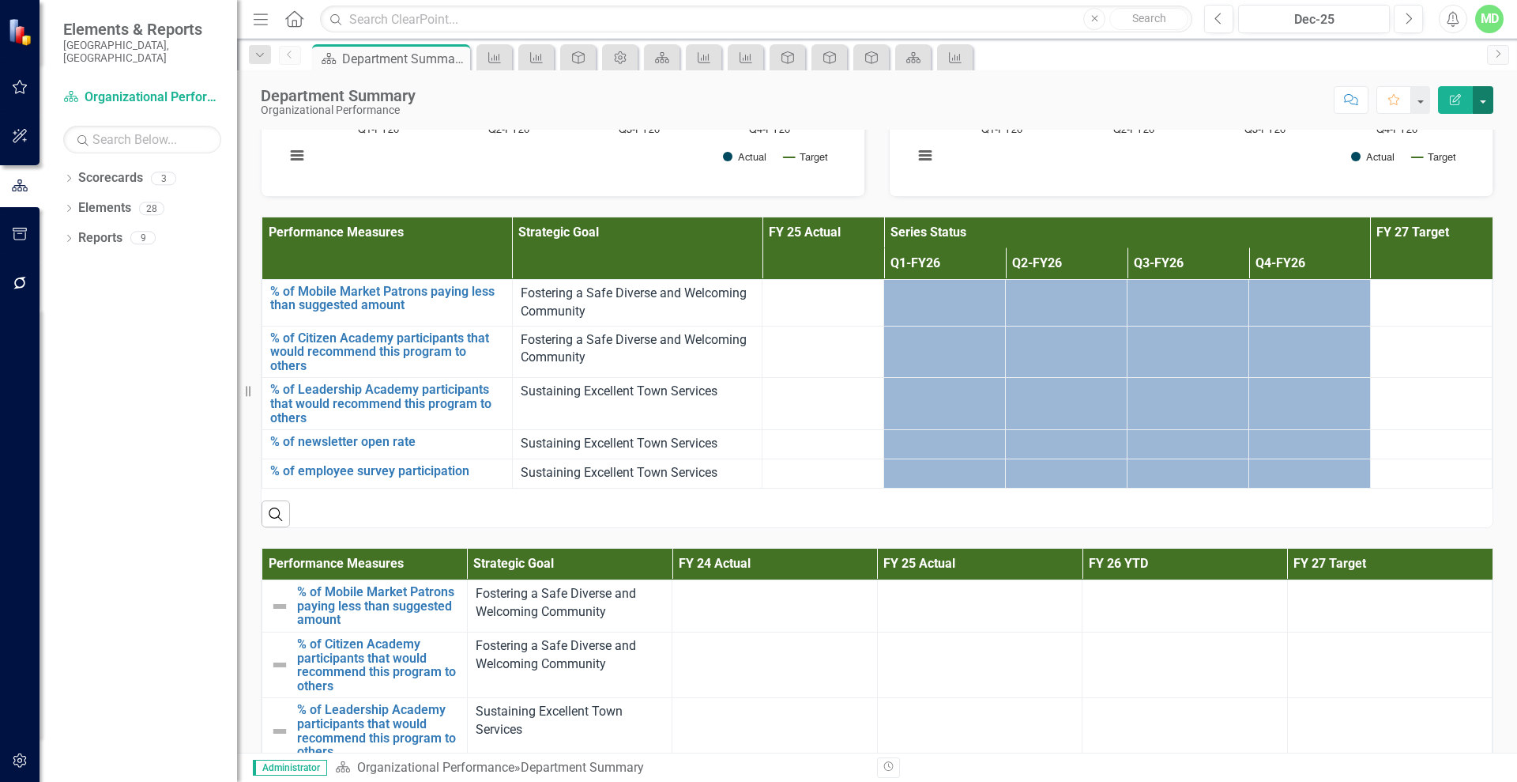
click at [1487, 97] on button "button" at bounding box center [1483, 100] width 21 height 28
click at [1424, 156] on link "Edit Report Edit Layout" at bounding box center [1429, 158] width 128 height 29
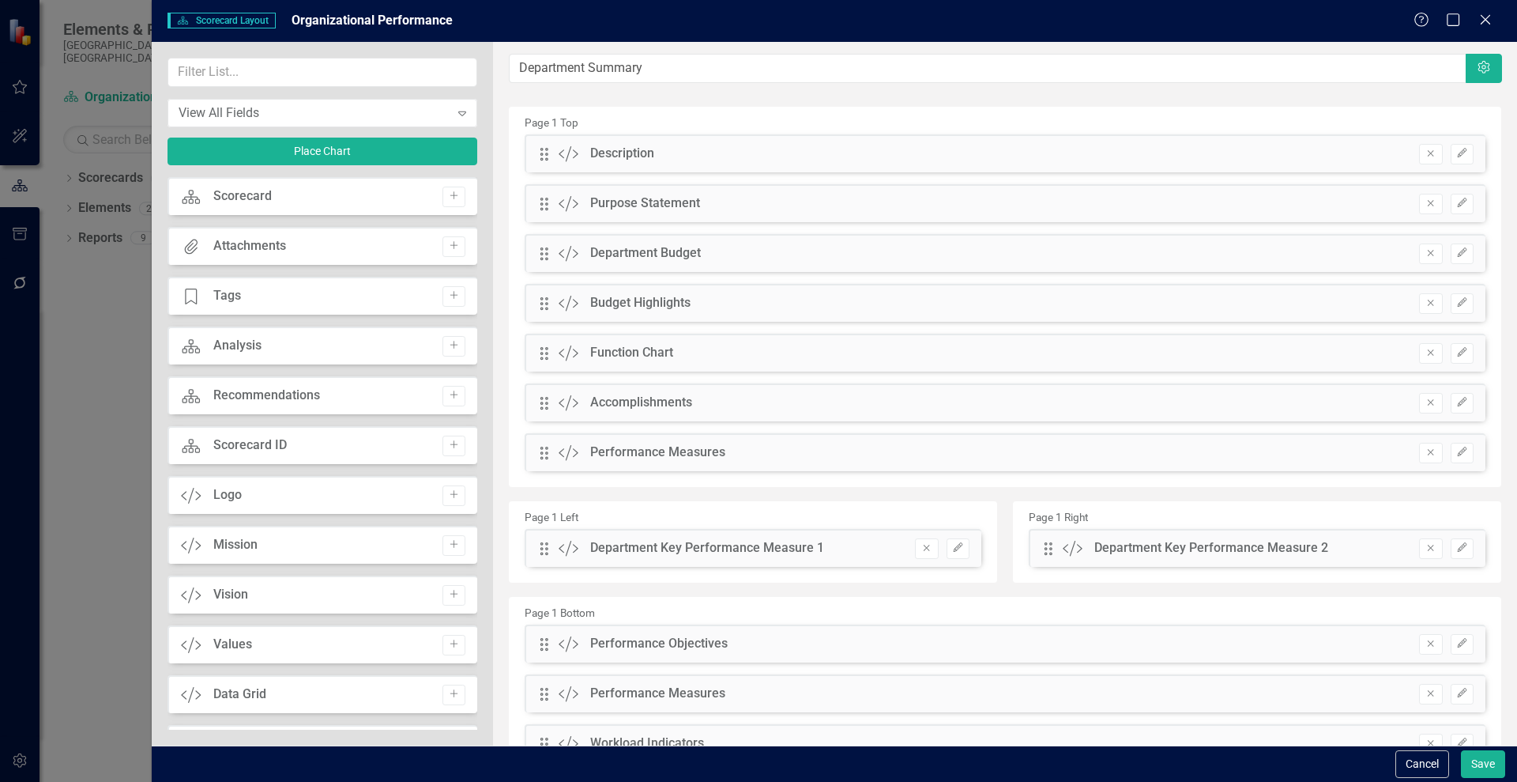
scroll to position [77, 0]
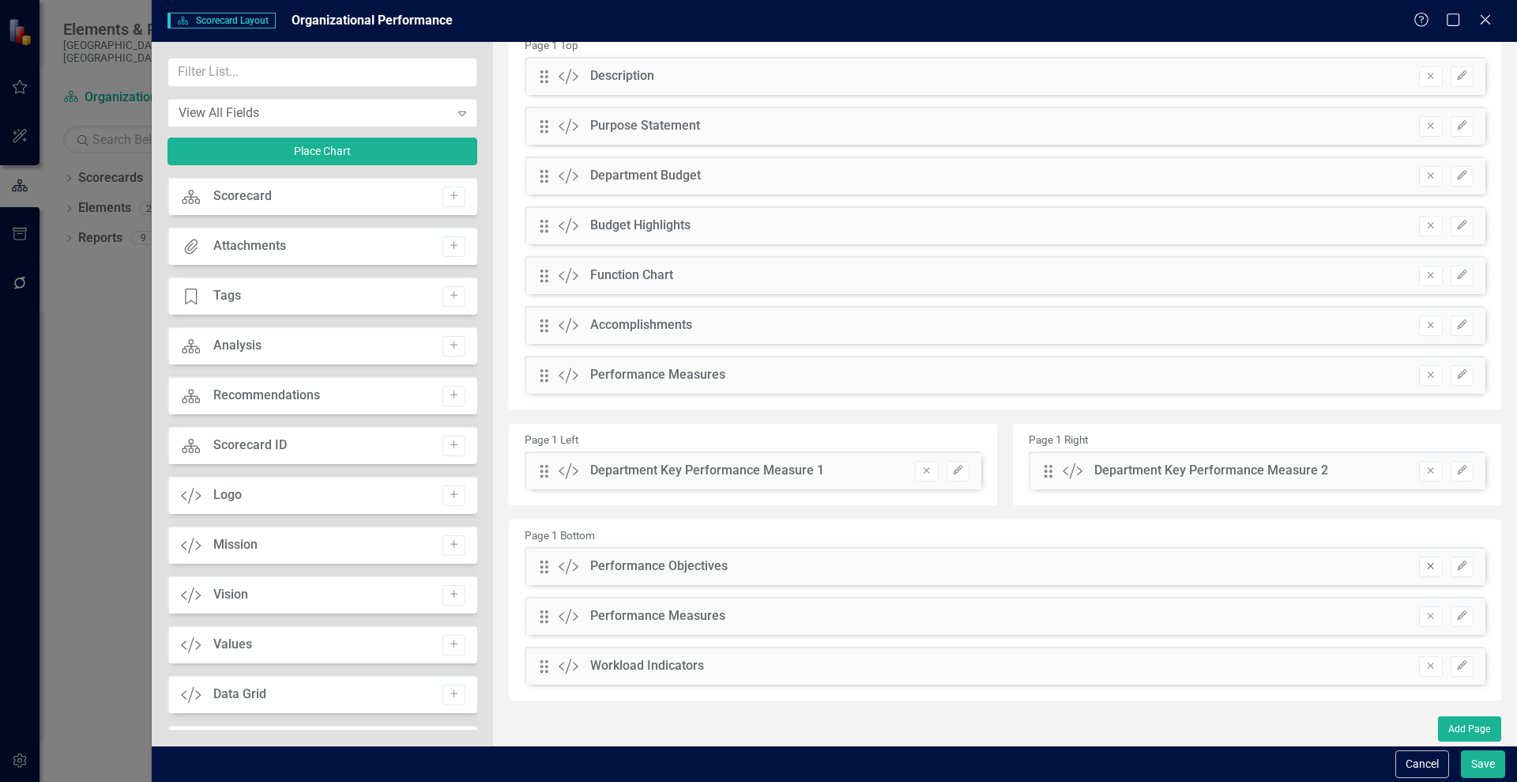
click at [1425, 568] on icon "Remove" at bounding box center [1431, 565] width 12 height 9
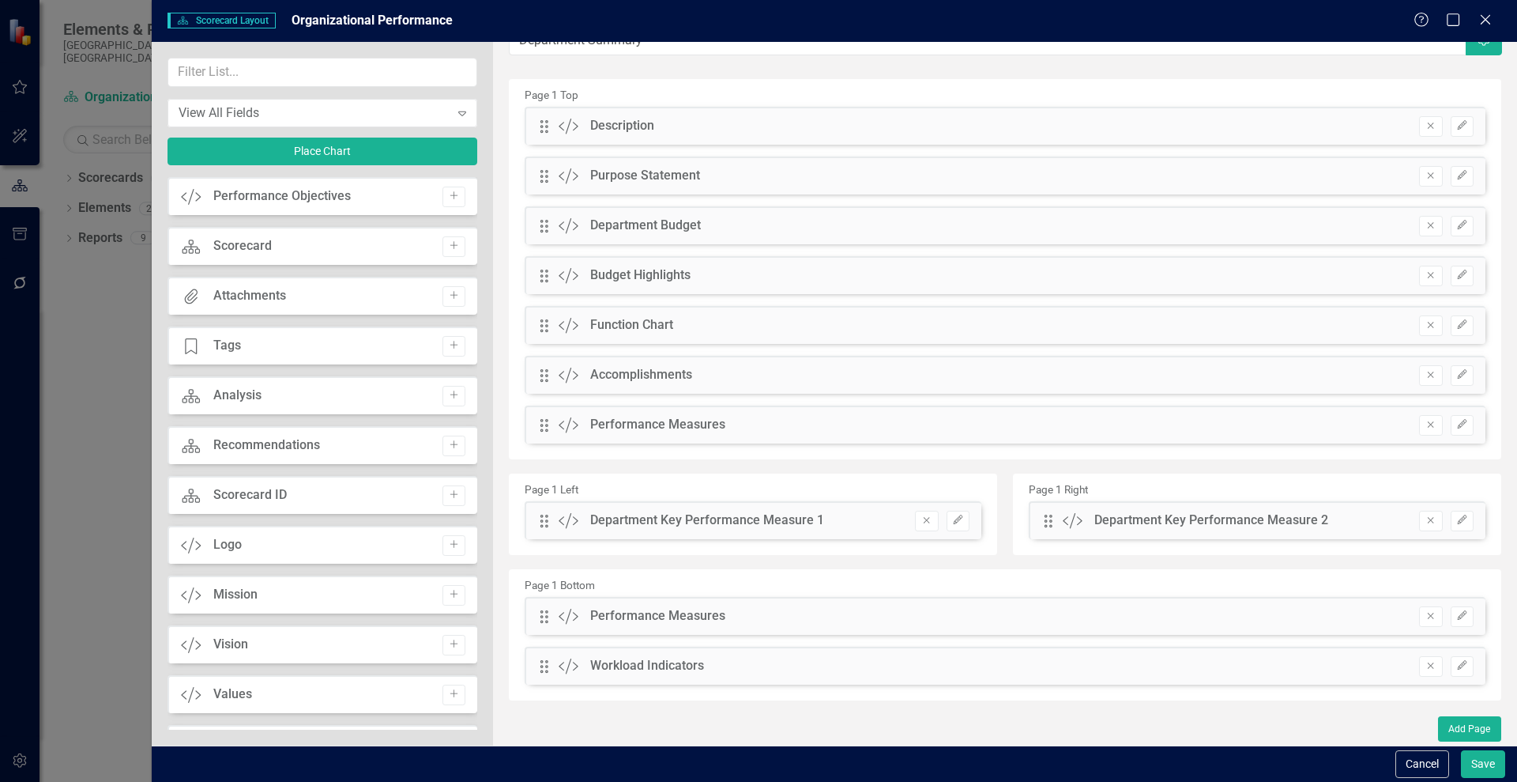
scroll to position [28, 0]
click at [1479, 759] on button "Save" at bounding box center [1483, 764] width 44 height 28
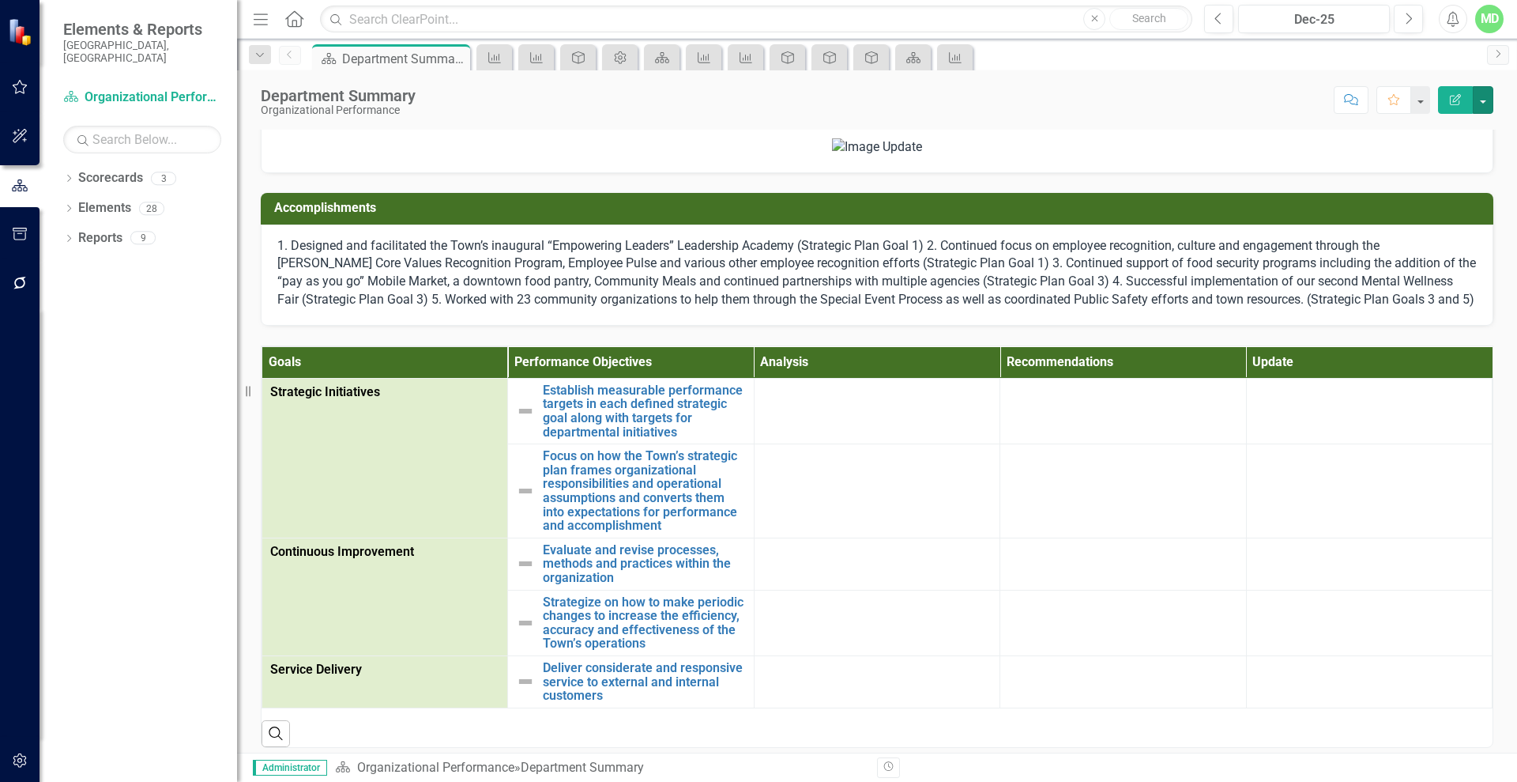
scroll to position [561, 0]
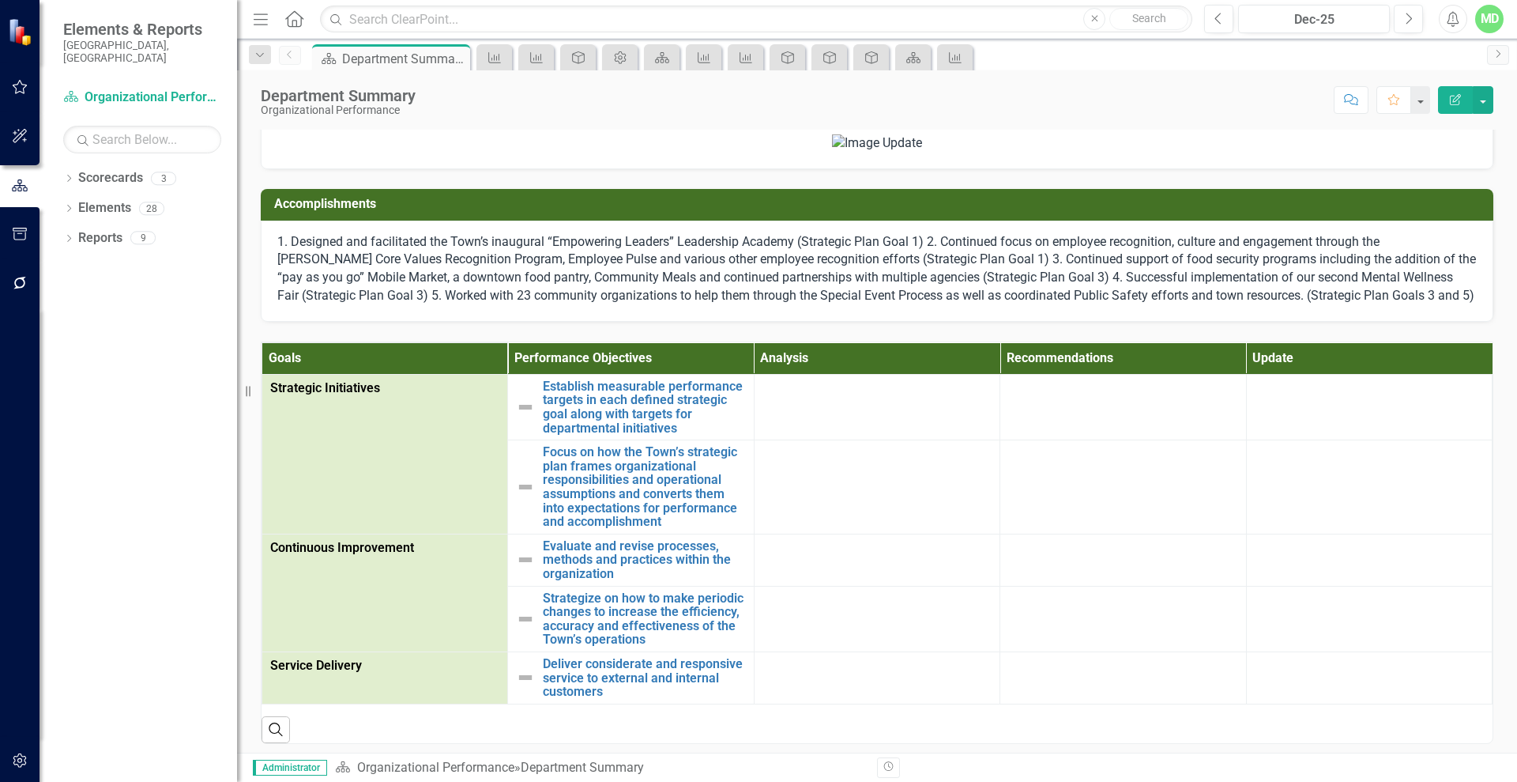
click at [1194, 322] on div "Accomplishments 1. Designed and facilitated the Town’s inaugural “Empowering Le…" at bounding box center [877, 245] width 1257 height 153
click at [1457, 102] on icon "Edit Report" at bounding box center [1456, 99] width 14 height 11
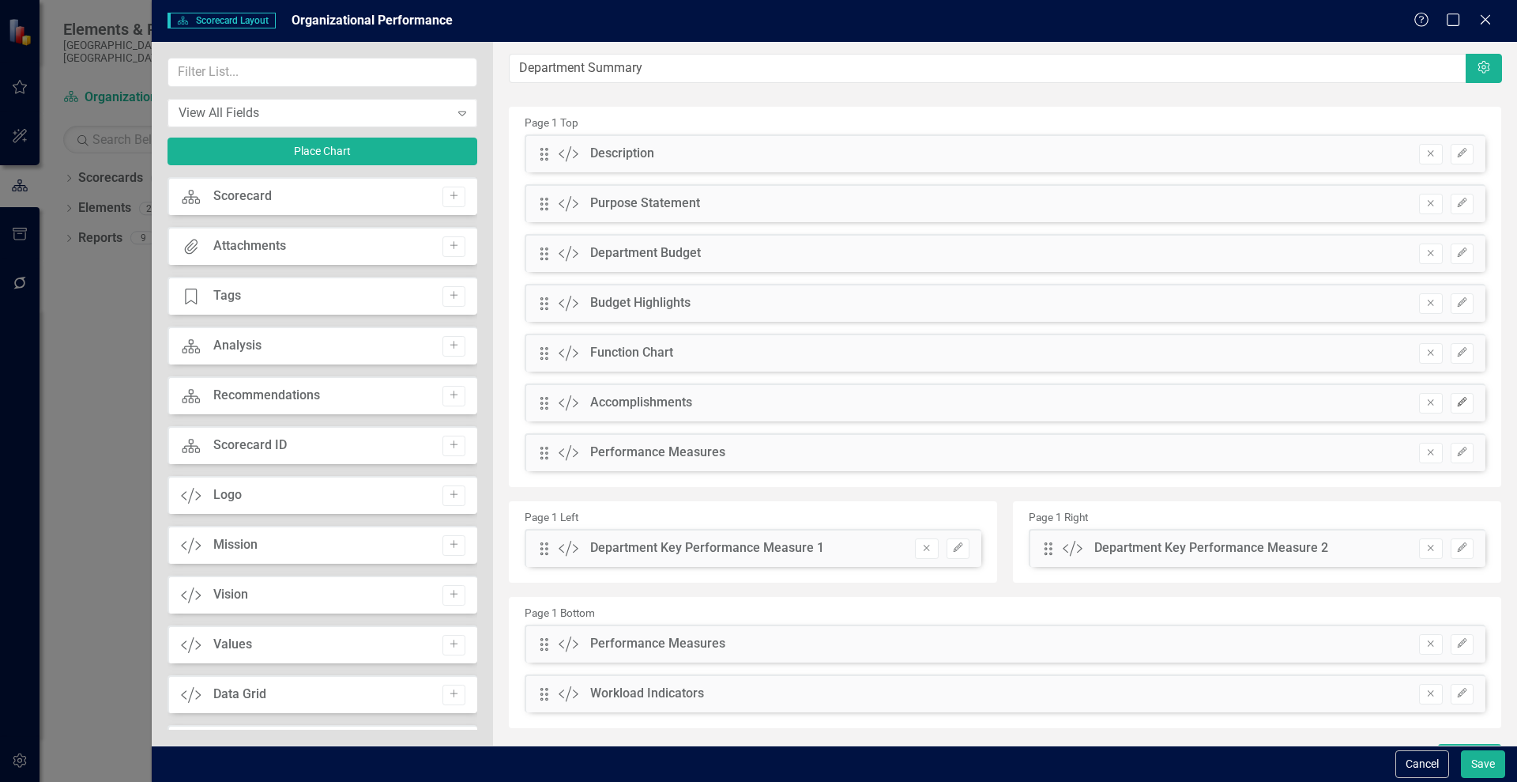
click at [1457, 398] on icon "Edit" at bounding box center [1463, 402] width 12 height 9
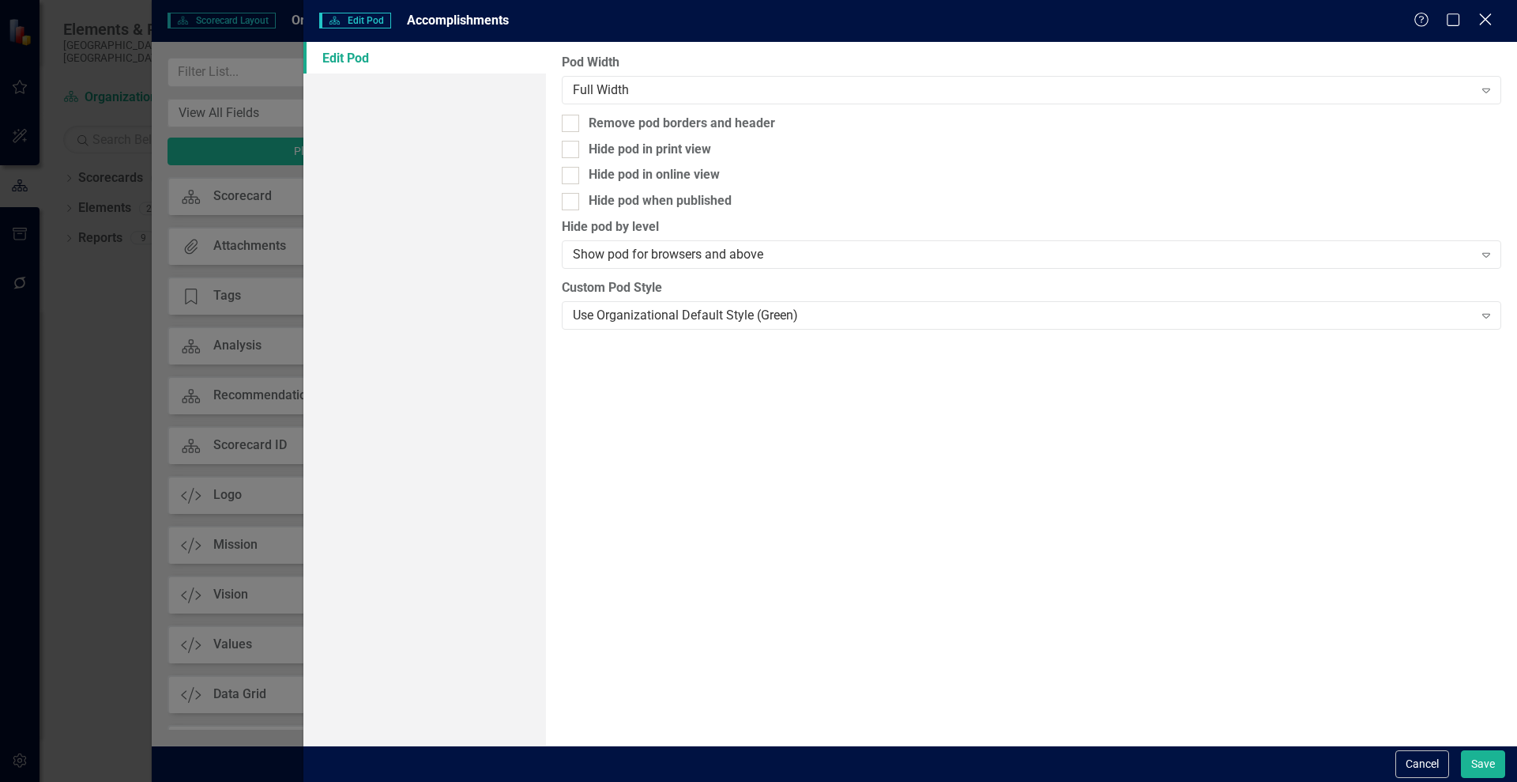
click at [1485, 16] on icon "Close" at bounding box center [1486, 19] width 20 height 15
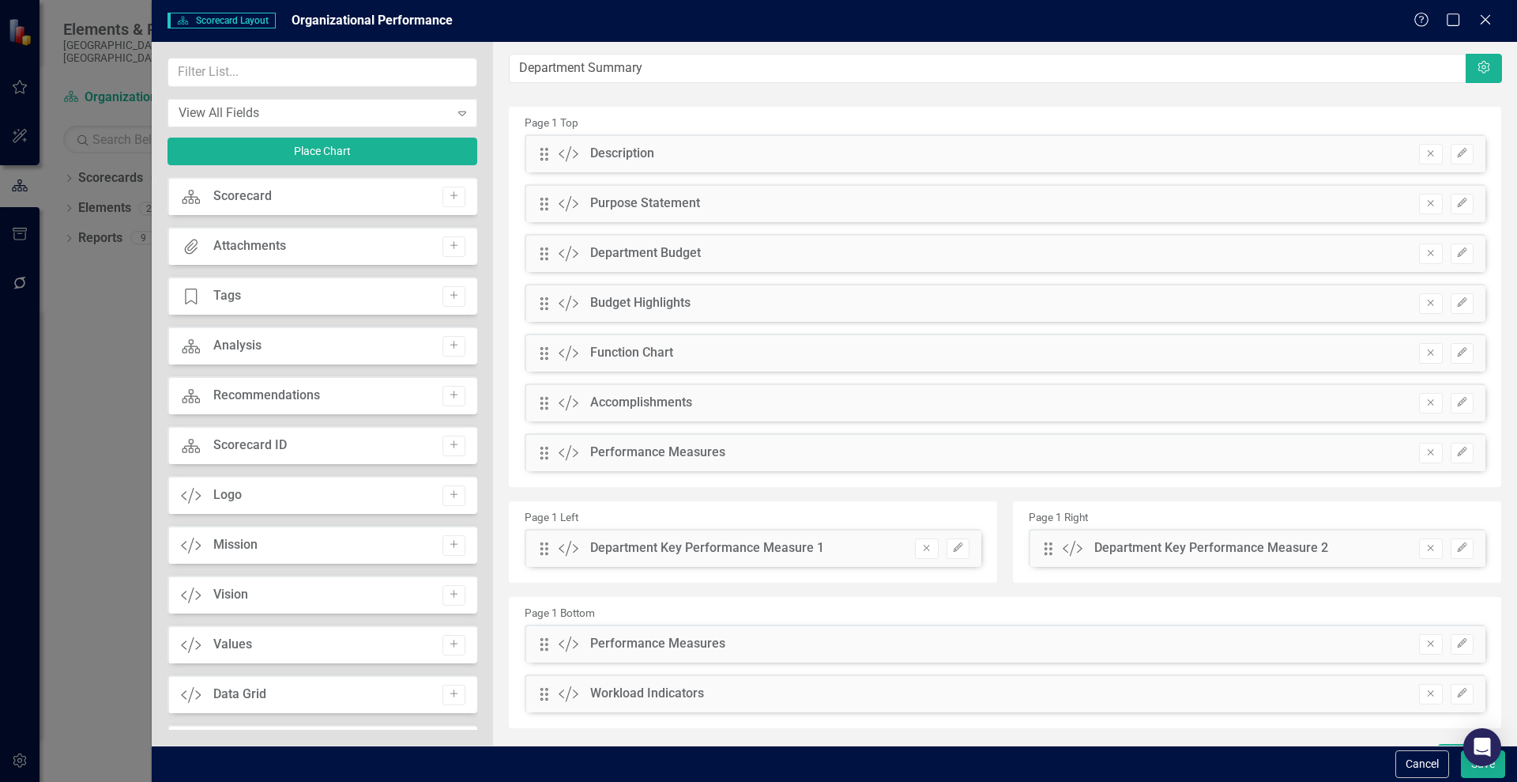
drag, startPoint x: 471, startPoint y: 420, endPoint x: 469, endPoint y: 582, distance: 162.8
click at [469, 582] on div "Scorecard Scorecard Add Attachments Attachments Add Tage Tags Add Scorecard Ana…" at bounding box center [323, 453] width 310 height 552
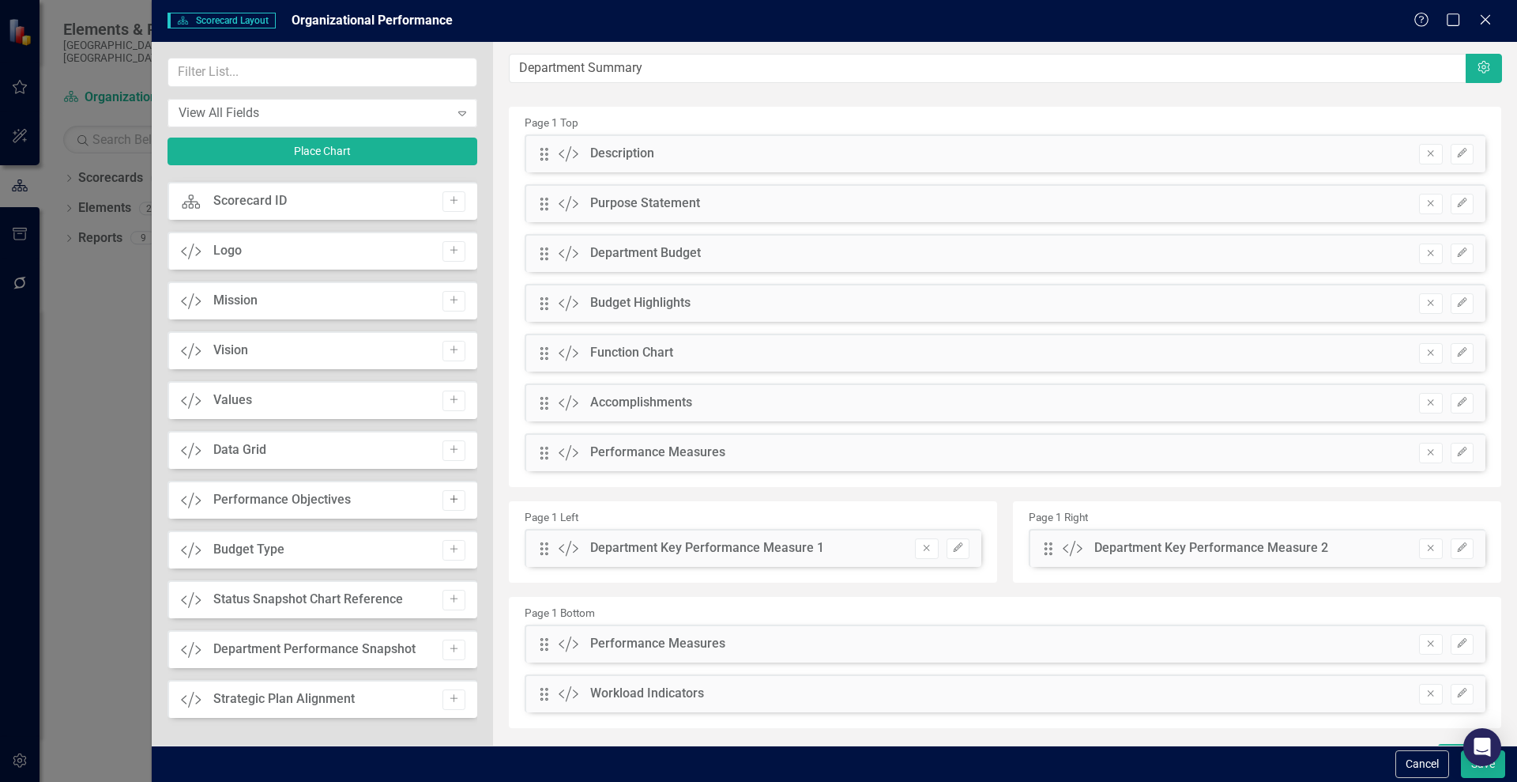
click at [448, 498] on icon "Add" at bounding box center [454, 499] width 12 height 9
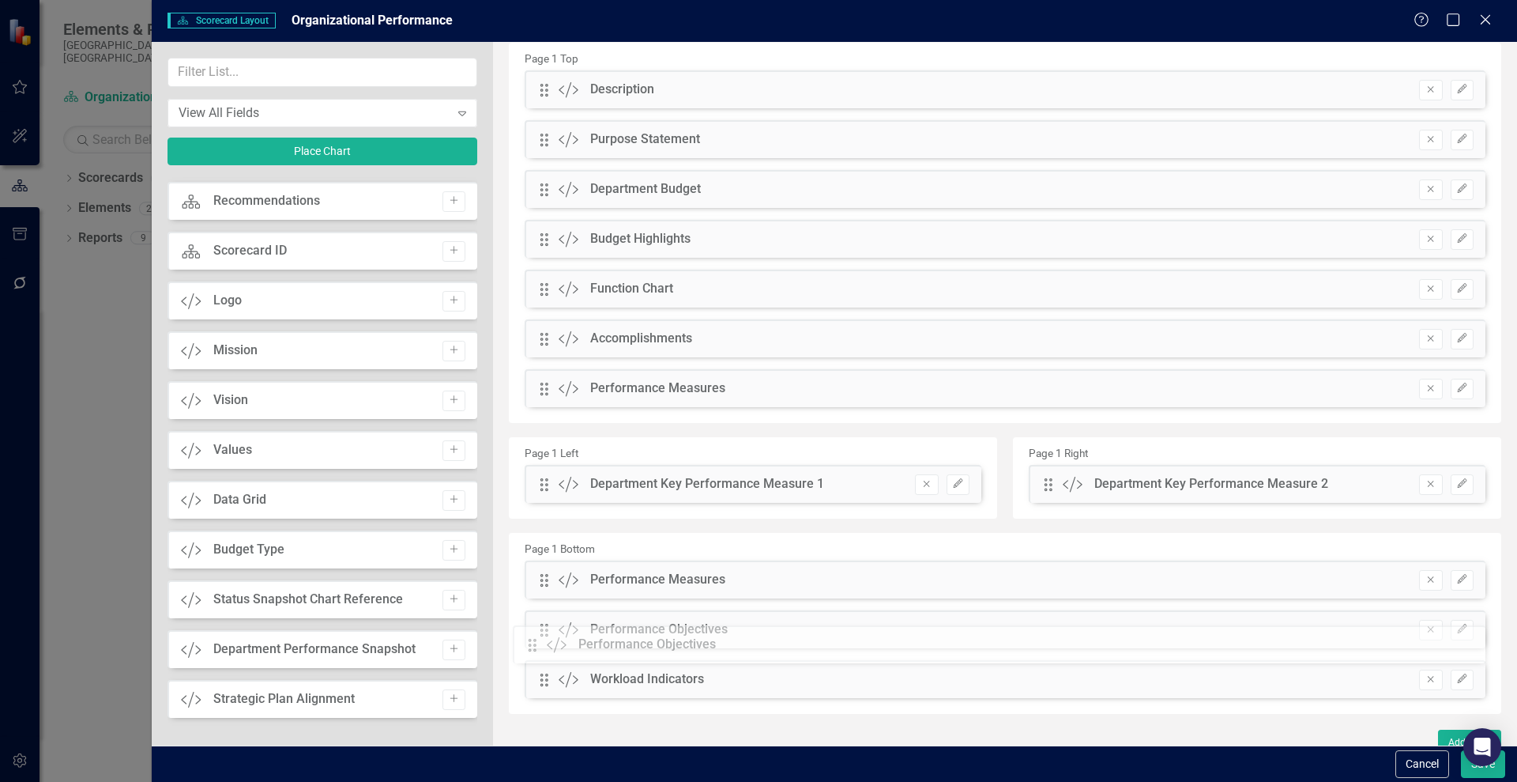
scroll to position [77, 0]
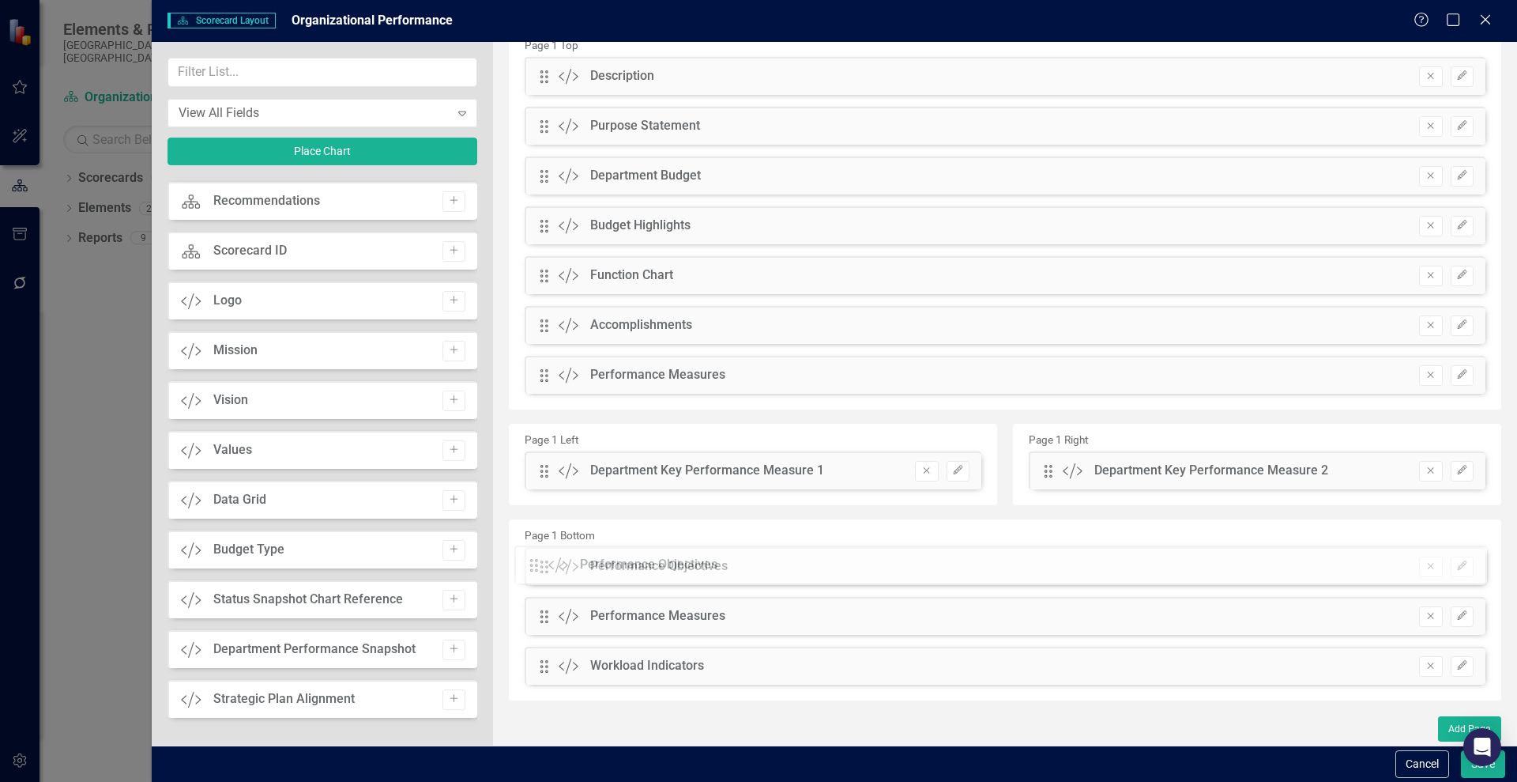
drag, startPoint x: 539, startPoint y: 153, endPoint x: 541, endPoint y: 564, distance: 411.0
click at [1457, 564] on icon "Edit" at bounding box center [1463, 565] width 12 height 9
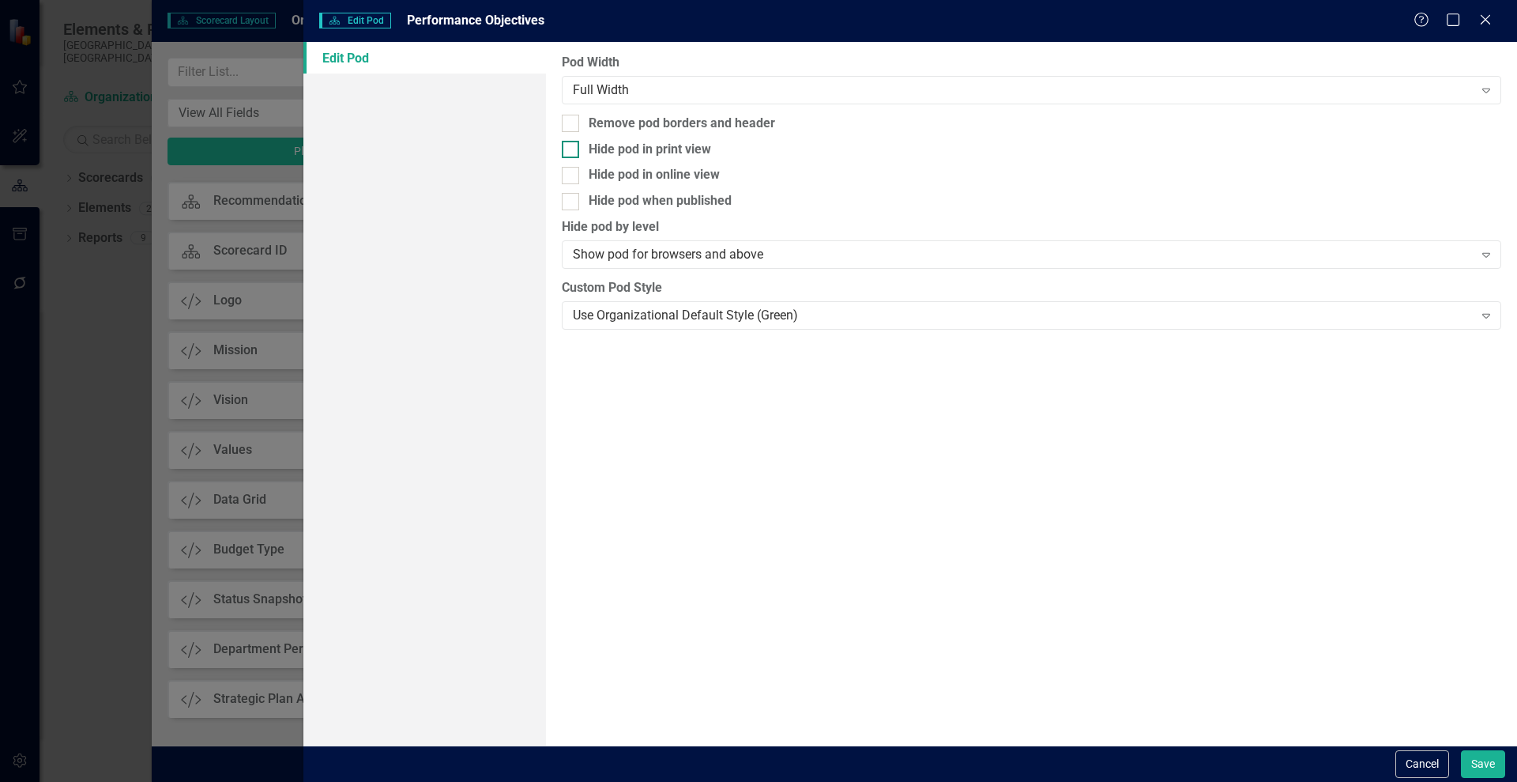
click at [574, 145] on div at bounding box center [570, 149] width 17 height 17
click at [572, 145] on input "Hide pod in print view" at bounding box center [567, 146] width 10 height 10
checkbox input "true"
click at [843, 251] on div "Show pod for browsers and above" at bounding box center [1023, 255] width 900 height 18
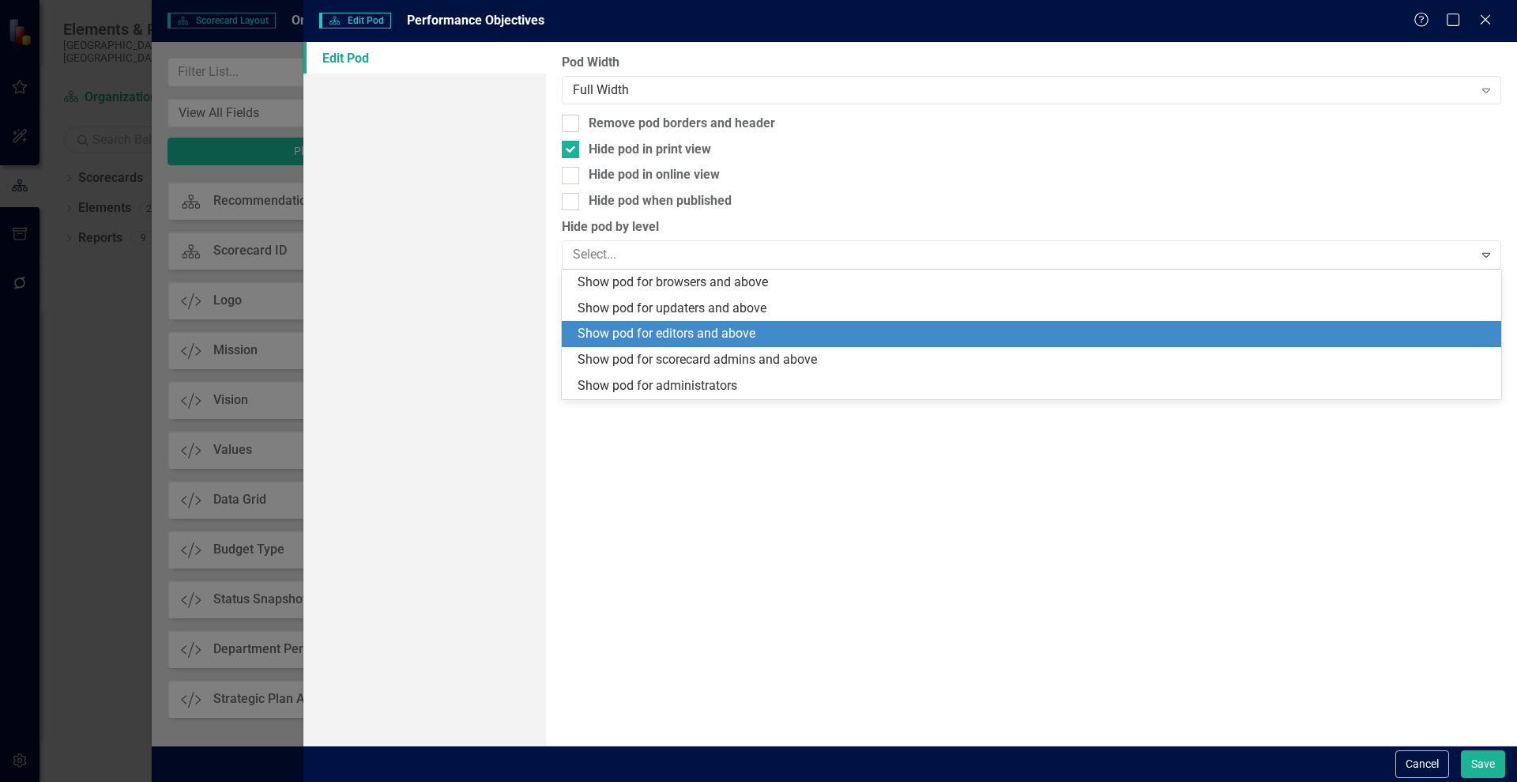
click at [772, 335] on div "Show pod for editors and above" at bounding box center [1035, 334] width 914 height 18
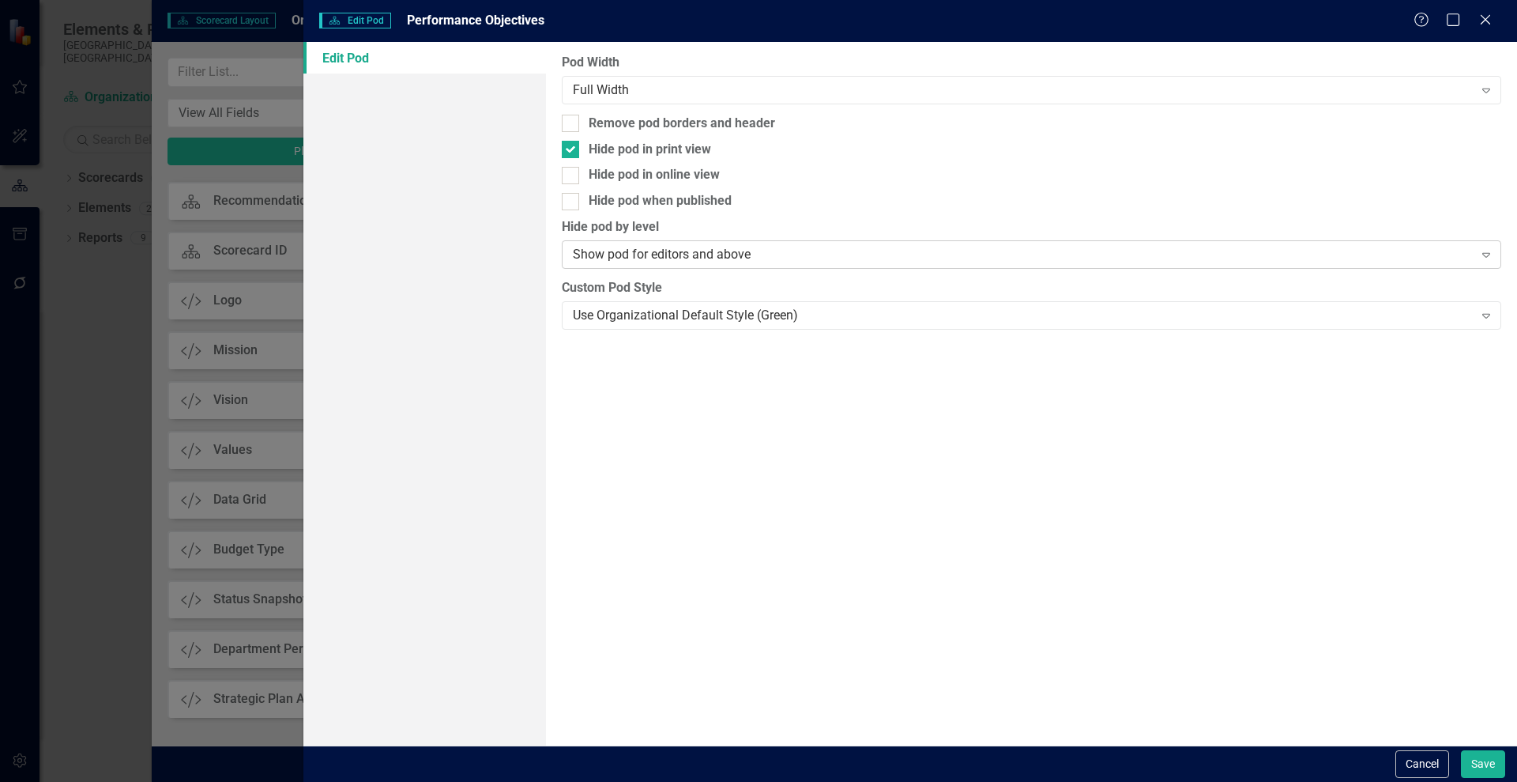
click at [816, 248] on div "Show pod for editors and above" at bounding box center [1023, 255] width 900 height 18
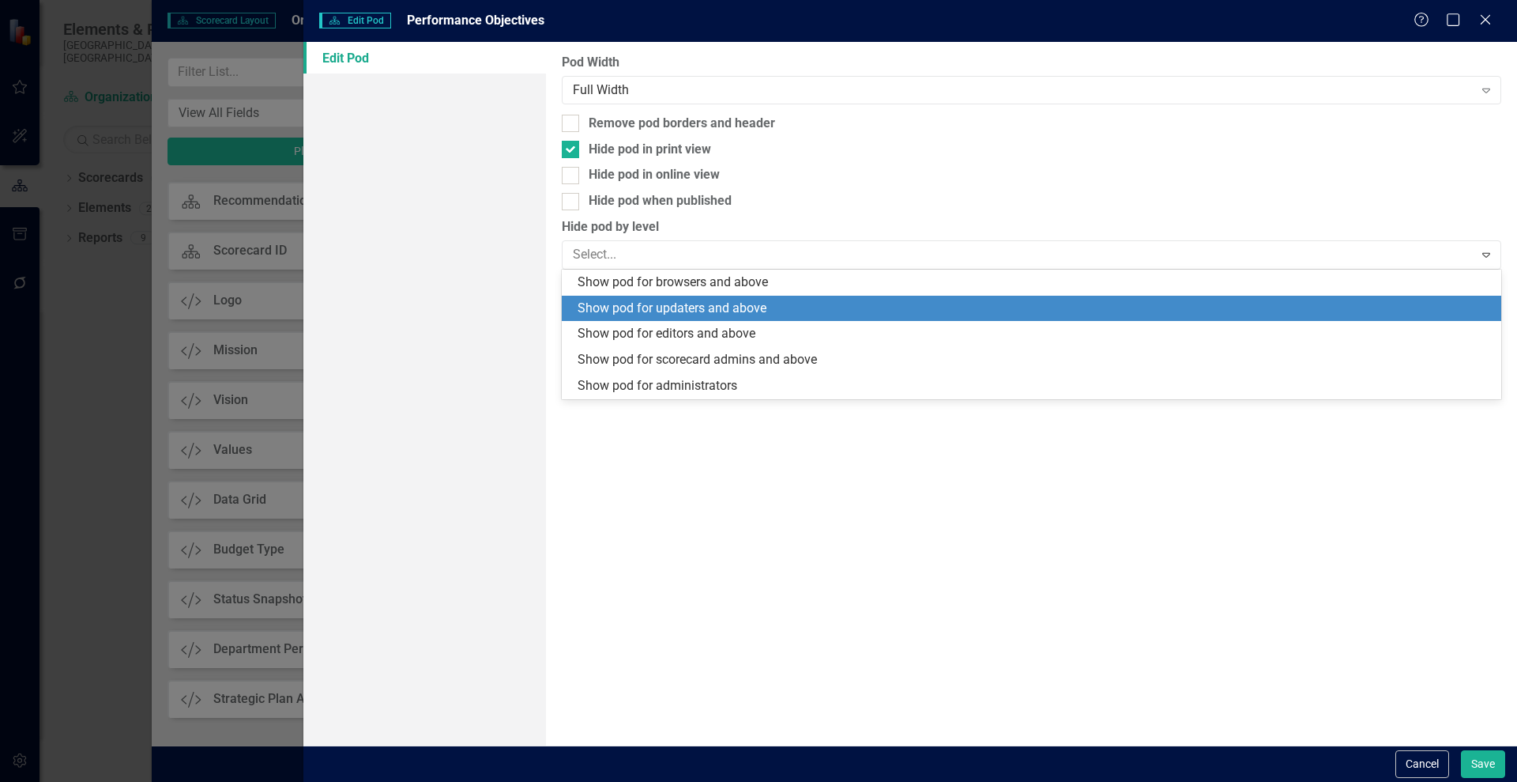
click at [781, 303] on div "Show pod for updaters and above" at bounding box center [1035, 309] width 914 height 18
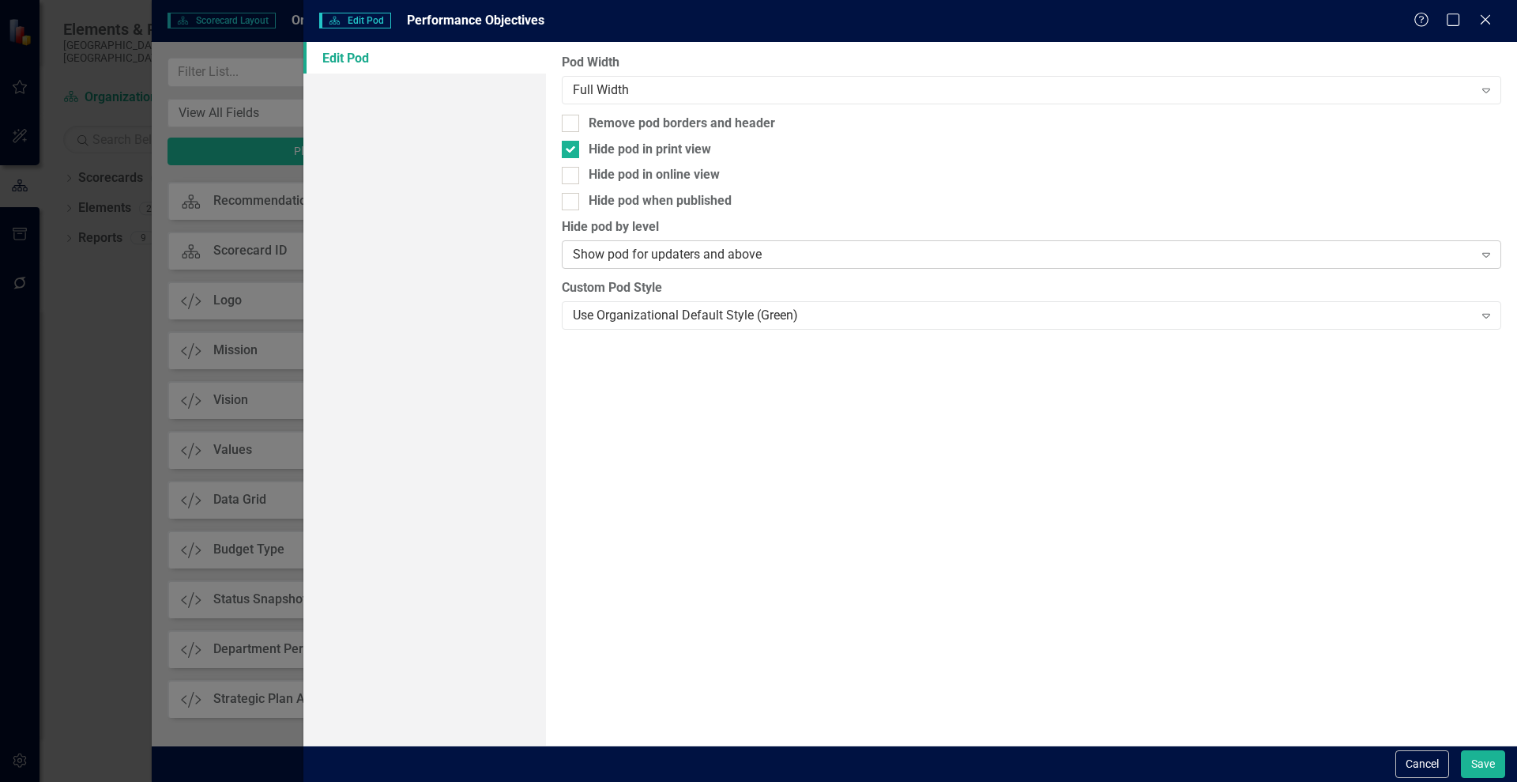
click at [812, 254] on div "Show pod for updaters and above" at bounding box center [1023, 255] width 900 height 18
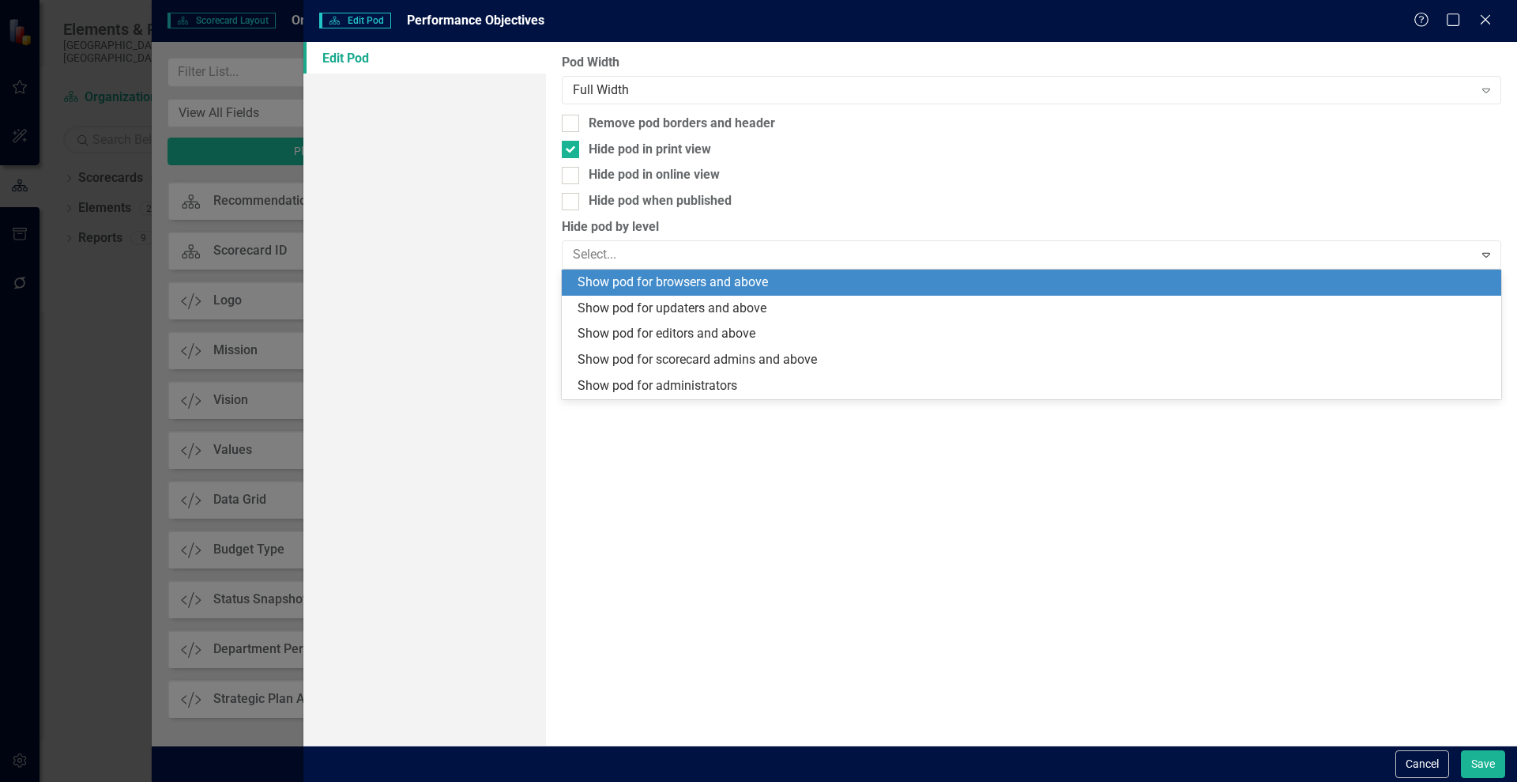
click at [749, 281] on div "Show pod for browsers and above" at bounding box center [1035, 282] width 914 height 18
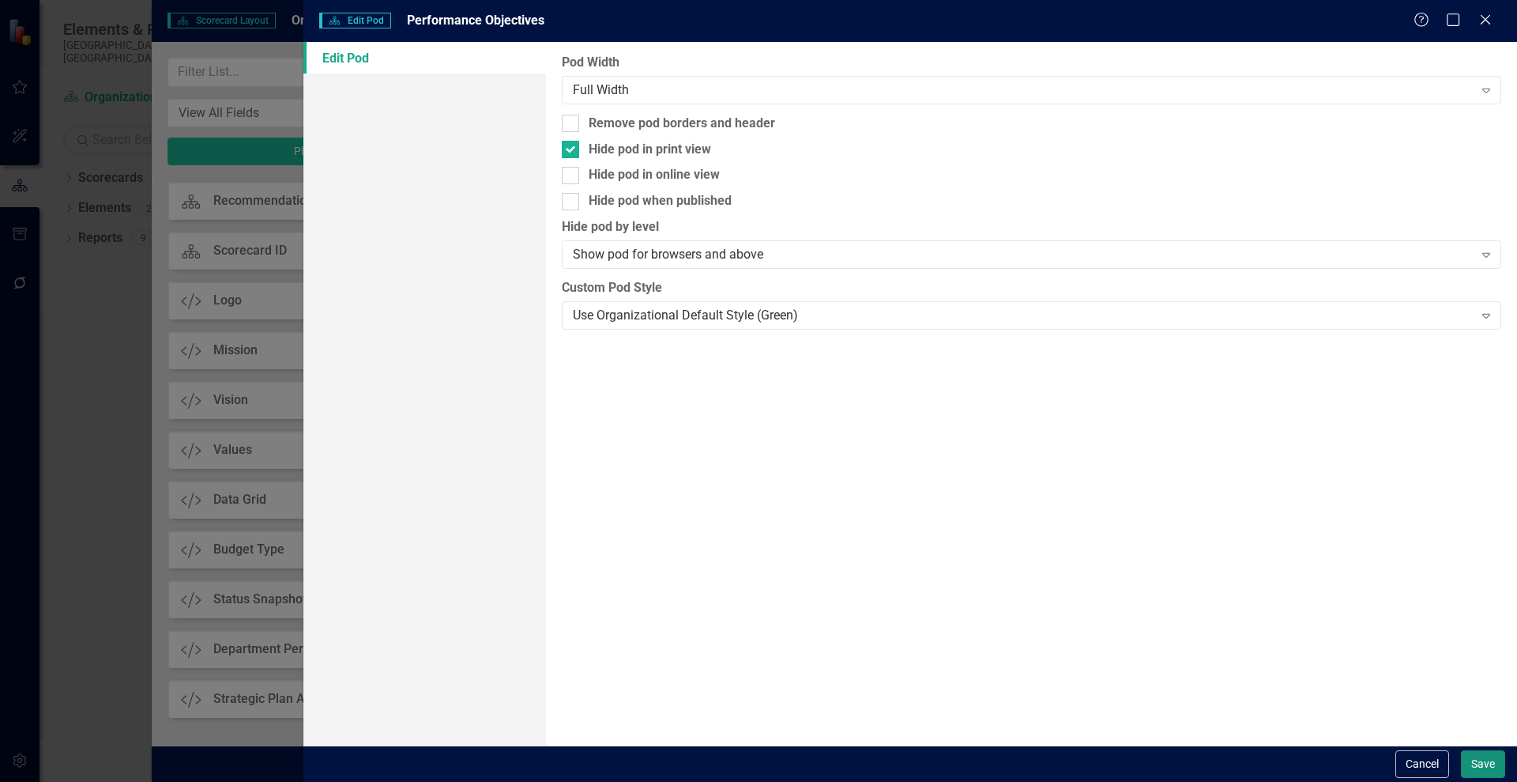
click at [1483, 761] on button "Save" at bounding box center [1483, 764] width 44 height 28
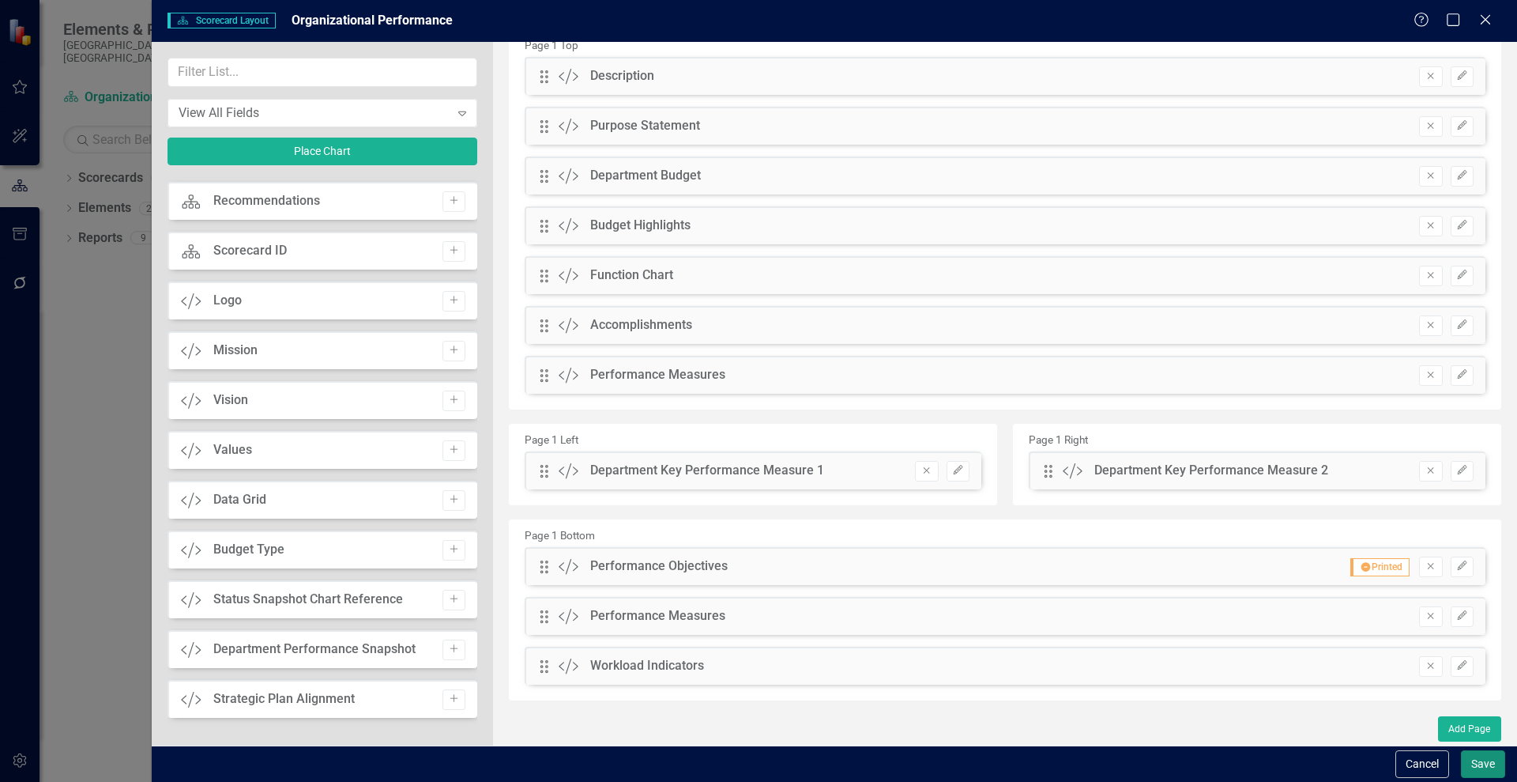
click at [1490, 764] on button "Save" at bounding box center [1483, 764] width 44 height 28
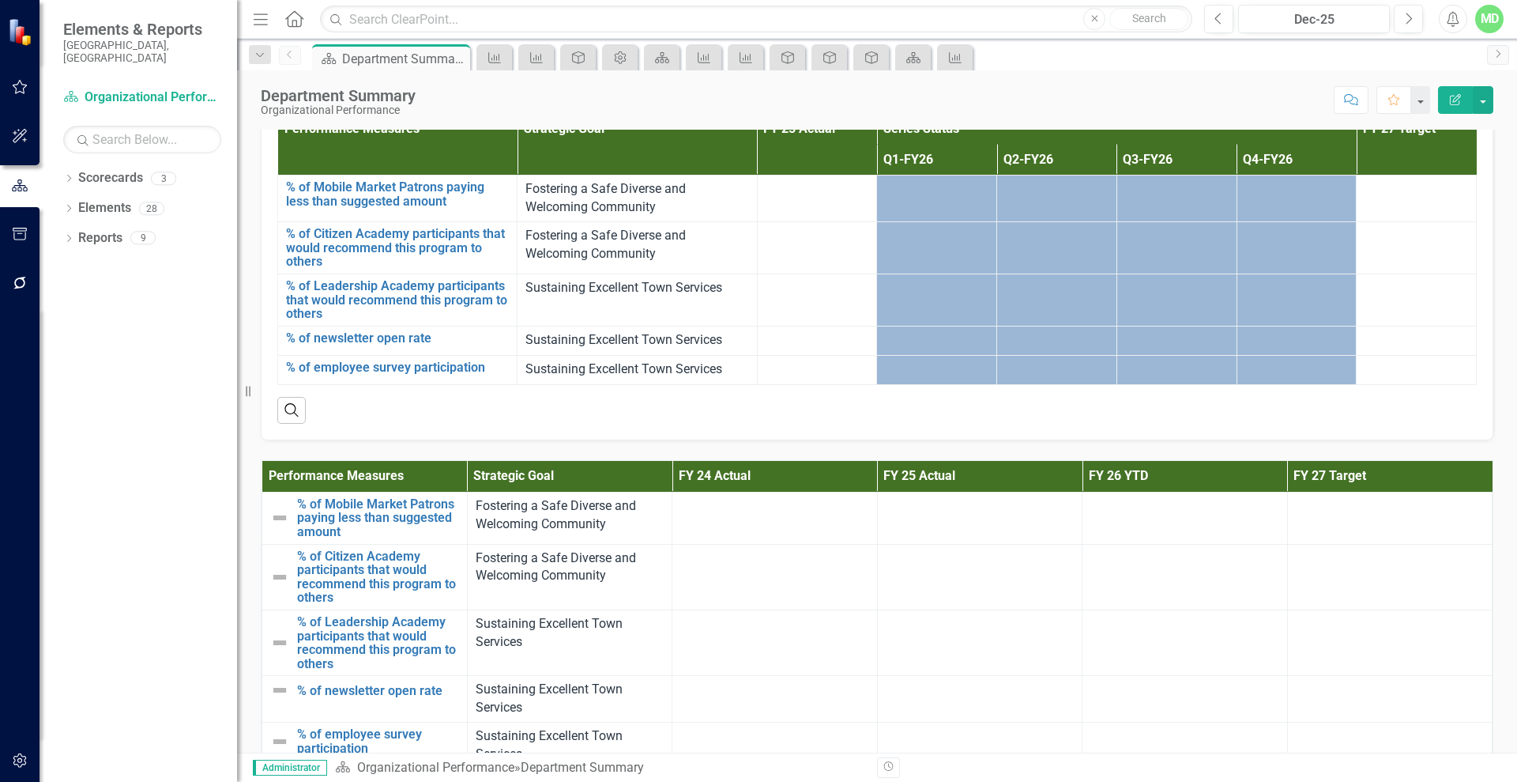
scroll to position [1612, 0]
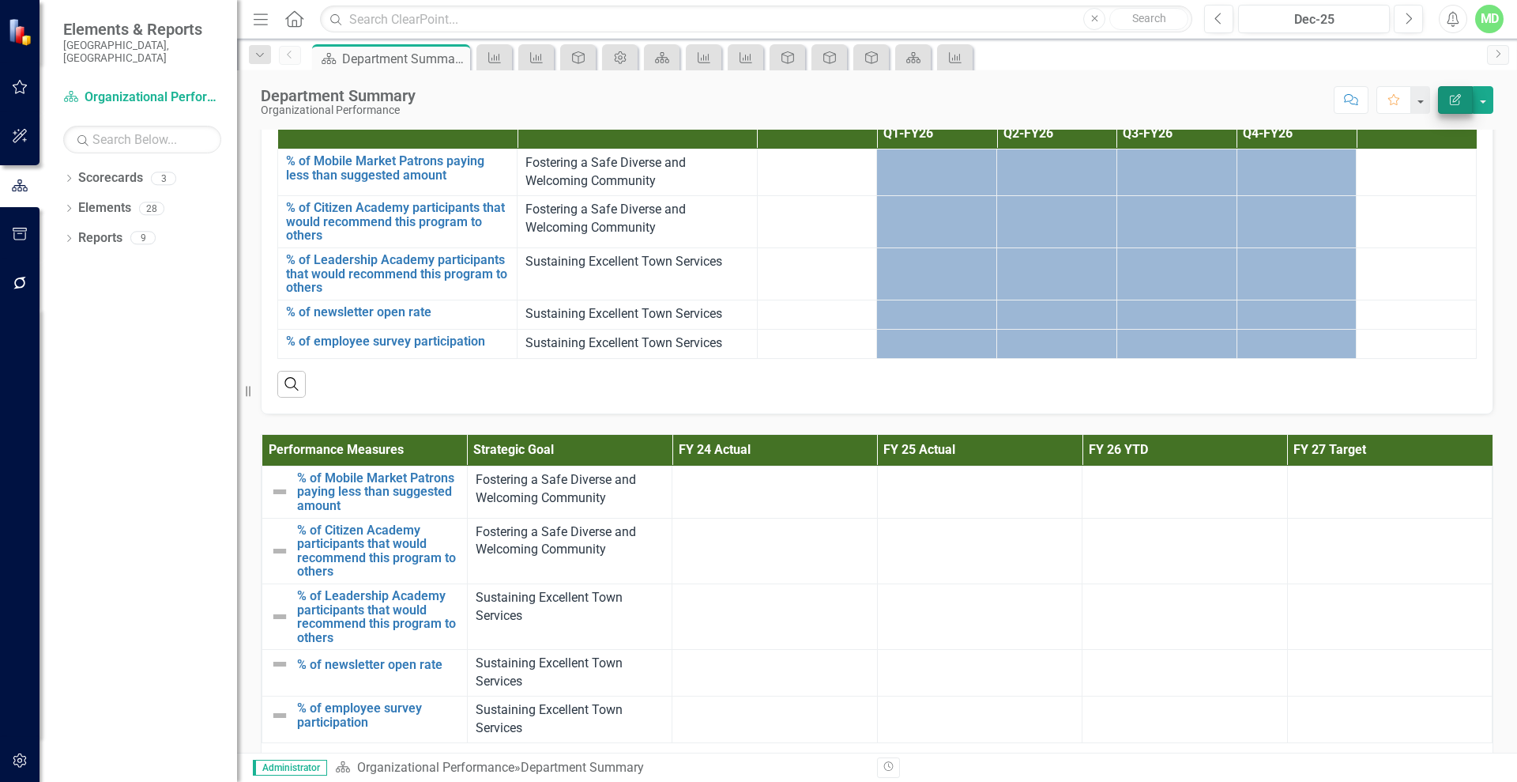
click at [1456, 98] on icon "Edit Report" at bounding box center [1456, 99] width 14 height 11
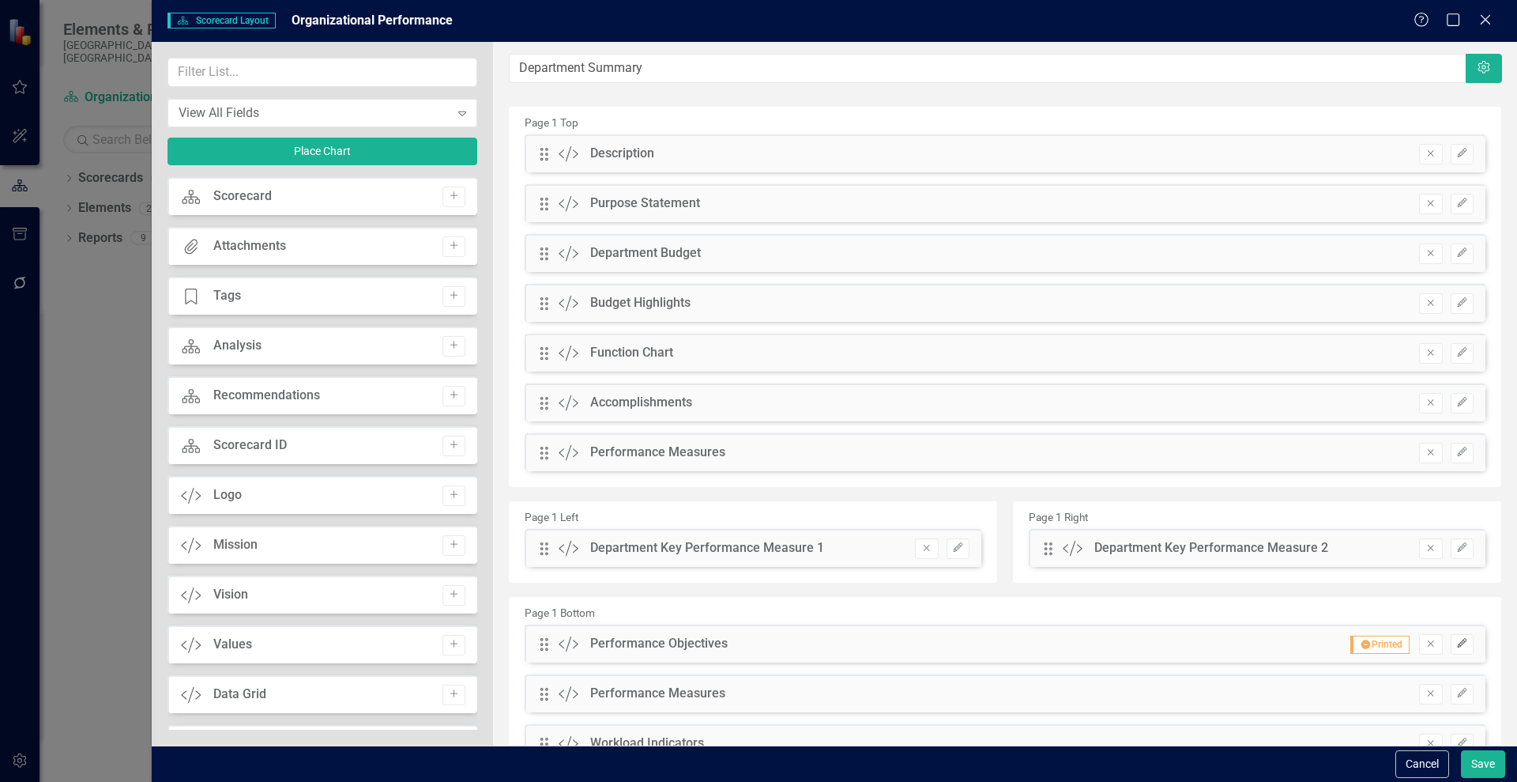
click at [1457, 642] on icon "Edit" at bounding box center [1463, 643] width 12 height 9
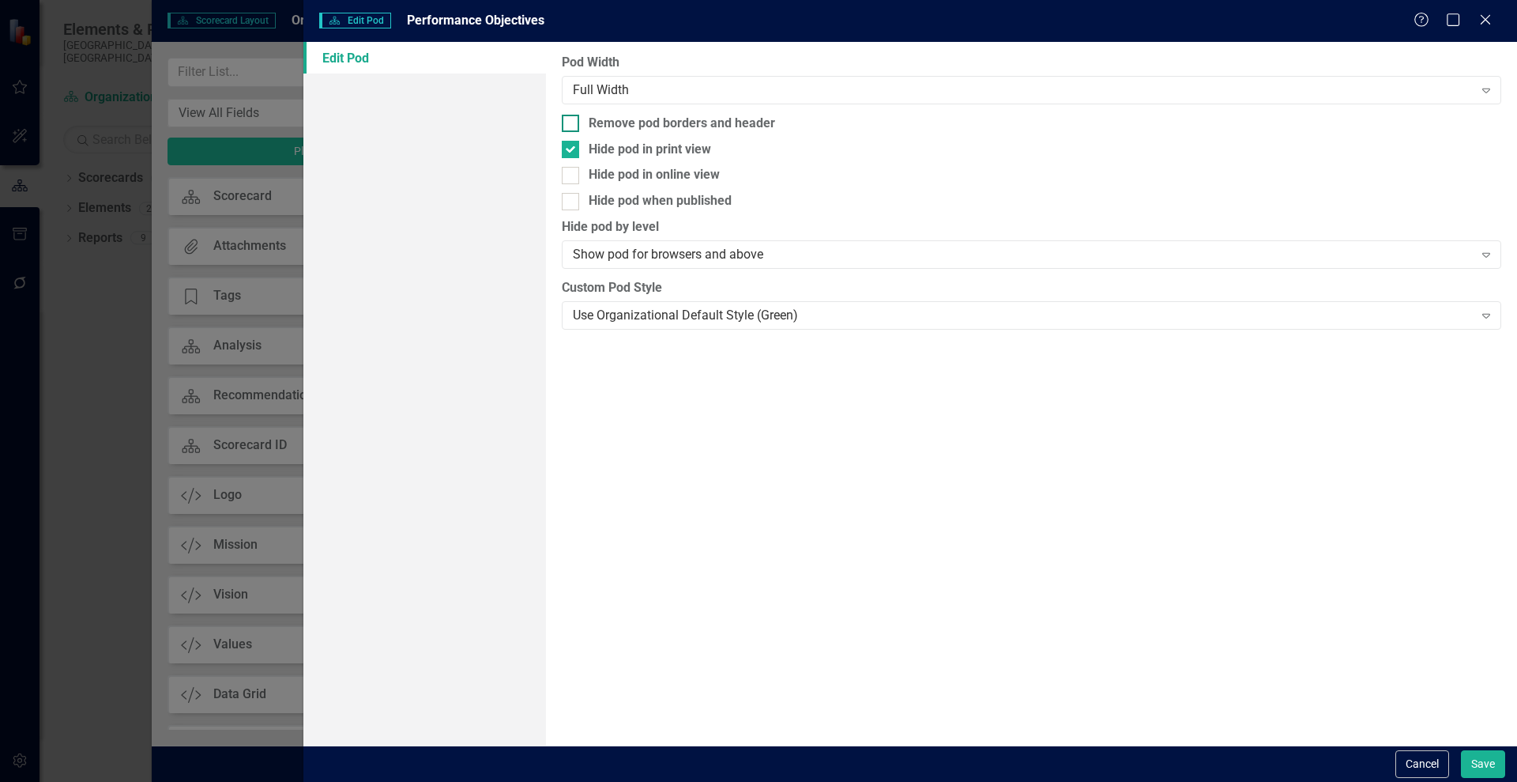
click at [566, 120] on input "Remove pod borders and header" at bounding box center [567, 120] width 10 height 10
checkbox input "true"
click at [1483, 761] on button "Save" at bounding box center [1483, 764] width 44 height 28
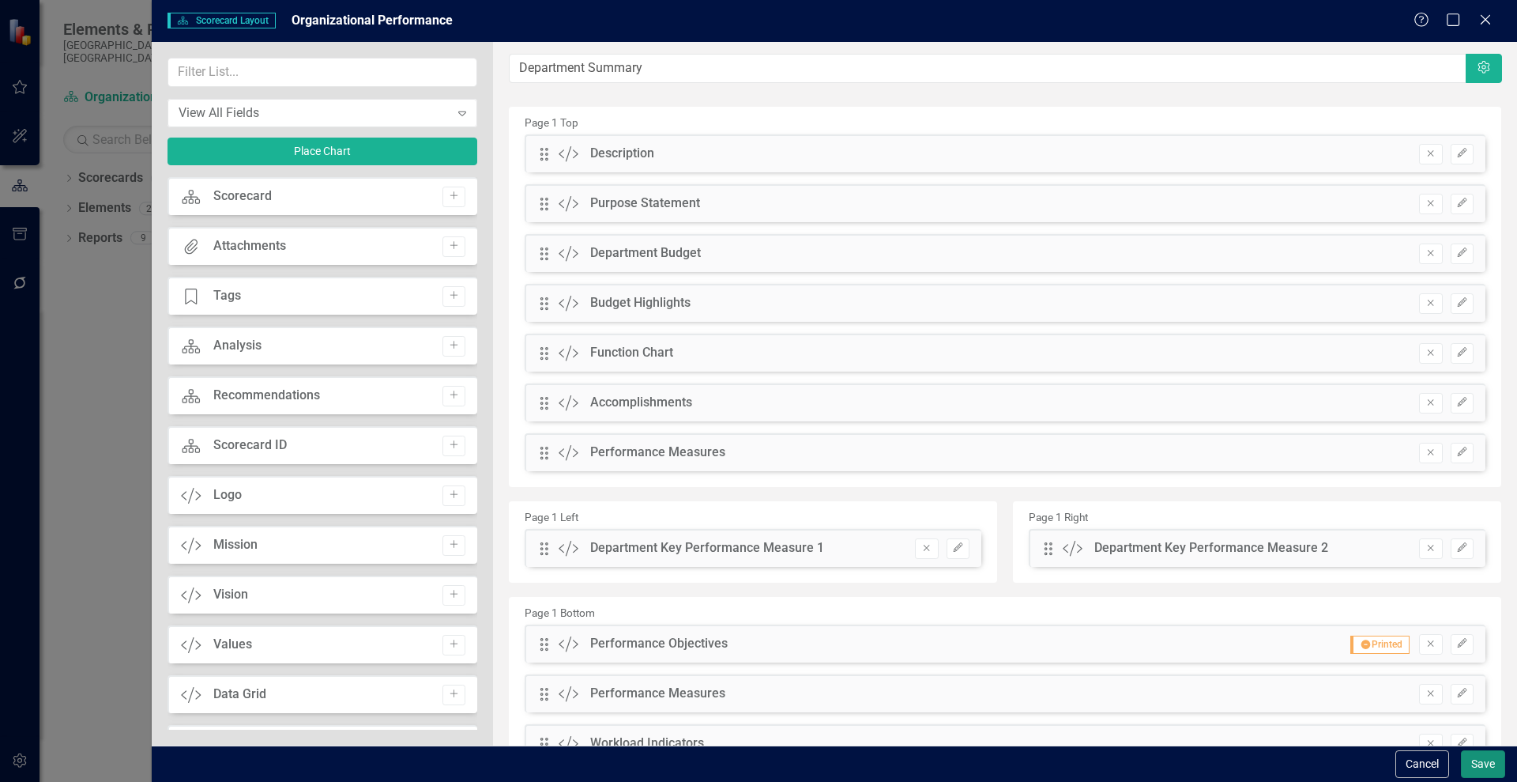
click at [1495, 767] on button "Save" at bounding box center [1483, 764] width 44 height 28
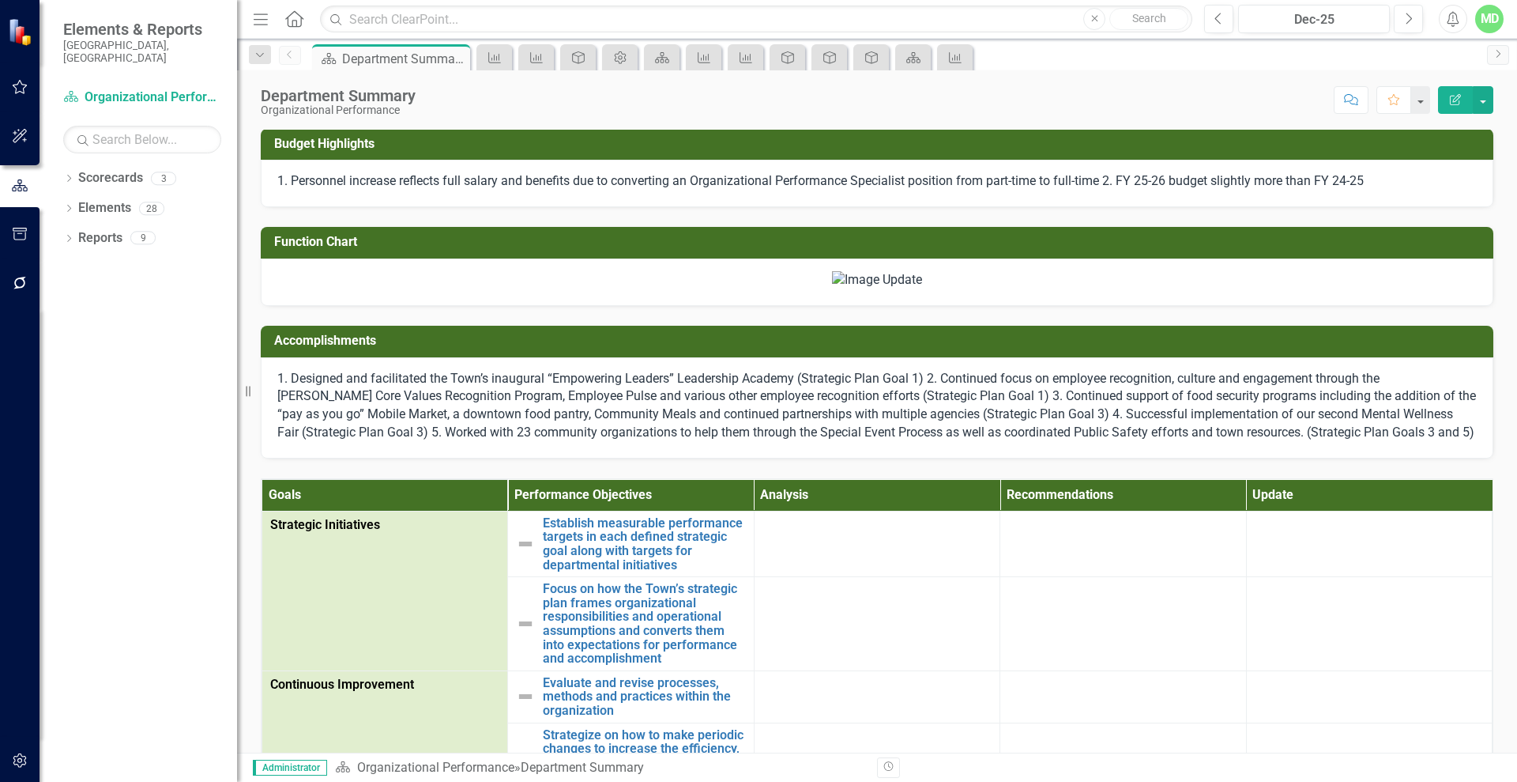
scroll to position [187, 0]
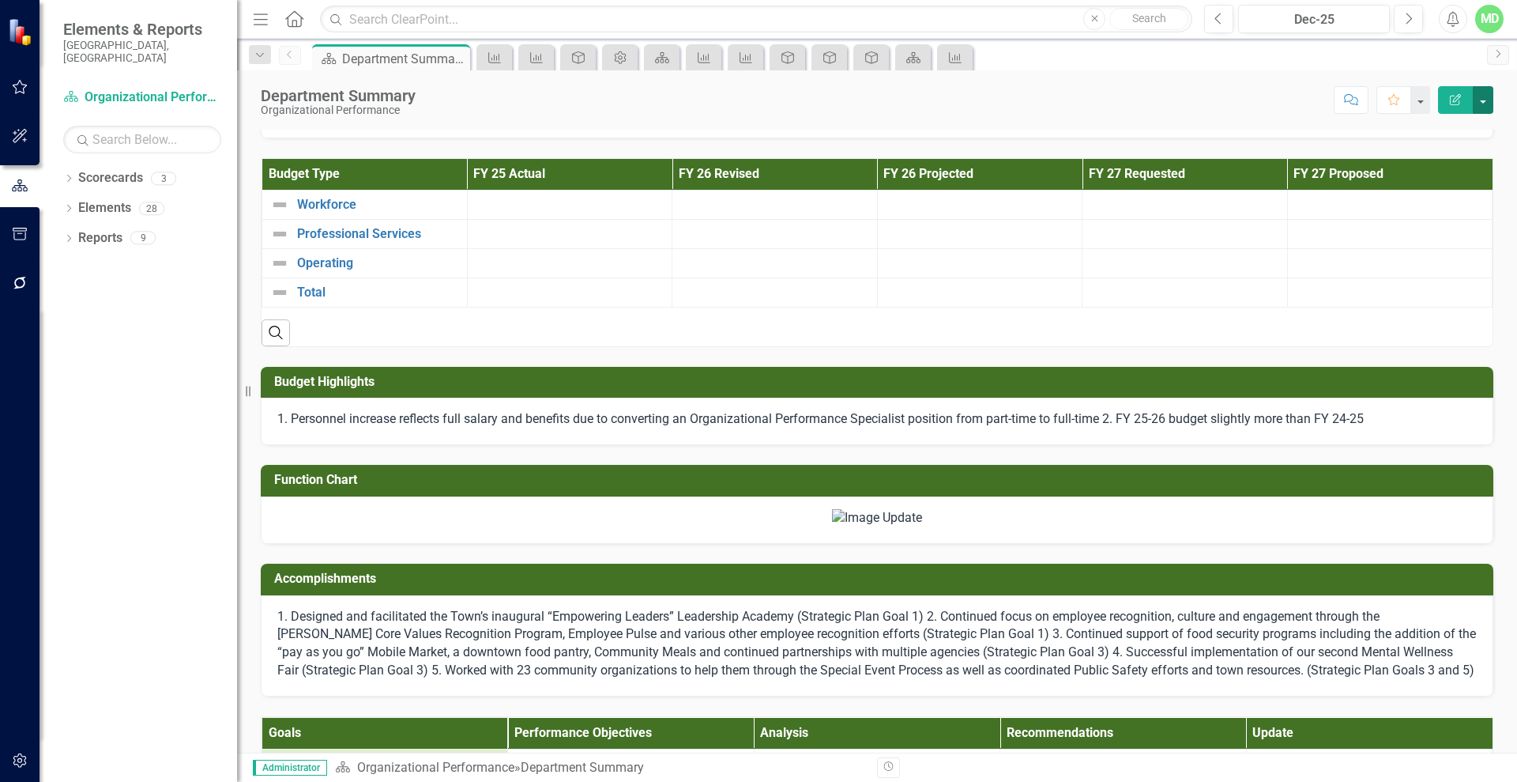
click at [1480, 92] on button "button" at bounding box center [1483, 100] width 21 height 28
click at [1460, 217] on link "PDF Export to PDF" at bounding box center [1429, 221] width 128 height 29
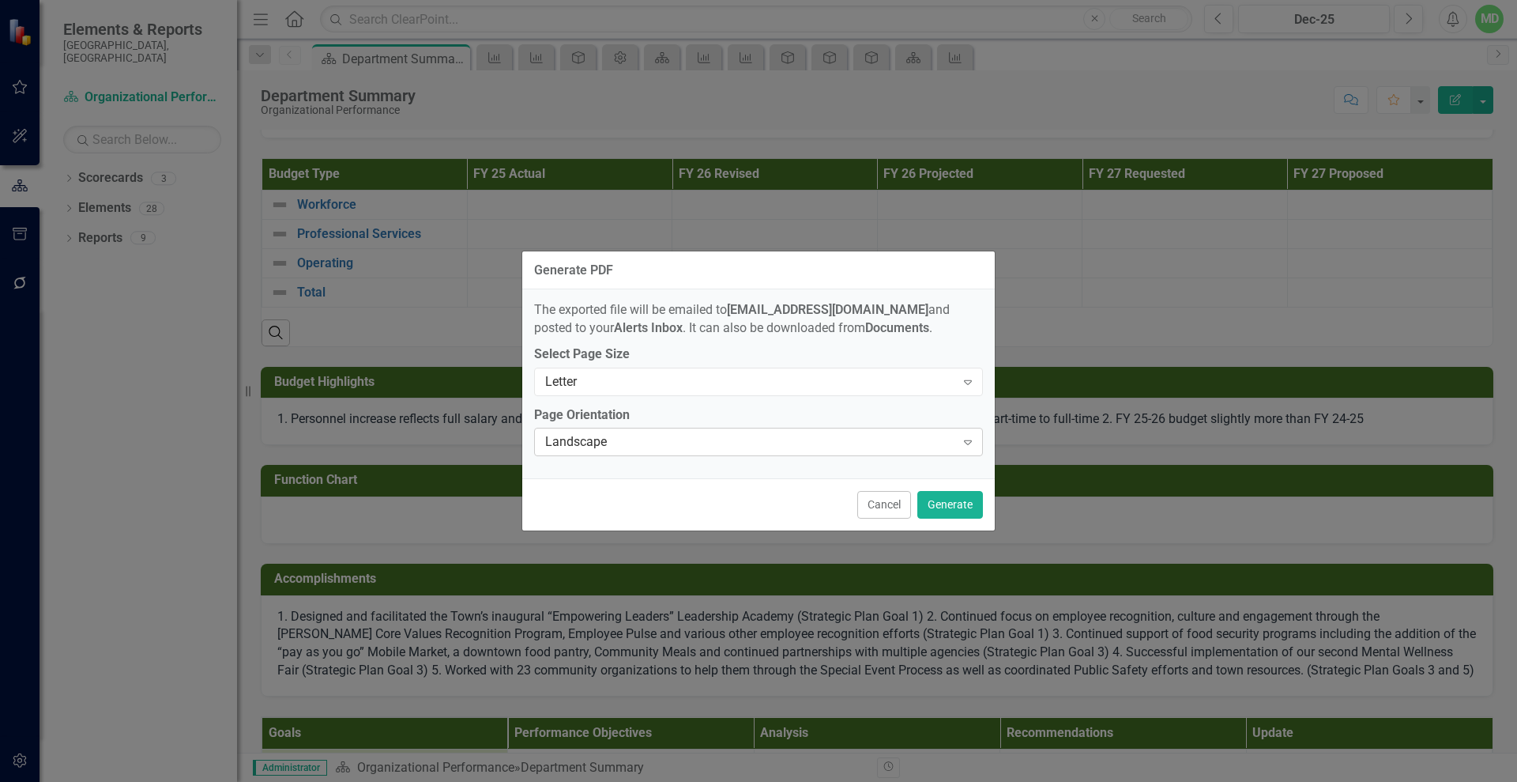
click at [970, 434] on div "Expand" at bounding box center [968, 441] width 28 height 25
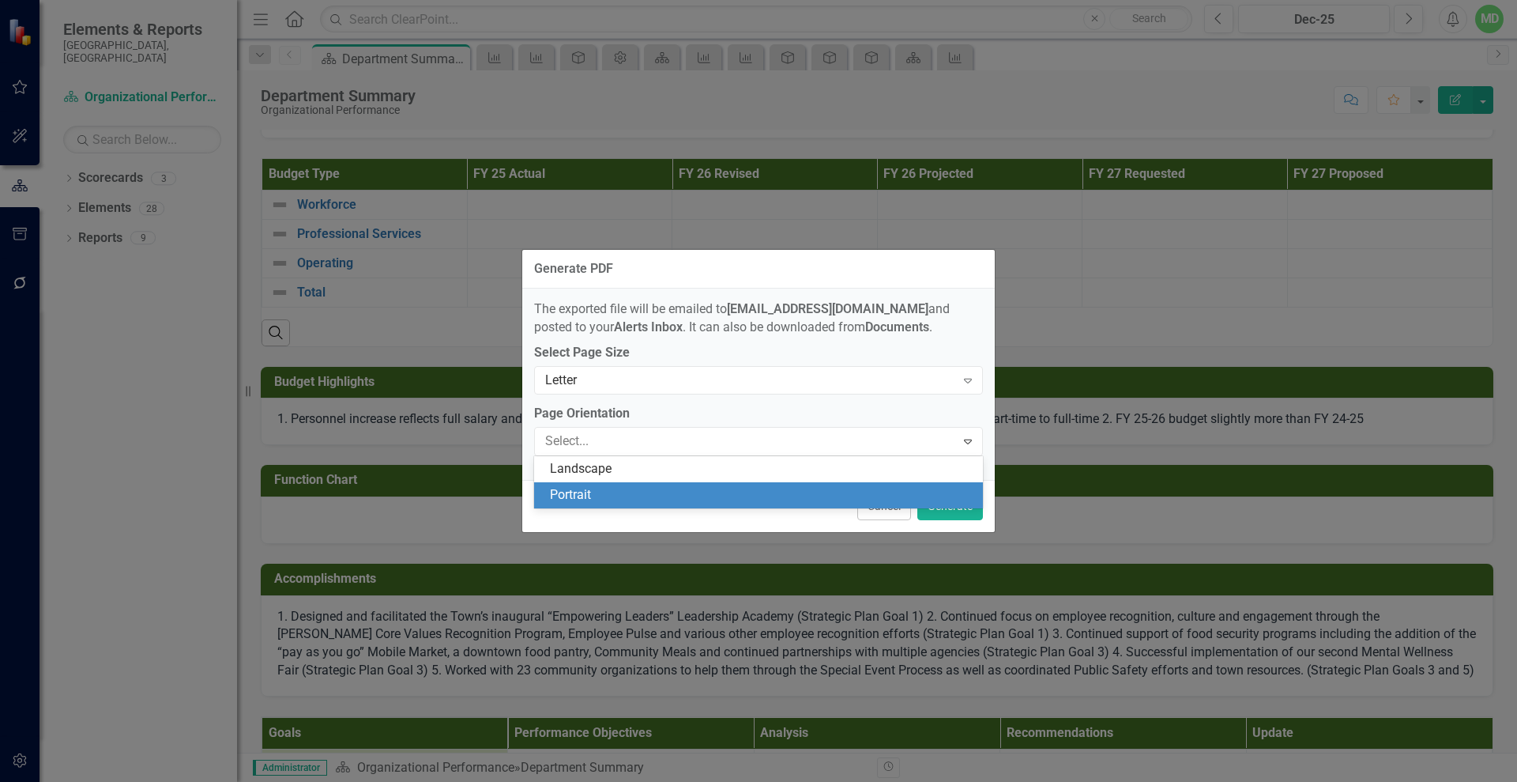
click at [748, 497] on div "Portrait" at bounding box center [762, 495] width 424 height 18
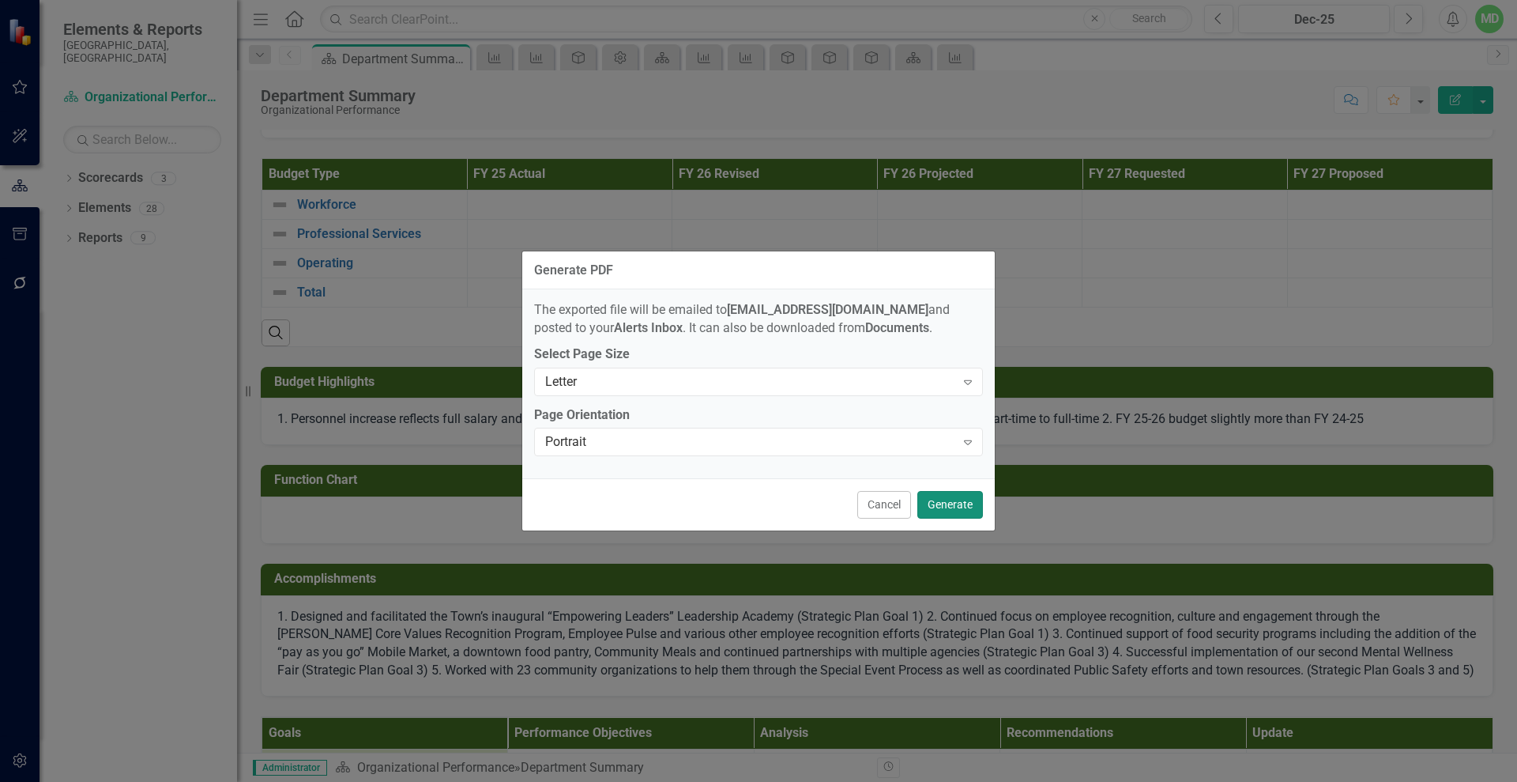
click at [951, 497] on button "Generate" at bounding box center [951, 505] width 66 height 28
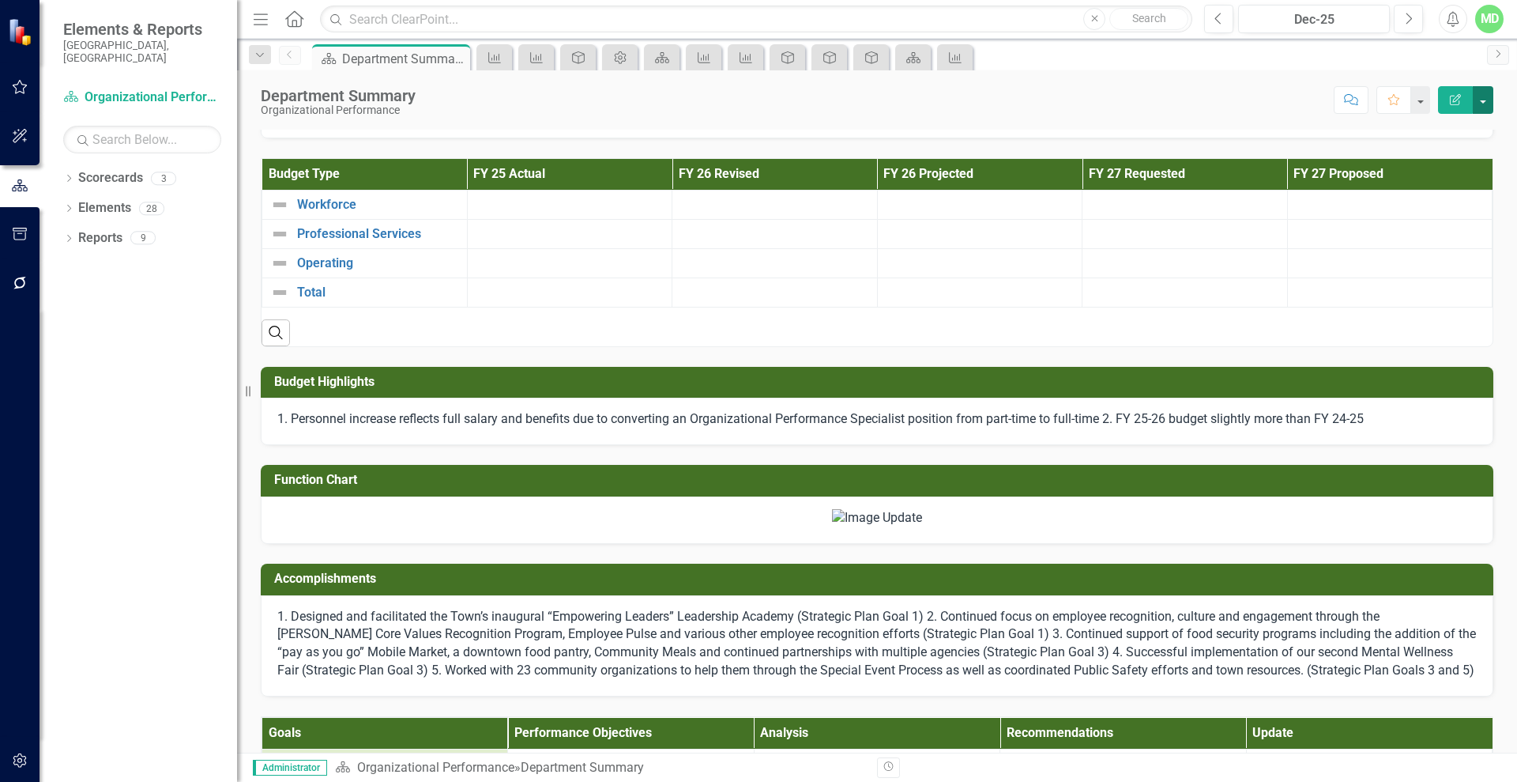
click at [1486, 97] on button "button" at bounding box center [1483, 100] width 21 height 28
click at [1442, 216] on link "PDF Export to PDF" at bounding box center [1429, 221] width 128 height 29
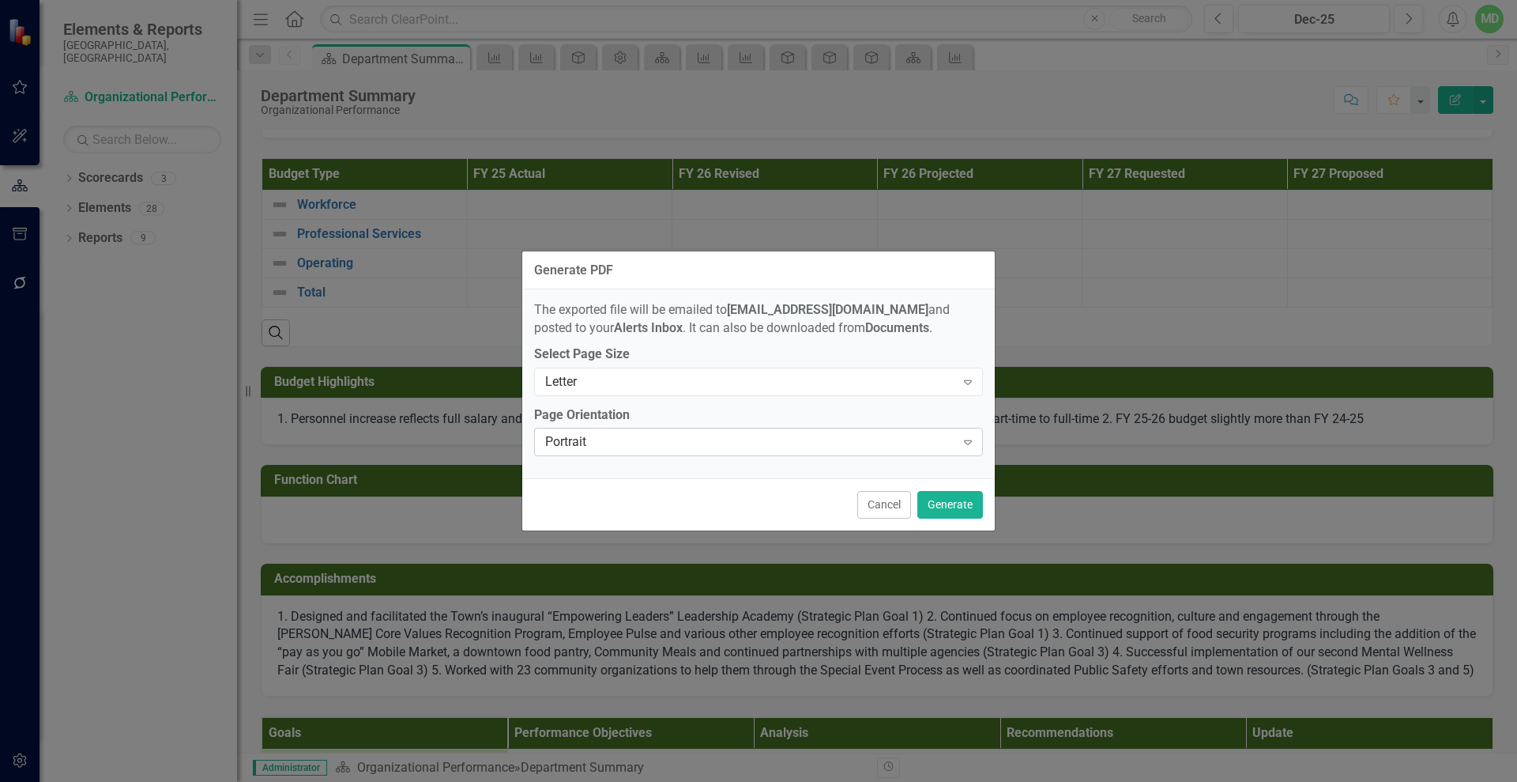
click at [967, 439] on icon "Expand" at bounding box center [968, 441] width 16 height 13
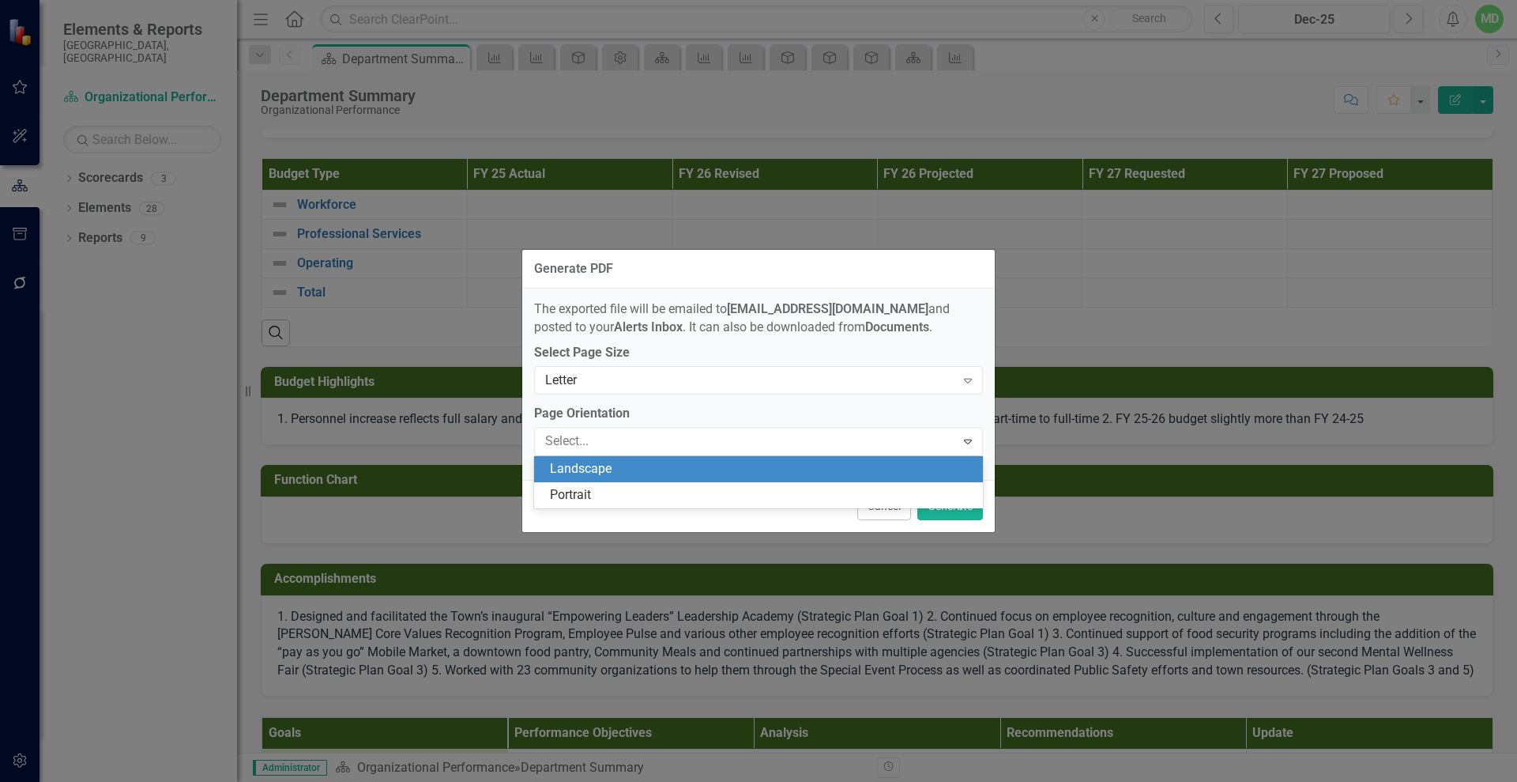
click at [877, 473] on div "Landscape" at bounding box center [762, 469] width 424 height 18
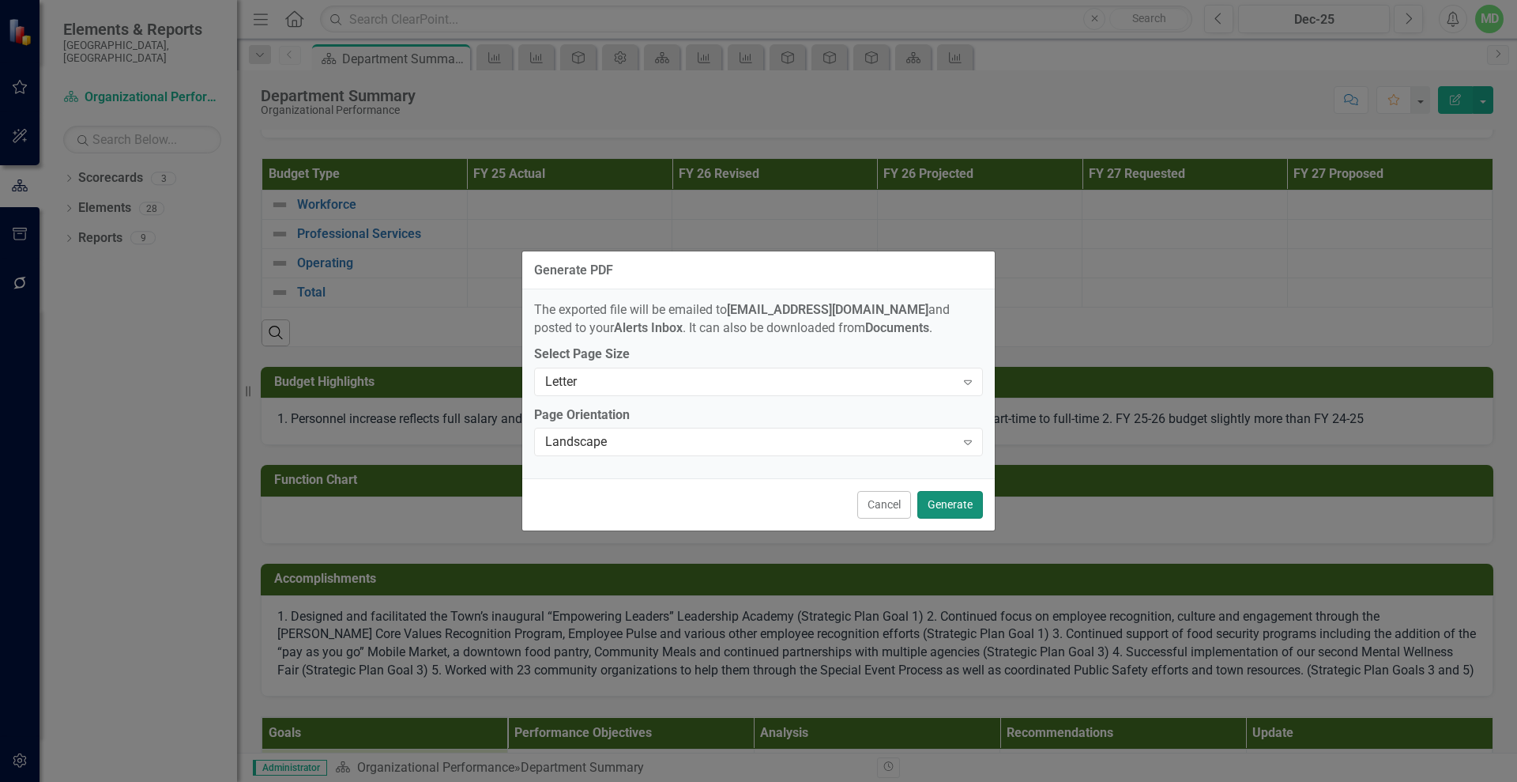
click at [952, 501] on button "Generate" at bounding box center [951, 505] width 66 height 28
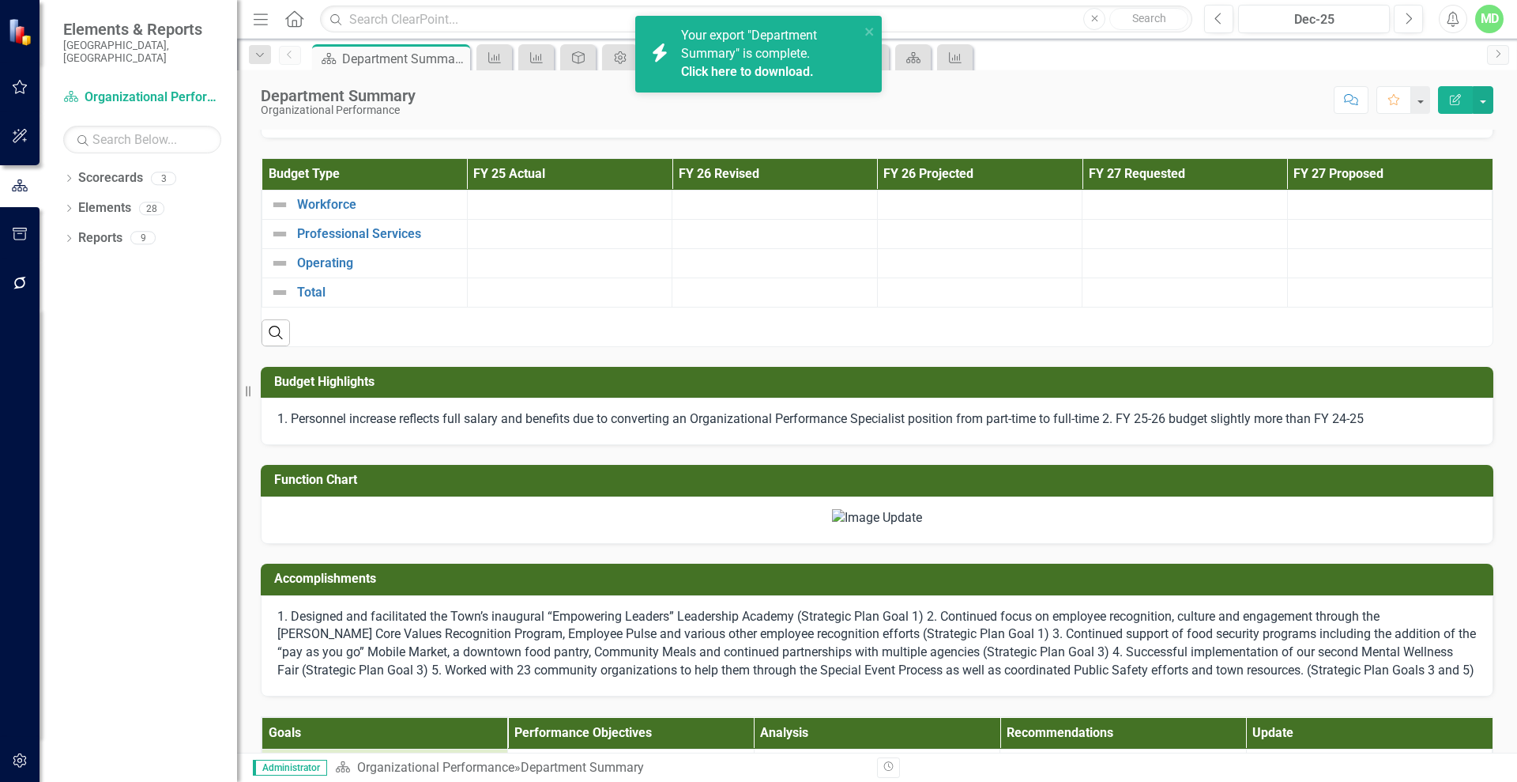
click at [738, 74] on link "Click here to download." at bounding box center [747, 71] width 133 height 15
click at [729, 65] on link "Click here to download." at bounding box center [747, 71] width 133 height 15
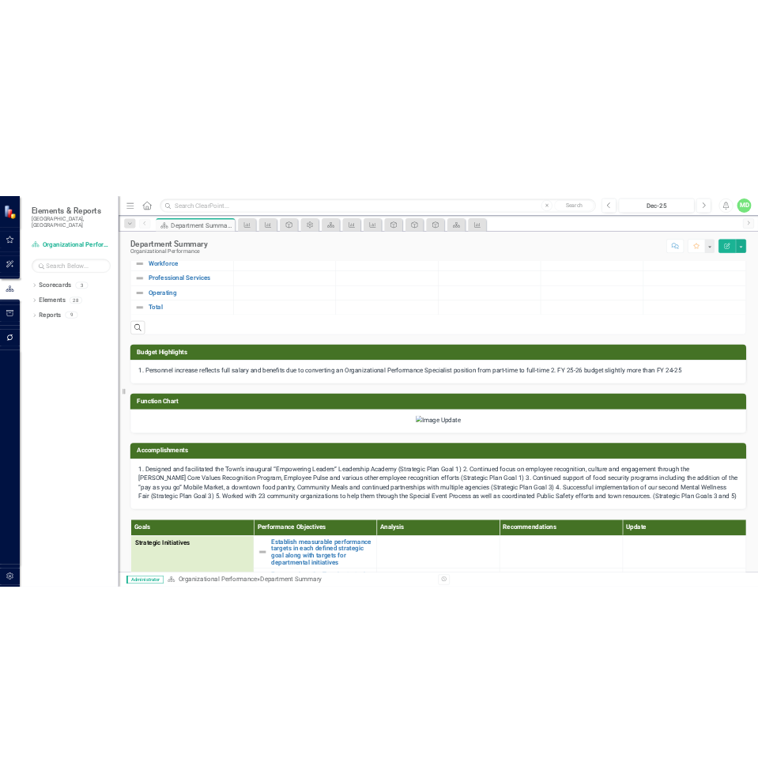
scroll to position [264, 0]
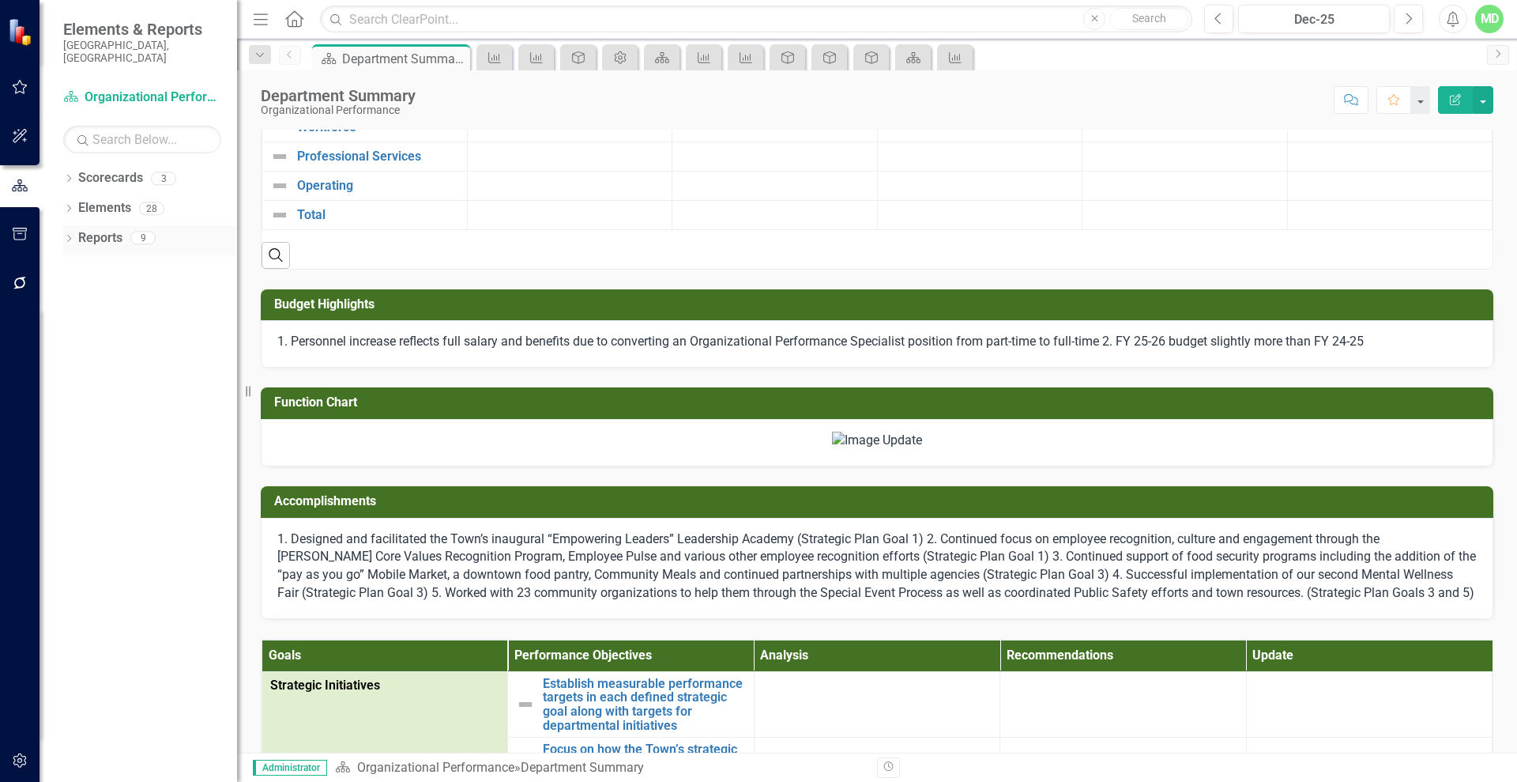
click at [100, 229] on link "Reports" at bounding box center [100, 238] width 44 height 18
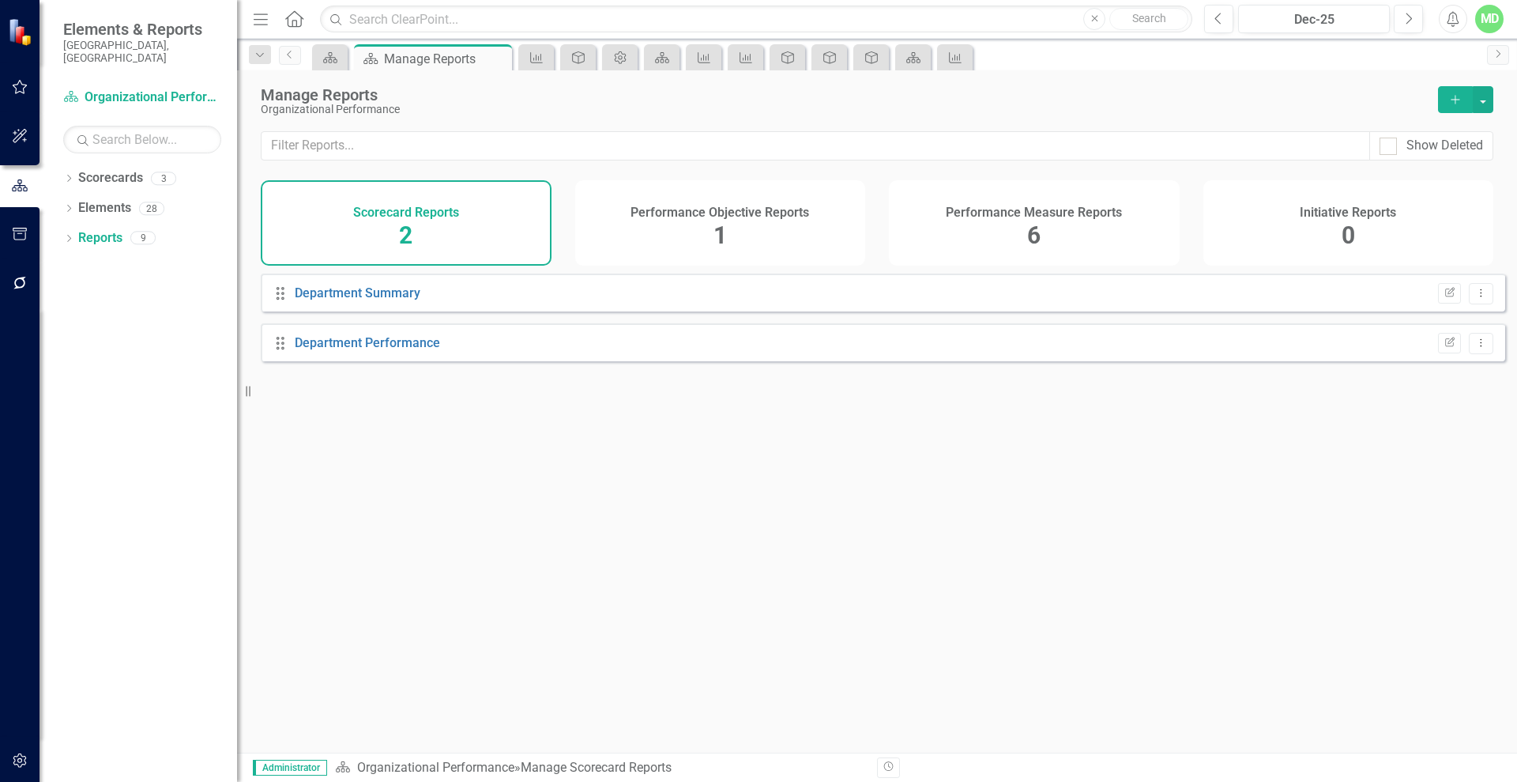
click at [659, 226] on div "Performance Objective Reports 1" at bounding box center [720, 222] width 291 height 85
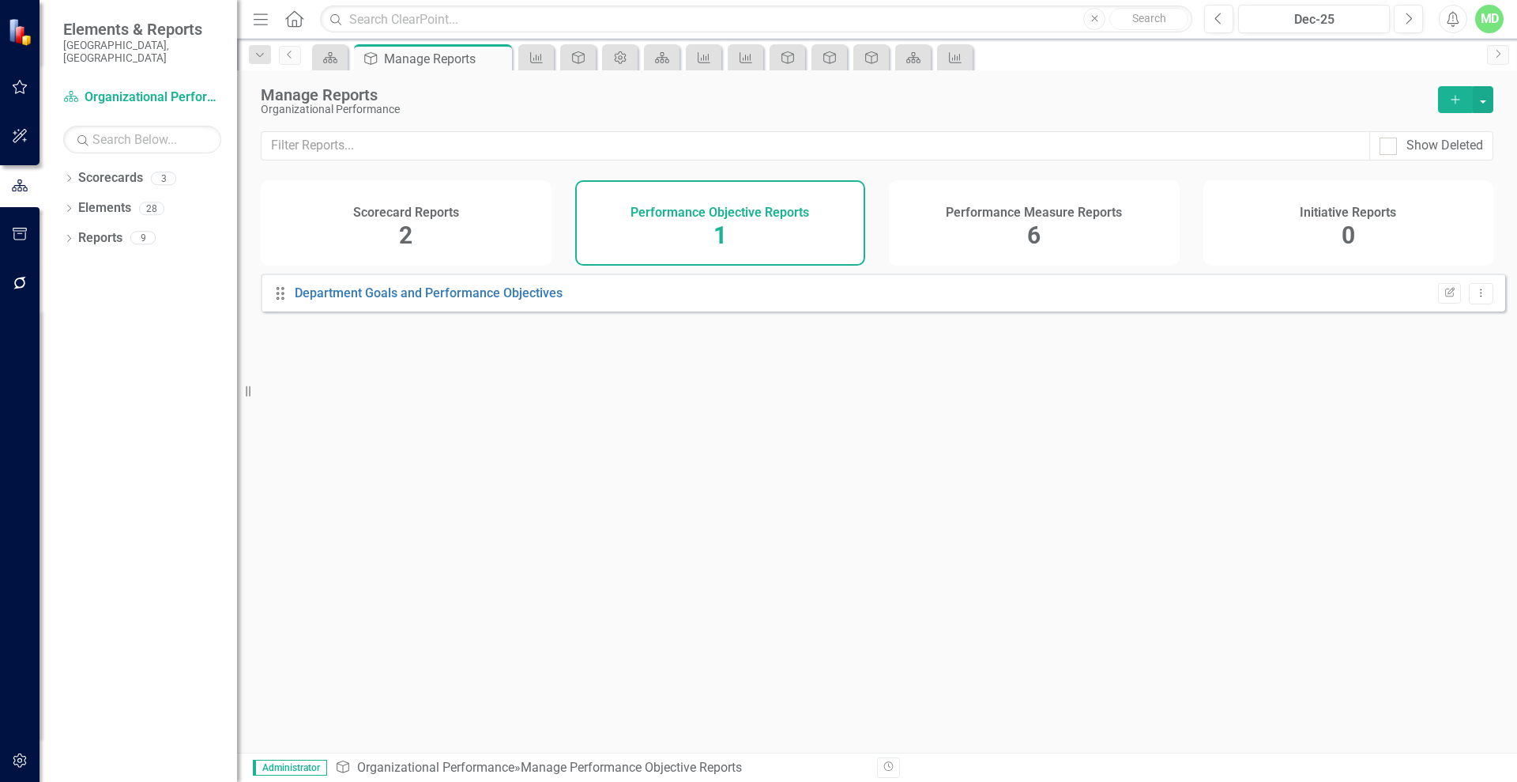
click at [987, 228] on div "Performance Measure Reports 6" at bounding box center [1034, 222] width 291 height 85
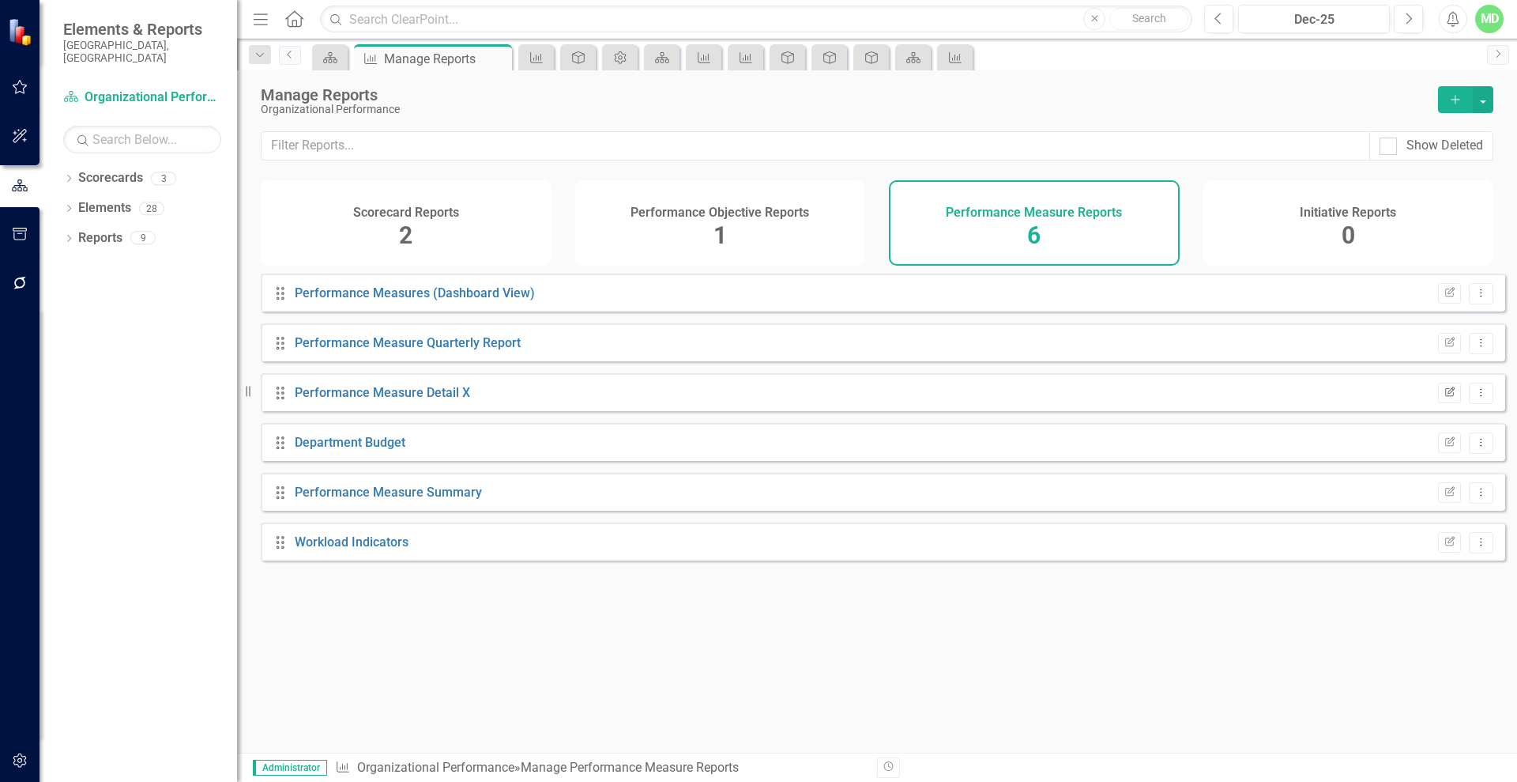
click at [1444, 398] on icon "Edit Report" at bounding box center [1450, 392] width 12 height 9
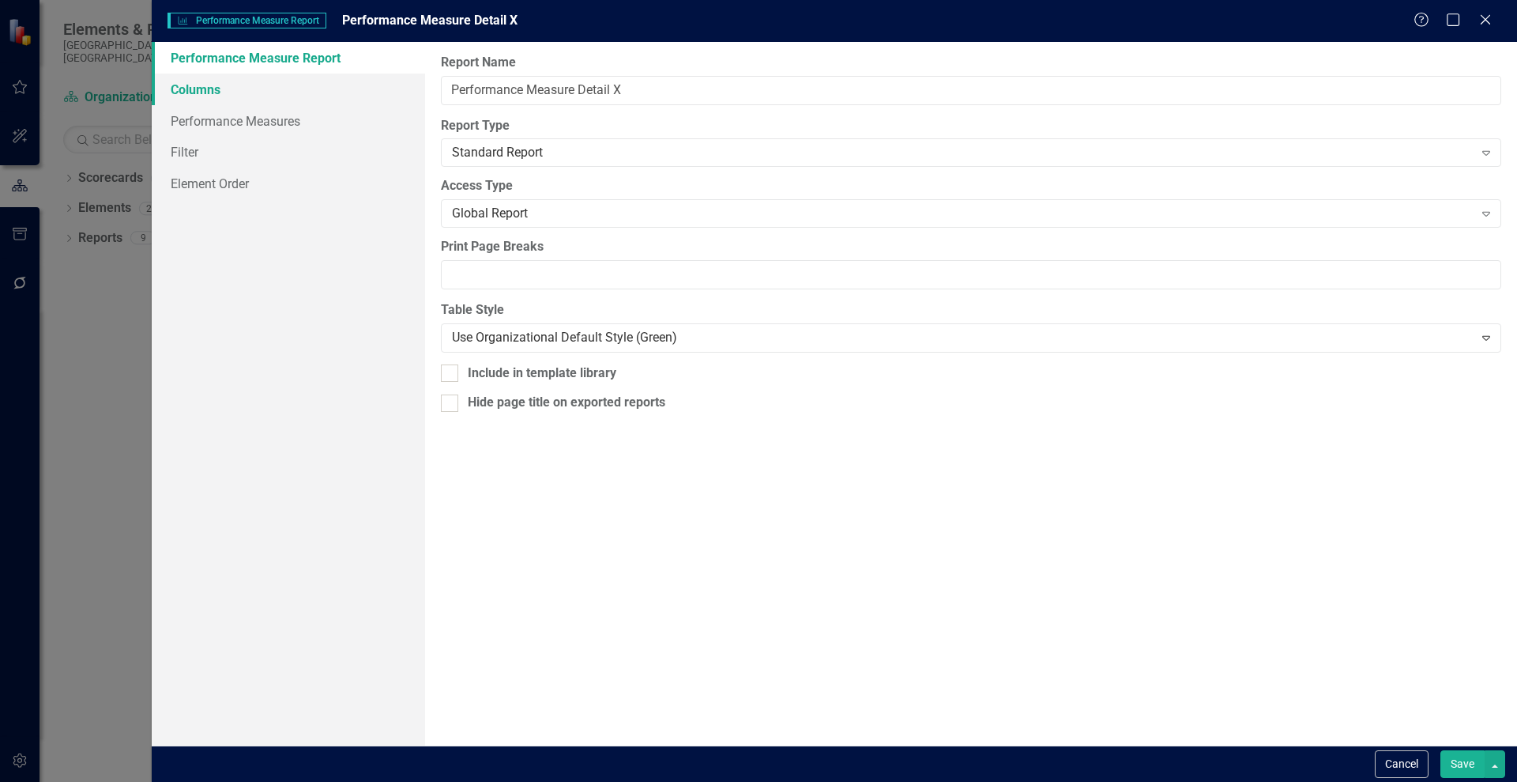
click at [193, 86] on link "Columns" at bounding box center [288, 90] width 273 height 32
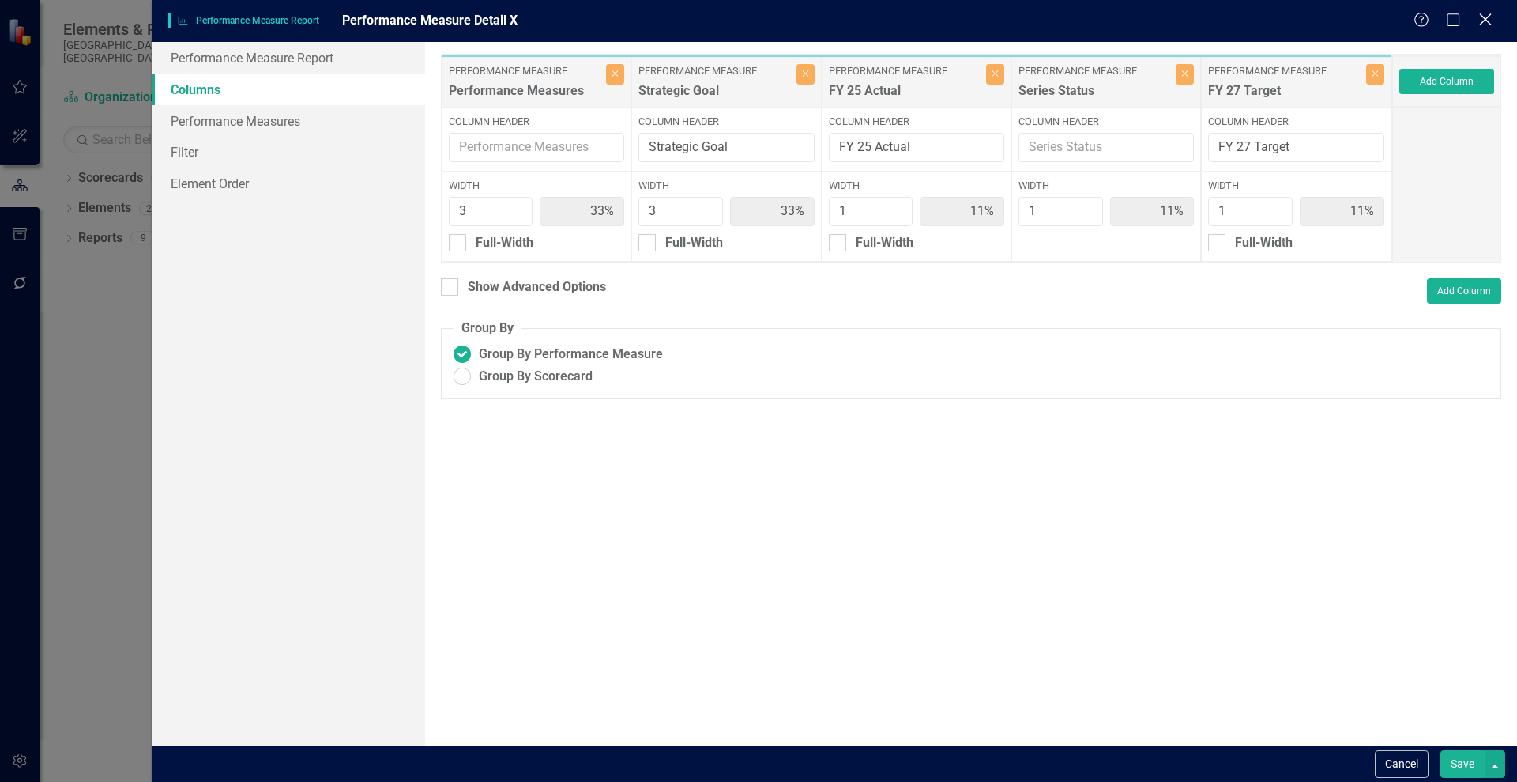
click at [1483, 22] on icon at bounding box center [1486, 19] width 12 height 12
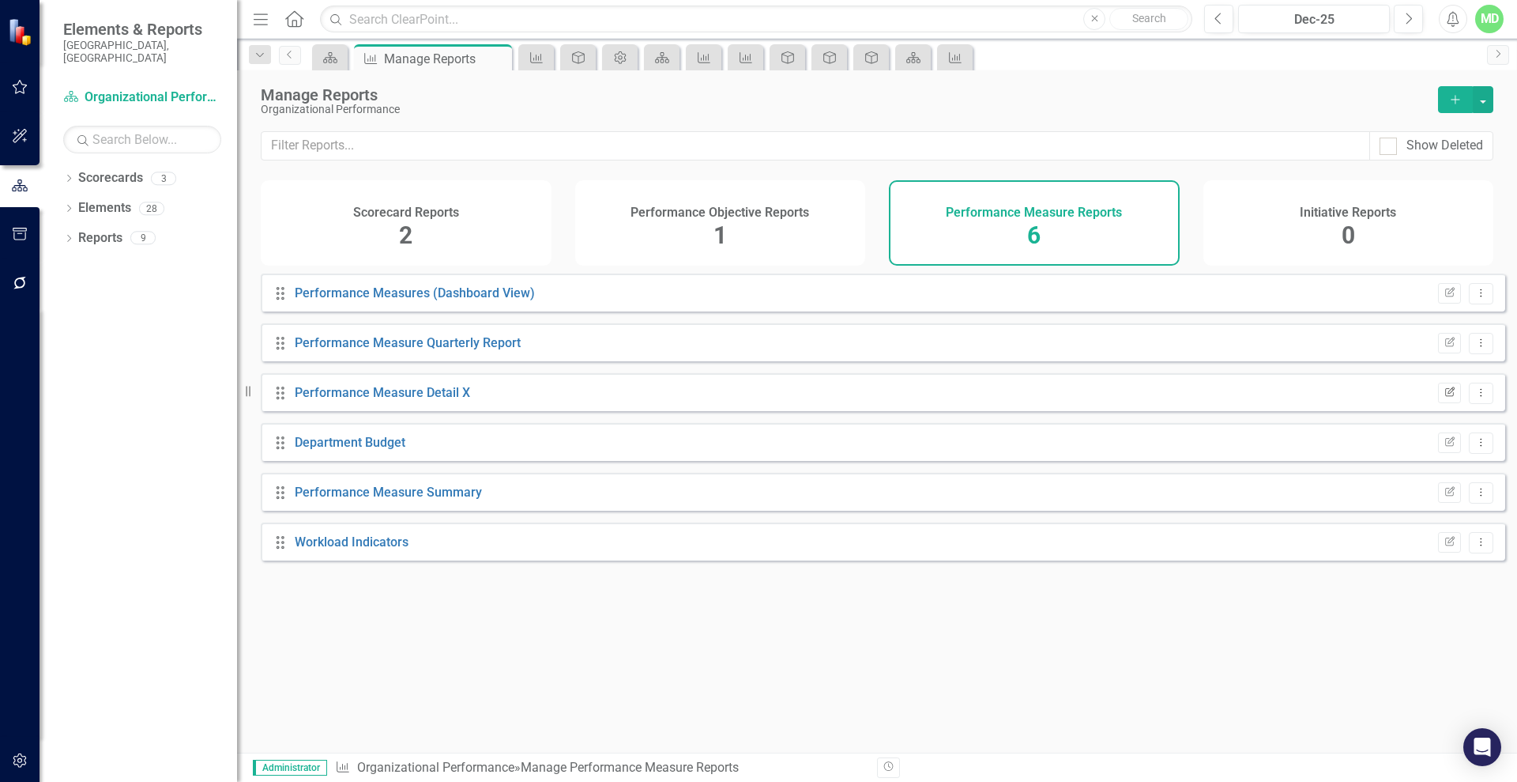
click at [1444, 398] on icon "Edit Report" at bounding box center [1450, 392] width 12 height 9
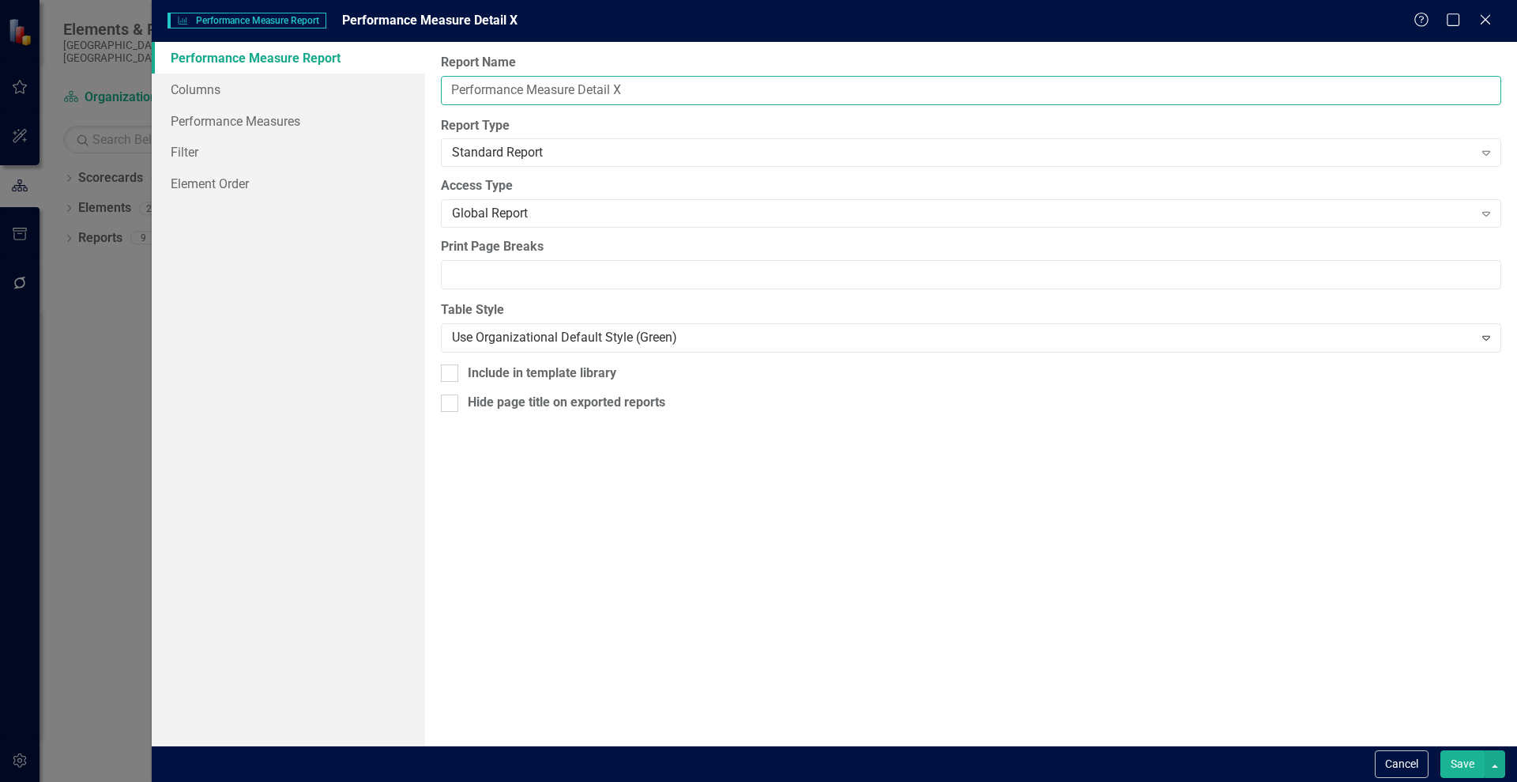
click at [628, 88] on input "Performance Measure Detail X" at bounding box center [971, 90] width 1061 height 29
type input "Performance Measure Detail"
click at [1463, 760] on button "Save" at bounding box center [1463, 764] width 44 height 28
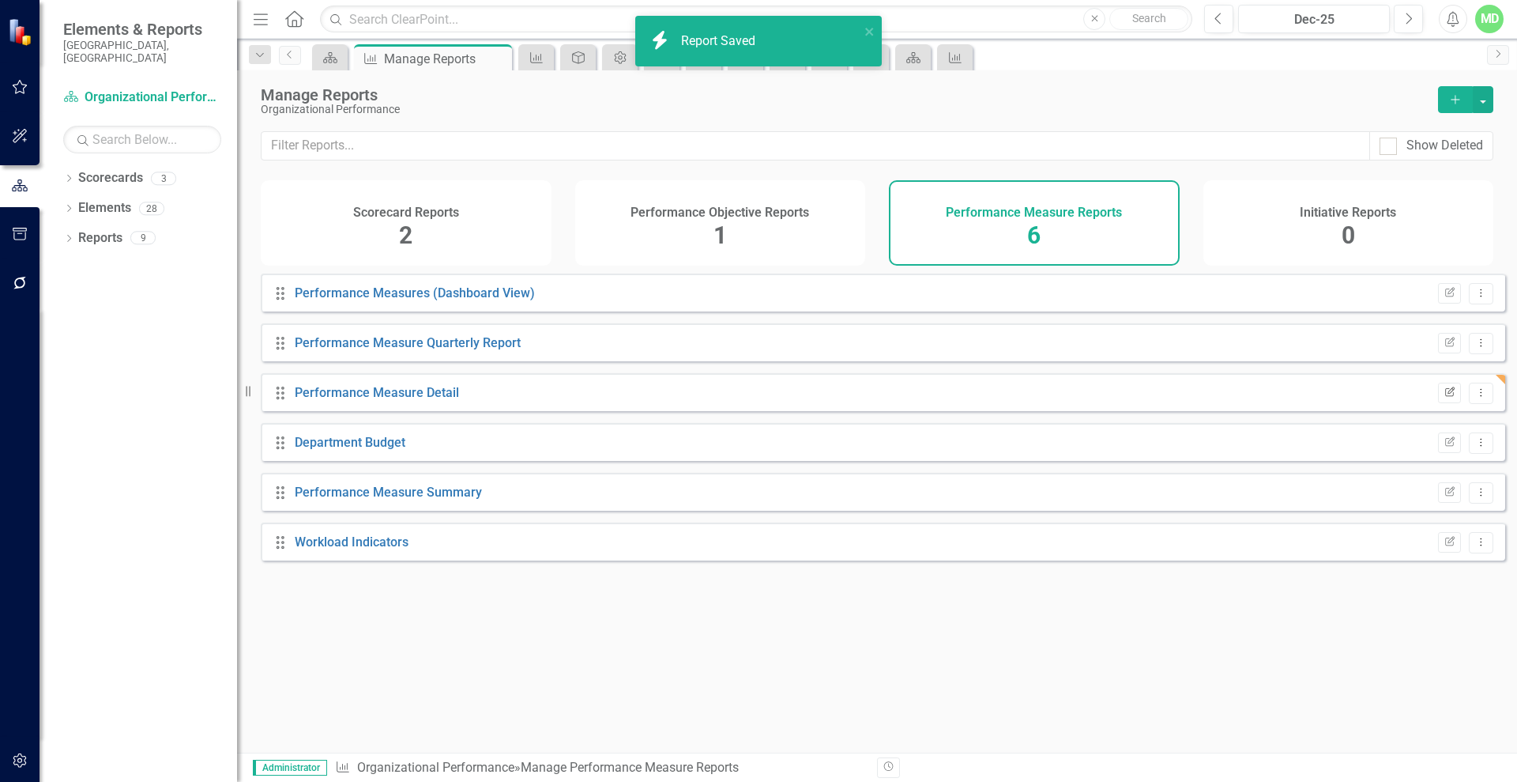
click at [1444, 398] on icon "Edit Report" at bounding box center [1450, 392] width 12 height 9
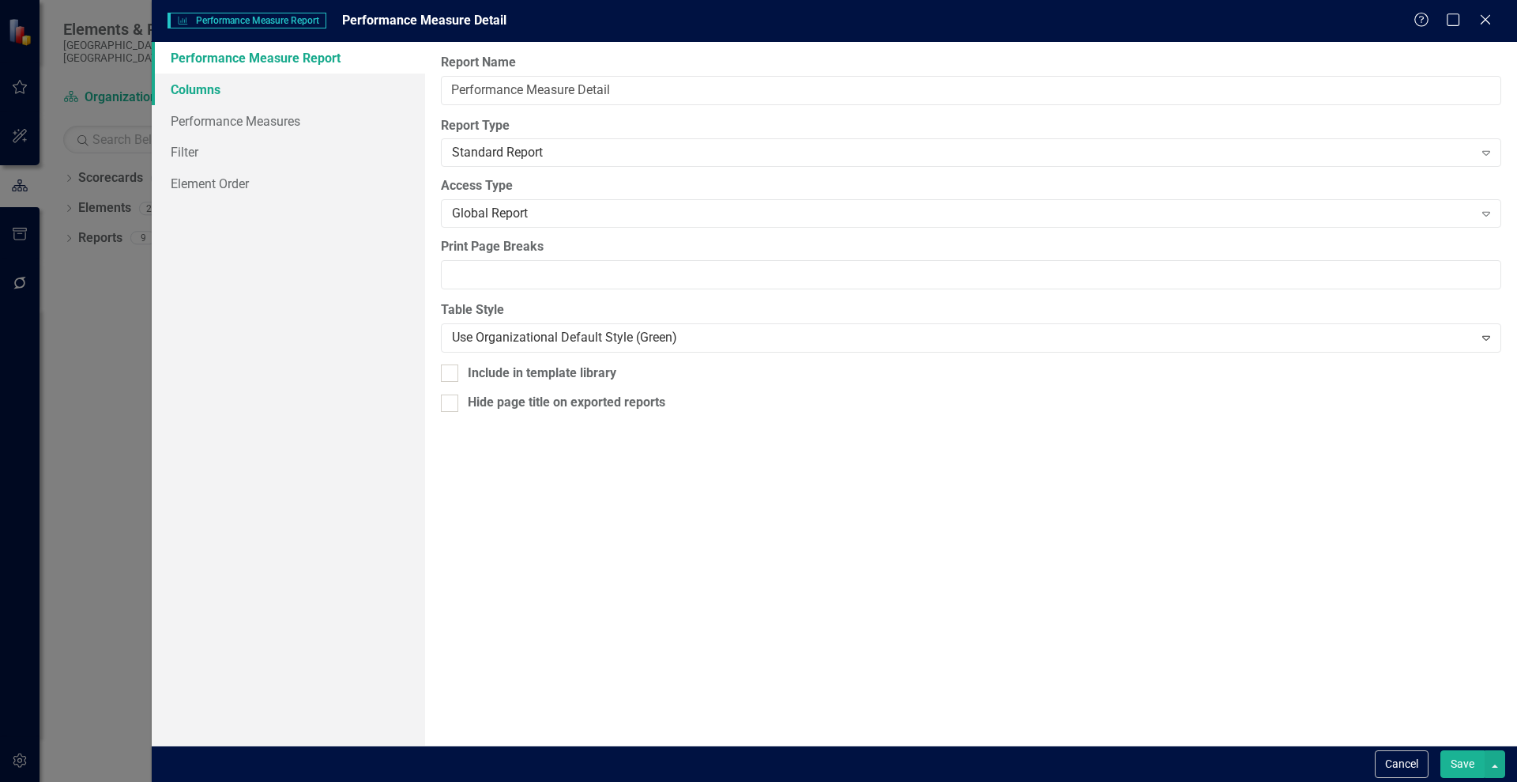
click at [187, 89] on link "Columns" at bounding box center [288, 90] width 273 height 32
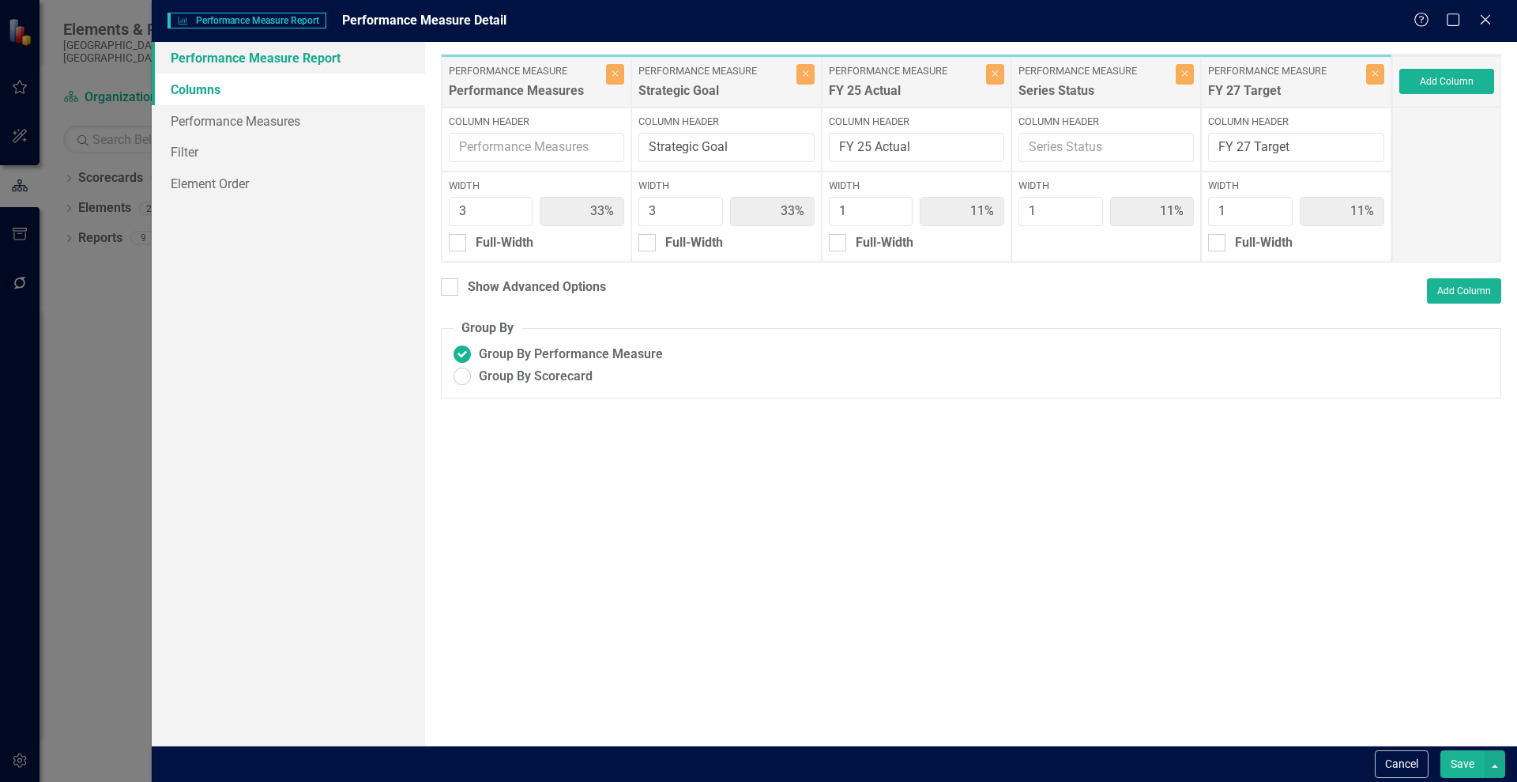
click at [279, 70] on link "Performance Measure Report" at bounding box center [288, 58] width 273 height 32
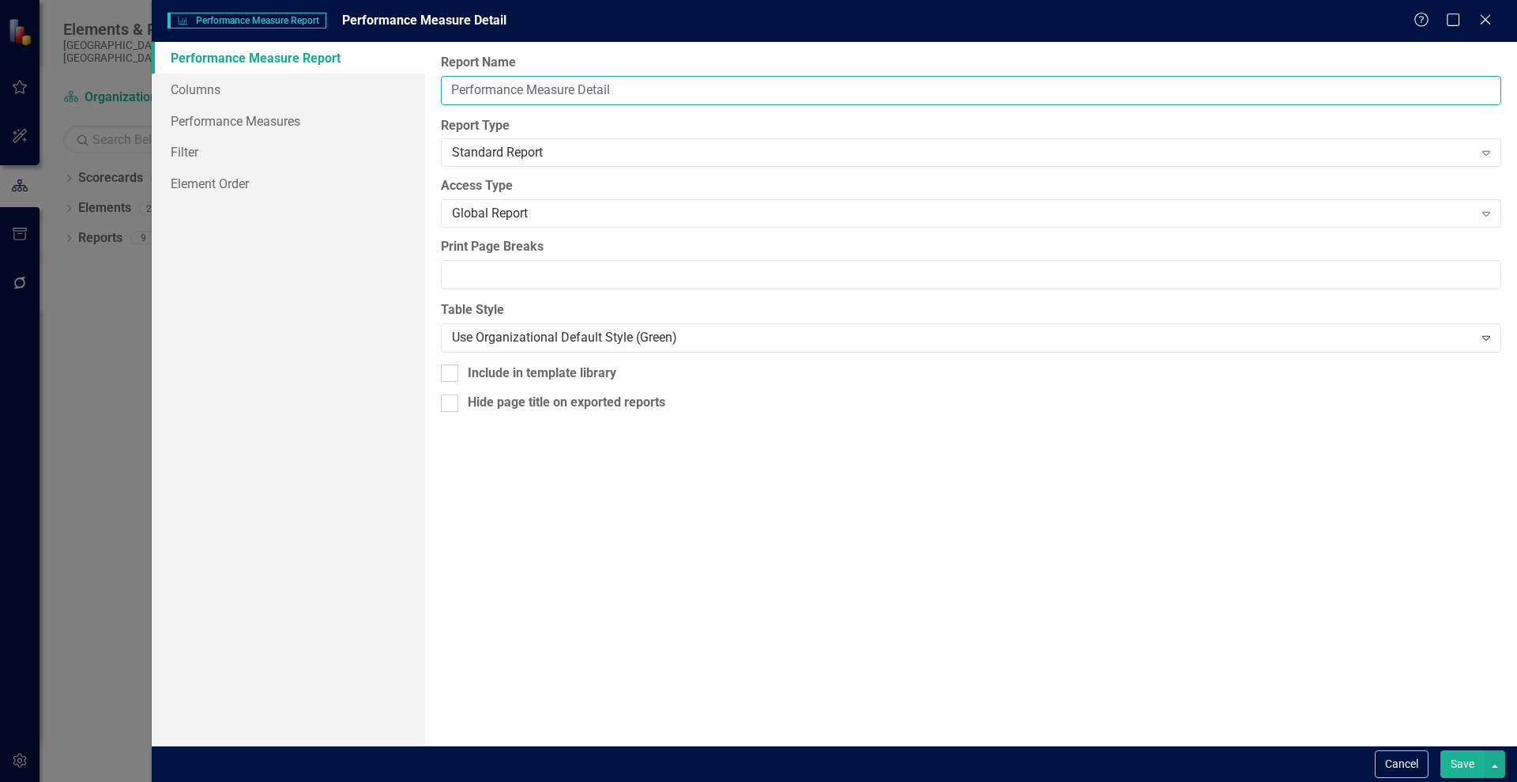
click at [662, 88] on input "Performance Measure Detail" at bounding box center [971, 90] width 1061 height 29
type input "Performance Measure Detail (Review)"
click at [1479, 771] on button "Save" at bounding box center [1463, 764] width 44 height 28
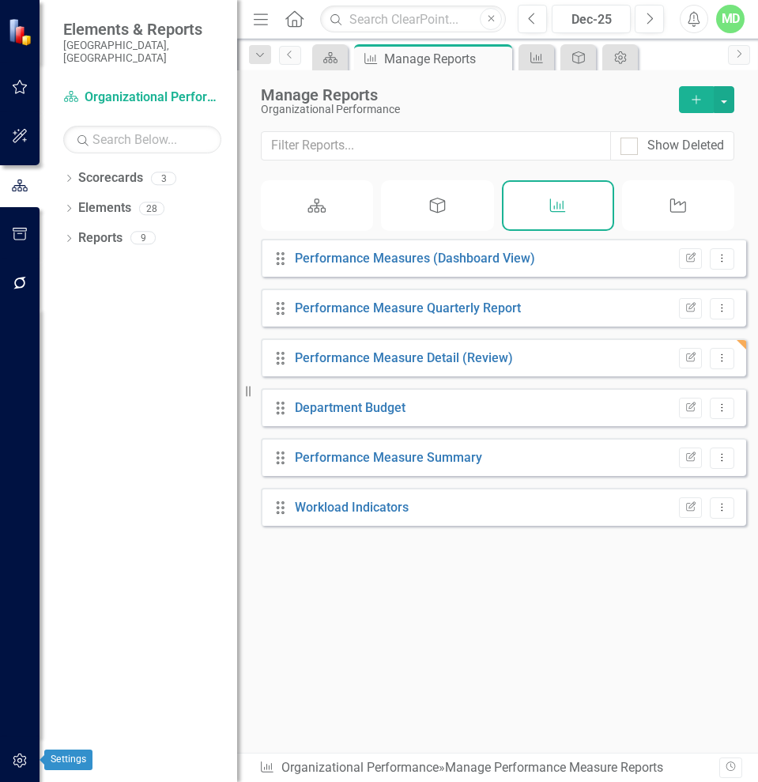
click at [15, 765] on icon "button" at bounding box center [20, 760] width 17 height 13
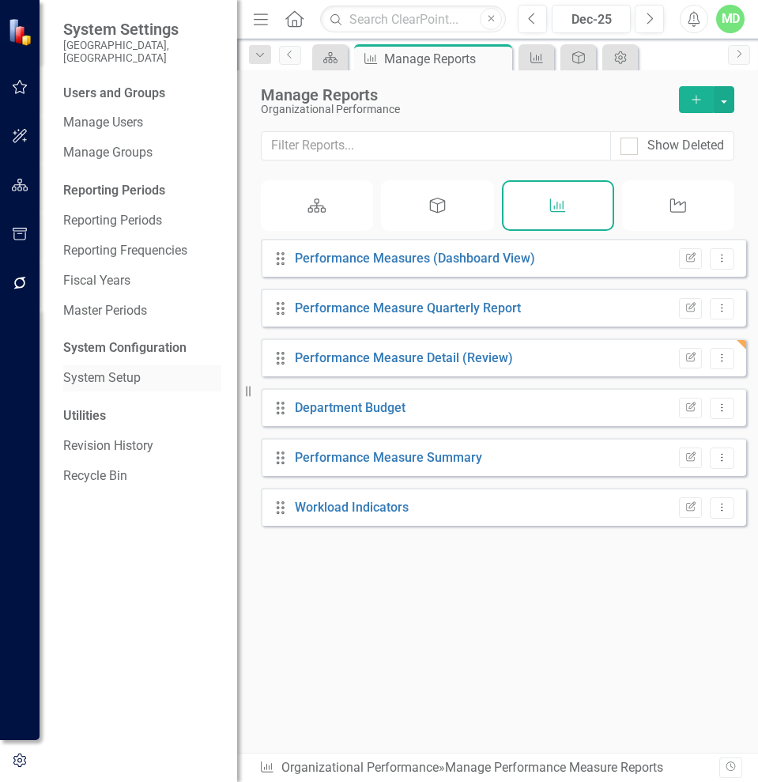
click at [93, 369] on link "System Setup" at bounding box center [142, 378] width 158 height 18
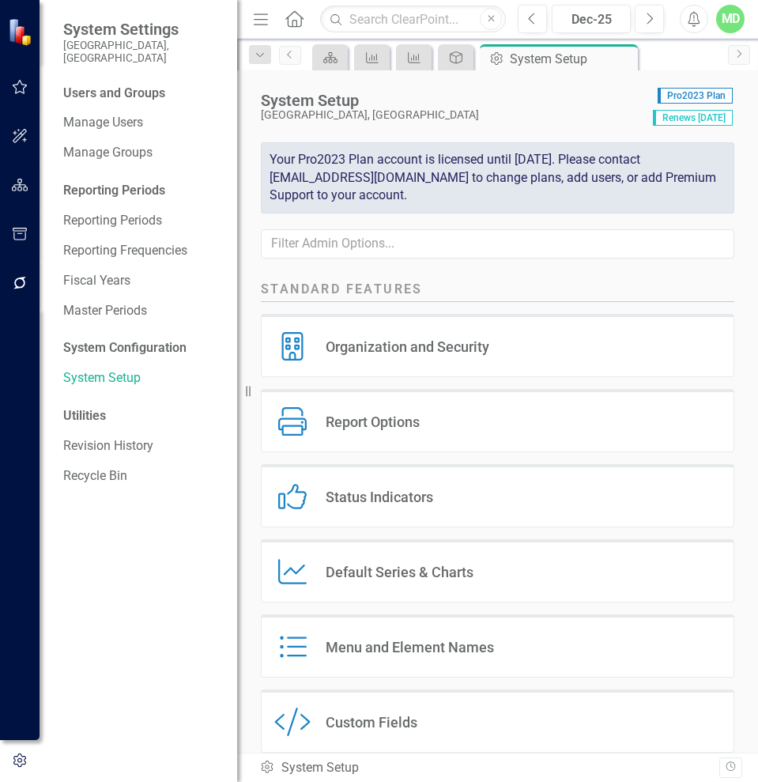
click at [408, 719] on div "Custom Fields" at bounding box center [372, 722] width 92 height 18
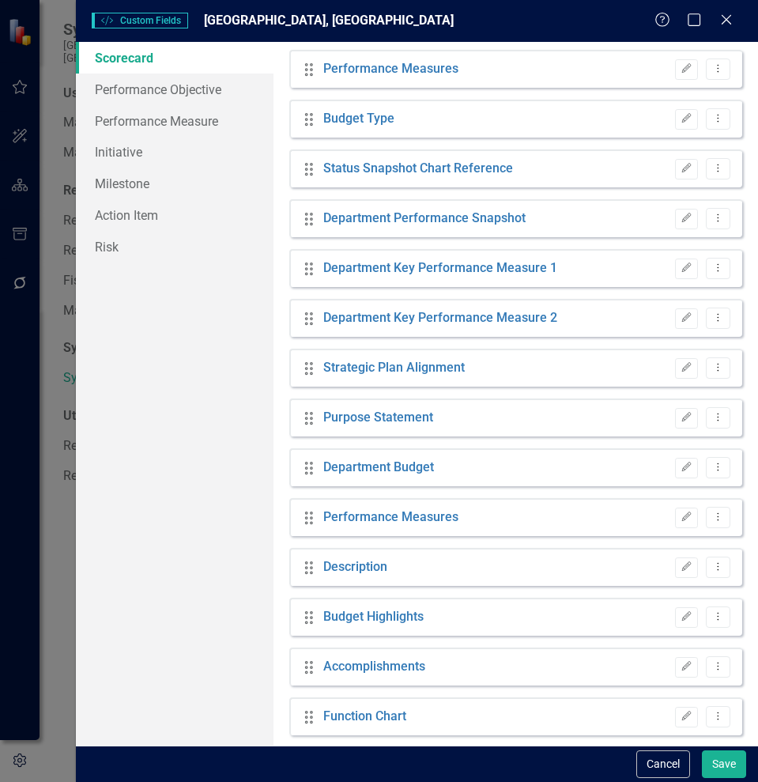
scroll to position [436, 0]
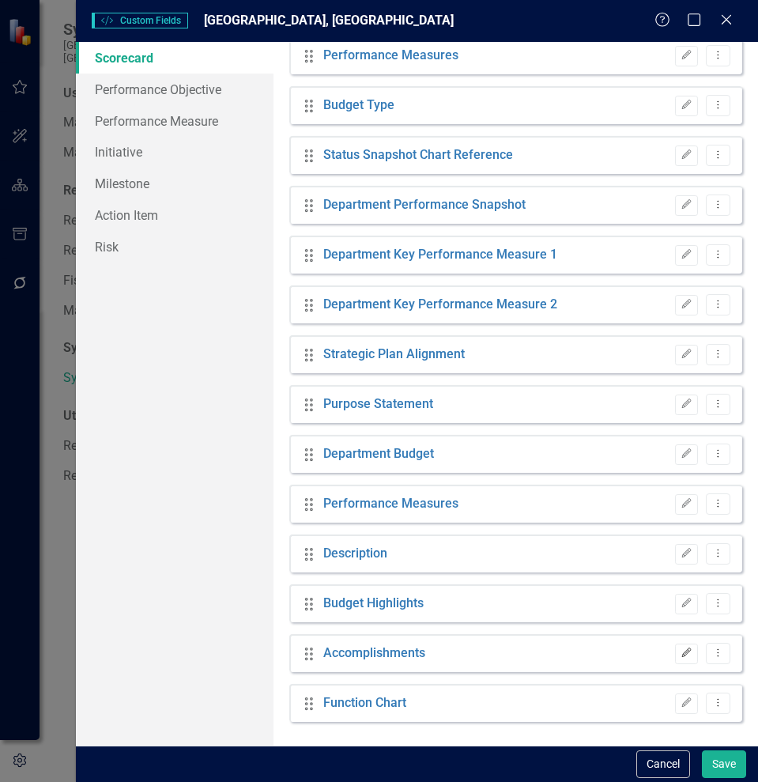
click at [680, 650] on icon "Edit" at bounding box center [686, 652] width 12 height 9
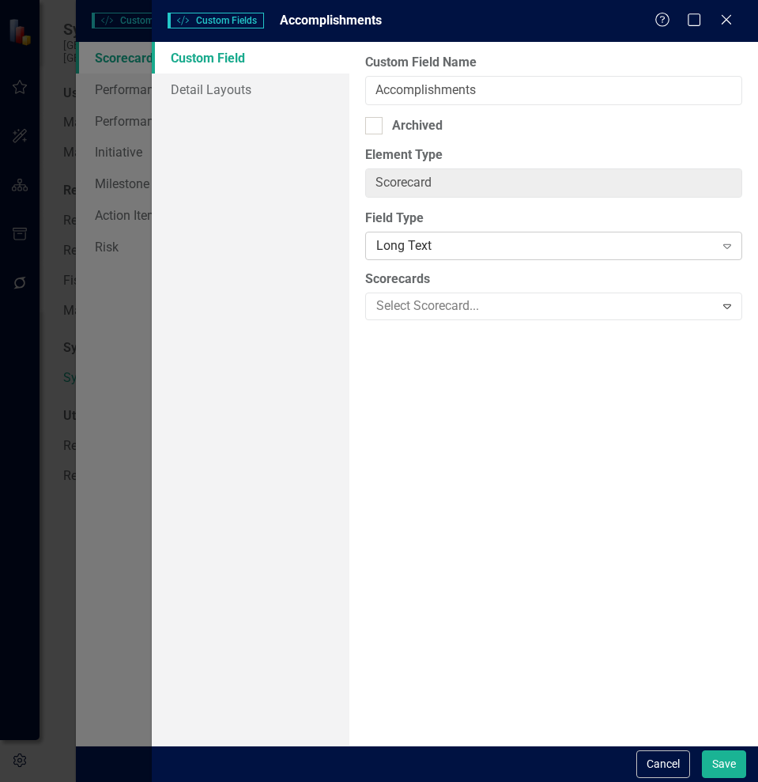
click at [722, 238] on div "Expand" at bounding box center [727, 245] width 28 height 25
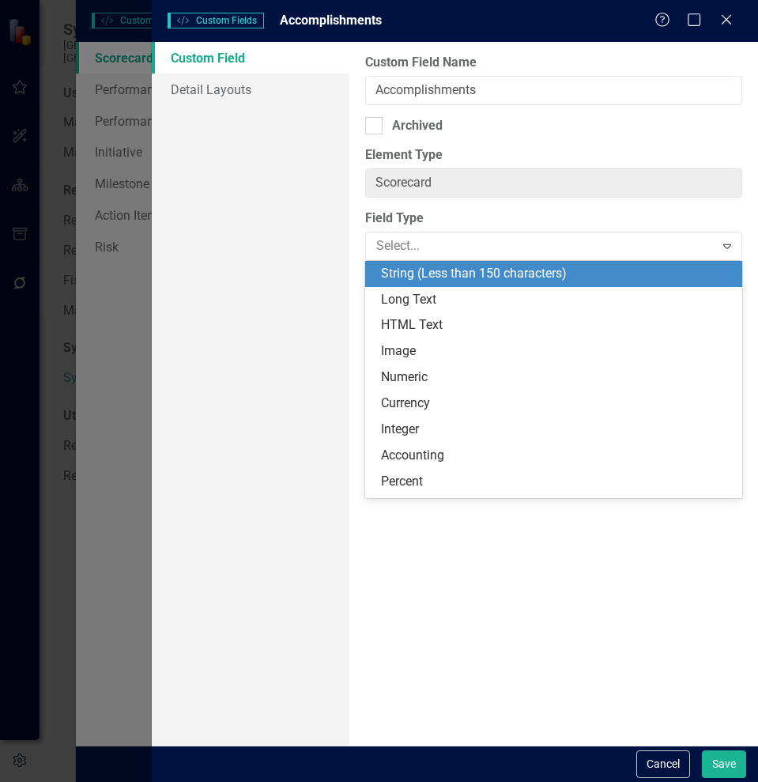
scroll to position [26, 0]
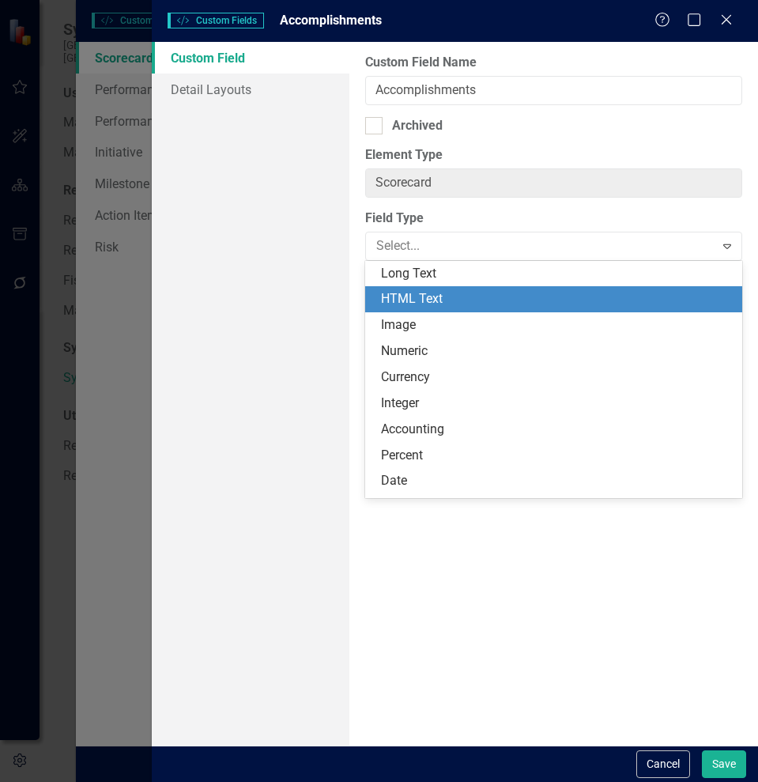
click at [548, 298] on div "HTML Text" at bounding box center [557, 299] width 352 height 18
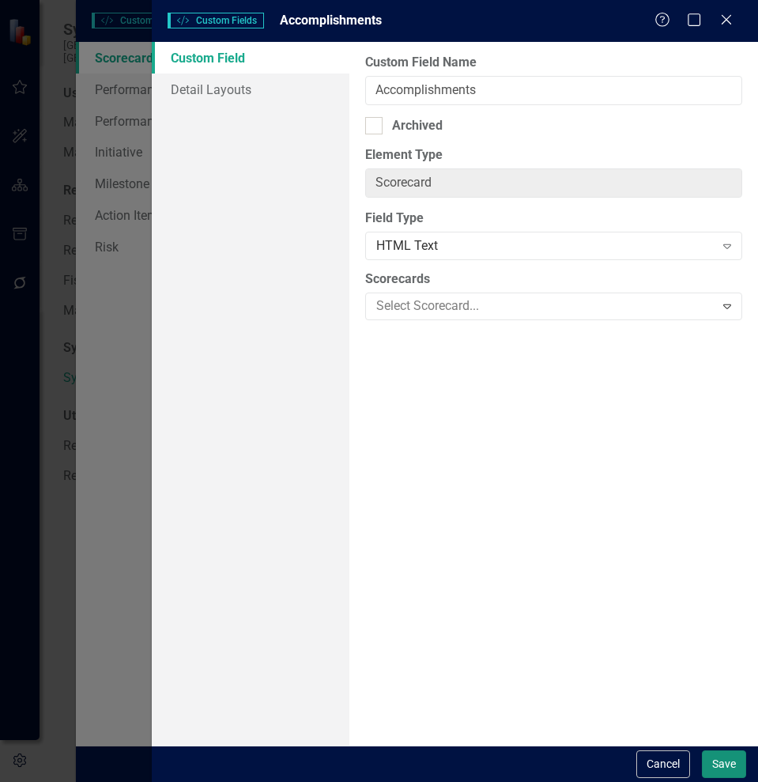
click at [725, 761] on button "Save" at bounding box center [724, 764] width 44 height 28
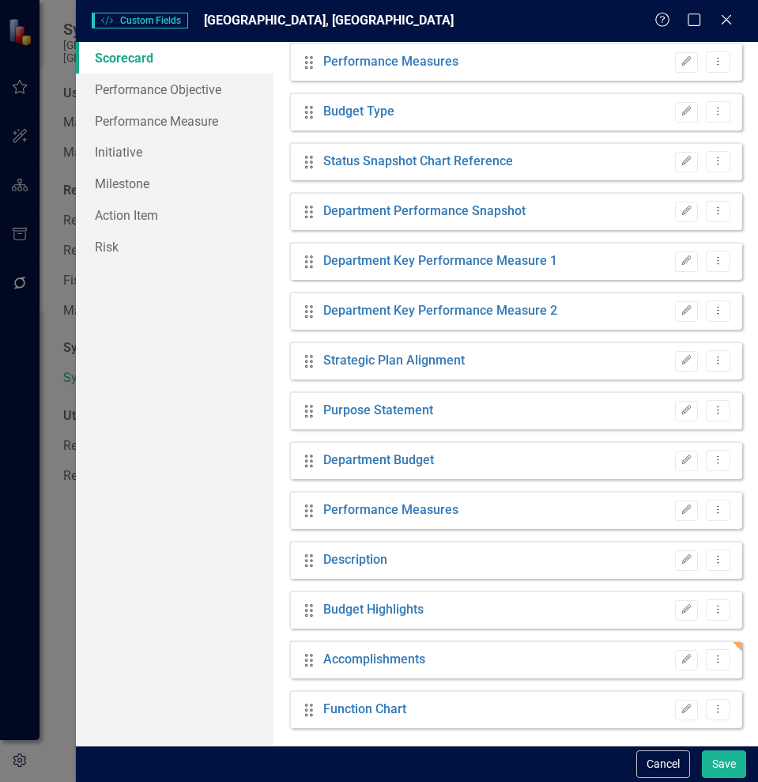
scroll to position [436, 0]
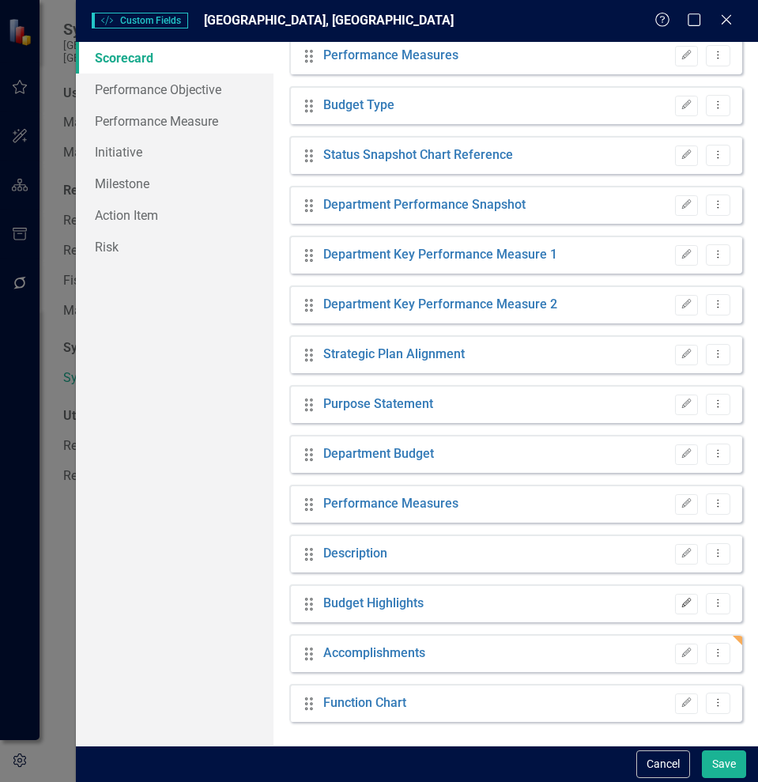
click at [680, 601] on icon "Edit" at bounding box center [686, 602] width 12 height 9
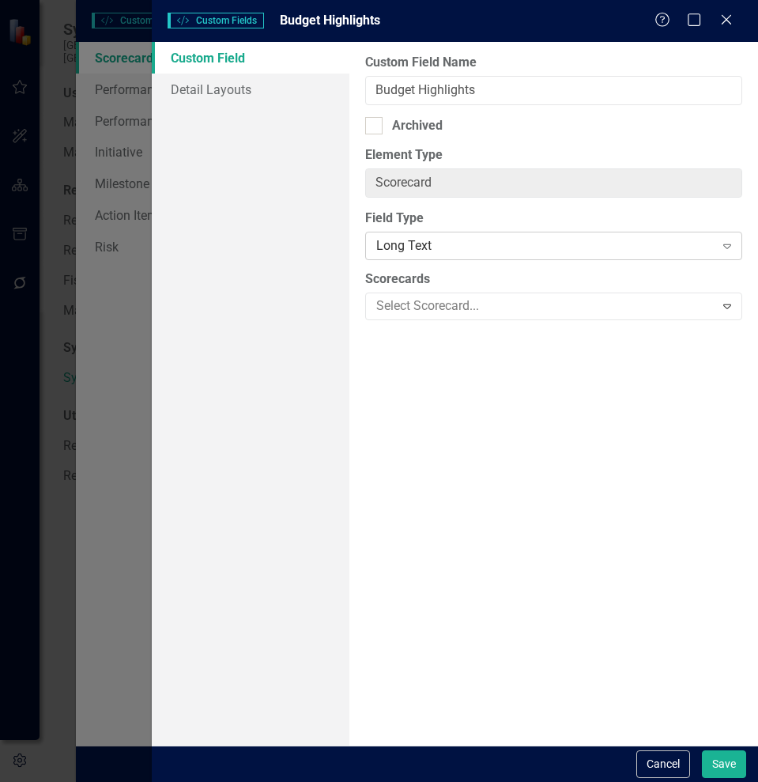
click at [496, 240] on div "Long Text" at bounding box center [545, 246] width 338 height 18
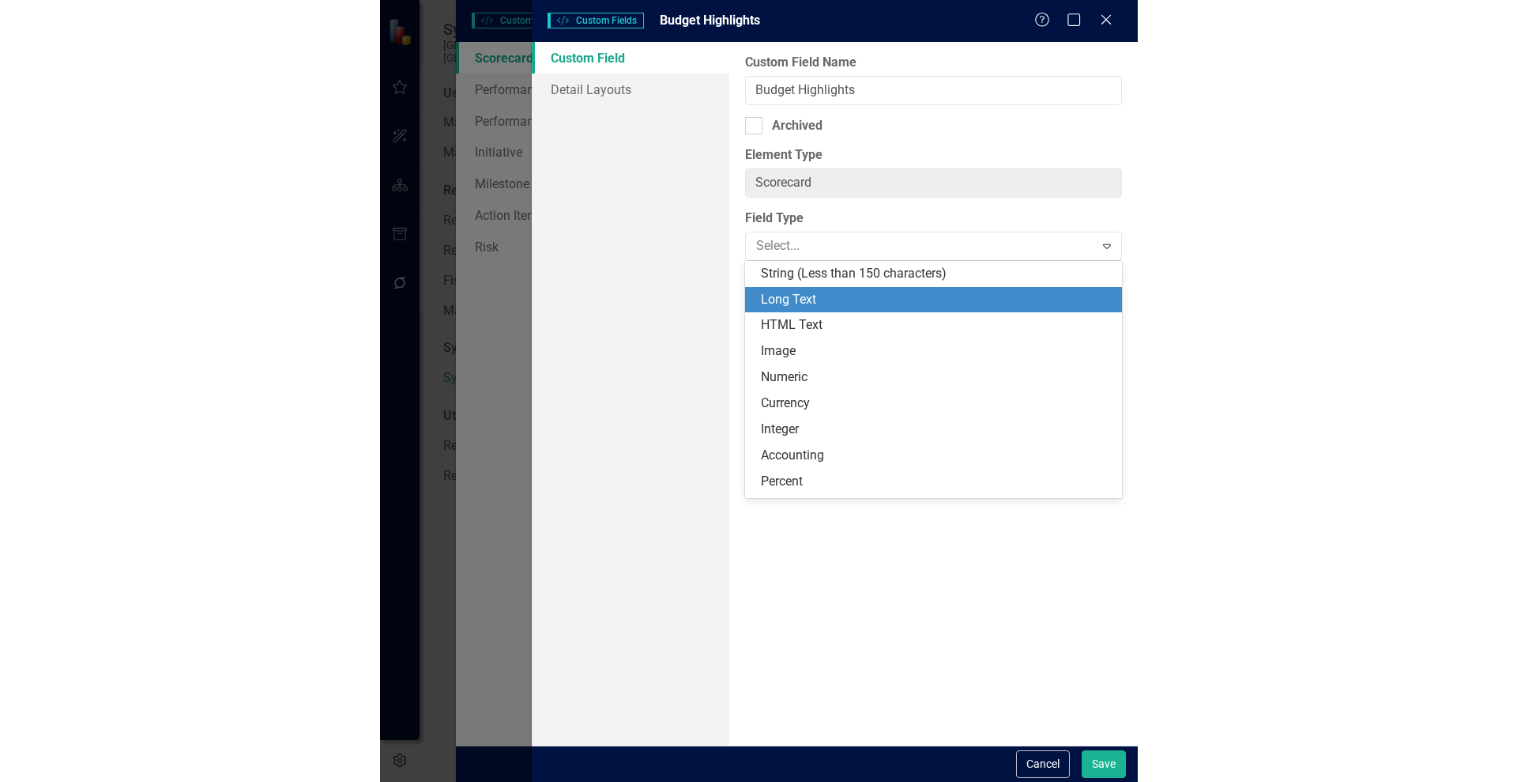
scroll to position [26, 0]
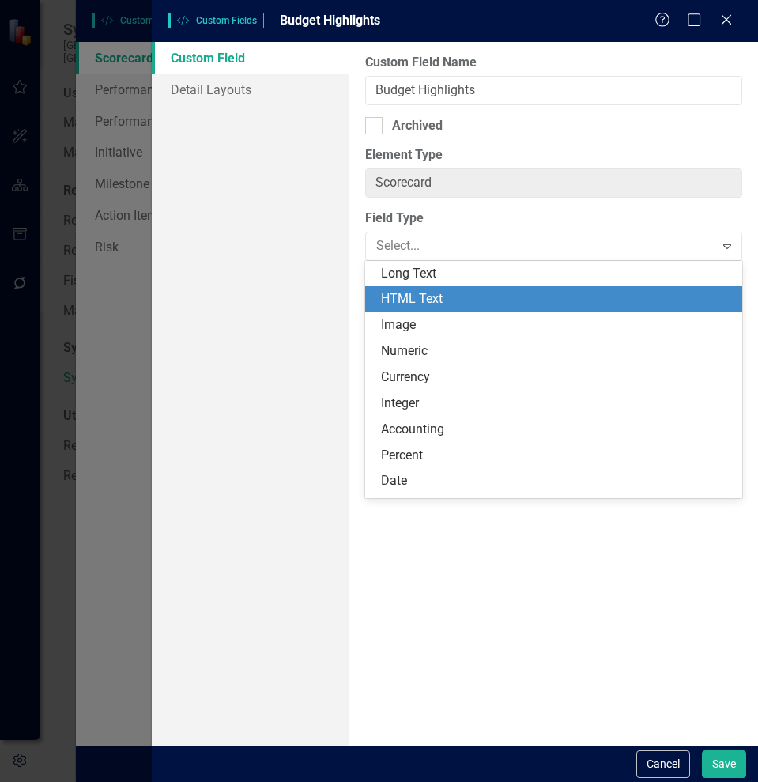
click at [473, 293] on div "HTML Text" at bounding box center [557, 299] width 352 height 18
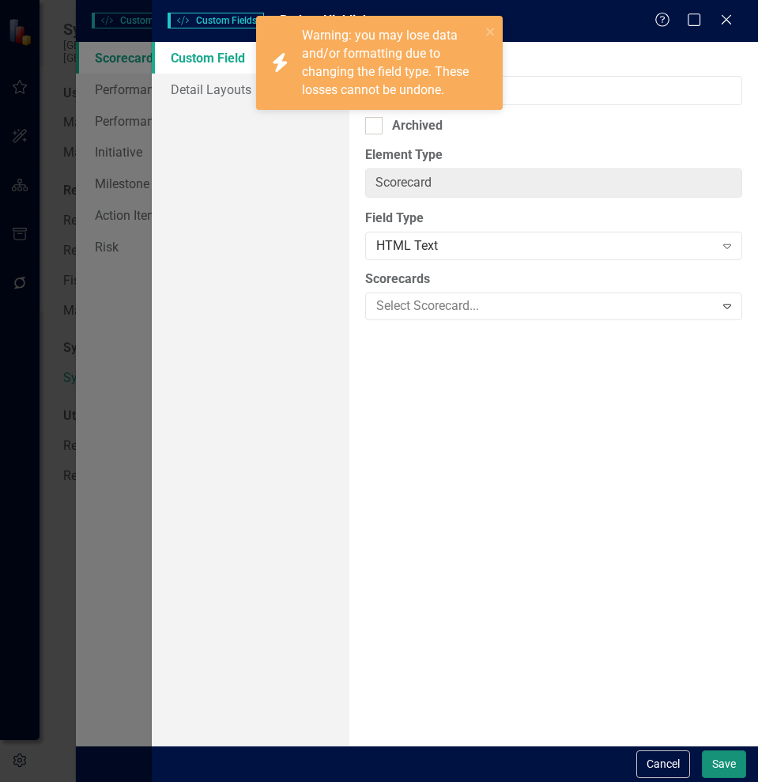
click at [722, 765] on button "Save" at bounding box center [724, 764] width 44 height 28
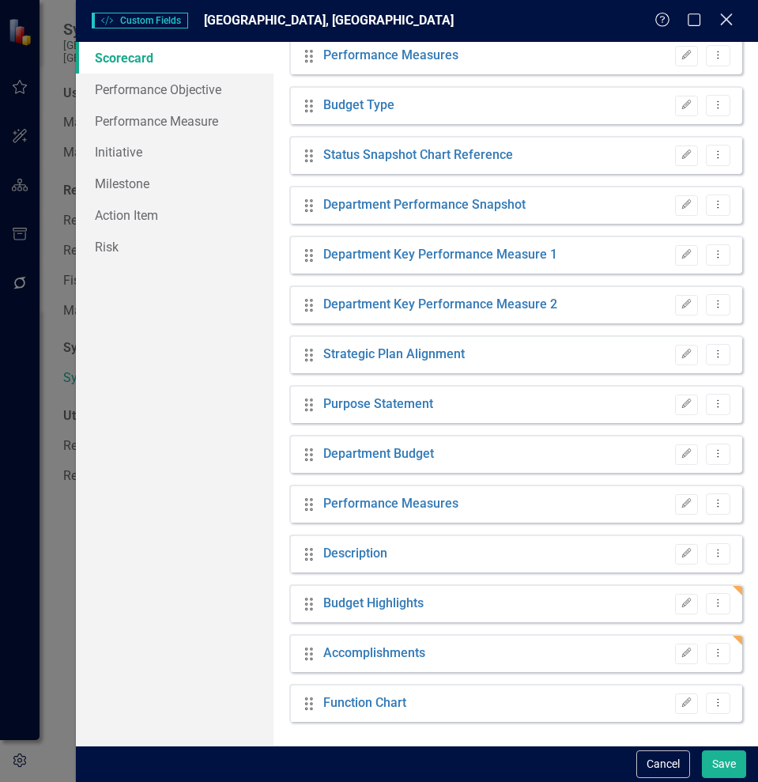
click at [727, 18] on icon at bounding box center [726, 19] width 12 height 12
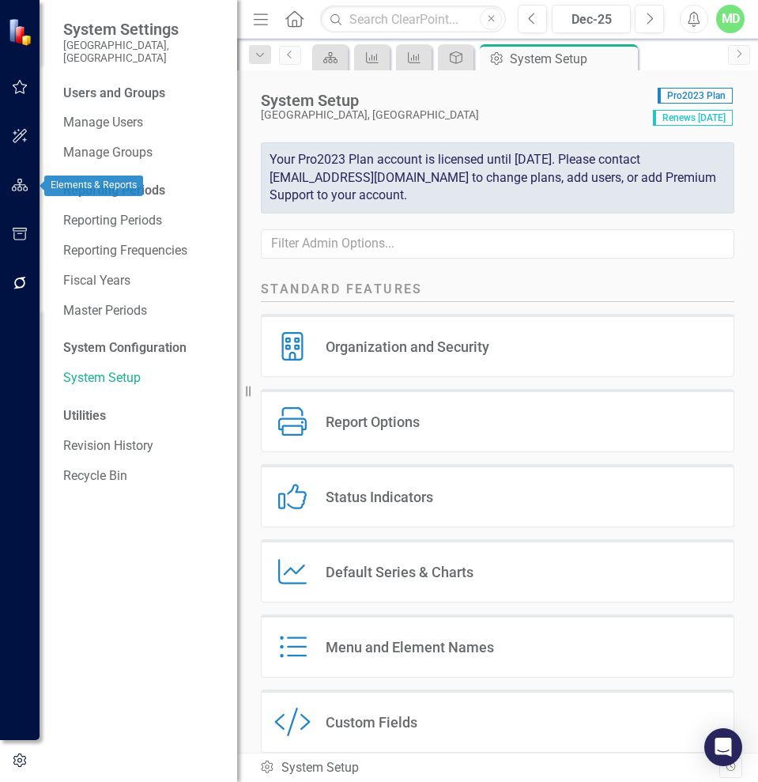
click at [18, 191] on button "button" at bounding box center [20, 185] width 36 height 33
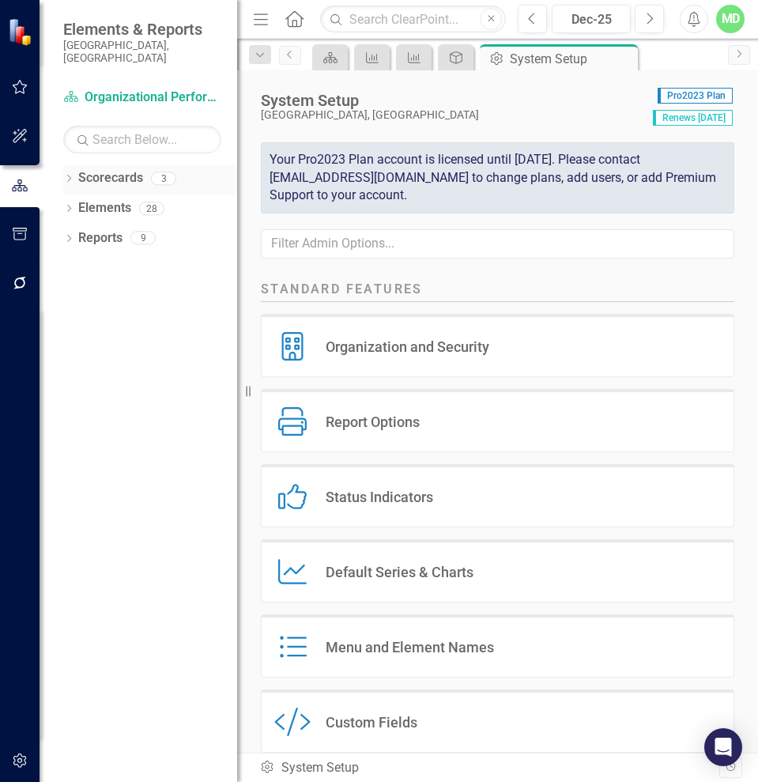
click at [111, 169] on link "Scorecards" at bounding box center [110, 178] width 65 height 18
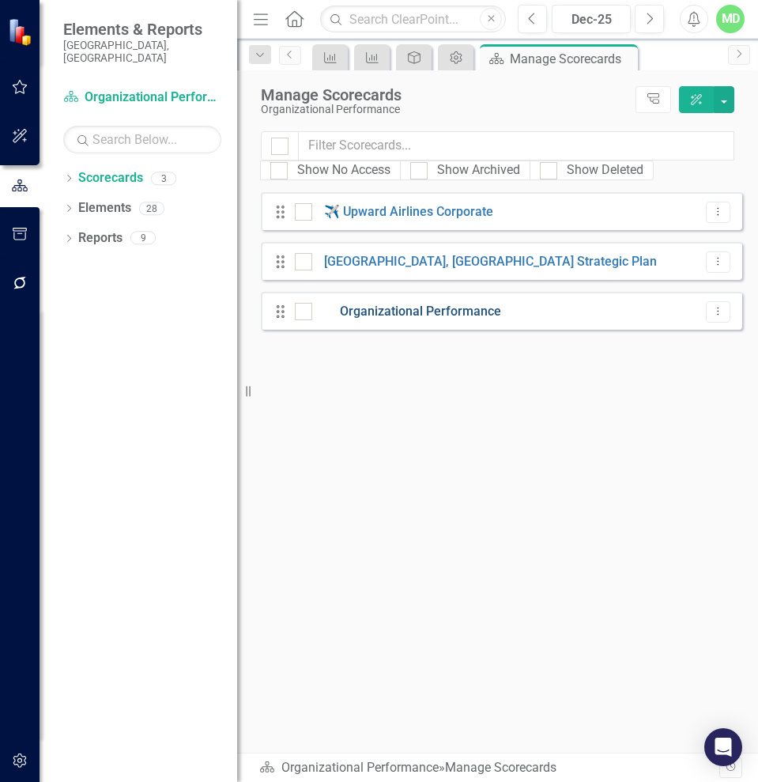
drag, startPoint x: 390, startPoint y: 306, endPoint x: 360, endPoint y: 319, distance: 32.6
click at [360, 319] on link "Organizational Performance" at bounding box center [406, 312] width 189 height 18
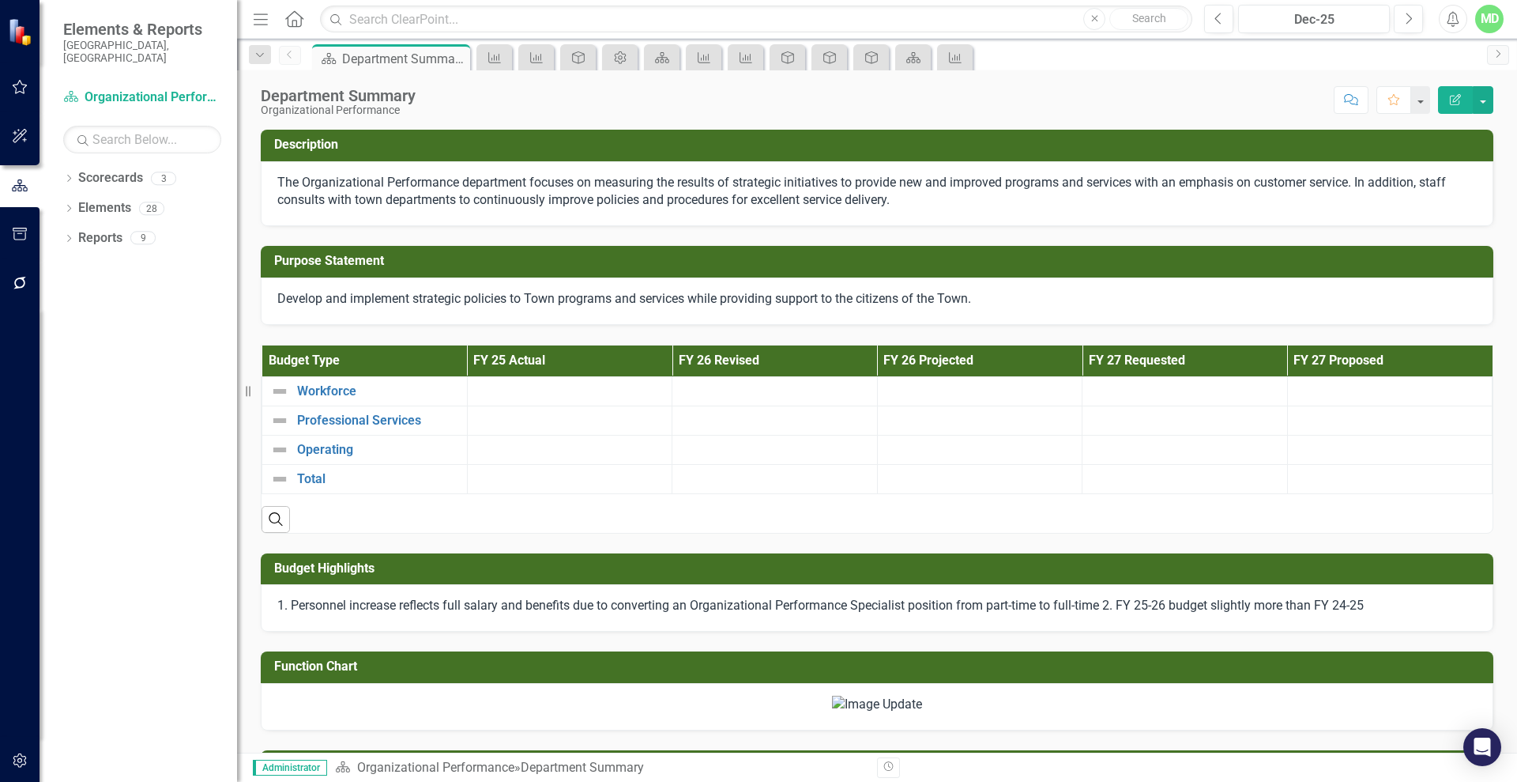
click at [1257, 589] on div "1. Personnel increase reflects full salary and benefits due to converting an Or…" at bounding box center [877, 607] width 1233 height 47
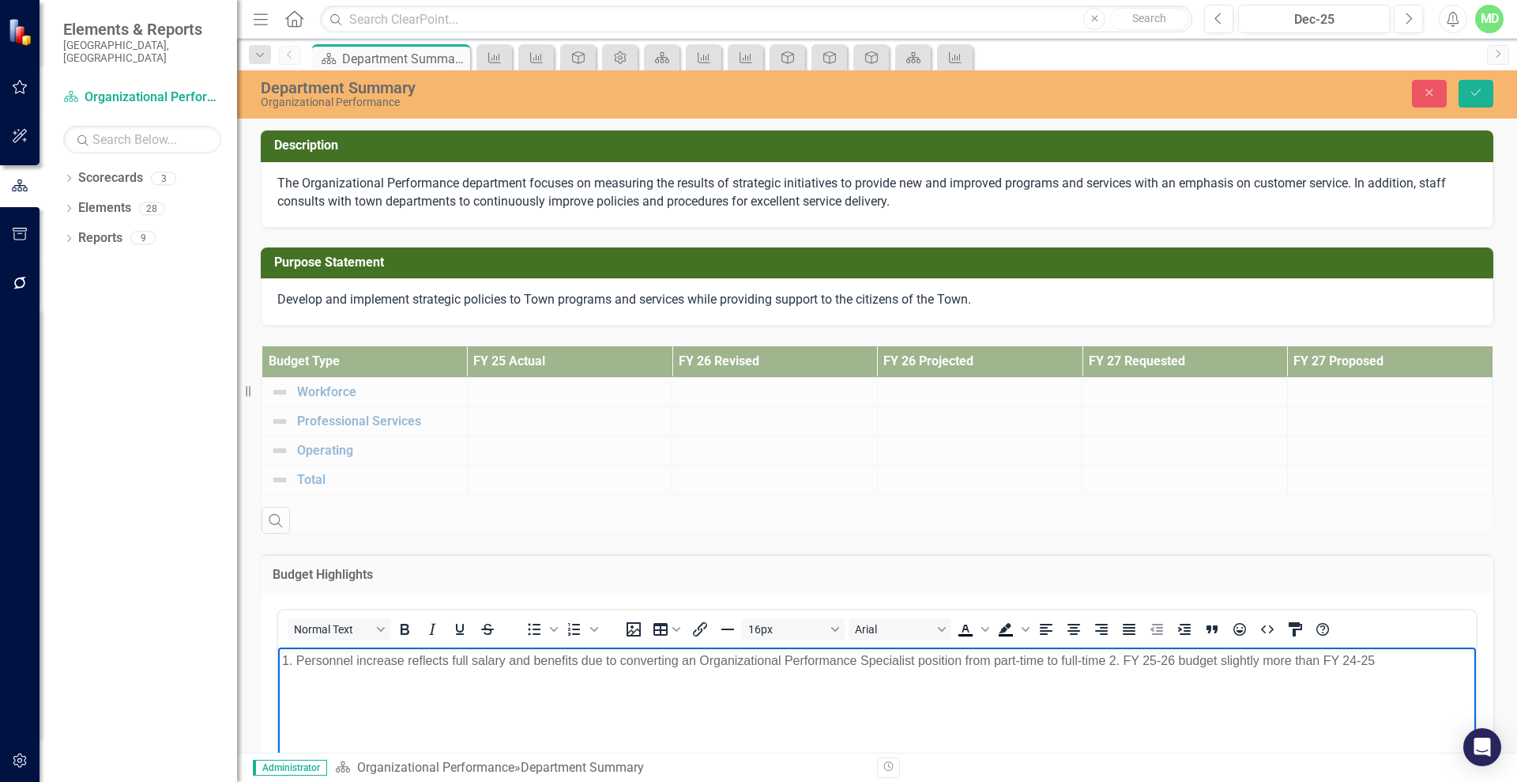
click at [1110, 662] on p "1. Personnel increase reflects full salary and benefits due to converting an Or…" at bounding box center [877, 659] width 1190 height 19
drag, startPoint x: 296, startPoint y: 660, endPoint x: 277, endPoint y: 661, distance: 18.2
click at [278, 661] on html "1. Personnel increase reflects full salary and benefits due to converting an Or…" at bounding box center [877, 765] width 1198 height 237
drag, startPoint x: 295, startPoint y: 685, endPoint x: 263, endPoint y: 694, distance: 32.8
click at [278, 694] on html "1. Personnel increase reflects full salary and benefits due to converting an Or…" at bounding box center [877, 765] width 1198 height 237
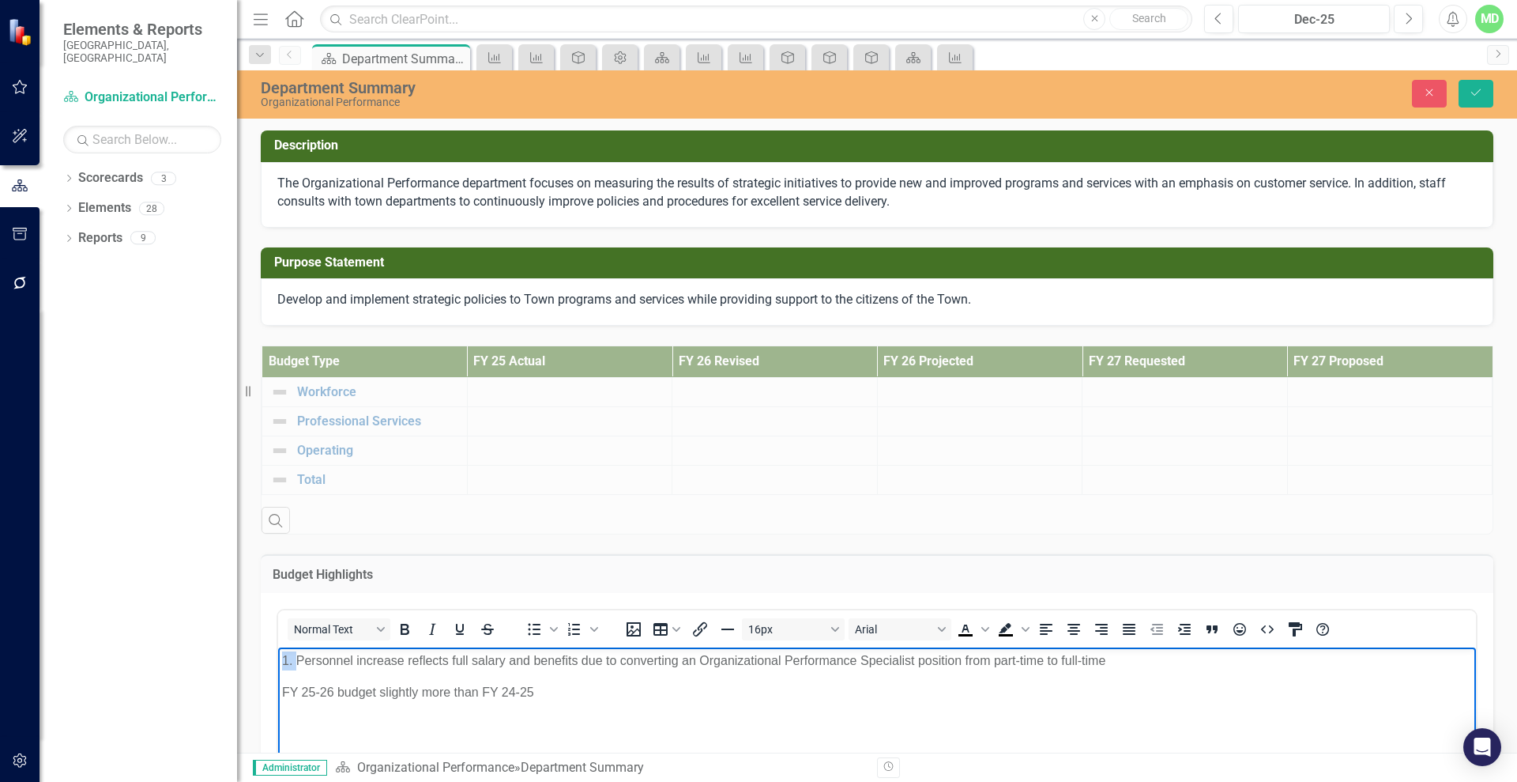
drag, startPoint x: 297, startPoint y: 658, endPoint x: 265, endPoint y: 661, distance: 32.5
click at [278, 661] on html "1. Personnel increase reflects full salary and benefits due to converting an Or…" at bounding box center [877, 765] width 1198 height 237
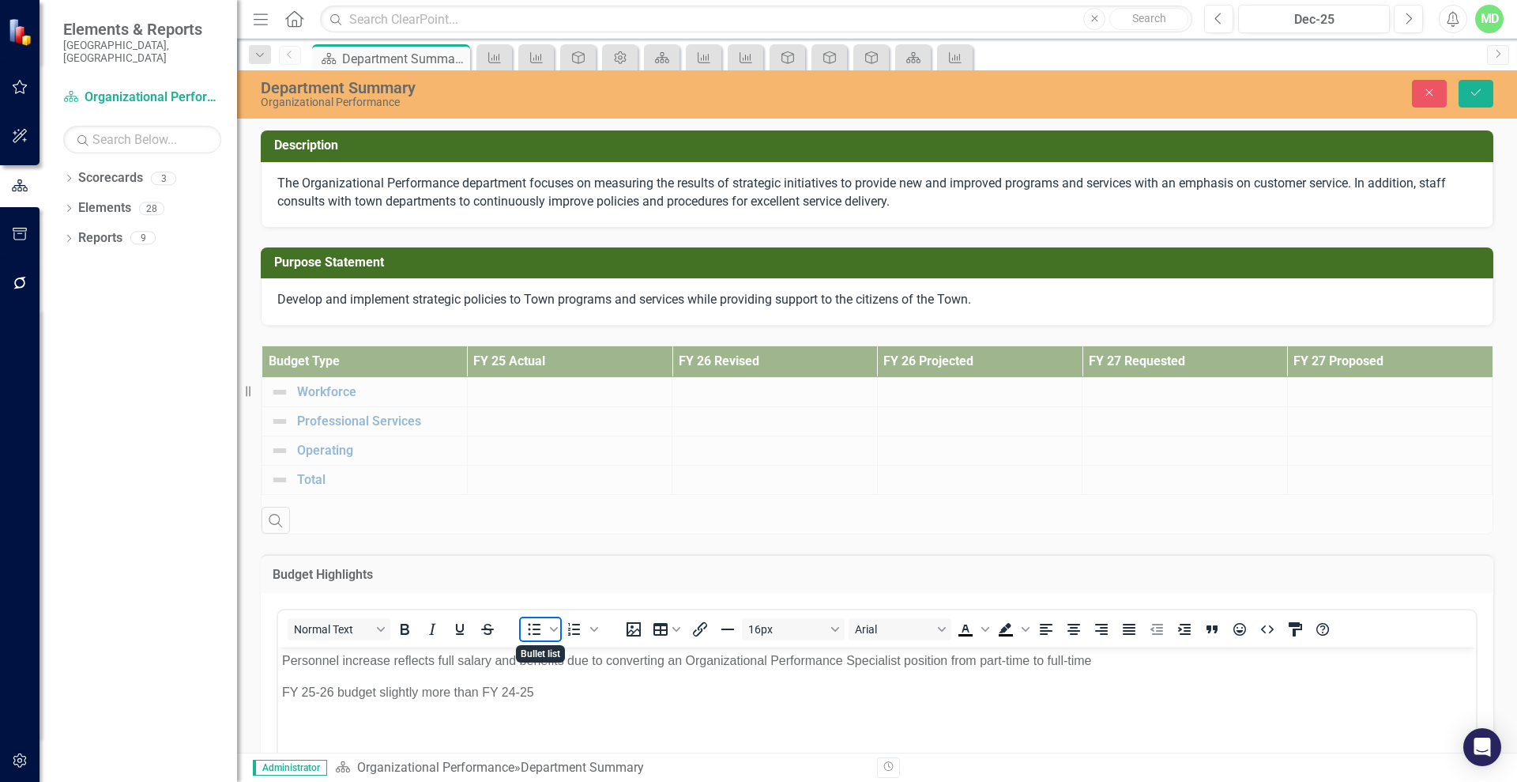
click at [537, 631] on icon "Bullet list" at bounding box center [534, 629] width 19 height 19
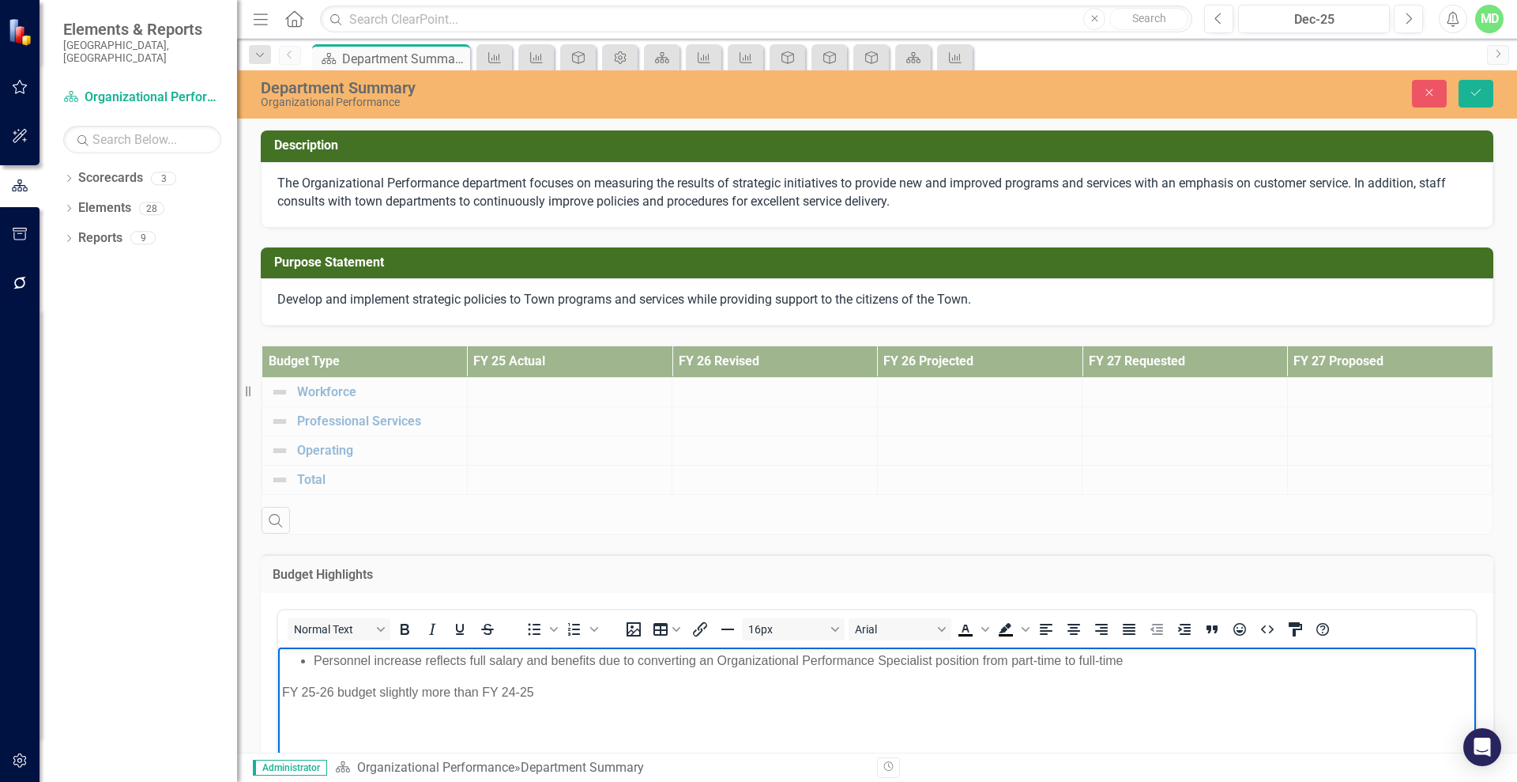
drag, startPoint x: 281, startPoint y: 694, endPoint x: 291, endPoint y: 692, distance: 9.8
click at [281, 693] on body "Personnel increase reflects full salary and benefits due to converting an Organ…" at bounding box center [877, 765] width 1198 height 237
click at [533, 629] on icon "Bullet list" at bounding box center [534, 629] width 19 height 19
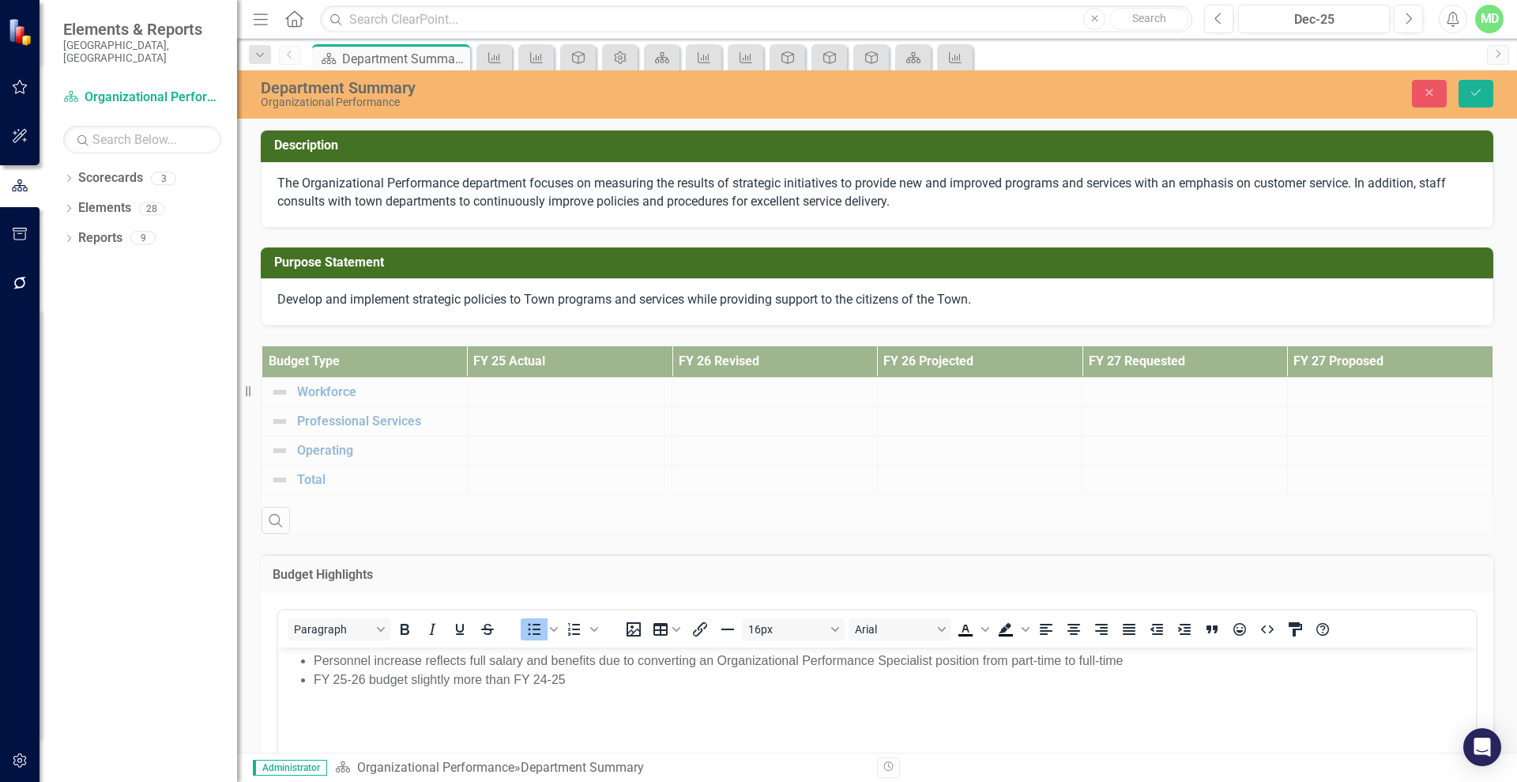
click at [1477, 85] on button "Save" at bounding box center [1476, 94] width 35 height 28
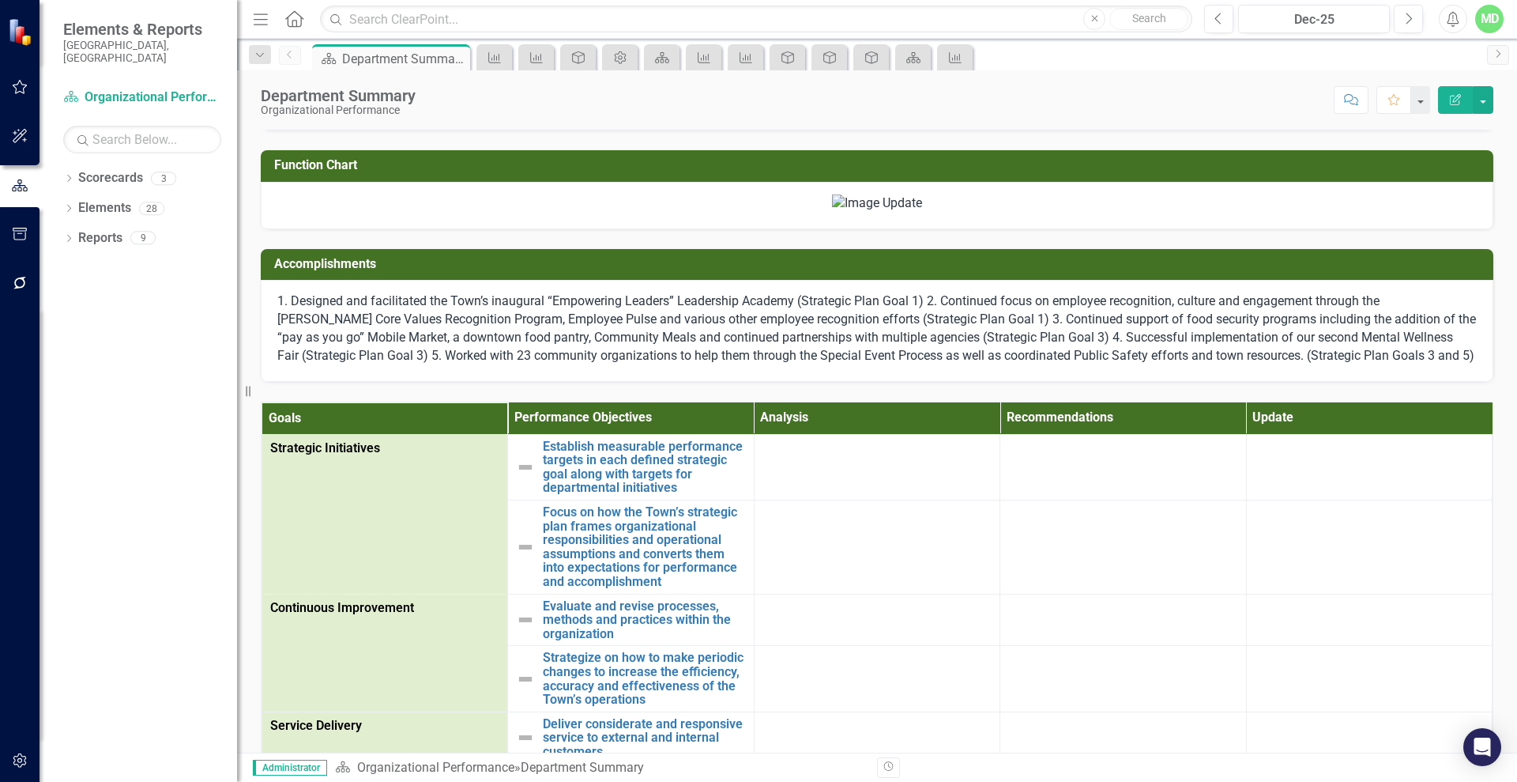
scroll to position [528, 0]
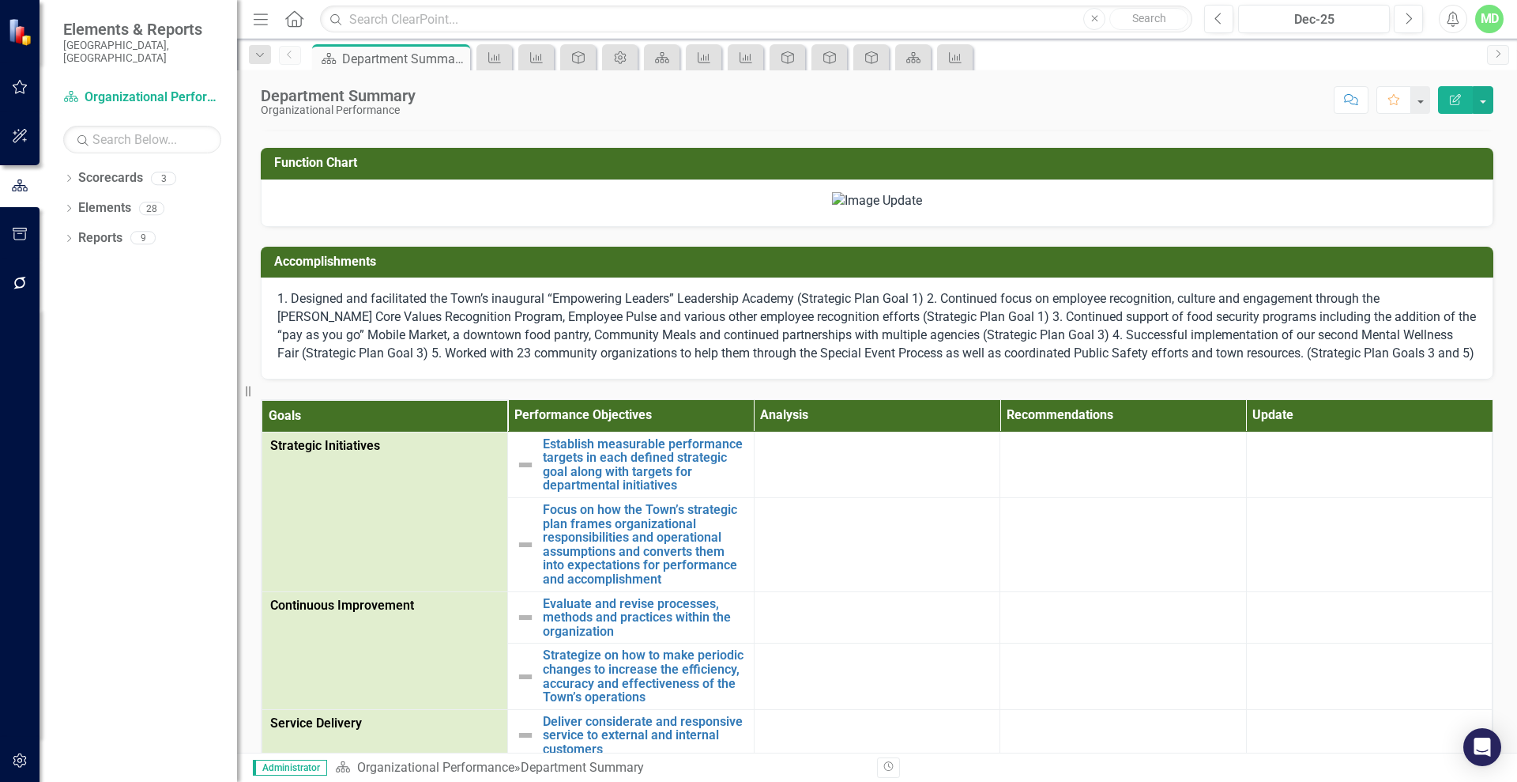
click at [1111, 360] on span "1. Designed and facilitated the Town’s inaugural “Empowering Leaders” Leadershi…" at bounding box center [876, 326] width 1199 height 70
click at [1282, 269] on h3 "Accomplishments" at bounding box center [880, 261] width 1212 height 14
click at [1453, 100] on icon "Edit Report" at bounding box center [1456, 99] width 14 height 11
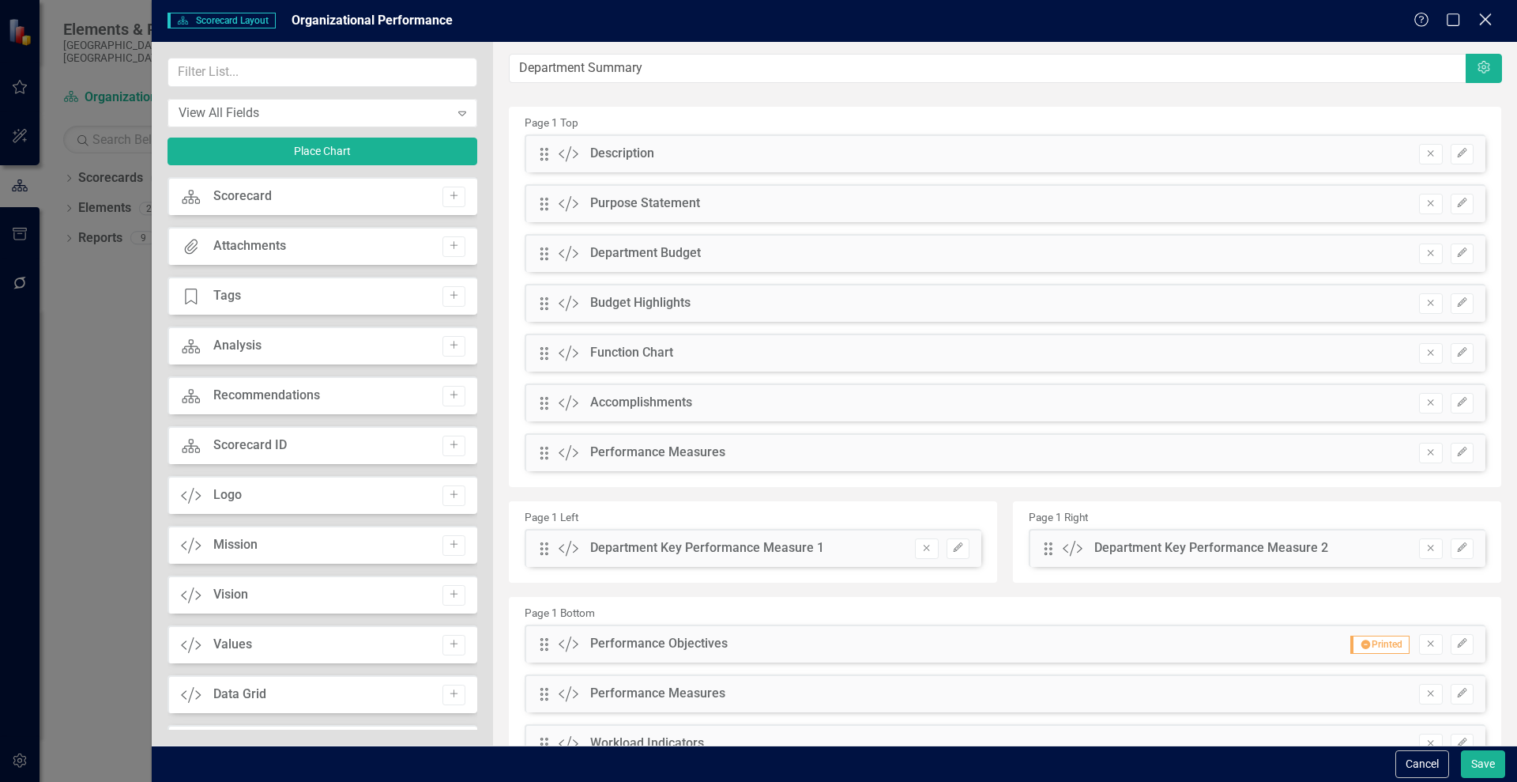
click at [1484, 13] on icon "Close" at bounding box center [1486, 19] width 20 height 15
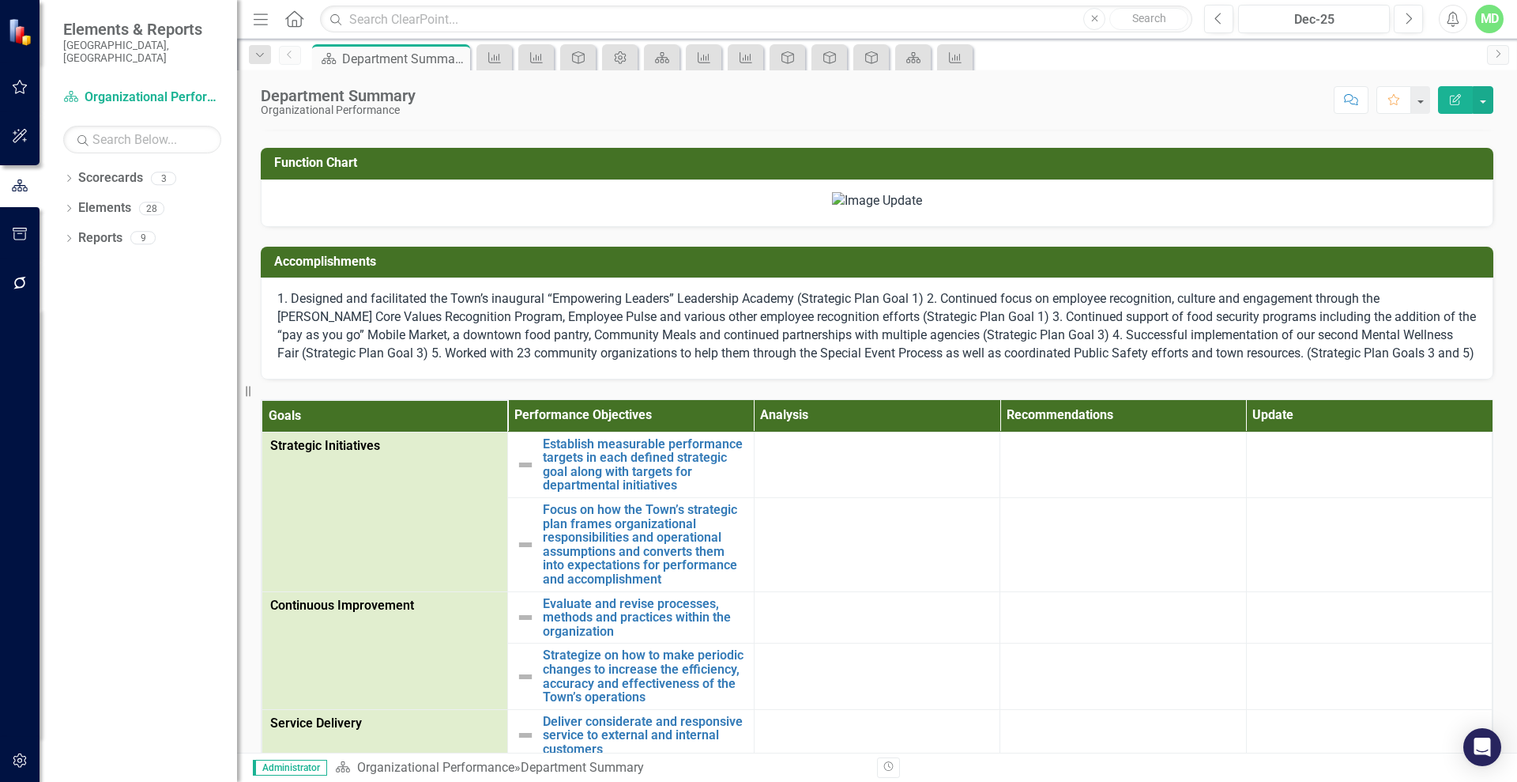
click at [1018, 269] on h3 "Accomplishments" at bounding box center [880, 261] width 1212 height 14
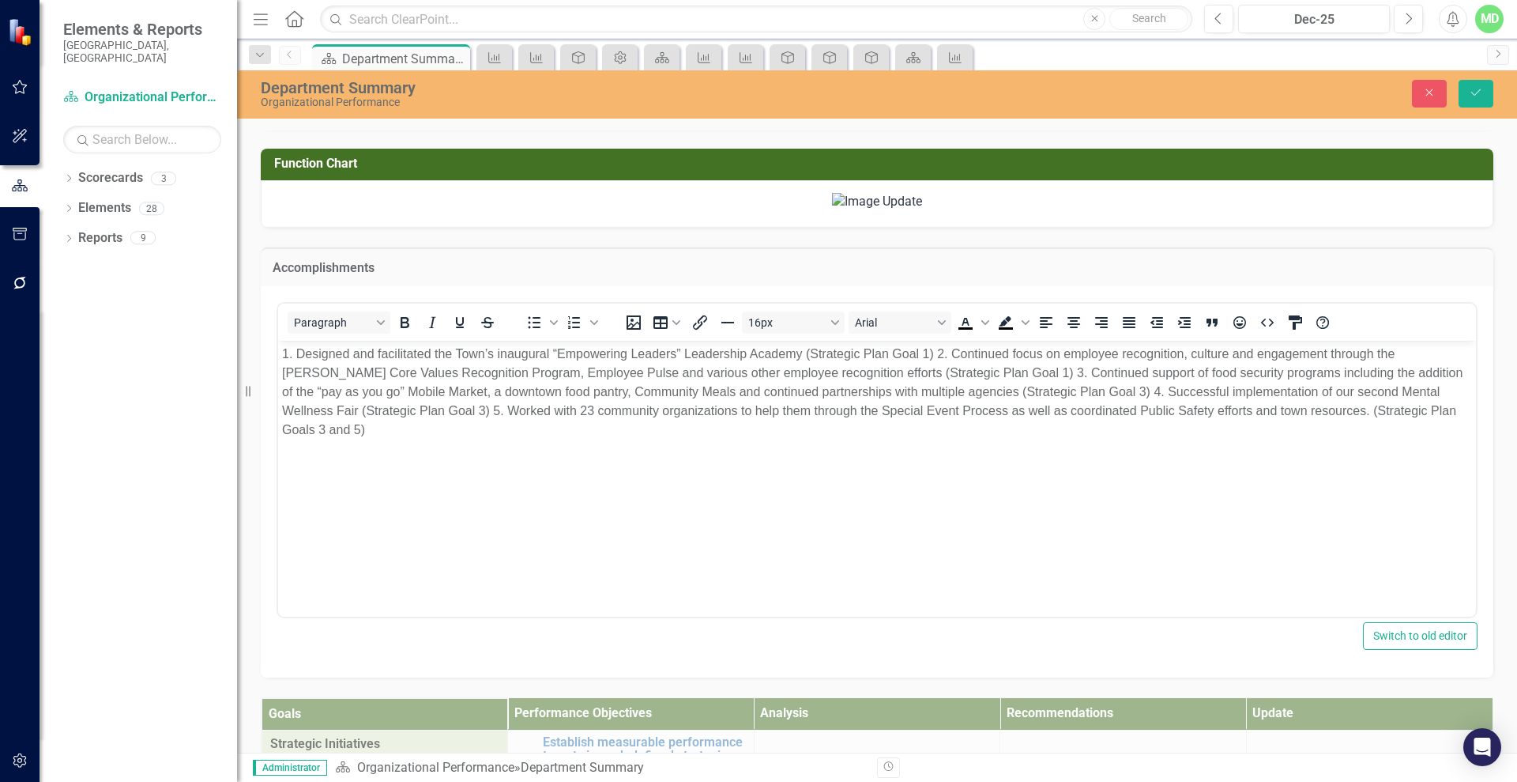
scroll to position [0, 0]
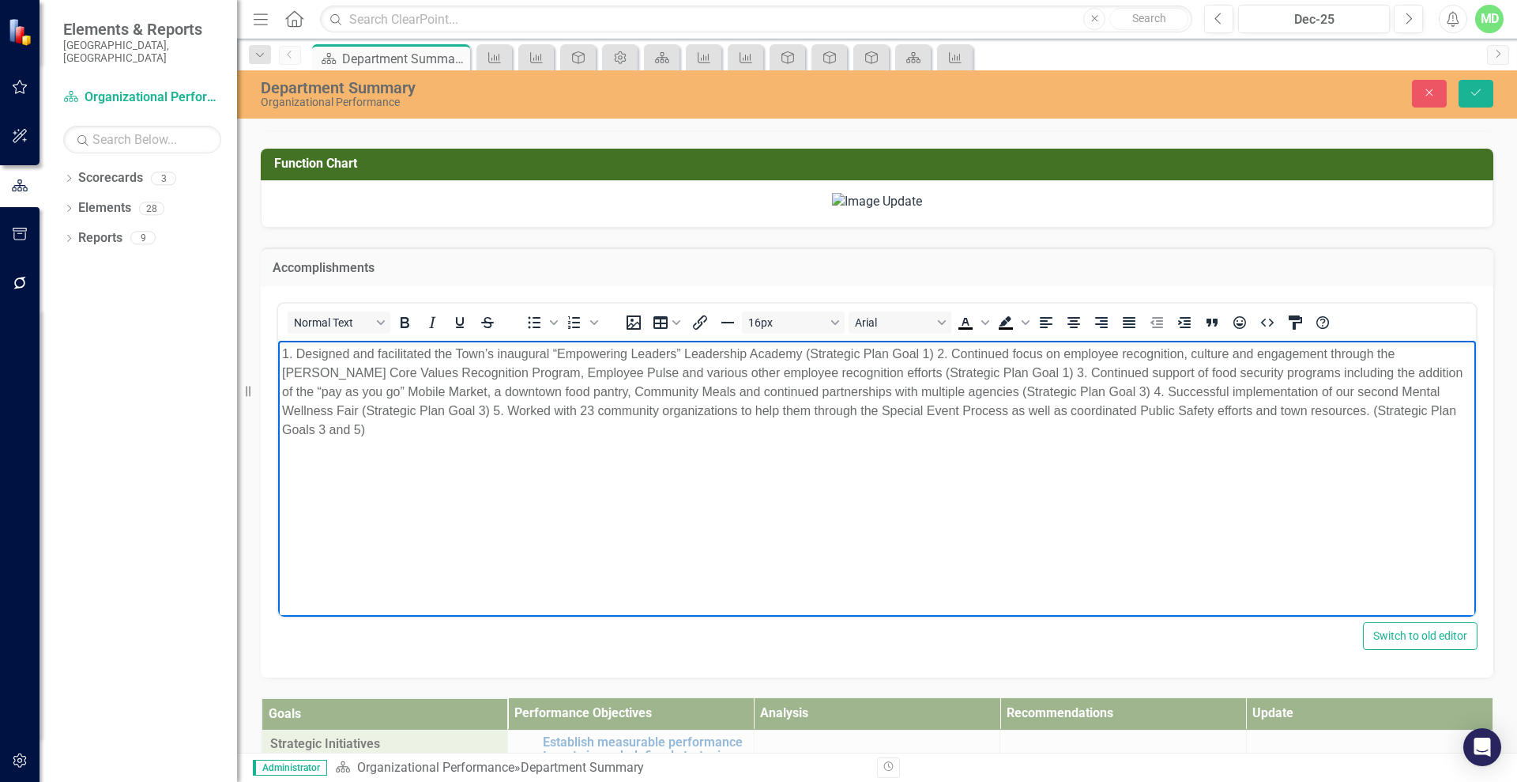
click at [296, 355] on p "1. Designed and facilitated the Town’s inaugural “Empowering Leaders” Leadershi…" at bounding box center [877, 391] width 1190 height 95
click at [938, 349] on p "1. Designed and facilitated the Town’s inaugural “Empowering Leaders” Leadershi…" at bounding box center [877, 391] width 1190 height 95
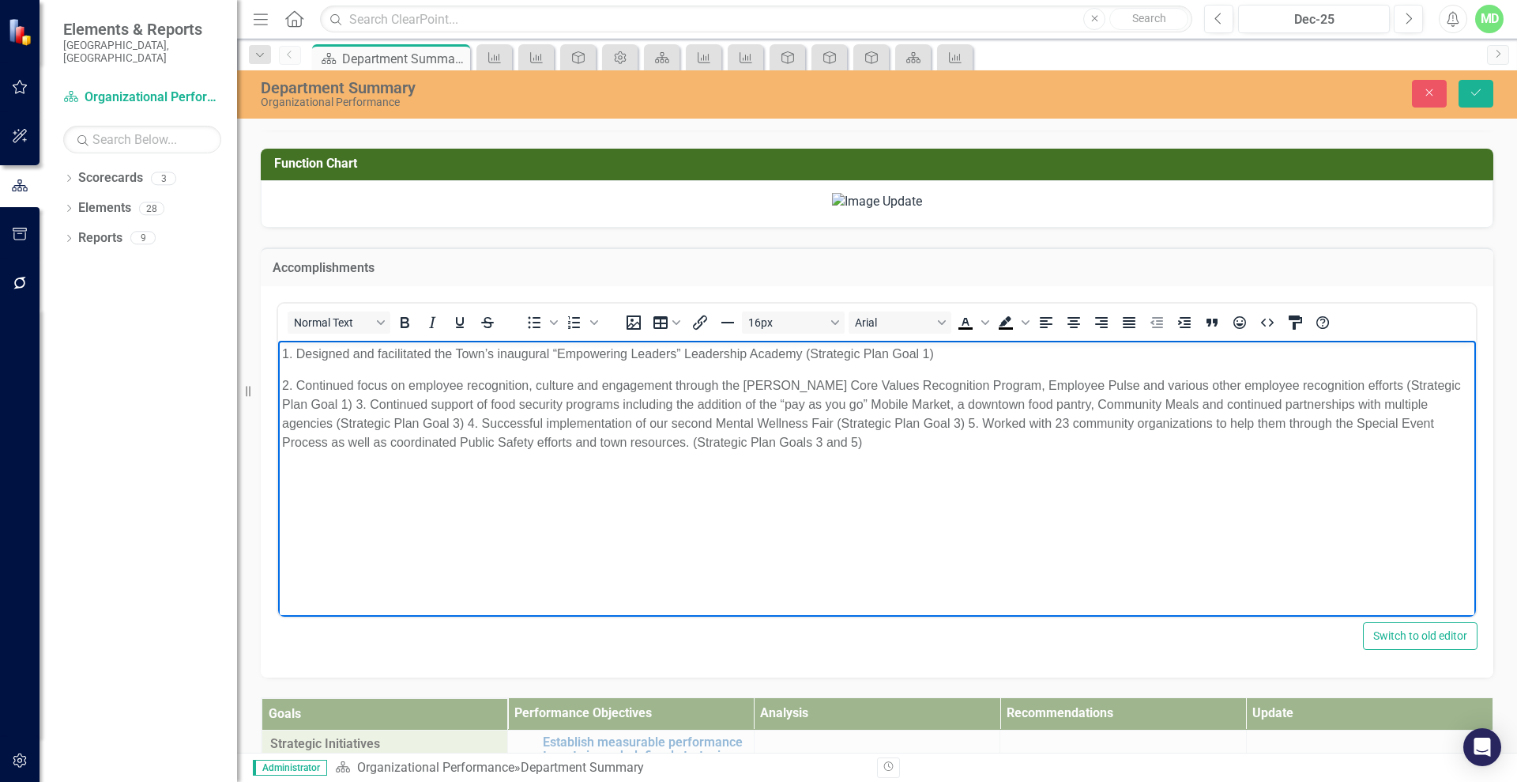
click at [356, 404] on p "2. Continued focus on employee recognition, culture and engagement through the …" at bounding box center [877, 413] width 1190 height 76
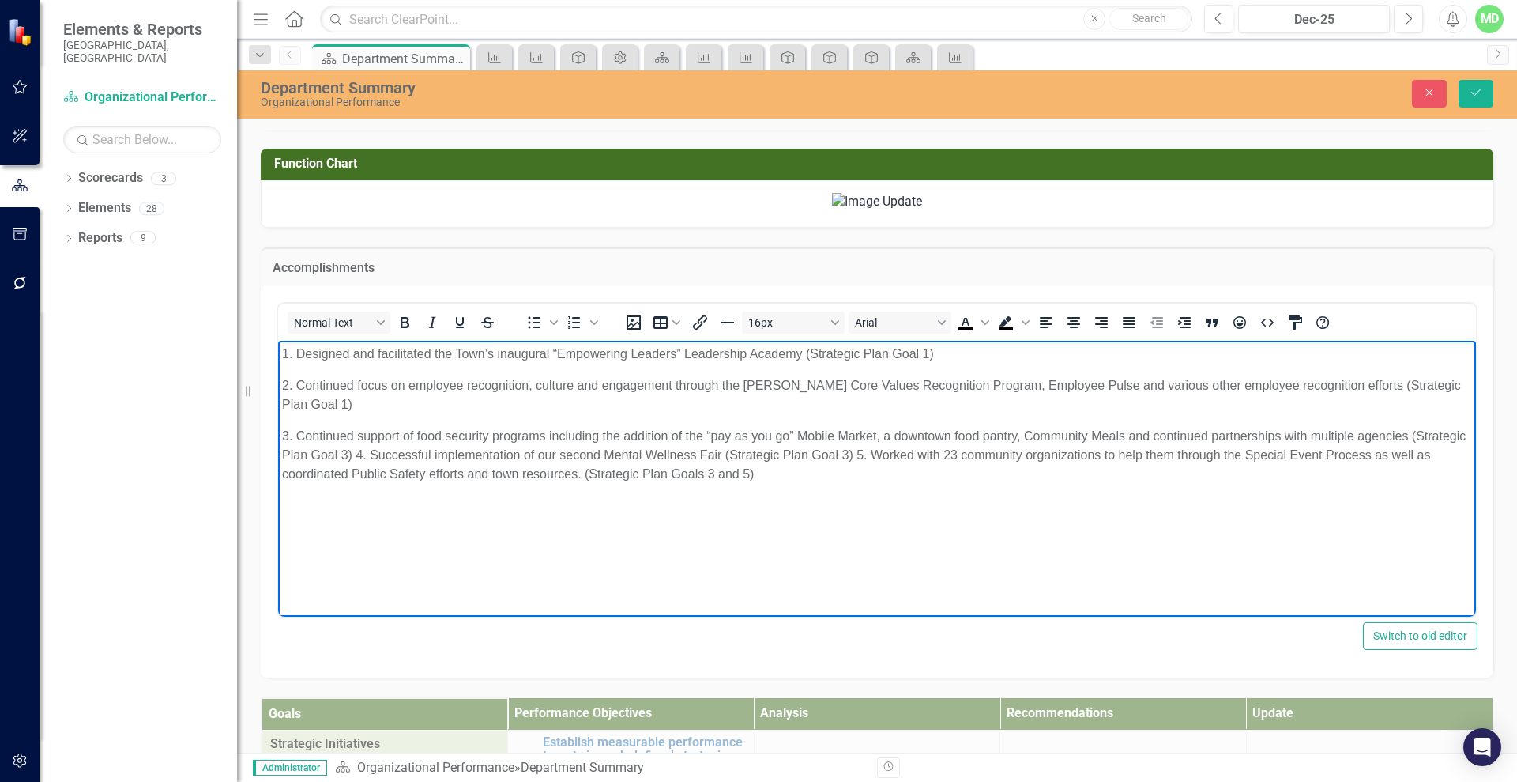
click at [413, 455] on p "3. Continued support of food security programs including the addition of the “p…" at bounding box center [877, 454] width 1190 height 57
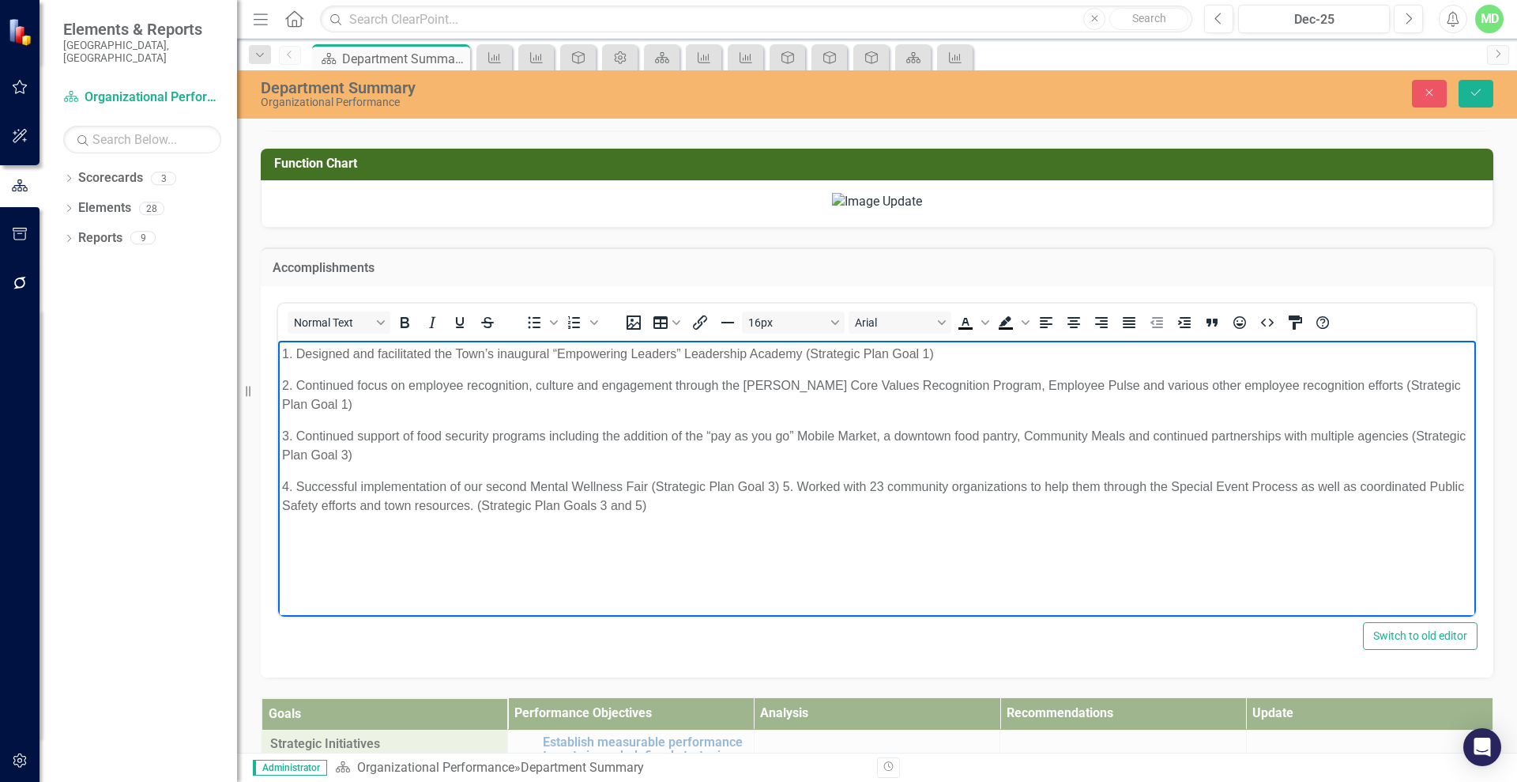
click at [784, 485] on p "4. Successful implementation of our second Mental Wellness Fair (Strategic Plan…" at bounding box center [877, 496] width 1190 height 38
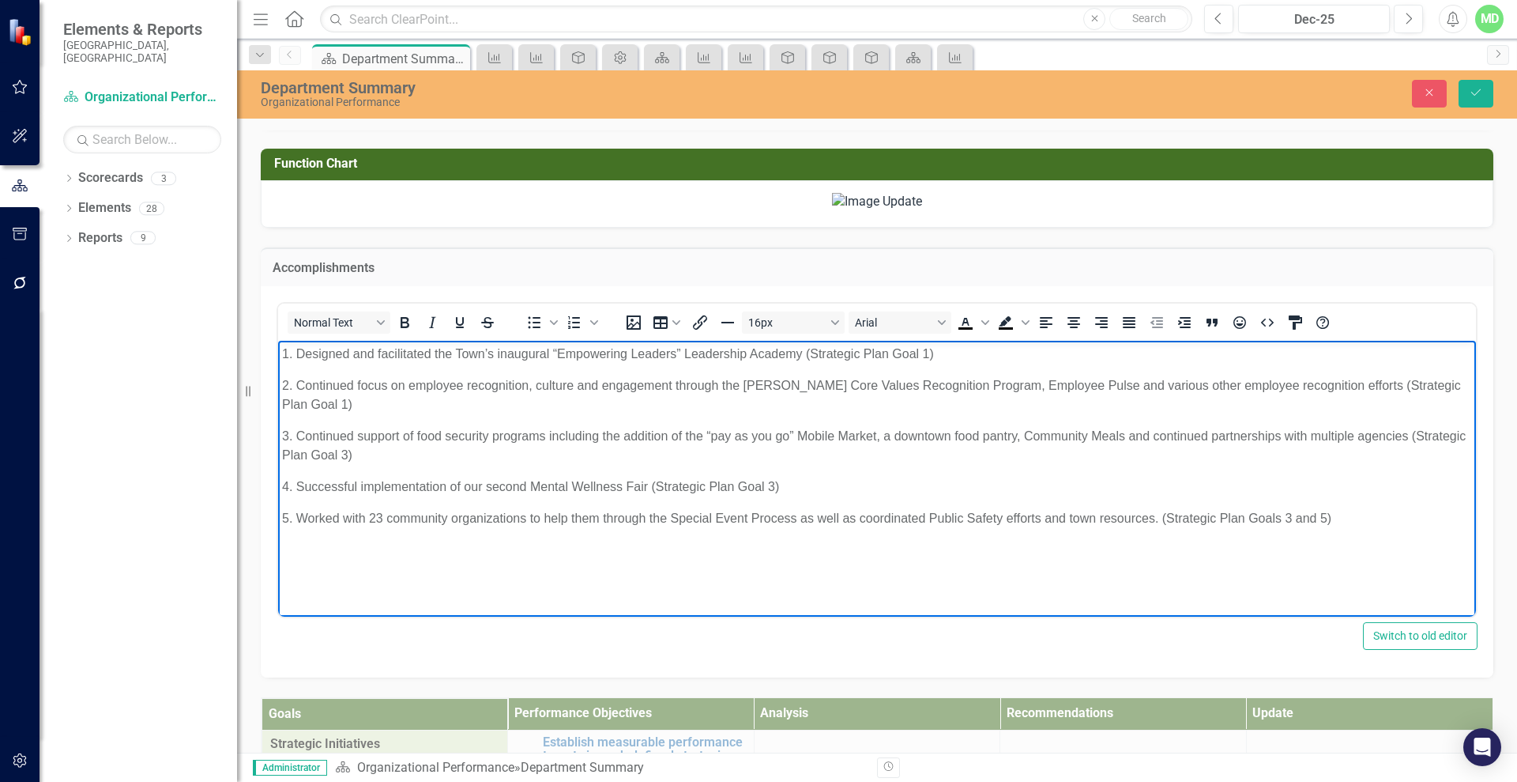
click at [296, 355] on p "1. Designed and facilitated the Town’s inaugural “Empowering Leaders” Leadershi…" at bounding box center [877, 353] width 1190 height 19
click at [293, 380] on p "2. Continued focus on employee recognition, culture and engagement through the …" at bounding box center [877, 394] width 1190 height 38
click at [293, 436] on p "3. Continued support of food security programs including the addition of the “p…" at bounding box center [877, 445] width 1190 height 38
click at [301, 486] on p "4. Successful implementation of our second Mental Wellness Fair (Strategic Plan…" at bounding box center [877, 486] width 1190 height 19
click at [296, 515] on p "5. Worked with 23 community organizations to help them through the Special Even…" at bounding box center [877, 517] width 1190 height 19
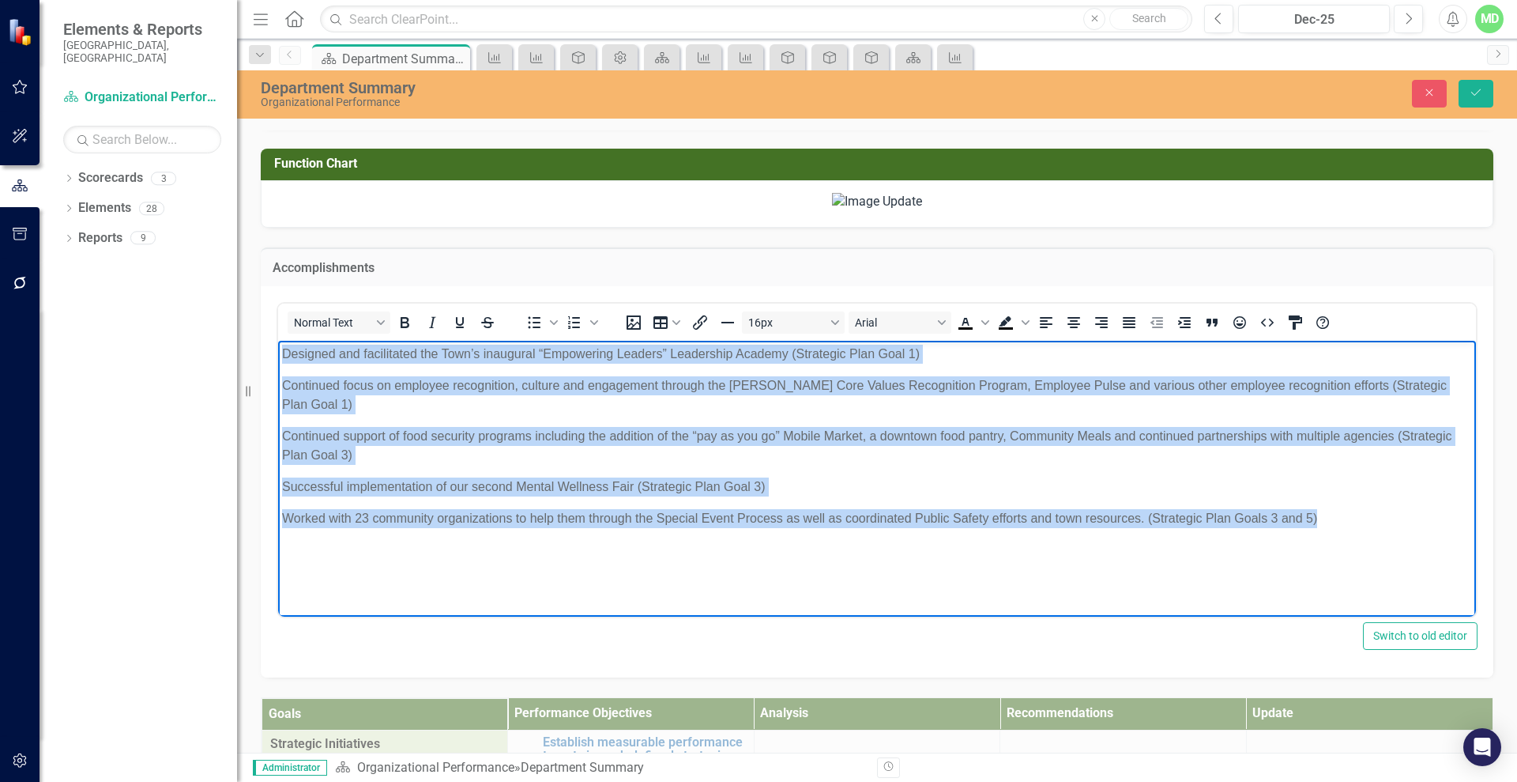
scroll to position [541, 0]
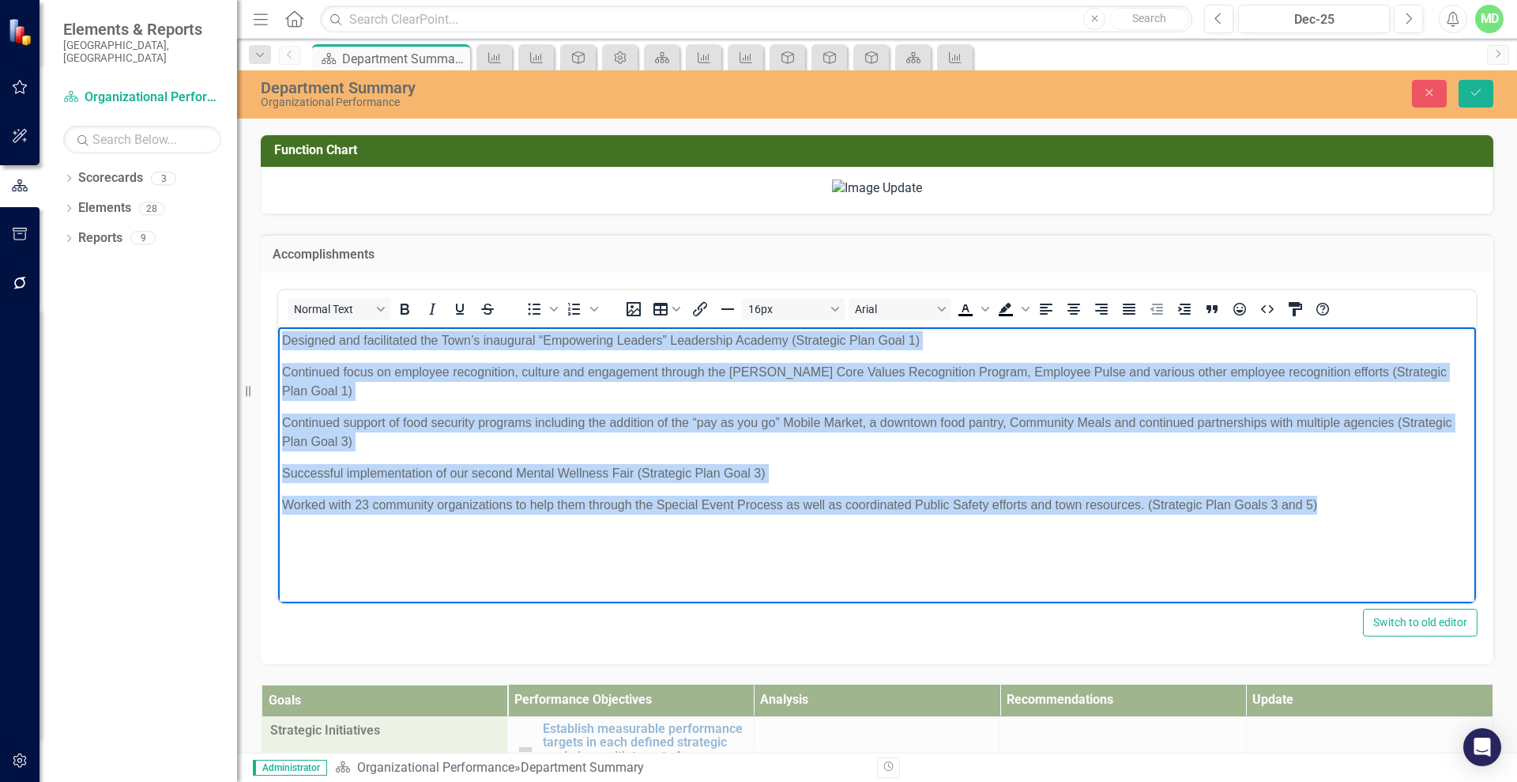
drag, startPoint x: 282, startPoint y: 337, endPoint x: 1340, endPoint y: 560, distance: 1080.6
click at [1340, 560] on body "Designed and facilitated the Town’s inaugural “Empowering Leaders” Leadership A…" at bounding box center [877, 444] width 1198 height 237
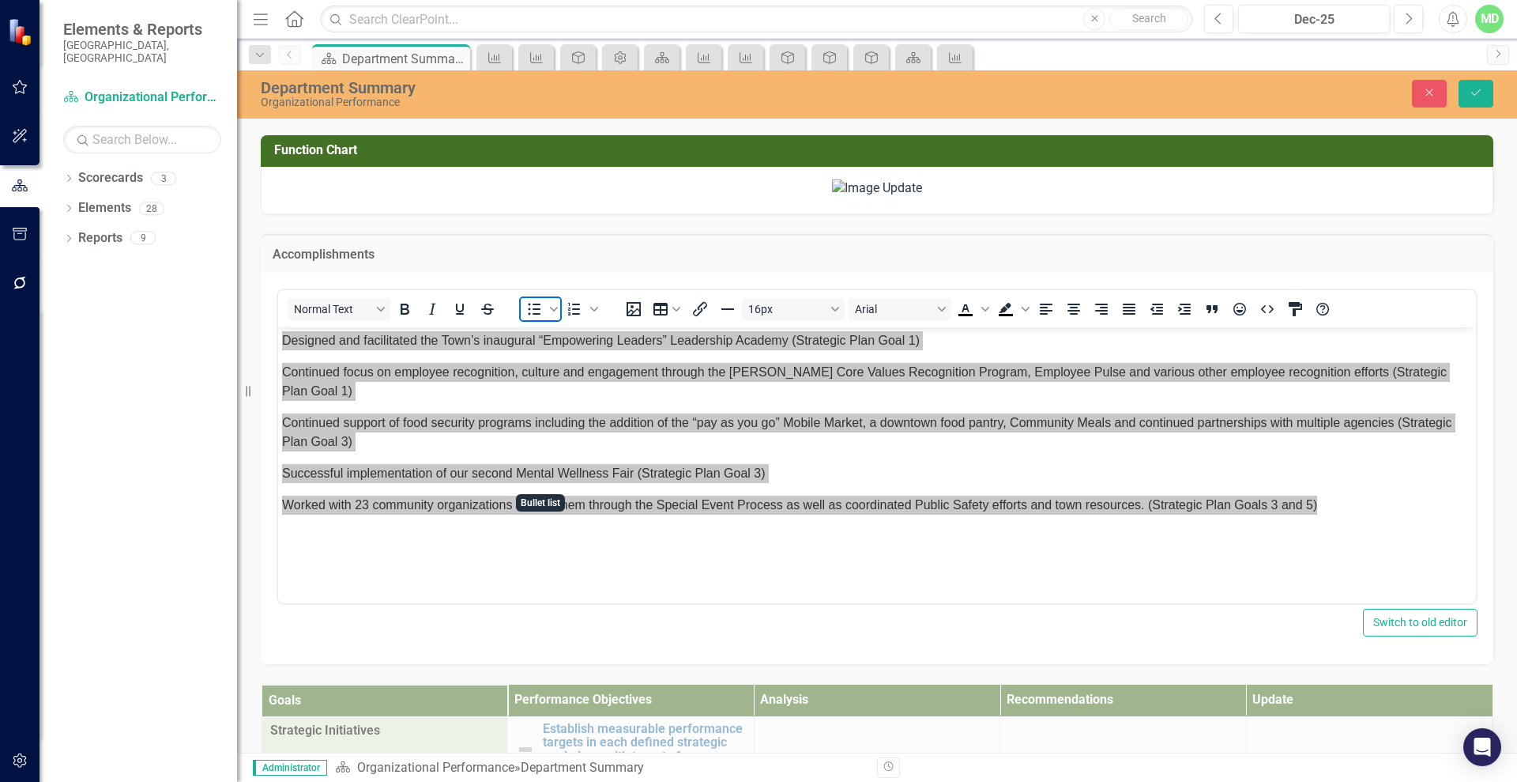
click at [533, 315] on icon "Bullet list" at bounding box center [535, 309] width 13 height 12
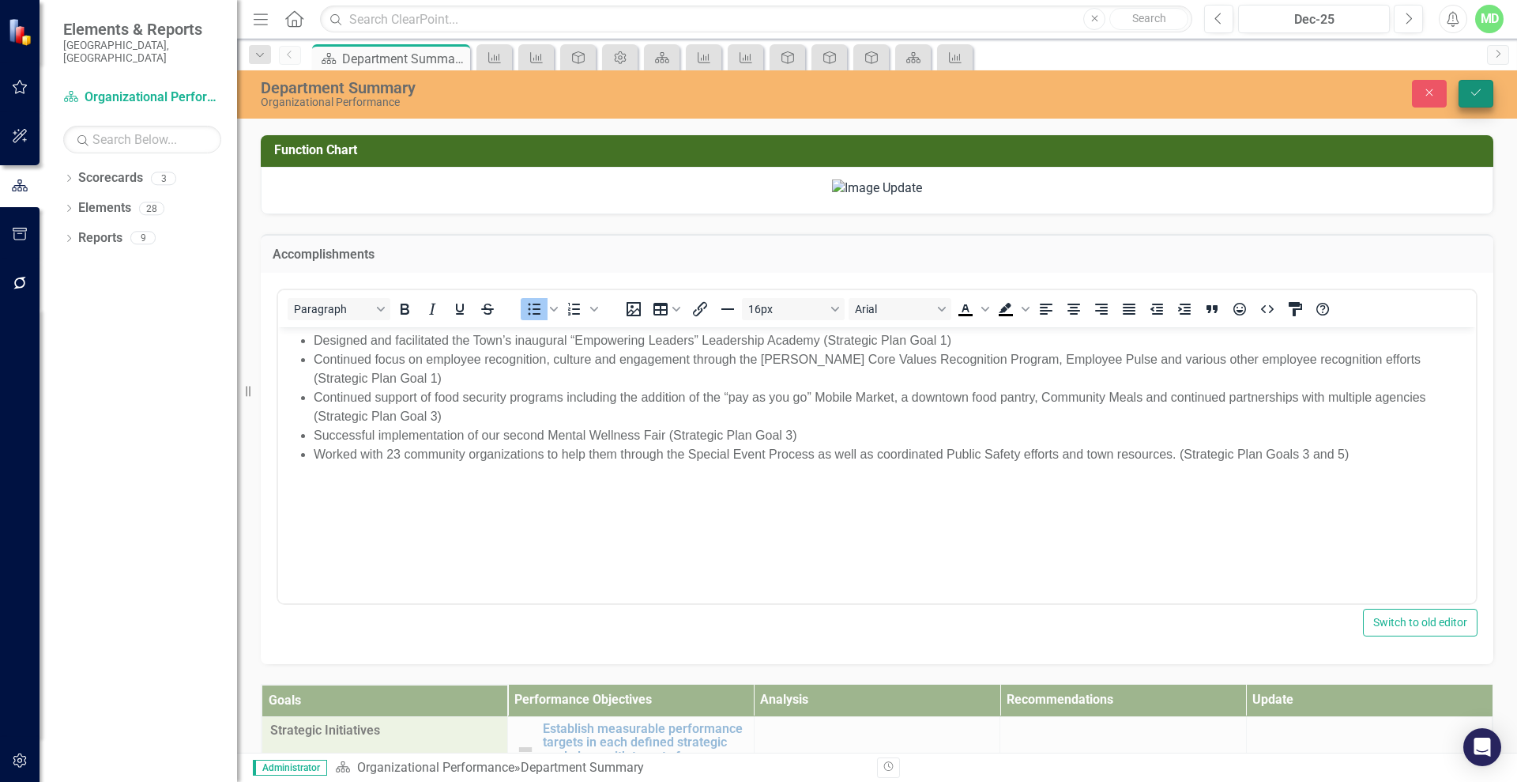
click at [1472, 97] on icon "Save" at bounding box center [1476, 92] width 14 height 11
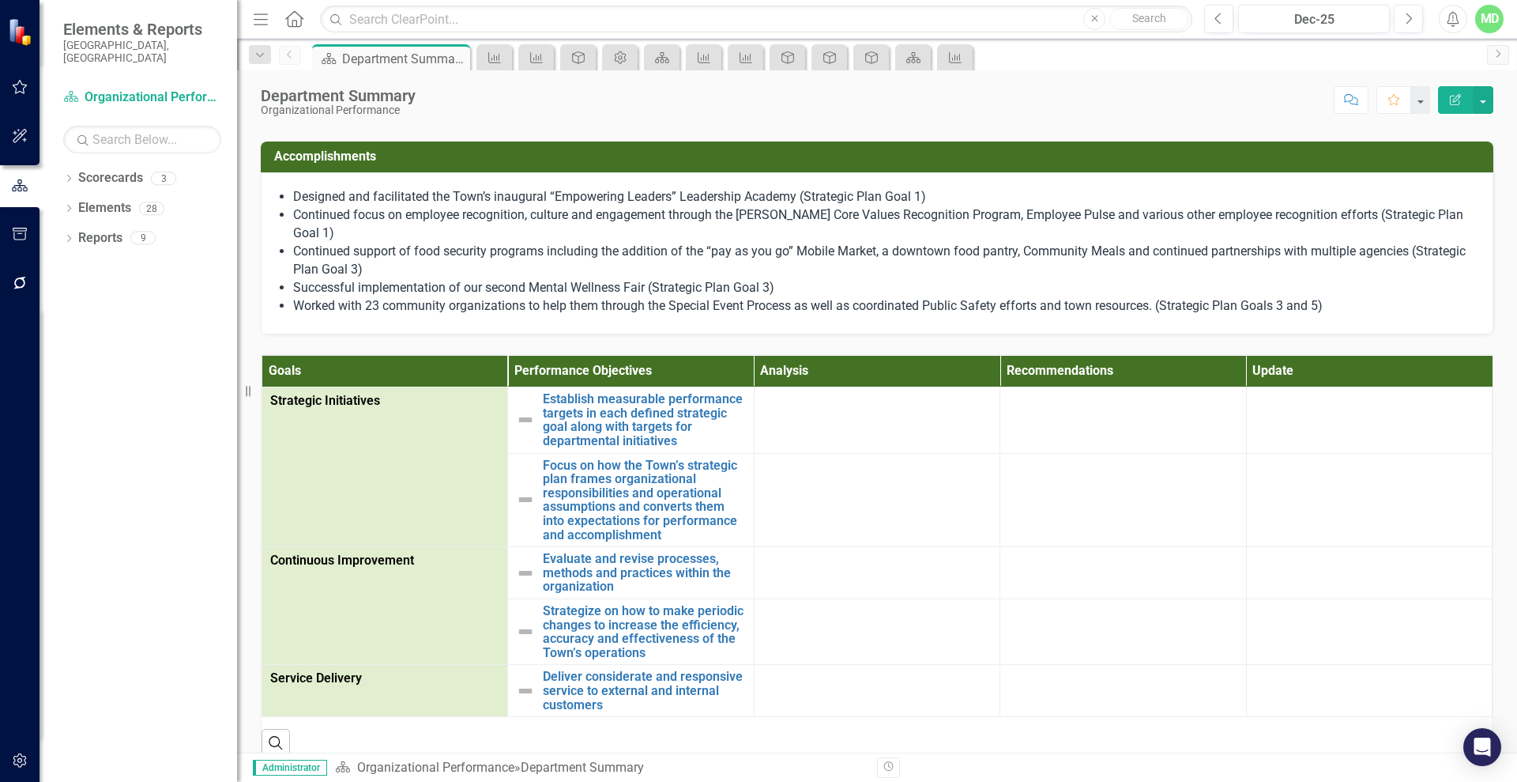
scroll to position [453, 0]
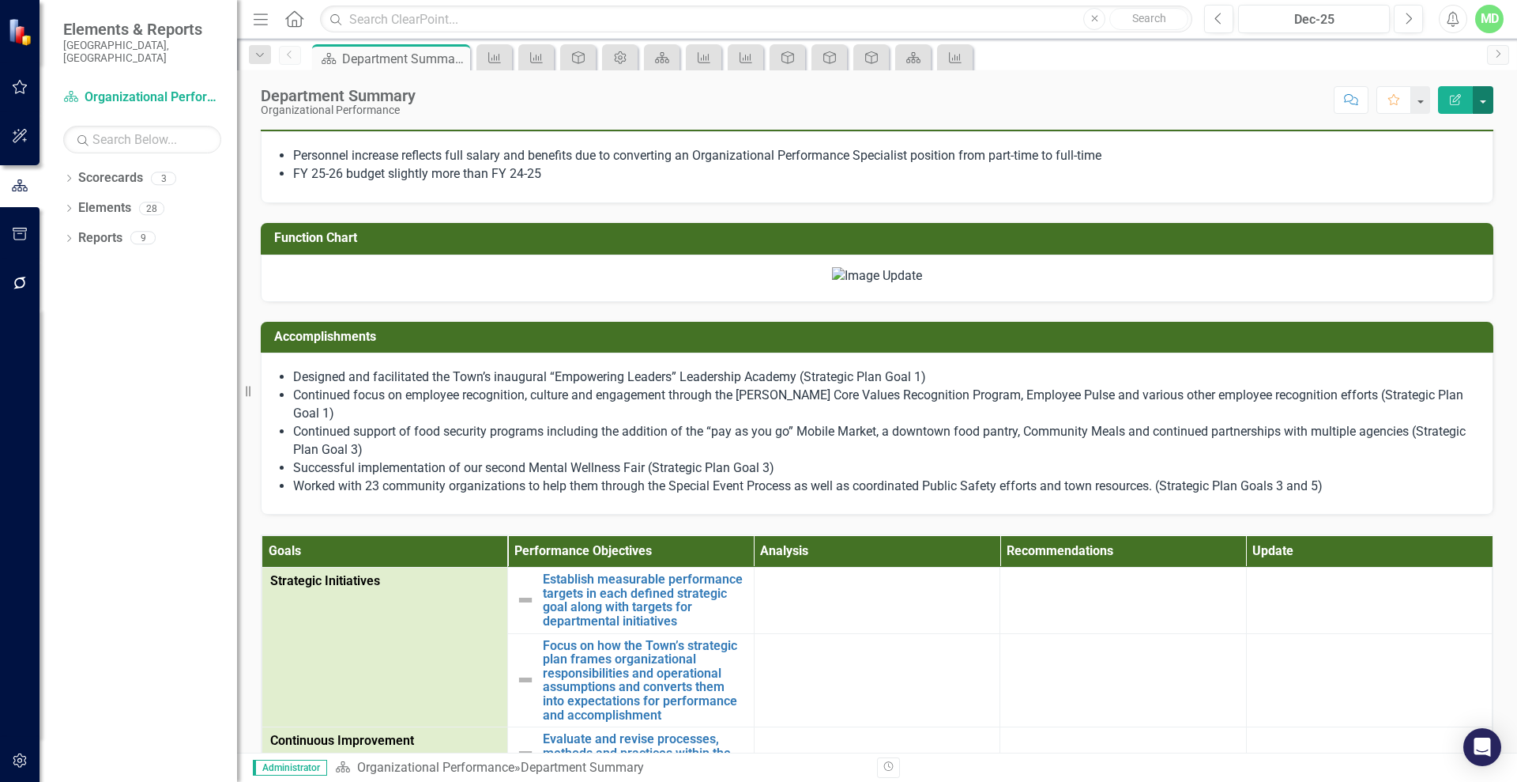
click at [1484, 104] on button "button" at bounding box center [1483, 100] width 21 height 28
click at [1421, 224] on link "PDF Export to PDF" at bounding box center [1429, 221] width 128 height 29
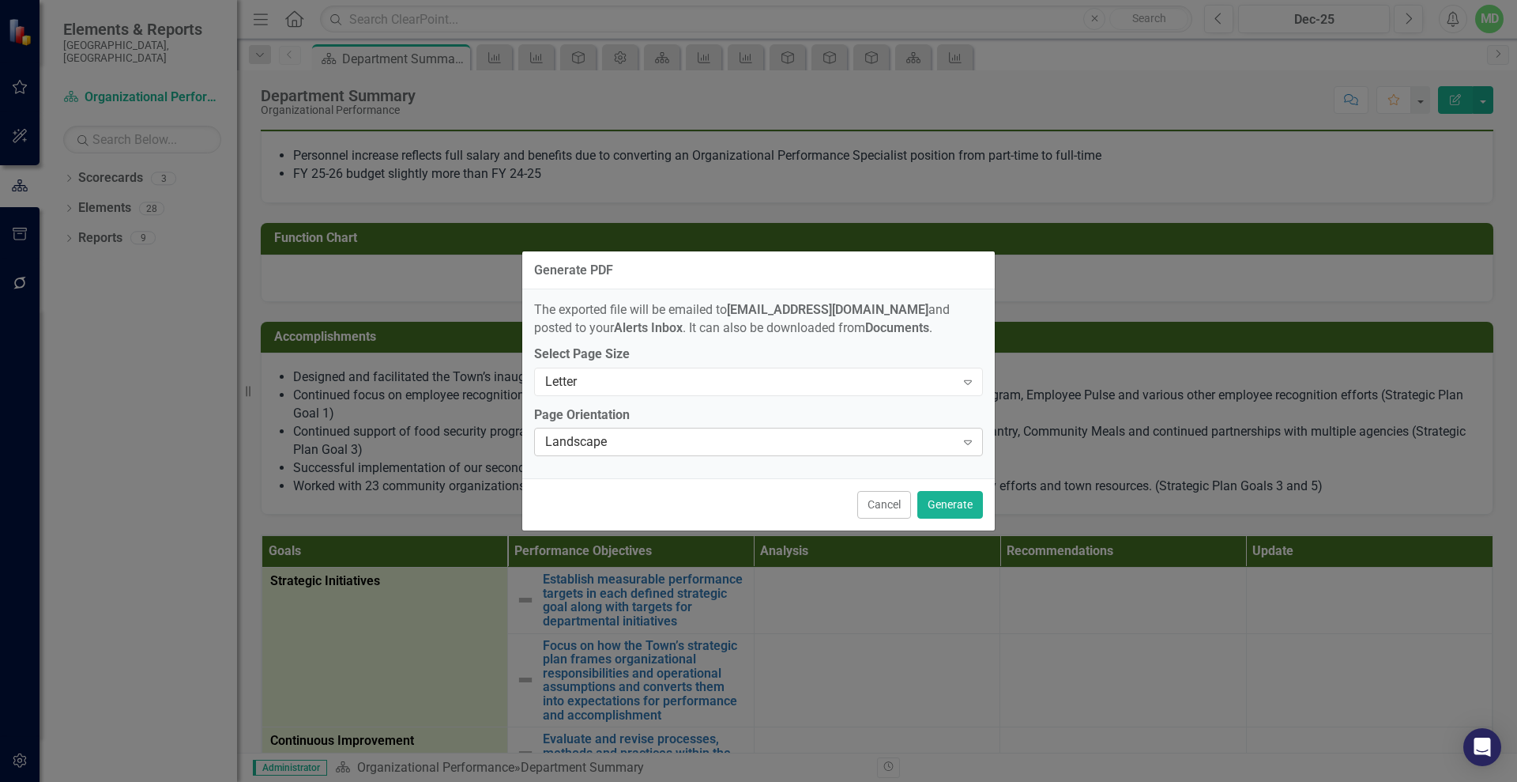
click at [670, 440] on div "Landscape" at bounding box center [750, 442] width 410 height 18
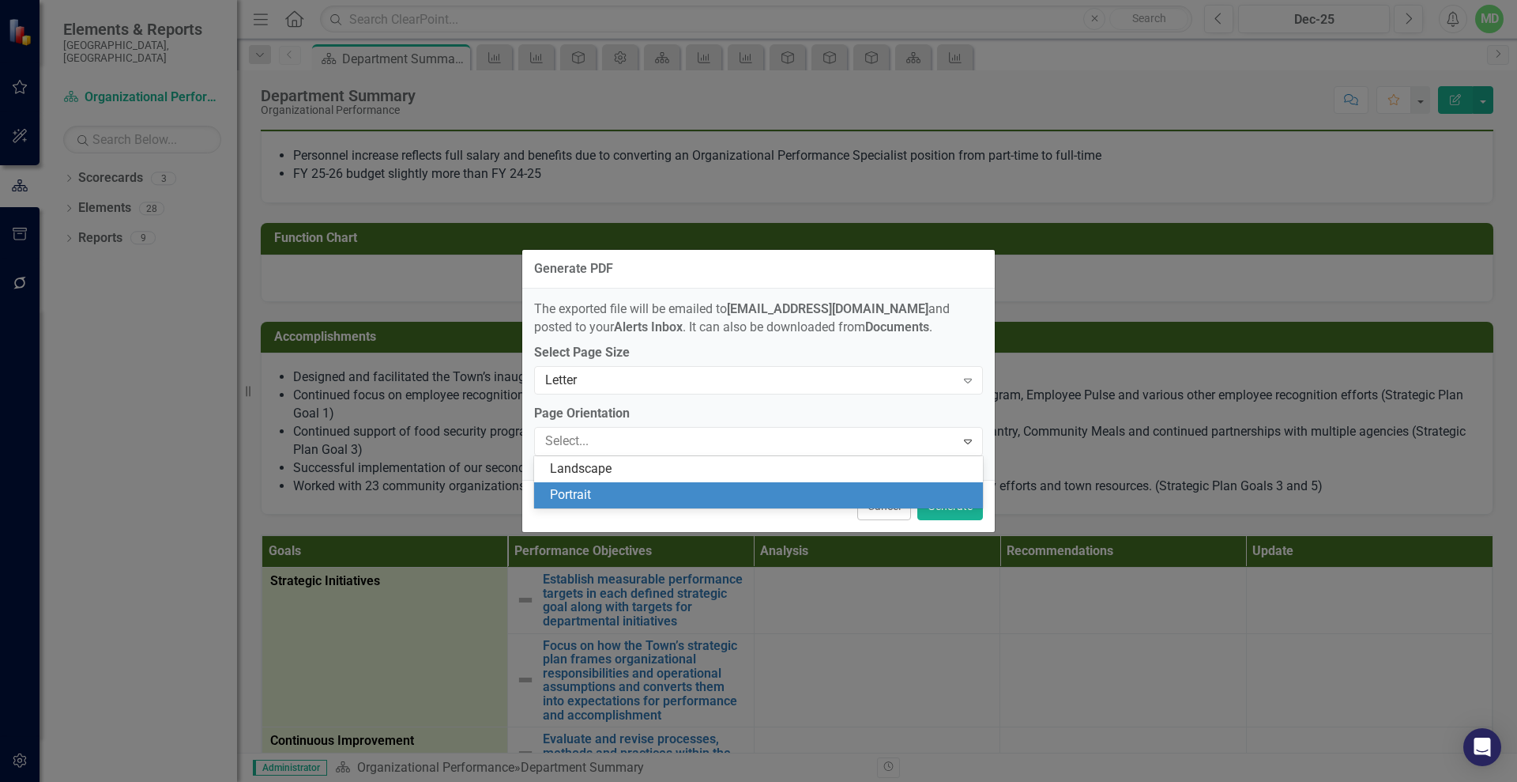
click at [603, 495] on div "Portrait" at bounding box center [762, 495] width 424 height 18
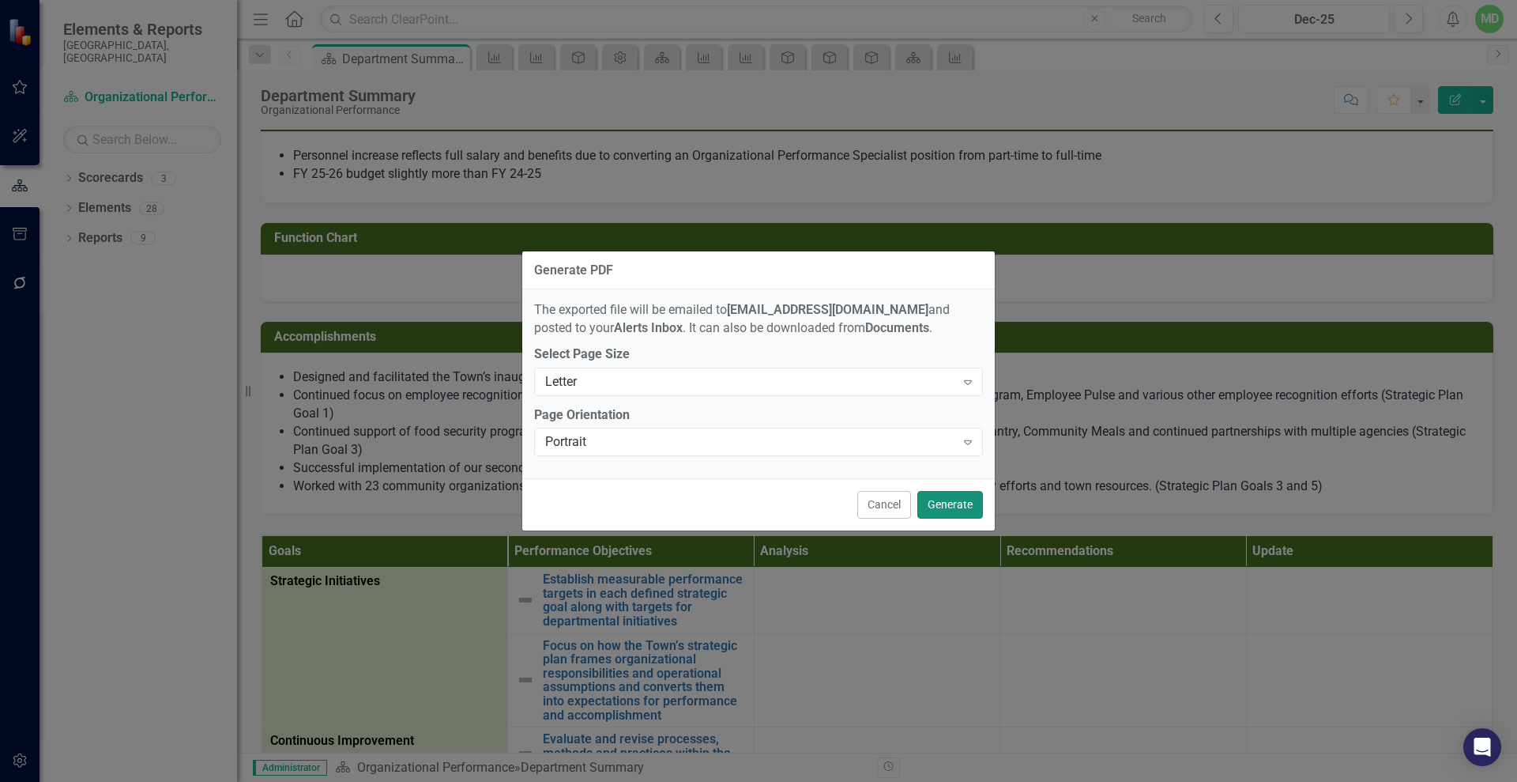
click at [936, 501] on button "Generate" at bounding box center [951, 505] width 66 height 28
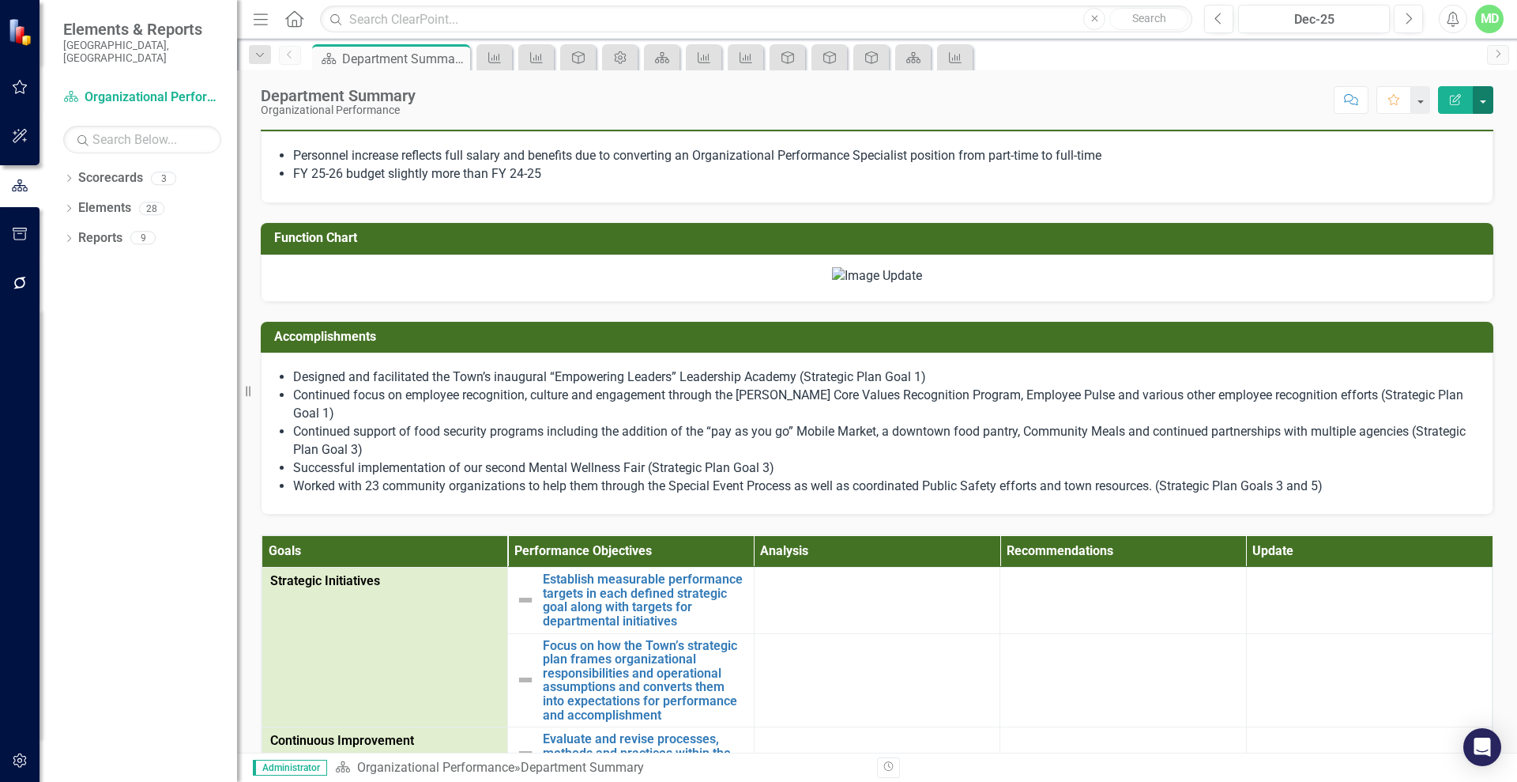
click at [1487, 98] on button "button" at bounding box center [1483, 100] width 21 height 28
click at [1426, 156] on link "Edit Report Edit Layout" at bounding box center [1429, 158] width 128 height 29
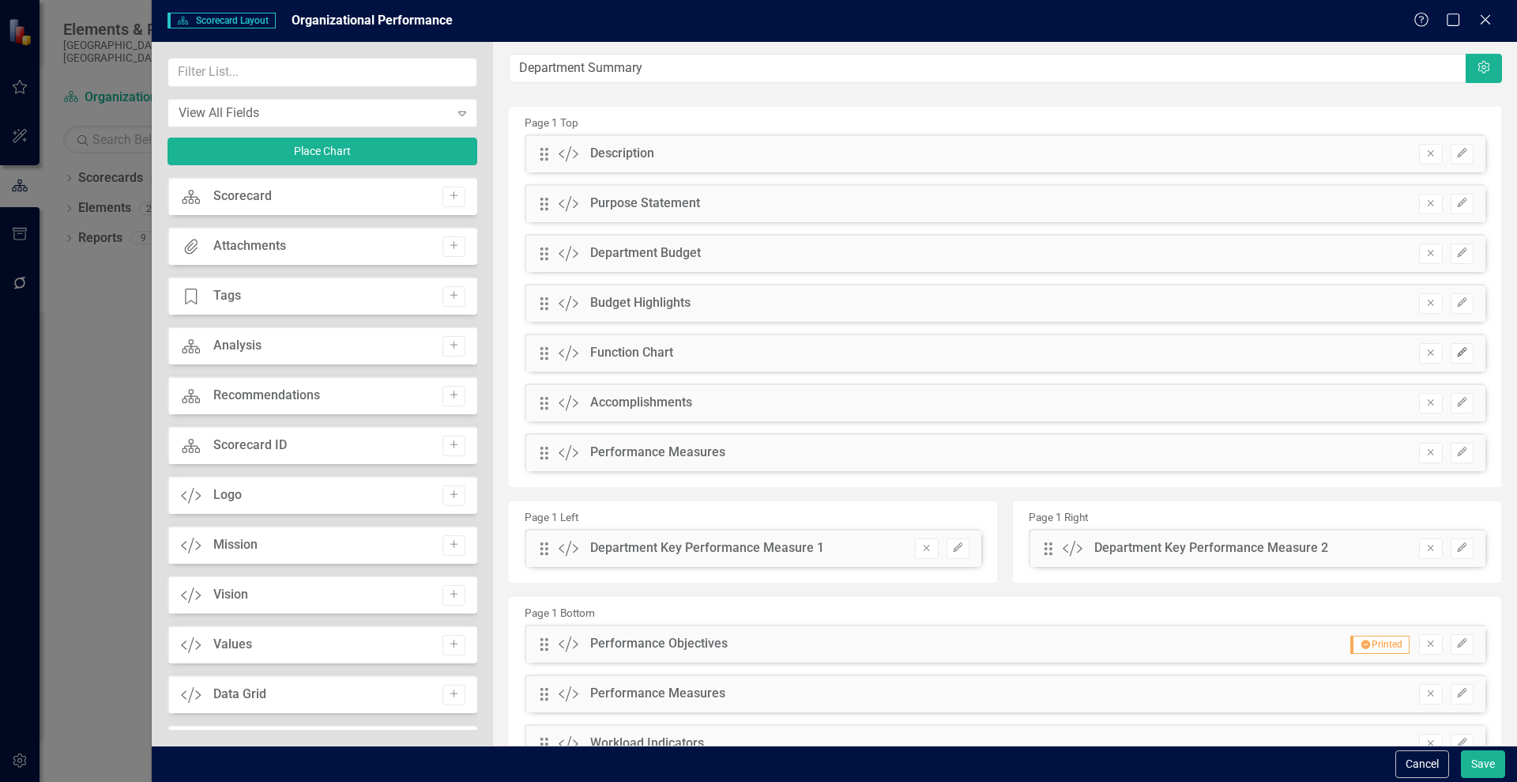
click at [1457, 350] on icon "button" at bounding box center [1461, 351] width 9 height 9
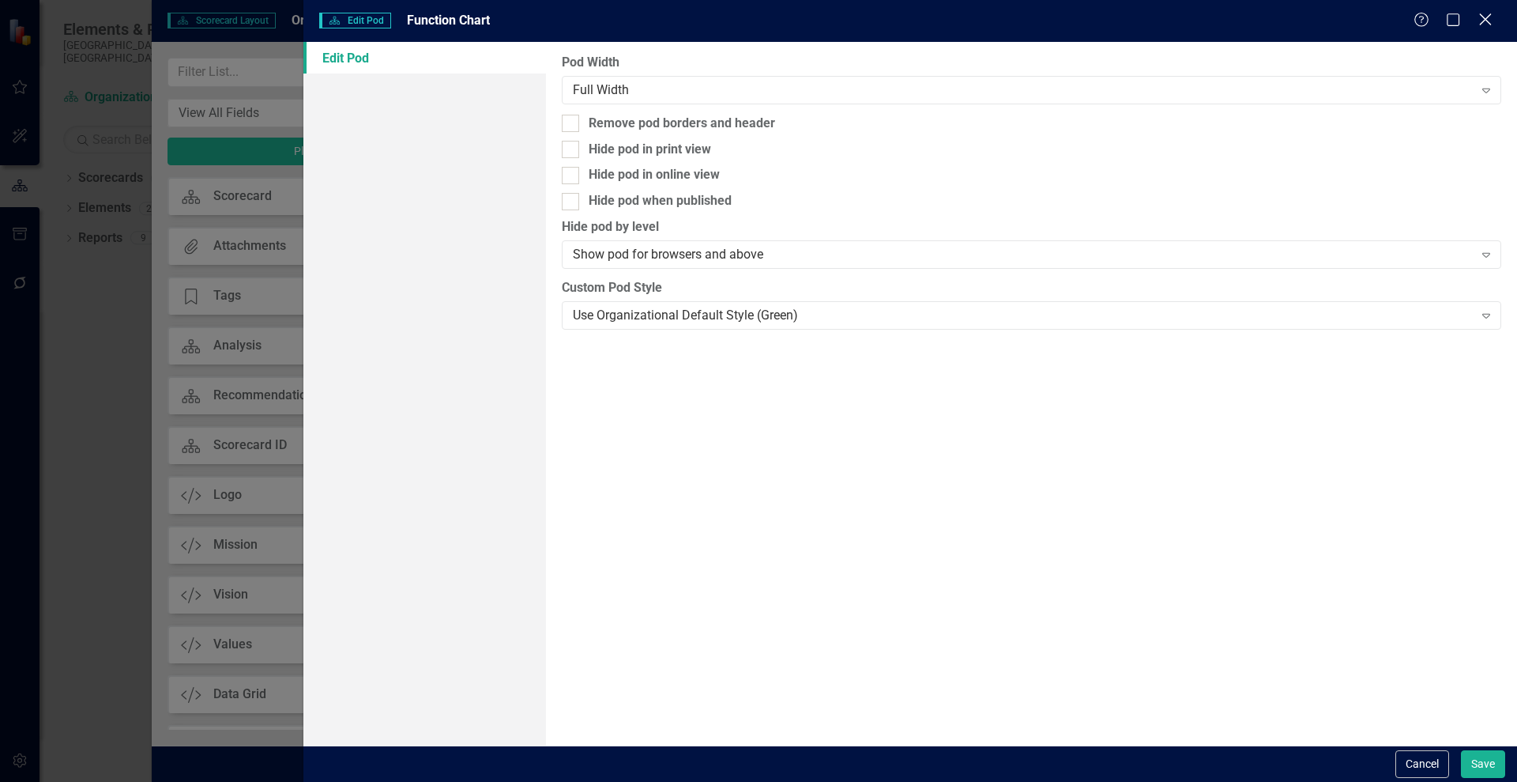
click at [1484, 13] on icon "Close" at bounding box center [1486, 19] width 20 height 15
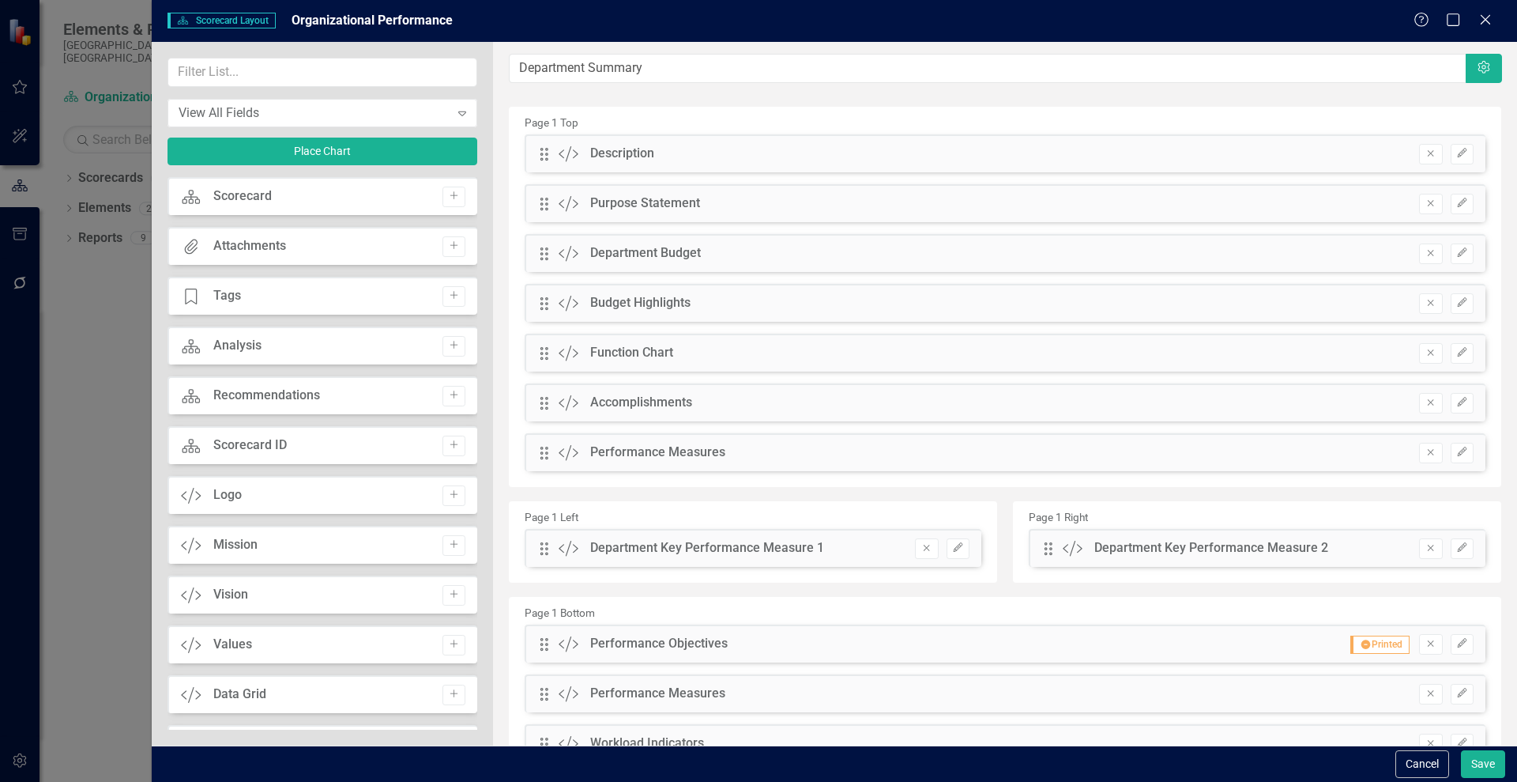
click at [112, 305] on div "Scorecard Scorecard Layout Organizational Performance Help Maximize Close View …" at bounding box center [758, 391] width 1517 height 782
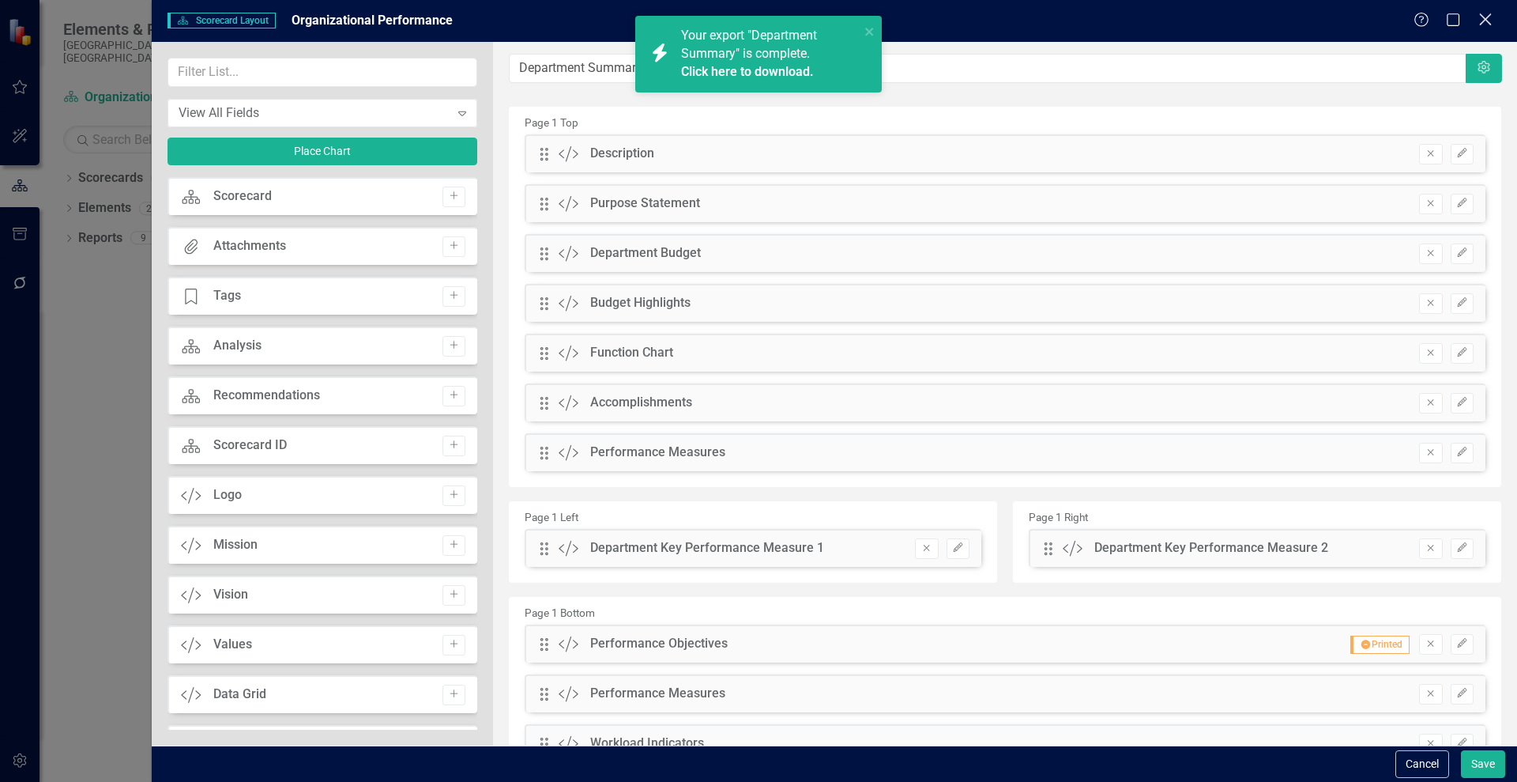
click at [1493, 22] on icon "Close" at bounding box center [1486, 19] width 20 height 15
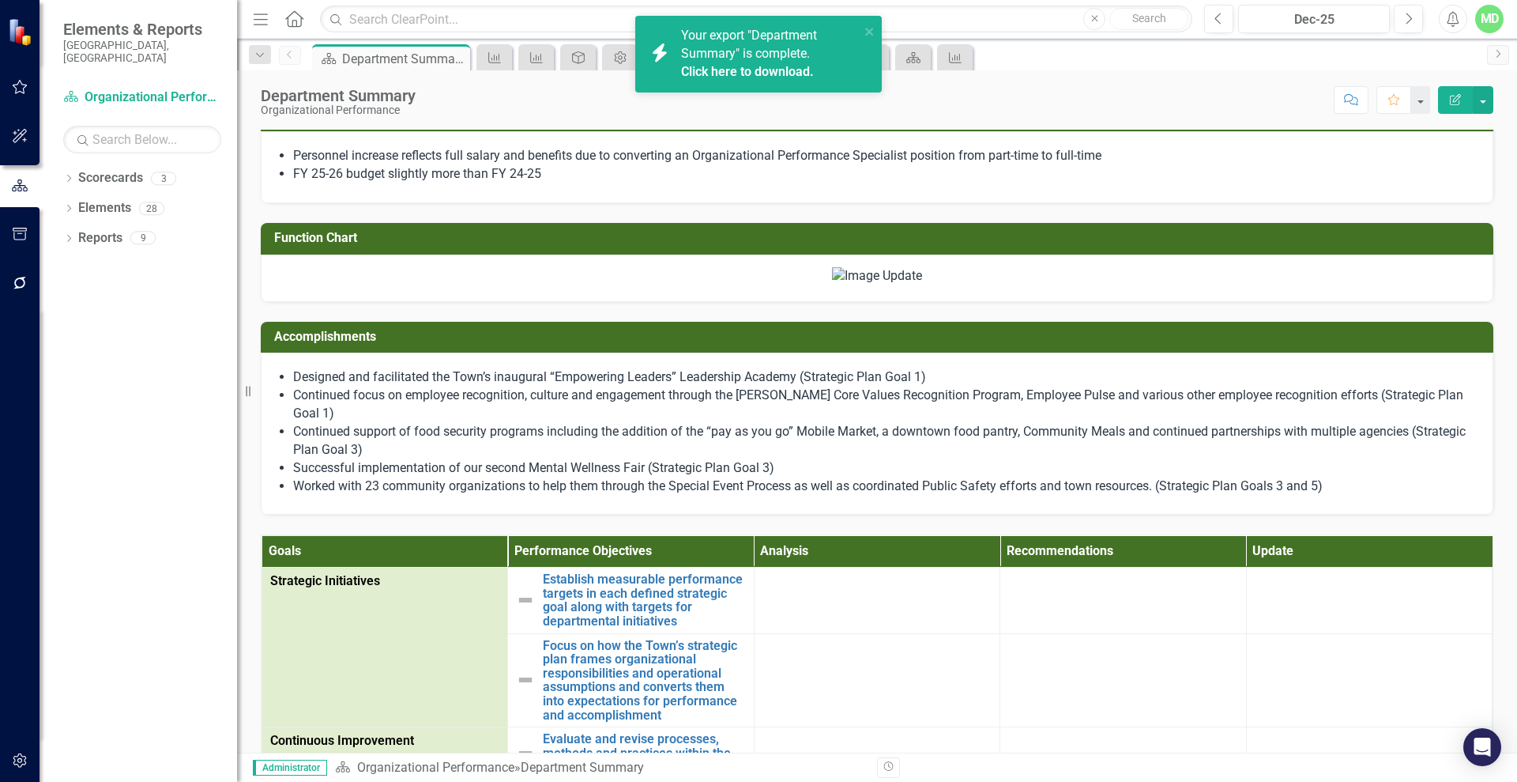
click at [20, 760] on icon "button" at bounding box center [20, 760] width 17 height 13
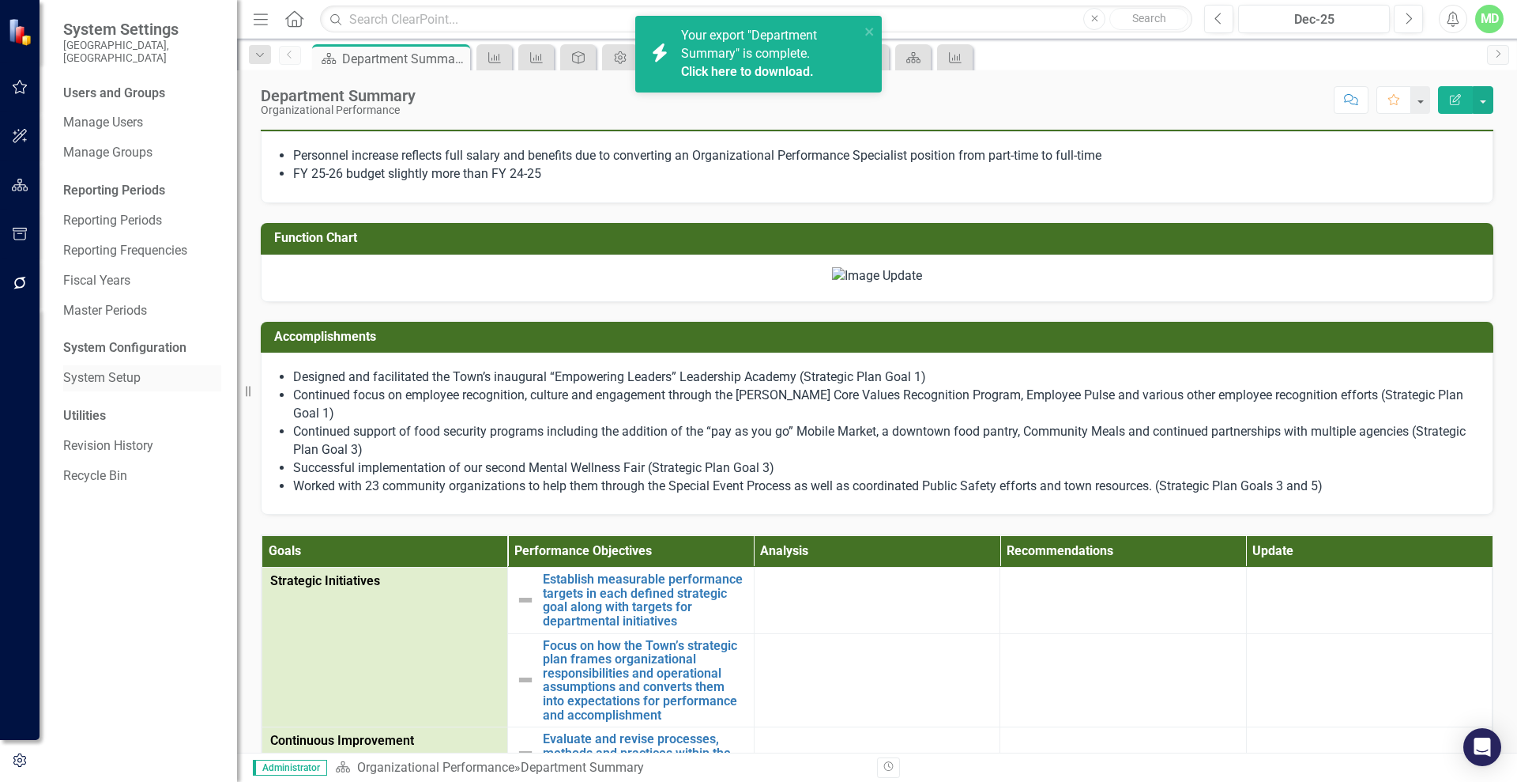
click at [111, 369] on link "System Setup" at bounding box center [142, 378] width 158 height 18
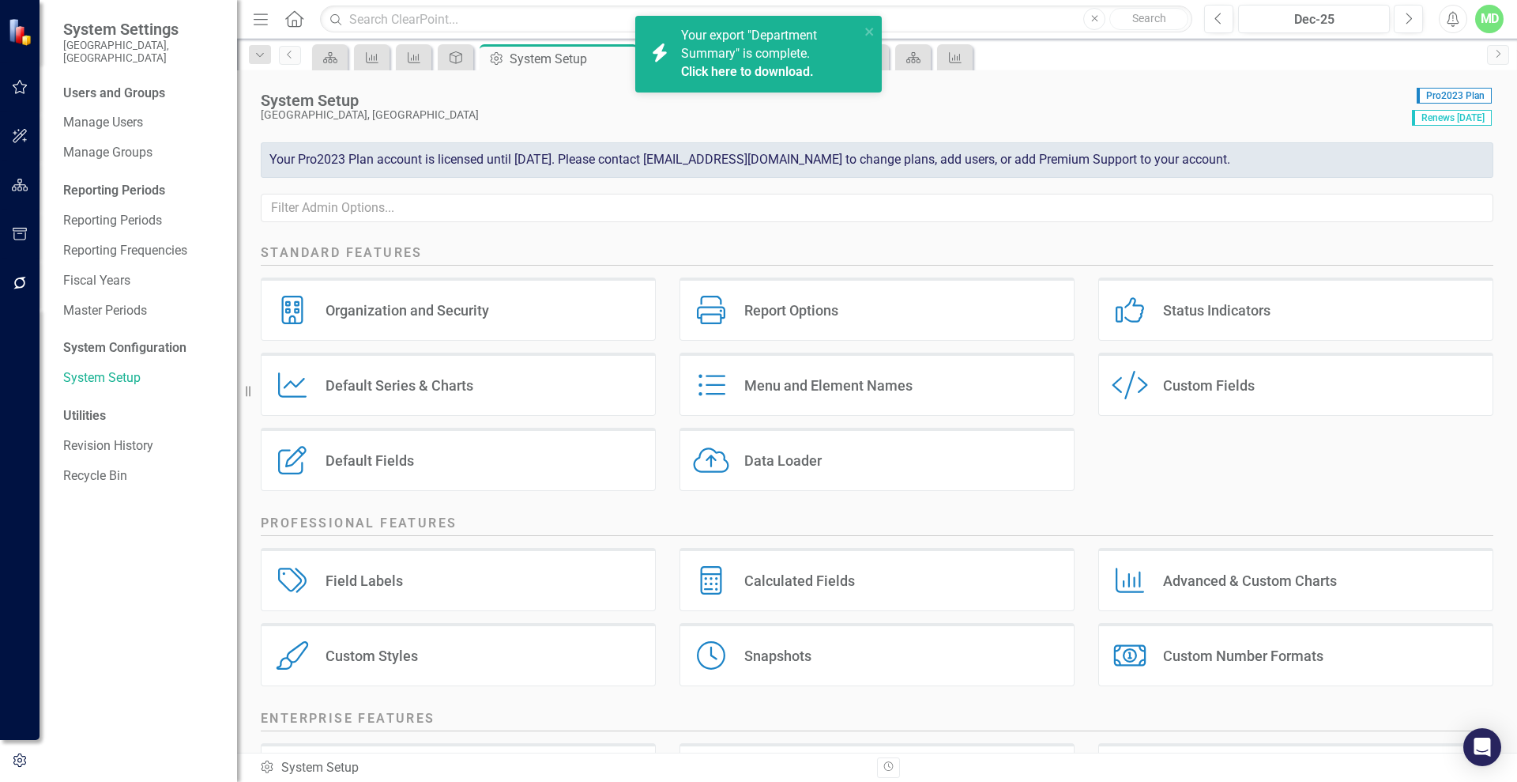
click at [1139, 383] on icon at bounding box center [1131, 385] width 36 height 28
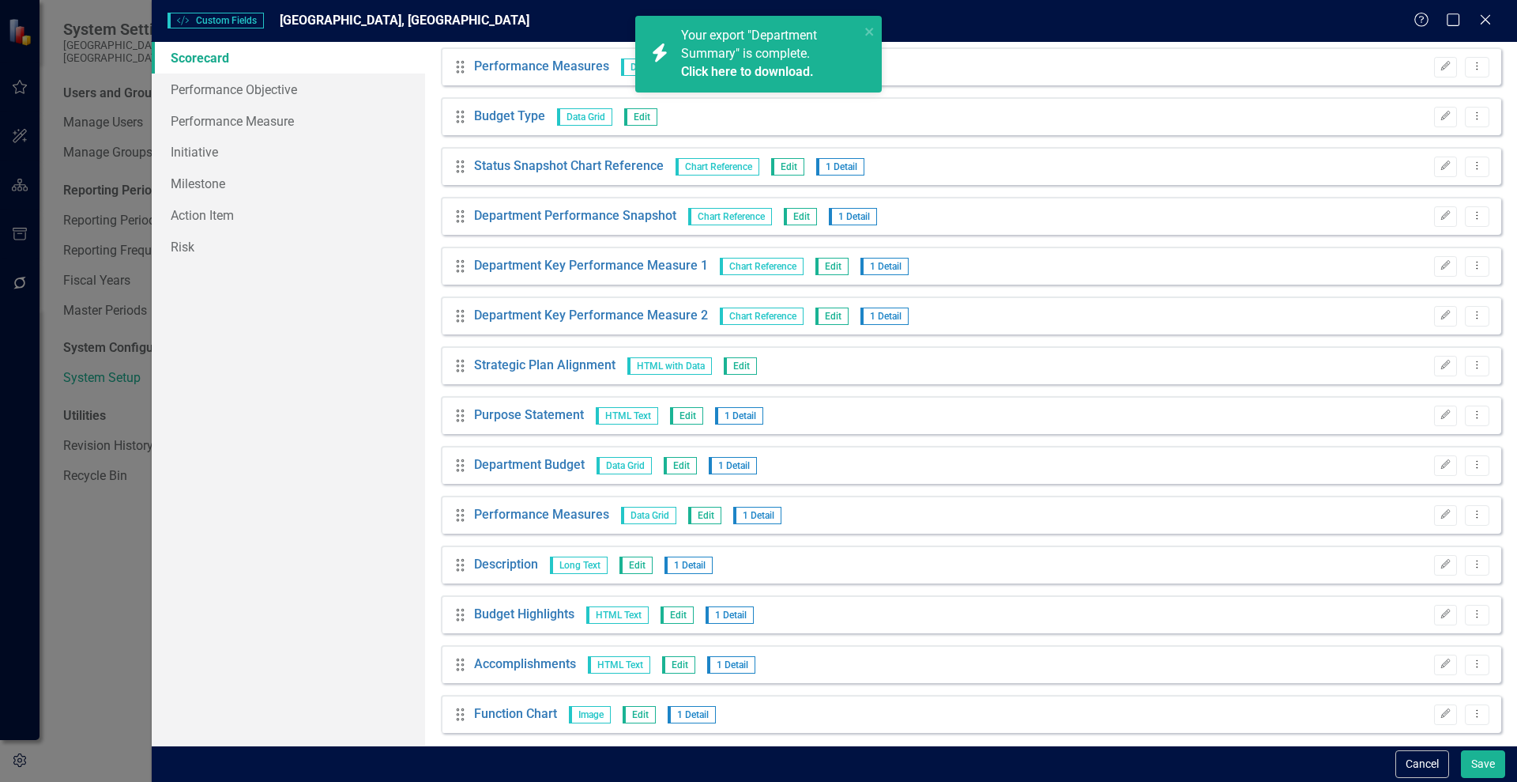
scroll to position [407, 0]
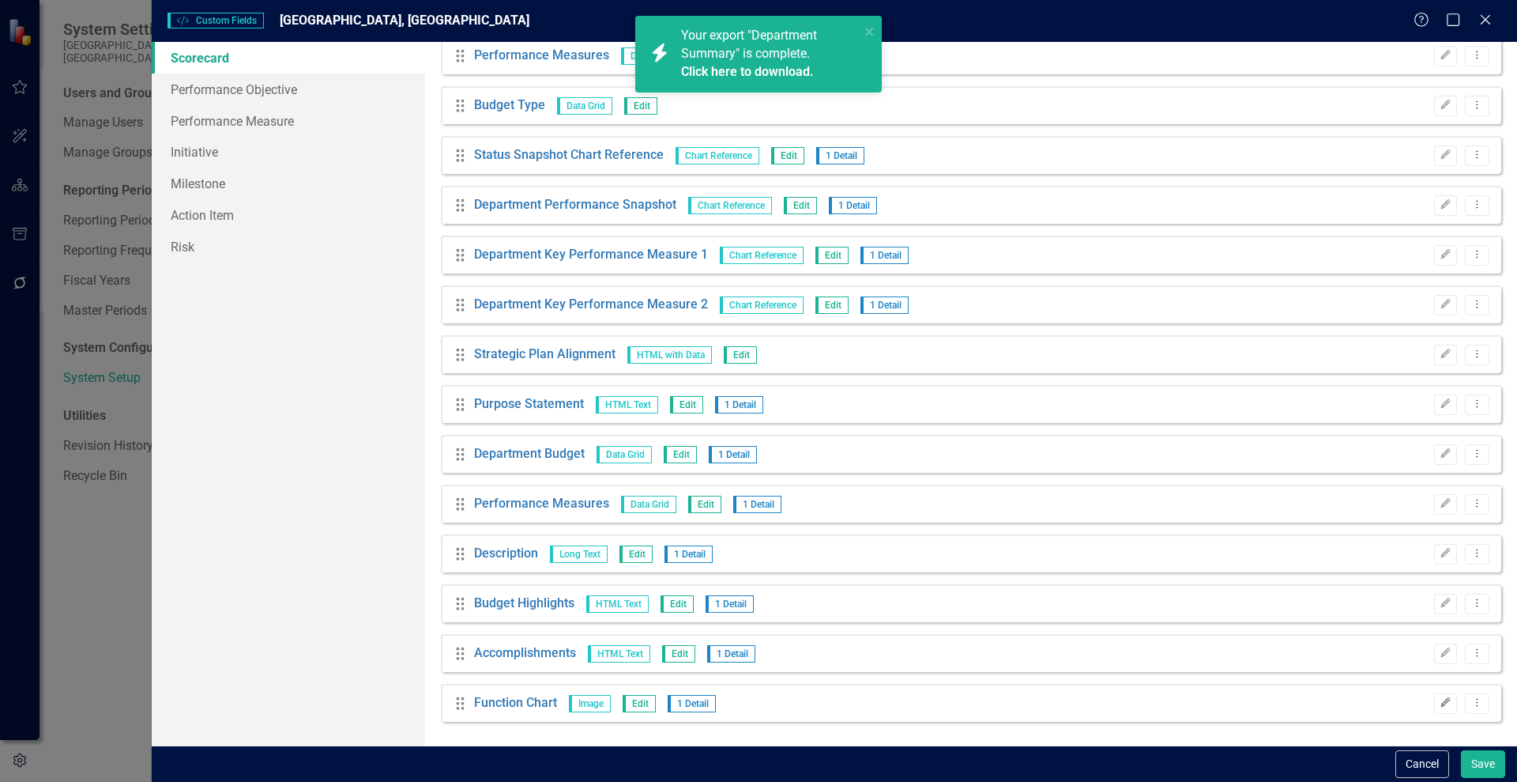
click at [1440, 706] on icon "Edit" at bounding box center [1446, 702] width 12 height 9
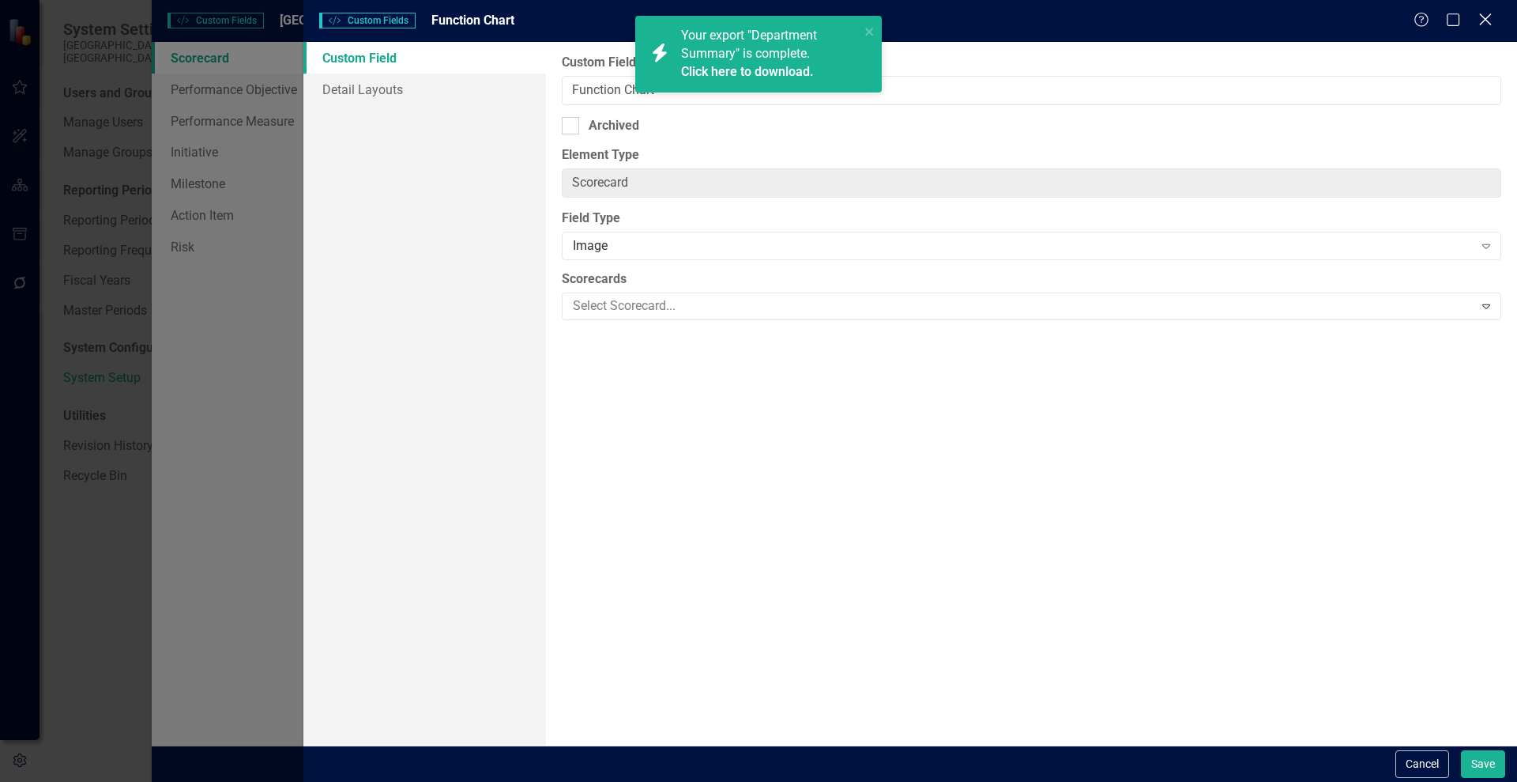
click at [1492, 11] on div "Close" at bounding box center [1486, 20] width 20 height 21
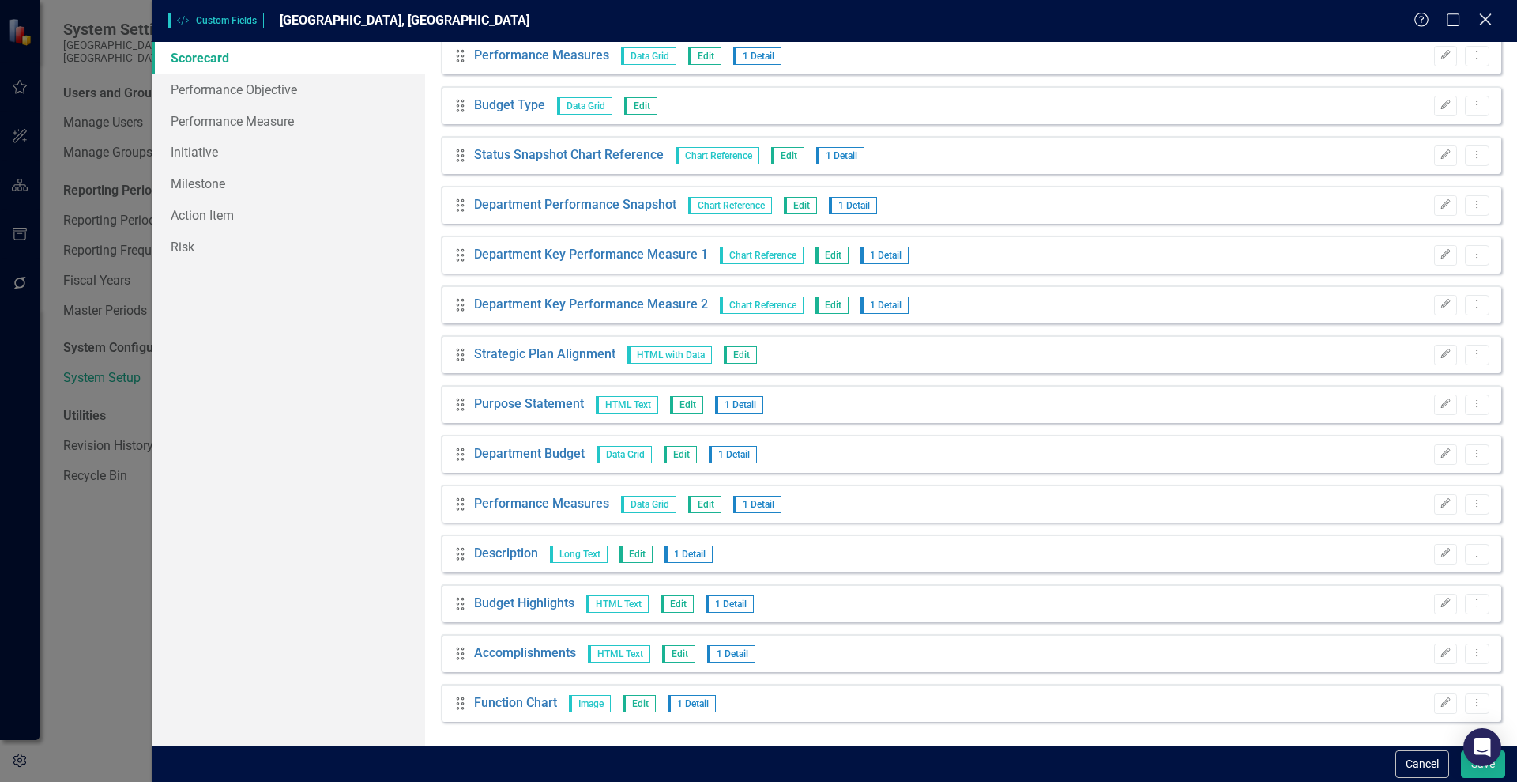
click at [1485, 19] on icon "Close" at bounding box center [1486, 19] width 20 height 15
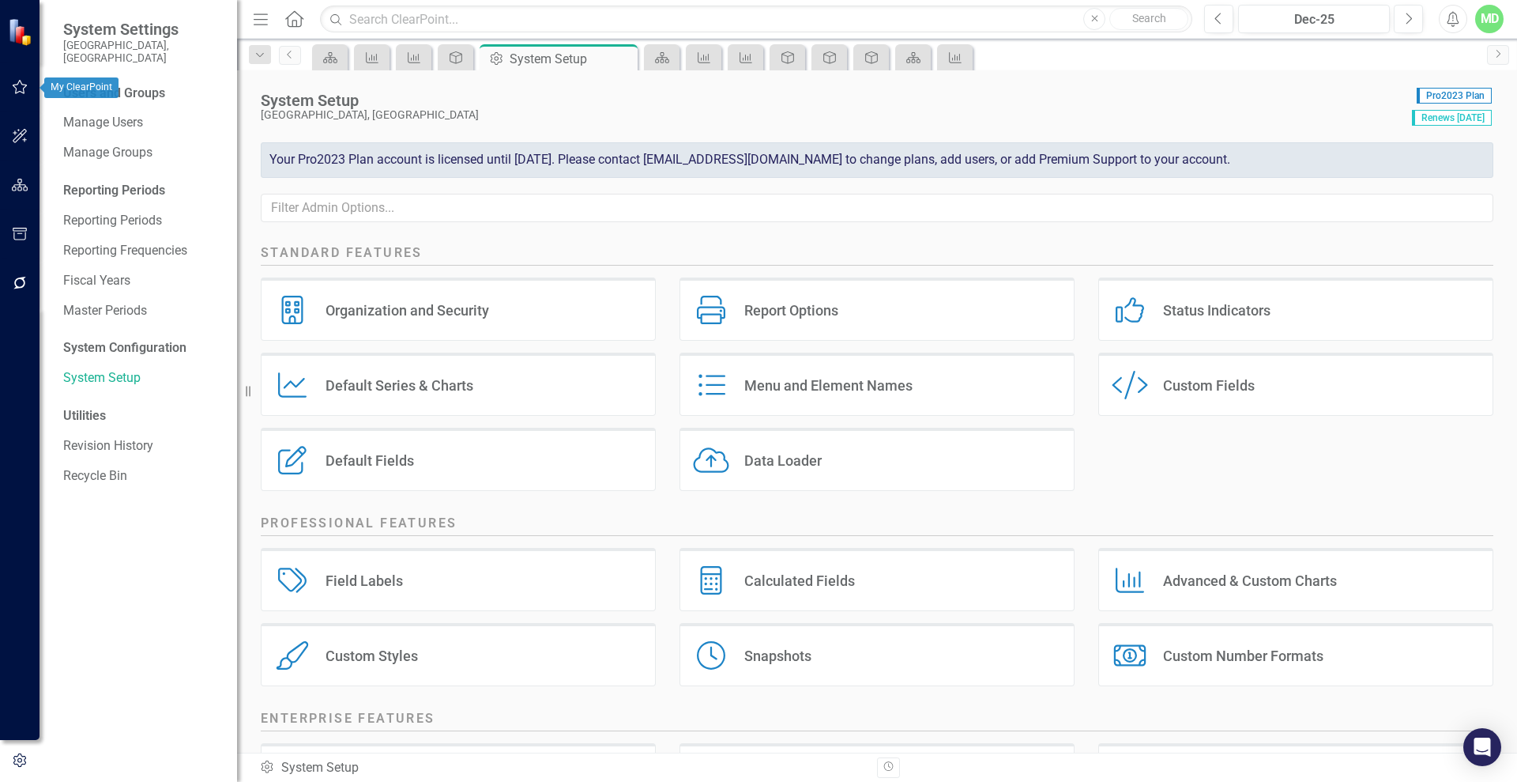
click at [20, 84] on icon "button" at bounding box center [20, 87] width 17 height 13
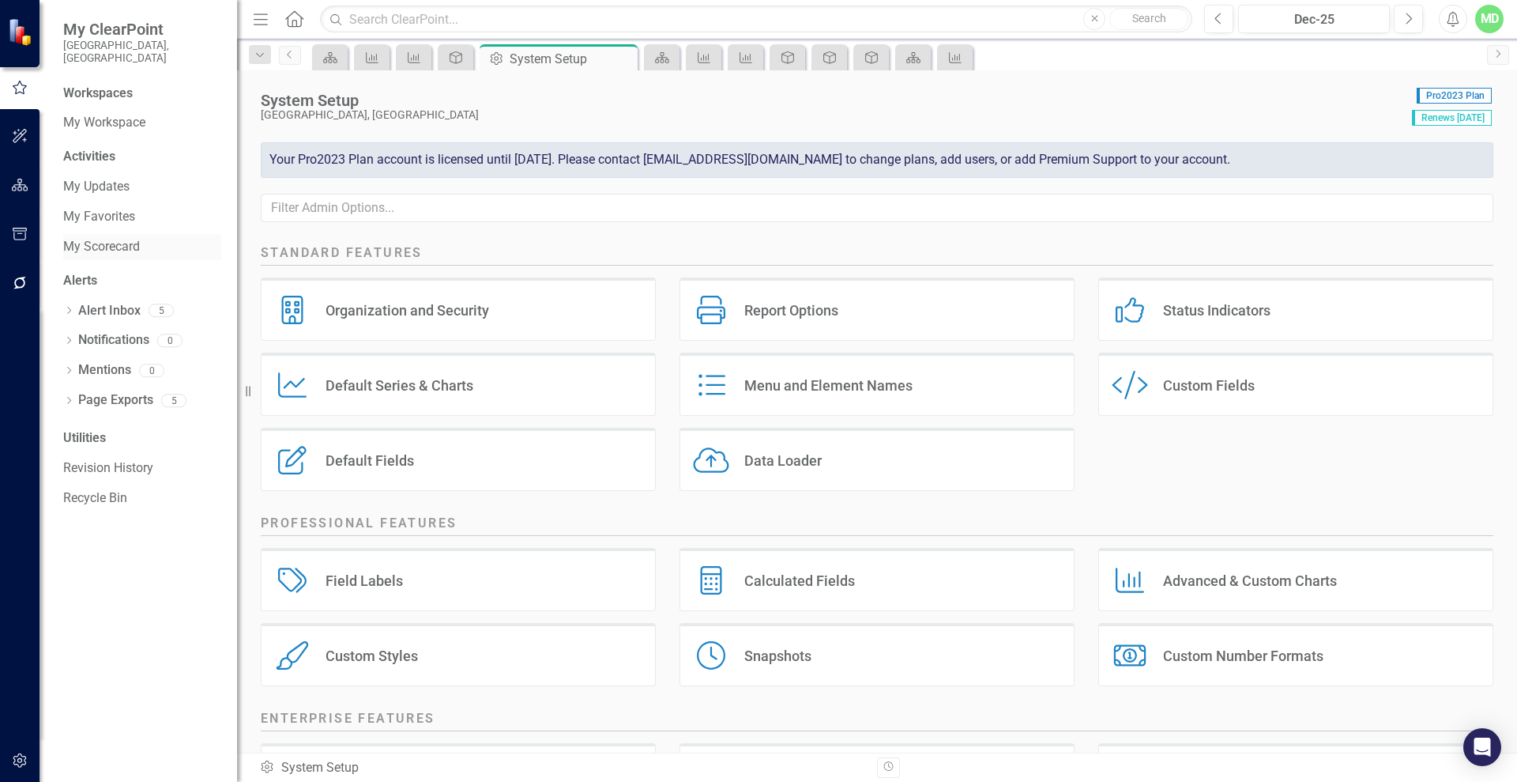
click at [92, 239] on link "My Scorecard" at bounding box center [142, 247] width 158 height 18
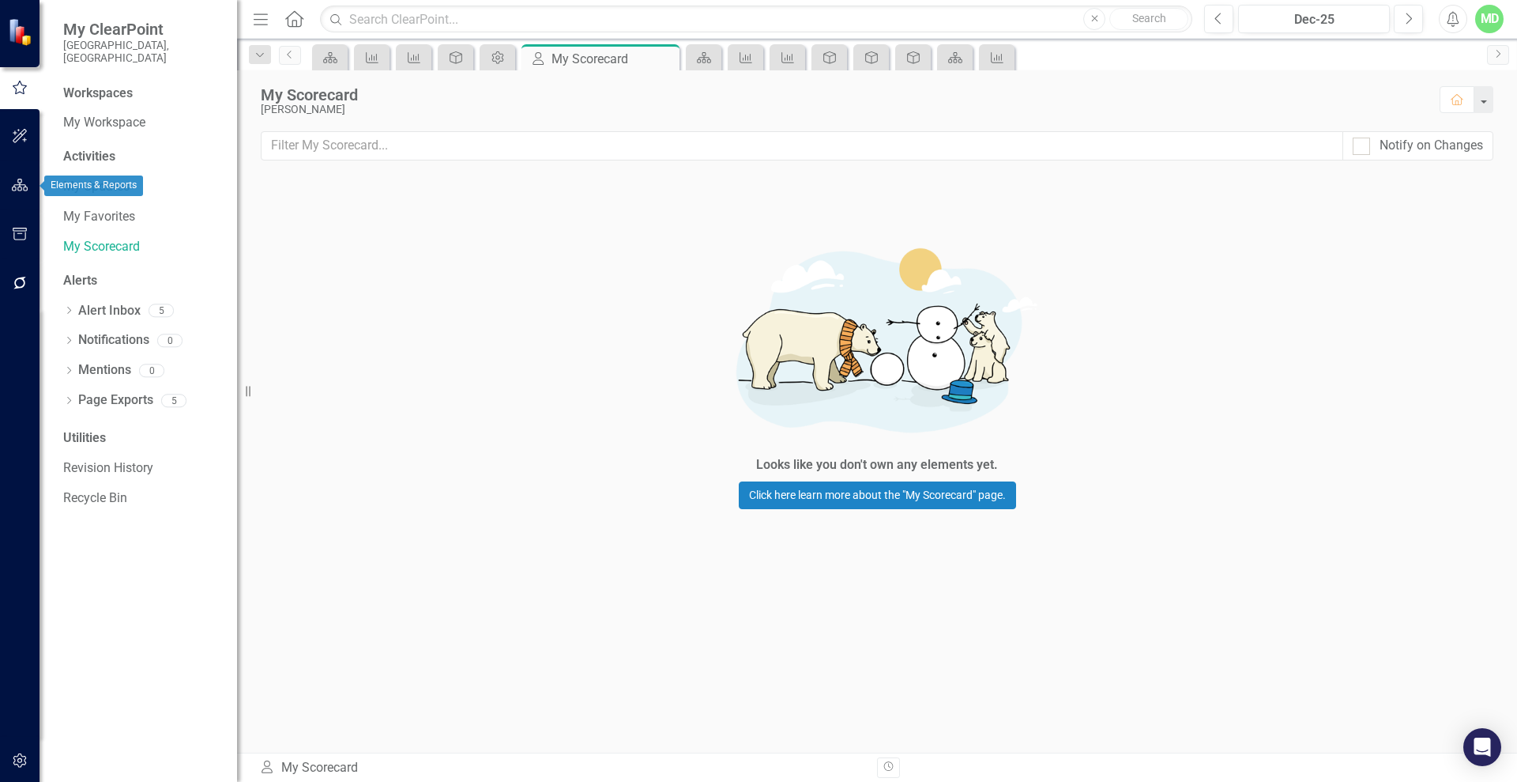
click at [17, 194] on button "button" at bounding box center [20, 185] width 36 height 33
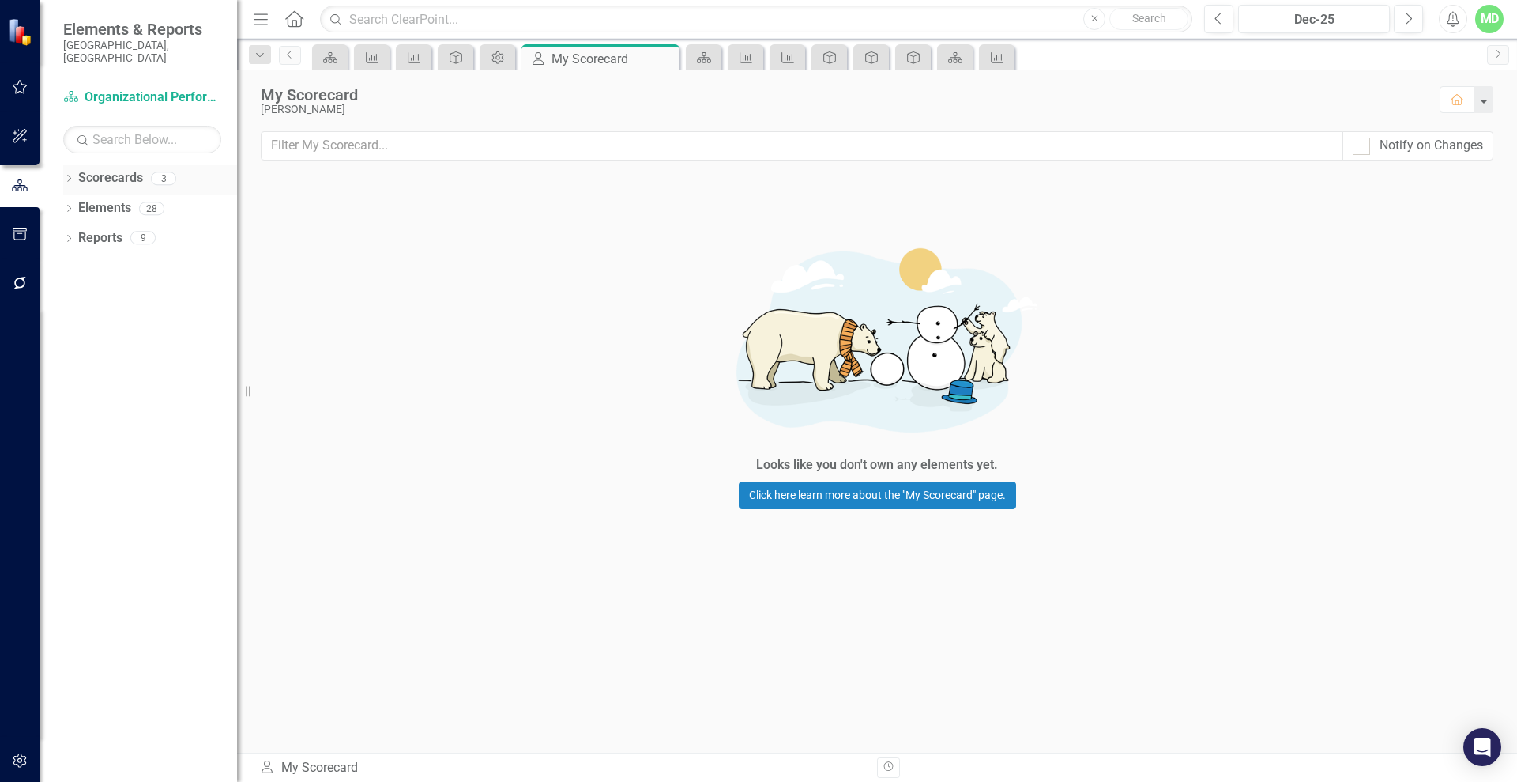
click at [90, 169] on link "Scorecards" at bounding box center [110, 178] width 65 height 18
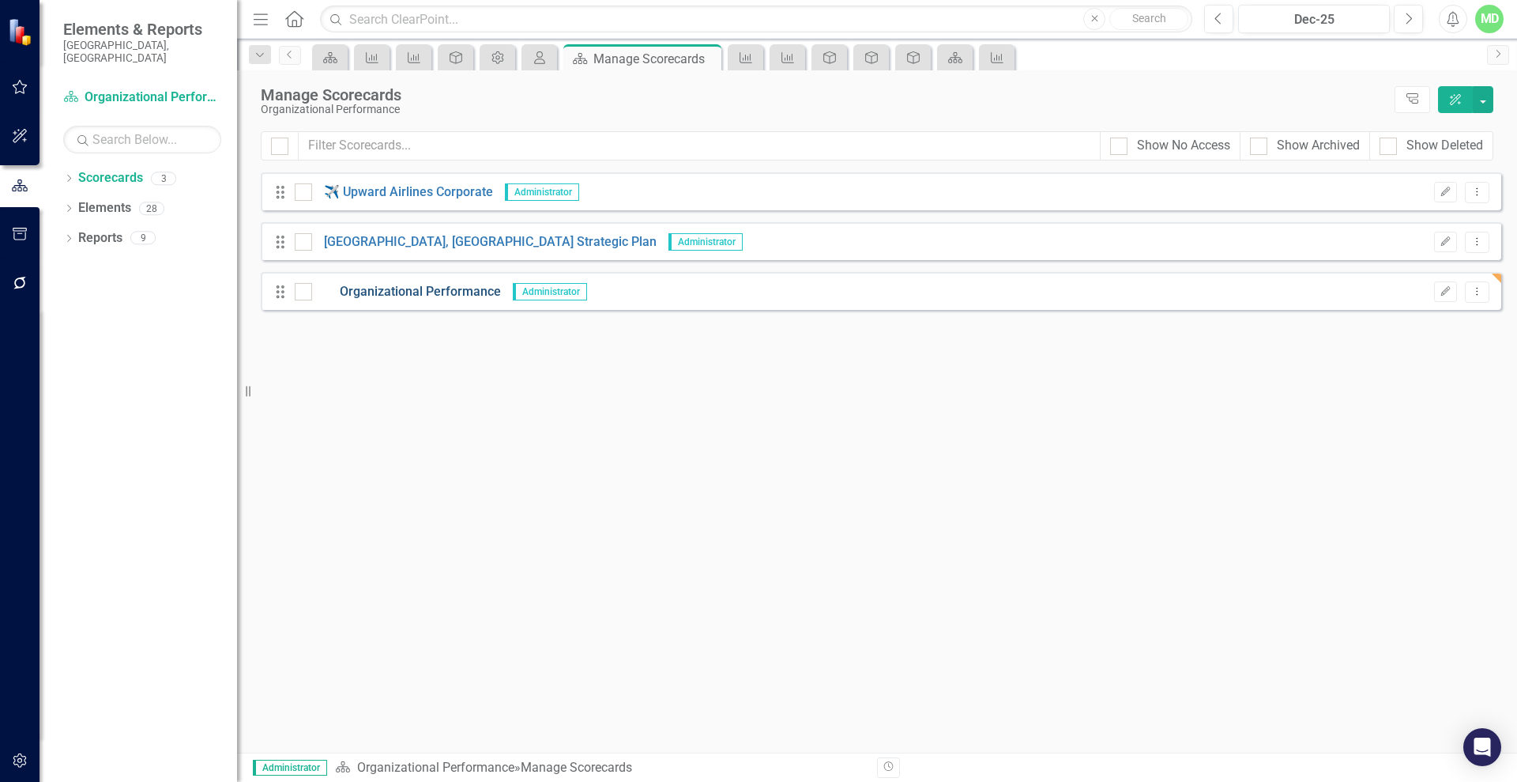
click at [466, 290] on link "Organizational Performance" at bounding box center [406, 292] width 189 height 18
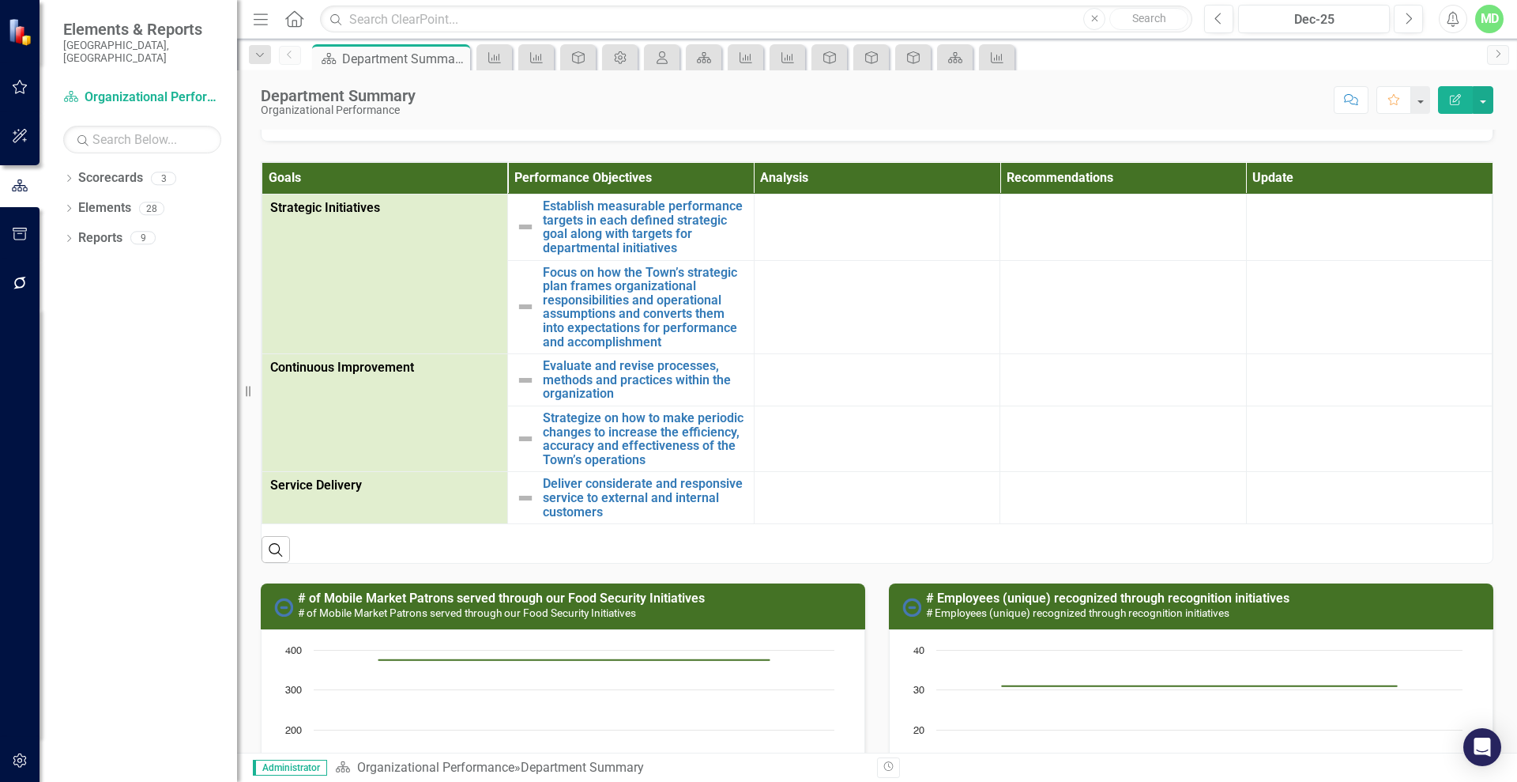
scroll to position [739, 0]
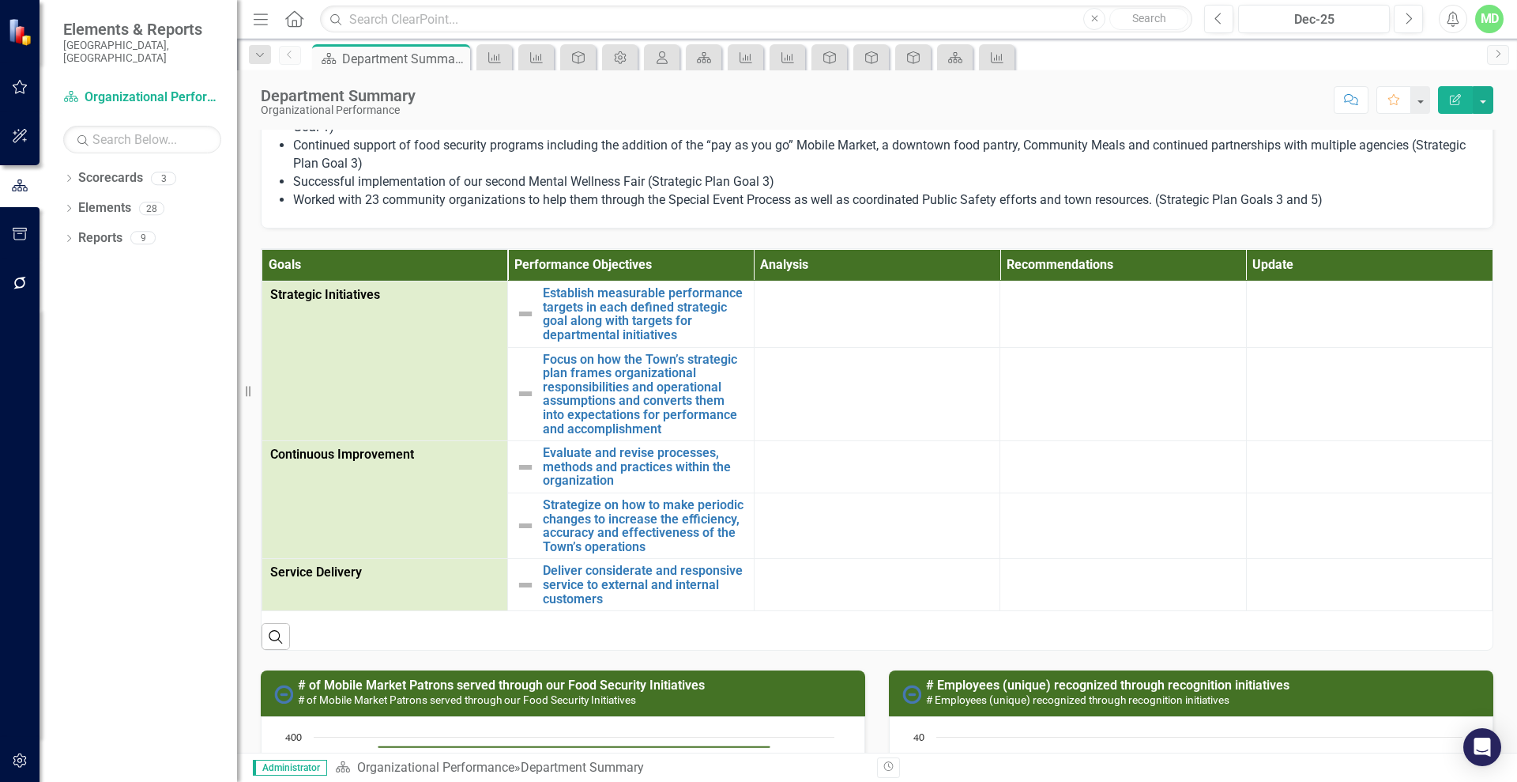
click at [1231, 137] on li "Continued focus on employee recognition, culture and engagement through the Aus…" at bounding box center [885, 118] width 1184 height 36
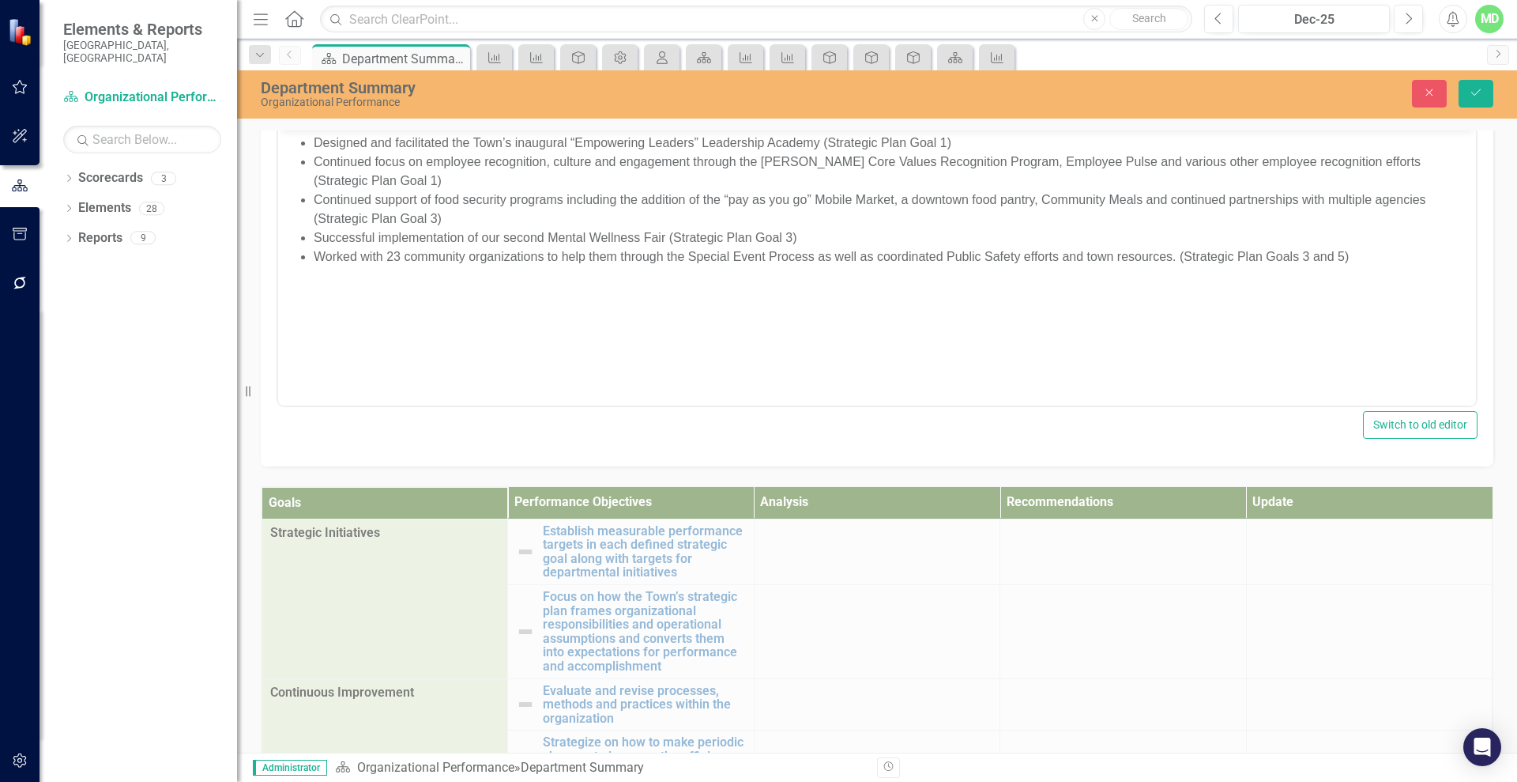
scroll to position [0, 0]
click at [631, 121] on icon "Insert image" at bounding box center [633, 111] width 19 height 19
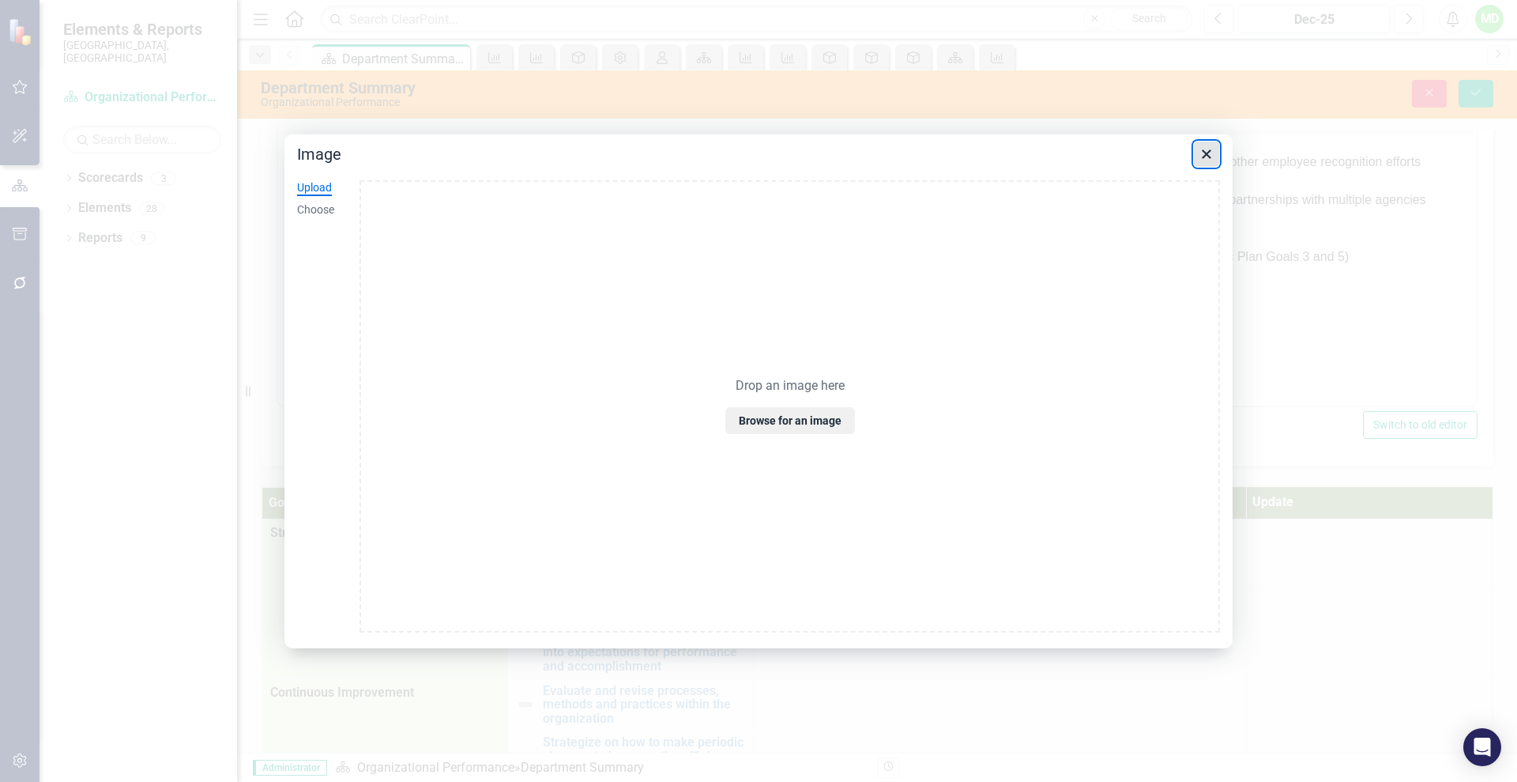
click at [1204, 156] on icon "Close" at bounding box center [1206, 153] width 9 height 9
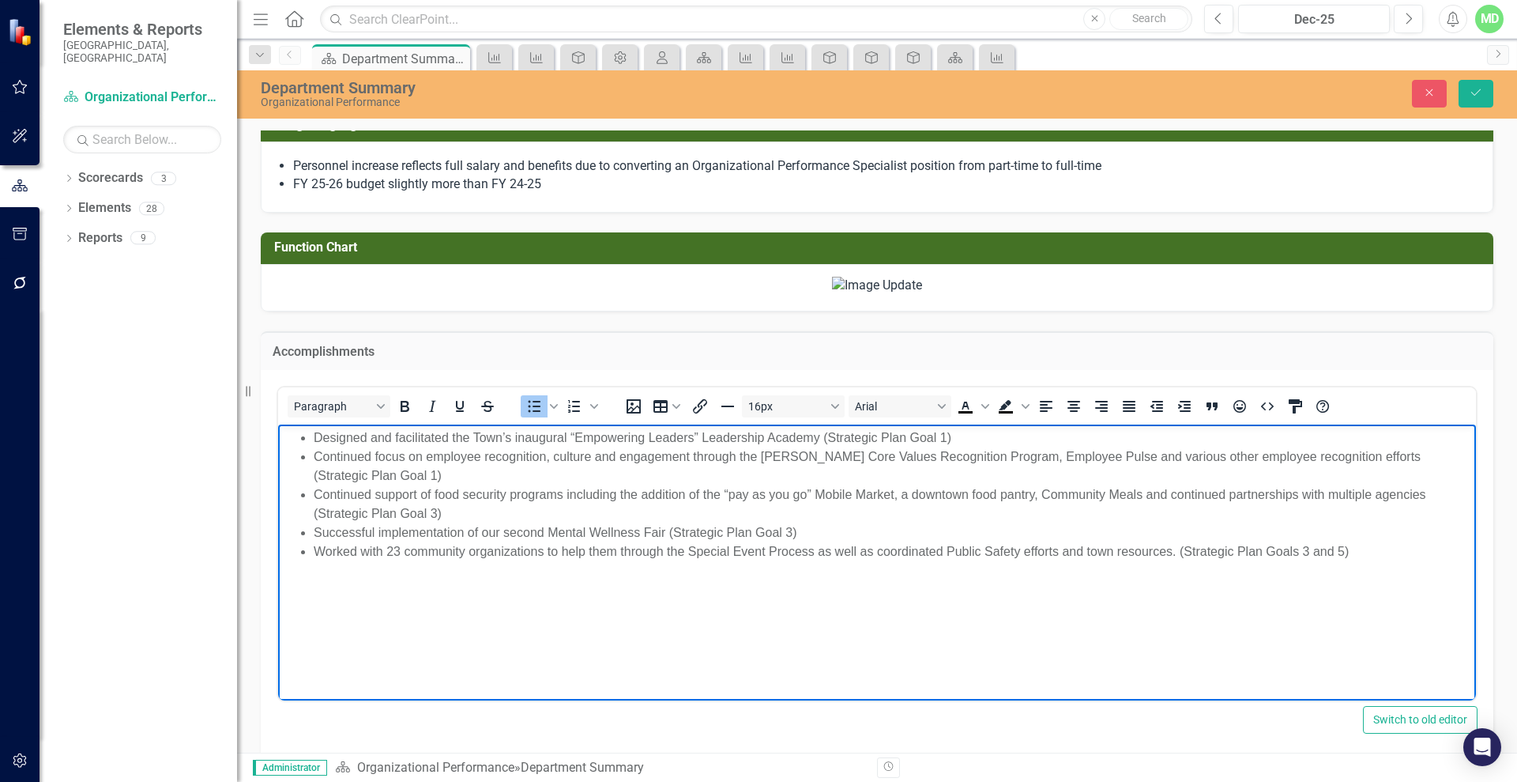
scroll to position [400, 0]
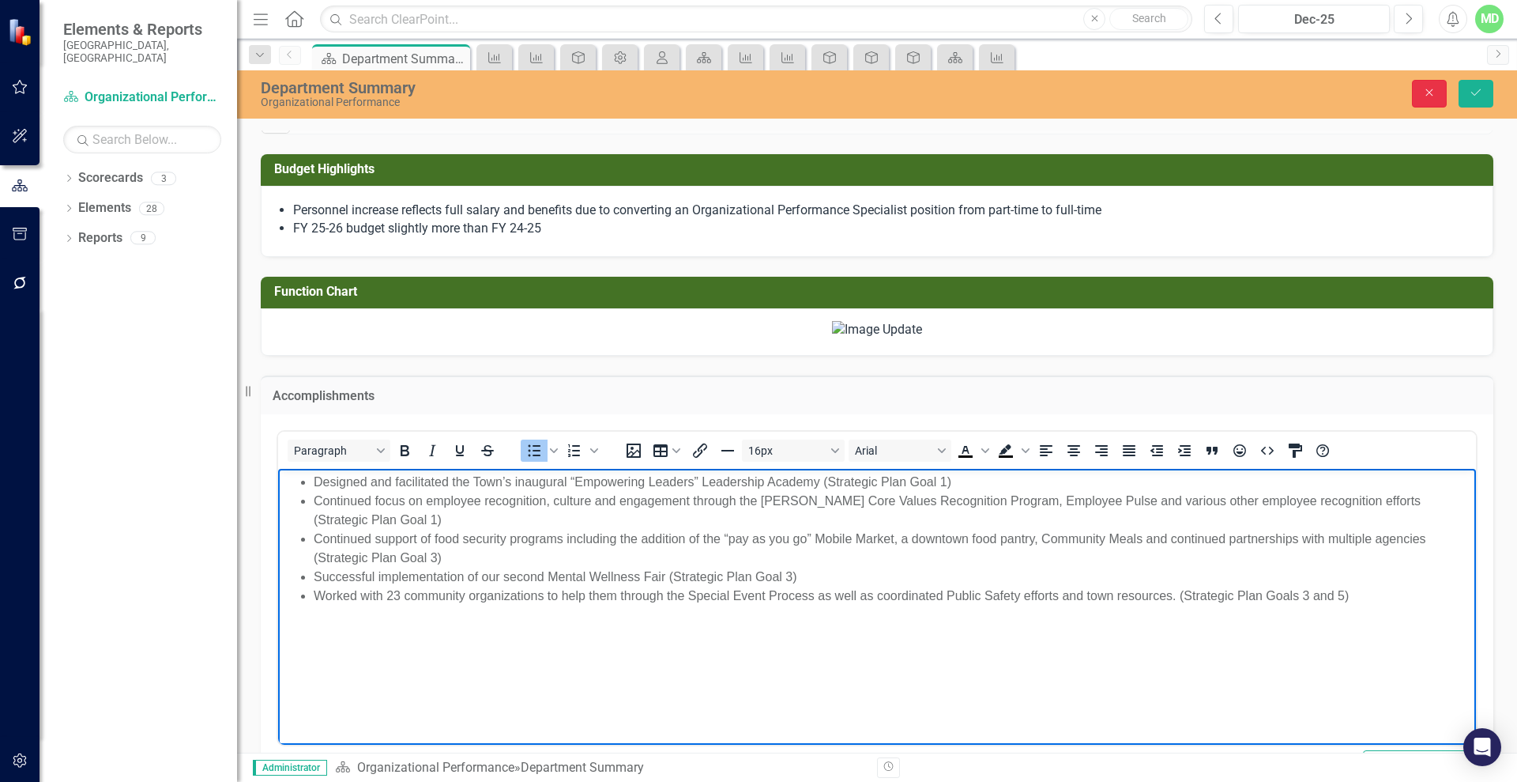
click at [1423, 85] on button "Close" at bounding box center [1429, 94] width 35 height 28
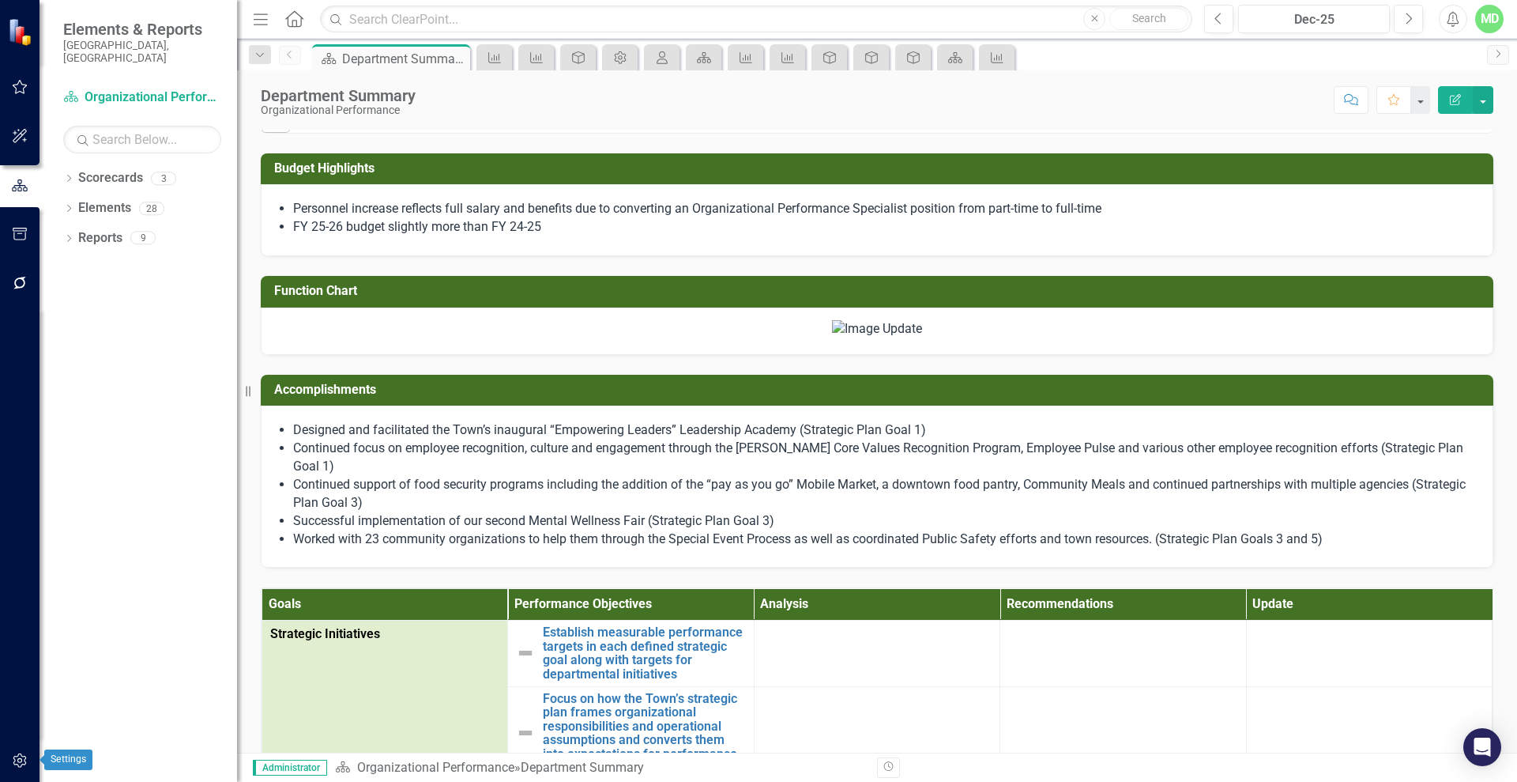
click at [15, 761] on icon "button" at bounding box center [19, 760] width 13 height 14
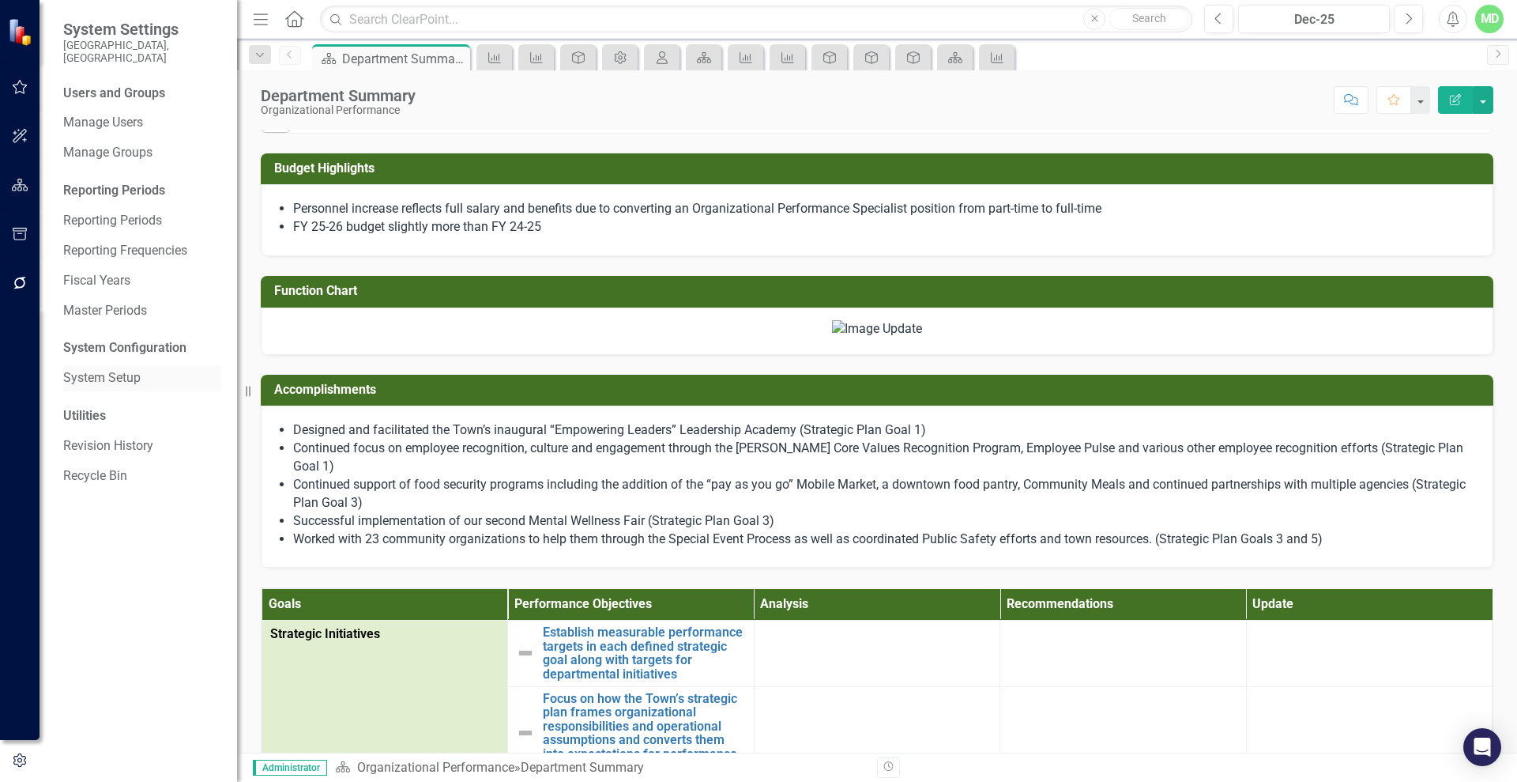
click at [111, 369] on link "System Setup" at bounding box center [142, 378] width 158 height 18
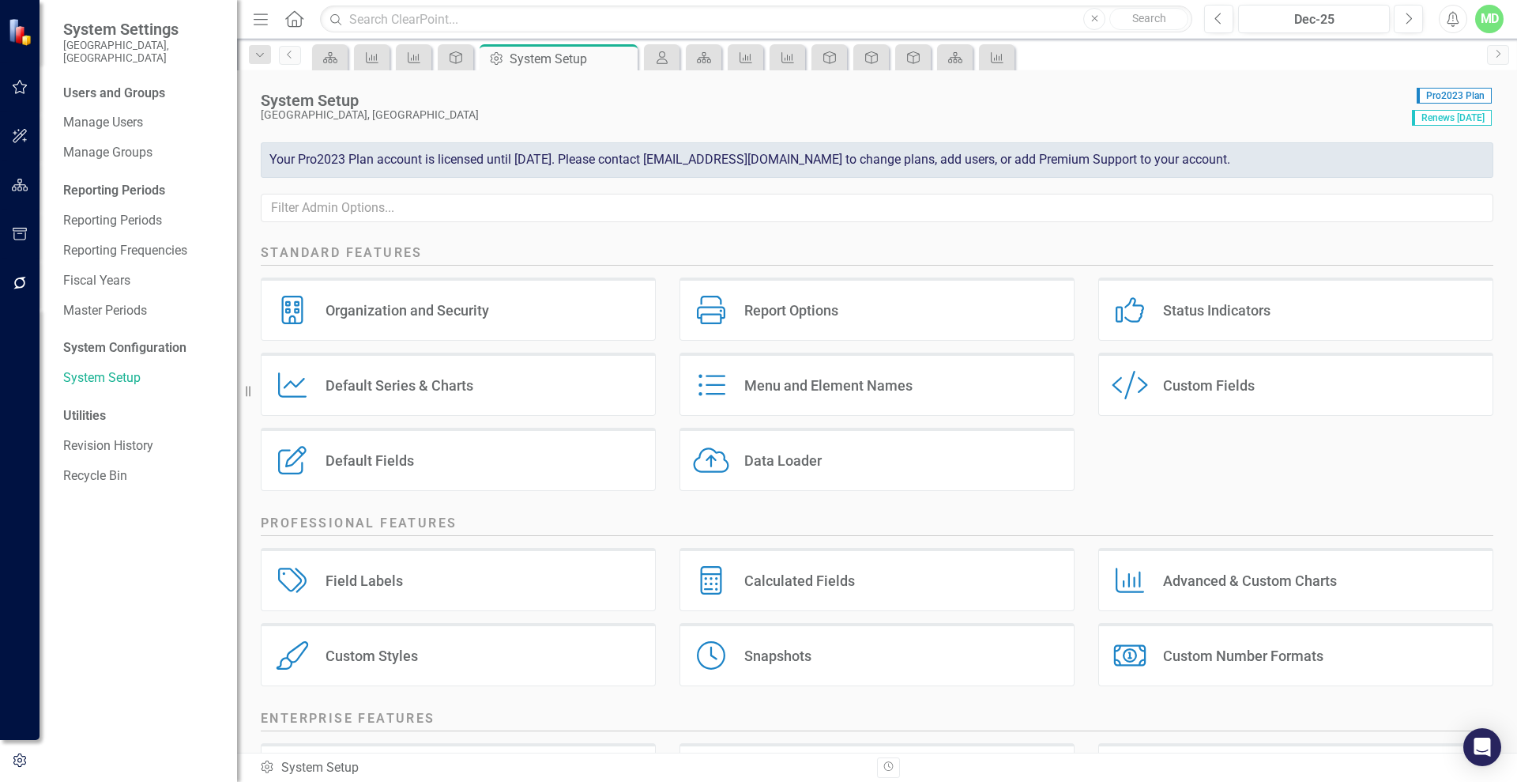
click at [1289, 397] on div "Custom Style Custom Fields" at bounding box center [1296, 383] width 395 height 63
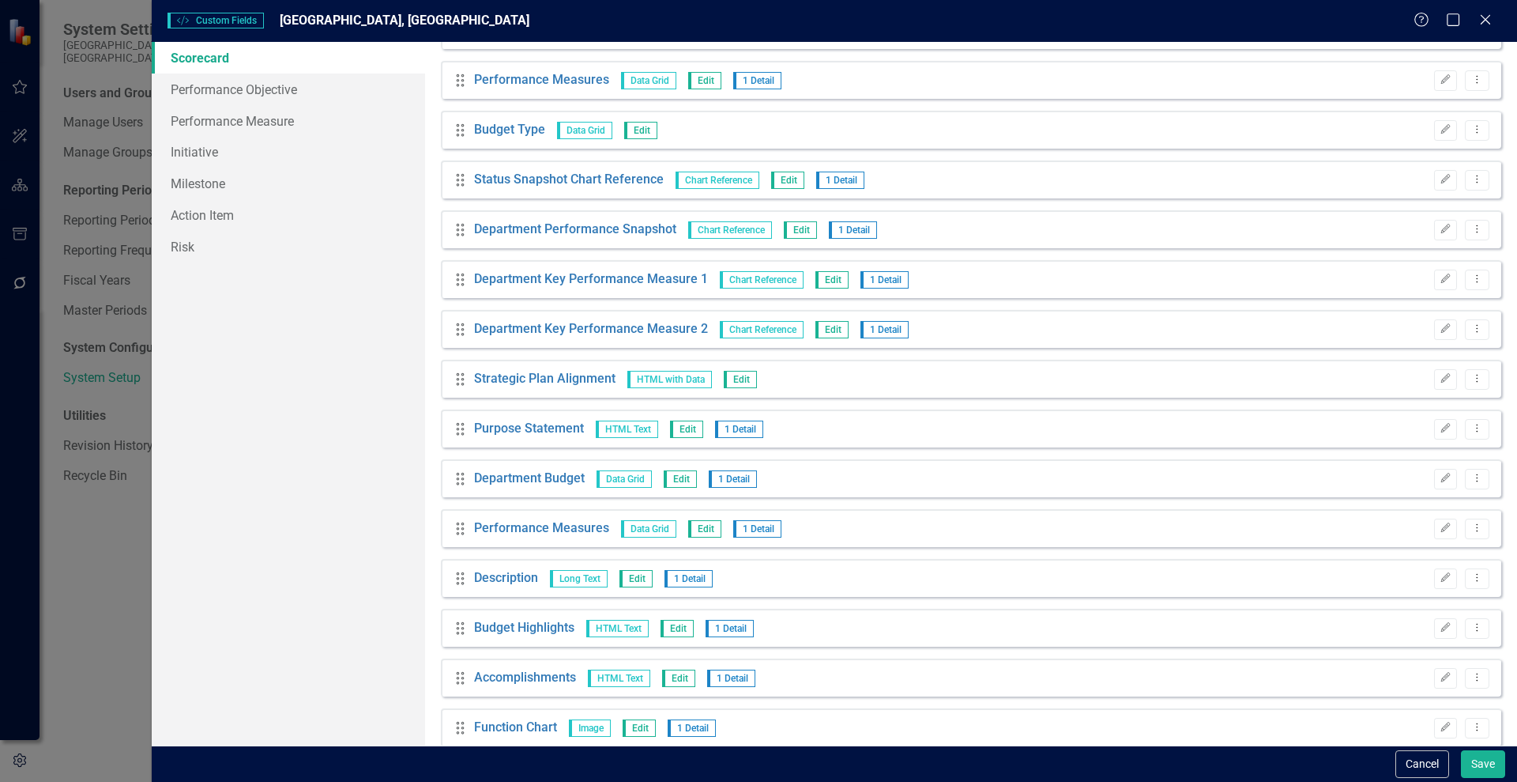
scroll to position [407, 0]
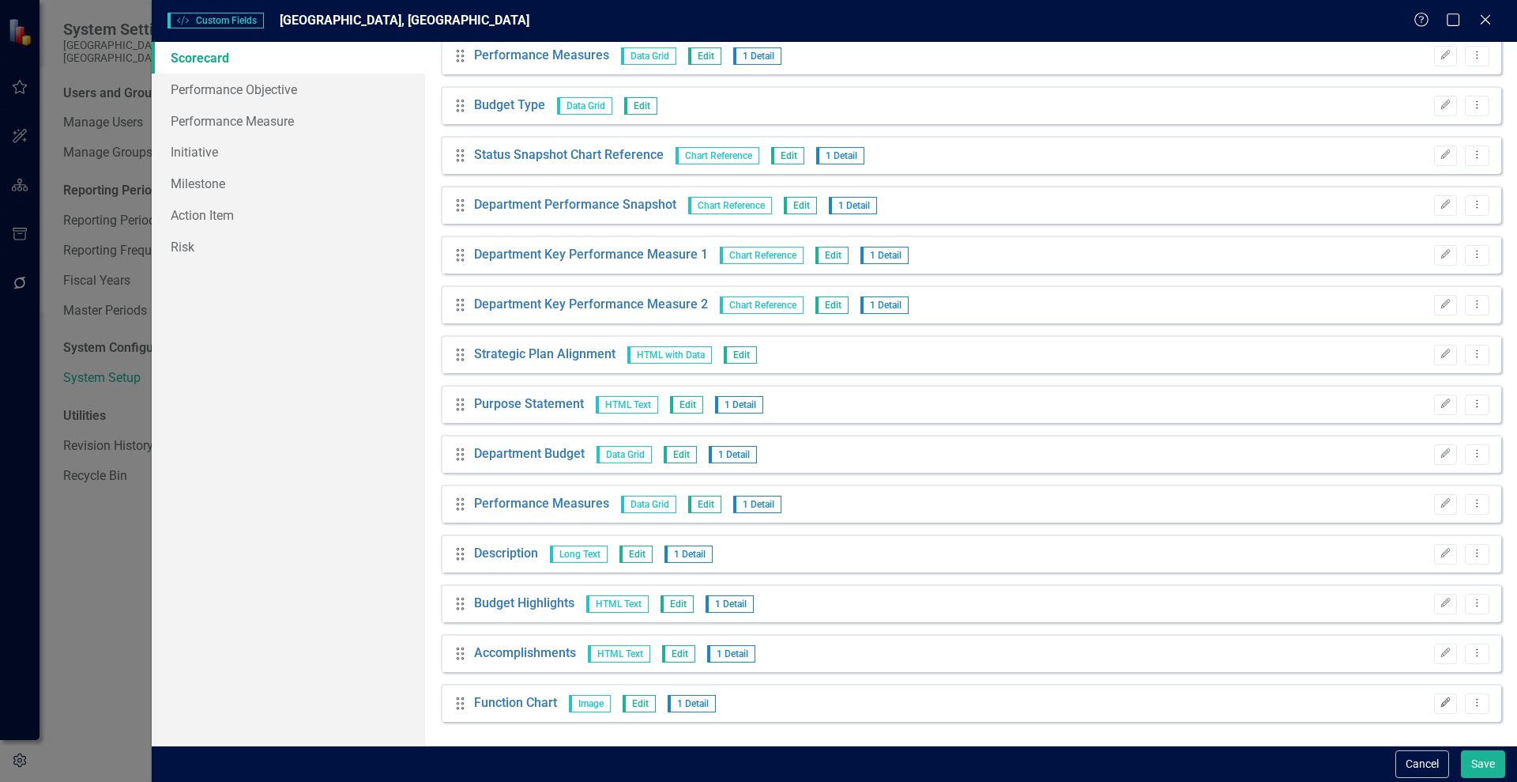
click at [1440, 702] on icon "Edit" at bounding box center [1446, 702] width 12 height 9
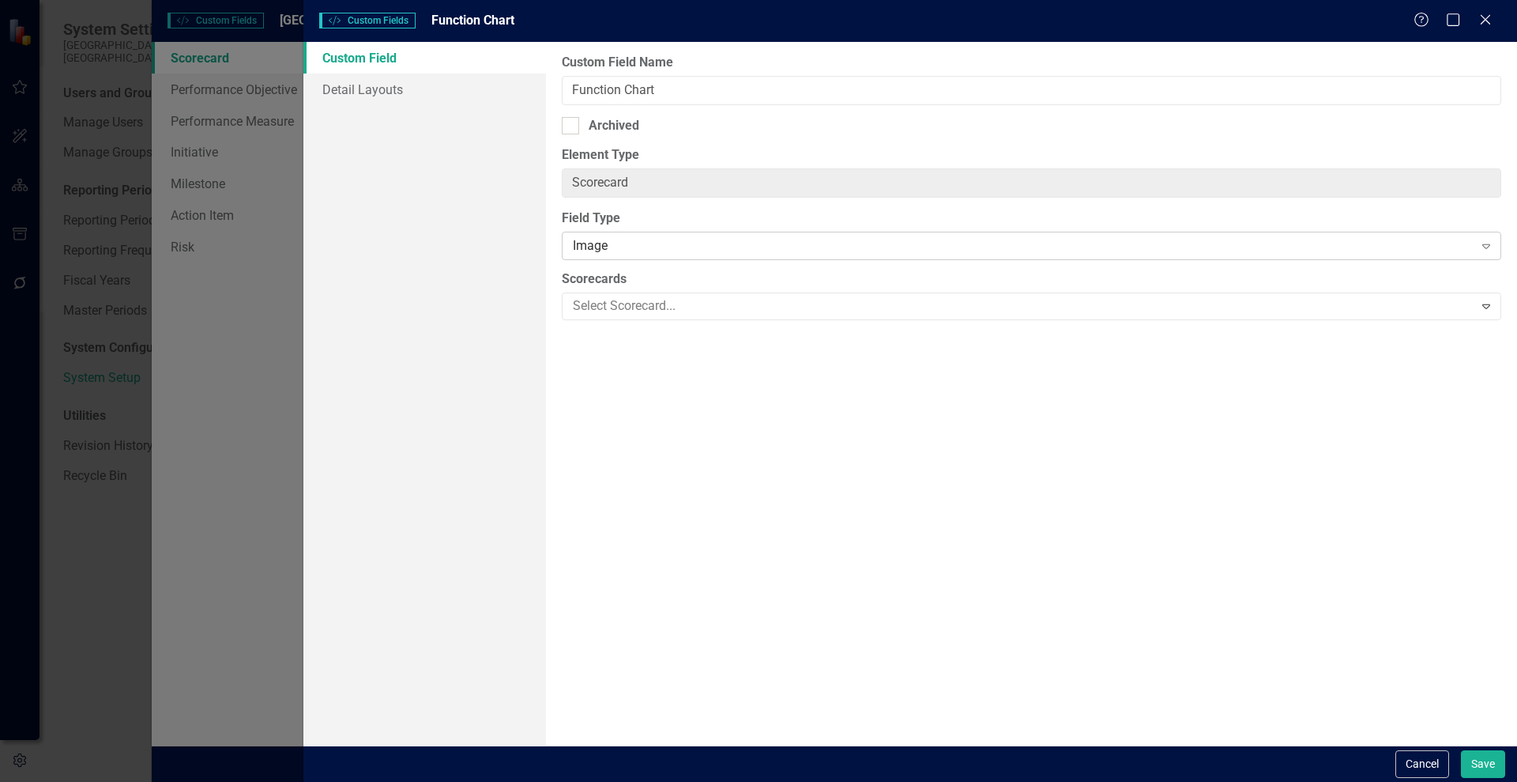
click at [634, 240] on div "Image" at bounding box center [1023, 246] width 900 height 18
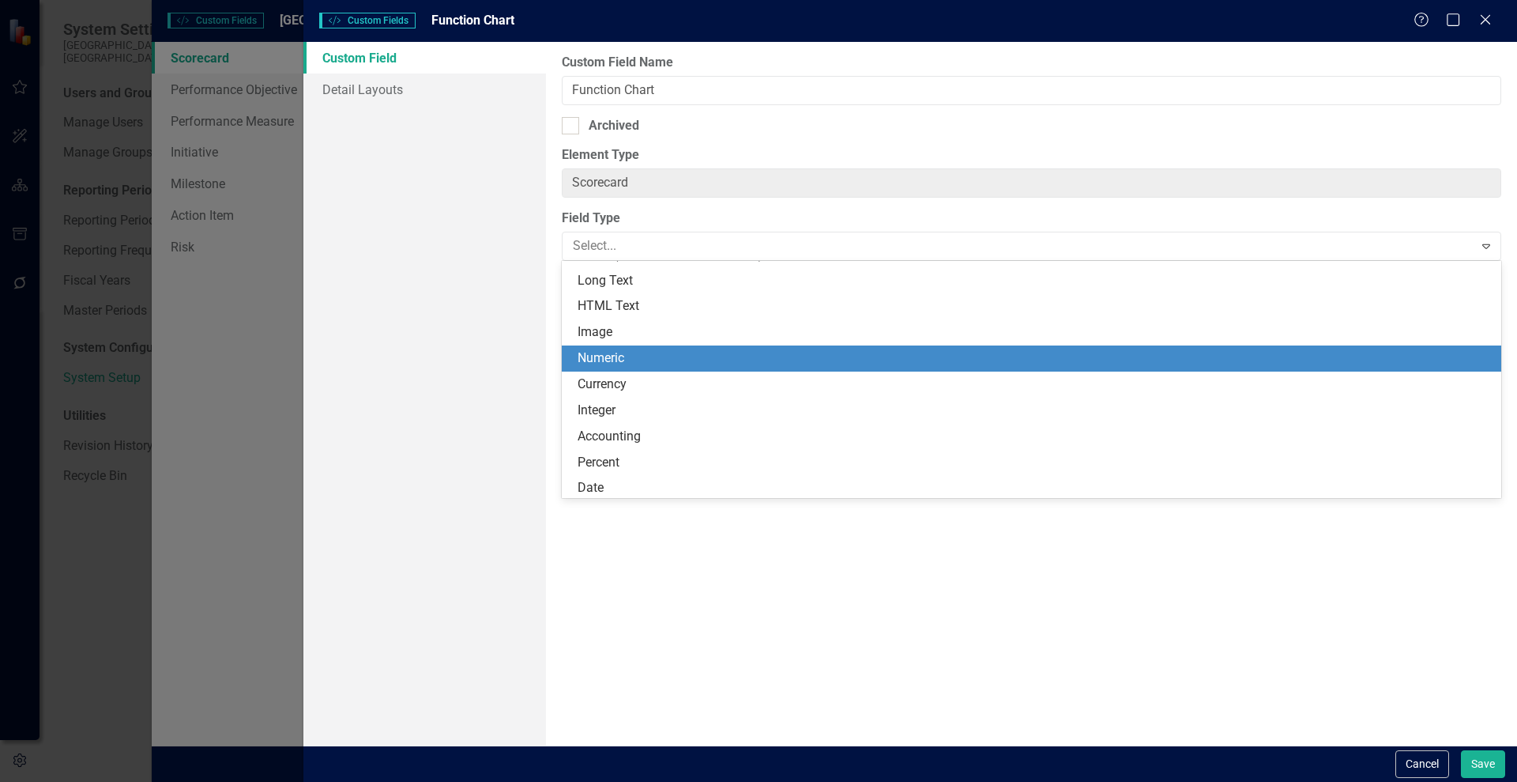
scroll to position [0, 0]
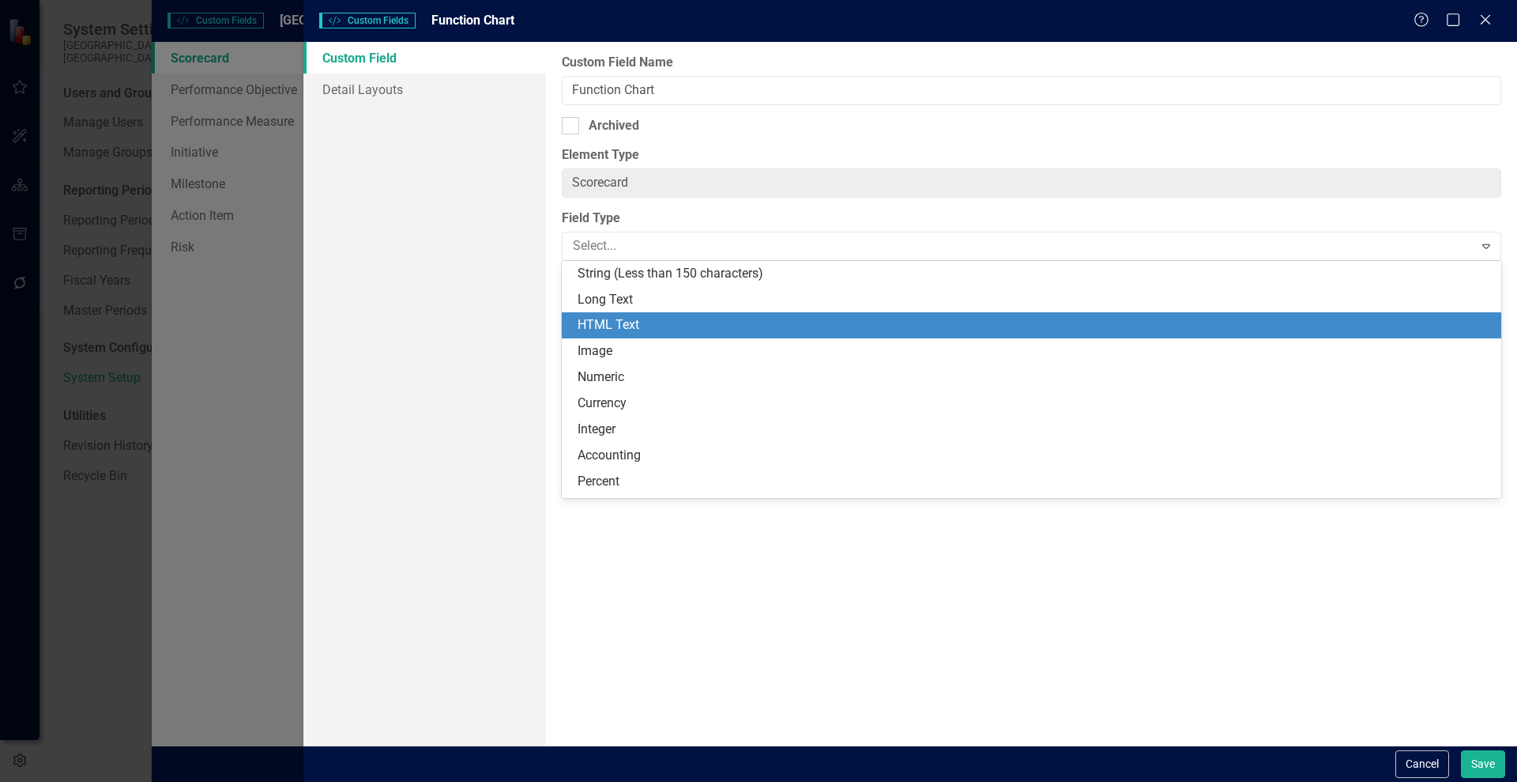
click at [803, 327] on div "HTML Text" at bounding box center [1035, 325] width 914 height 18
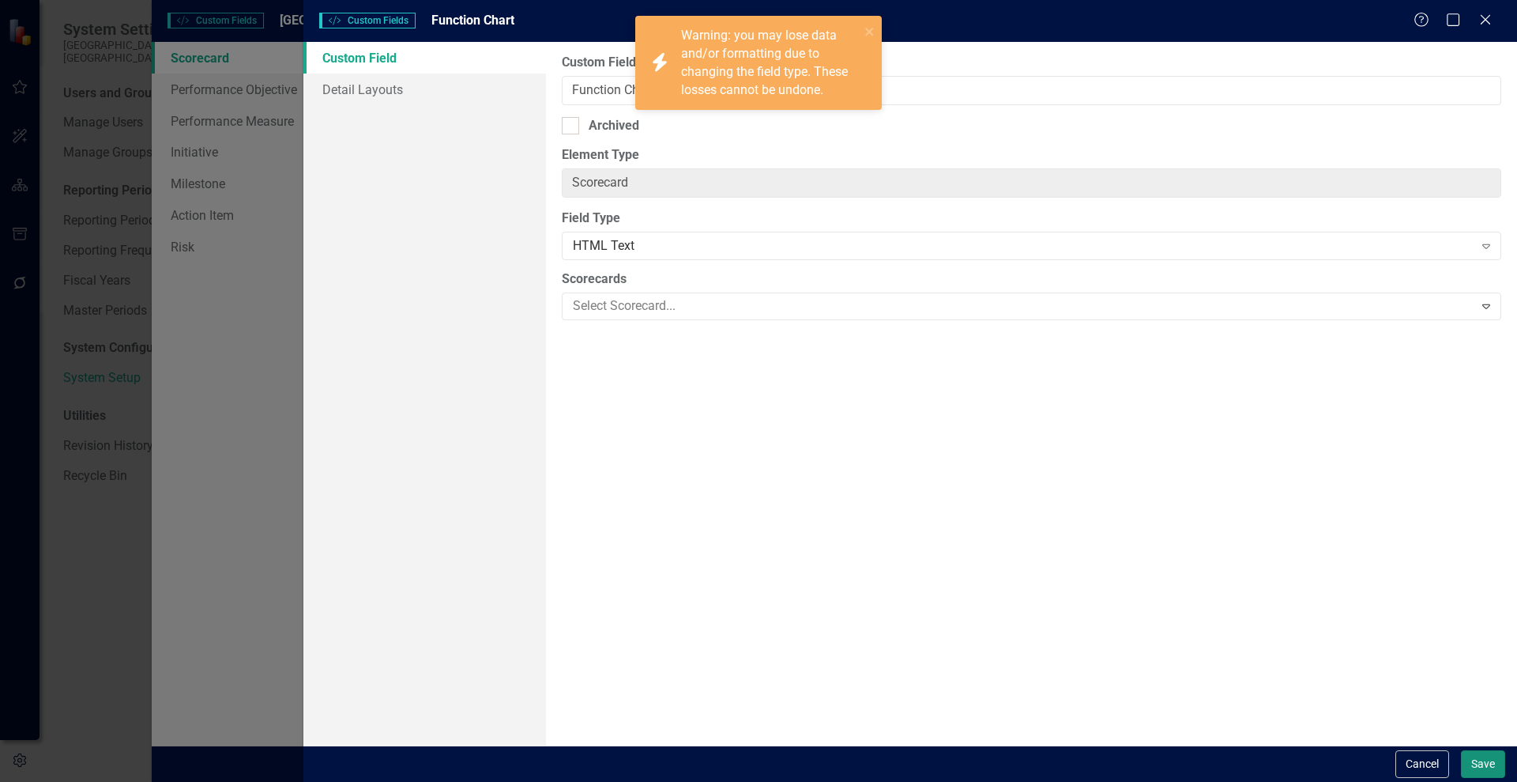
click at [1482, 762] on button "Save" at bounding box center [1483, 764] width 44 height 28
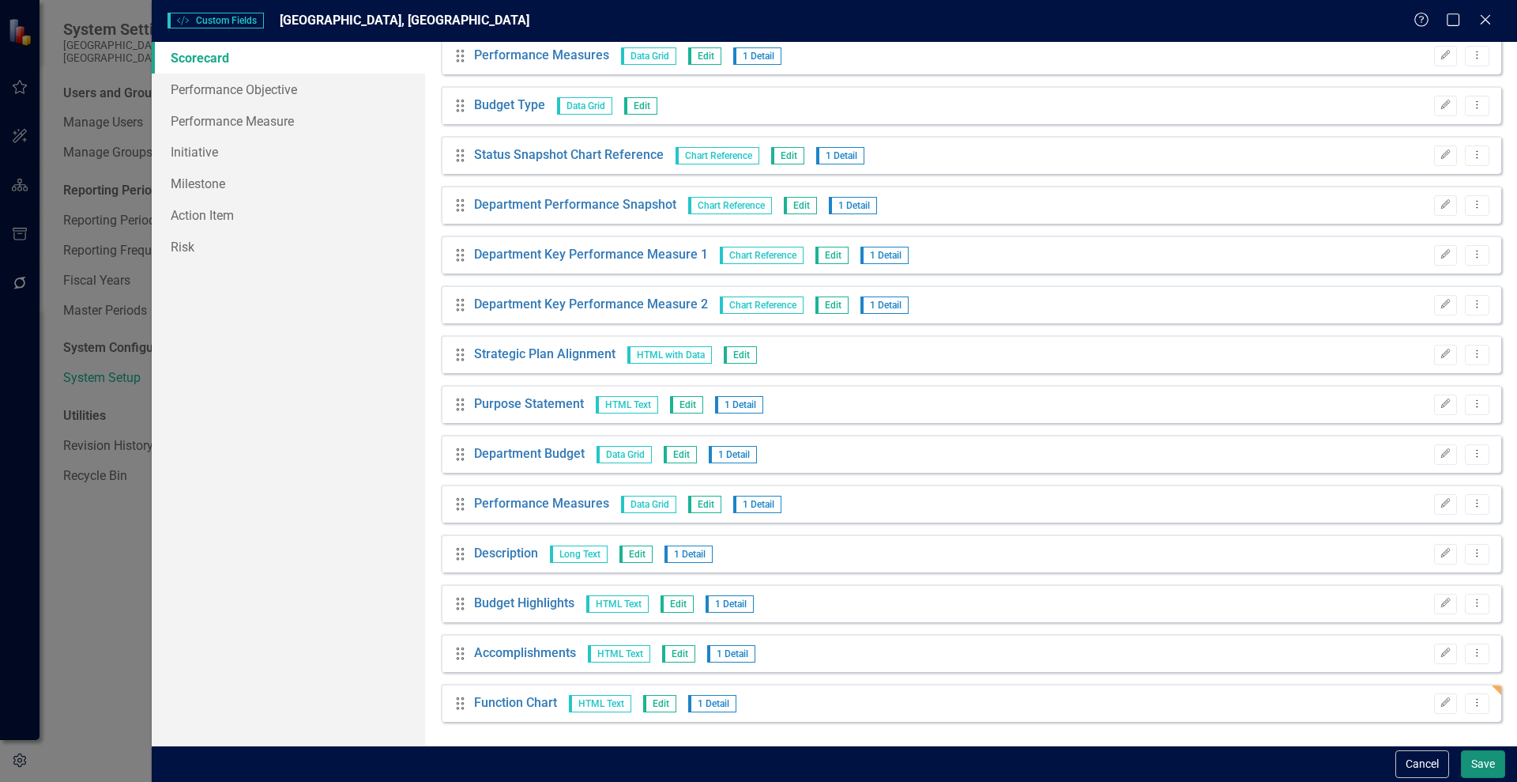
click at [1480, 770] on button "Save" at bounding box center [1483, 764] width 44 height 28
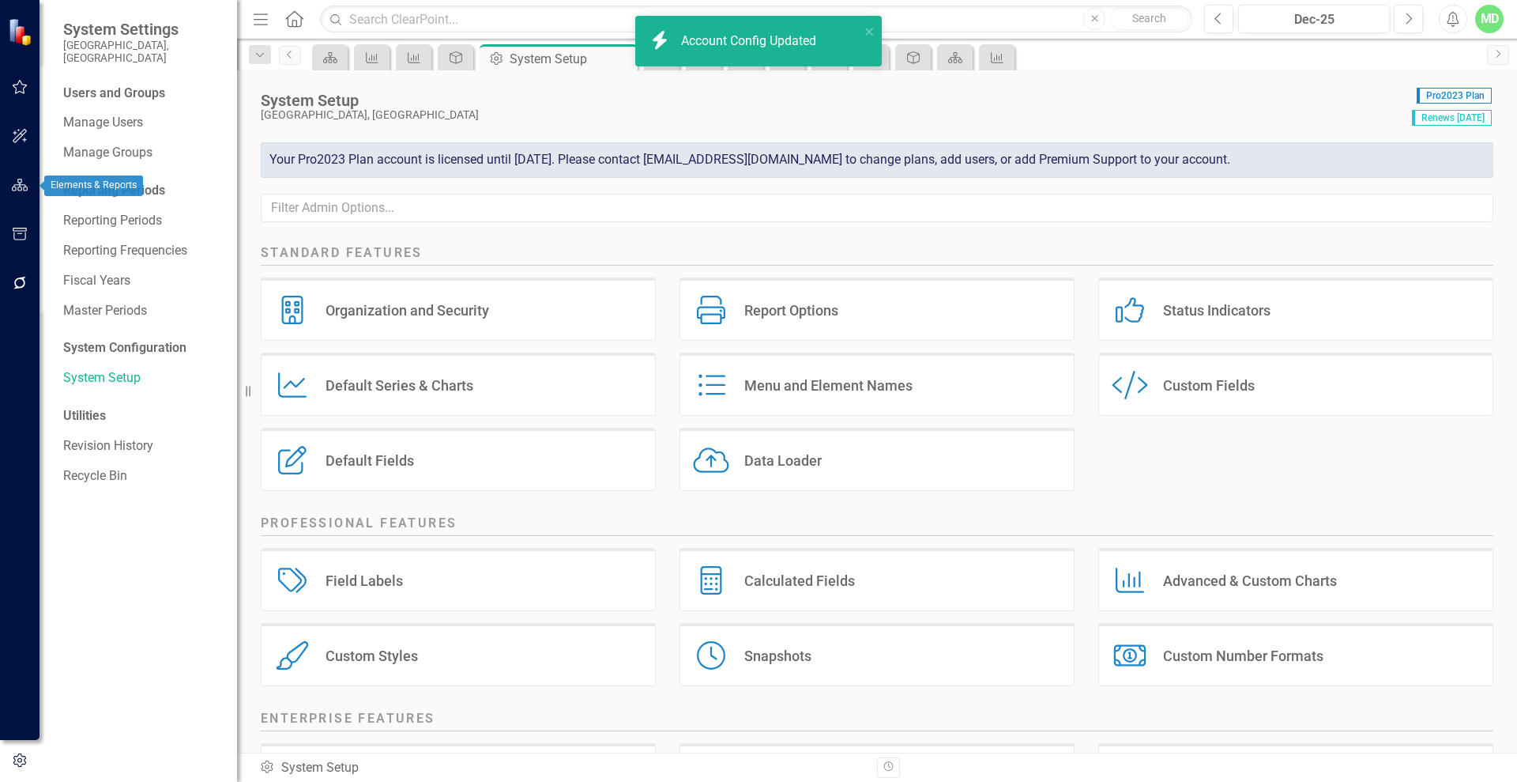
click at [13, 194] on button "button" at bounding box center [20, 185] width 36 height 33
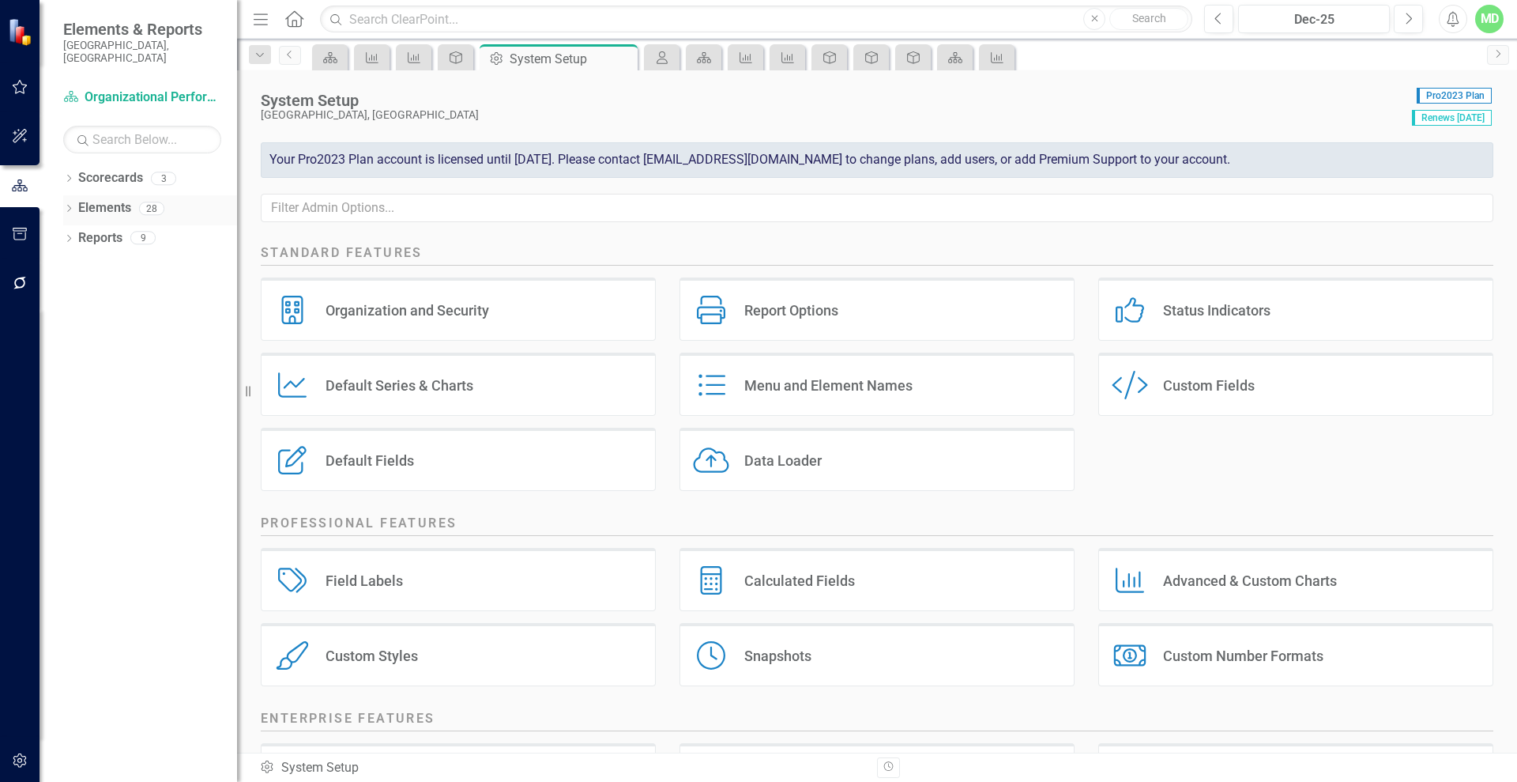
click at [85, 199] on link "Elements" at bounding box center [104, 208] width 53 height 18
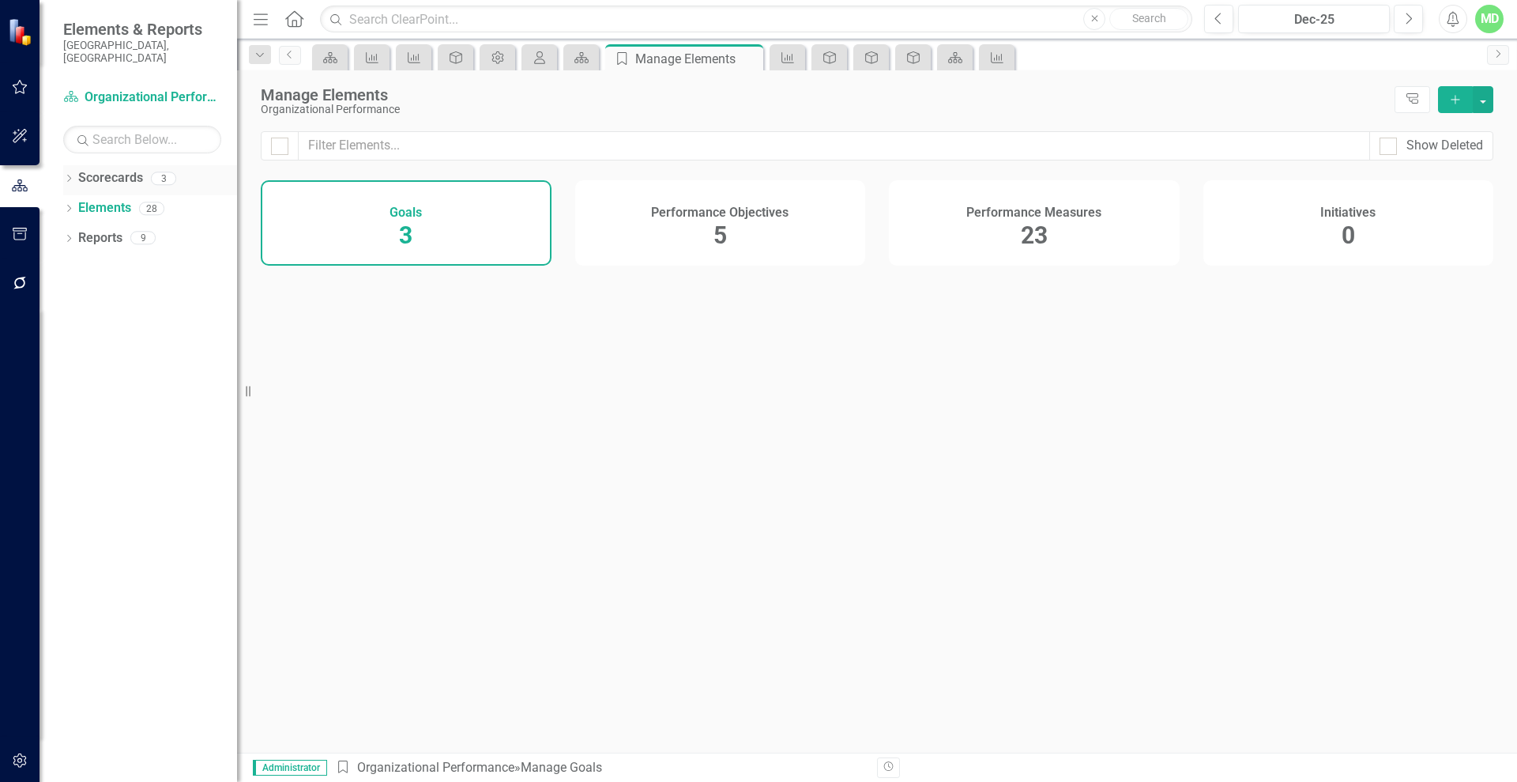
click at [79, 169] on link "Scorecards" at bounding box center [110, 178] width 65 height 18
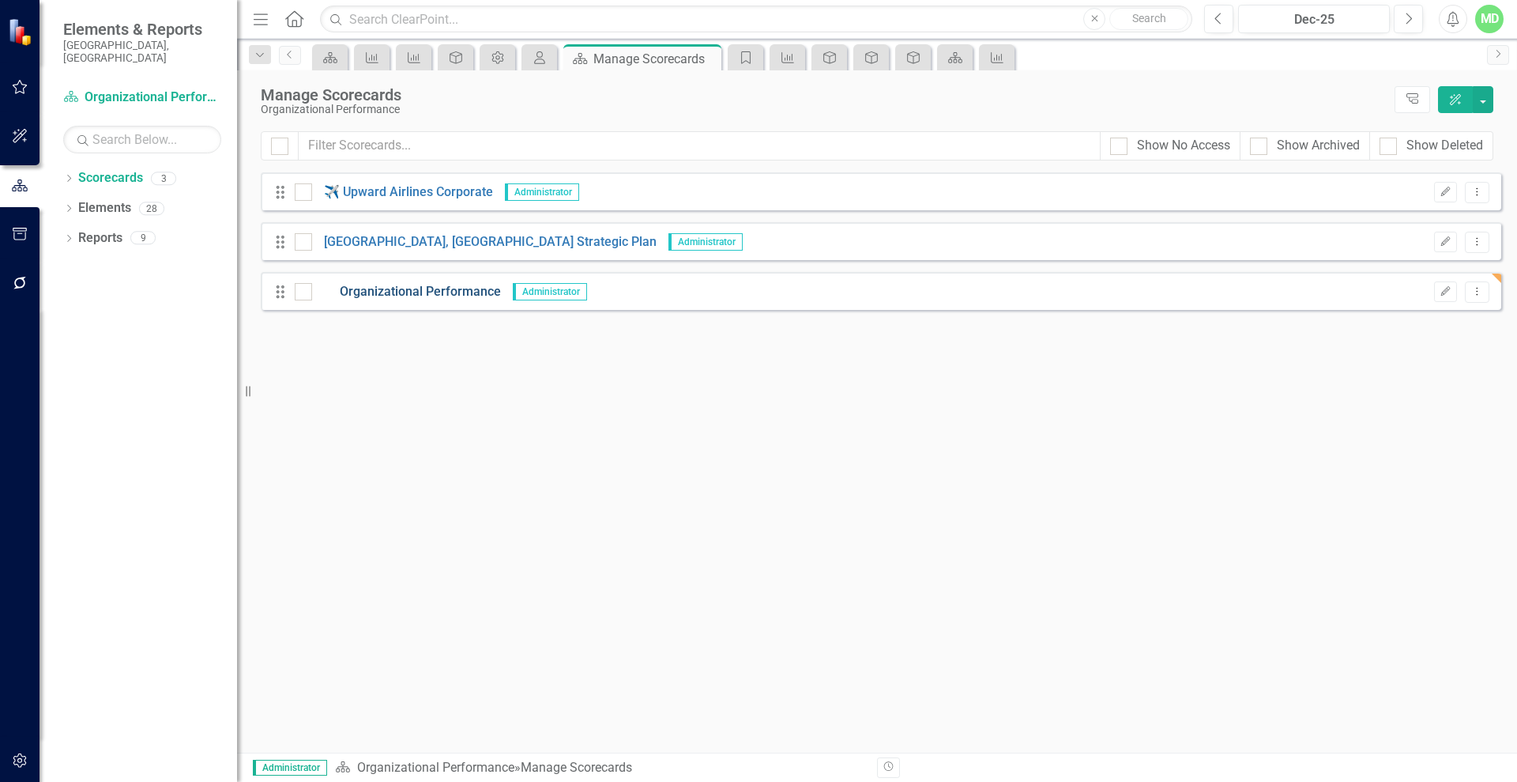
click at [421, 292] on link "Organizational Performance" at bounding box center [406, 292] width 189 height 18
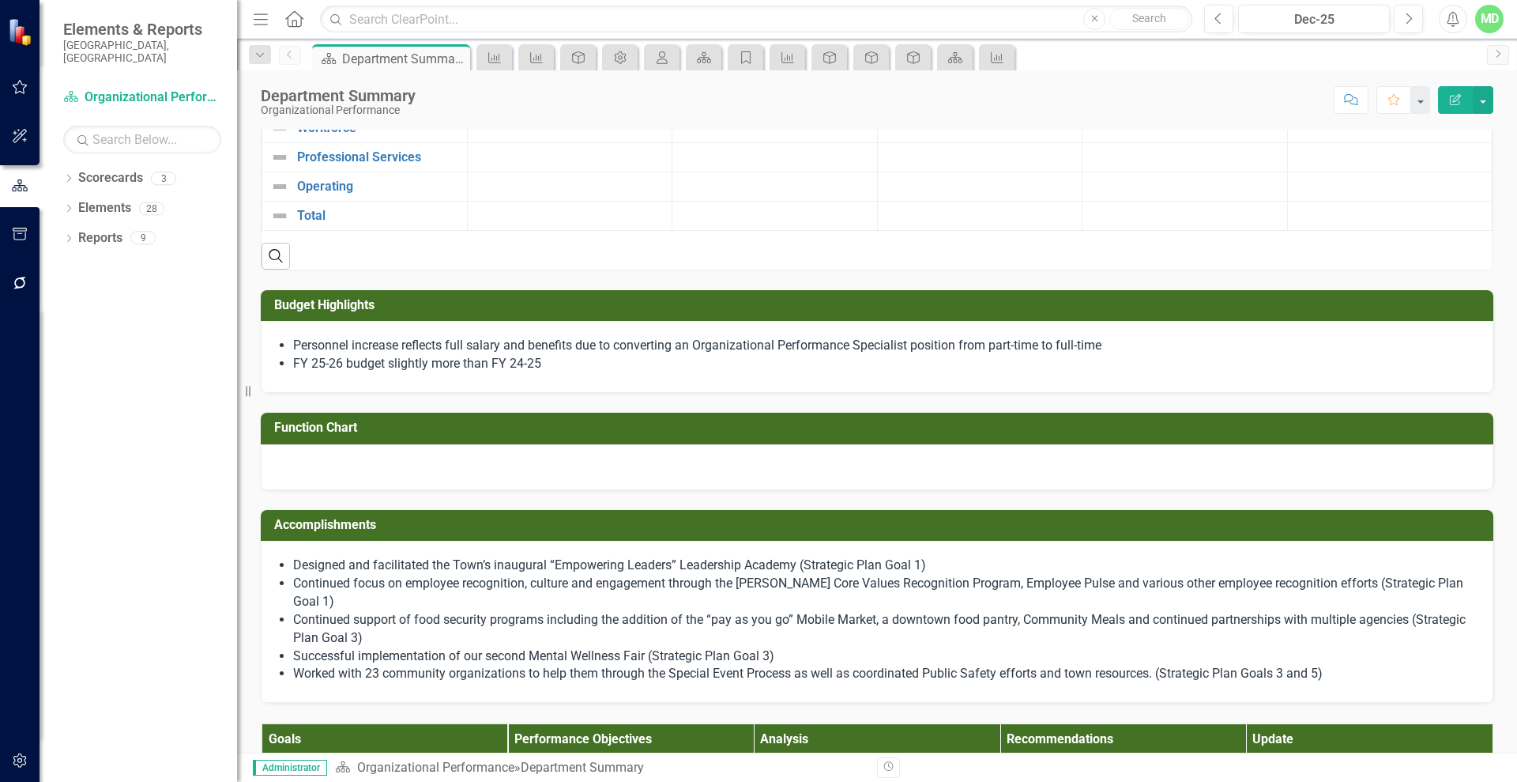
scroll to position [259, 0]
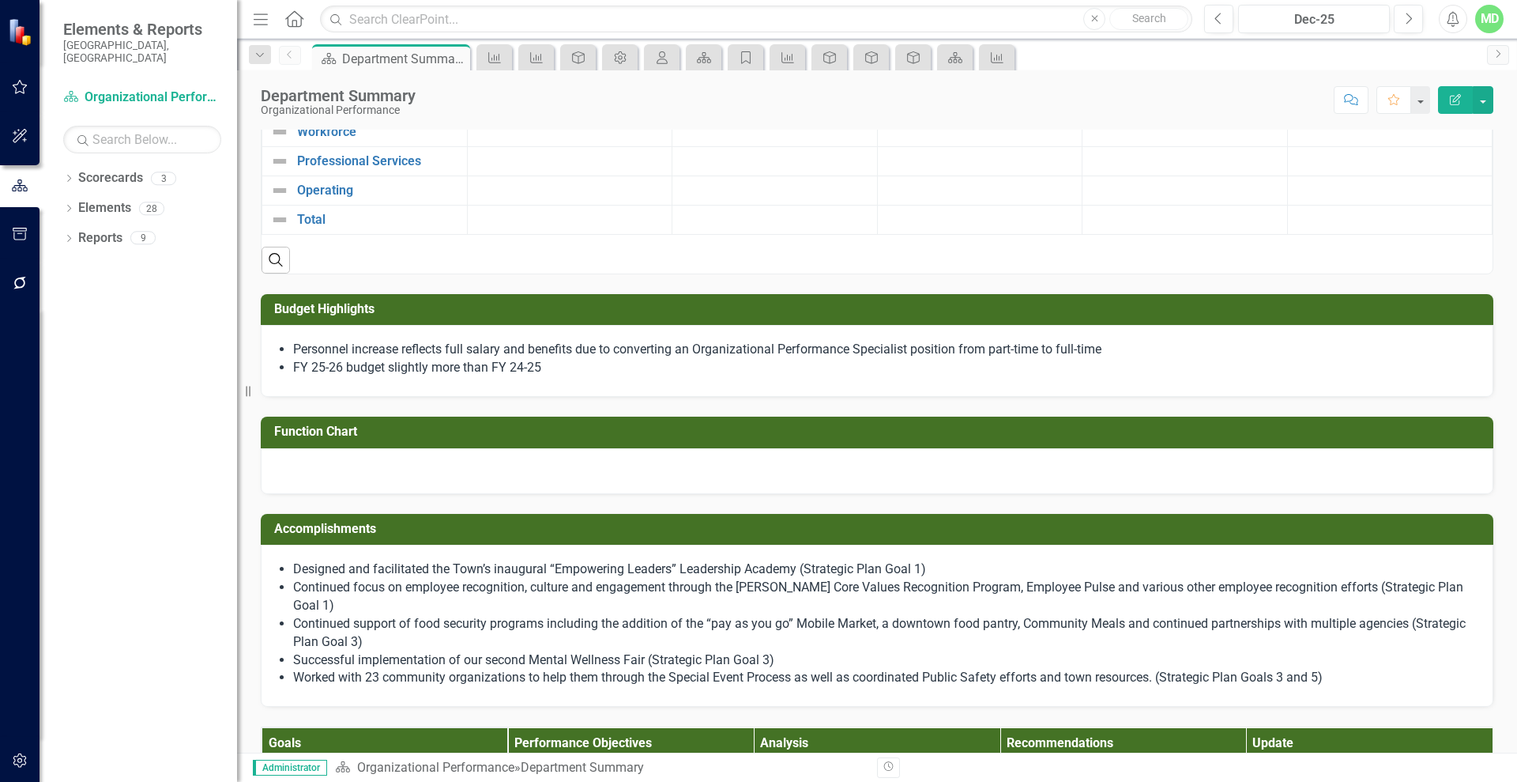
click at [867, 456] on div at bounding box center [877, 471] width 1233 height 46
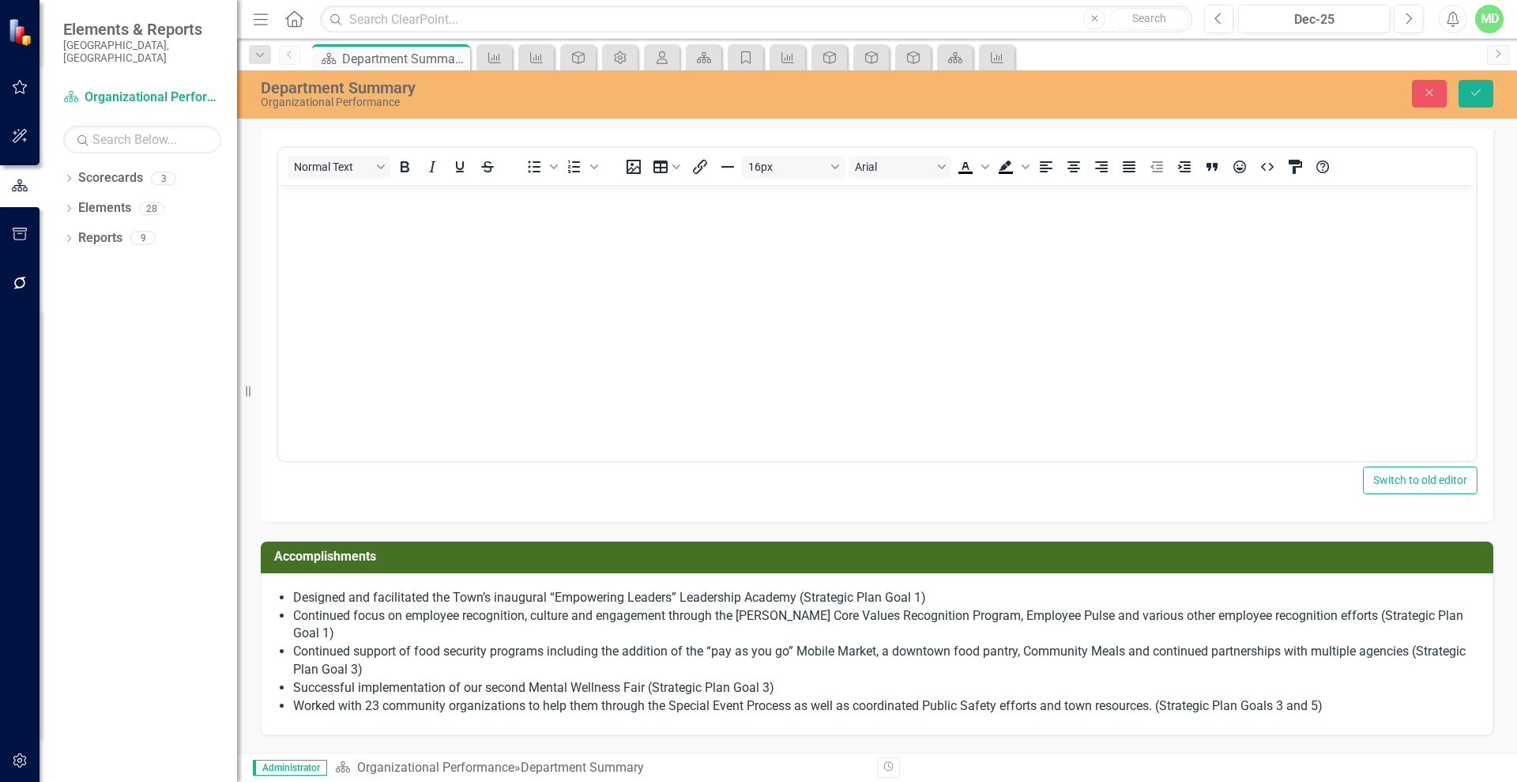
scroll to position [589, 0]
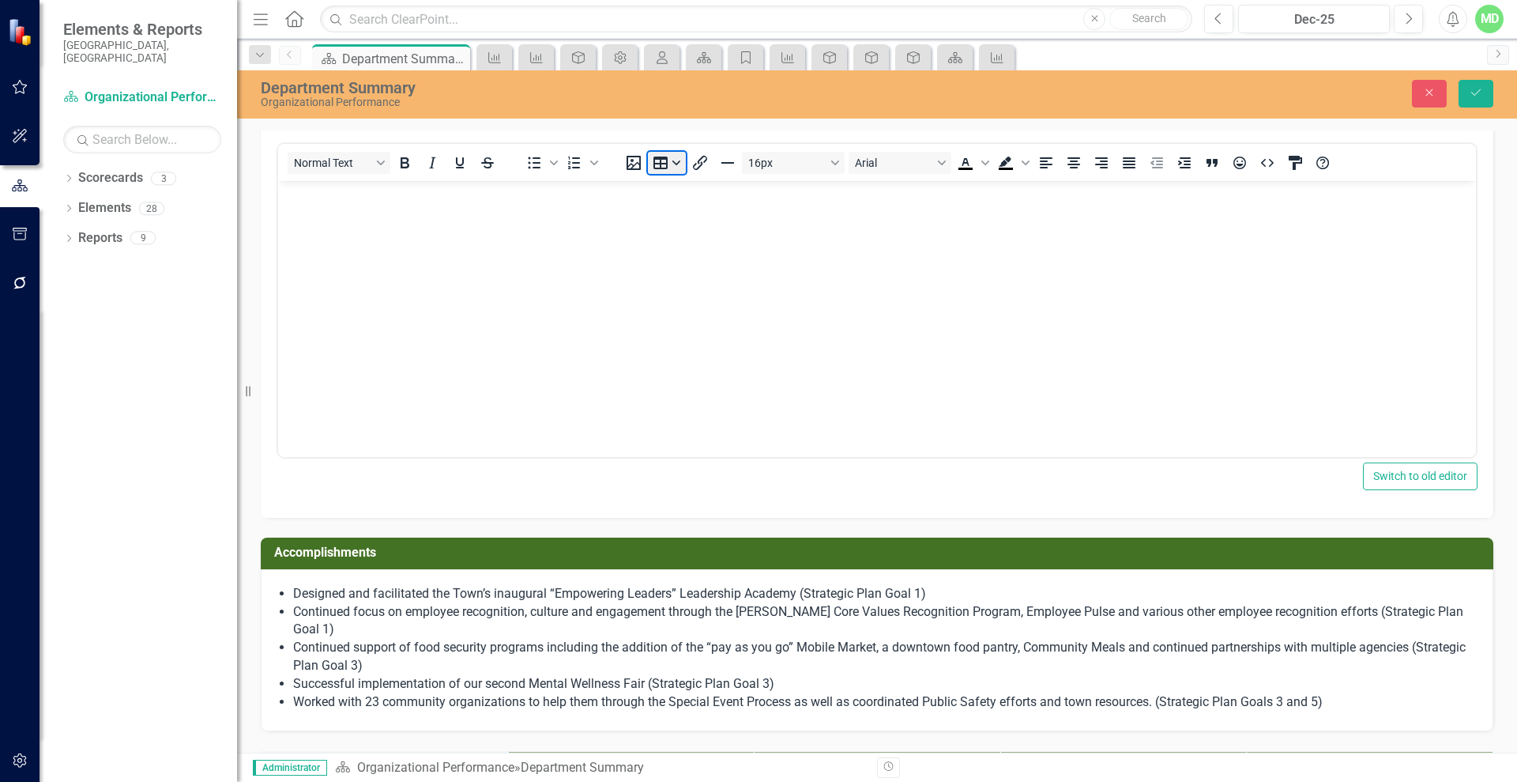
click at [675, 162] on button "Table" at bounding box center [667, 163] width 38 height 22
click at [634, 162] on icon "Insert image" at bounding box center [633, 162] width 19 height 19
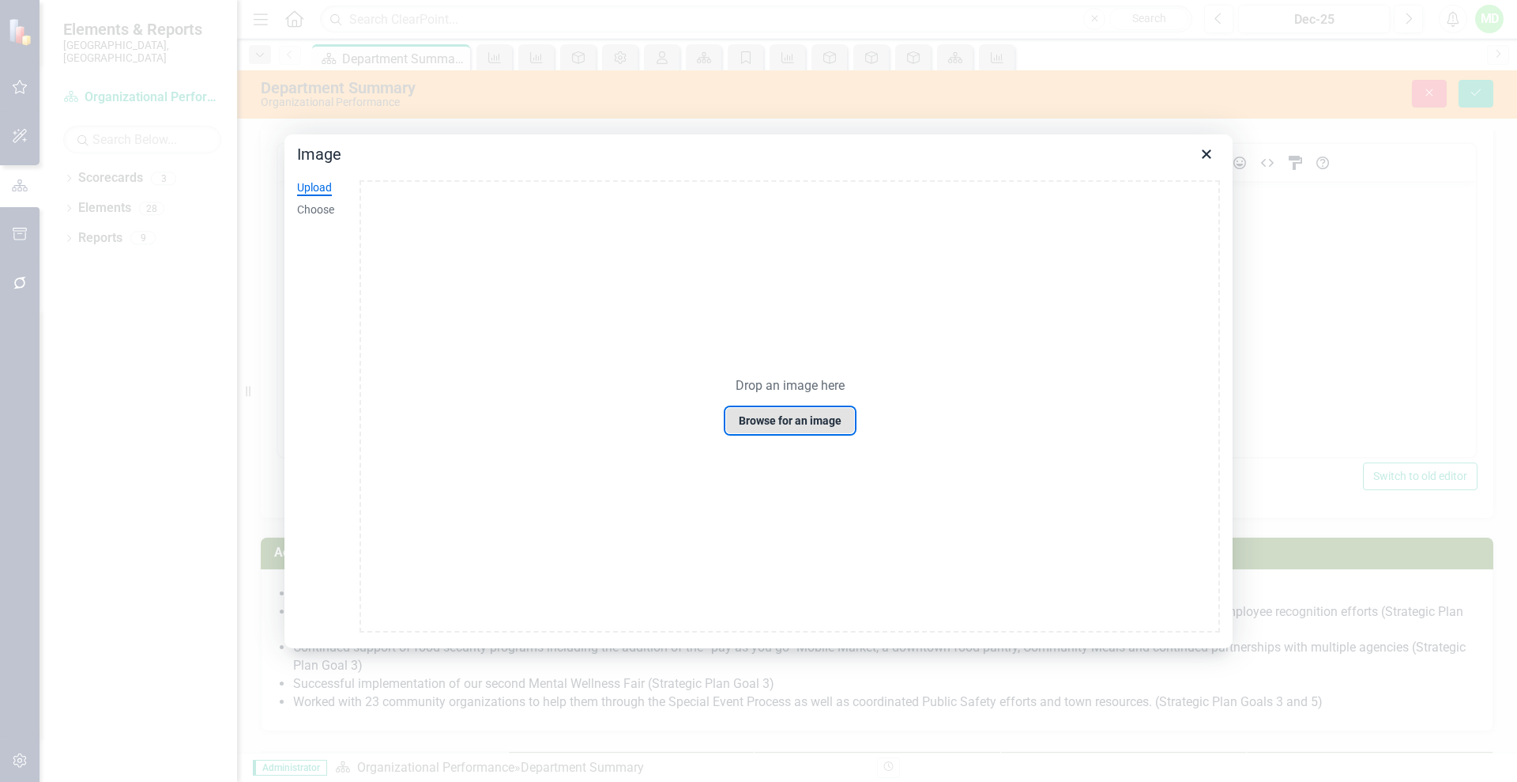
click at [782, 426] on button "Browse for an image" at bounding box center [791, 420] width 130 height 27
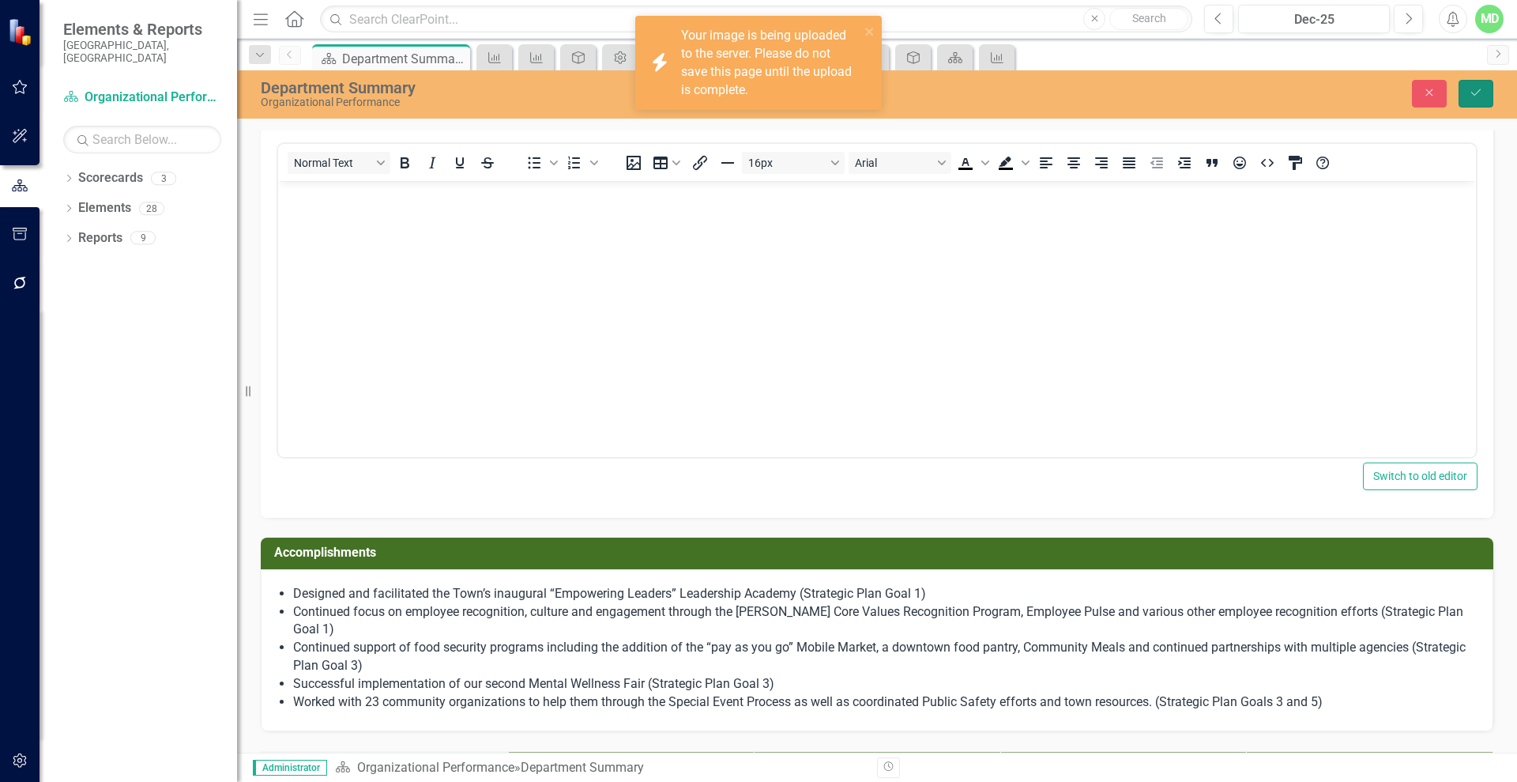
click at [1483, 89] on icon "Save" at bounding box center [1476, 92] width 14 height 11
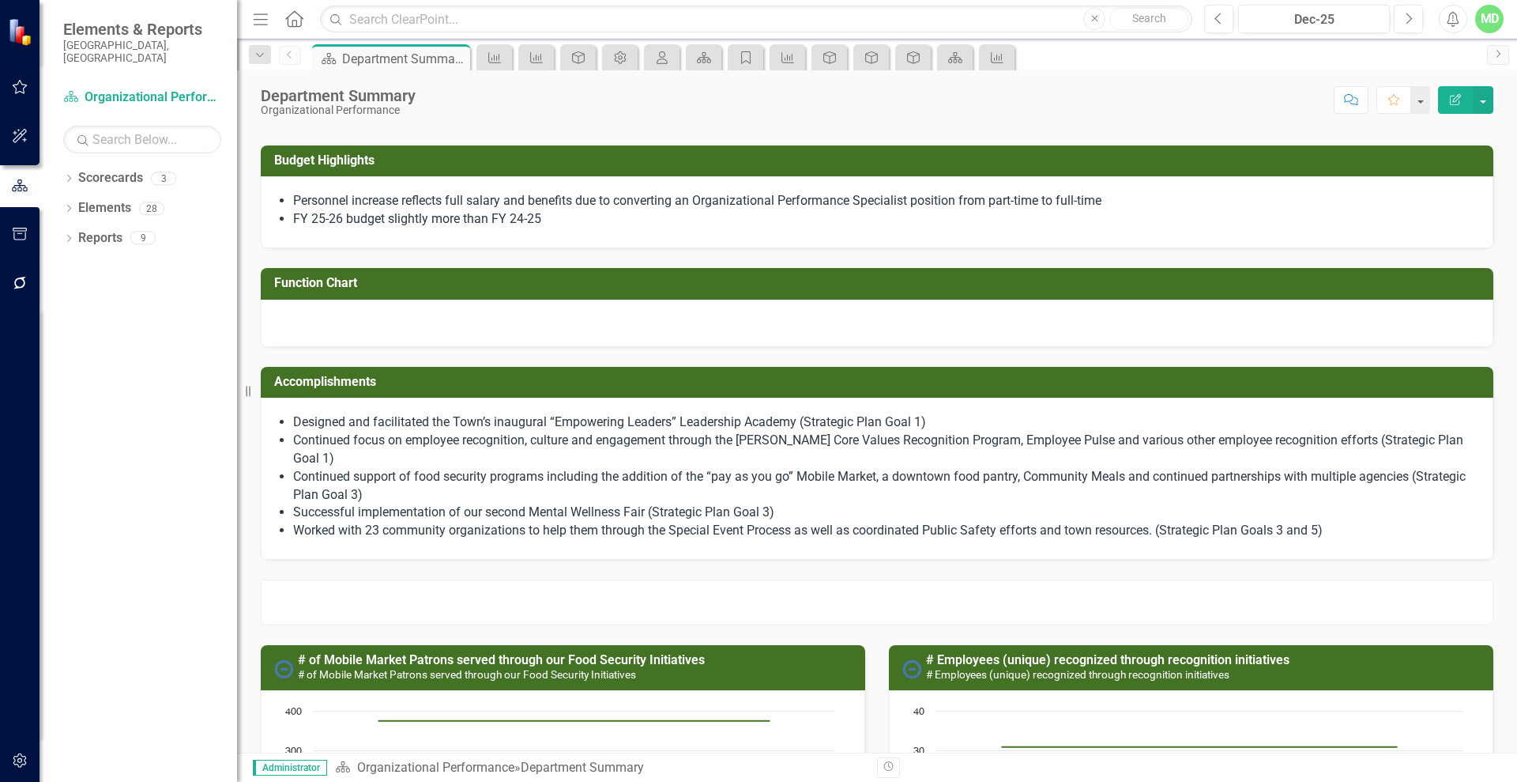
scroll to position [412, 0]
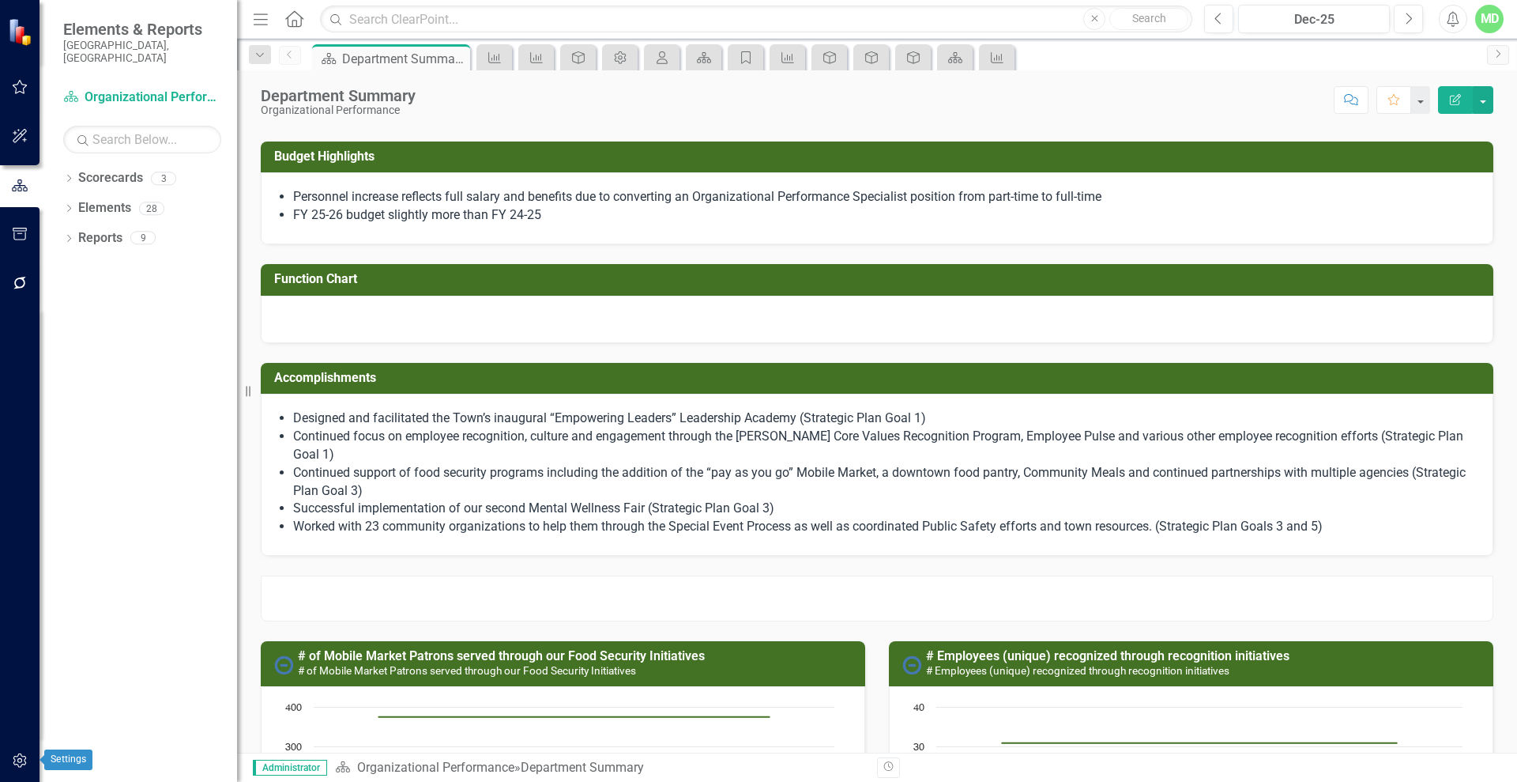
click at [6, 767] on button "button" at bounding box center [20, 761] width 36 height 33
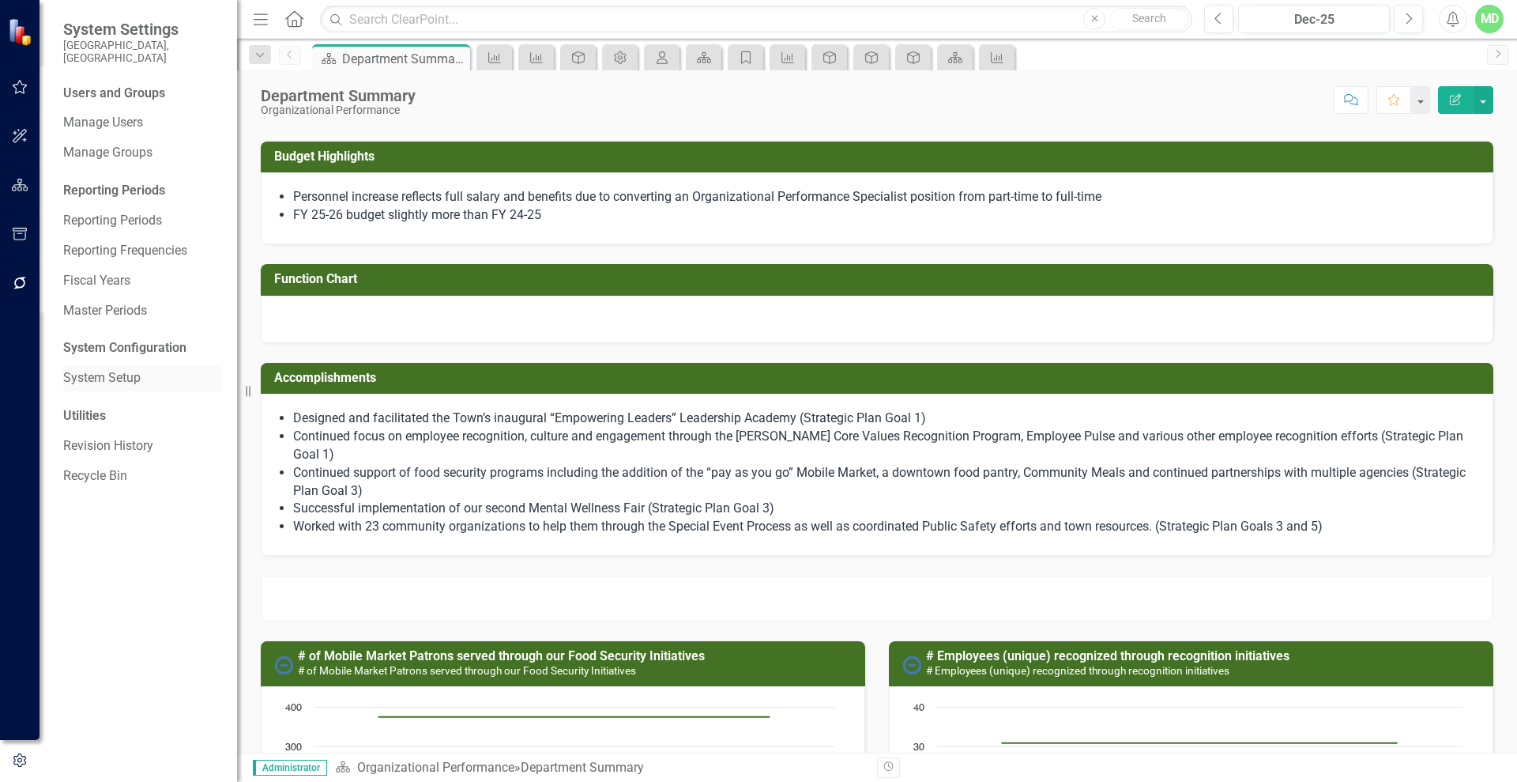
click at [116, 369] on link "System Setup" at bounding box center [142, 378] width 158 height 18
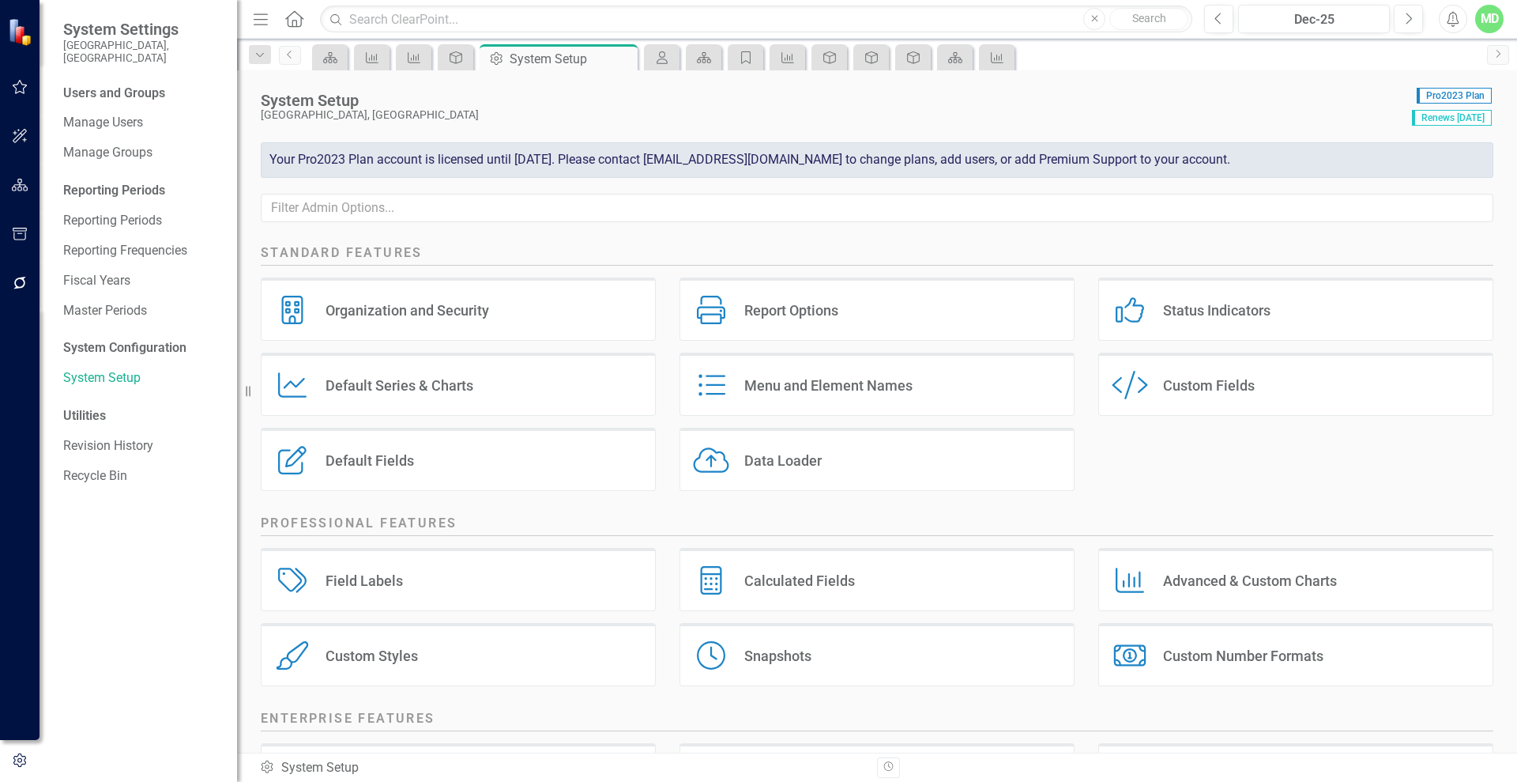
click at [1162, 371] on div "Custom Style Custom Fields" at bounding box center [1296, 383] width 395 height 63
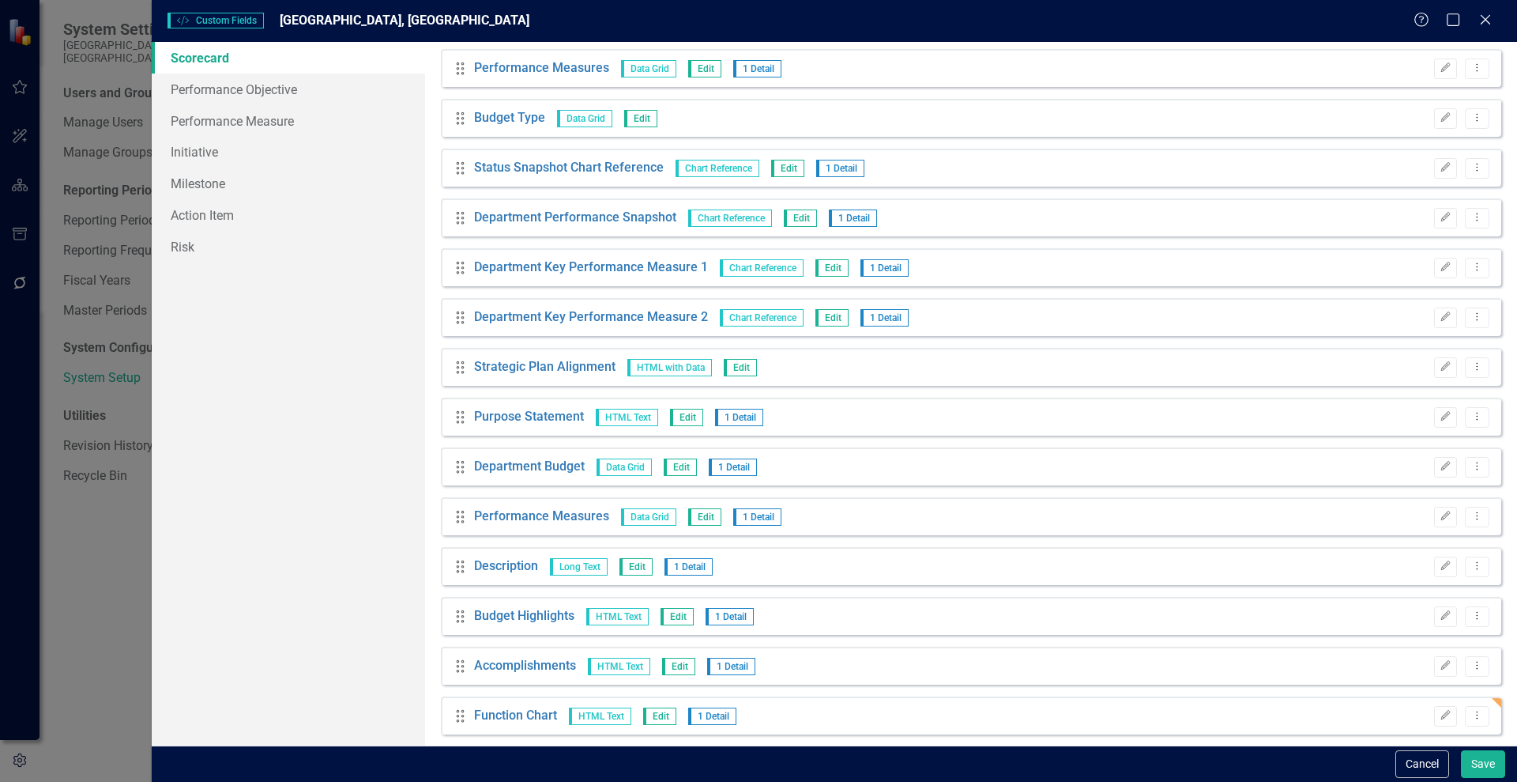
scroll to position [407, 0]
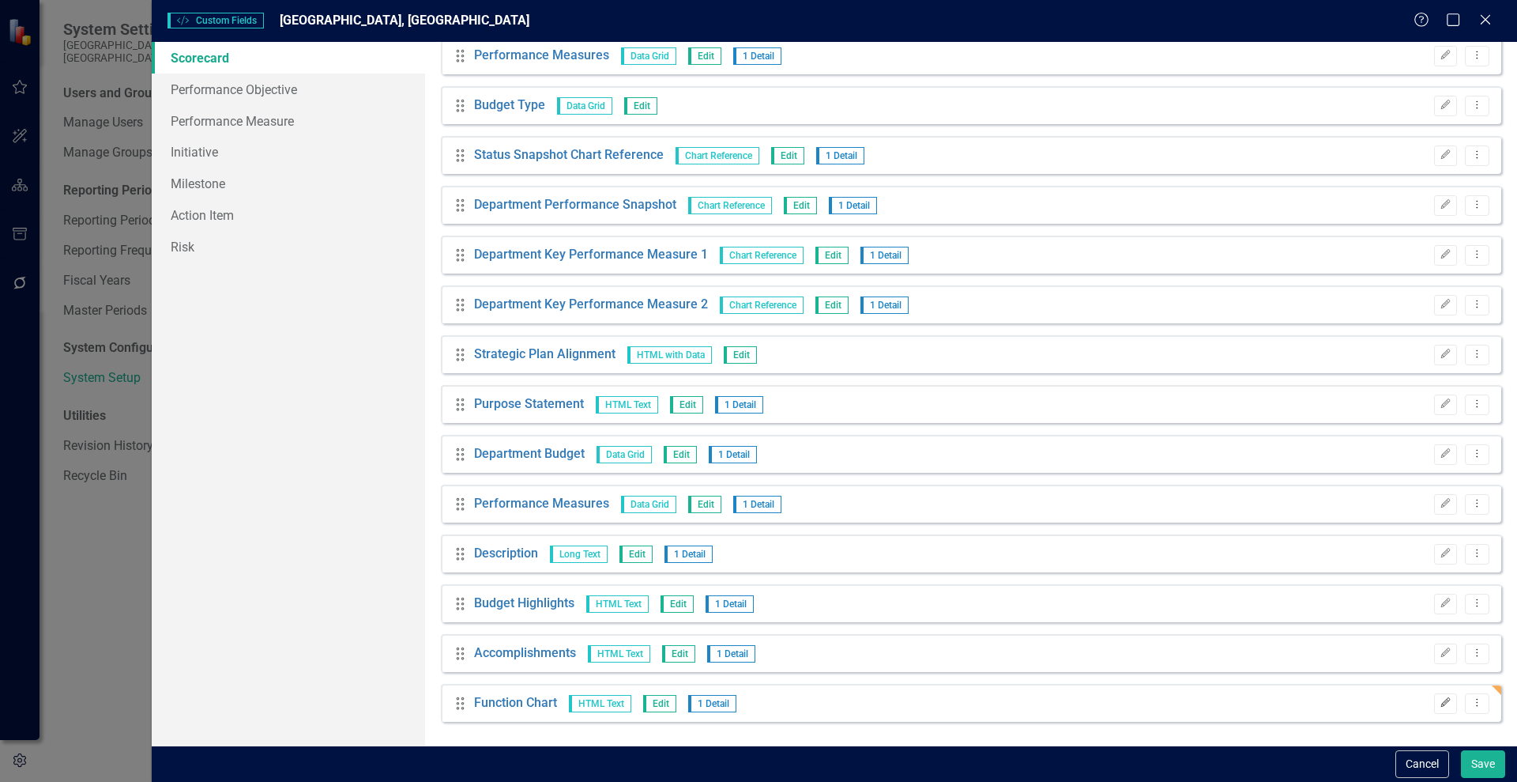
click at [1440, 706] on icon "Edit" at bounding box center [1446, 702] width 12 height 9
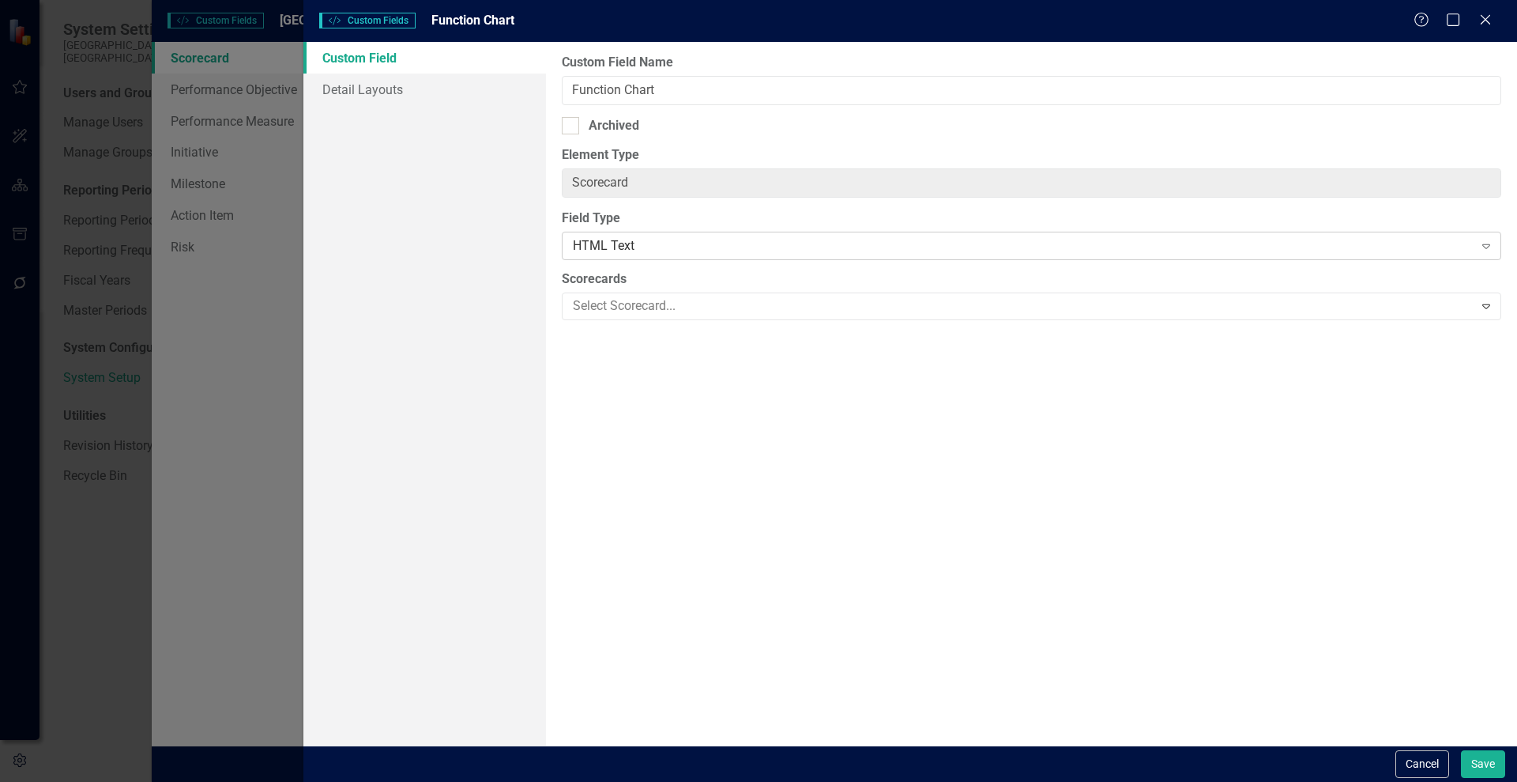
click at [635, 251] on div "HTML Text" at bounding box center [1023, 246] width 900 height 18
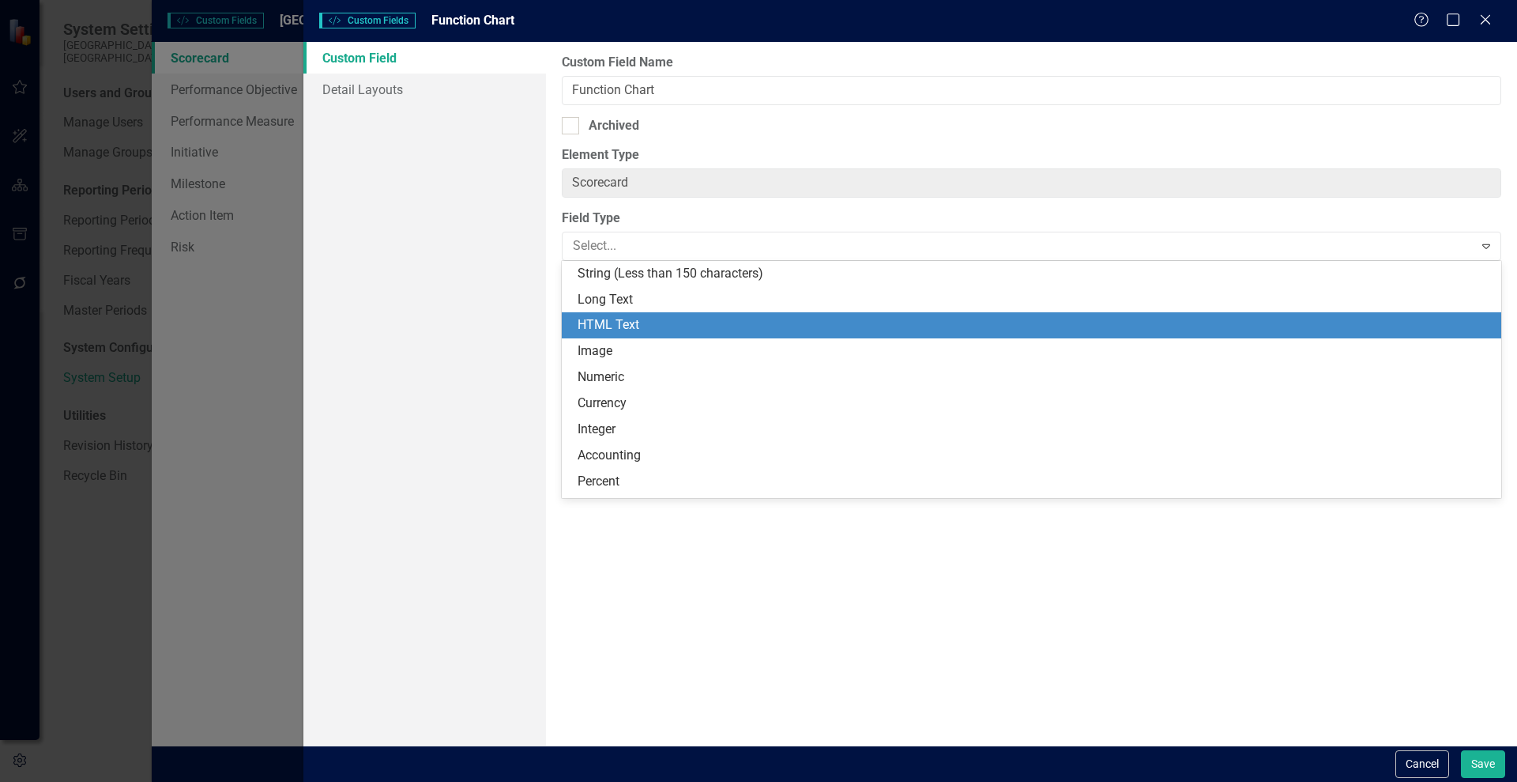
scroll to position [52, 0]
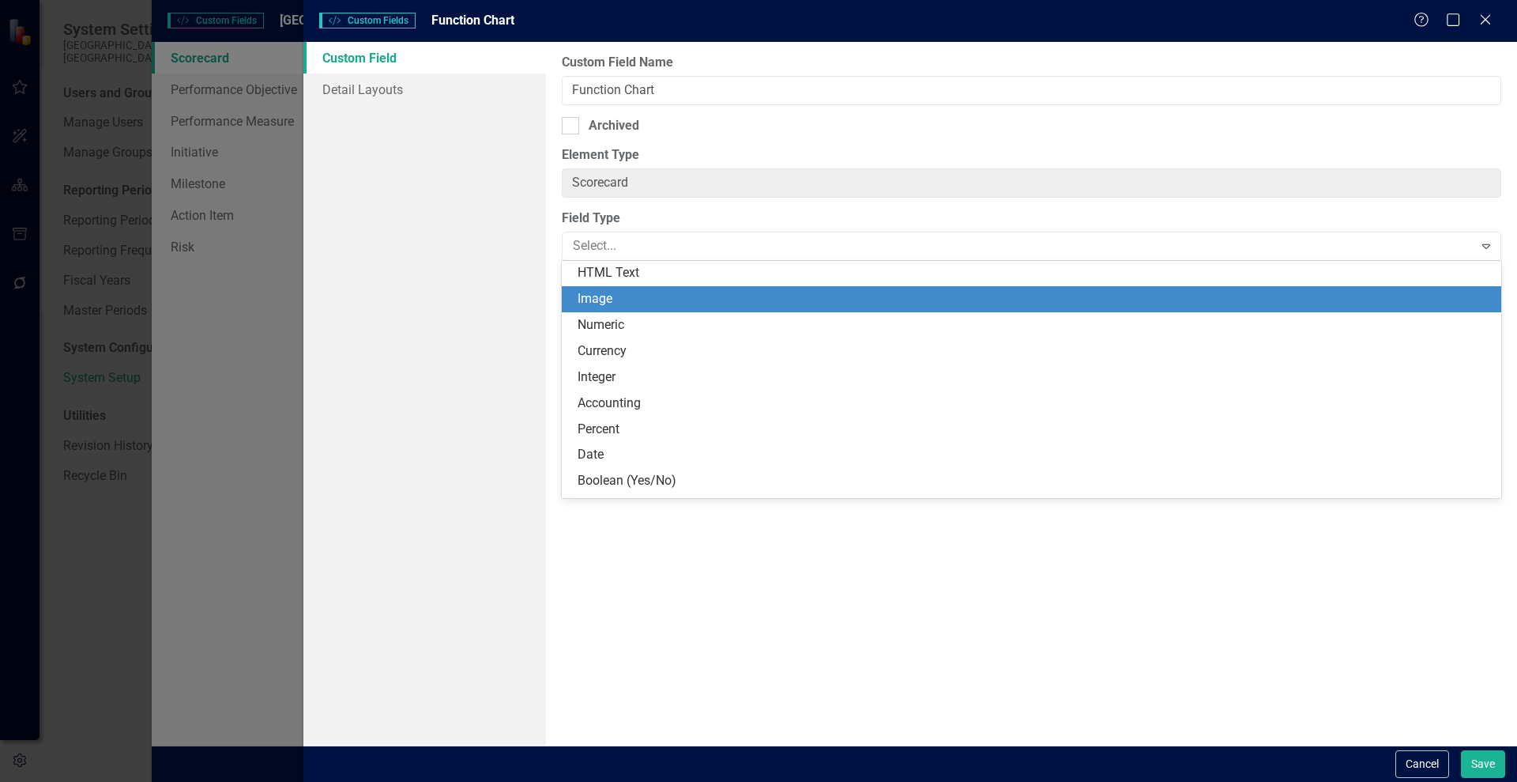
click at [598, 306] on div "Image" at bounding box center [1035, 299] width 914 height 18
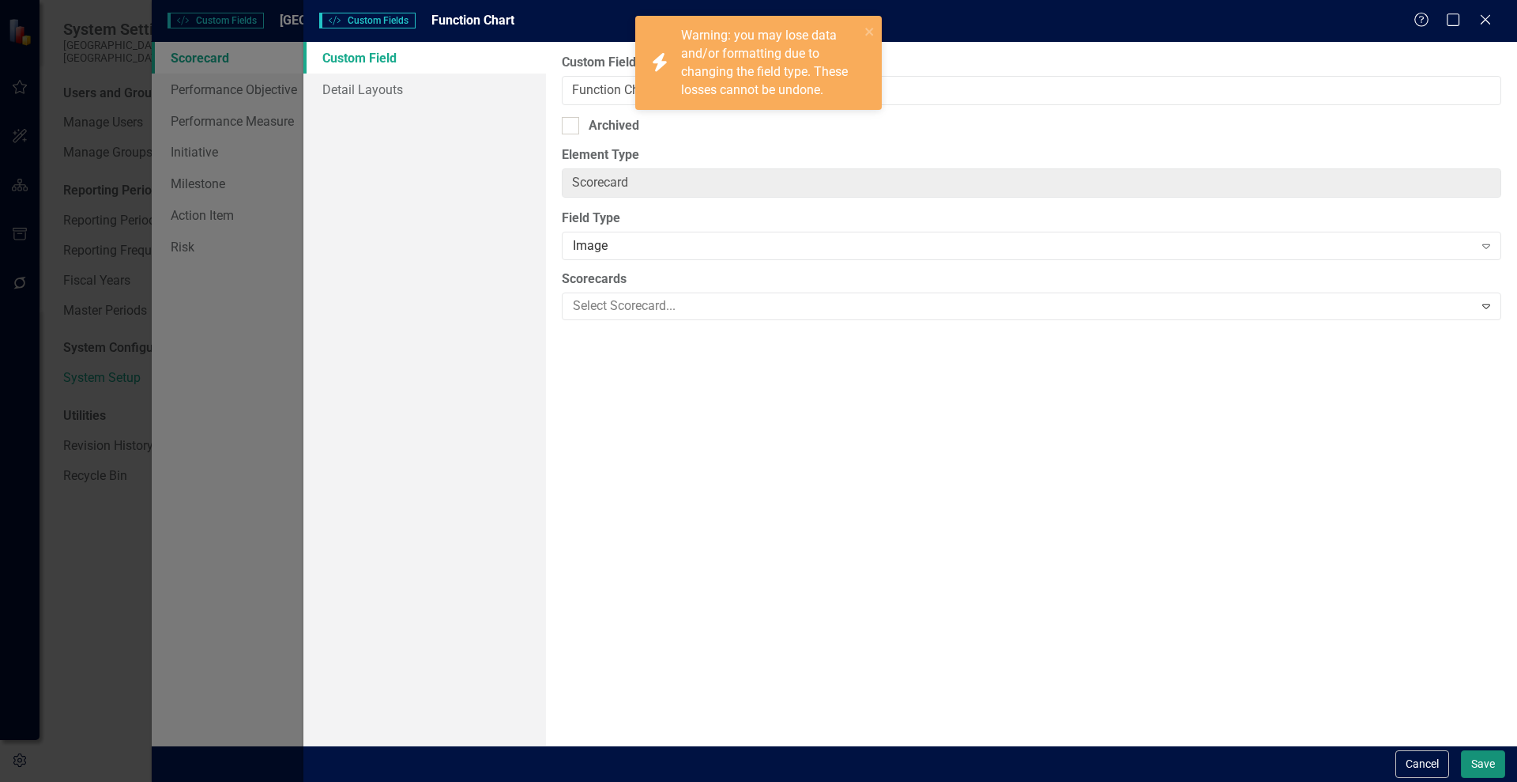
click at [1473, 760] on button "Save" at bounding box center [1483, 764] width 44 height 28
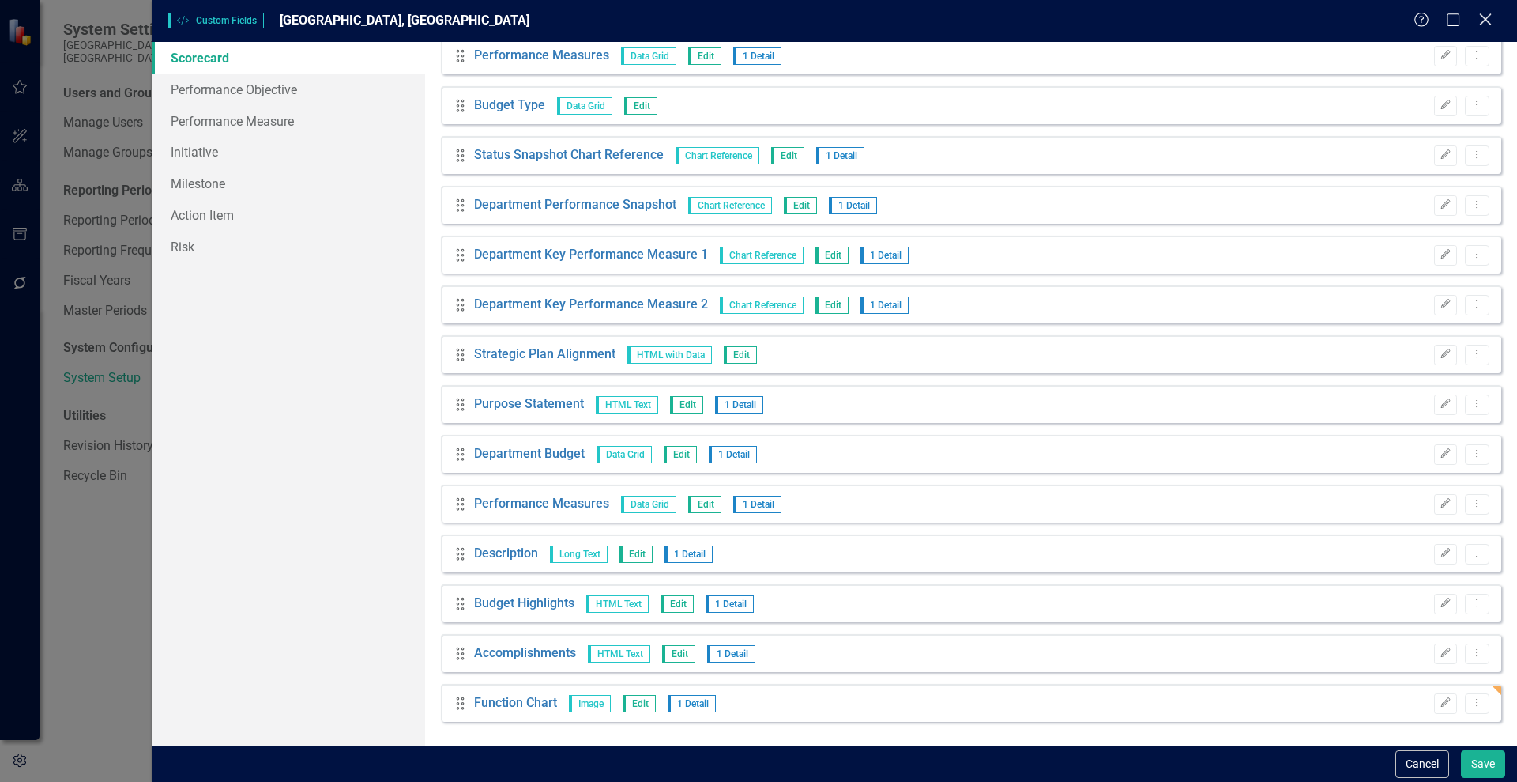
click at [1491, 19] on icon "Close" at bounding box center [1486, 19] width 20 height 15
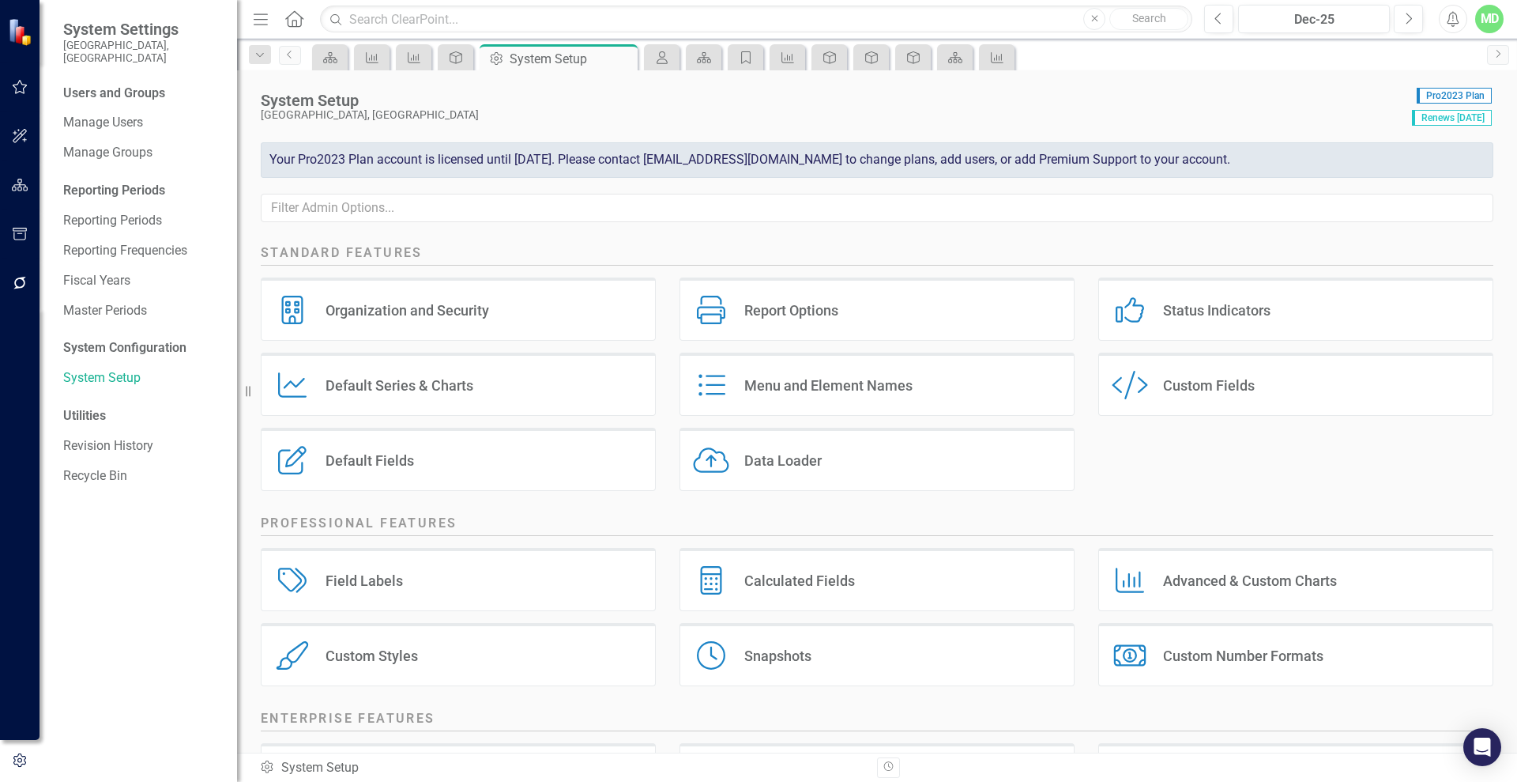
click at [1260, 364] on div "Custom Style Custom Fields" at bounding box center [1296, 383] width 395 height 63
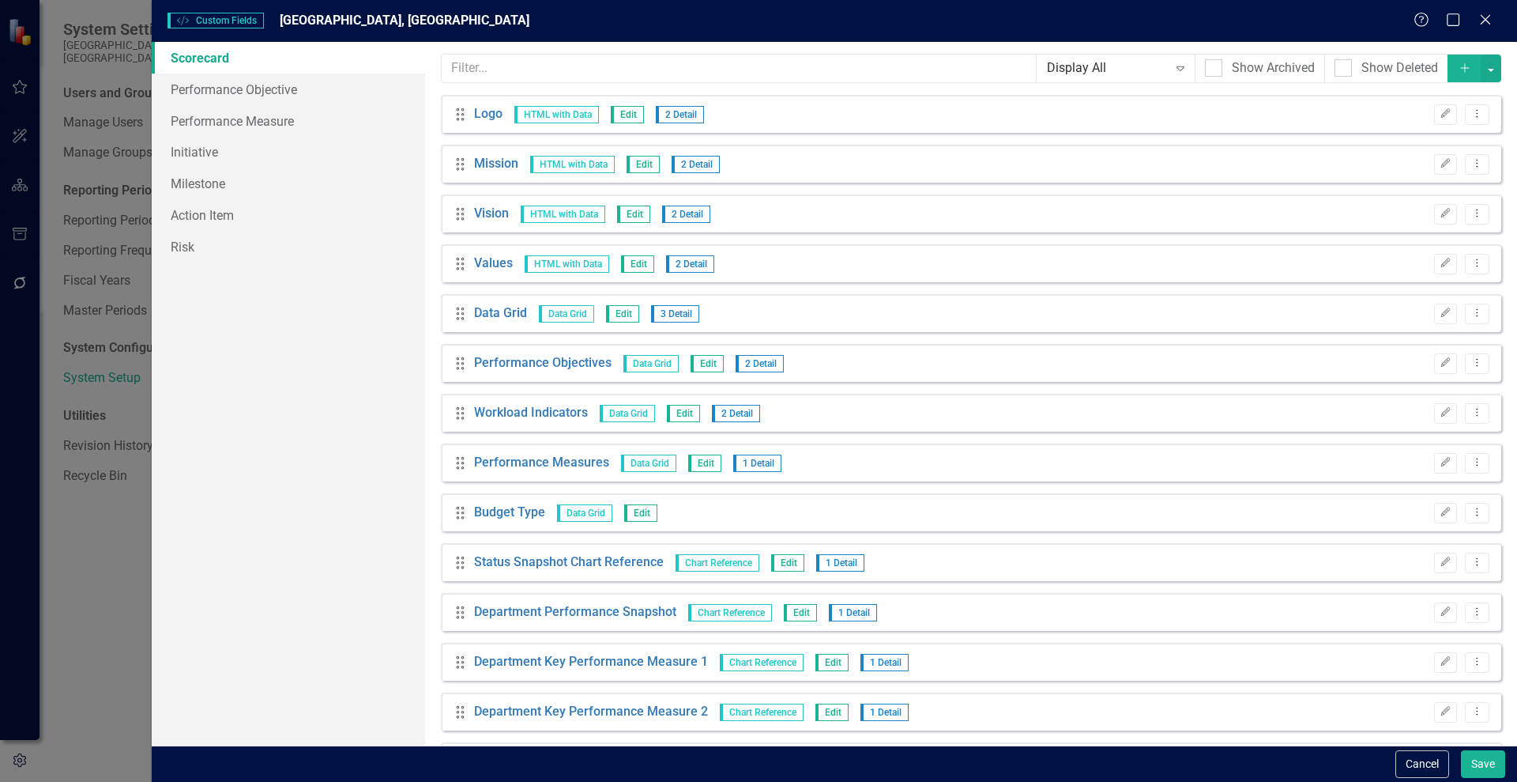
scroll to position [407, 0]
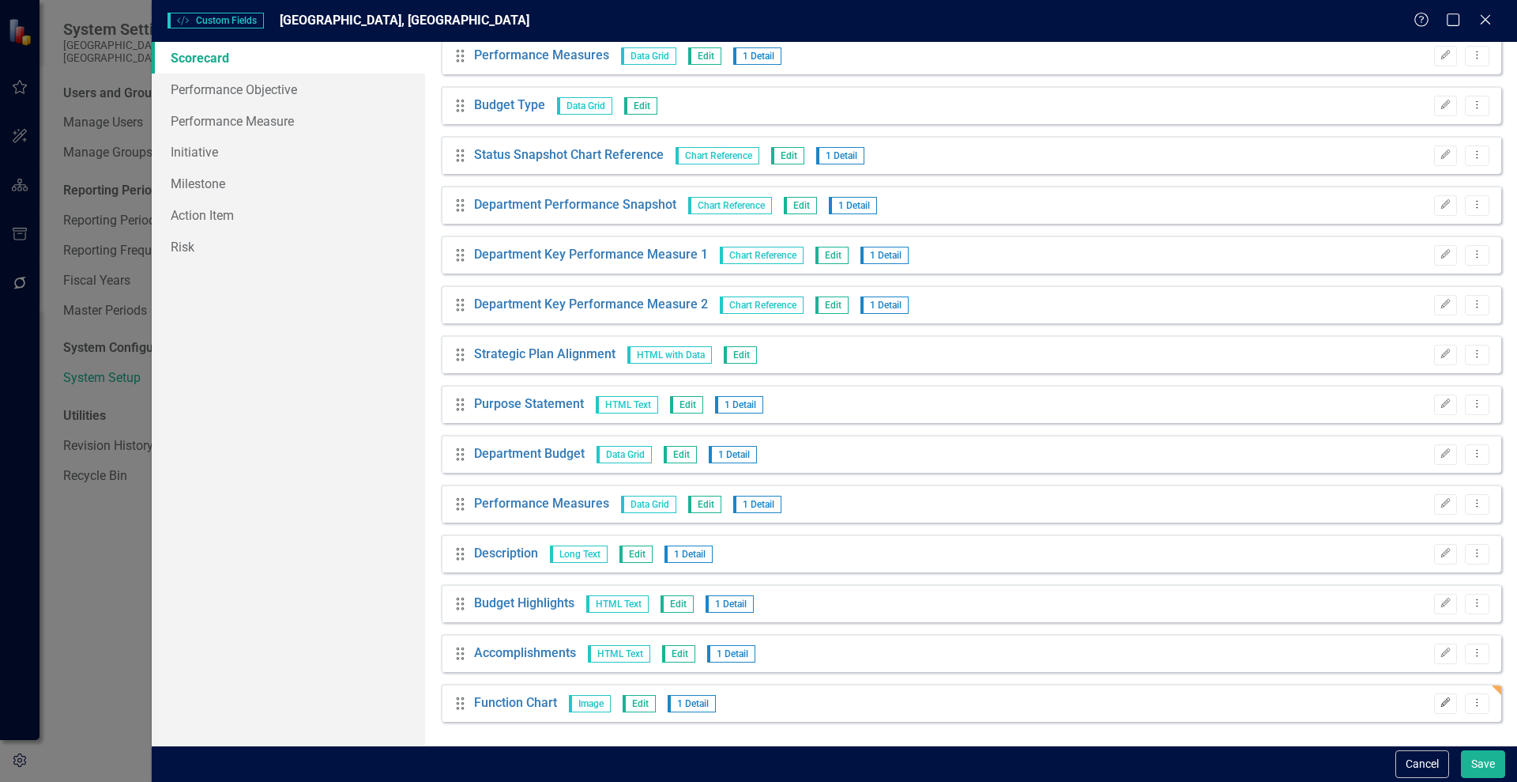
click at [1442, 699] on icon "button" at bounding box center [1446, 702] width 9 height 9
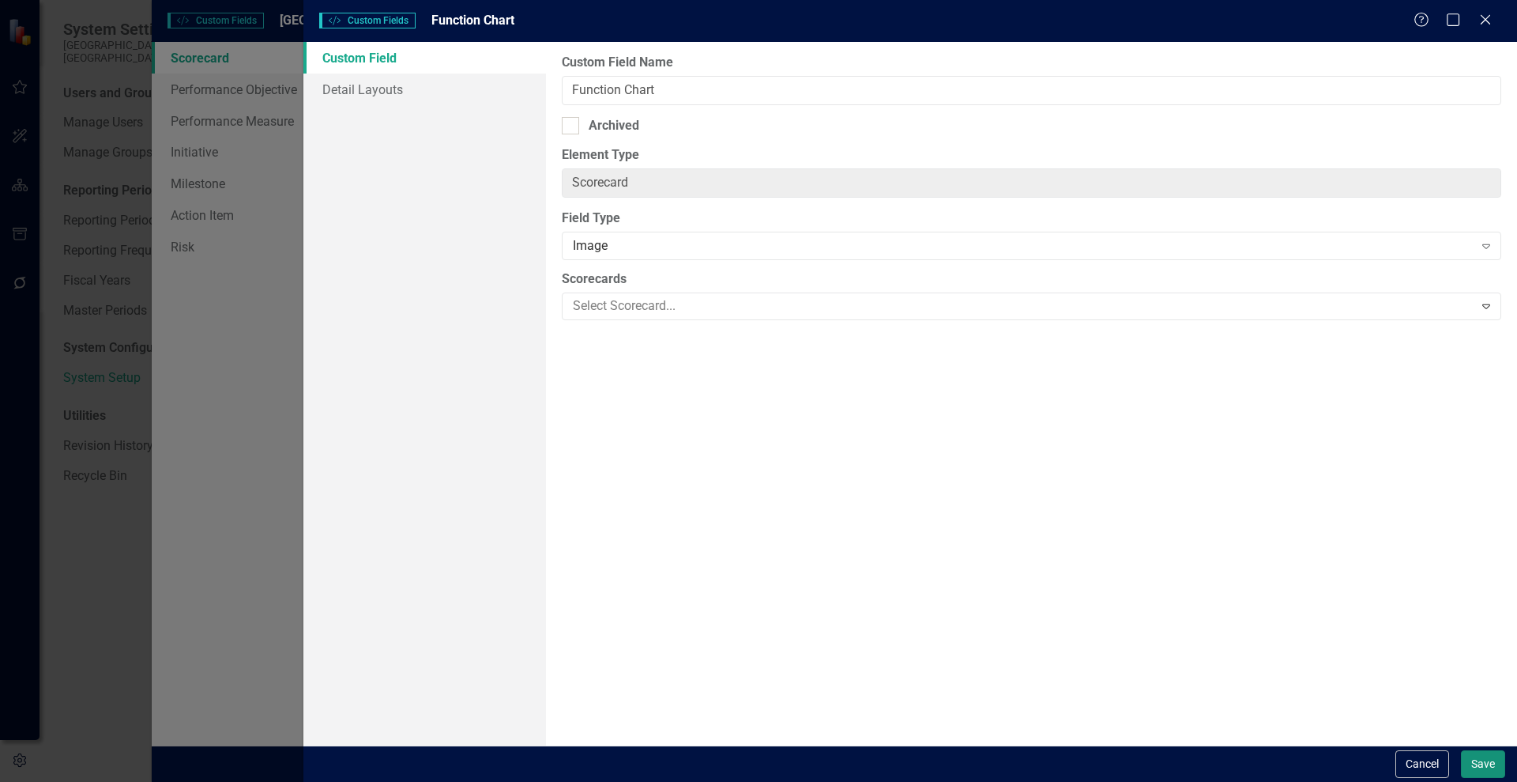
click at [1483, 767] on button "Save" at bounding box center [1483, 764] width 44 height 28
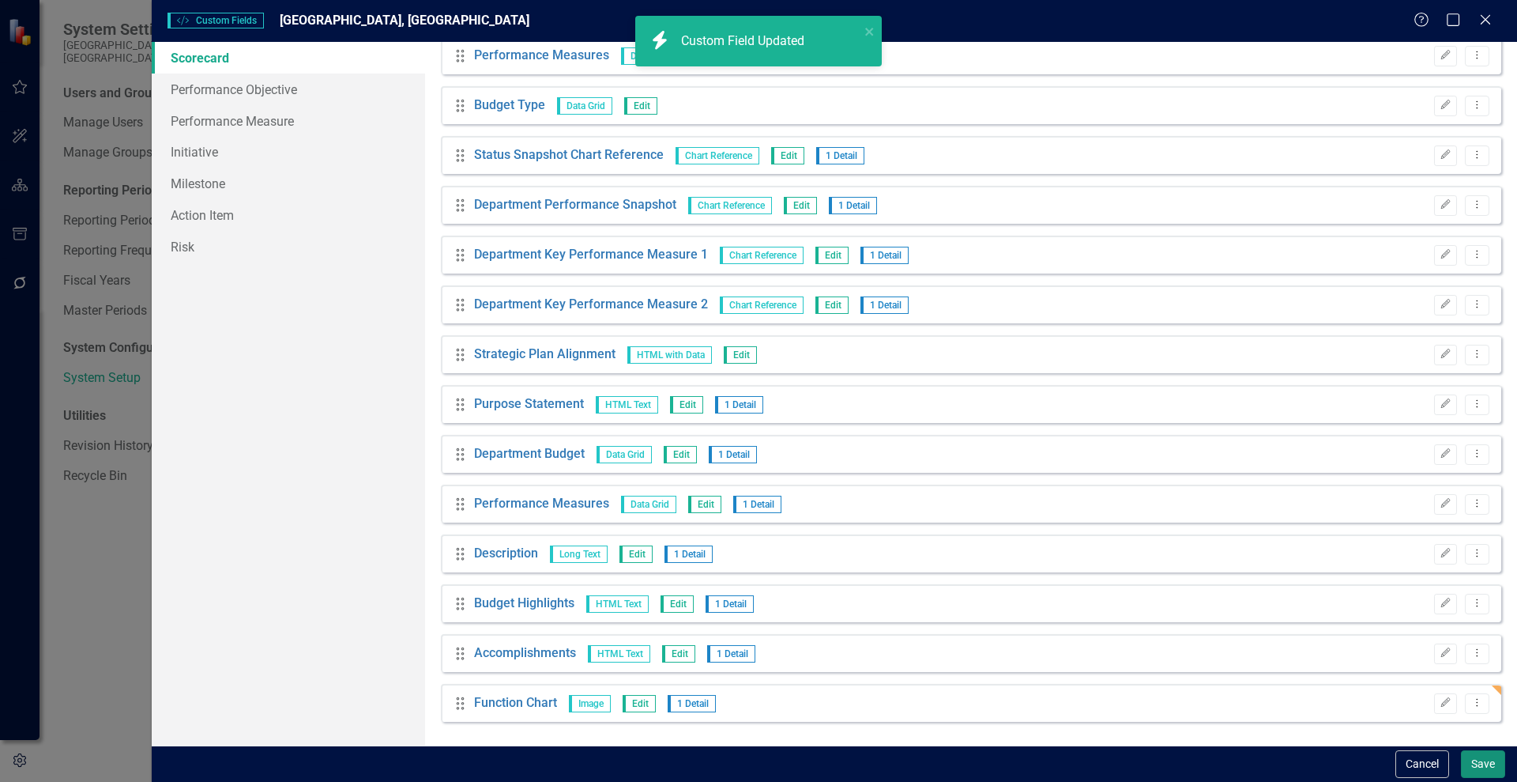
click at [1479, 766] on button "Save" at bounding box center [1483, 764] width 44 height 28
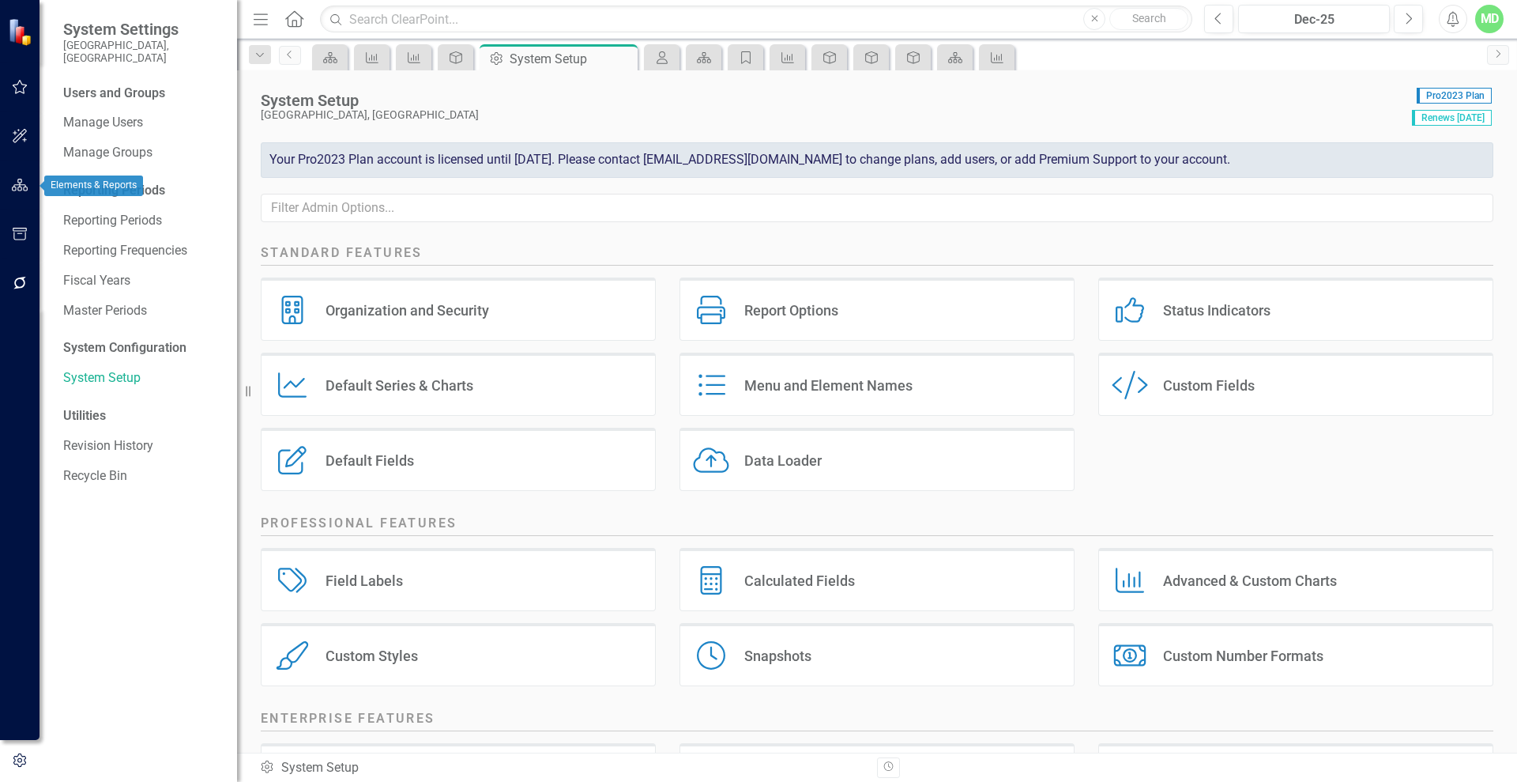
click at [16, 181] on icon "button" at bounding box center [20, 185] width 17 height 13
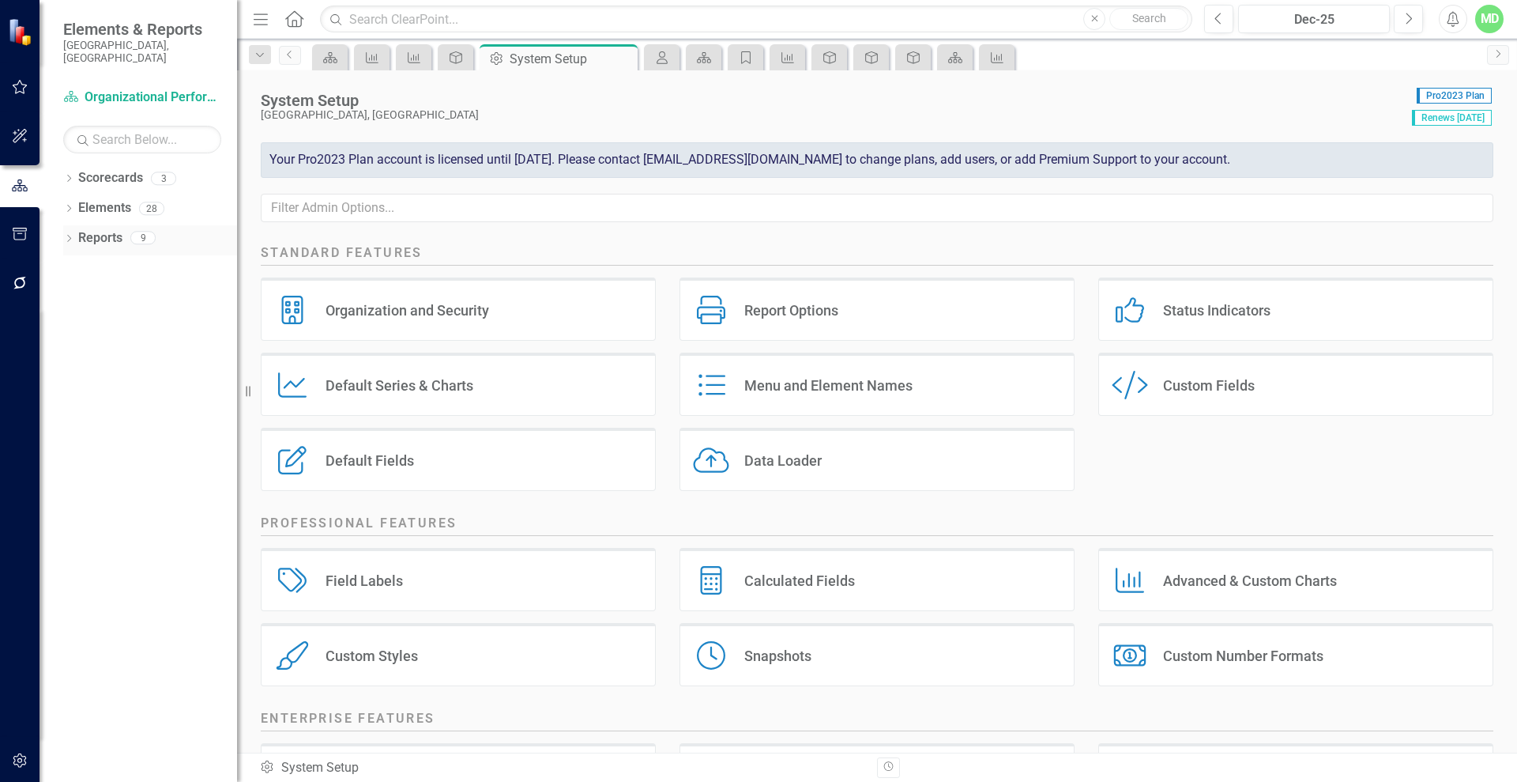
click at [99, 229] on link "Reports" at bounding box center [100, 238] width 44 height 18
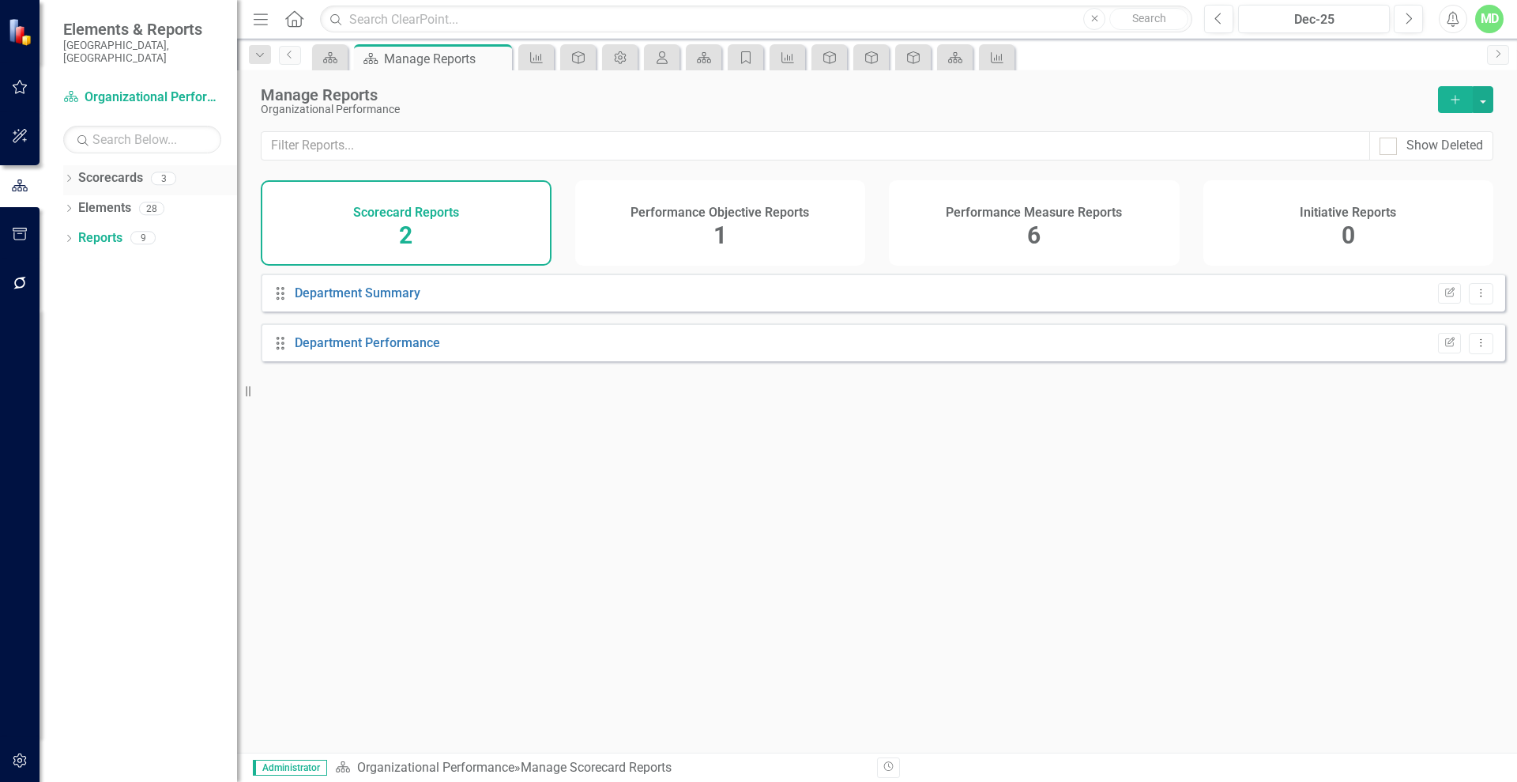
click at [92, 170] on link "Scorecards" at bounding box center [110, 178] width 65 height 18
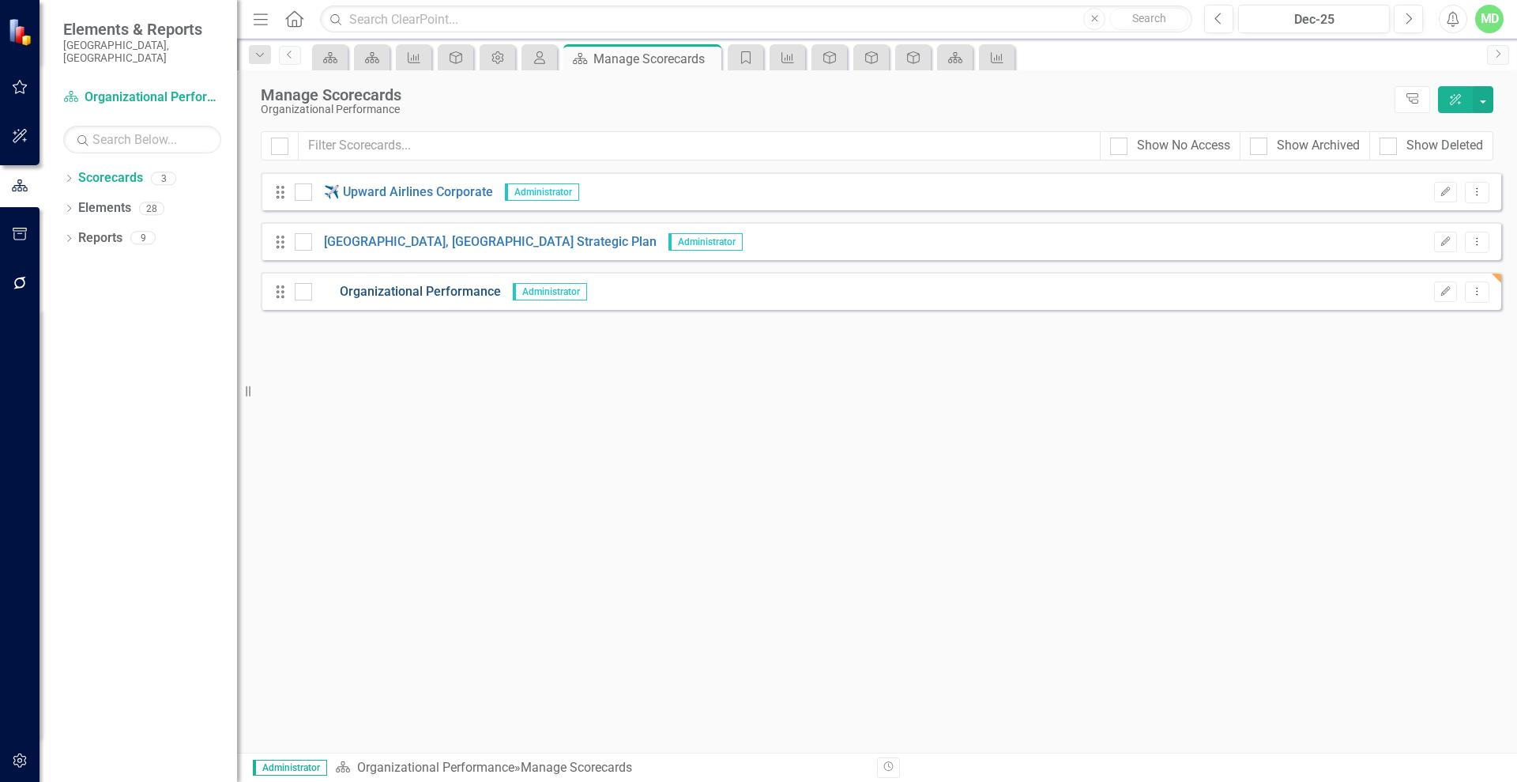
click at [424, 288] on link "Organizational Performance" at bounding box center [406, 292] width 189 height 18
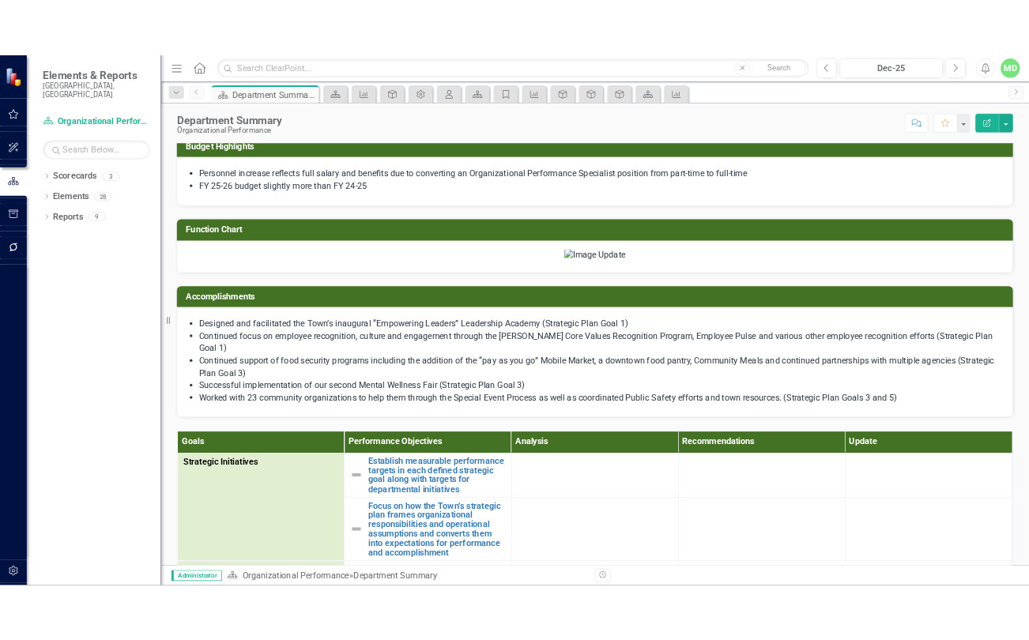
scroll to position [460, 0]
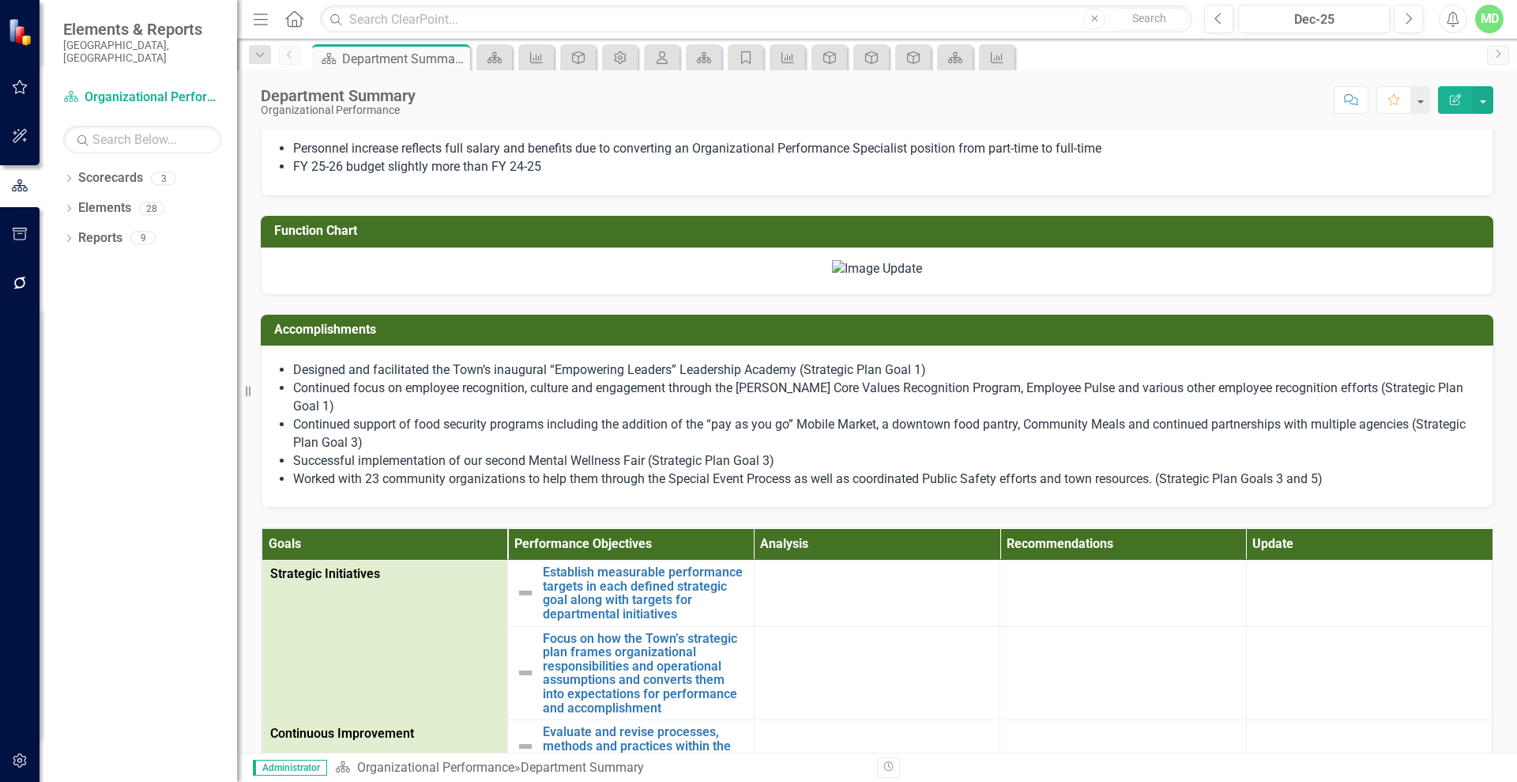
click at [1272, 273] on div at bounding box center [877, 269] width 1200 height 18
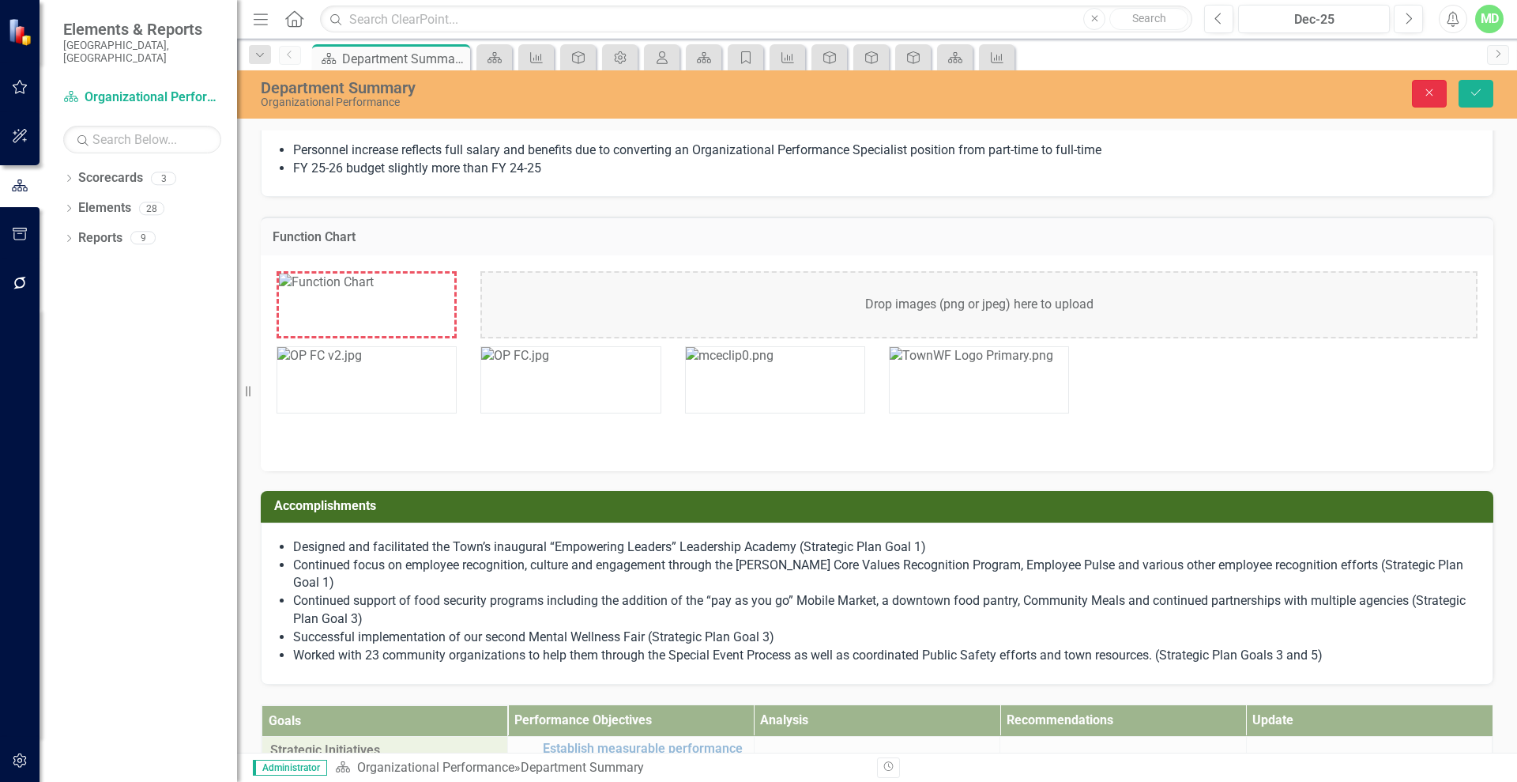
click at [1433, 98] on button "Close" at bounding box center [1429, 94] width 35 height 28
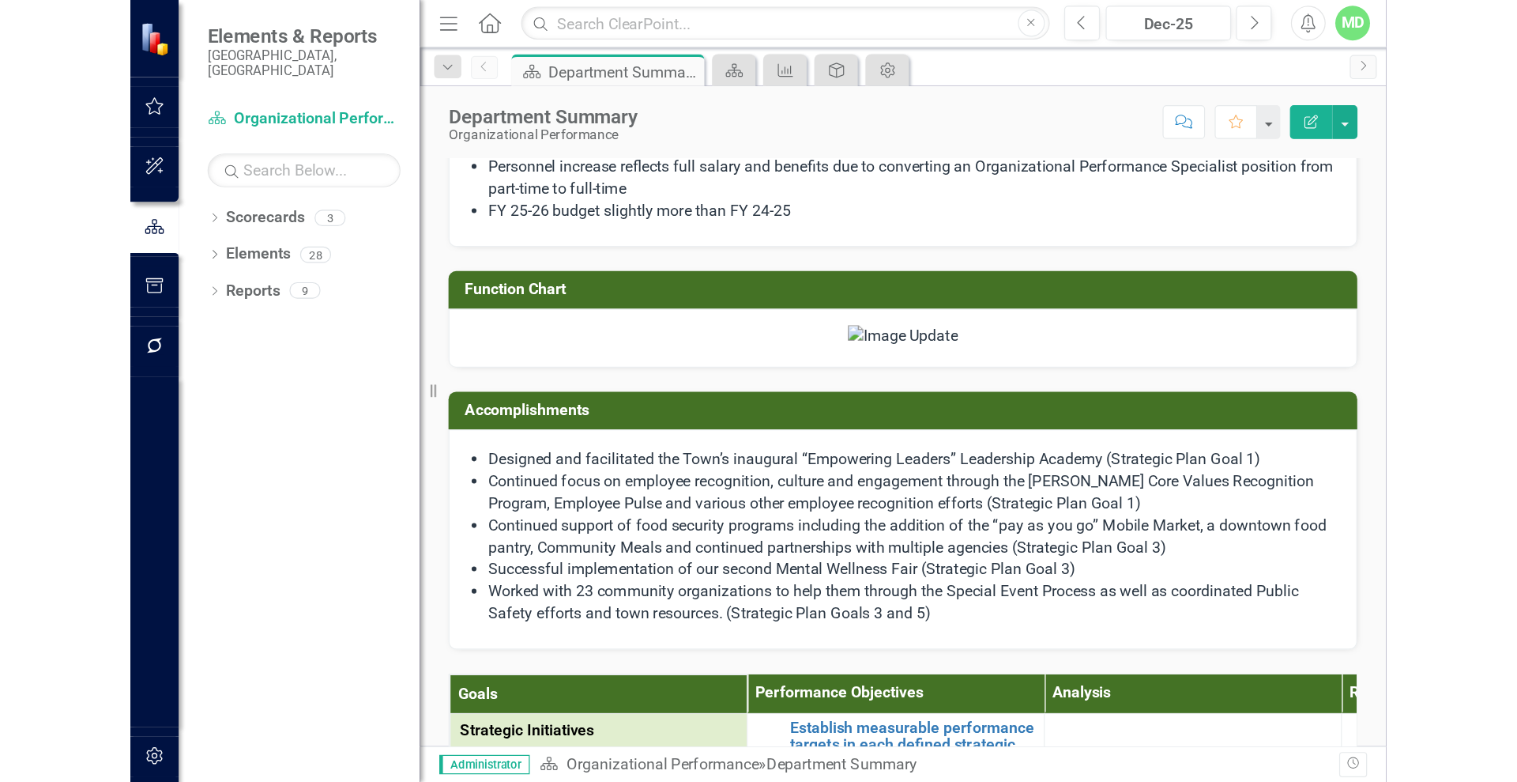
scroll to position [545, 0]
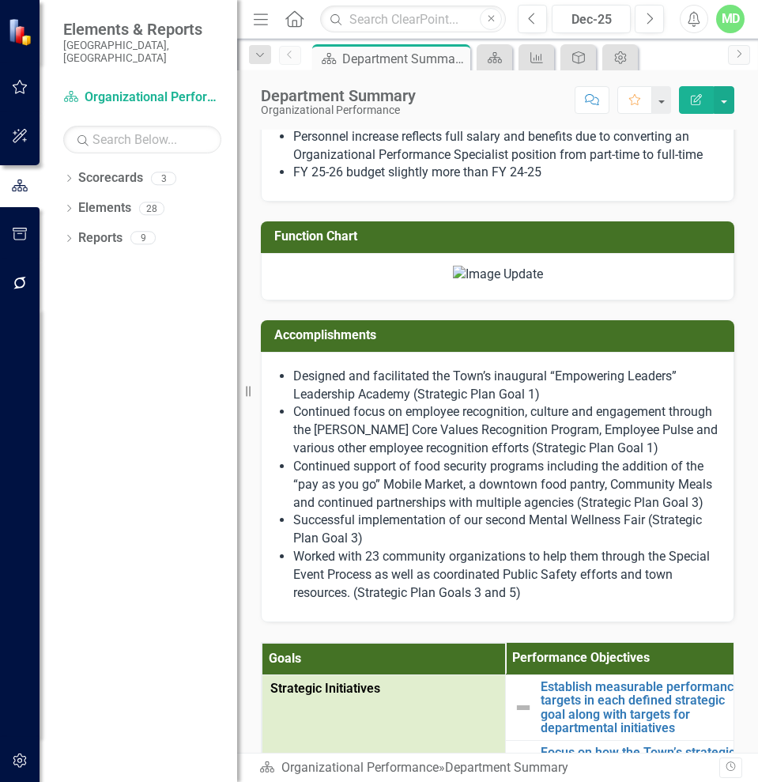
click at [543, 284] on img at bounding box center [498, 275] width 90 height 18
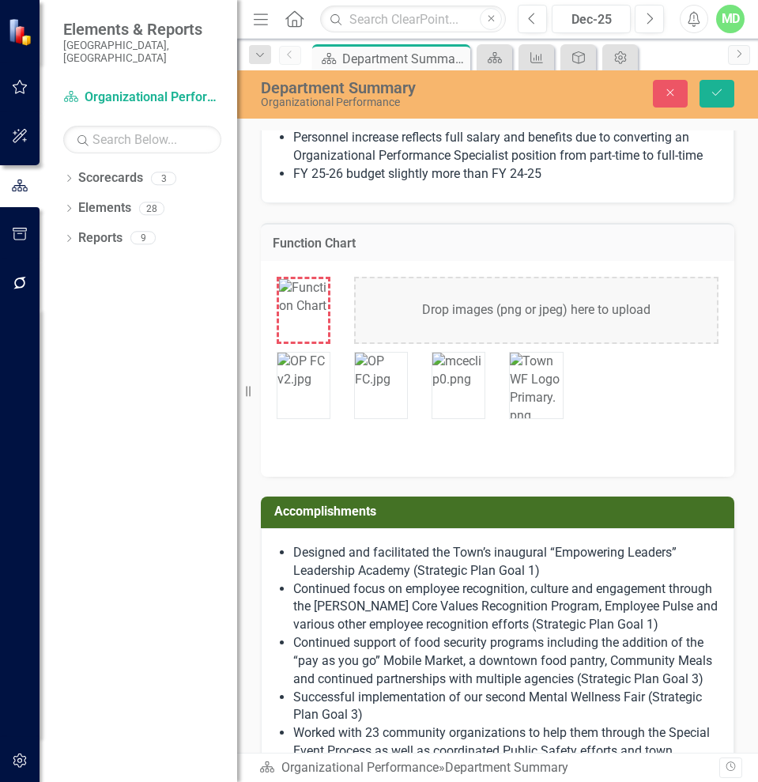
click at [455, 334] on div "Drop images (png or jpeg) here to upload" at bounding box center [536, 310] width 364 height 67
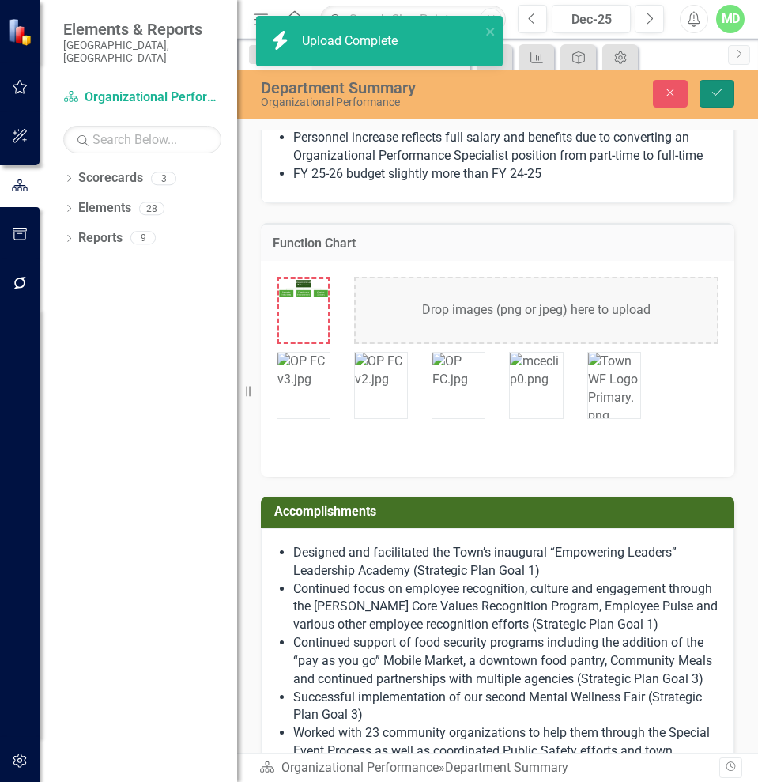
click at [718, 90] on icon "Save" at bounding box center [717, 92] width 14 height 11
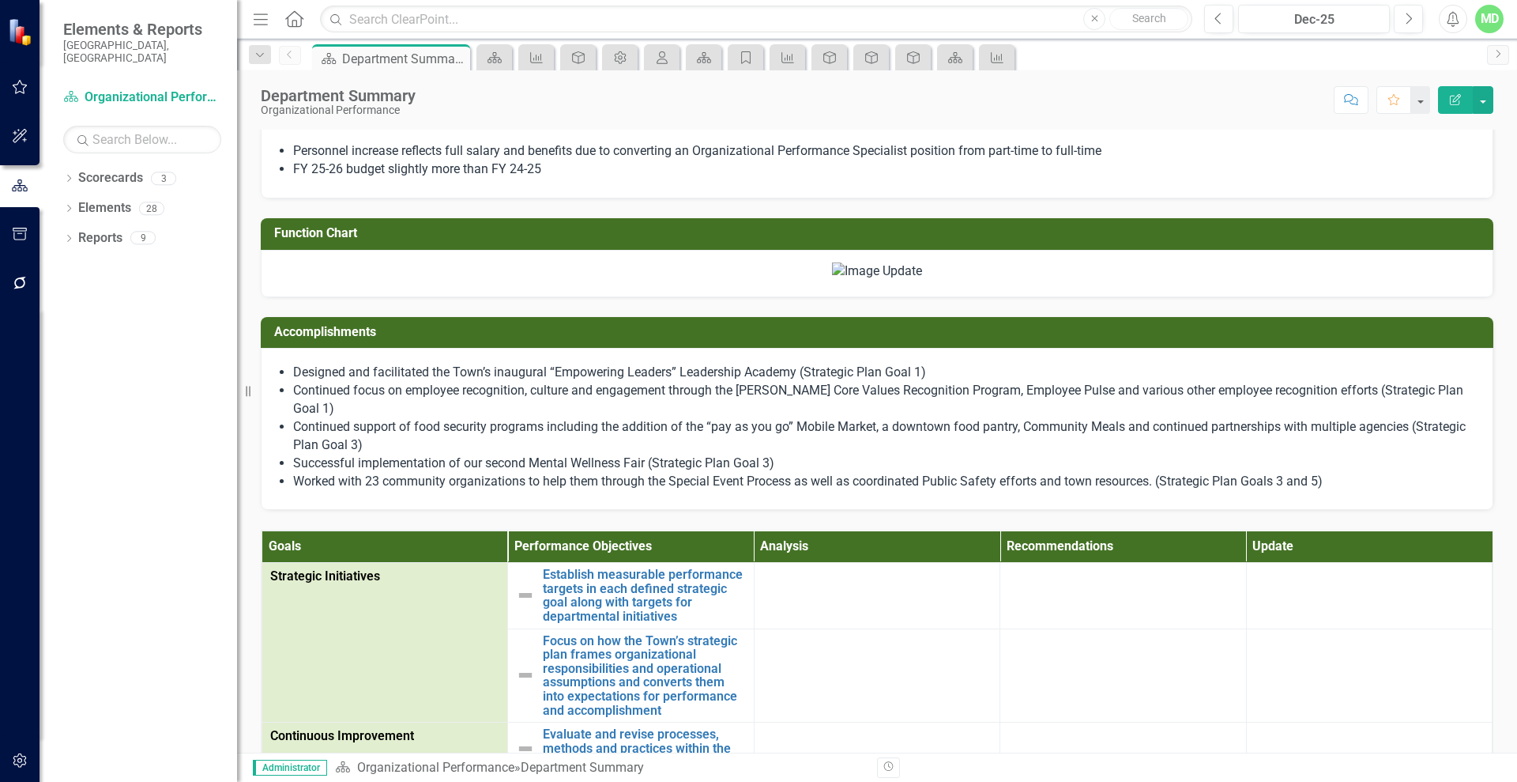
scroll to position [420, 0]
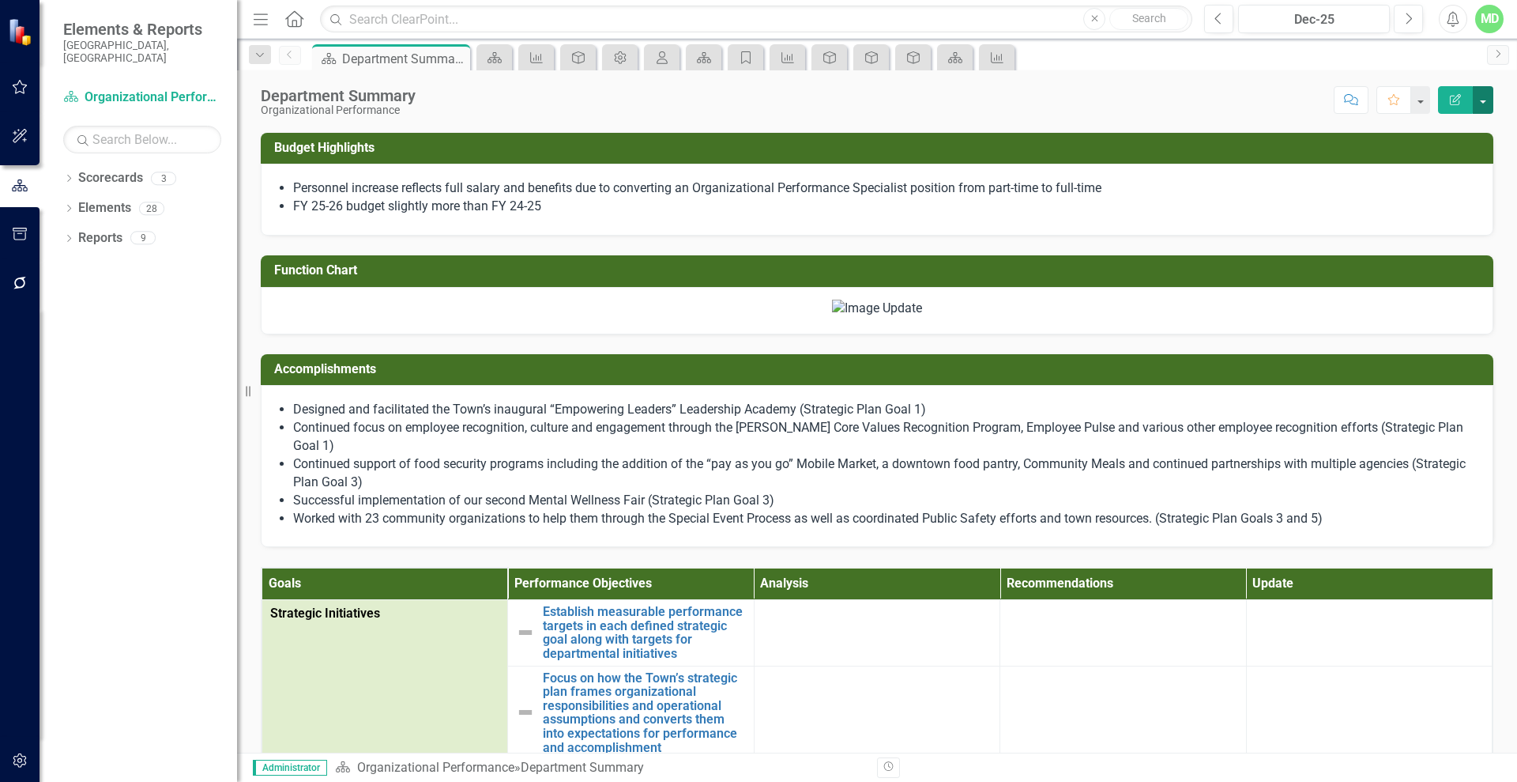
click at [1480, 98] on button "button" at bounding box center [1483, 100] width 21 height 28
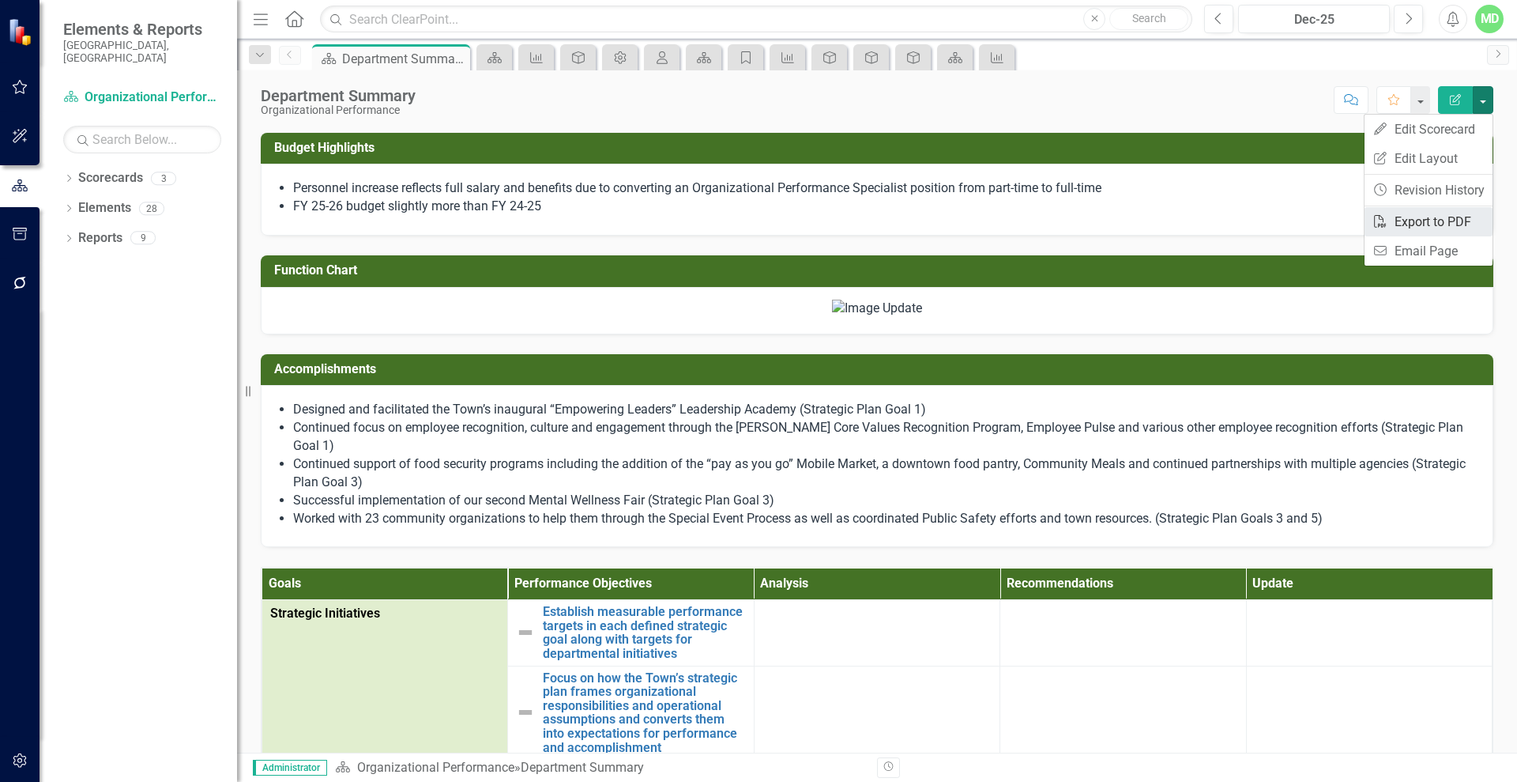
click at [1415, 225] on link "PDF Export to PDF" at bounding box center [1429, 221] width 128 height 29
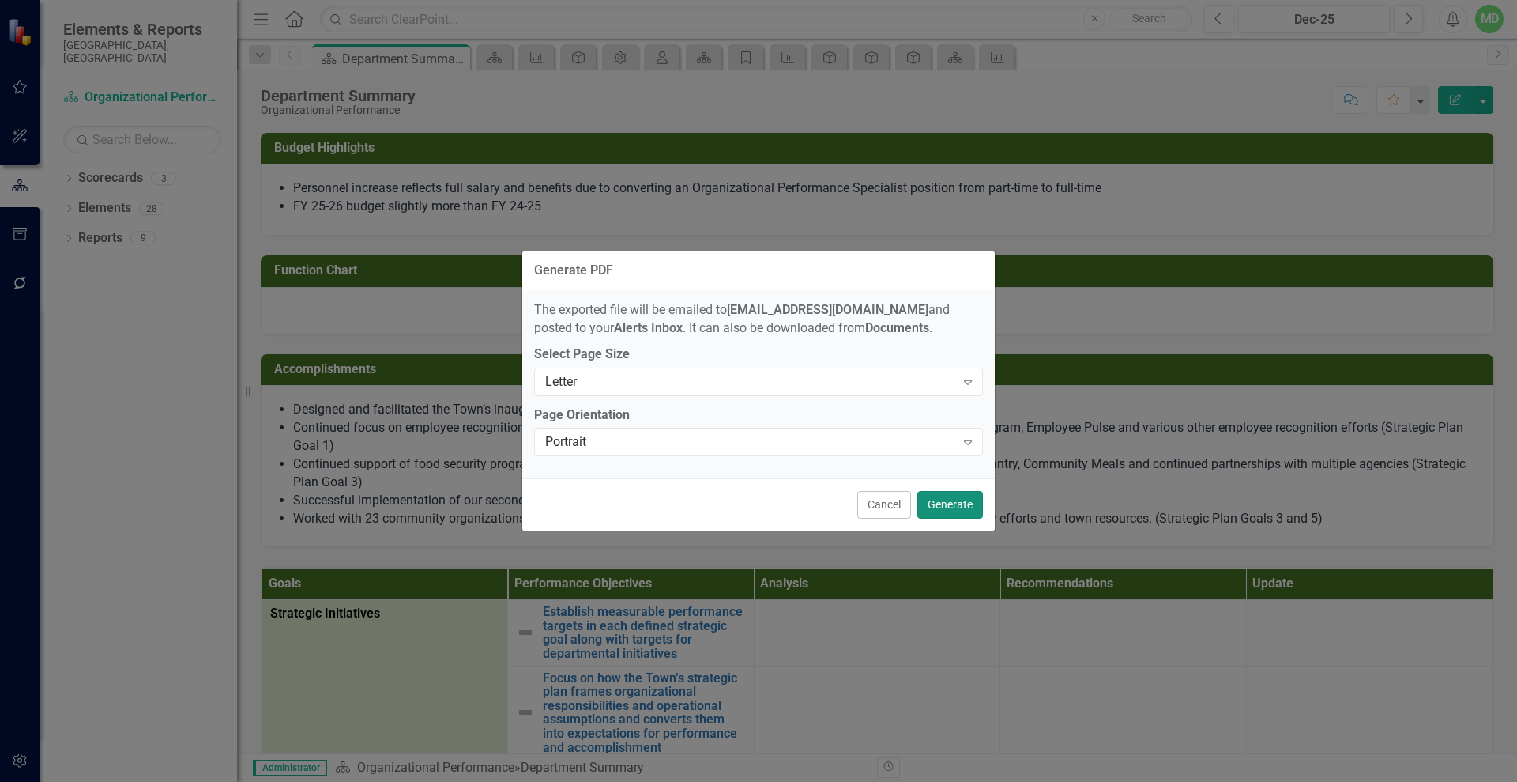
click at [962, 496] on button "Generate" at bounding box center [951, 505] width 66 height 28
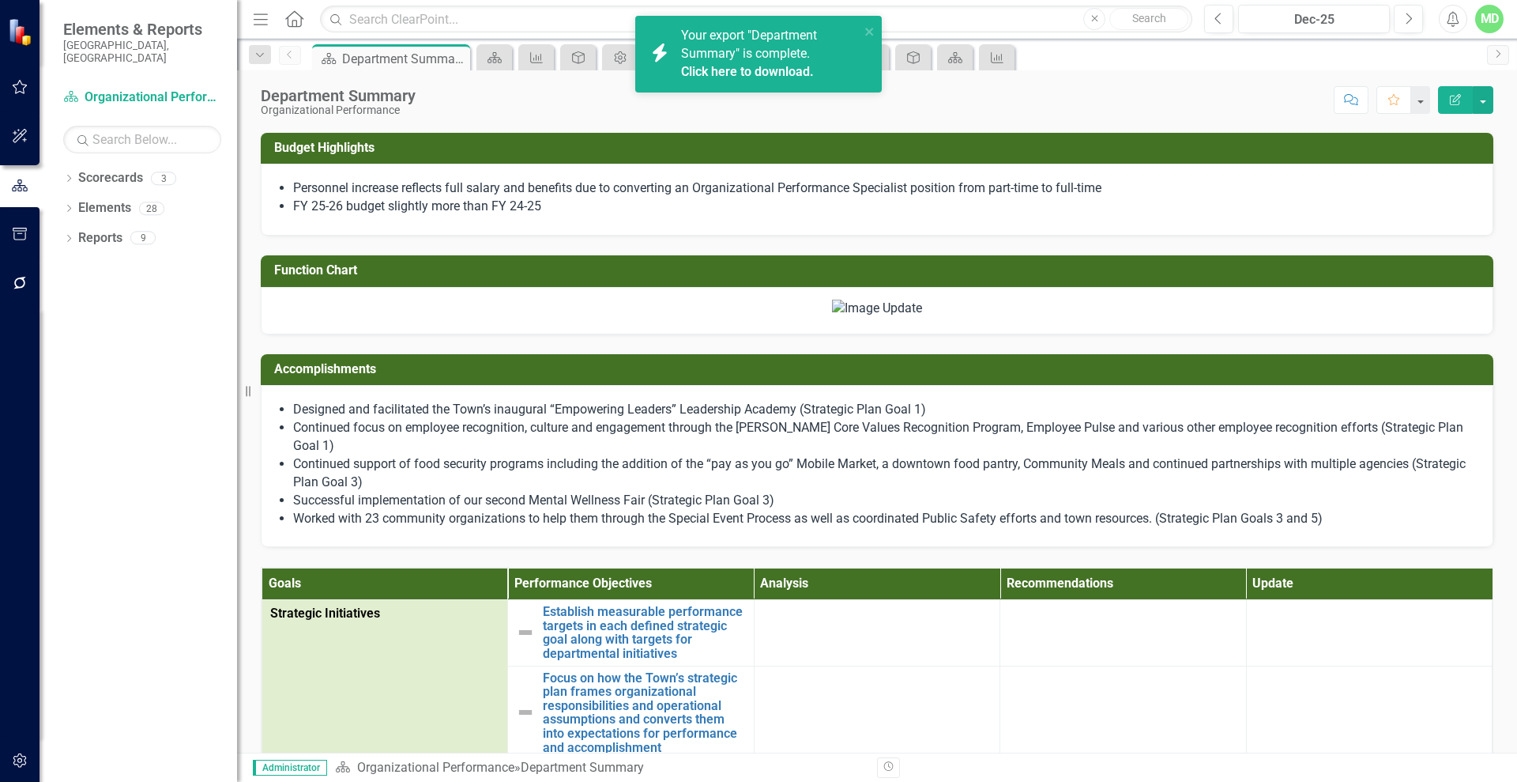
click at [760, 66] on link "Click here to download." at bounding box center [747, 71] width 133 height 15
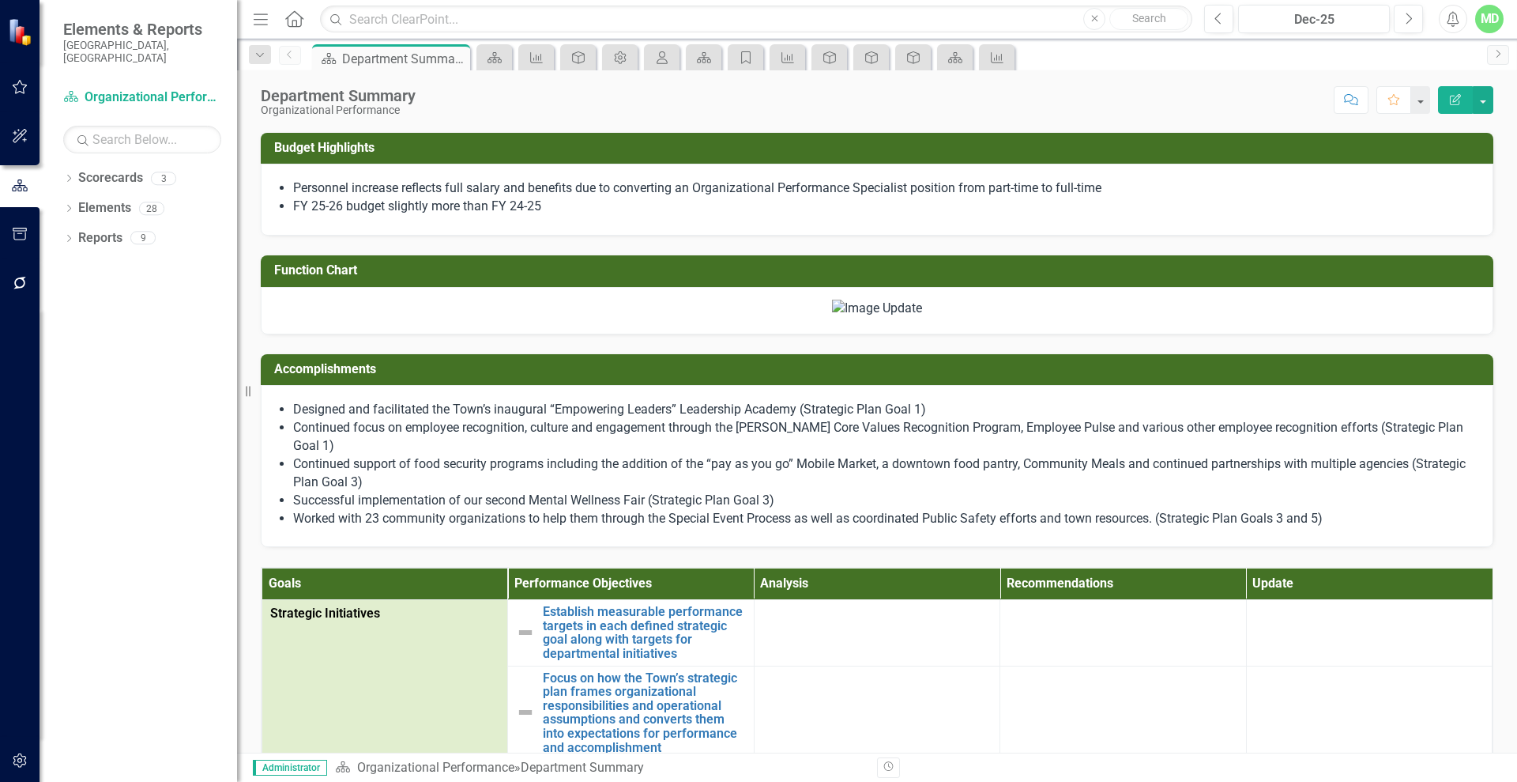
click at [1279, 285] on div "Function Chart" at bounding box center [877, 271] width 1233 height 32
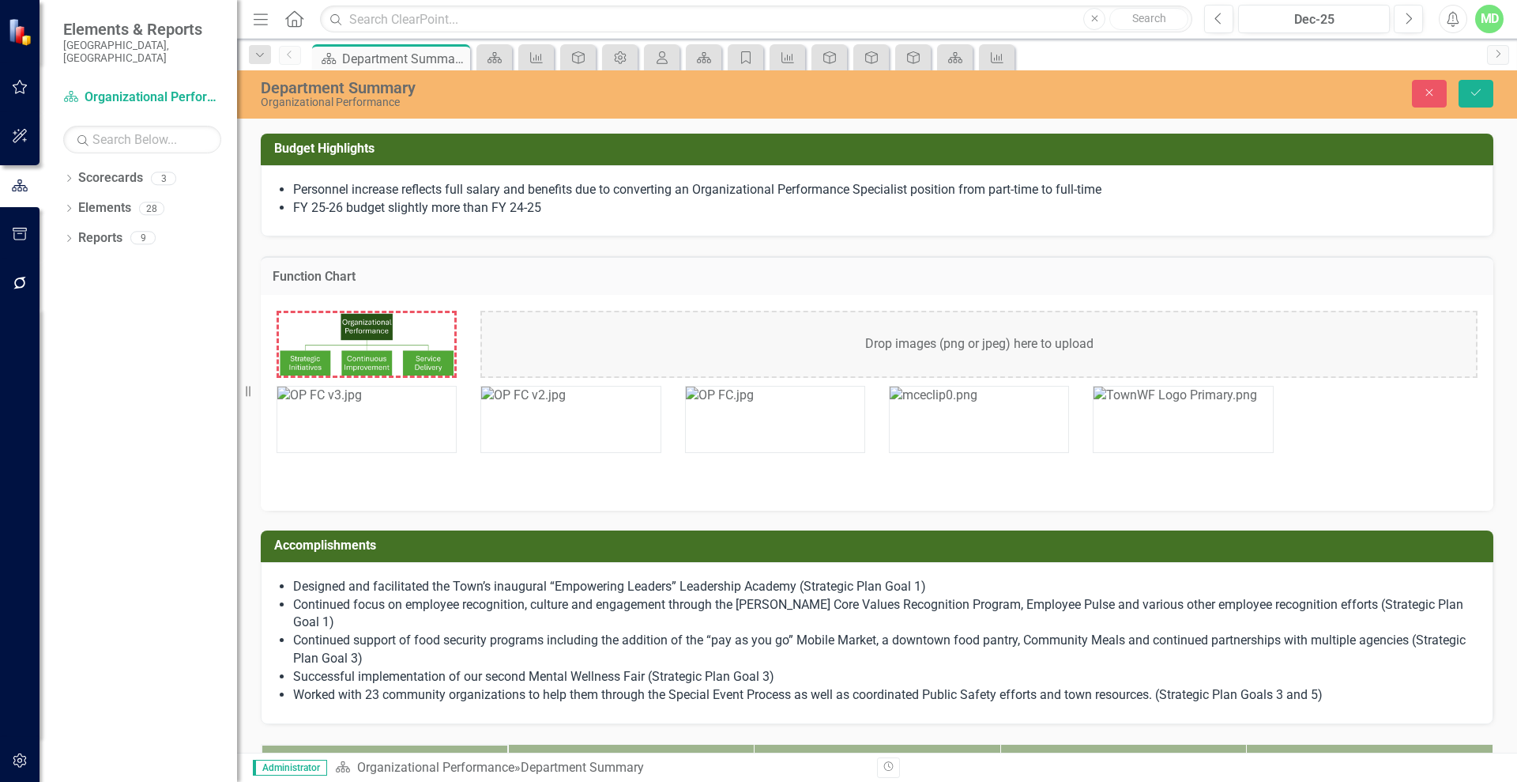
click at [1035, 329] on div "Drop images (png or jpeg) here to upload" at bounding box center [979, 344] width 997 height 67
click at [1467, 90] on button "Save" at bounding box center [1476, 94] width 35 height 28
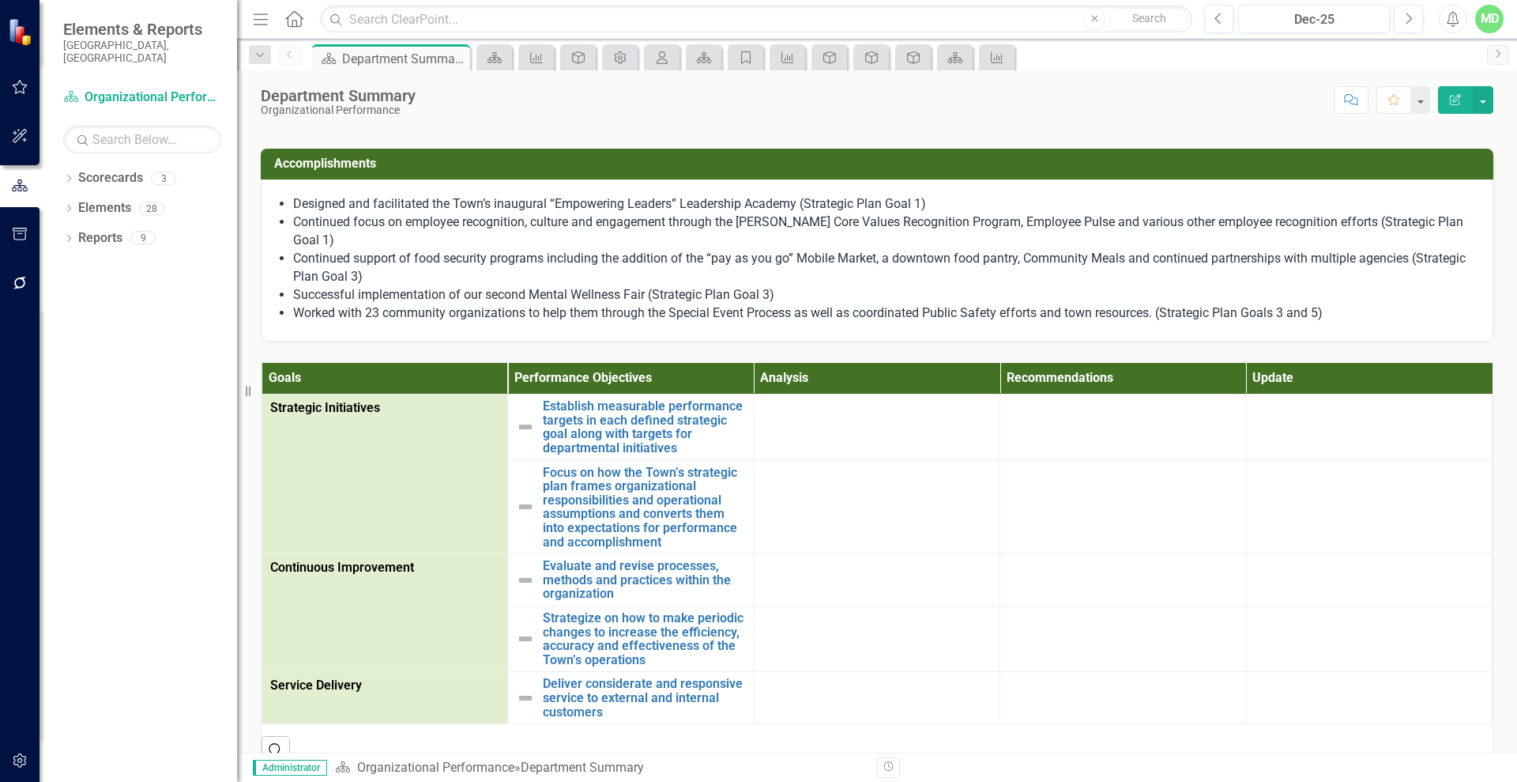
scroll to position [630, 0]
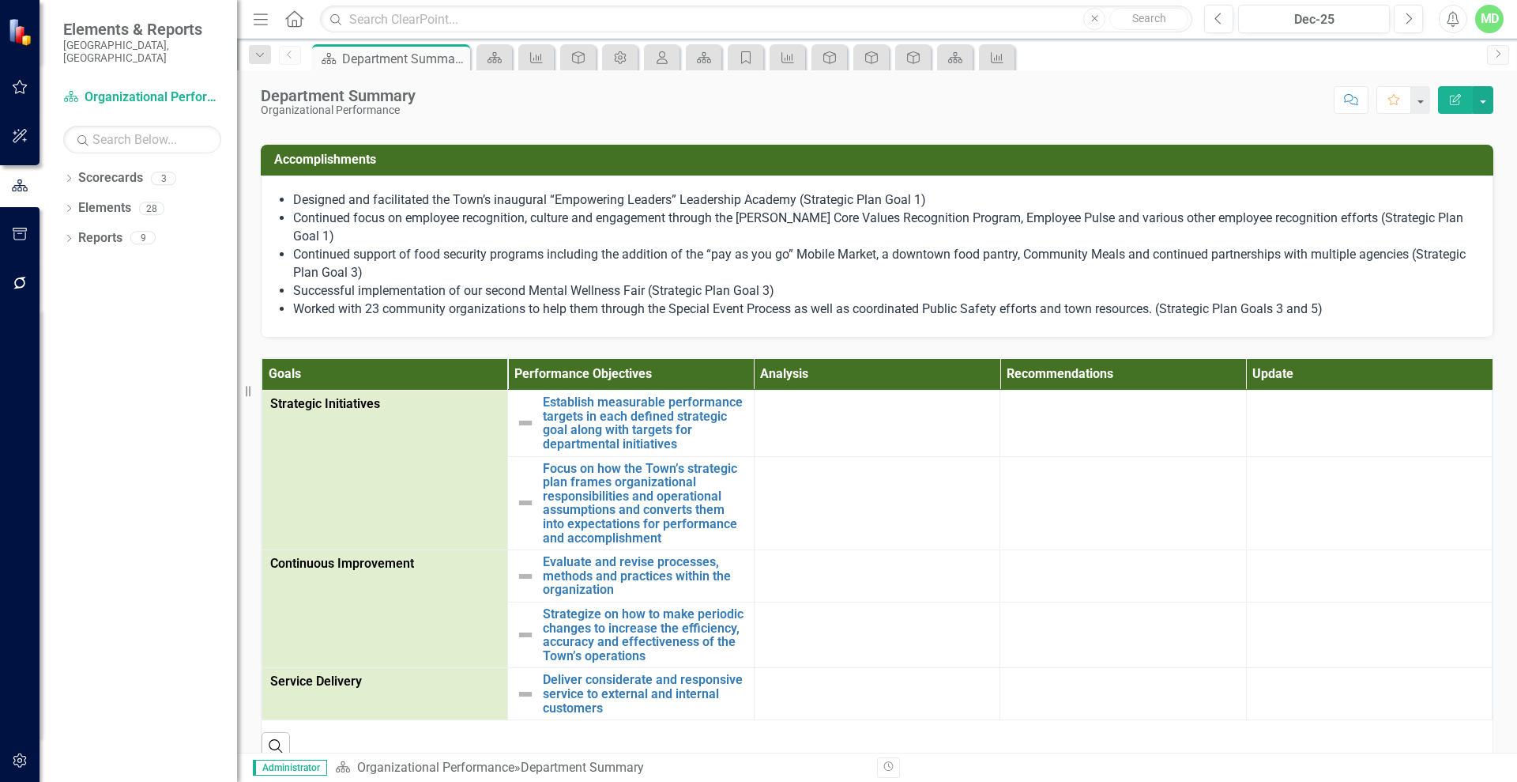
click at [1447, 95] on button "Edit Report" at bounding box center [1455, 100] width 35 height 28
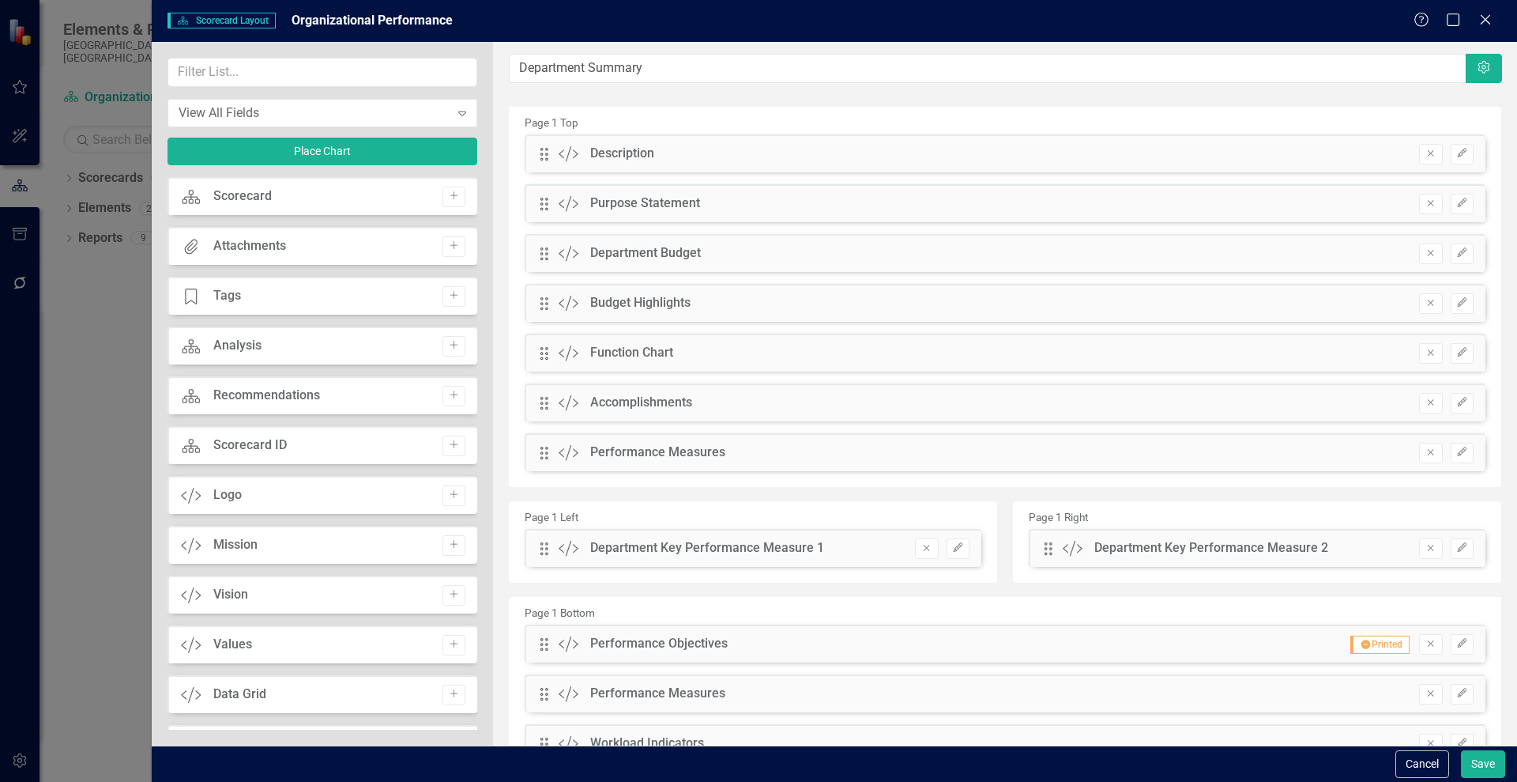
click at [1485, 6] on div "Scorecard Scorecard Layout Organizational Performance Help Maximize Close" at bounding box center [835, 21] width 1366 height 42
click at [1485, 15] on icon "Close" at bounding box center [1486, 19] width 20 height 15
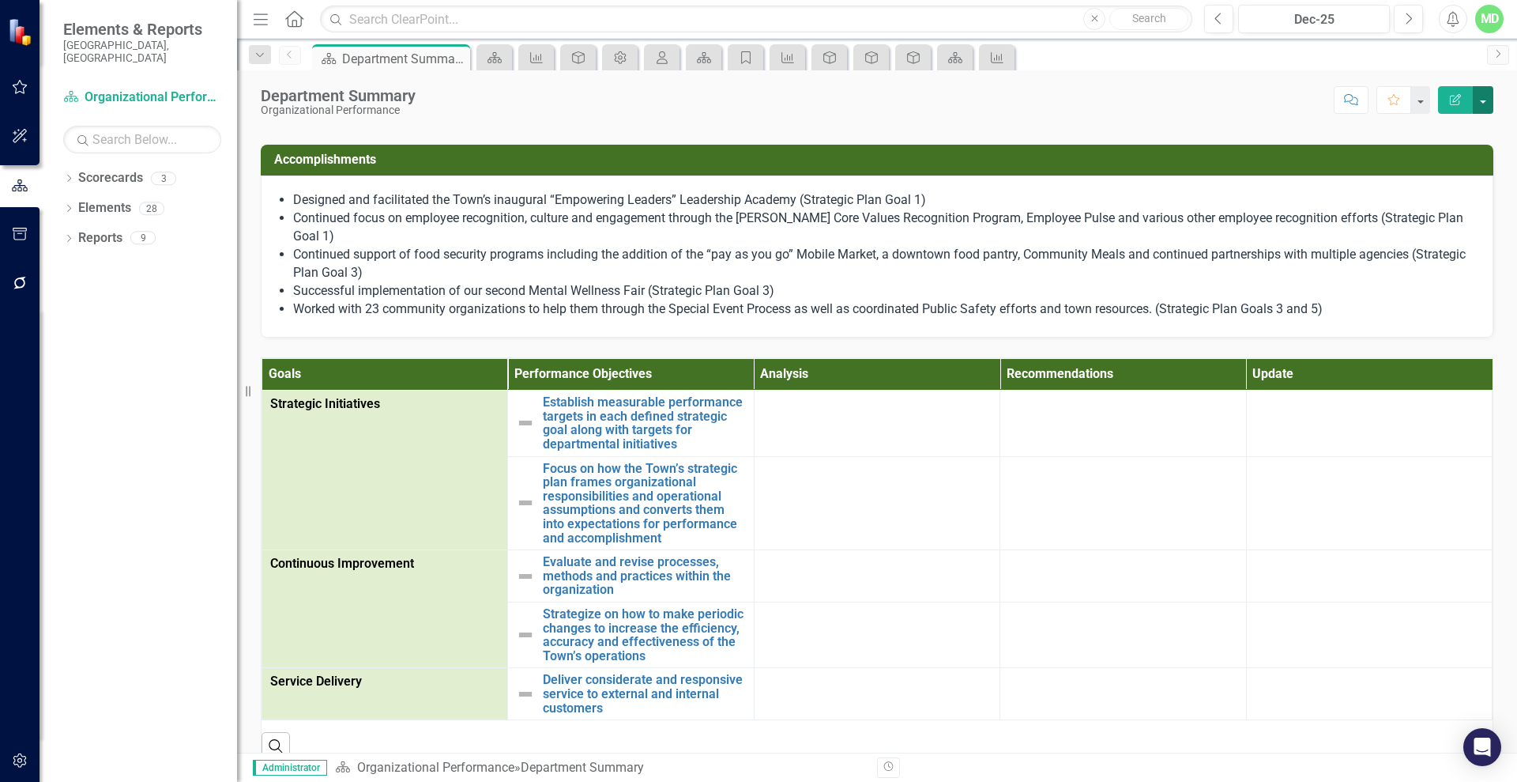
click at [1484, 97] on button "button" at bounding box center [1483, 100] width 21 height 28
click at [1420, 213] on link "PDF Export to PDF" at bounding box center [1429, 221] width 128 height 29
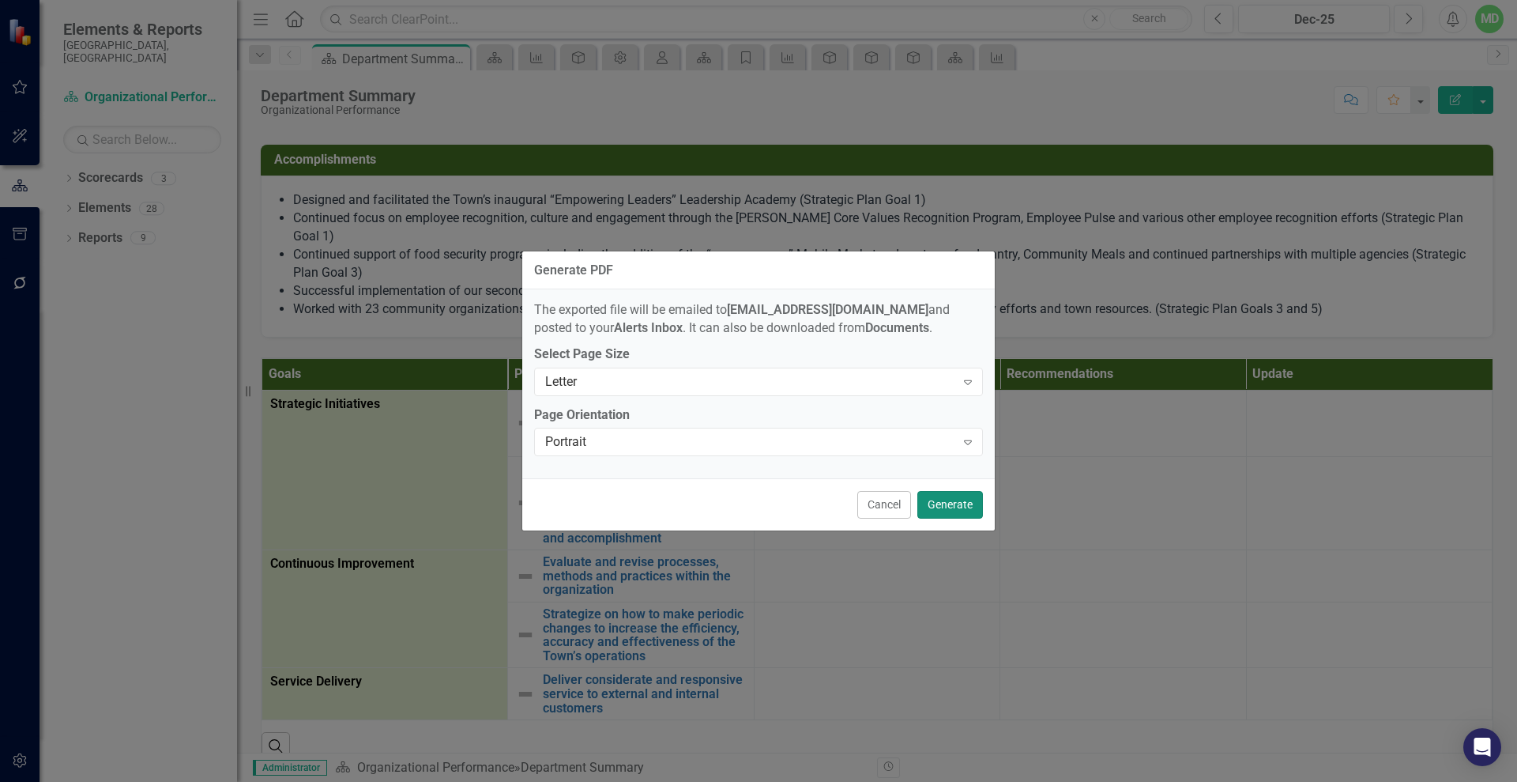
click at [941, 509] on button "Generate" at bounding box center [951, 505] width 66 height 28
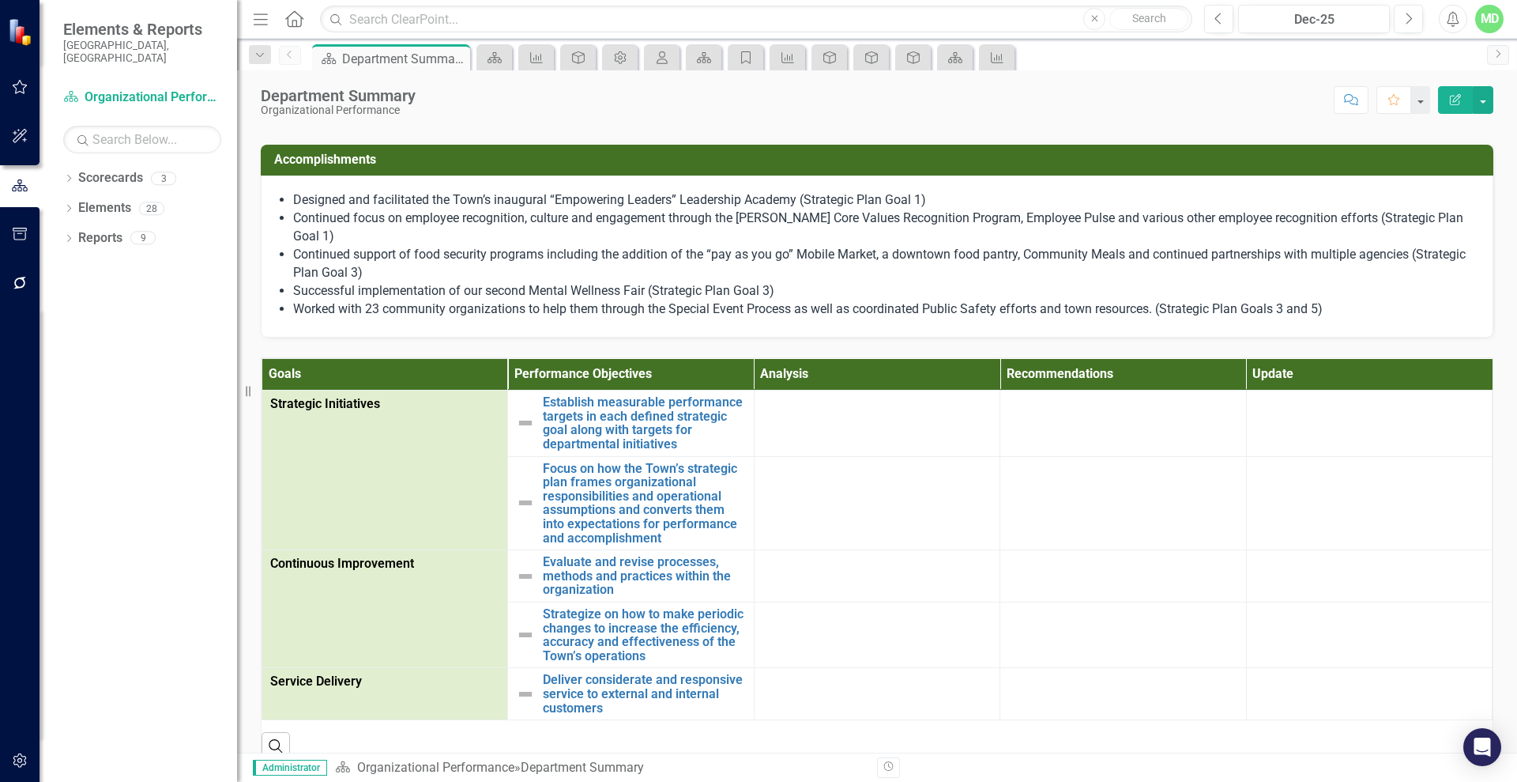
scroll to position [85, 0]
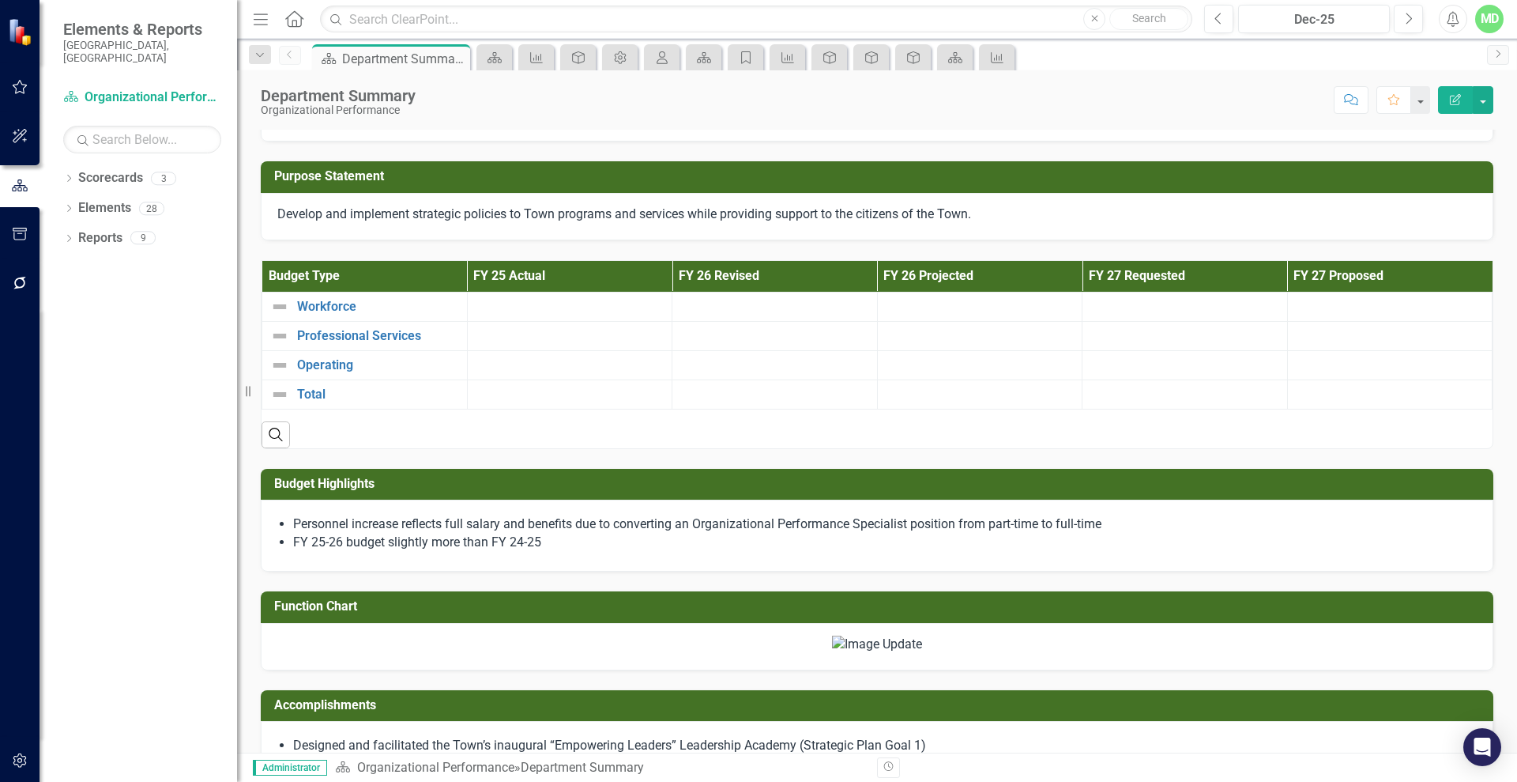
click at [1379, 616] on td "Function Chart" at bounding box center [880, 608] width 1212 height 26
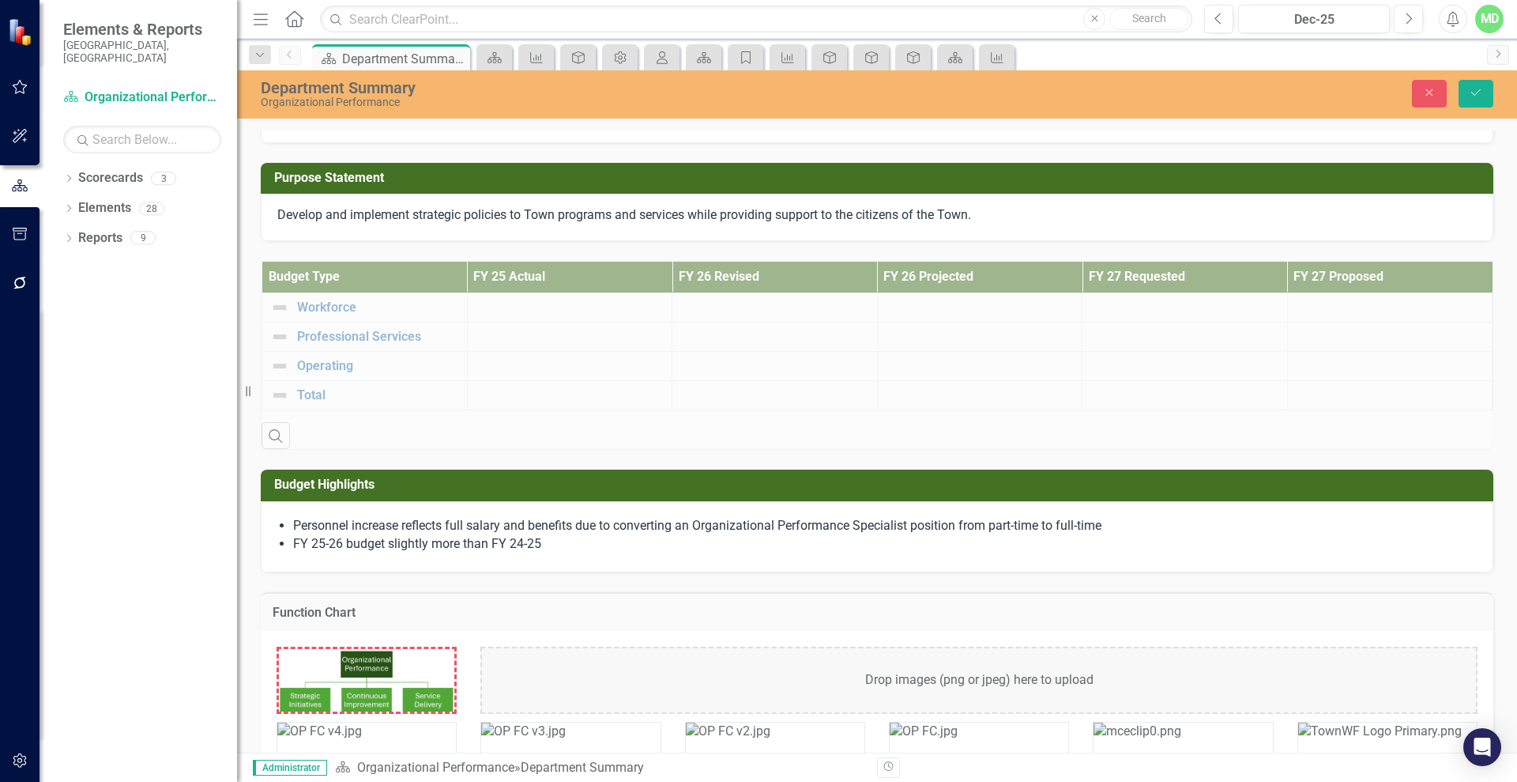
click at [990, 668] on div "Drop images (png or jpeg) here to upload" at bounding box center [979, 680] width 997 height 67
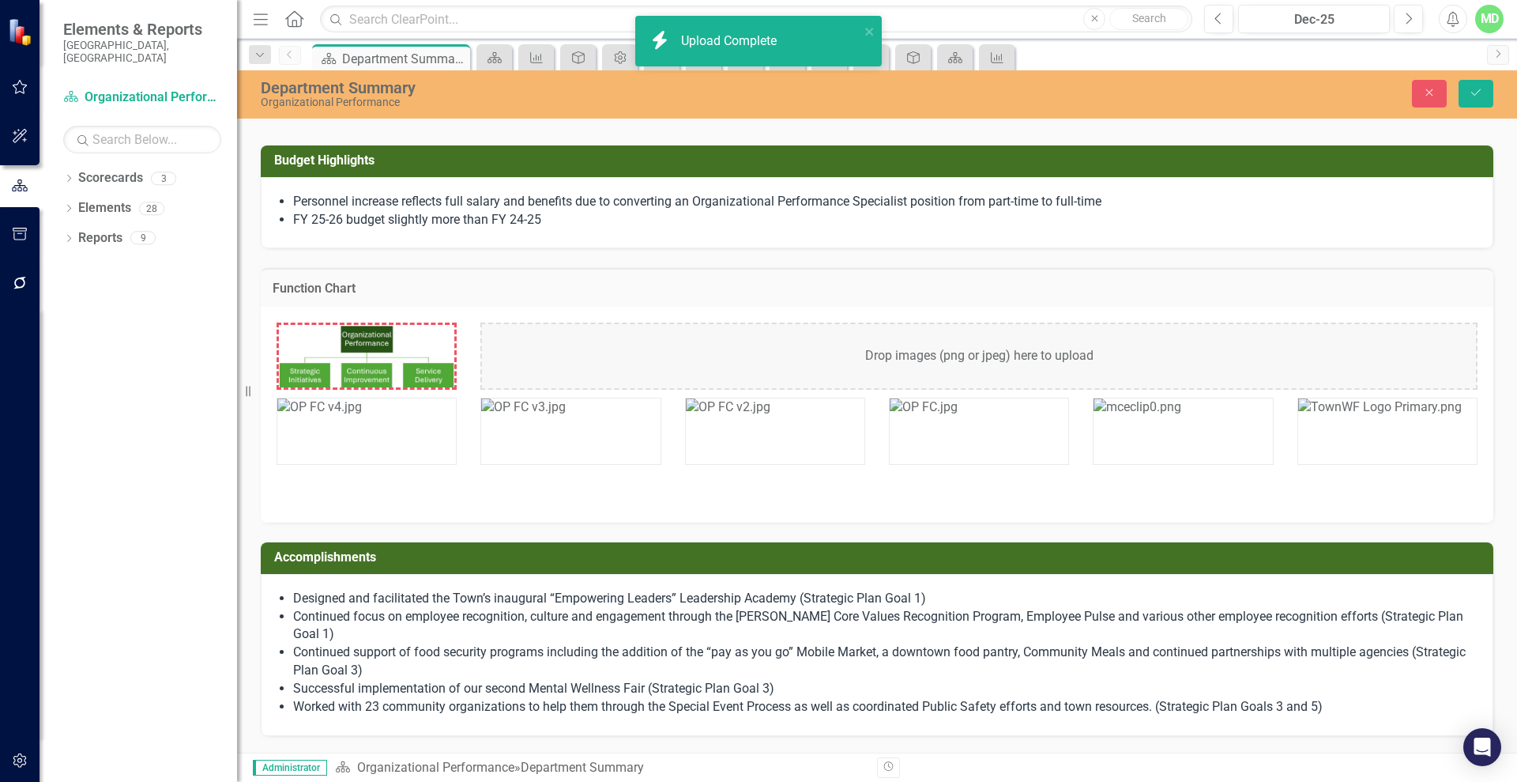
scroll to position [390, 0]
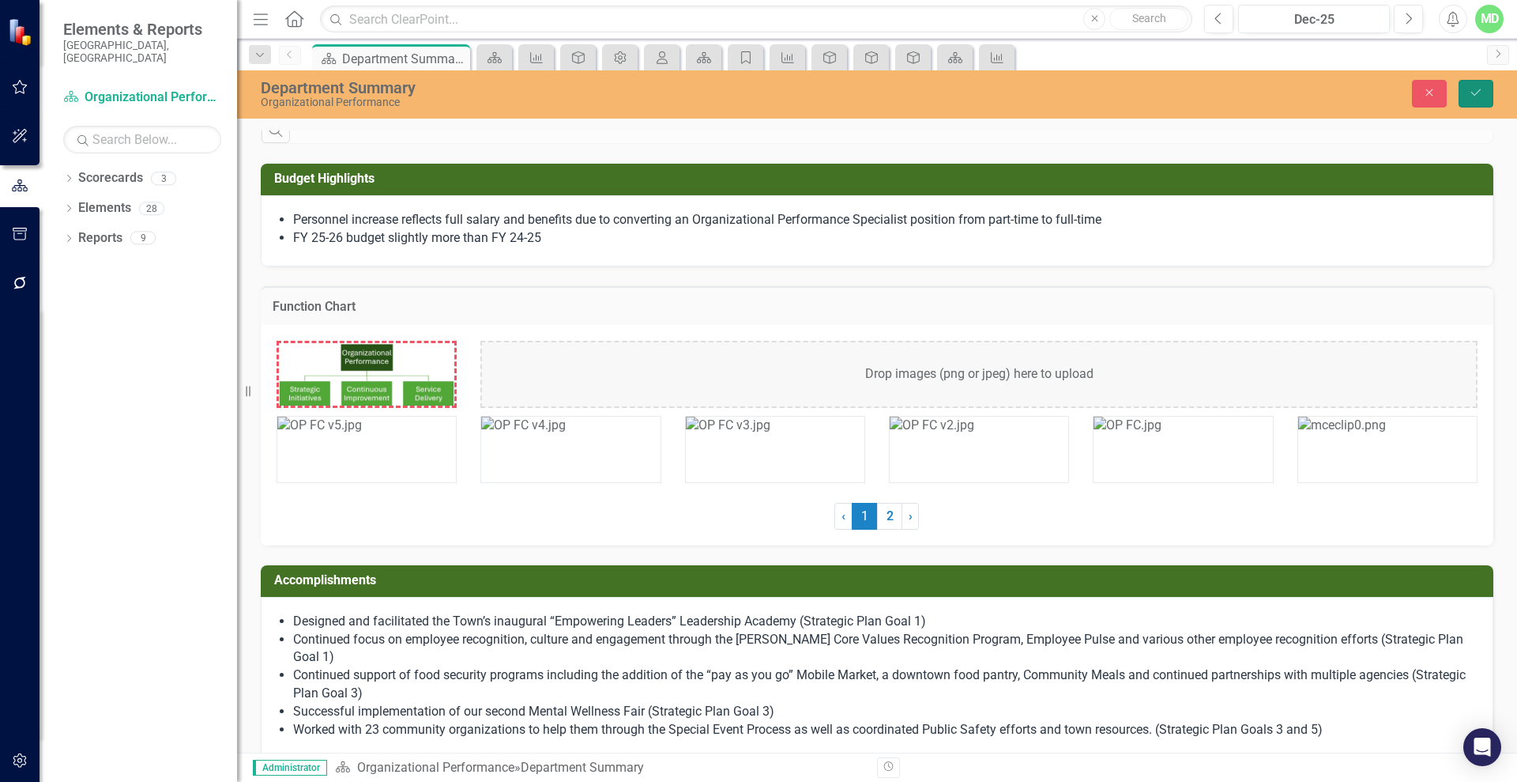
click at [1482, 88] on icon "Save" at bounding box center [1476, 92] width 14 height 11
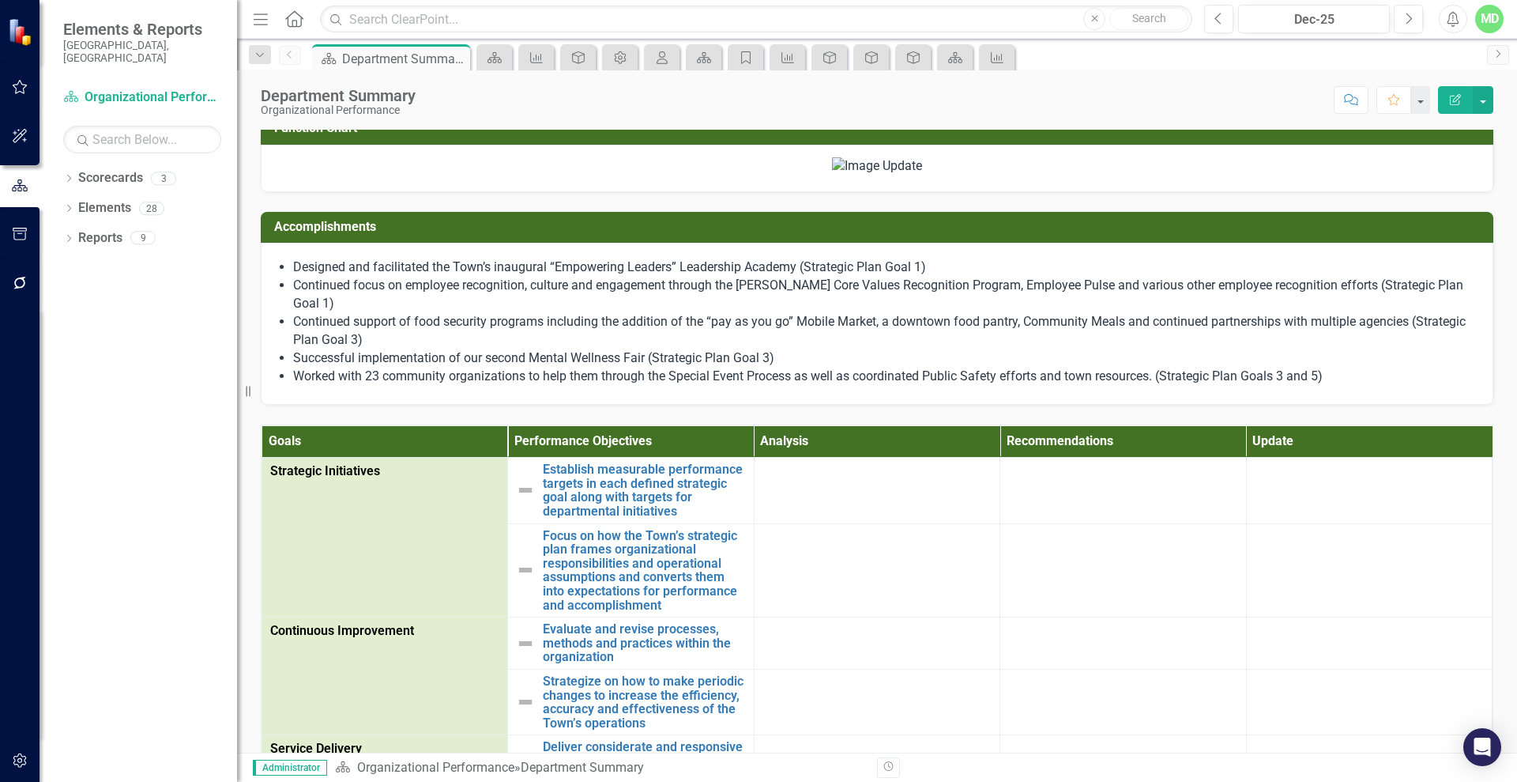
scroll to position [555, 0]
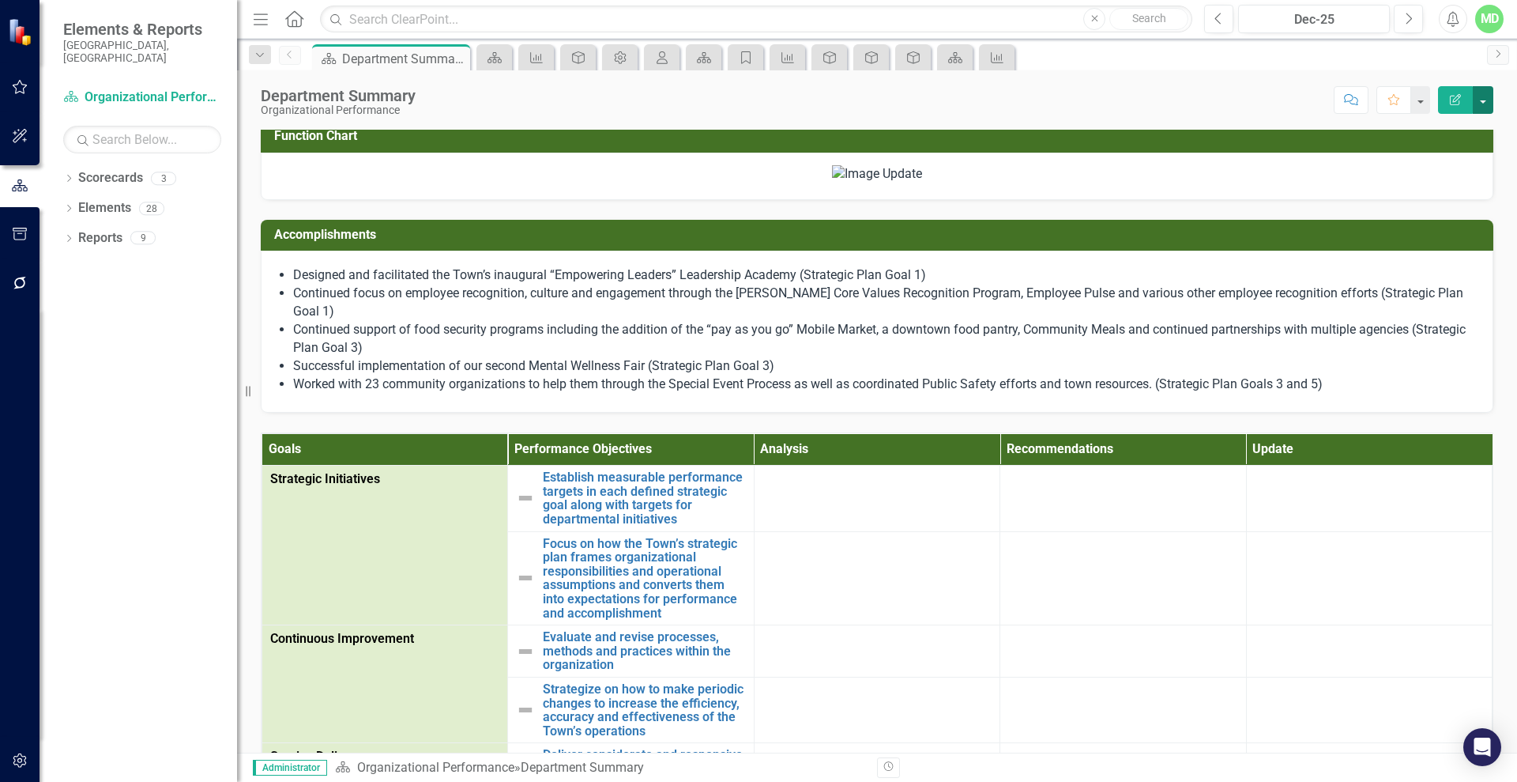
click at [1489, 89] on button "button" at bounding box center [1483, 100] width 21 height 28
click at [1403, 221] on link "PDF Export to PDF" at bounding box center [1429, 221] width 128 height 29
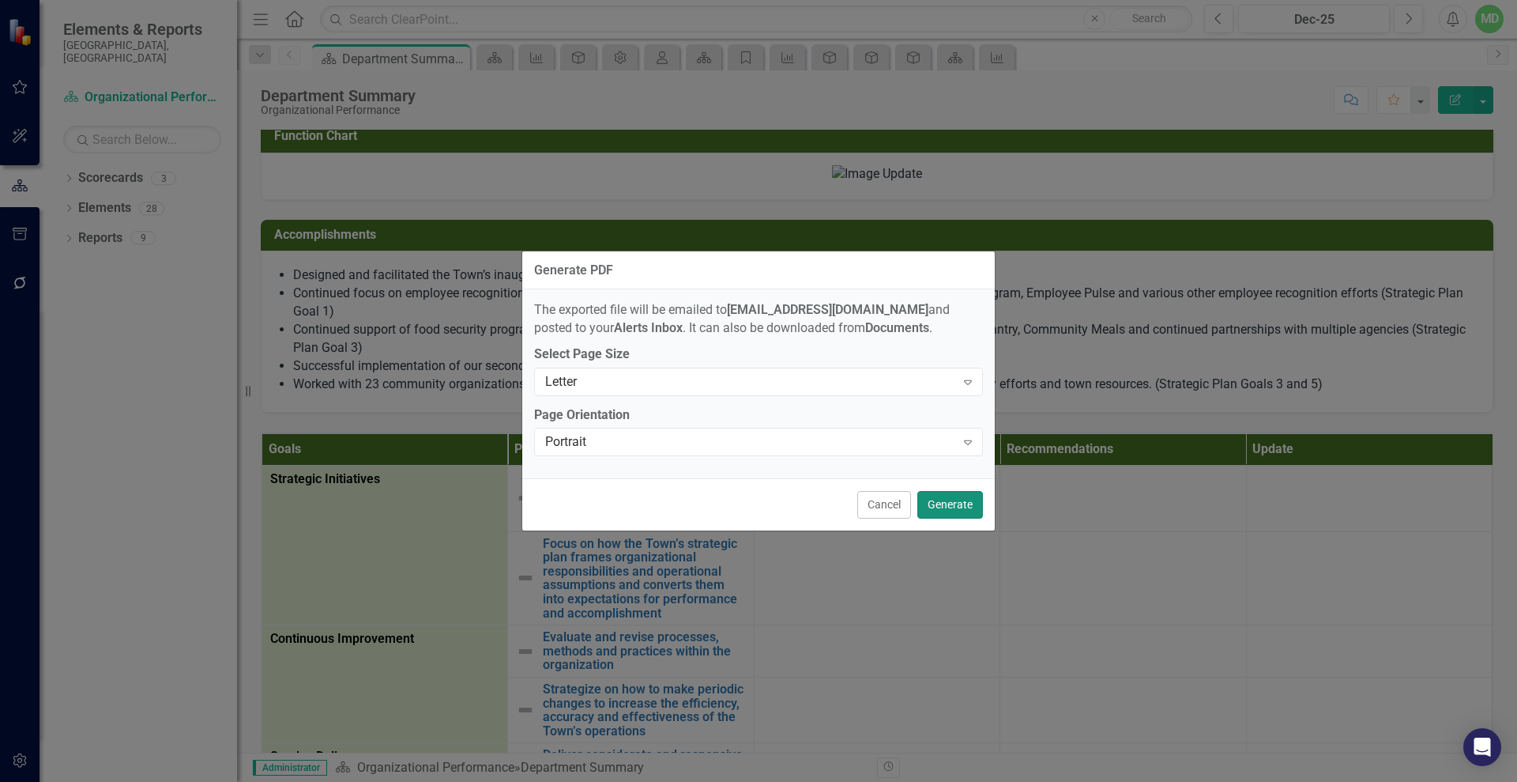
click at [964, 506] on button "Generate" at bounding box center [951, 505] width 66 height 28
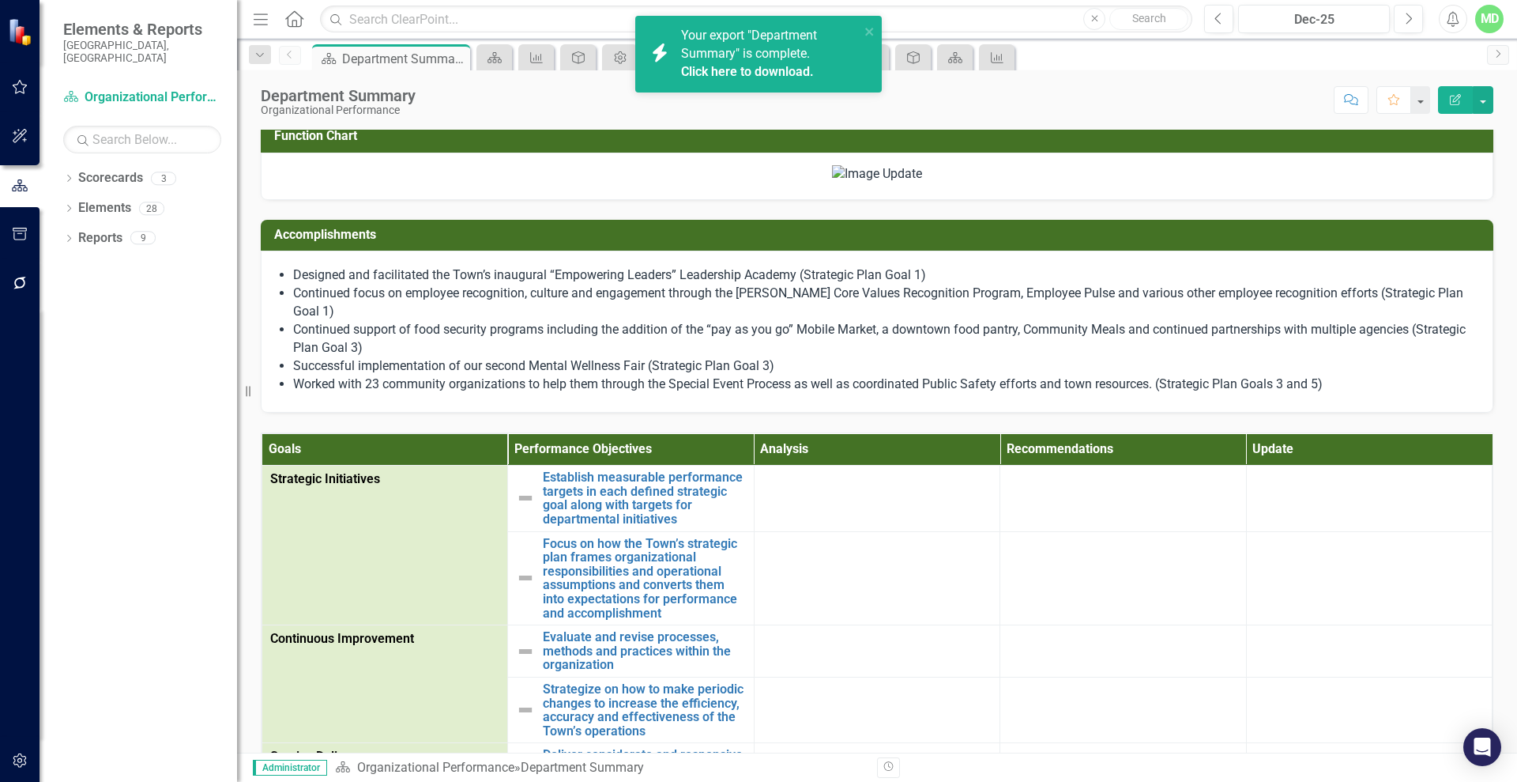
click at [765, 64] on link "Click here to download." at bounding box center [747, 71] width 133 height 15
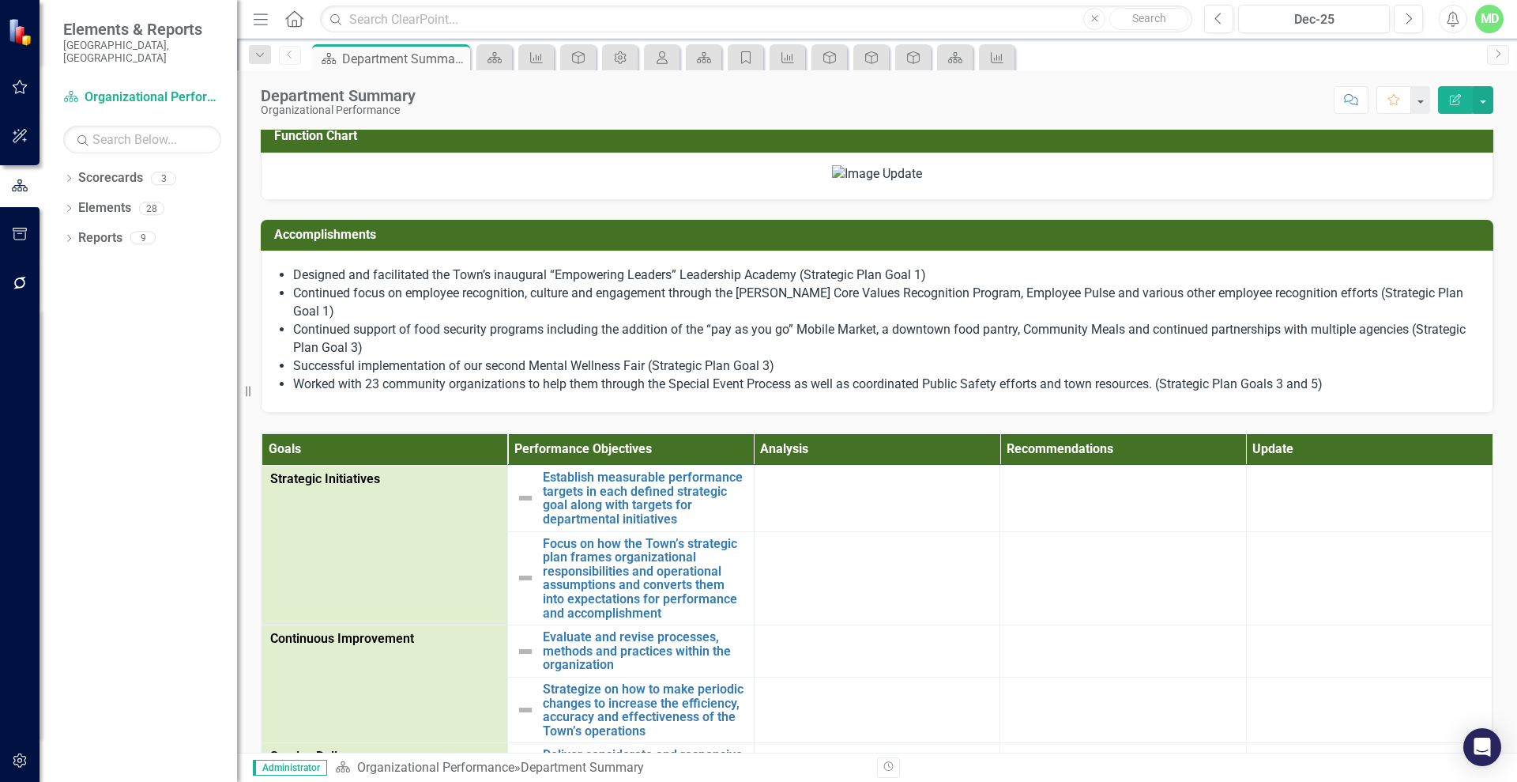
click at [1365, 158] on div at bounding box center [877, 176] width 1233 height 47
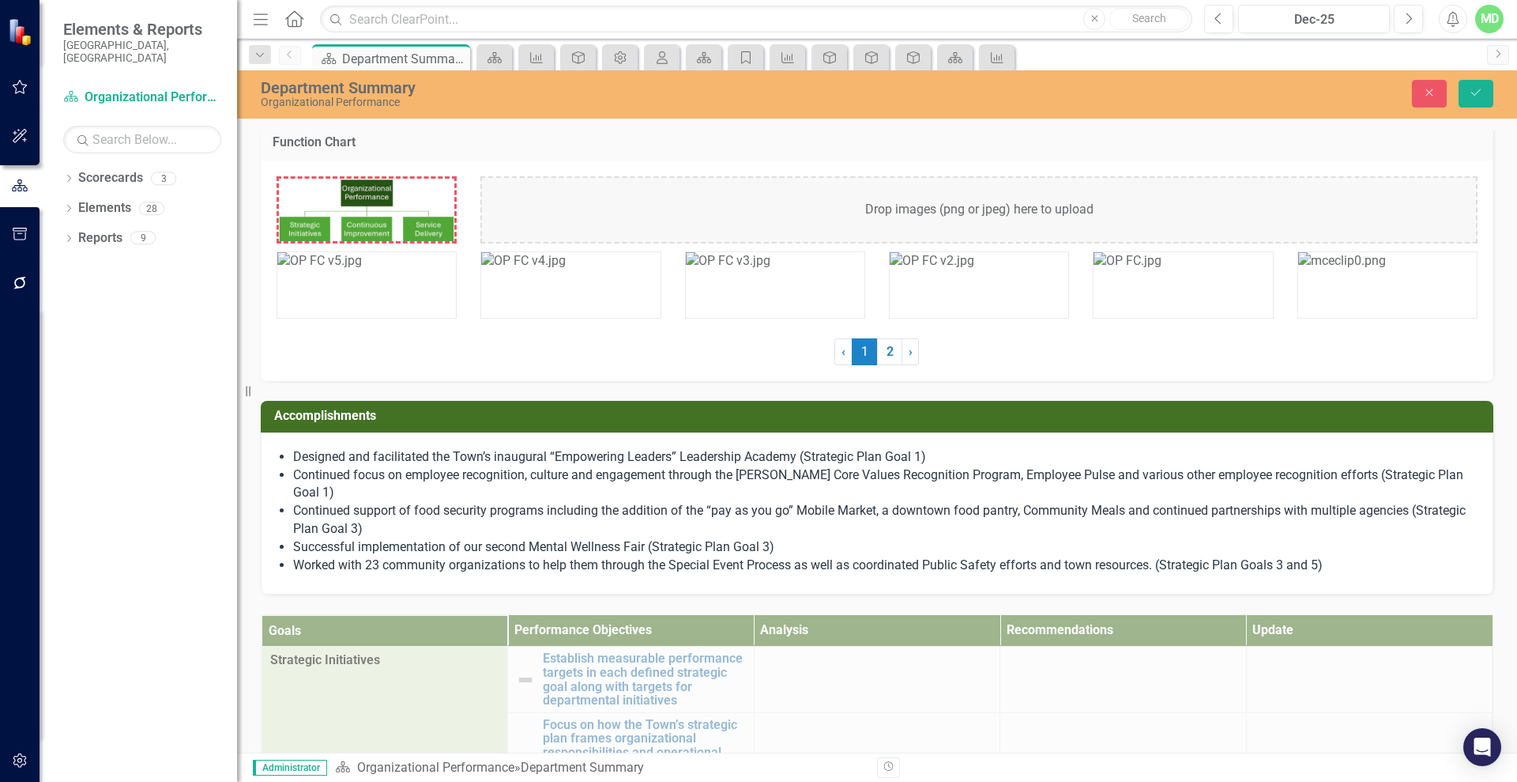
click at [946, 208] on div "Drop images (png or jpeg) here to upload" at bounding box center [979, 209] width 997 height 67
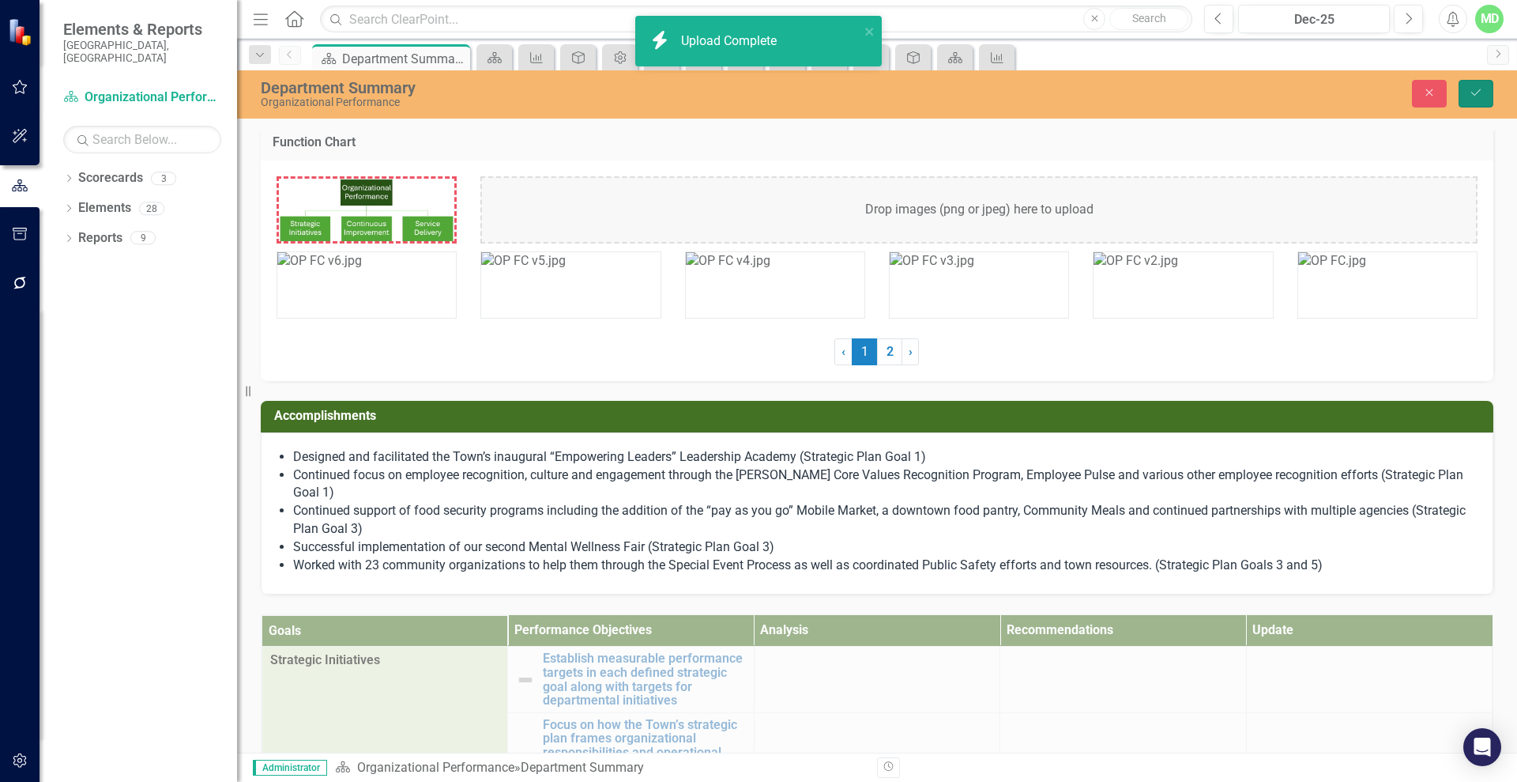
click at [1473, 92] on icon "Save" at bounding box center [1476, 92] width 14 height 11
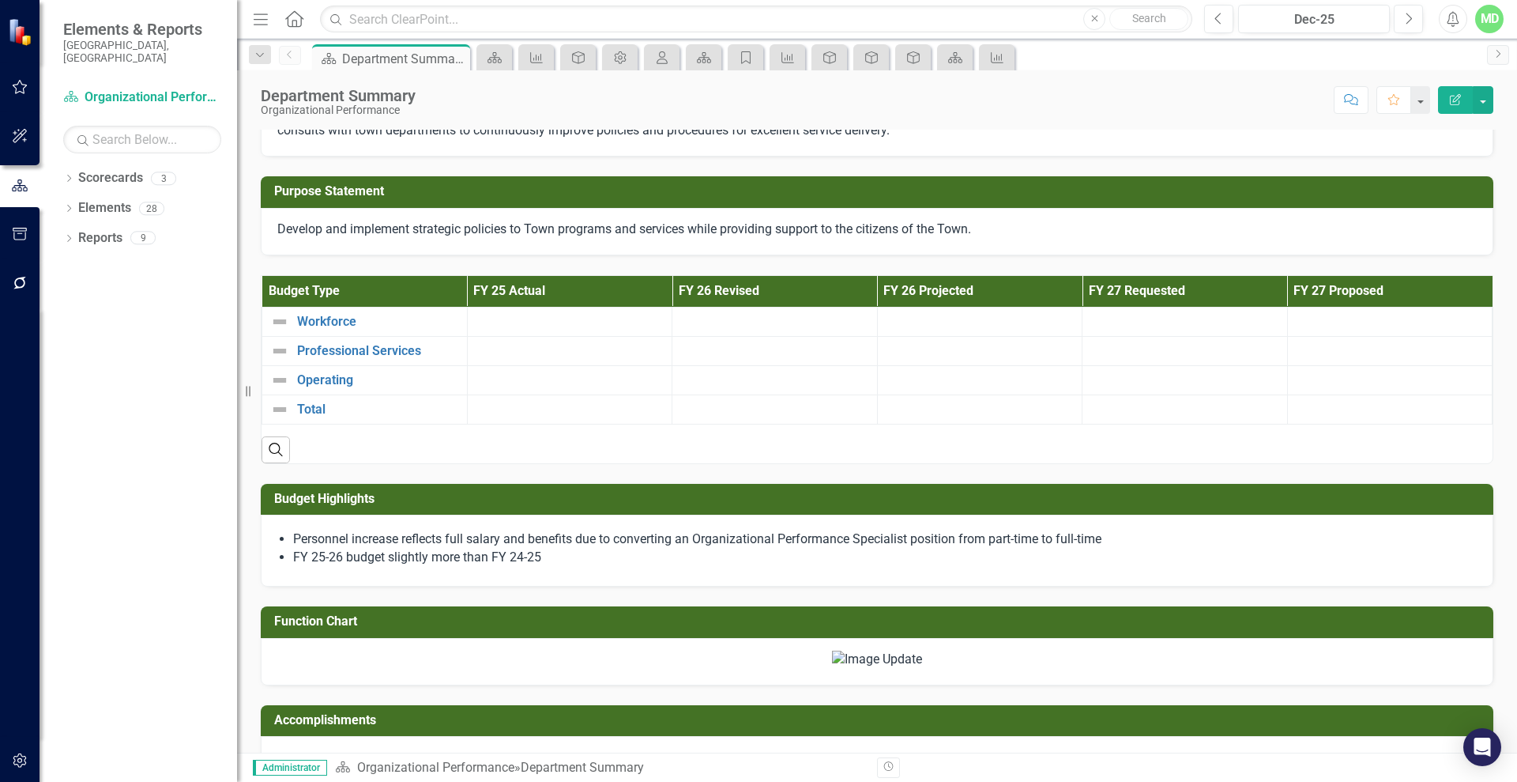
scroll to position [74, 0]
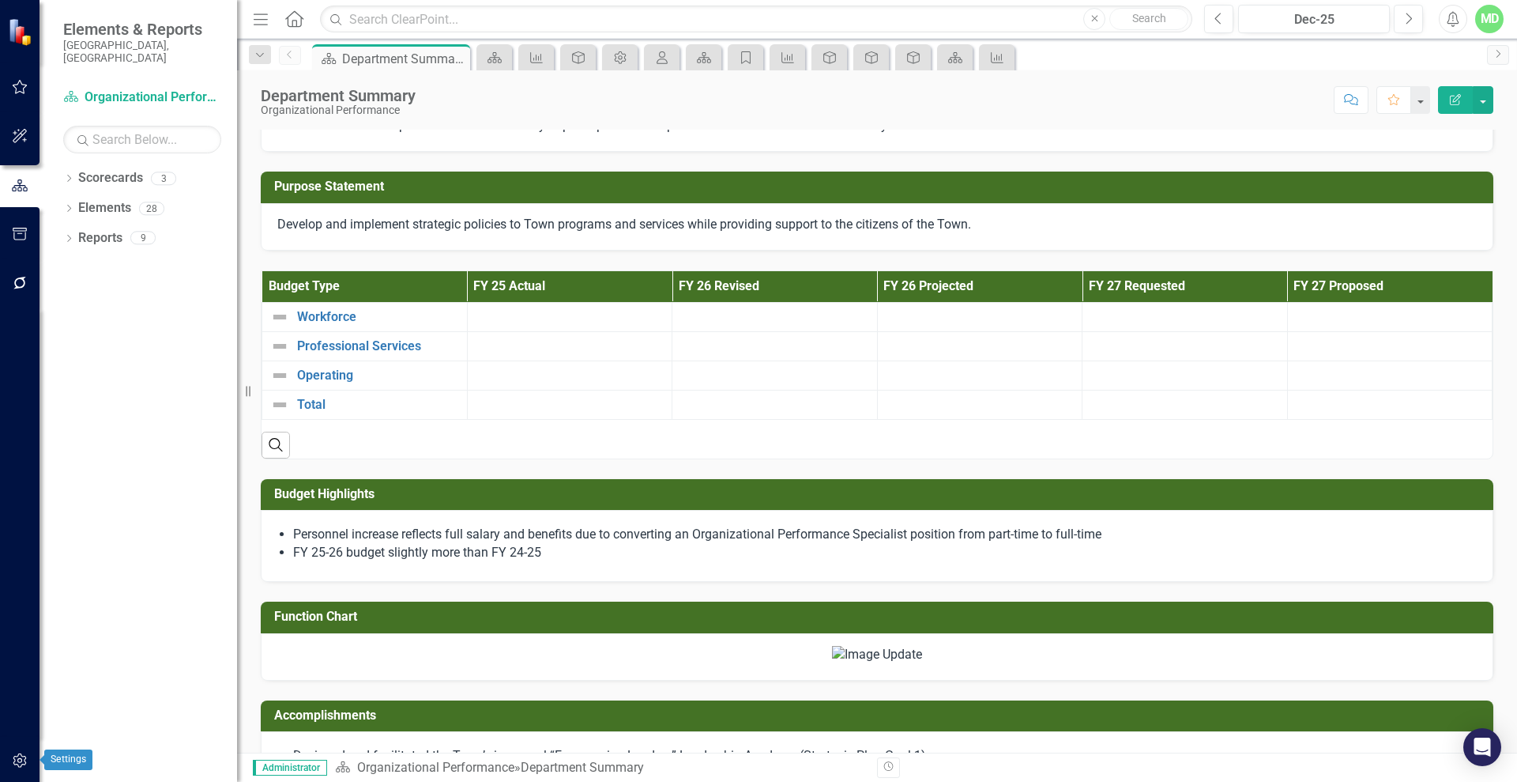
click at [13, 759] on icon "button" at bounding box center [20, 760] width 17 height 13
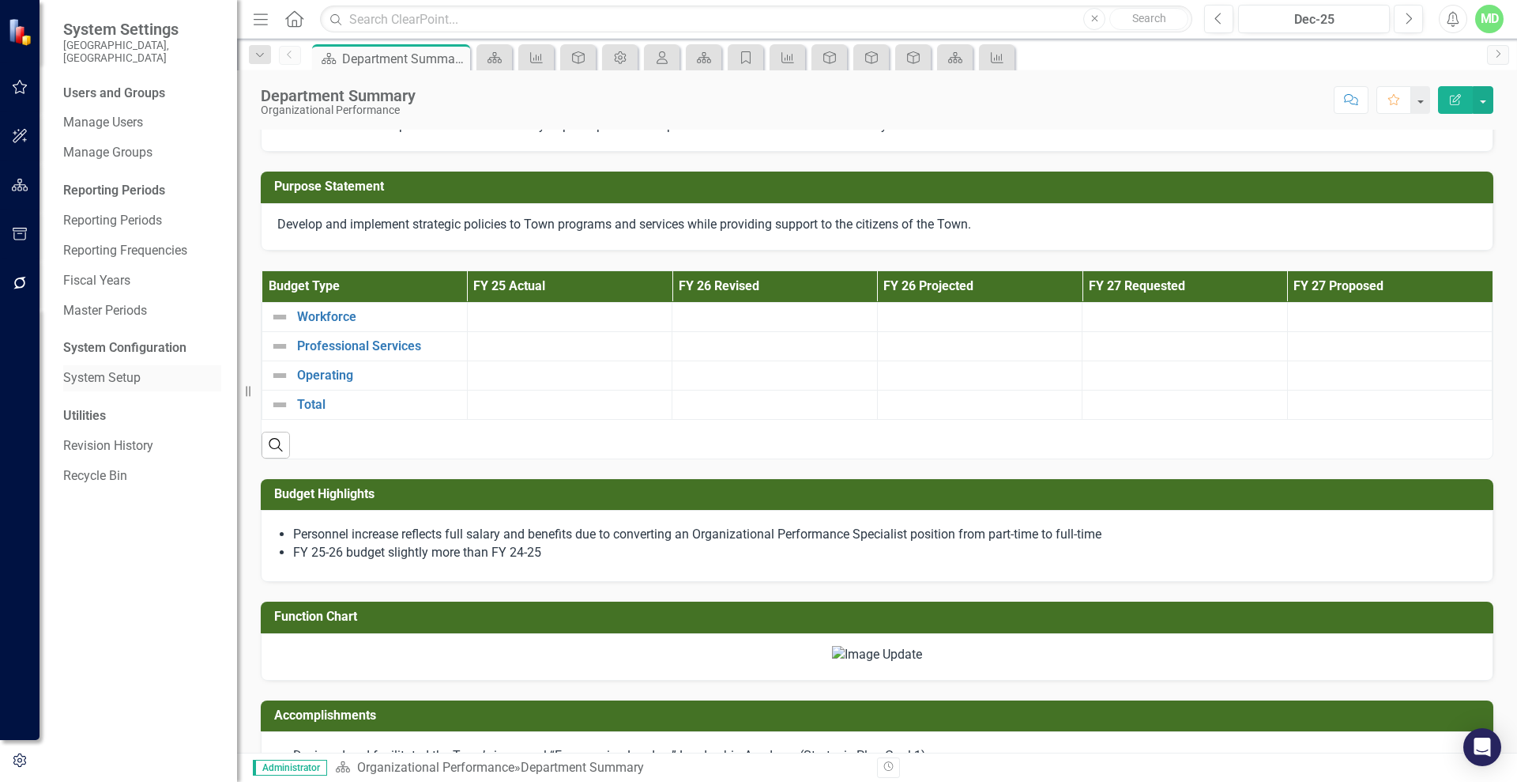
click at [104, 369] on link "System Setup" at bounding box center [142, 378] width 158 height 18
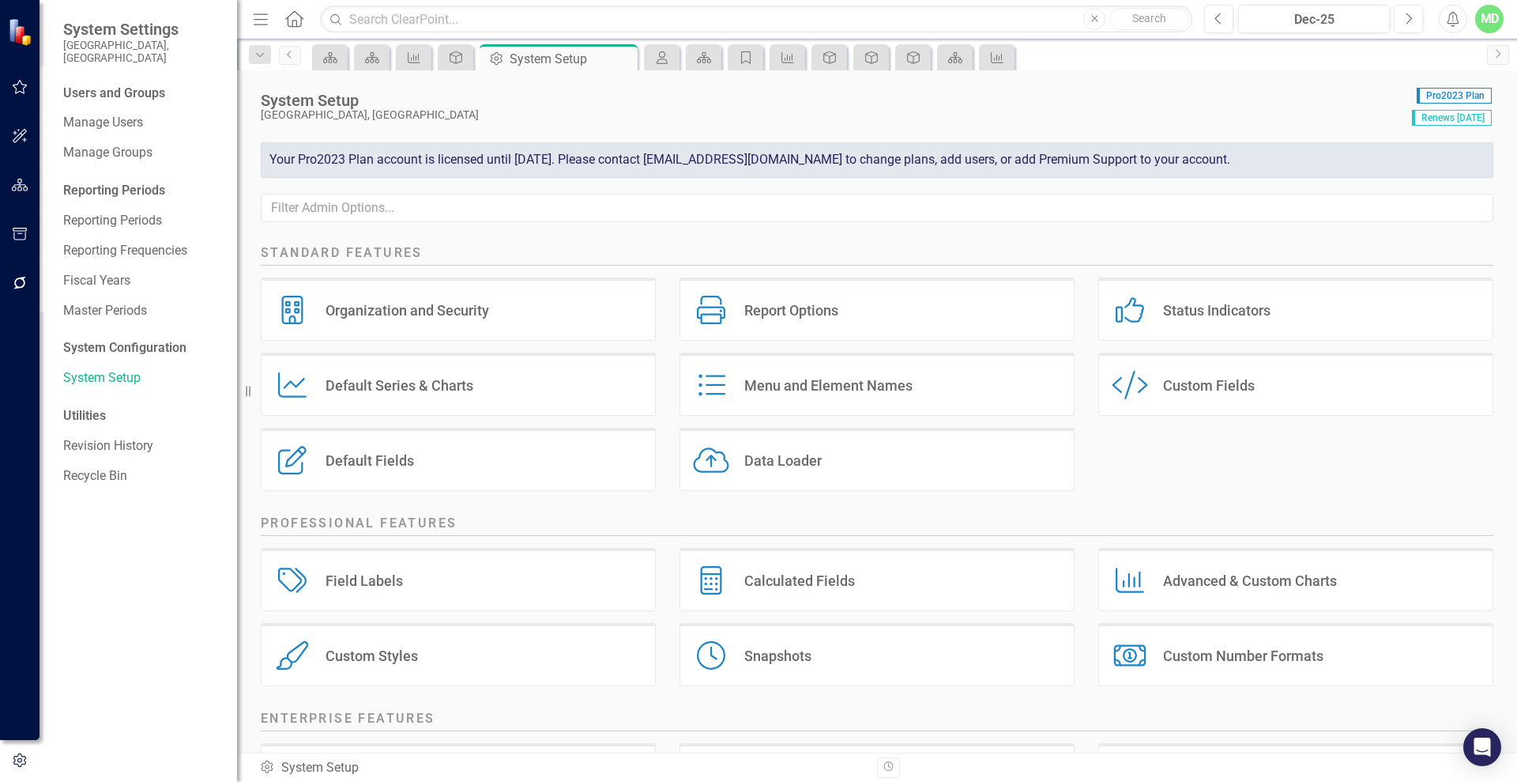
click at [1248, 380] on div "Custom Style Custom Fields" at bounding box center [1296, 383] width 395 height 63
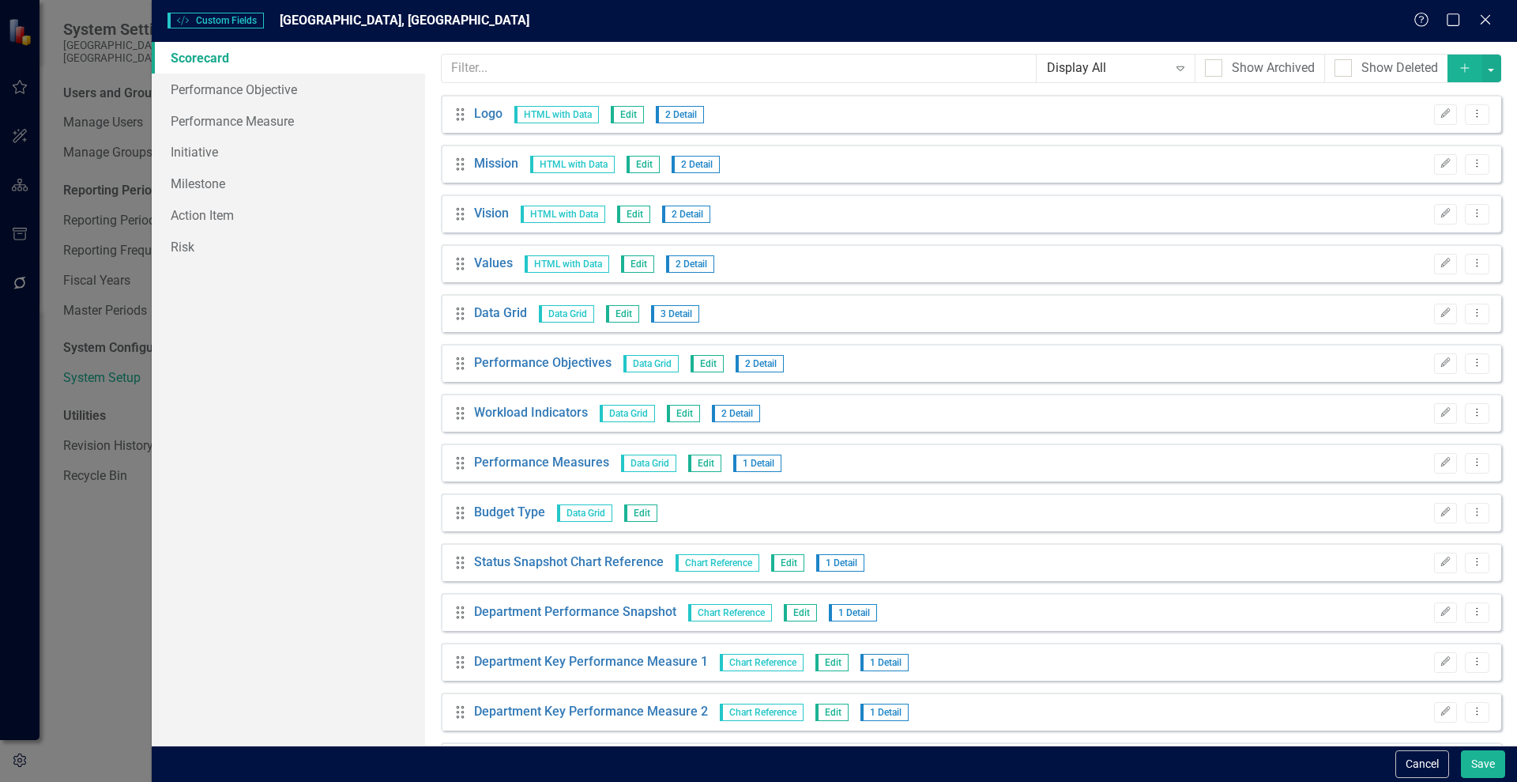
click at [1448, 58] on button "Add" at bounding box center [1465, 69] width 35 height 28
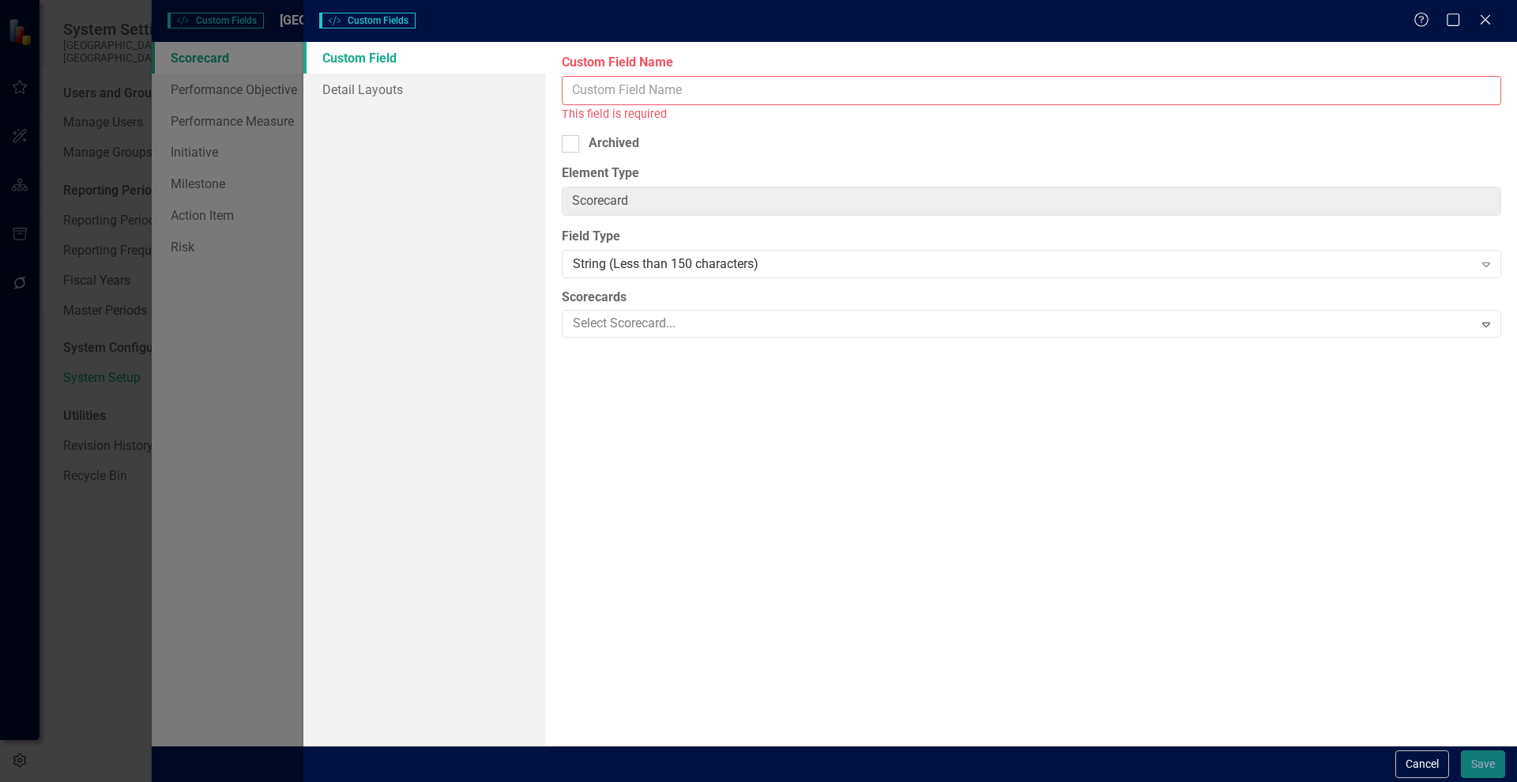
click at [734, 94] on input "Custom Field Name" at bounding box center [1032, 90] width 940 height 29
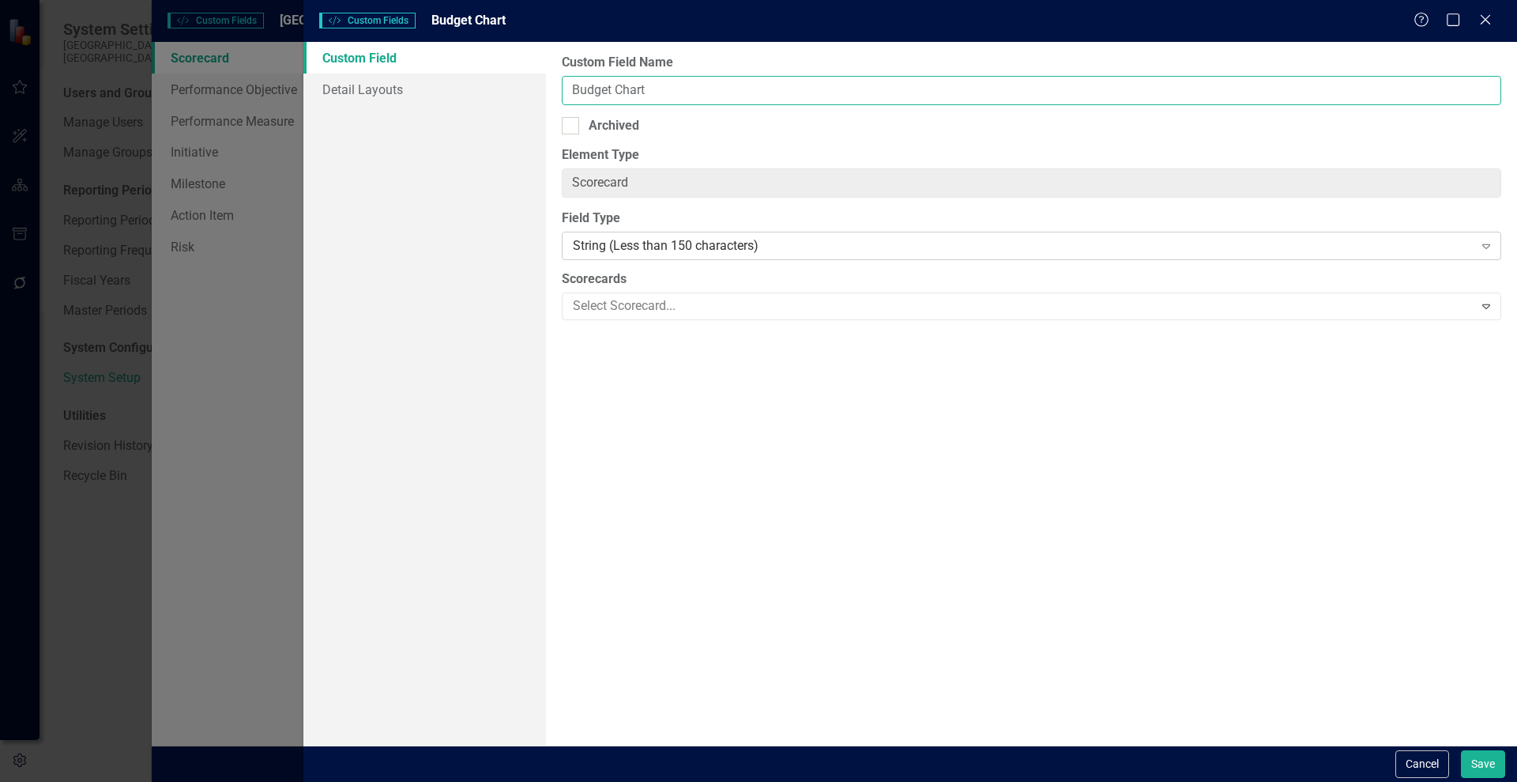
type input "Budget Chart"
click at [1482, 242] on icon "Expand" at bounding box center [1487, 245] width 16 height 13
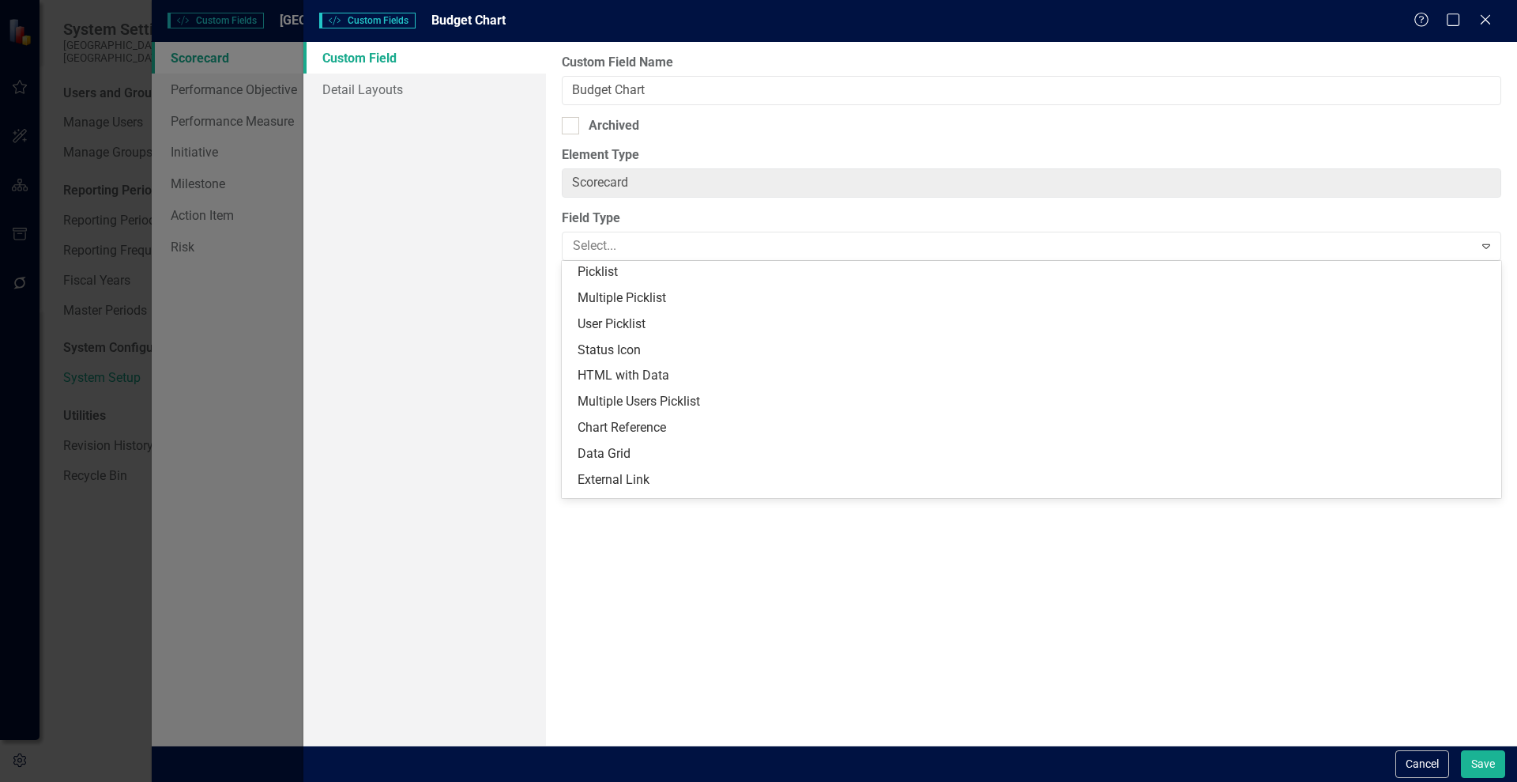
scroll to position [334, 0]
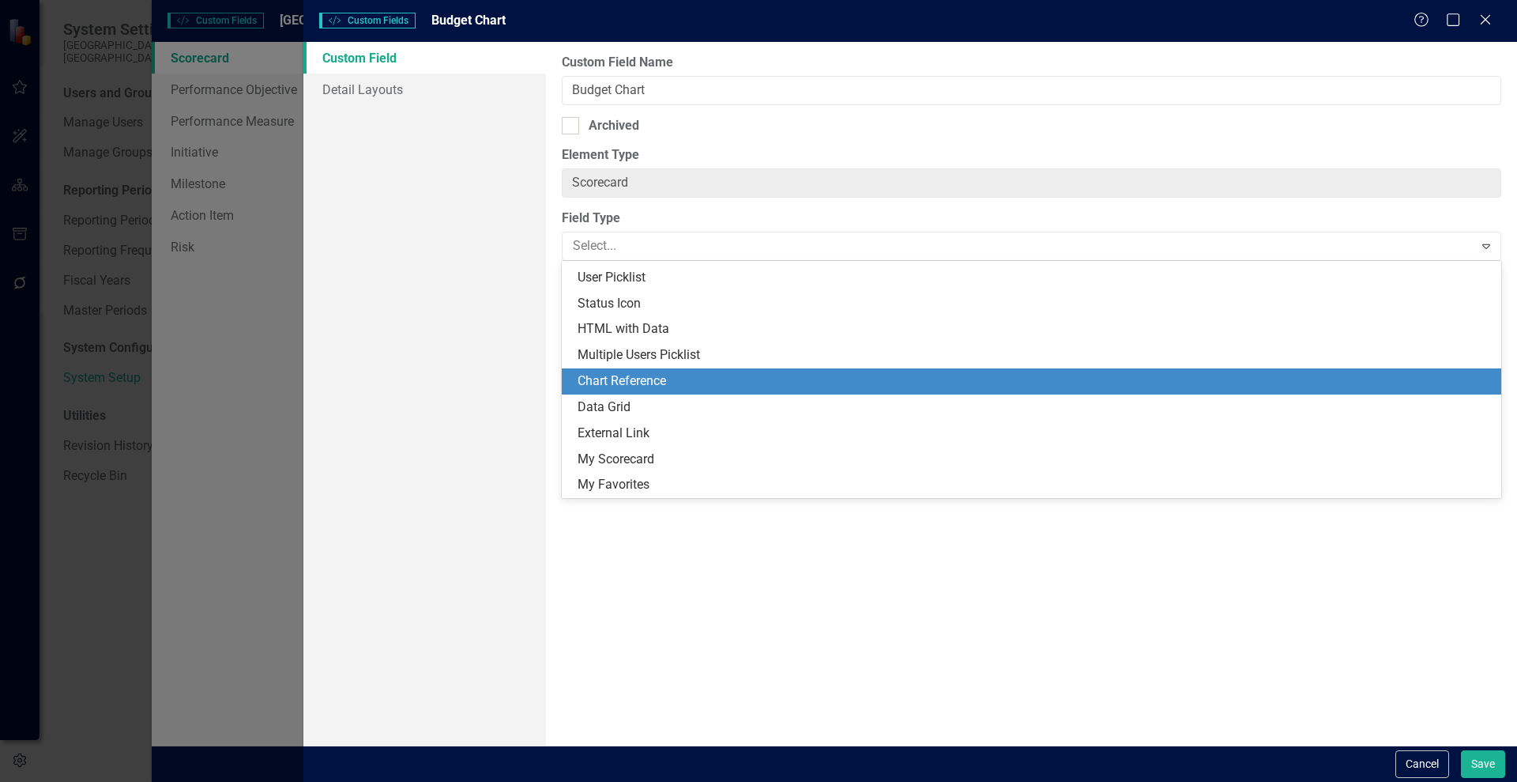
click at [661, 378] on div "Chart Reference" at bounding box center [1035, 381] width 914 height 18
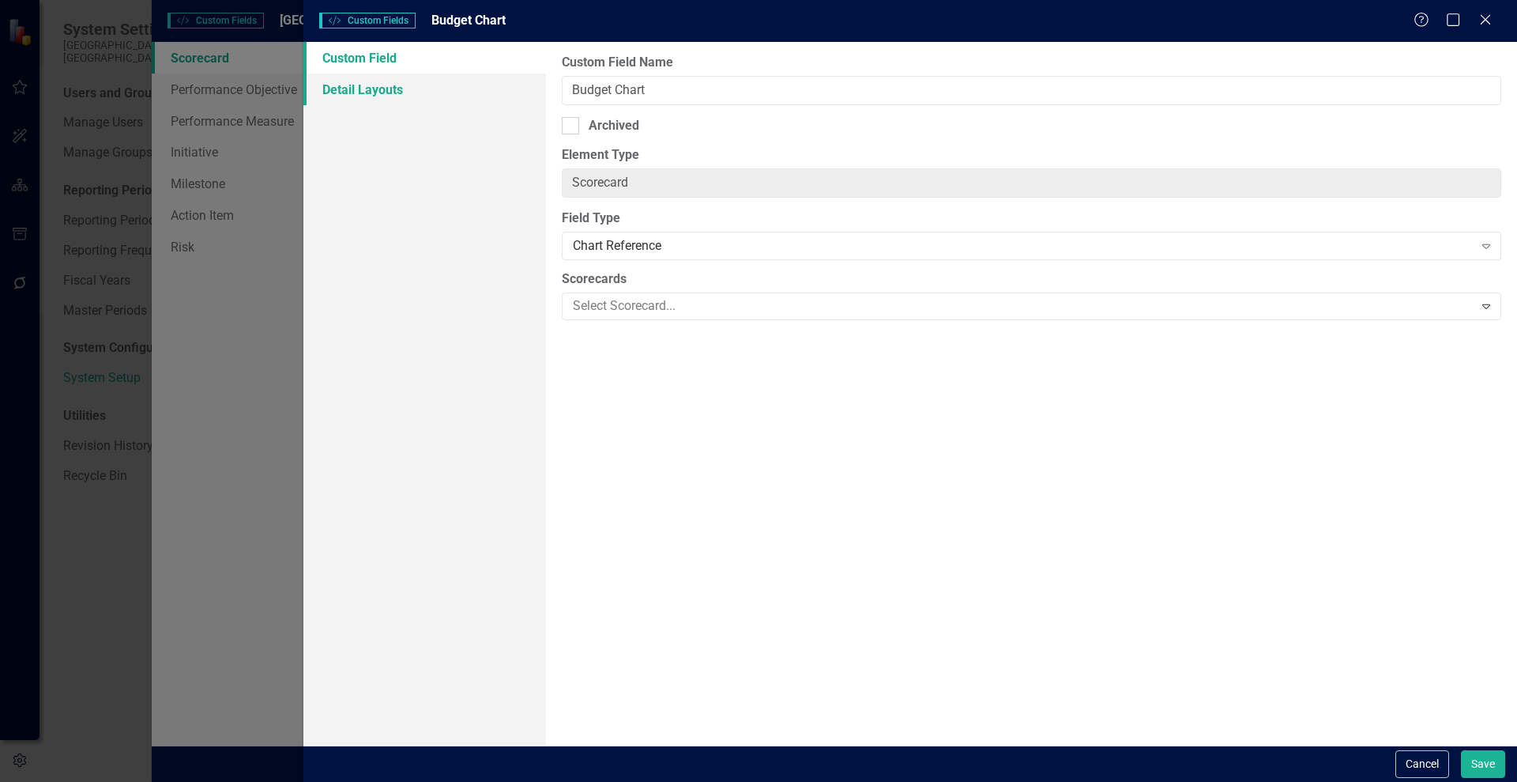
click at [382, 96] on link "Detail Layouts" at bounding box center [424, 90] width 243 height 32
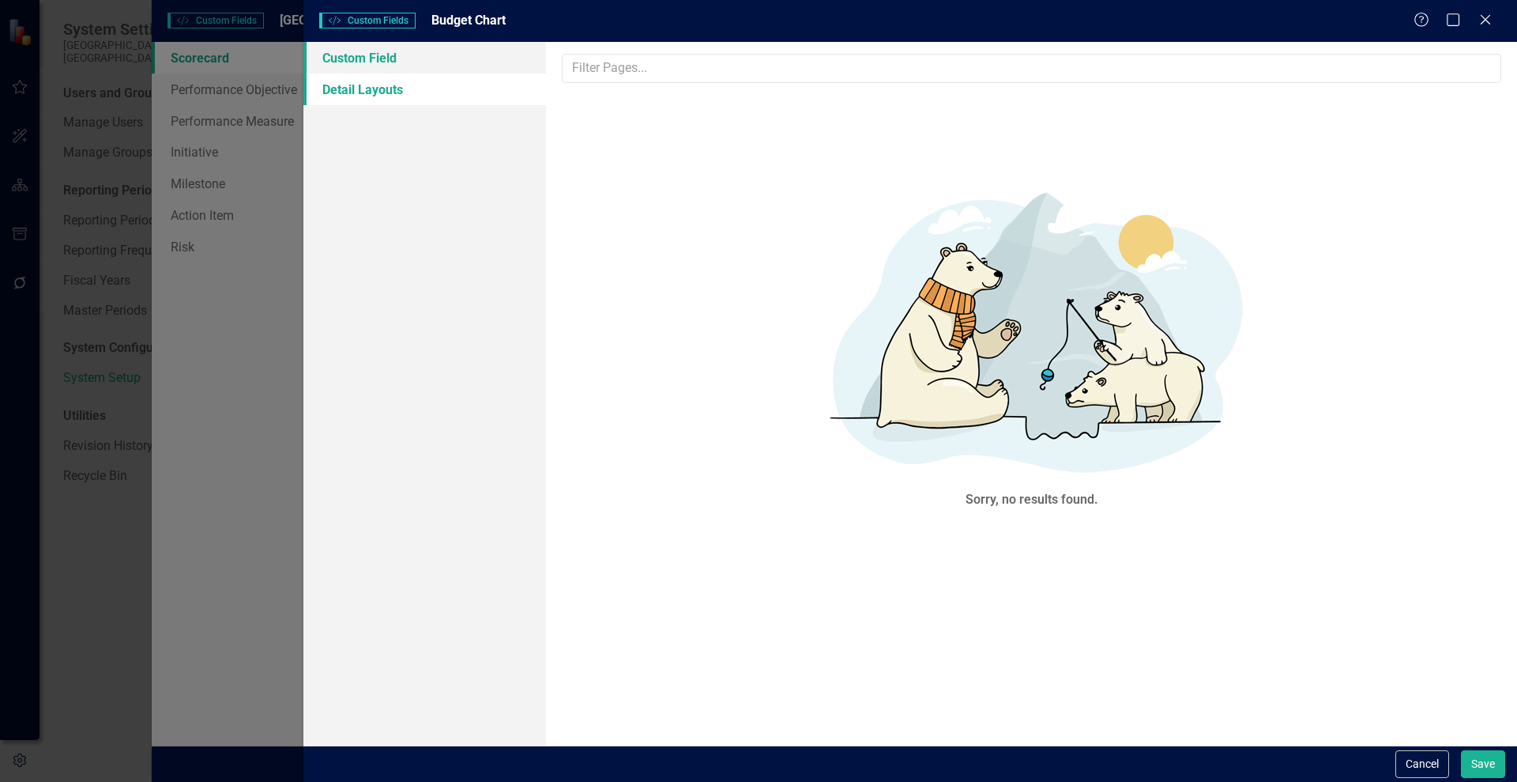
click at [373, 52] on link "Custom Field" at bounding box center [424, 58] width 243 height 32
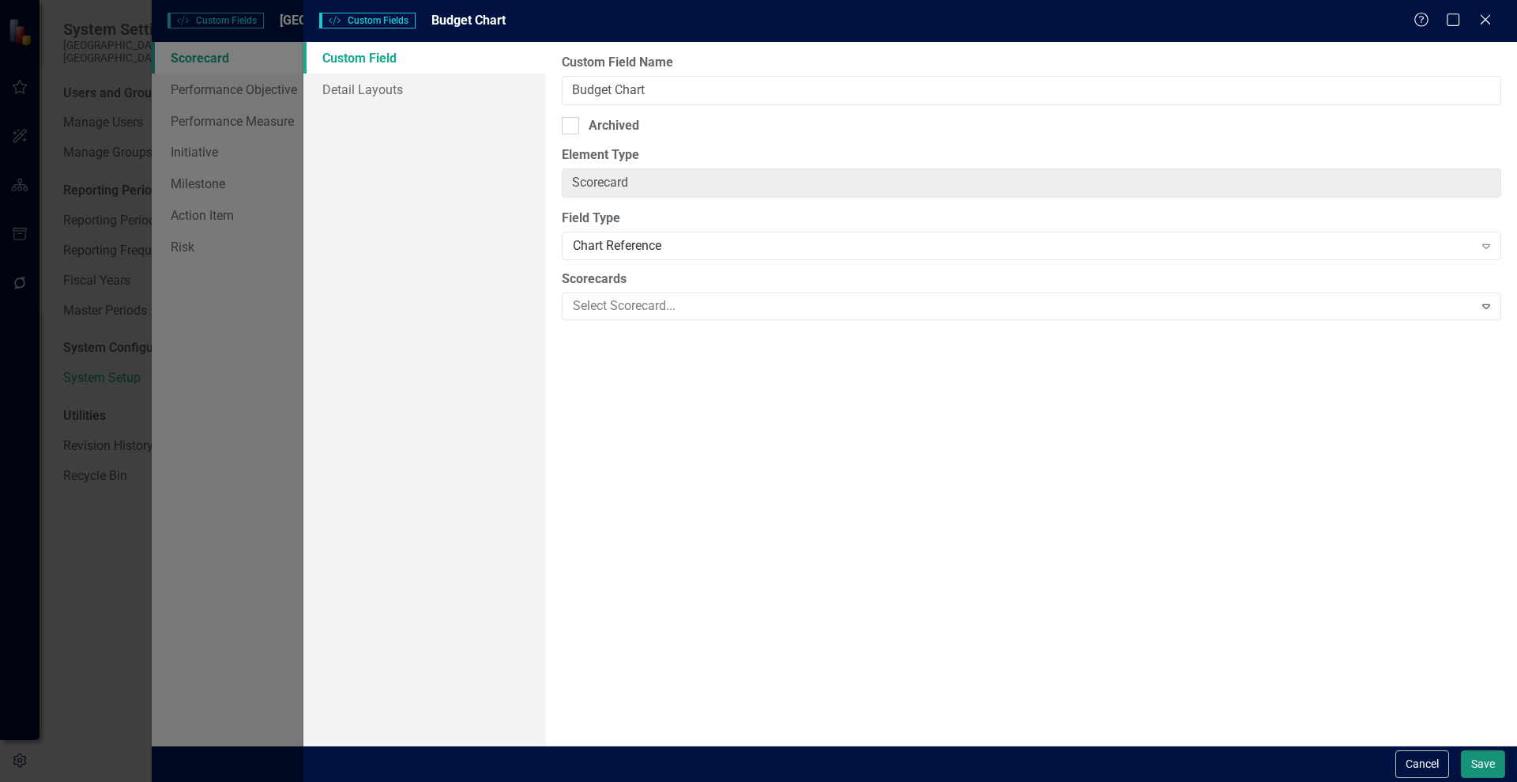
click at [1491, 764] on button "Save" at bounding box center [1483, 764] width 44 height 28
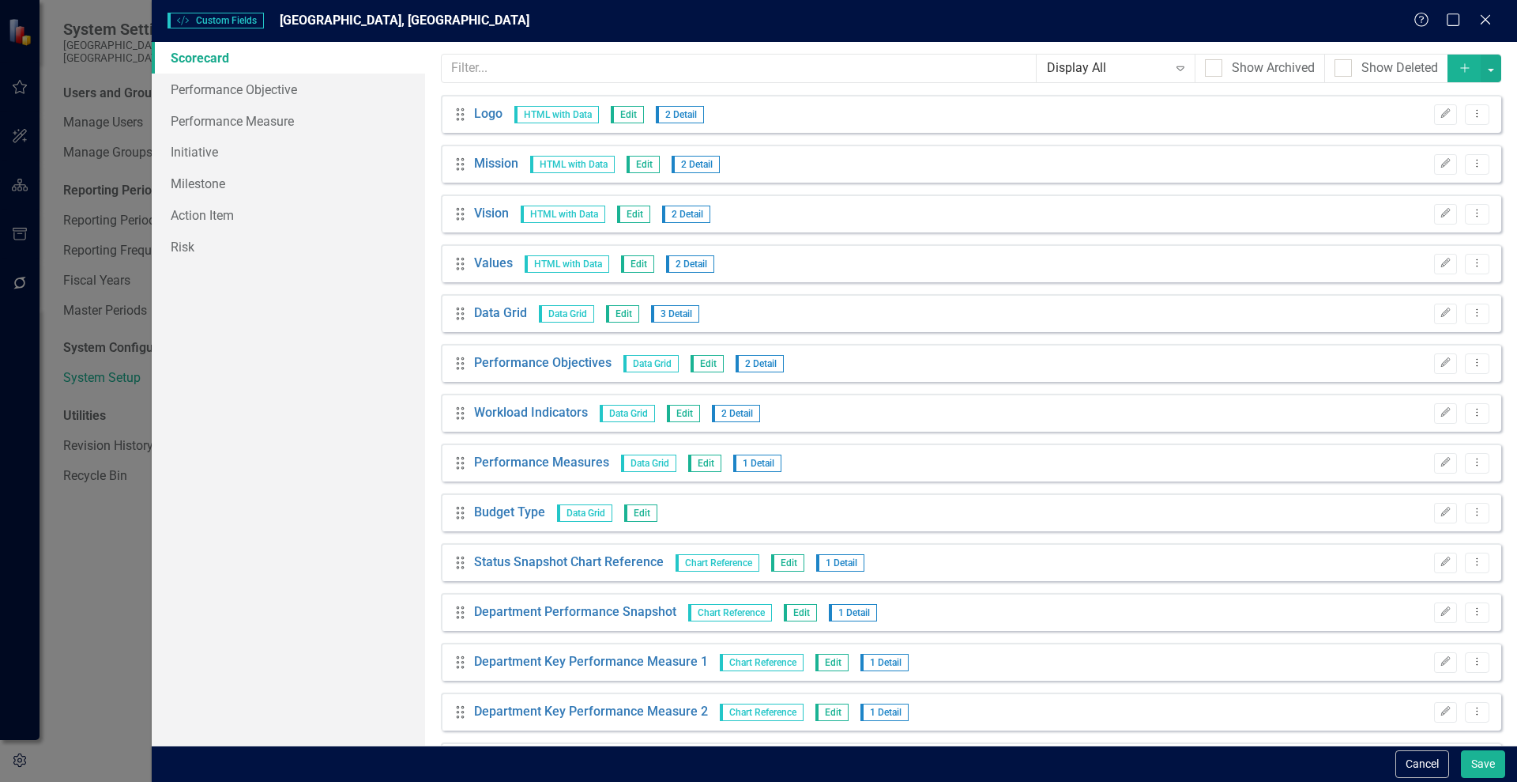
click at [19, 206] on div "Custom Style Custom Fields [GEOGRAPHIC_DATA], [GEOGRAPHIC_DATA] Help Maximize C…" at bounding box center [758, 391] width 1517 height 782
click at [18, 192] on div "Custom Style Custom Fields [GEOGRAPHIC_DATA], [GEOGRAPHIC_DATA] Help Maximize C…" at bounding box center [758, 391] width 1517 height 782
click at [1483, 766] on button "Save" at bounding box center [1483, 764] width 44 height 28
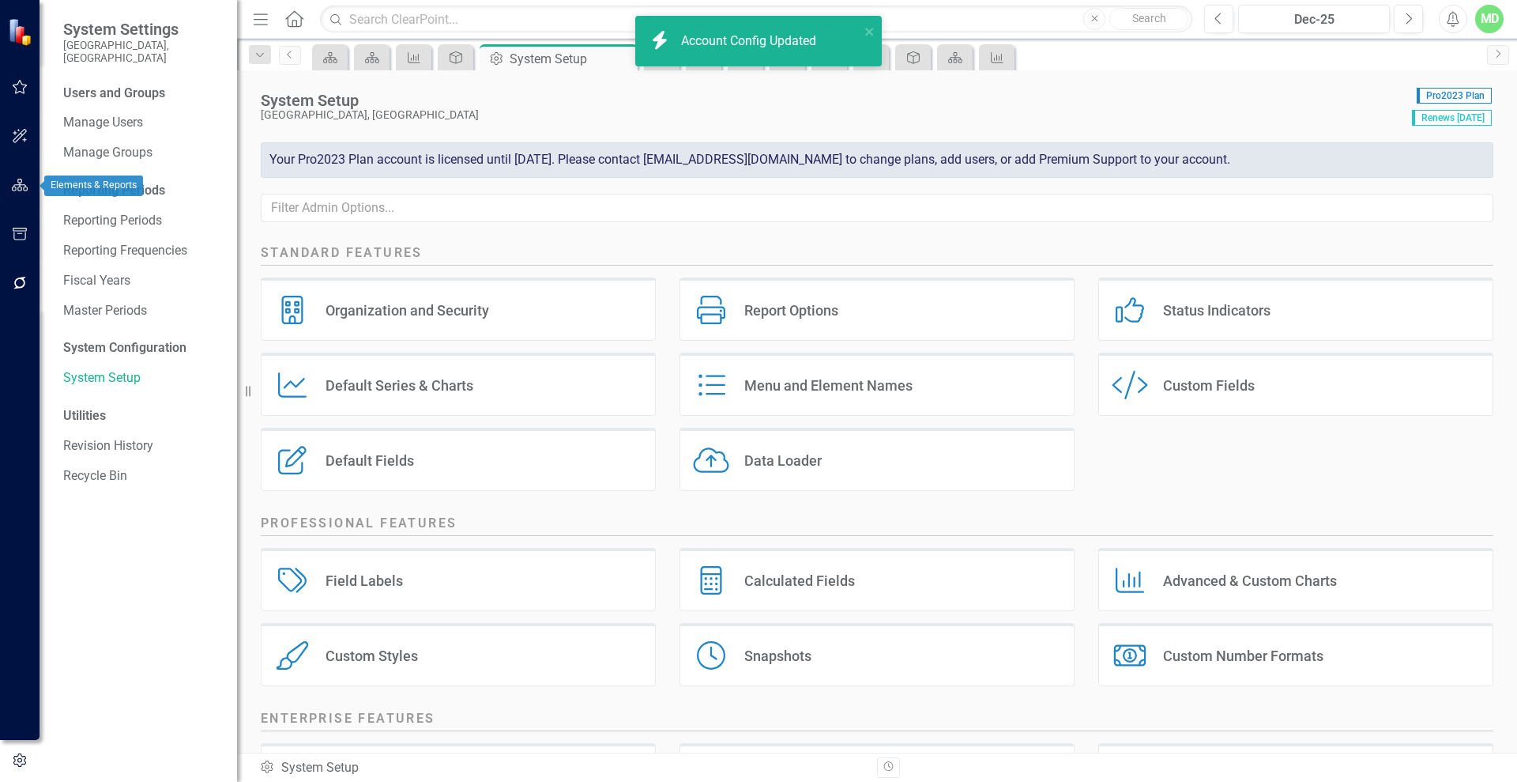
click at [18, 179] on icon "button" at bounding box center [20, 185] width 17 height 13
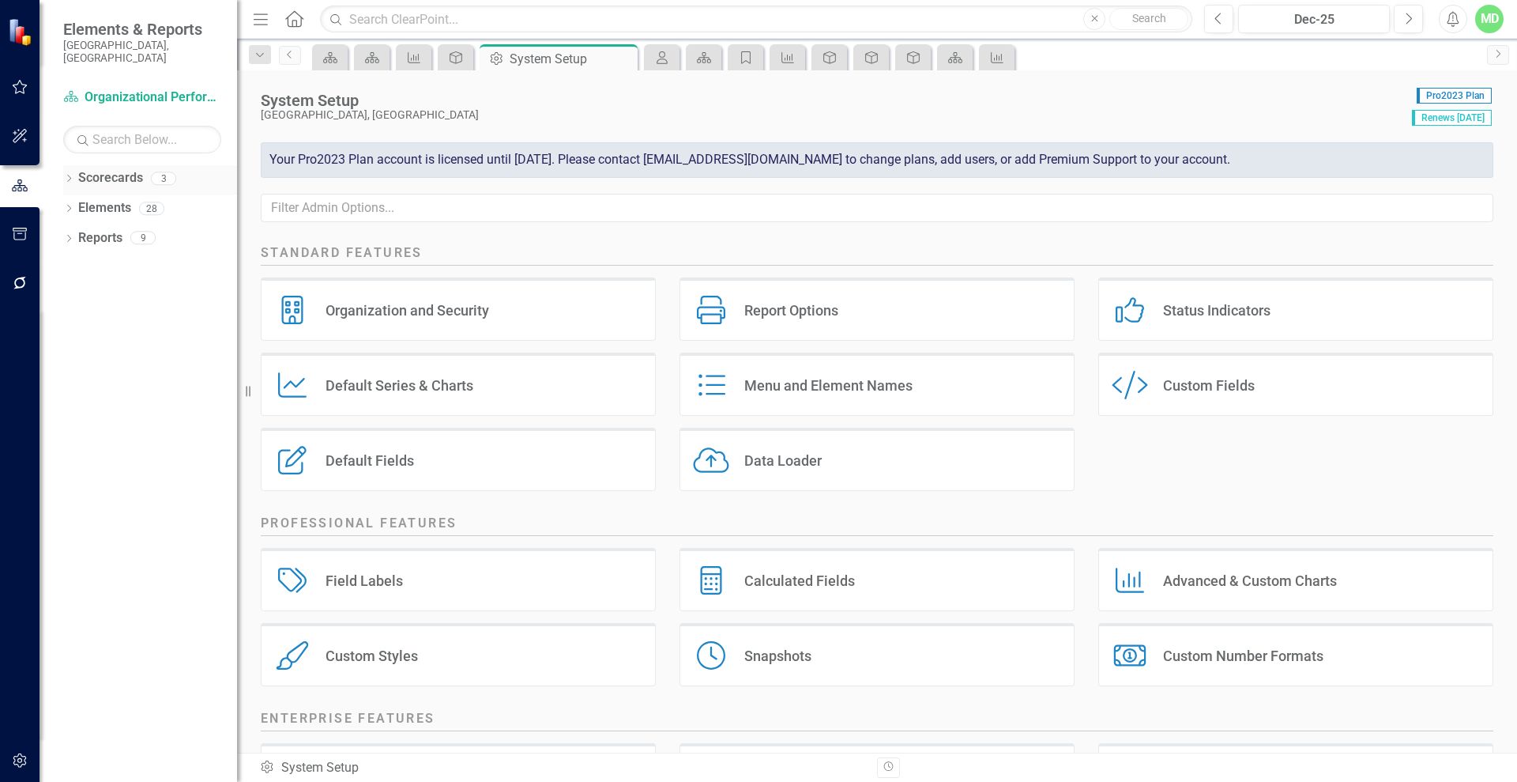
click at [134, 169] on link "Scorecards" at bounding box center [110, 178] width 65 height 18
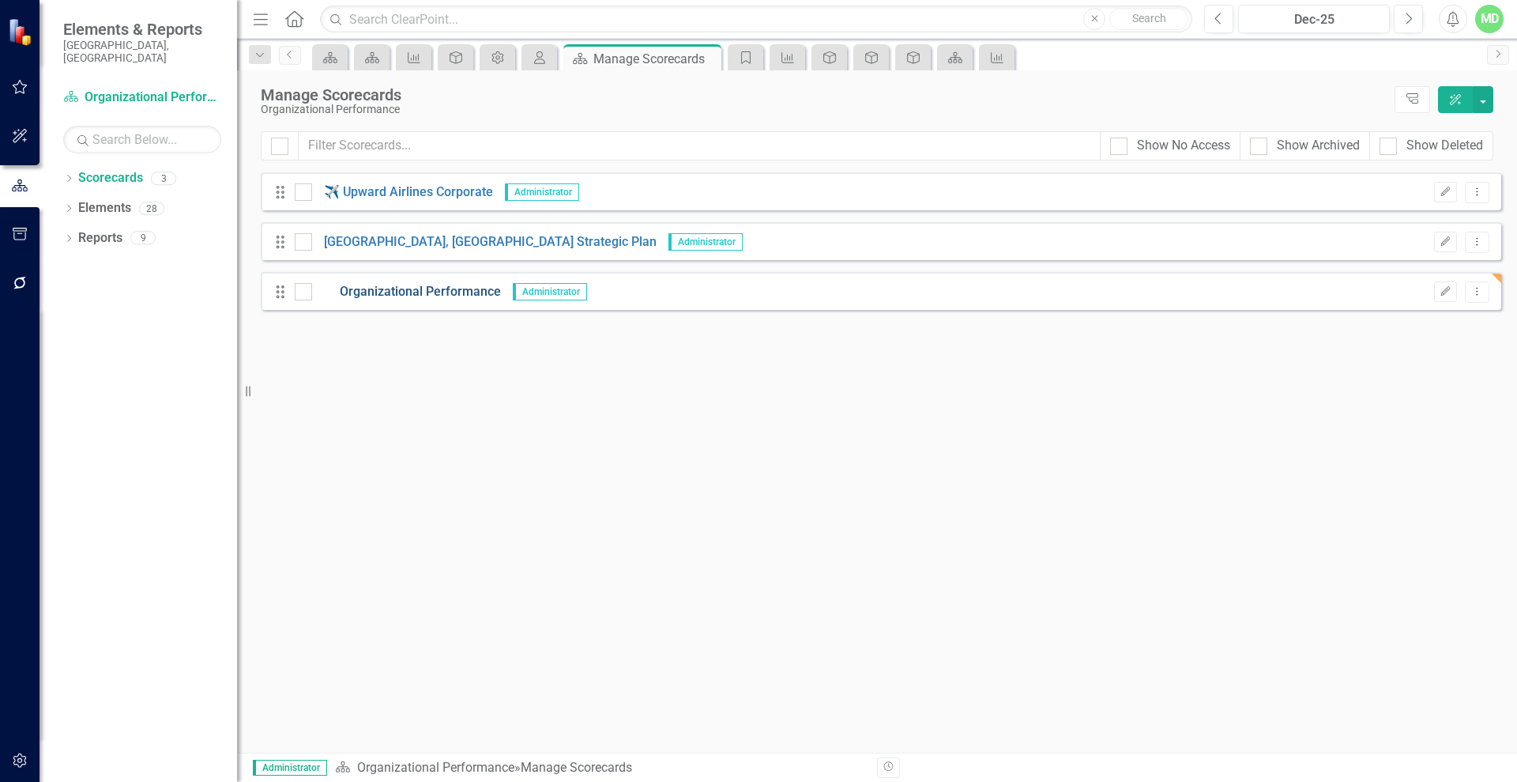
click at [405, 290] on link "Organizational Performance" at bounding box center [406, 292] width 189 height 18
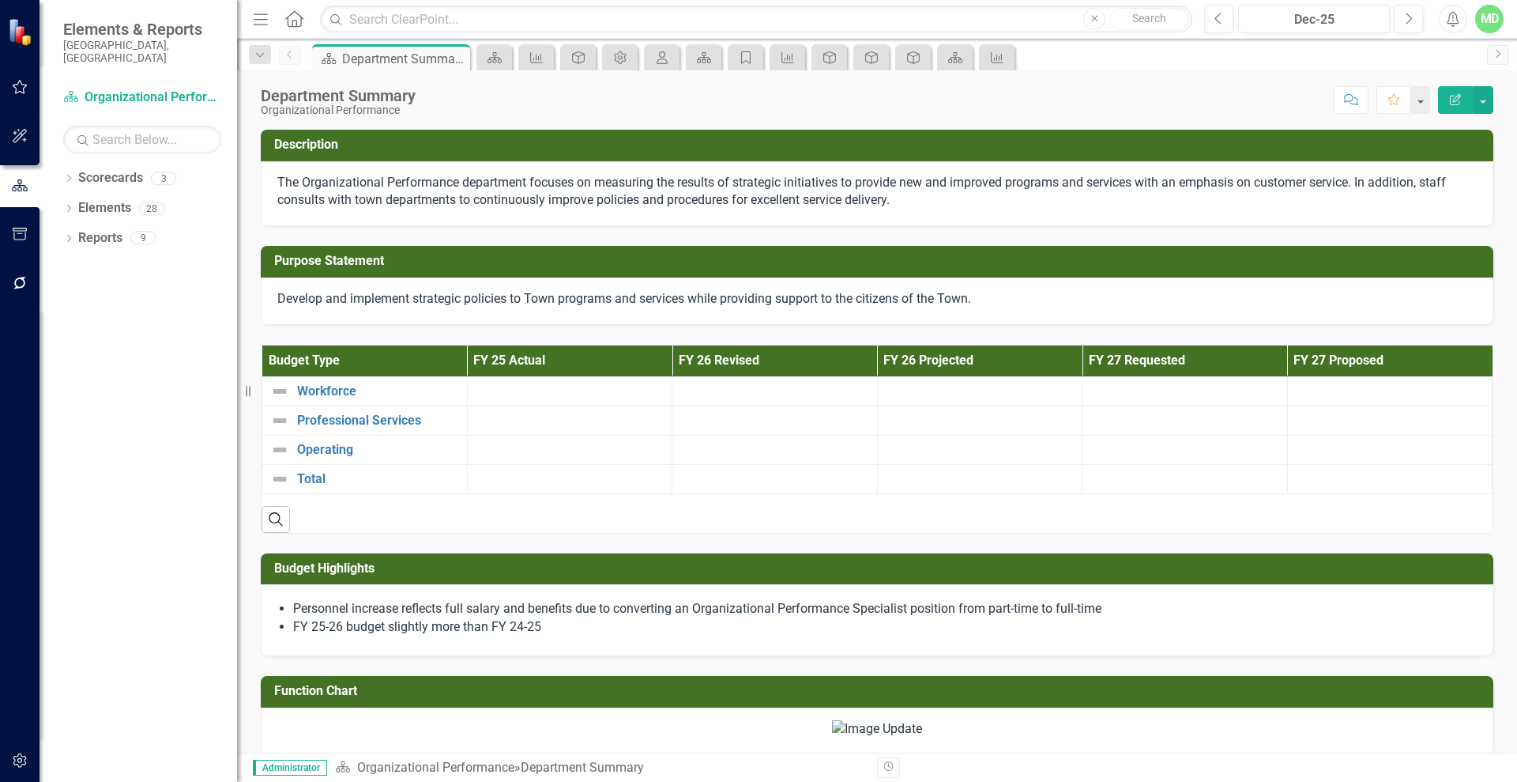
click at [1451, 104] on icon "button" at bounding box center [1455, 99] width 11 height 11
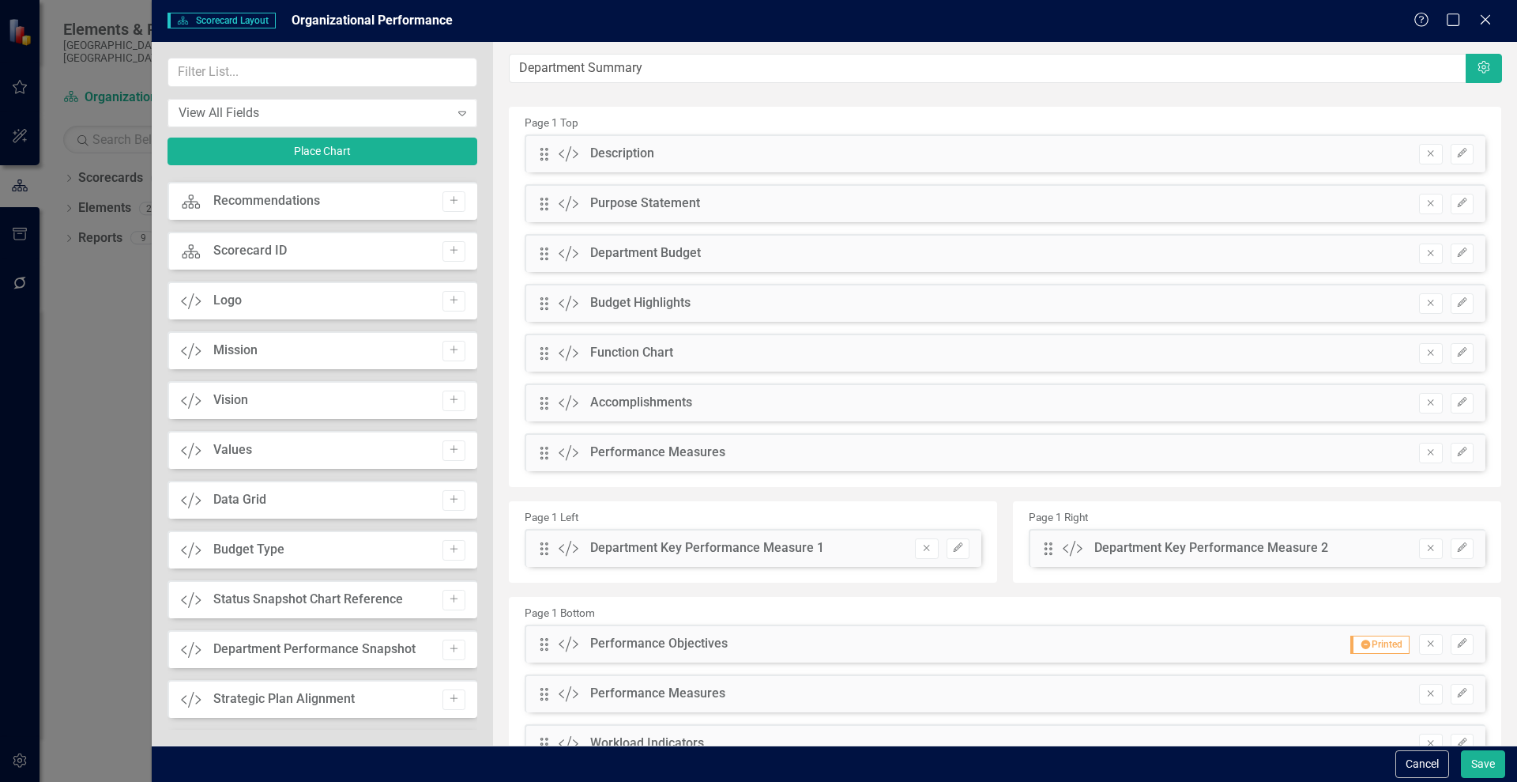
scroll to position [244, 0]
click at [454, 695] on icon "Add" at bounding box center [454, 698] width 12 height 9
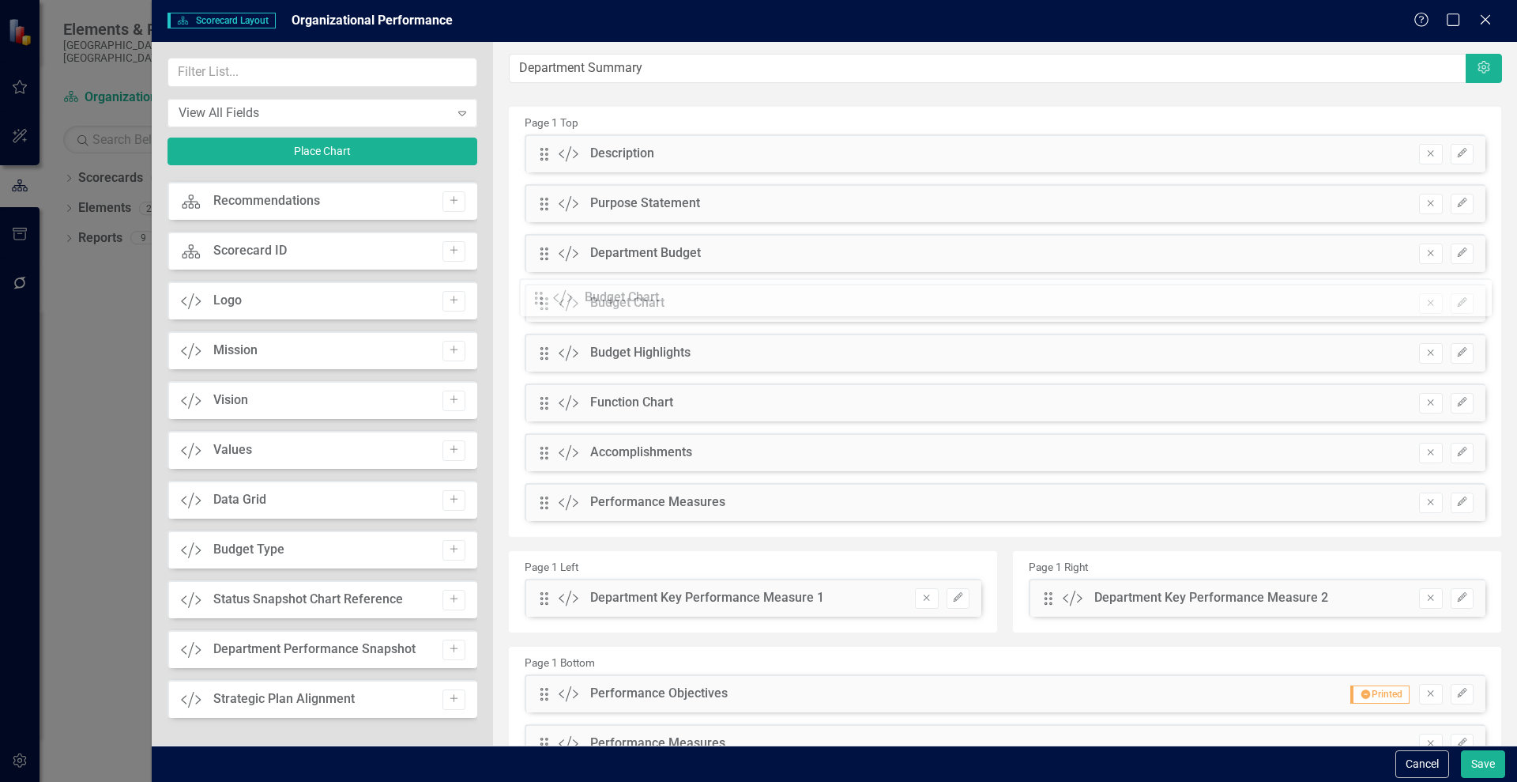
drag, startPoint x: 541, startPoint y: 149, endPoint x: 547, endPoint y: 292, distance: 143.2
click at [1485, 765] on button "Save" at bounding box center [1483, 764] width 44 height 28
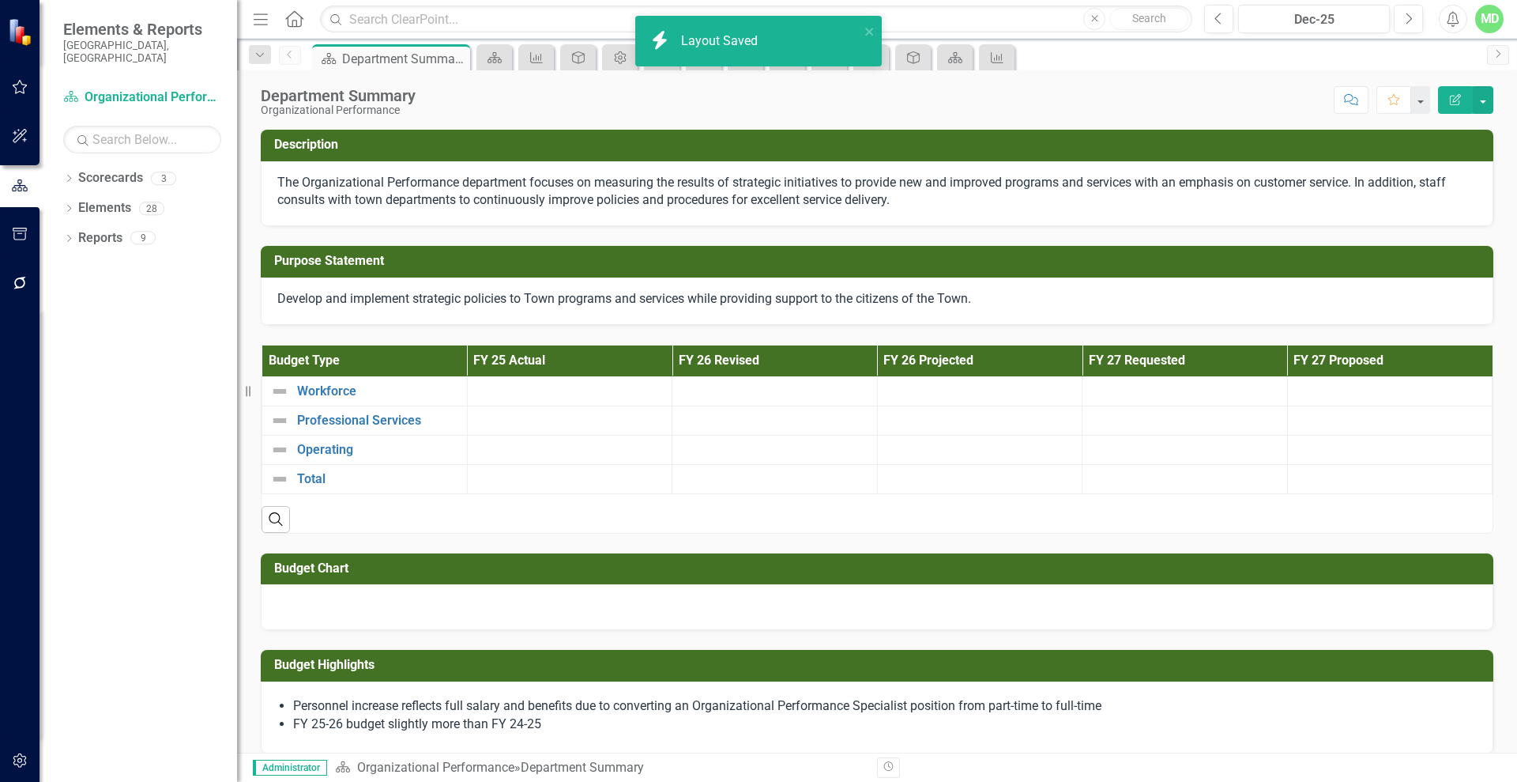
click at [571, 608] on div at bounding box center [877, 607] width 1233 height 46
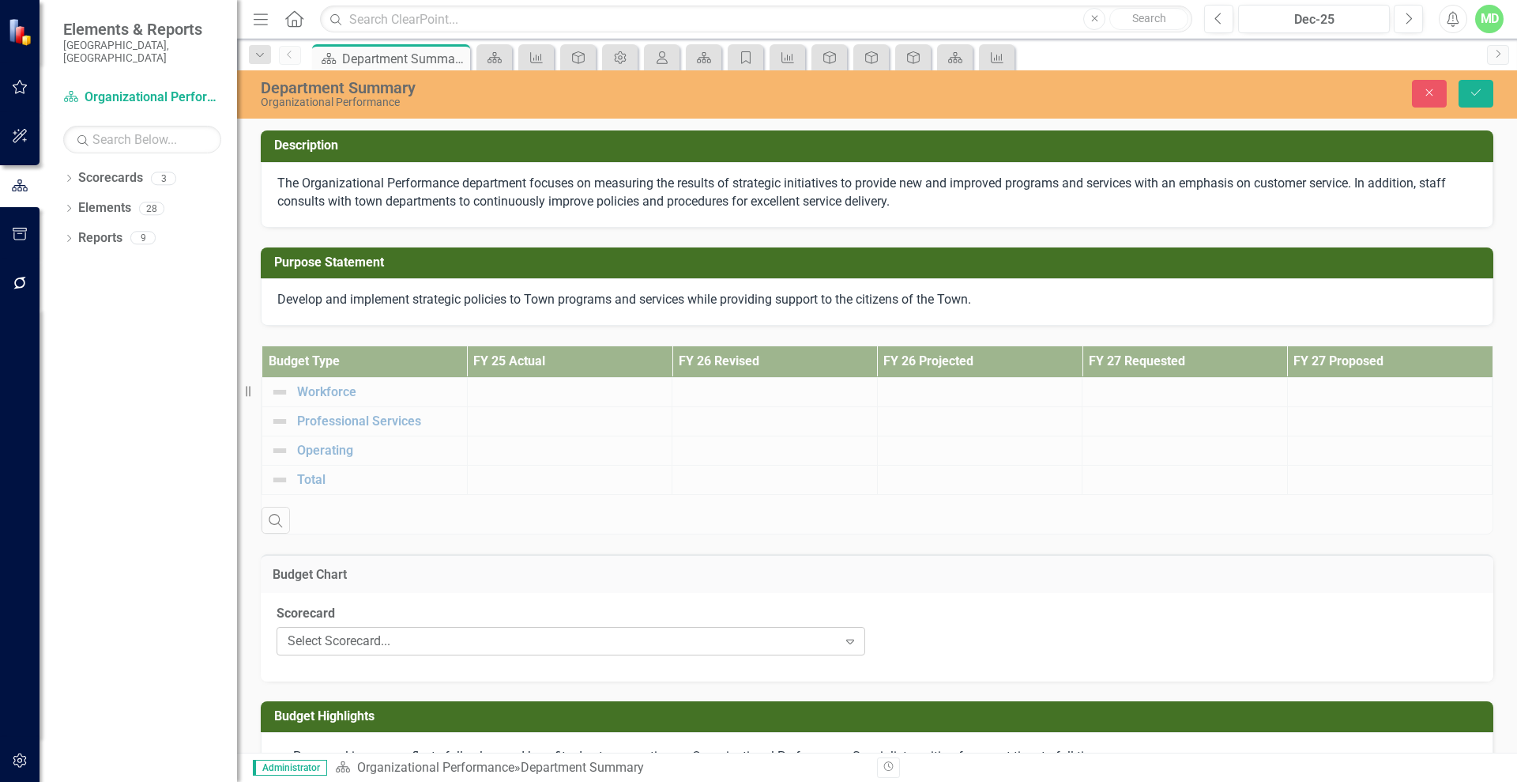
click at [851, 639] on icon "Expand" at bounding box center [851, 641] width 16 height 13
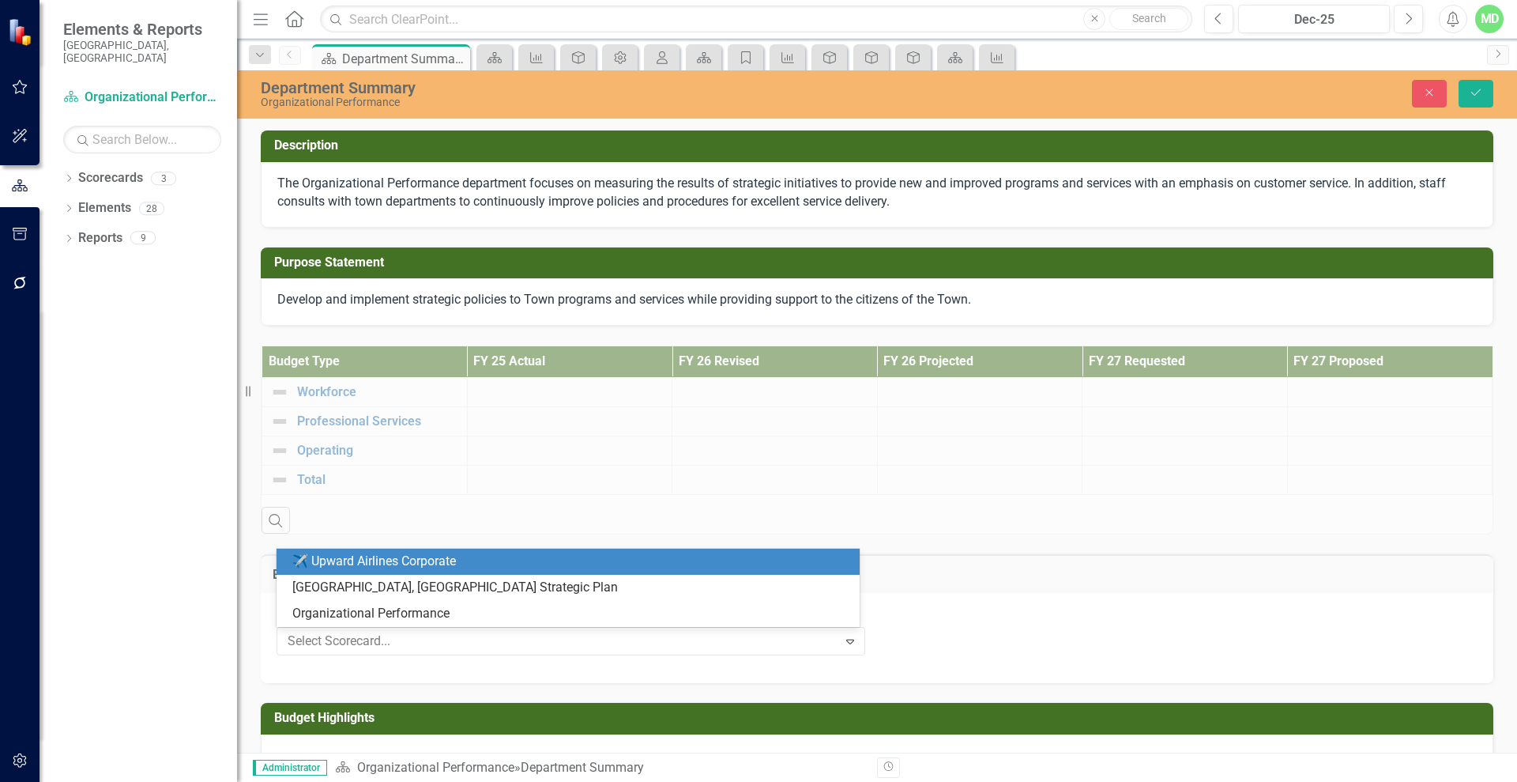
click at [913, 631] on div "Scorecard 3 results available. Use Up and Down to choose options, press Enter t…" at bounding box center [877, 636] width 1225 height 63
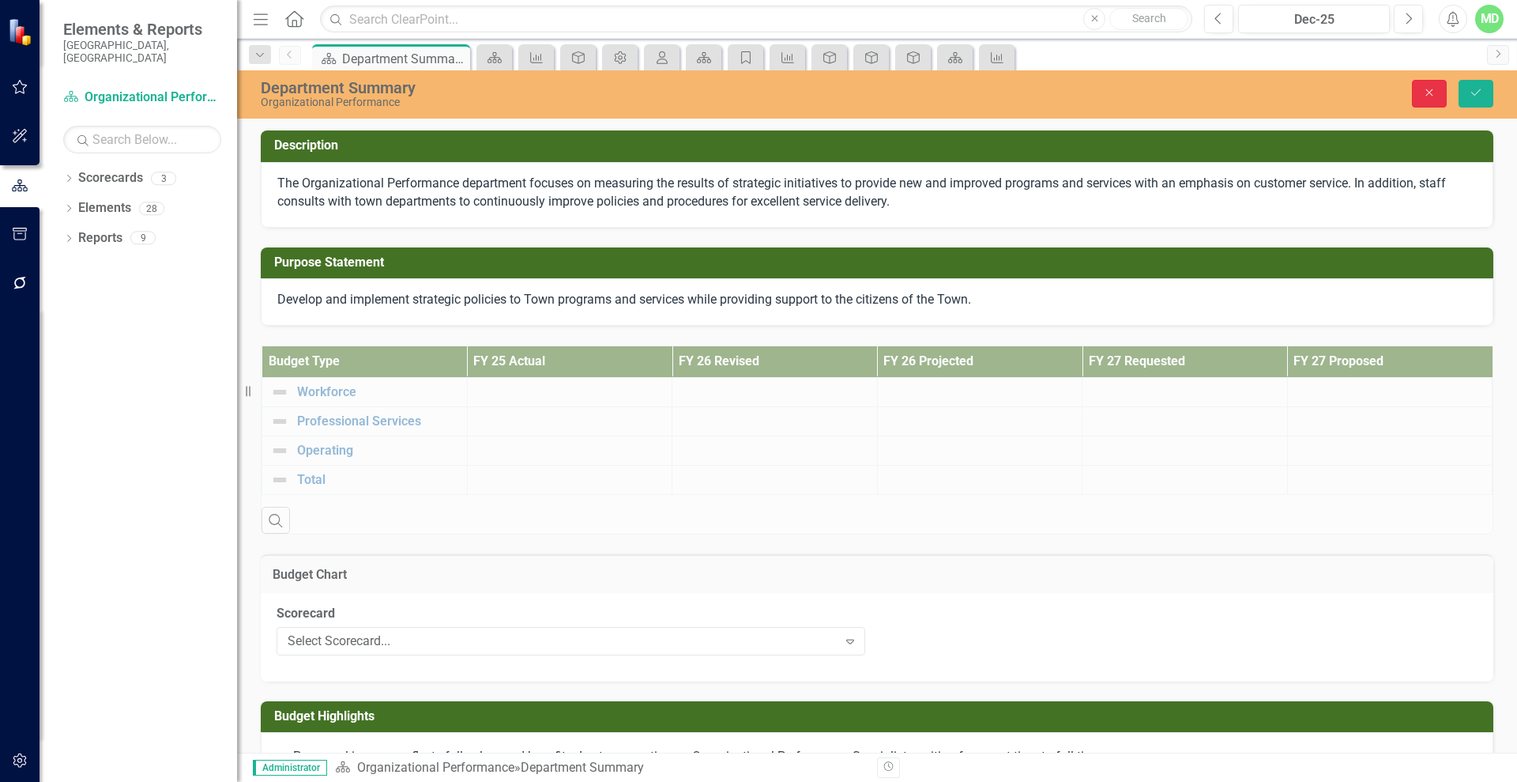
click at [1423, 88] on icon "Close" at bounding box center [1430, 92] width 14 height 11
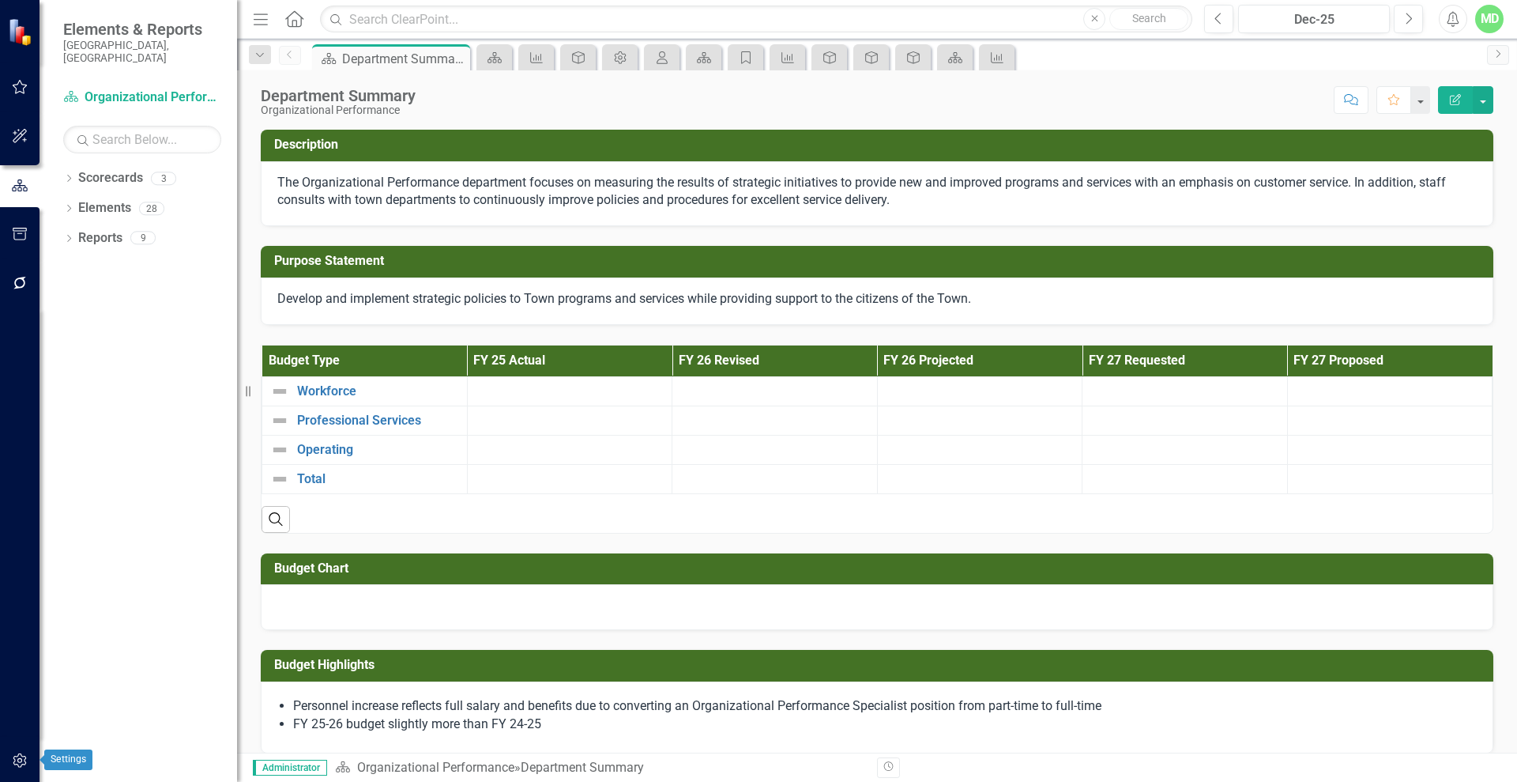
click at [17, 750] on button "button" at bounding box center [20, 761] width 36 height 33
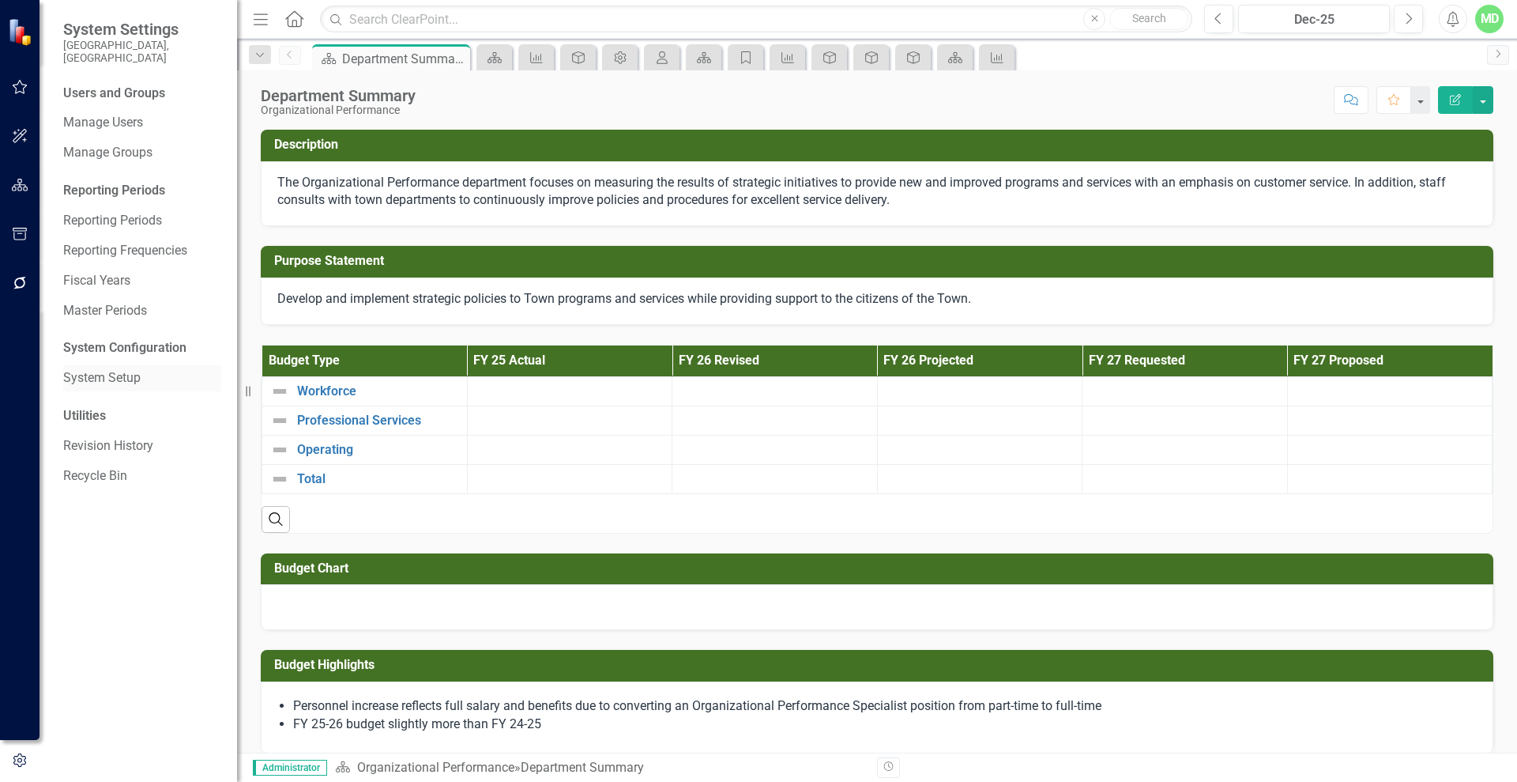
click at [103, 369] on link "System Setup" at bounding box center [142, 378] width 158 height 18
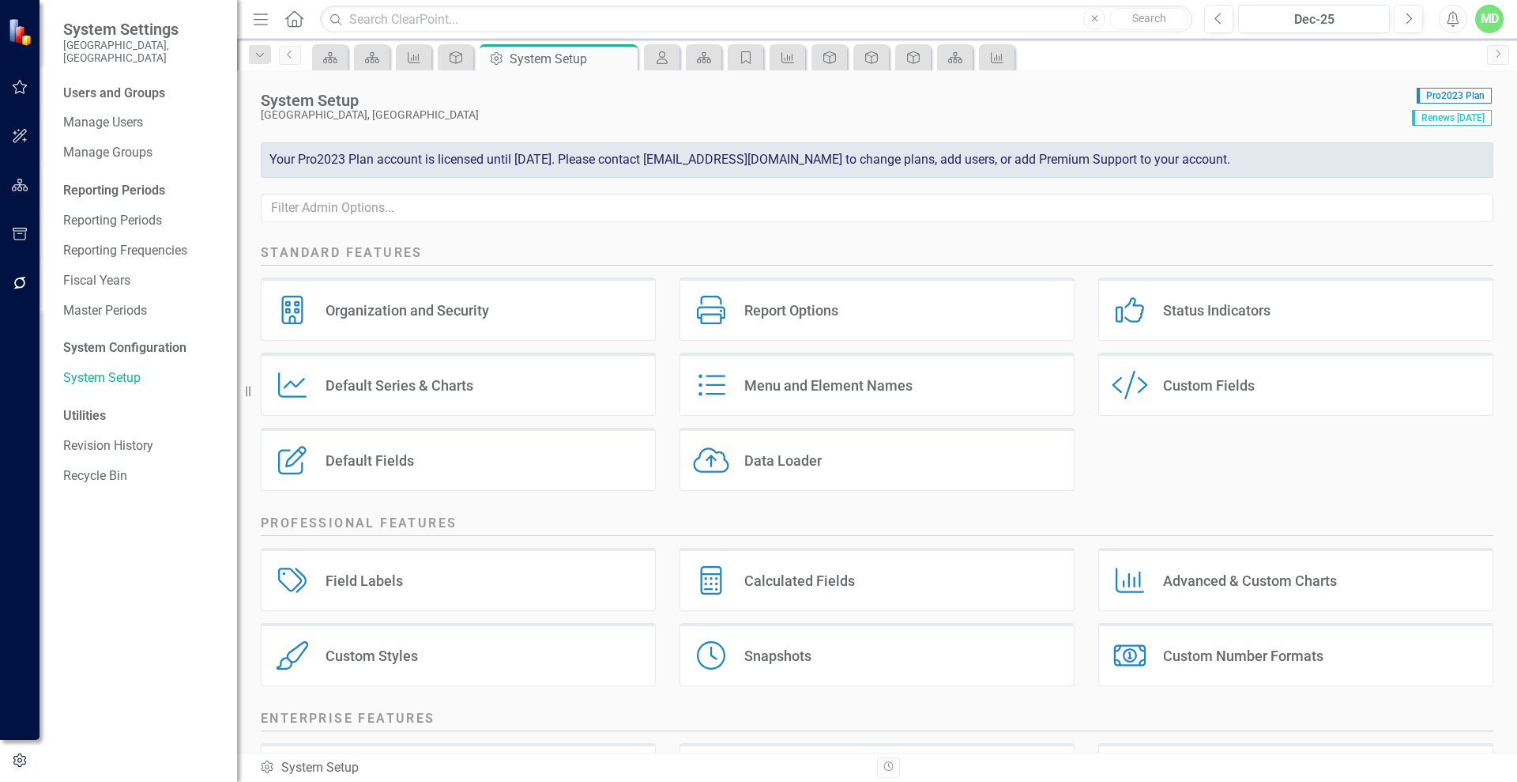
click at [1235, 376] on div "Custom Fields" at bounding box center [1209, 385] width 92 height 18
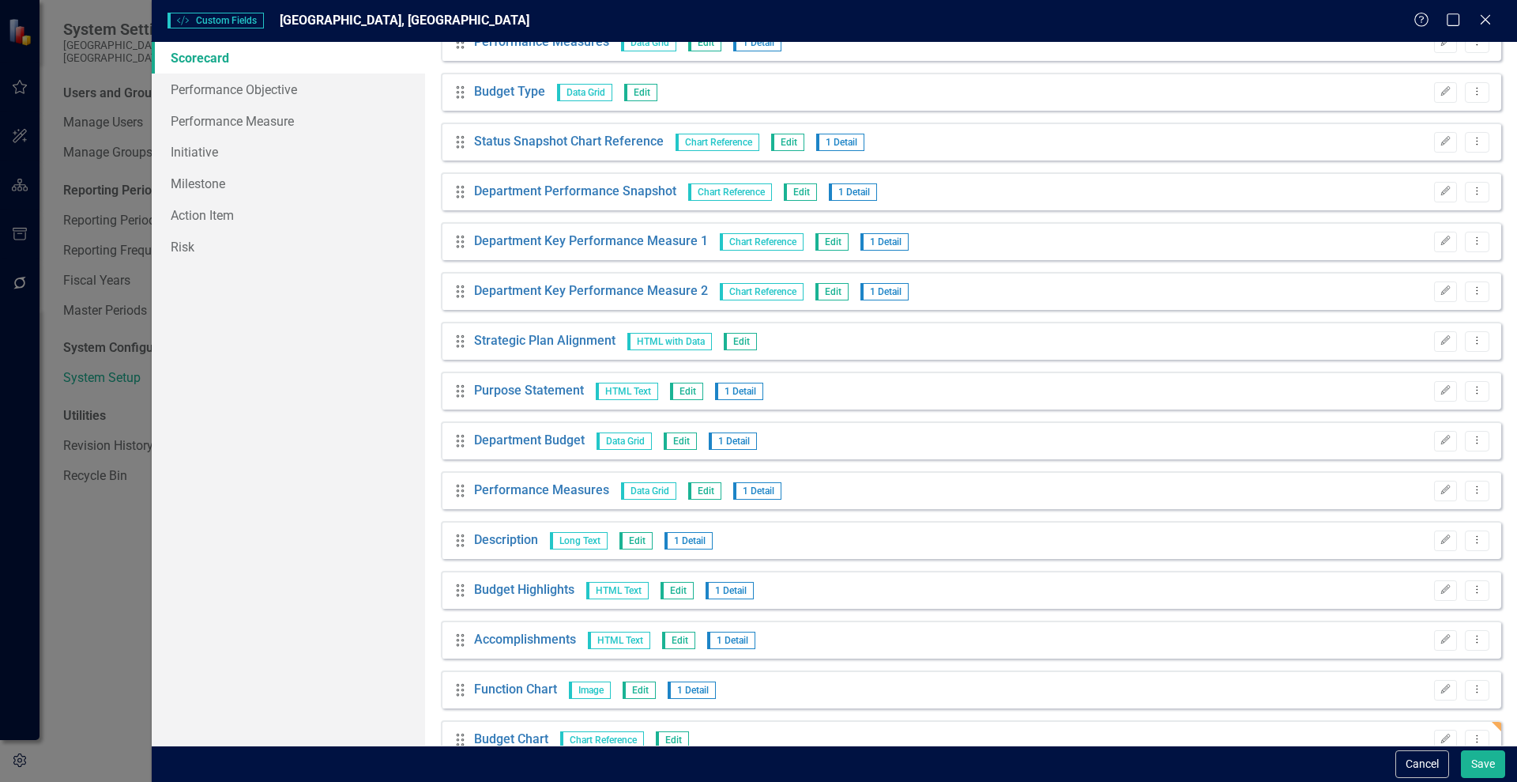
scroll to position [441, 0]
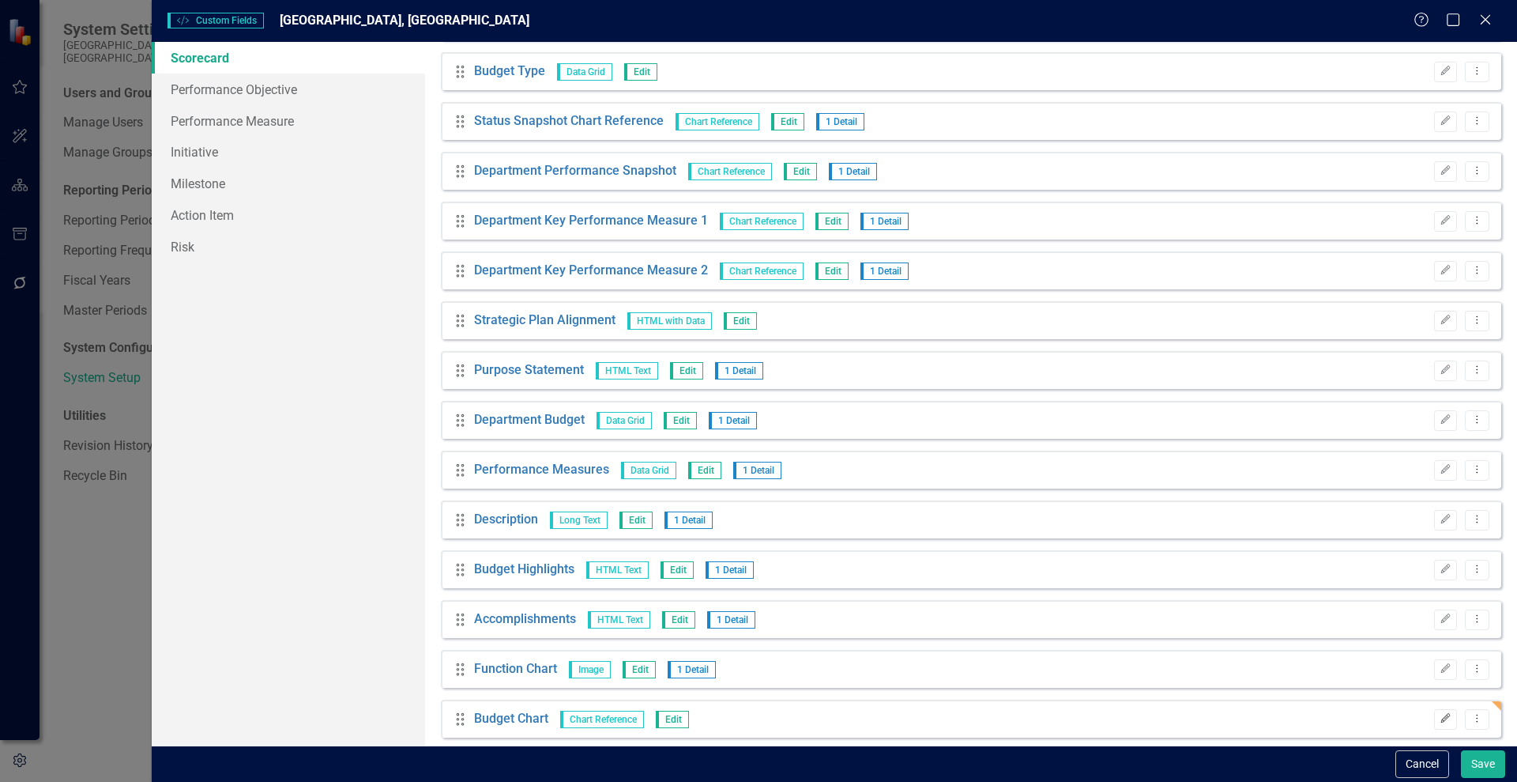
click at [1440, 714] on icon "Edit" at bounding box center [1446, 718] width 12 height 9
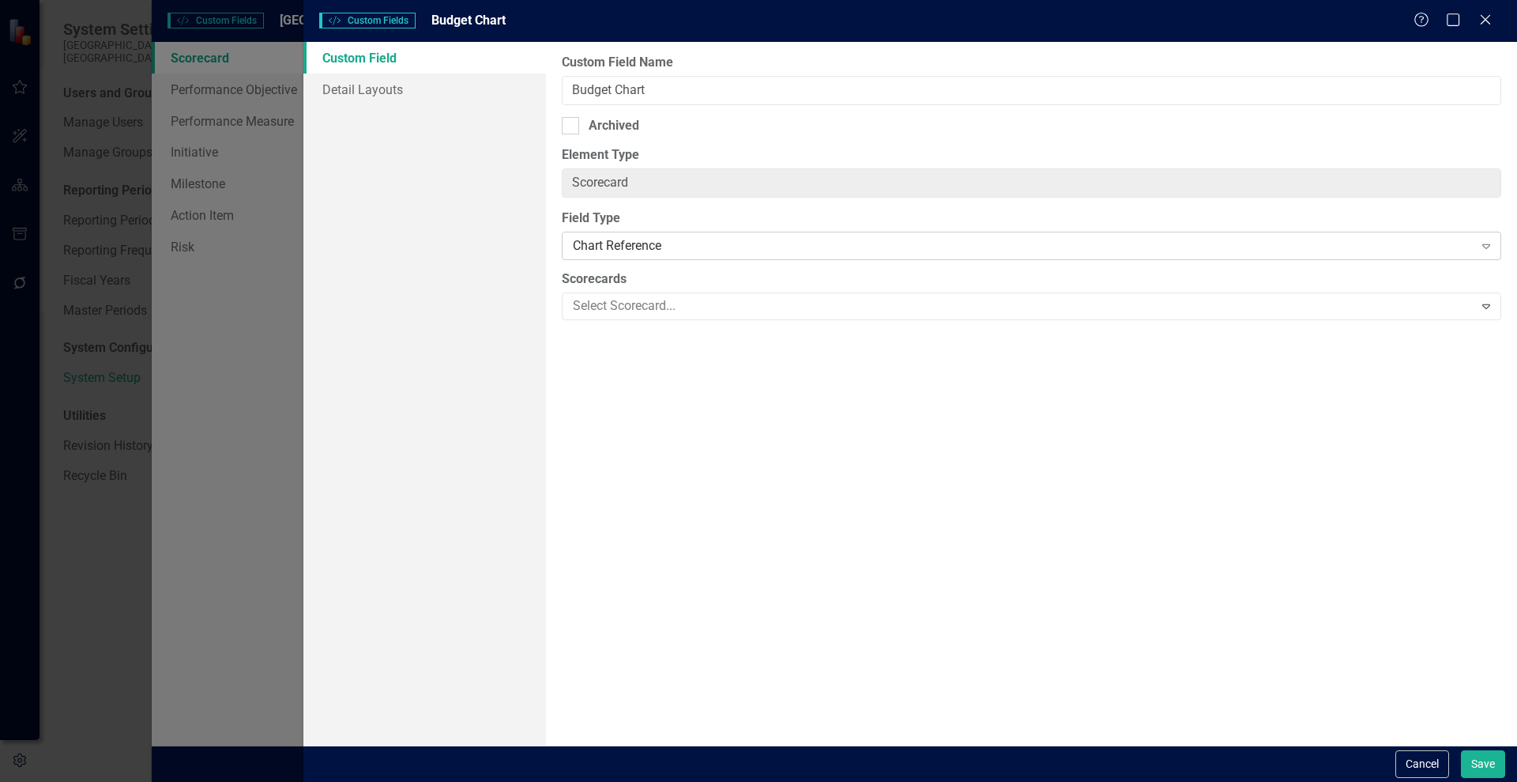
click at [748, 239] on div "Chart Reference" at bounding box center [1023, 246] width 900 height 18
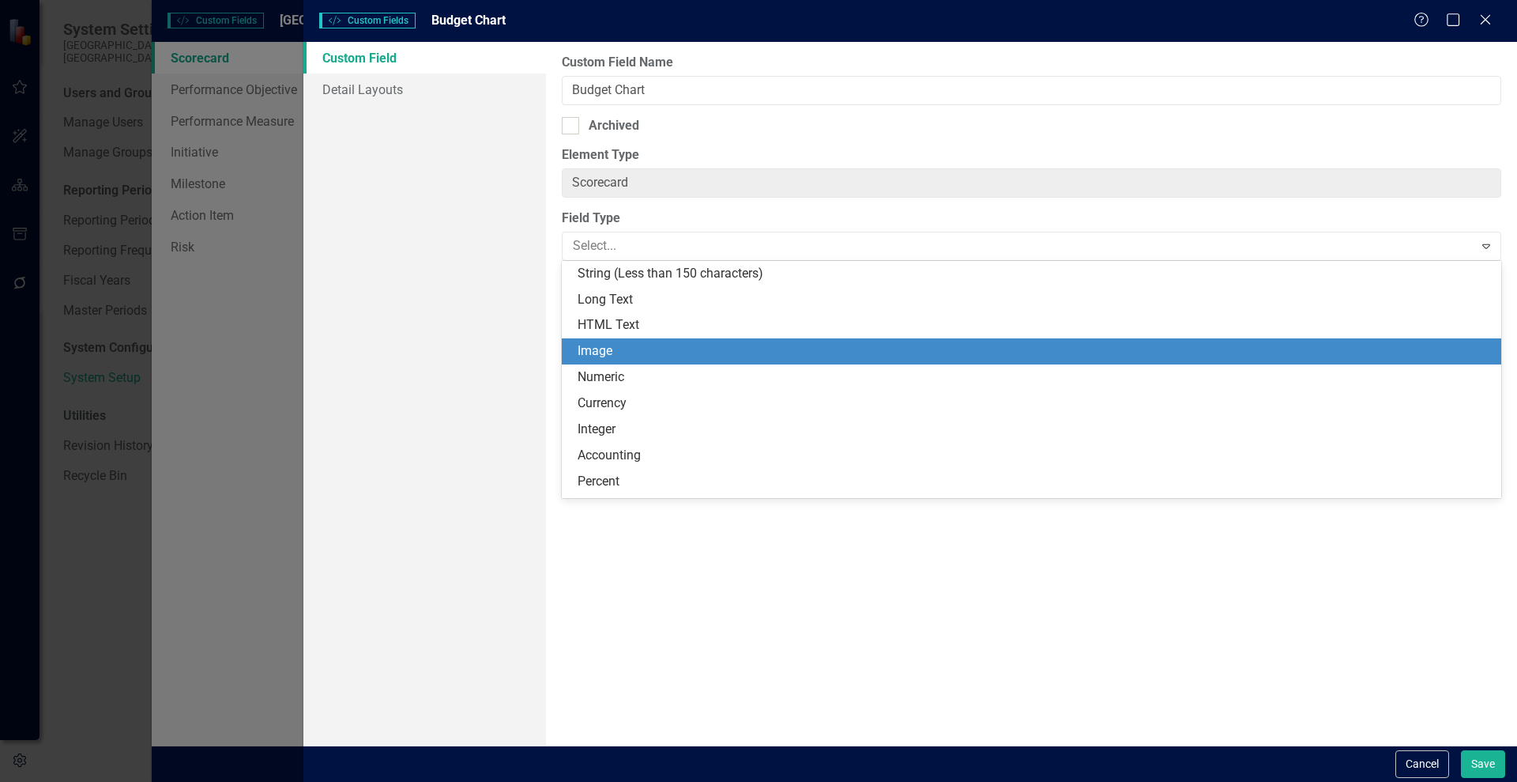
click at [600, 349] on div "Image" at bounding box center [1035, 351] width 914 height 18
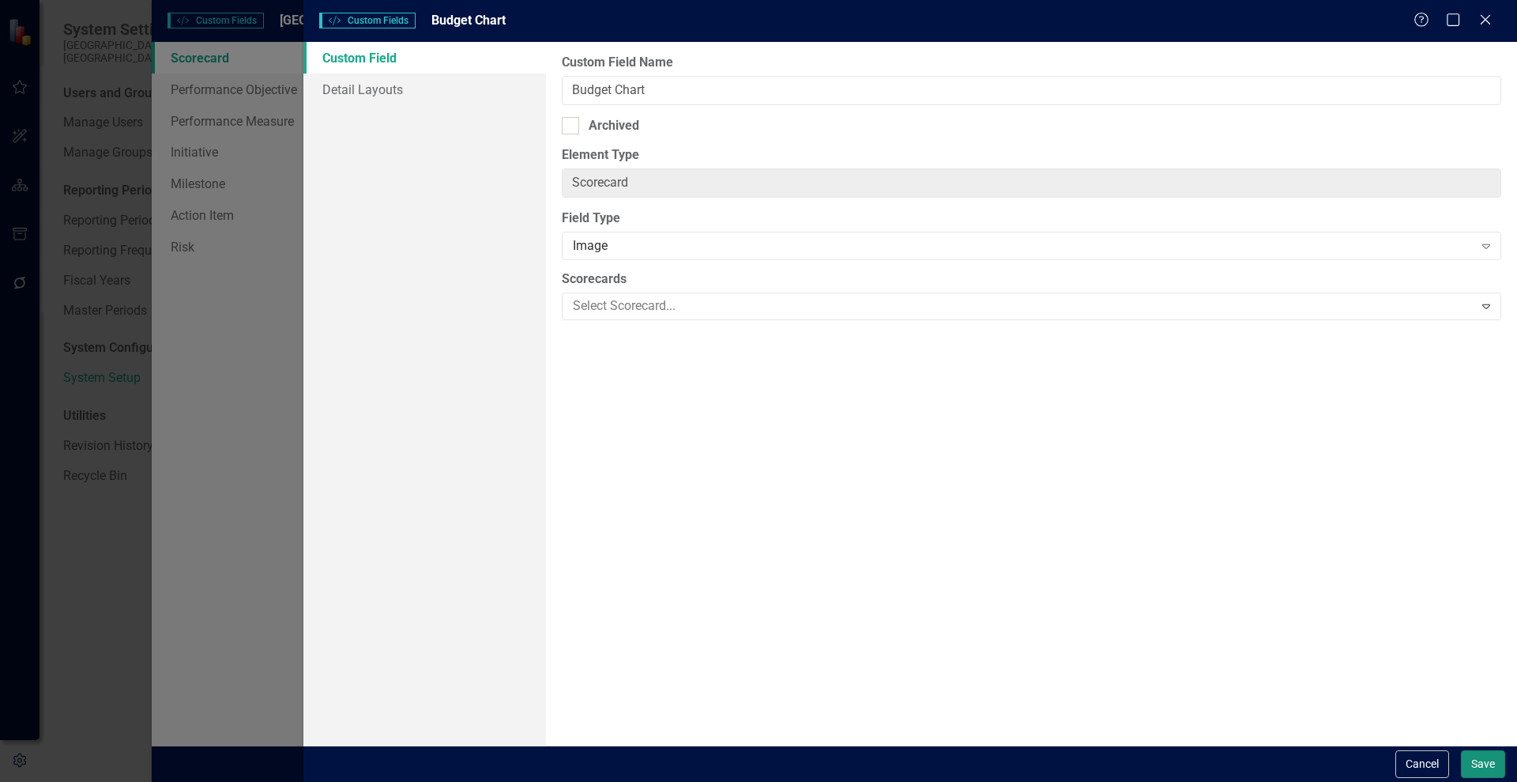
click at [1488, 759] on button "Save" at bounding box center [1483, 764] width 44 height 28
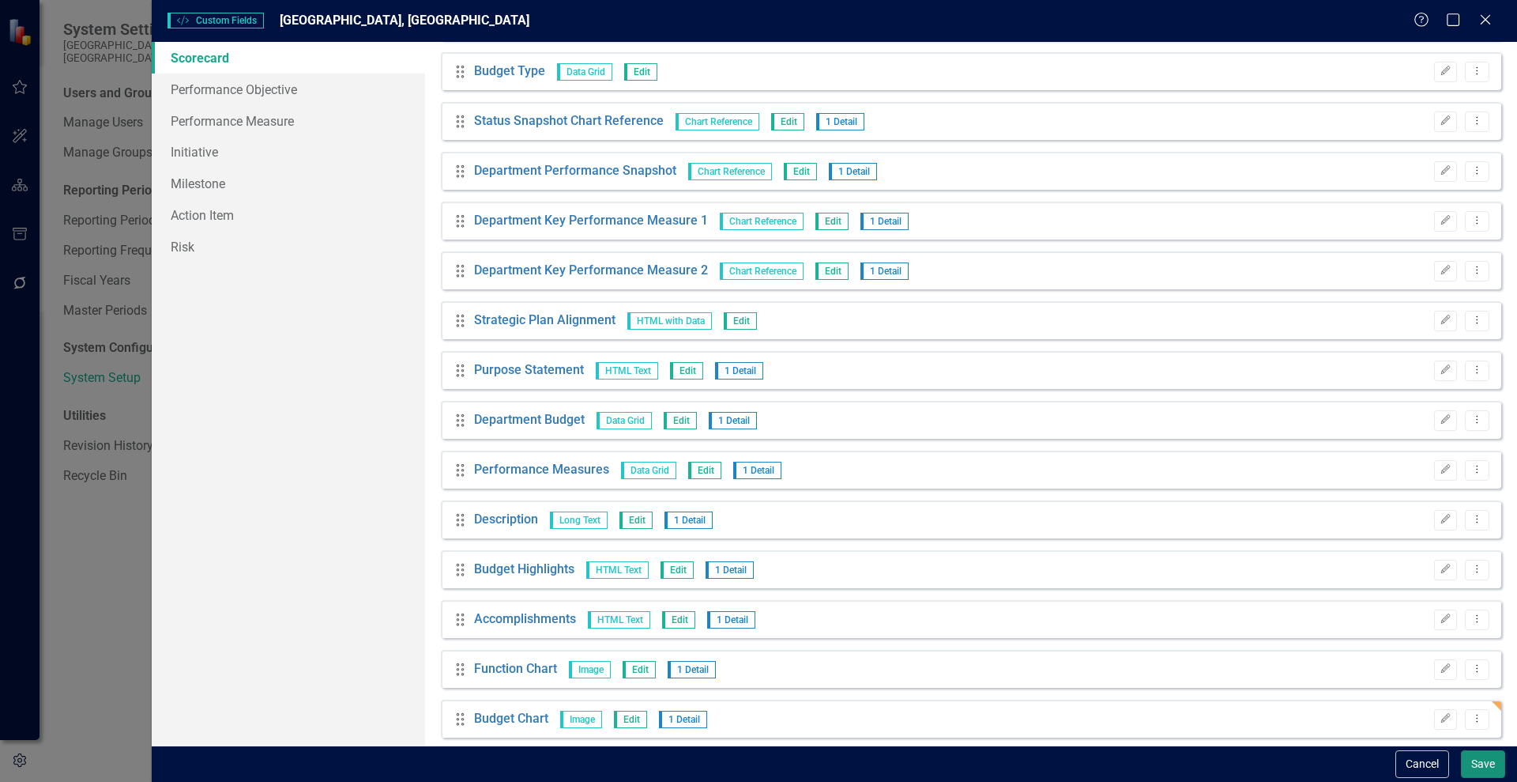
click at [1477, 762] on button "Save" at bounding box center [1483, 764] width 44 height 28
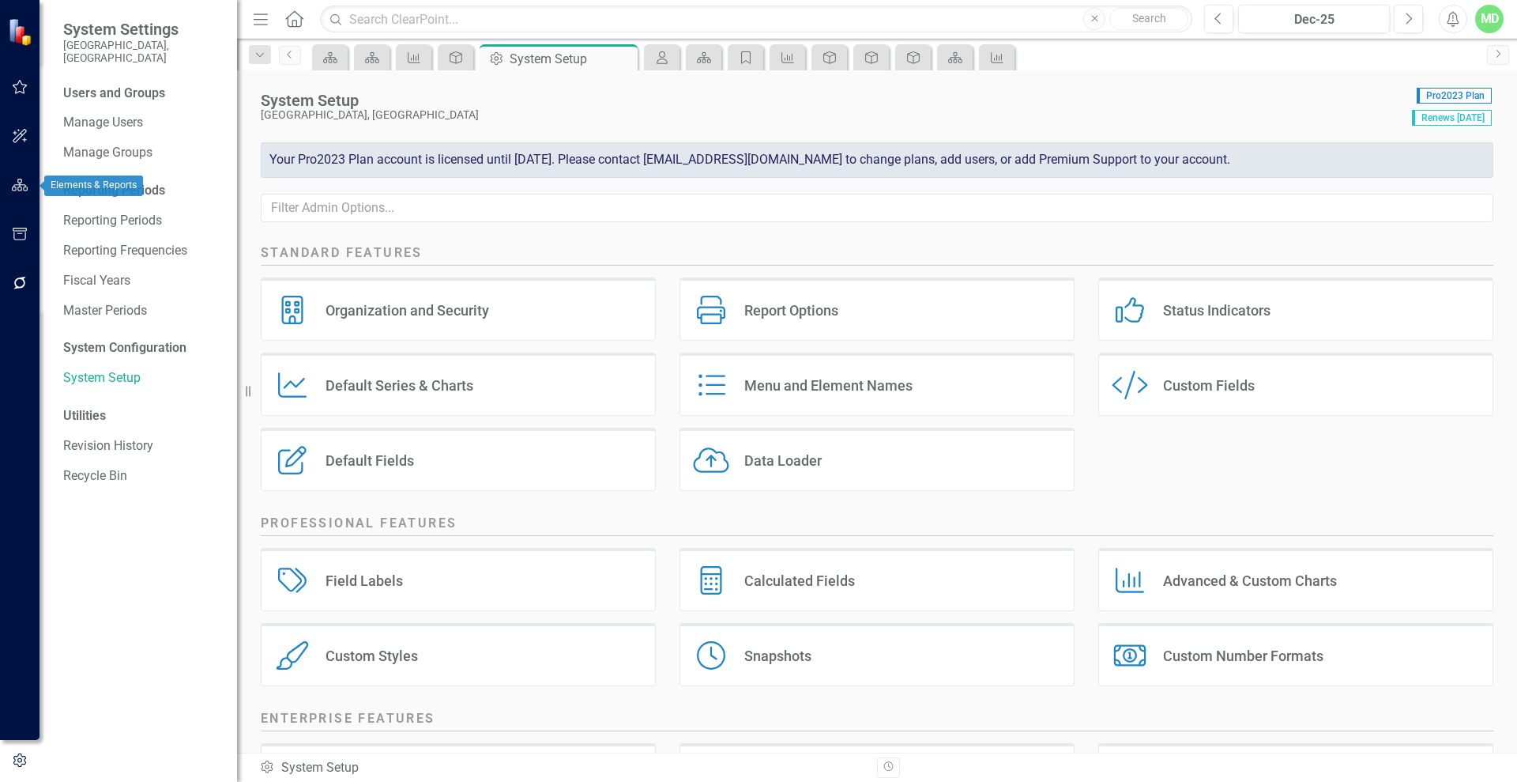
click at [21, 183] on icon "button" at bounding box center [20, 185] width 17 height 13
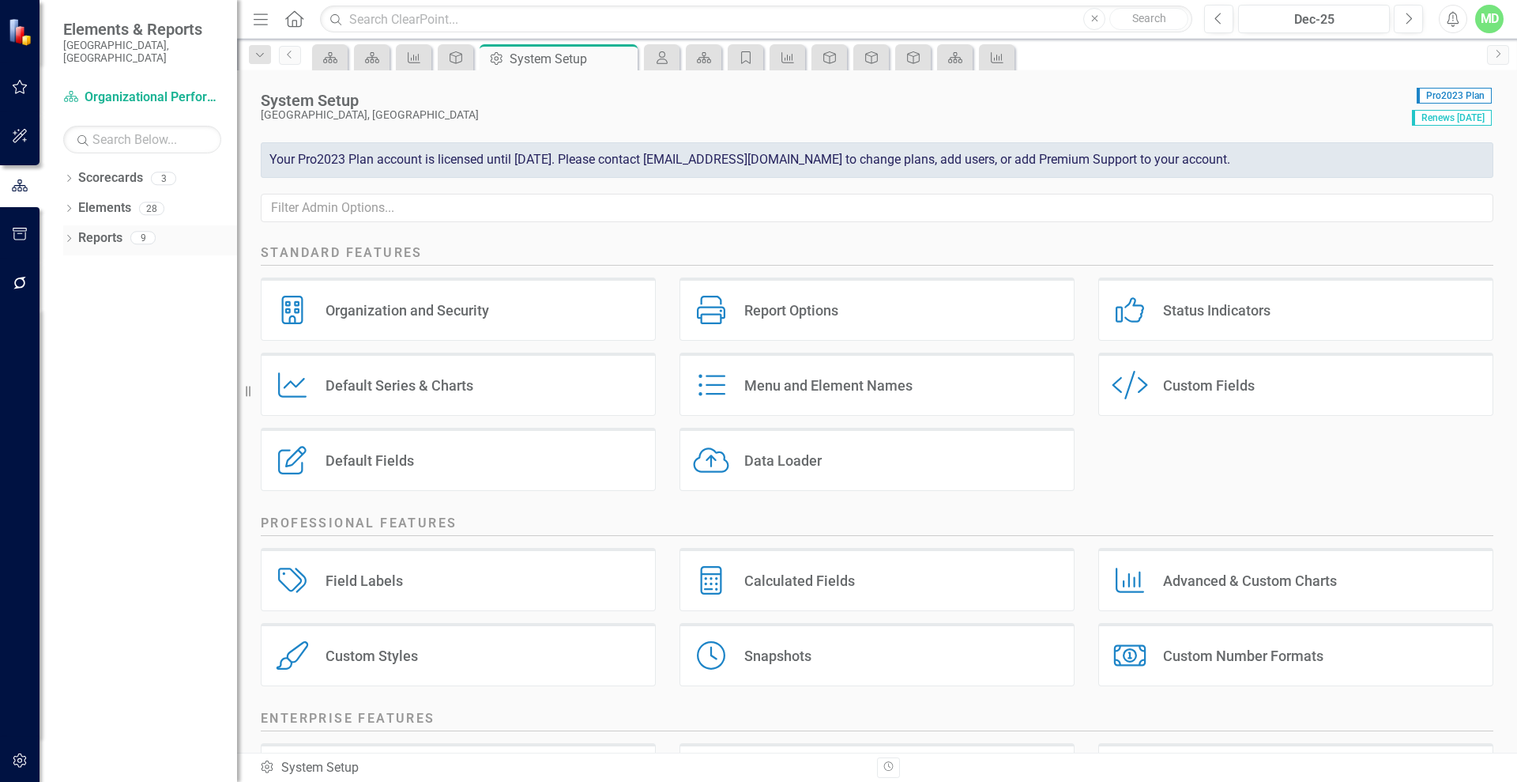
click at [100, 229] on link "Reports" at bounding box center [100, 238] width 44 height 18
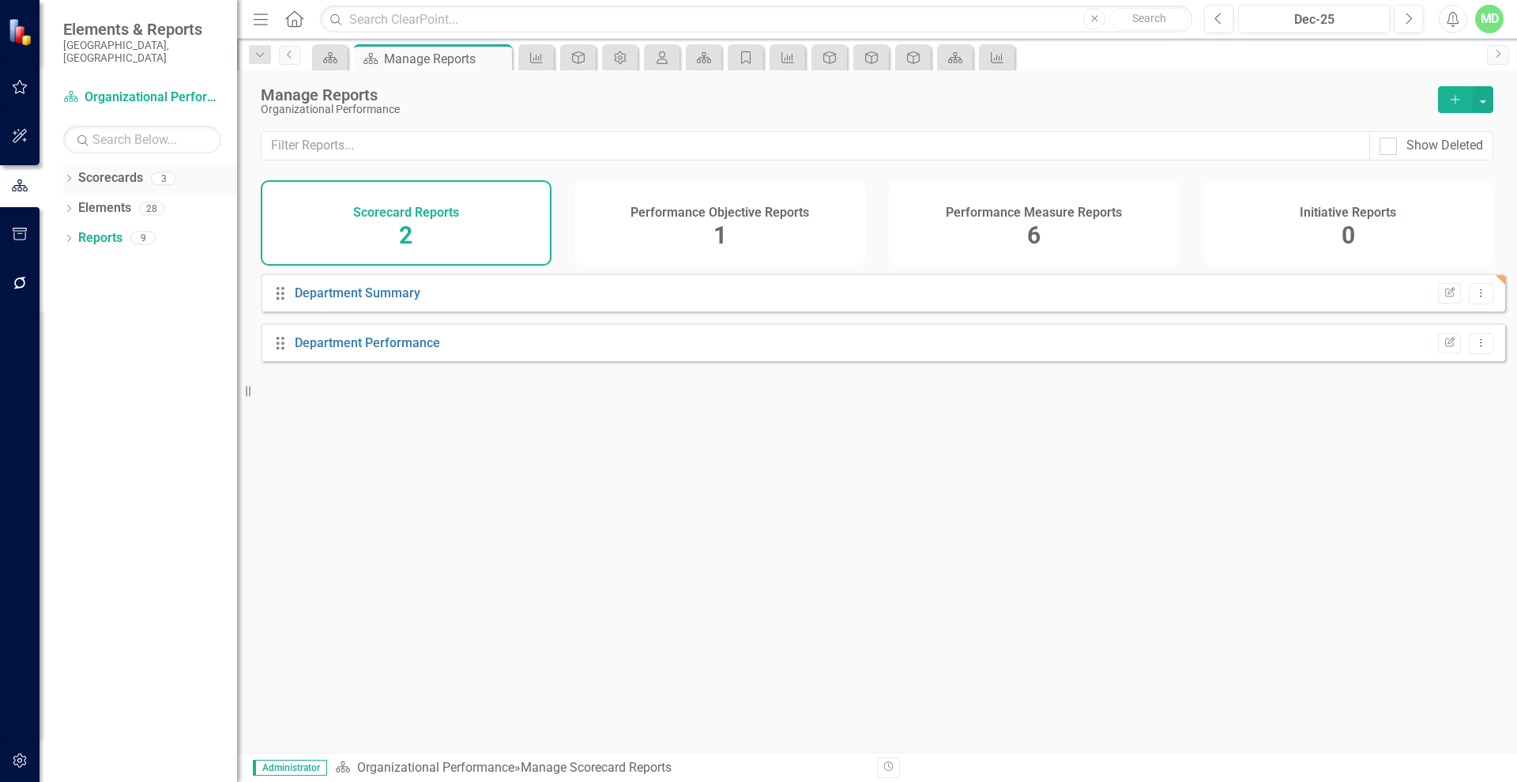
click at [96, 169] on link "Scorecards" at bounding box center [110, 178] width 65 height 18
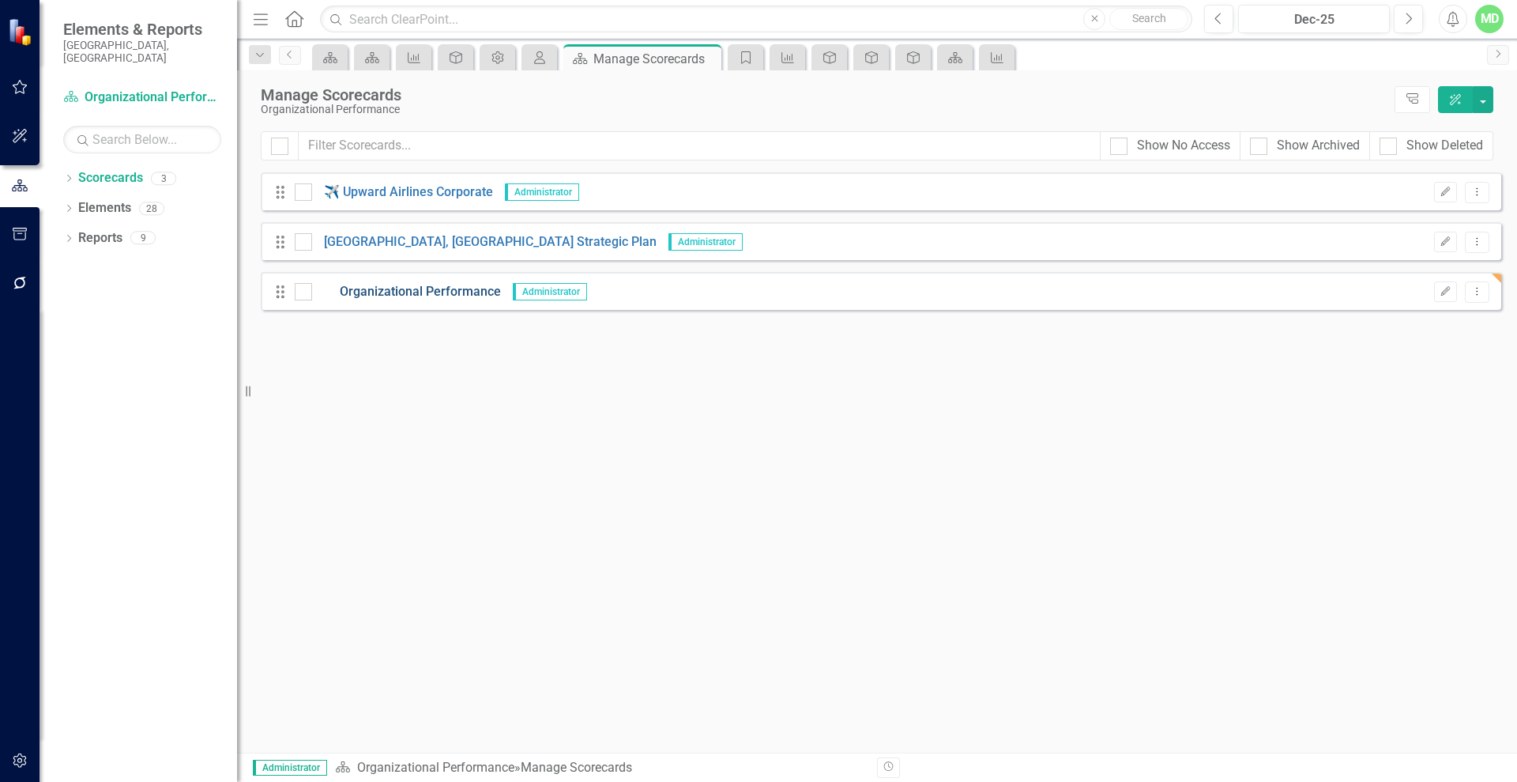
click at [413, 291] on link "Organizational Performance" at bounding box center [406, 292] width 189 height 18
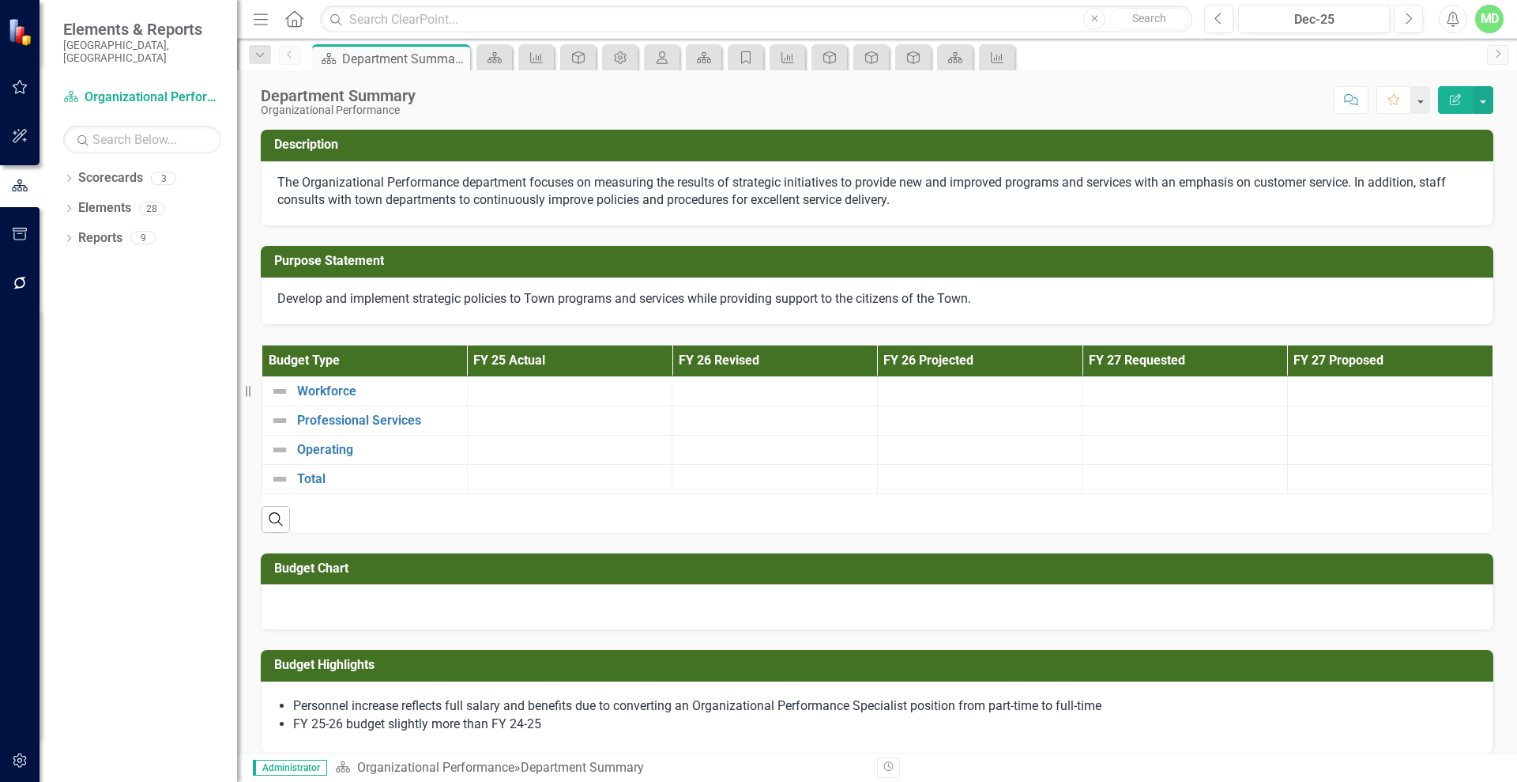
drag, startPoint x: 1065, startPoint y: 613, endPoint x: 952, endPoint y: 614, distance: 113.0
click at [952, 614] on div at bounding box center [877, 607] width 1233 height 46
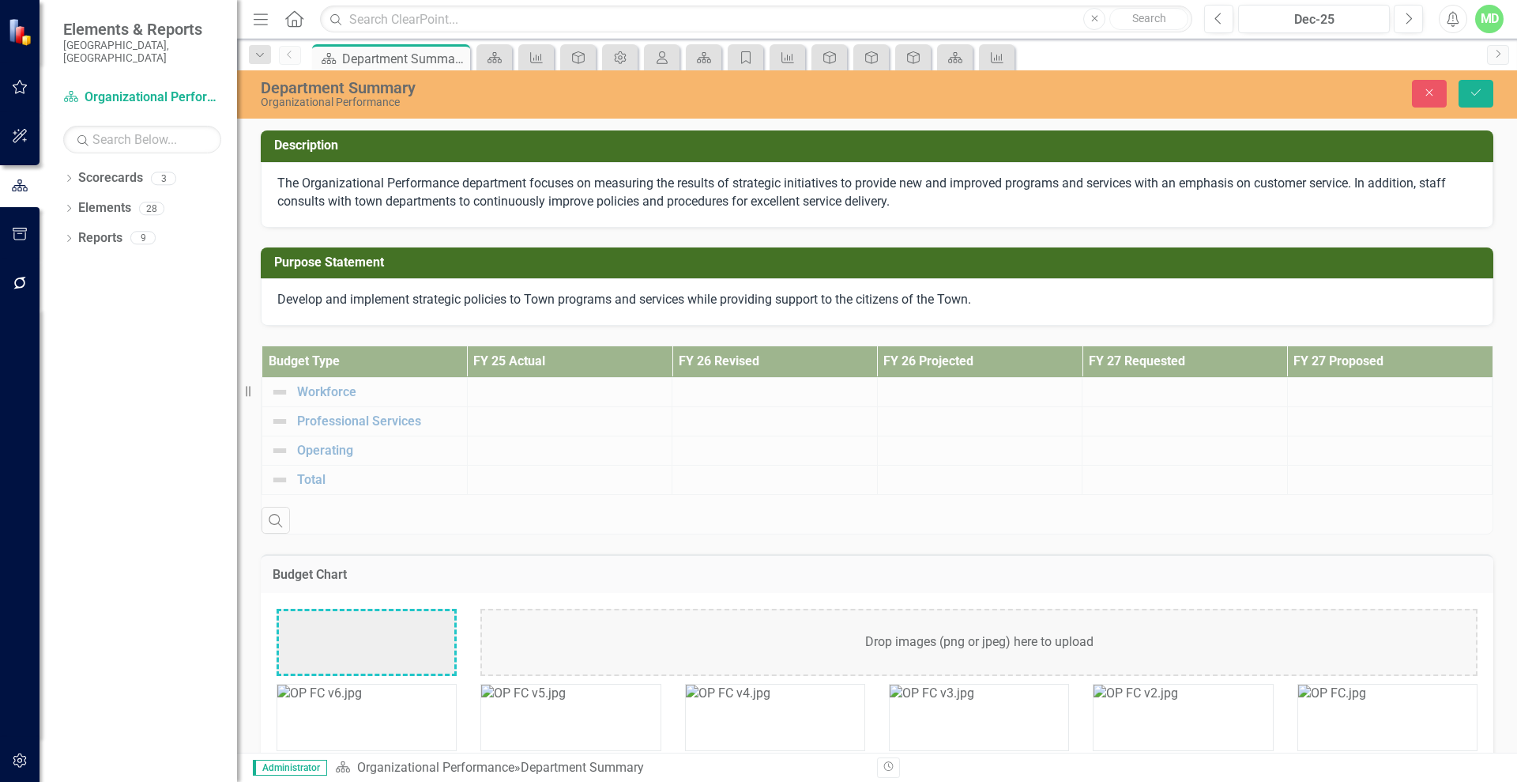
click at [1027, 504] on div "Budget Type FY 25 Actual FY 26 Revised FY 26 Projected FY 27 Requested FY 27 Pr…" at bounding box center [877, 430] width 1257 height 209
click at [1417, 84] on button "Close" at bounding box center [1429, 94] width 35 height 28
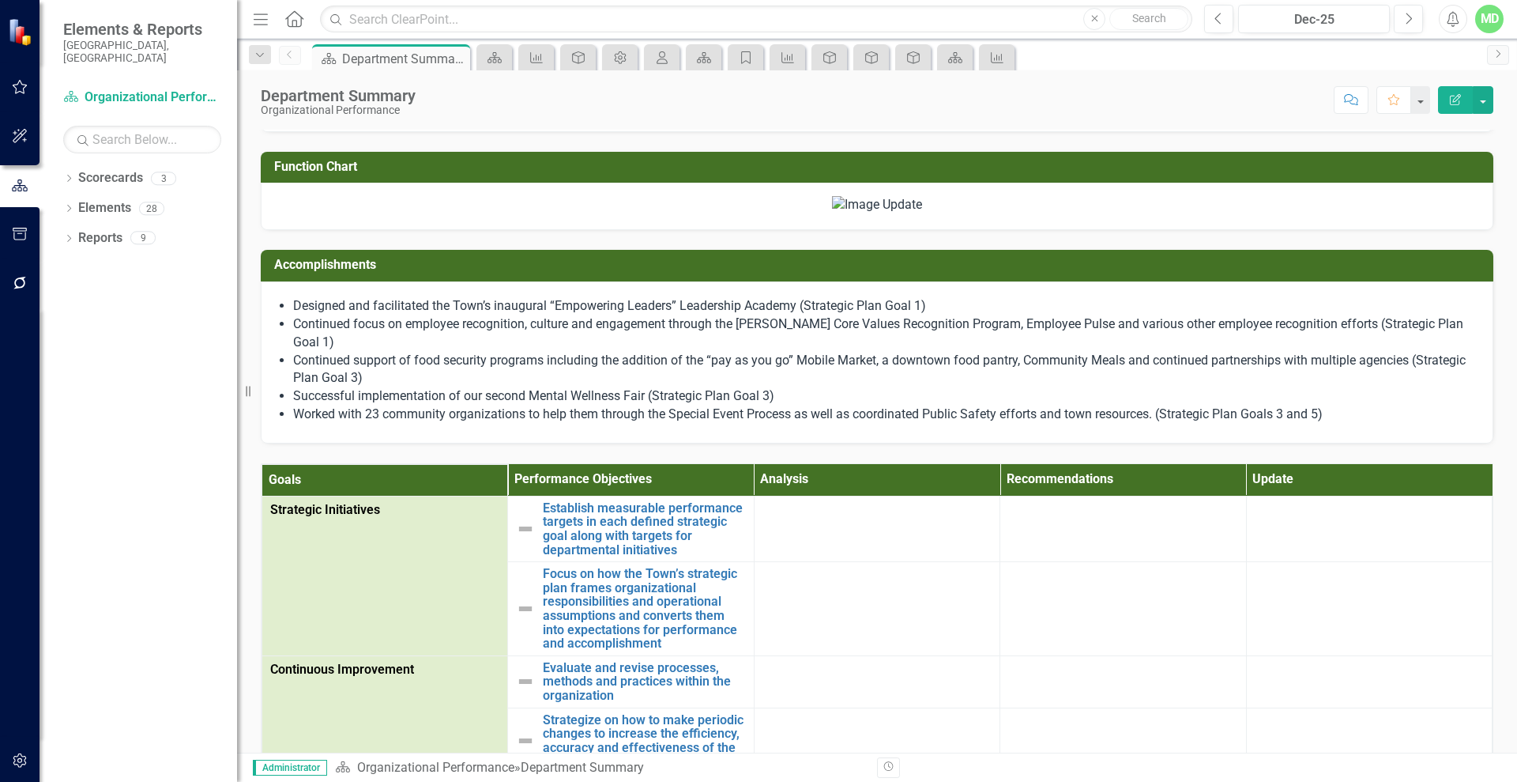
scroll to position [609, 0]
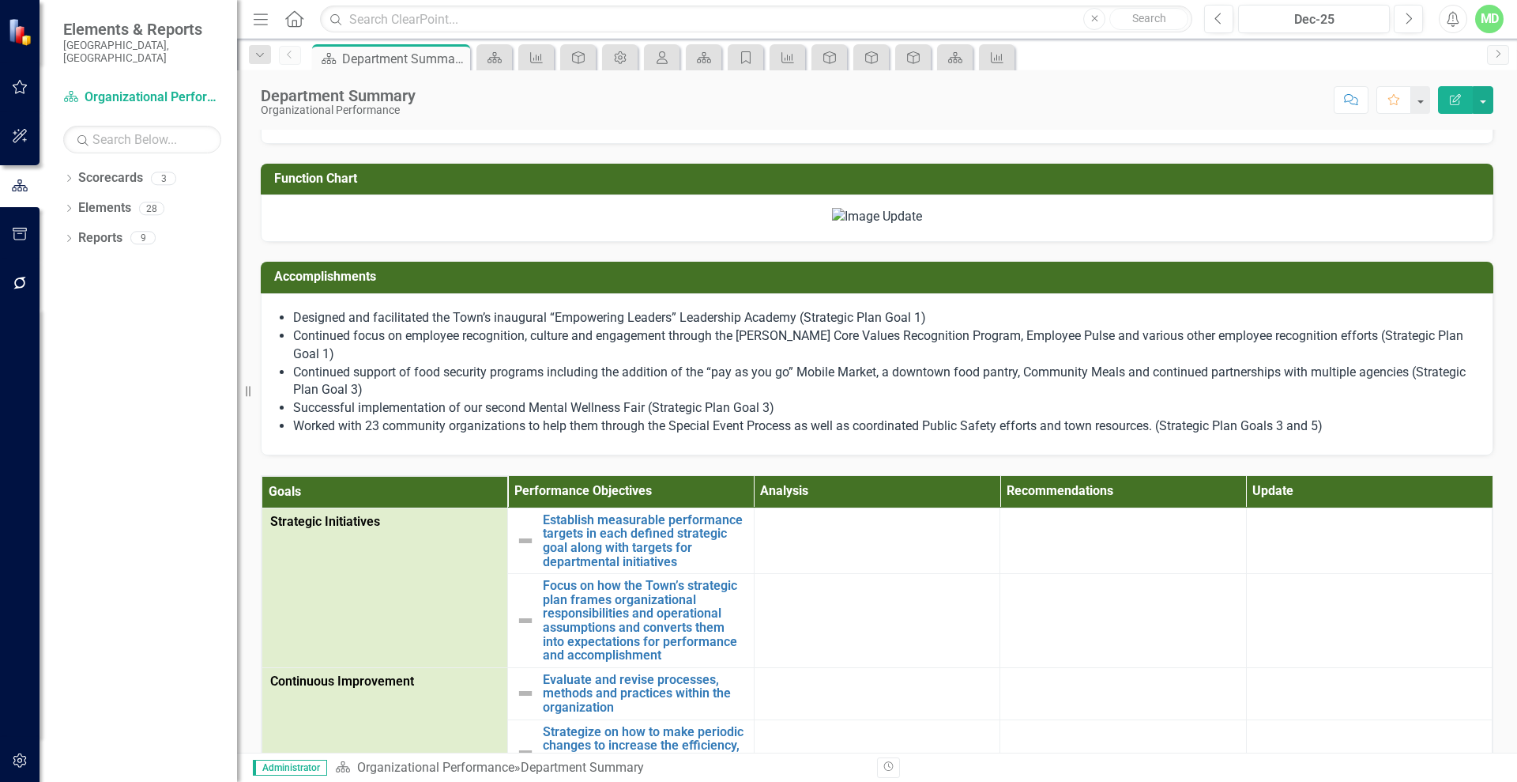
click at [1449, 94] on icon "Edit Report" at bounding box center [1456, 99] width 14 height 11
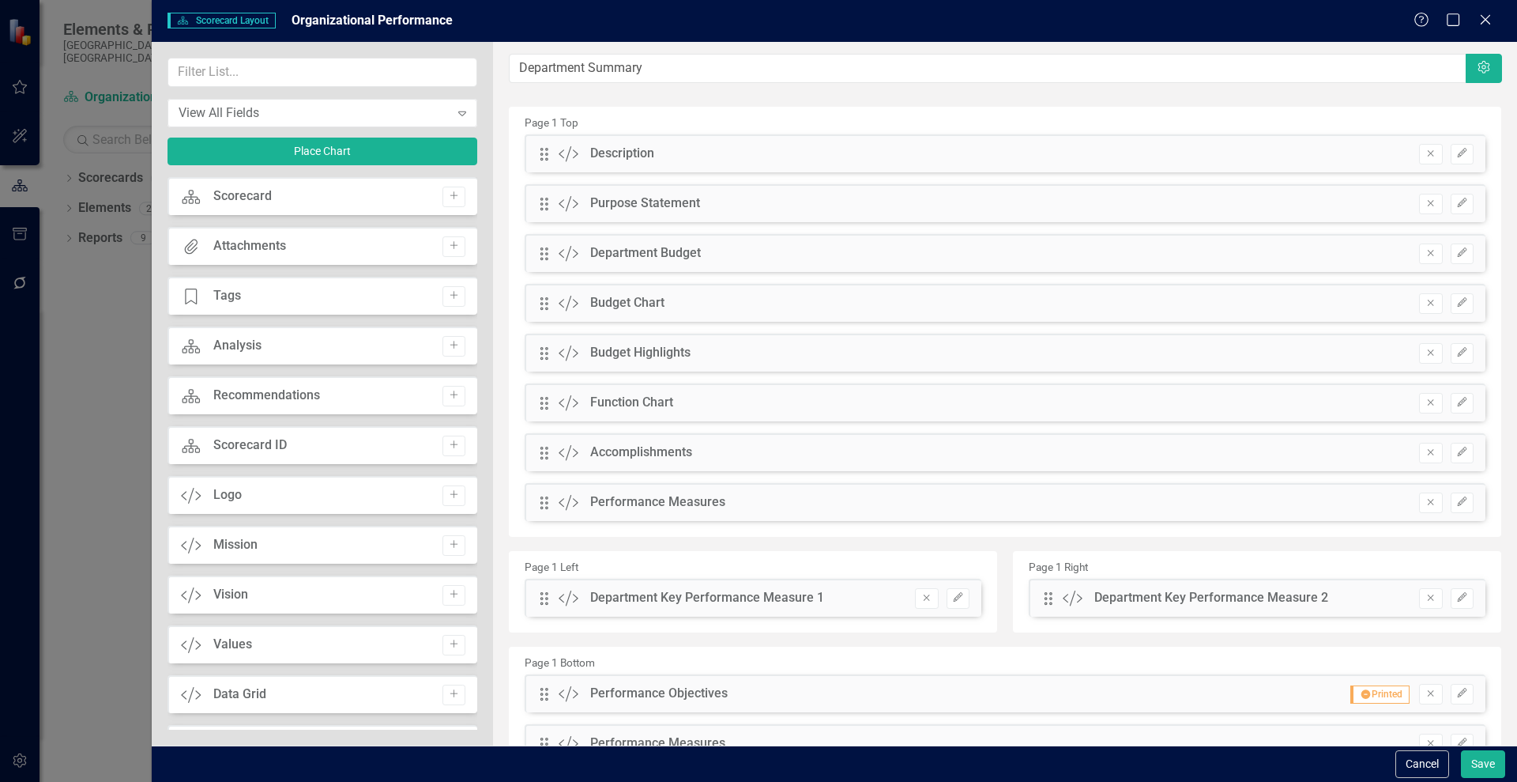
click at [1498, 8] on div "Scorecard Scorecard Layout Organizational Performance Help Maximize Close" at bounding box center [835, 21] width 1366 height 42
click at [1496, 17] on div "Help Maximize Close" at bounding box center [1458, 21] width 88 height 18
click at [1475, 13] on div "Help Maximize Close" at bounding box center [1458, 21] width 88 height 18
click at [1486, 18] on icon at bounding box center [1486, 19] width 12 height 12
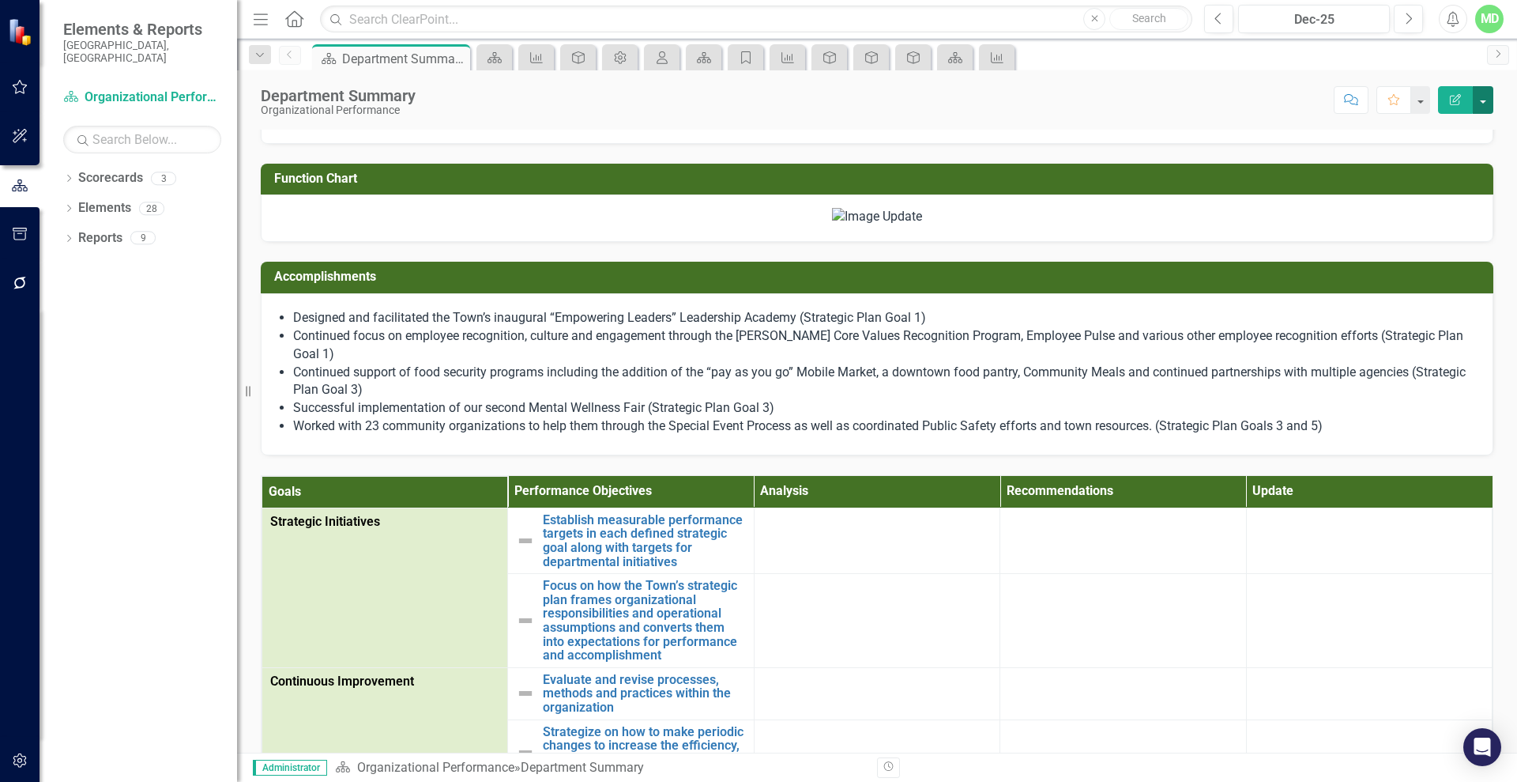
click at [1487, 99] on button "button" at bounding box center [1483, 100] width 21 height 28
click at [1435, 223] on link "PDF Export to PDF" at bounding box center [1429, 221] width 128 height 29
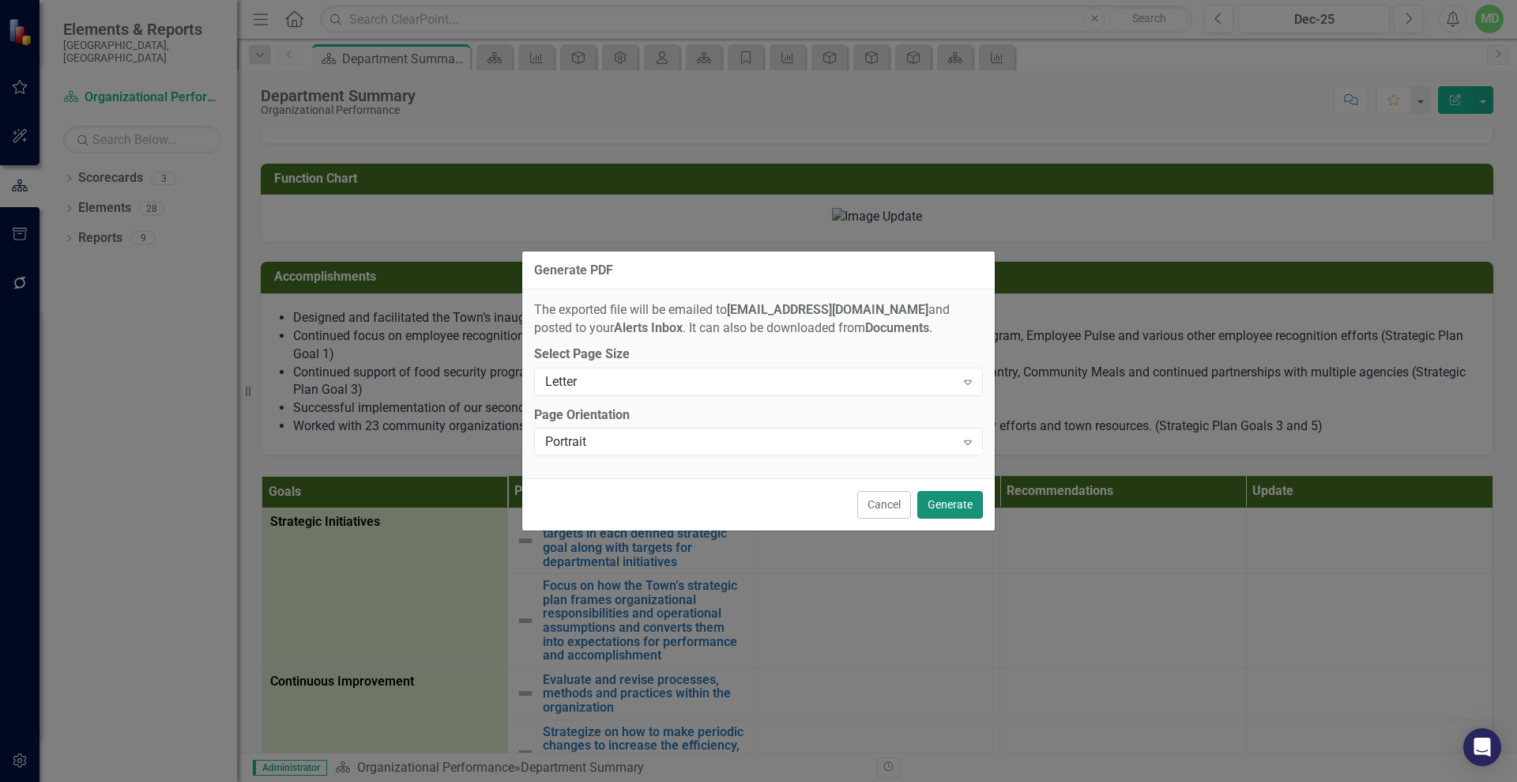
click at [941, 504] on button "Generate" at bounding box center [951, 505] width 66 height 28
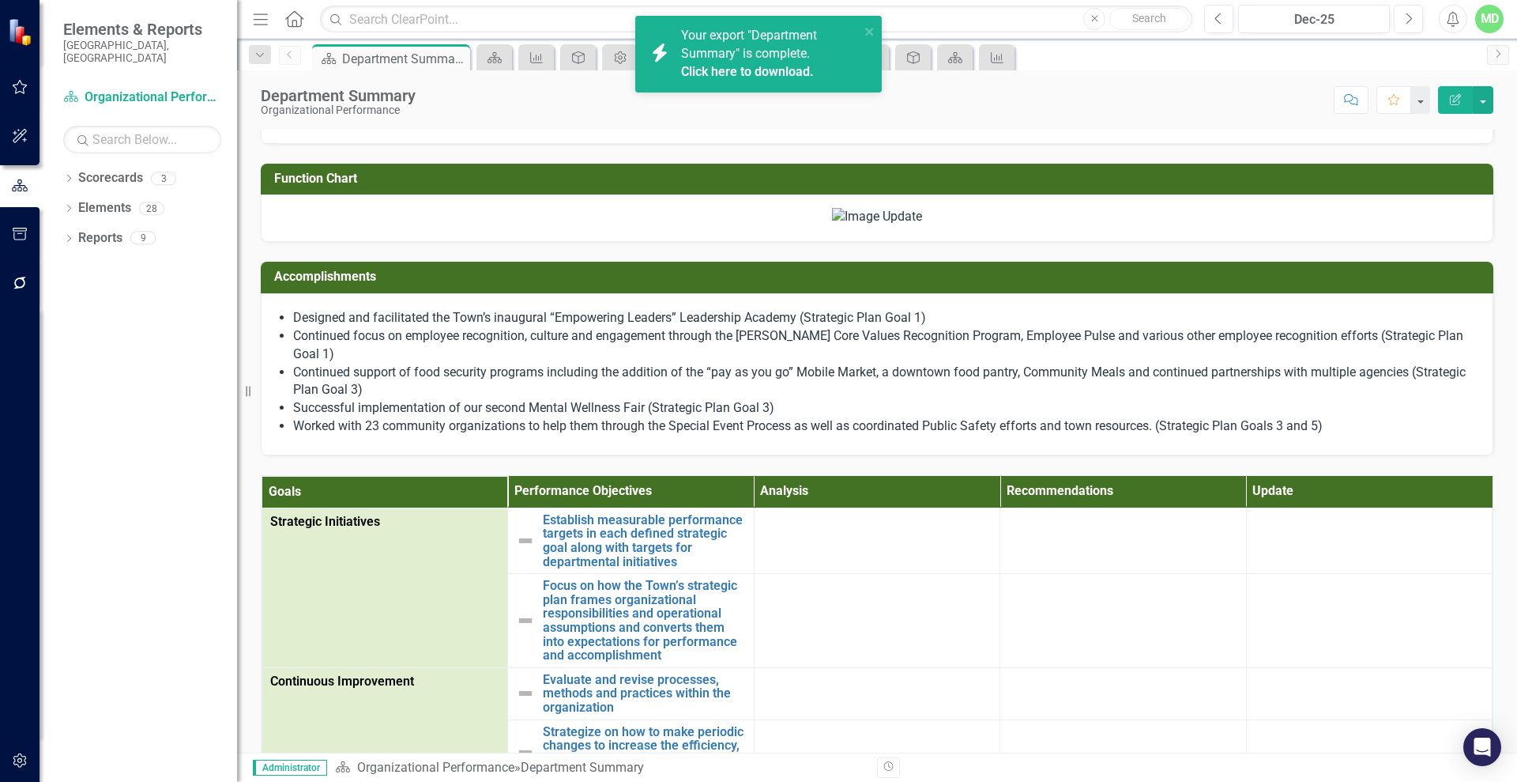
click at [794, 68] on link "Click here to download." at bounding box center [747, 71] width 133 height 15
